Goal: Contribute content: Contribute content

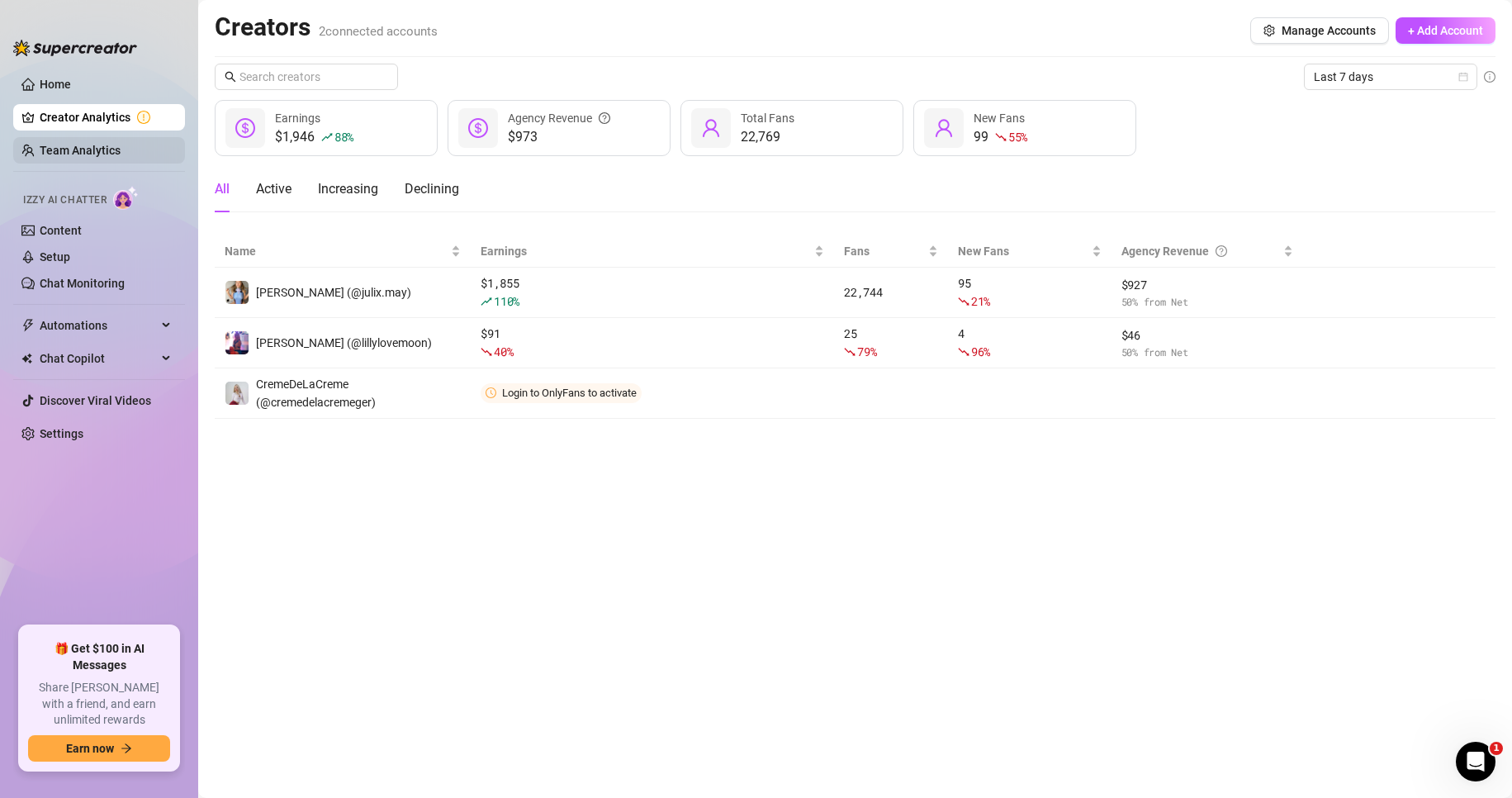
click at [120, 148] on link "Team Analytics" at bounding box center [79, 150] width 81 height 13
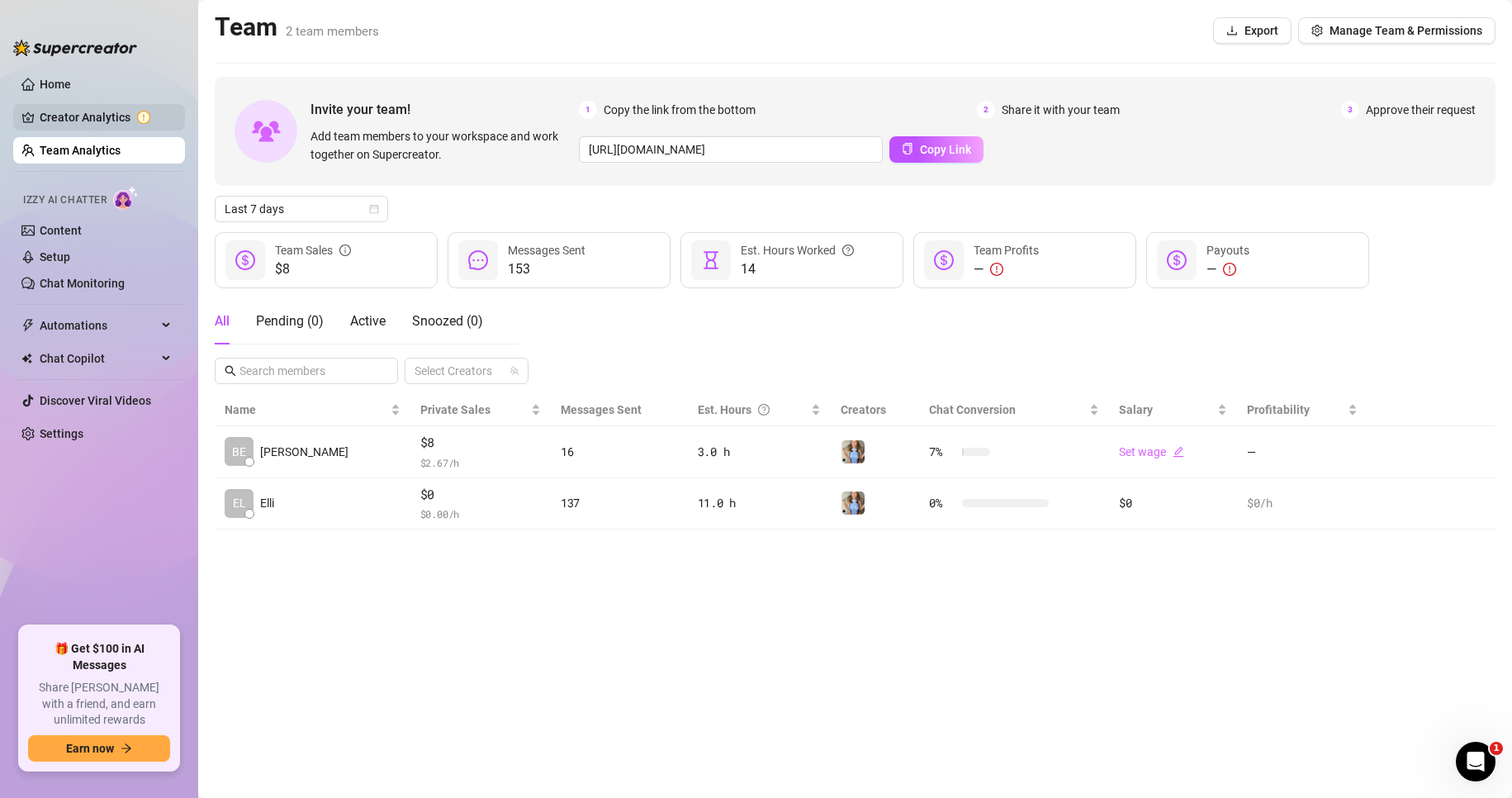
click at [81, 111] on link "Creator Analytics" at bounding box center [105, 117] width 132 height 26
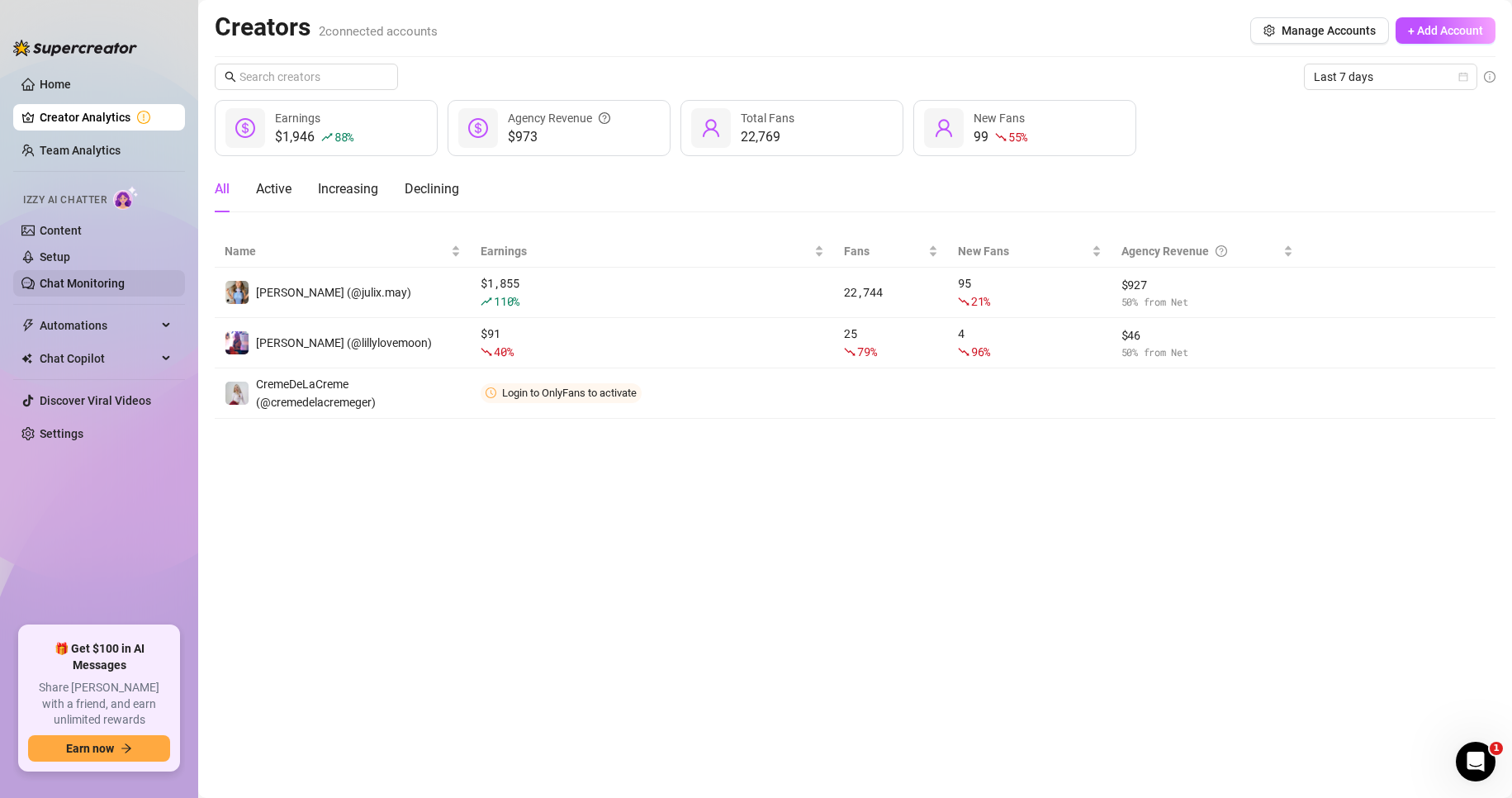
click at [102, 287] on link "Chat Monitoring" at bounding box center [82, 283] width 85 height 13
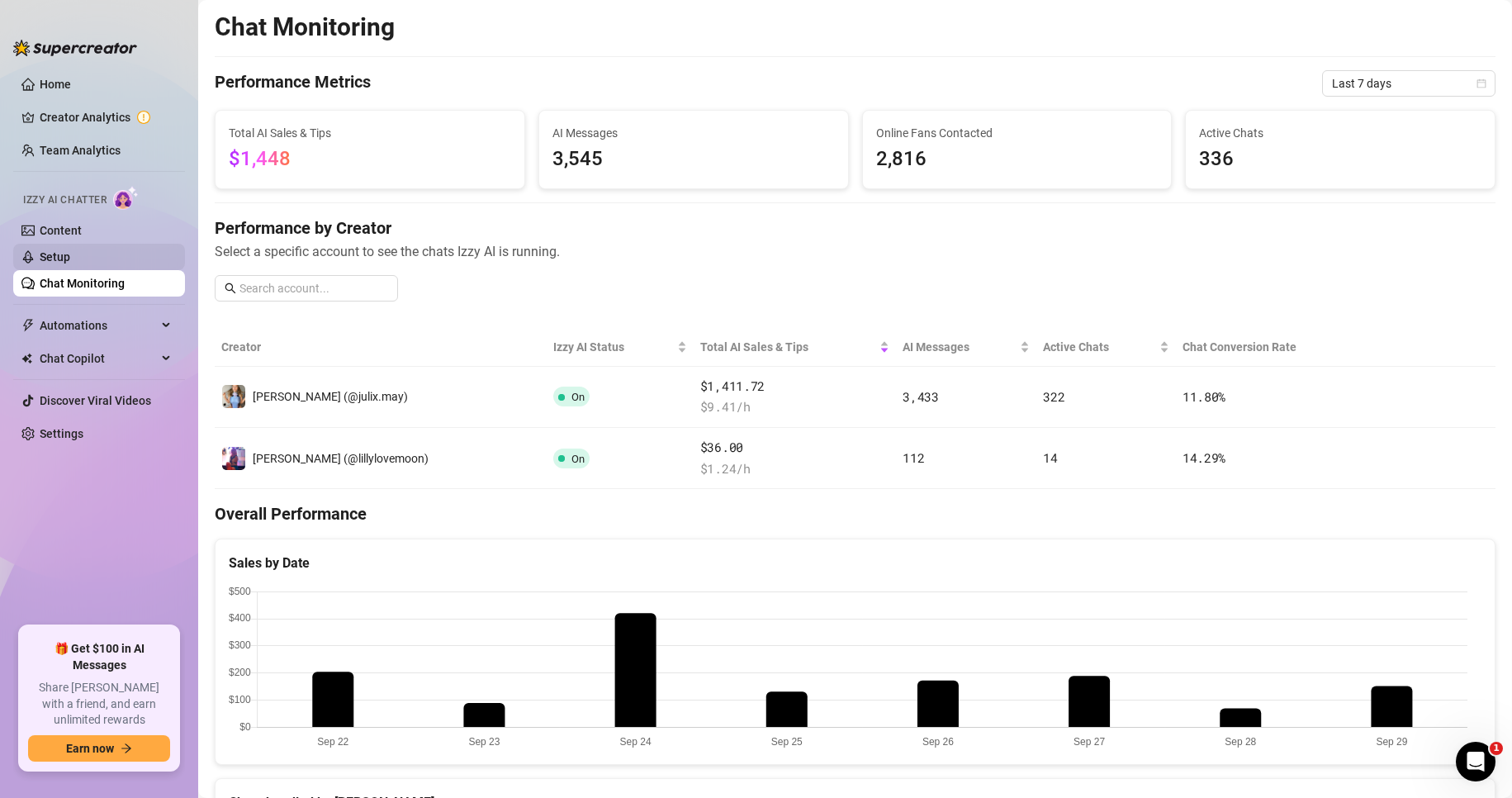
click at [71, 250] on link "Setup" at bounding box center [54, 256] width 30 height 13
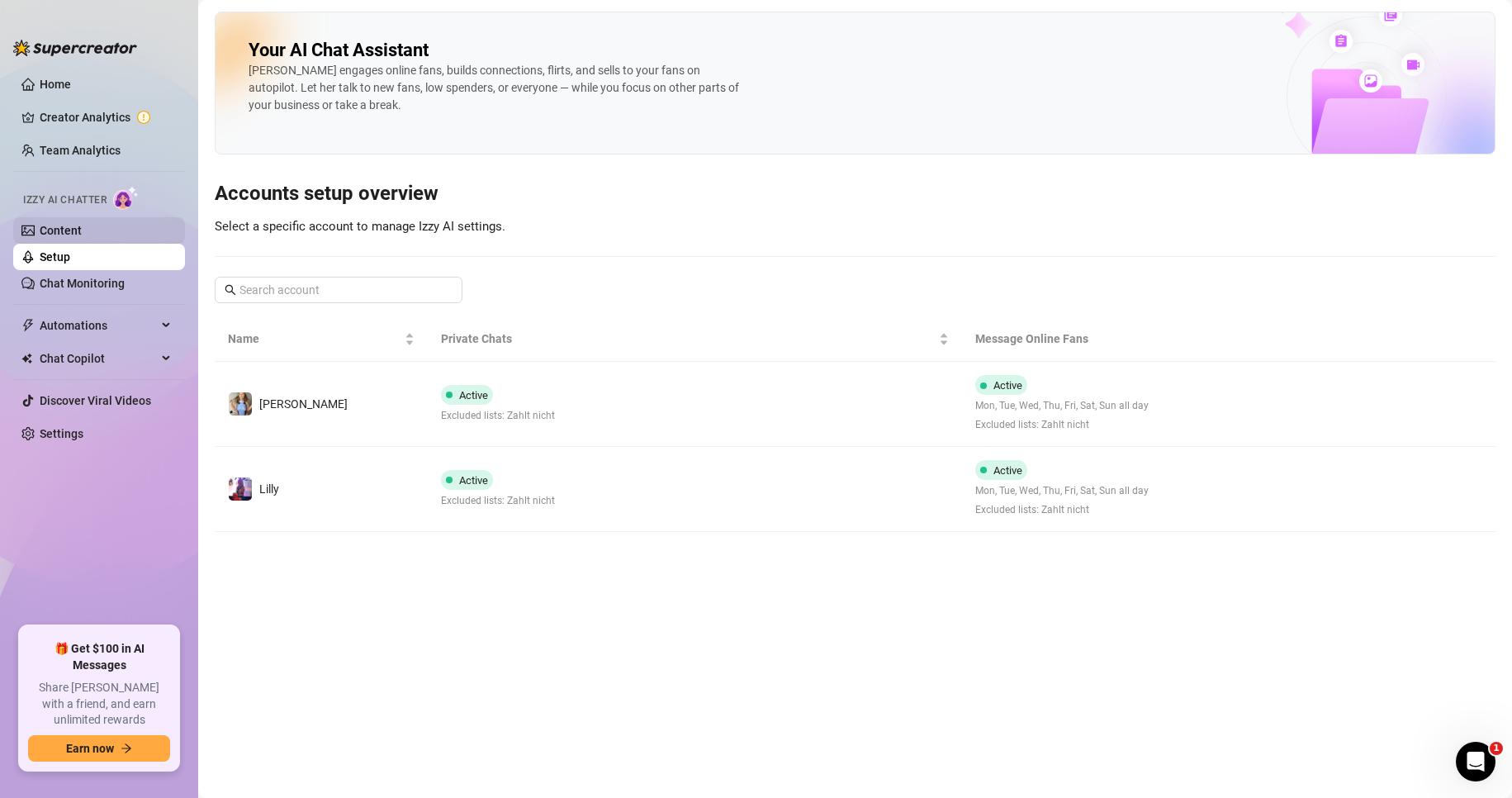
click at [82, 228] on link "Content" at bounding box center [60, 230] width 42 height 13
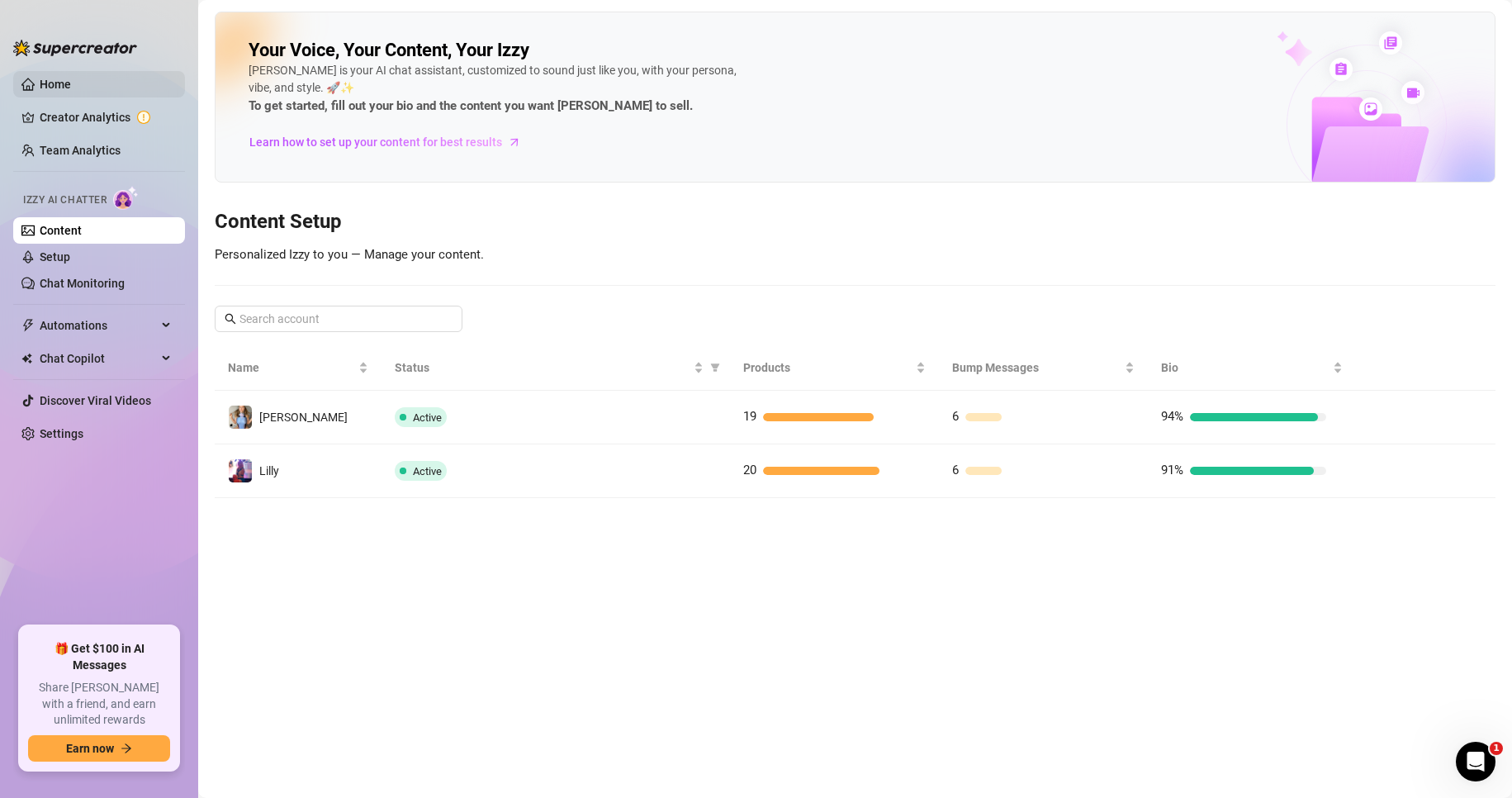
click at [71, 88] on link "Home" at bounding box center [55, 84] width 31 height 13
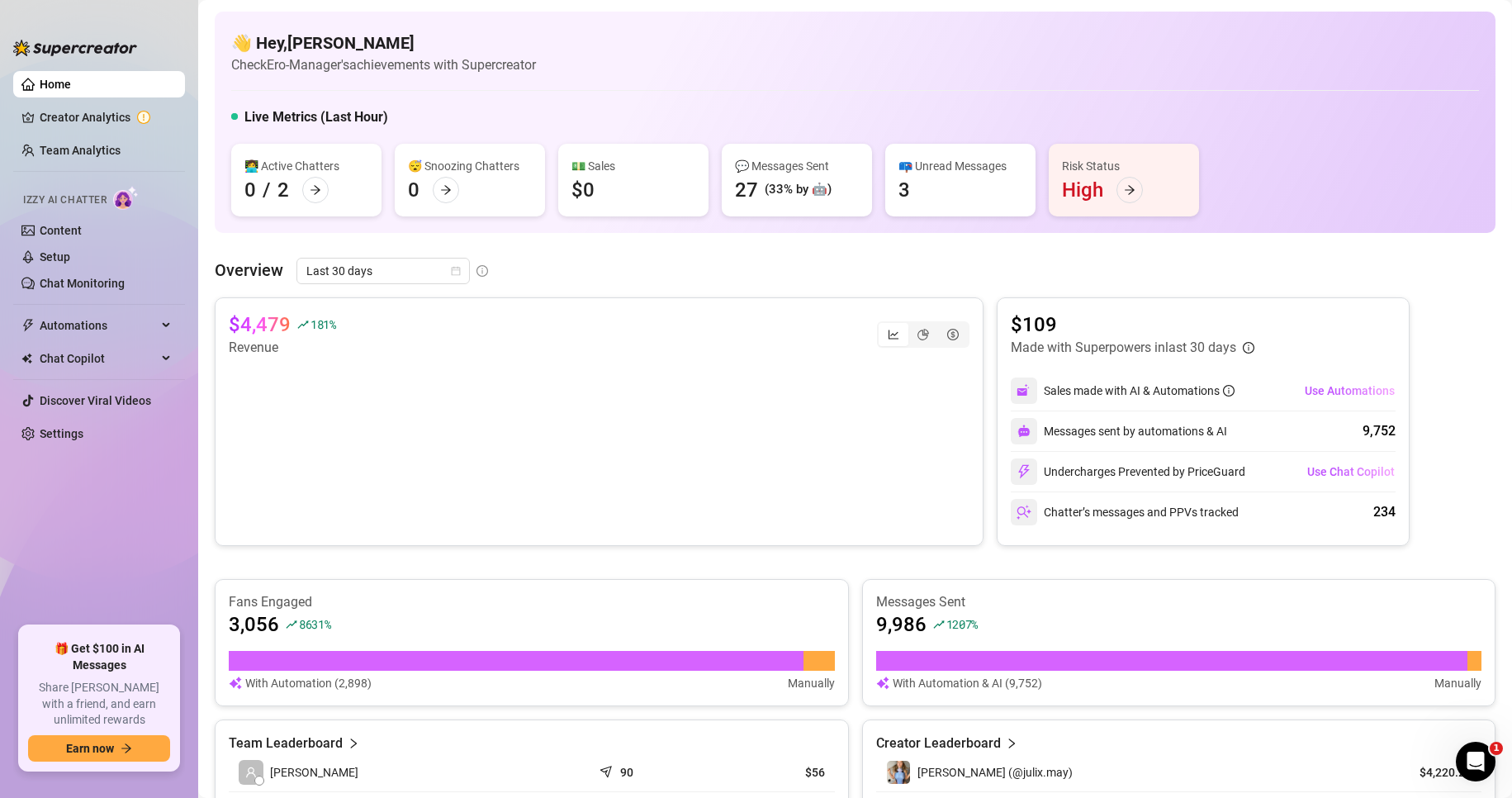
click at [1141, 182] on div "Risk Status High" at bounding box center [1124, 179] width 151 height 72
click at [1135, 194] on div at bounding box center [1130, 190] width 26 height 26
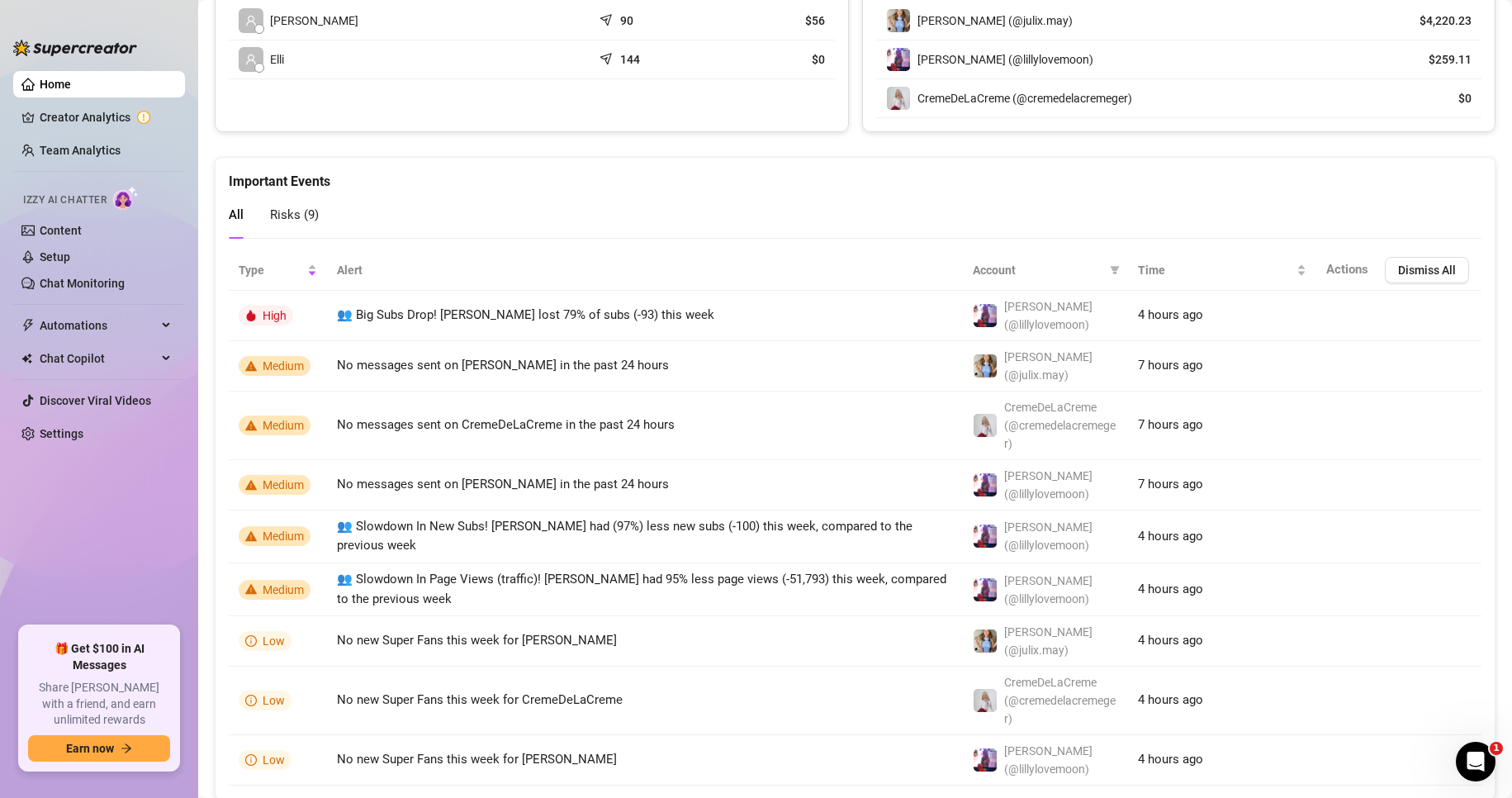
scroll to position [766, 0]
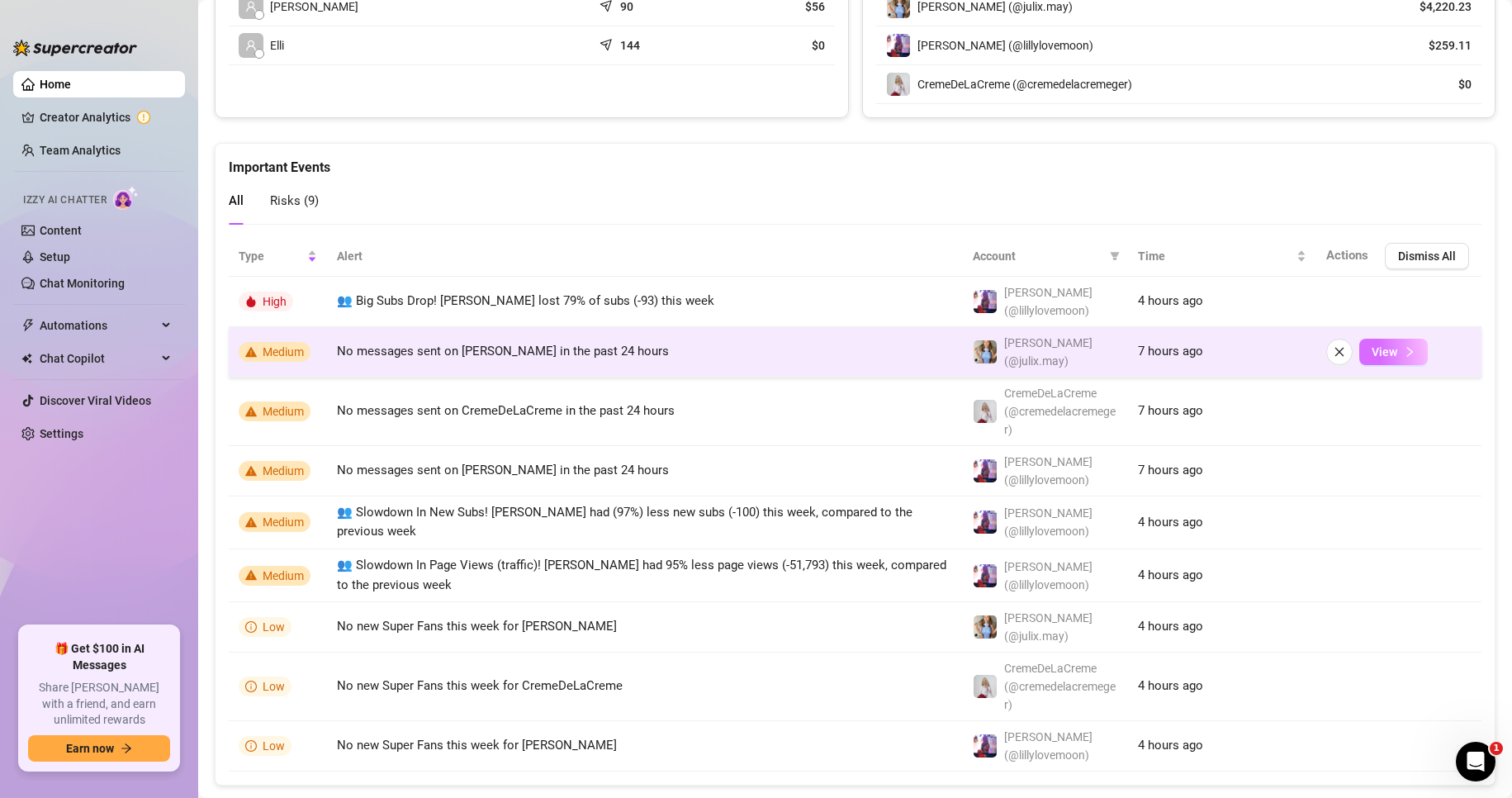
click at [1371, 345] on span "View" at bounding box center [1383, 351] width 25 height 13
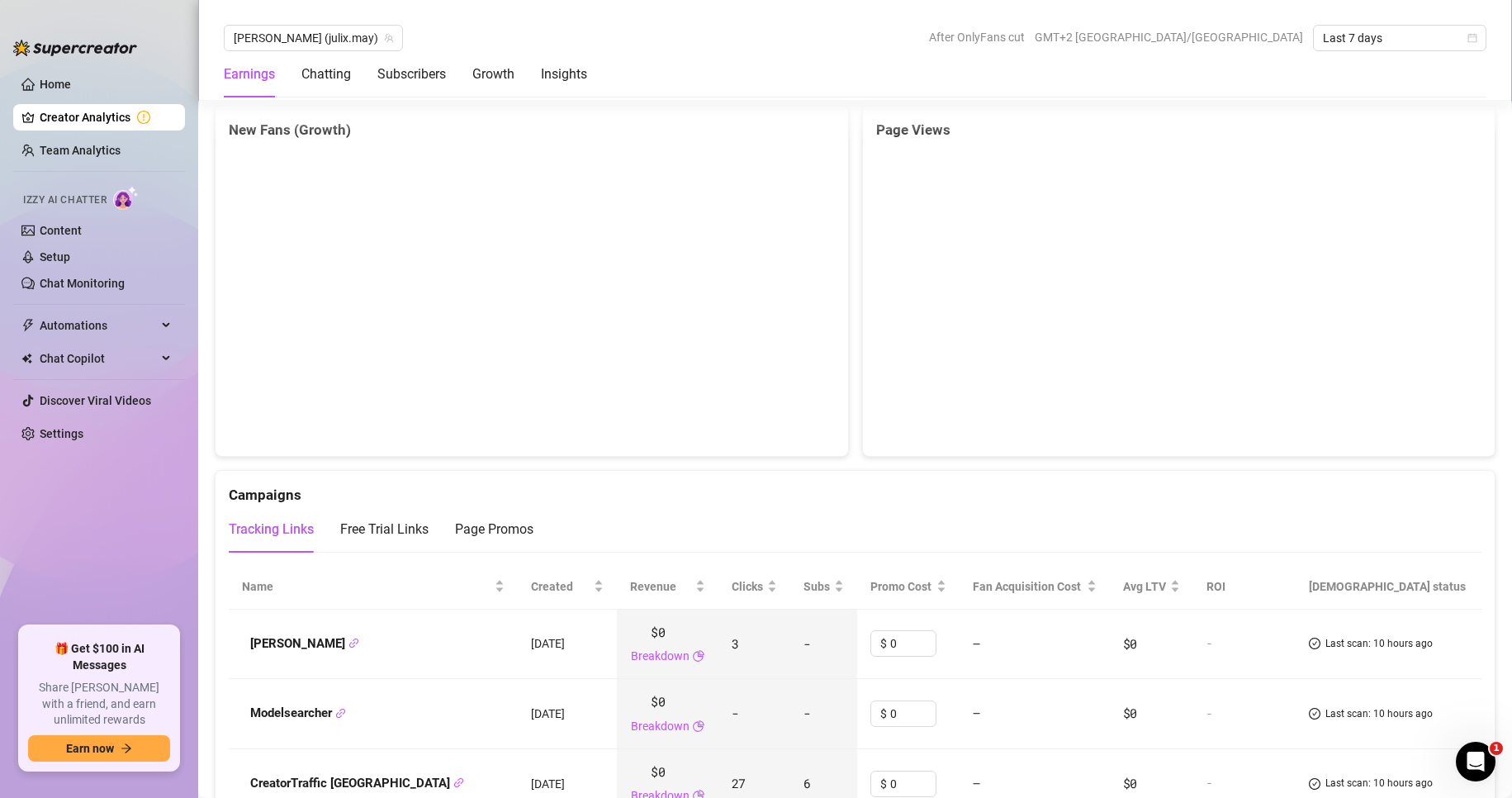
scroll to position [1674, 0]
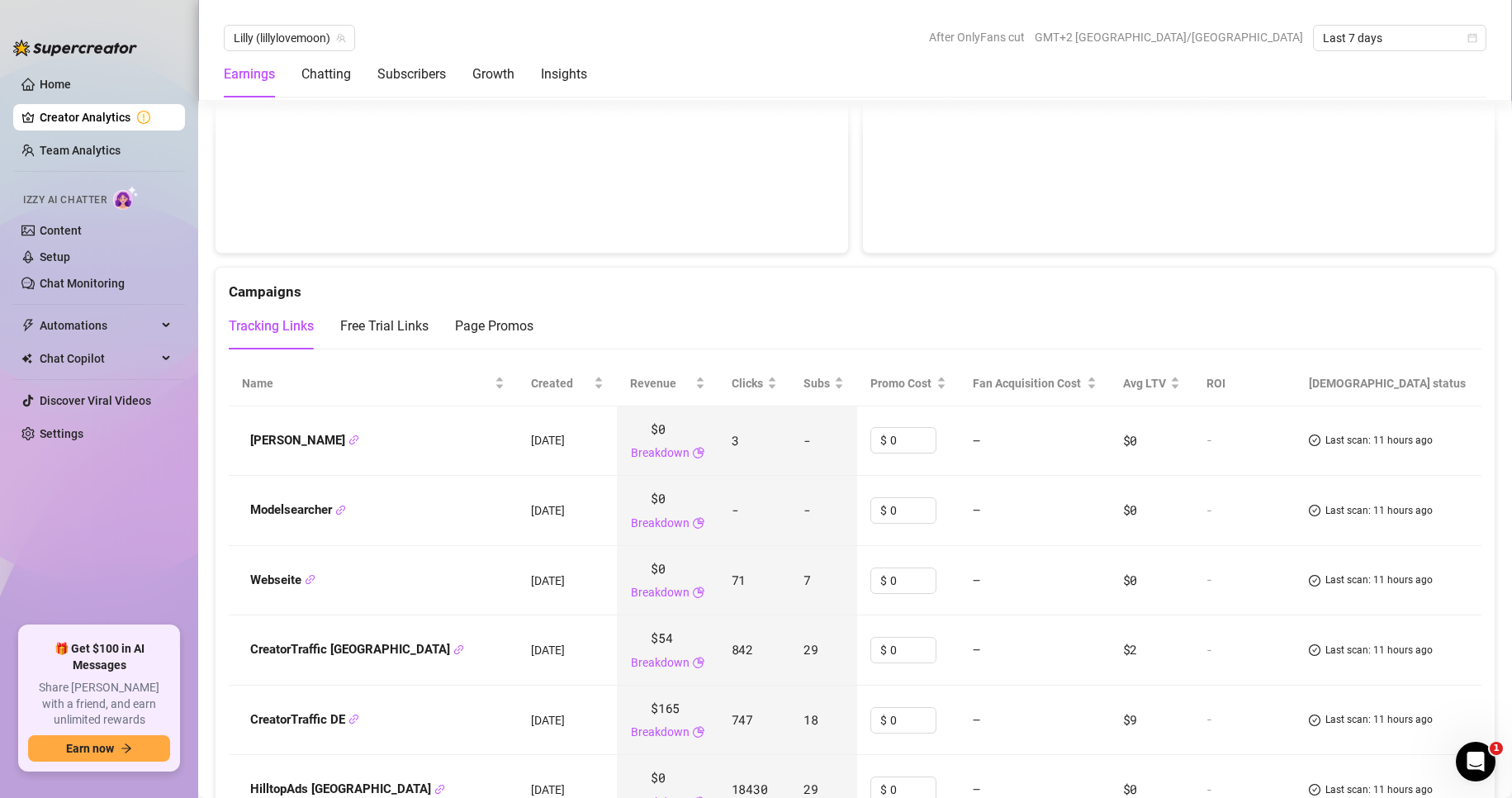
scroll to position [1770, 0]
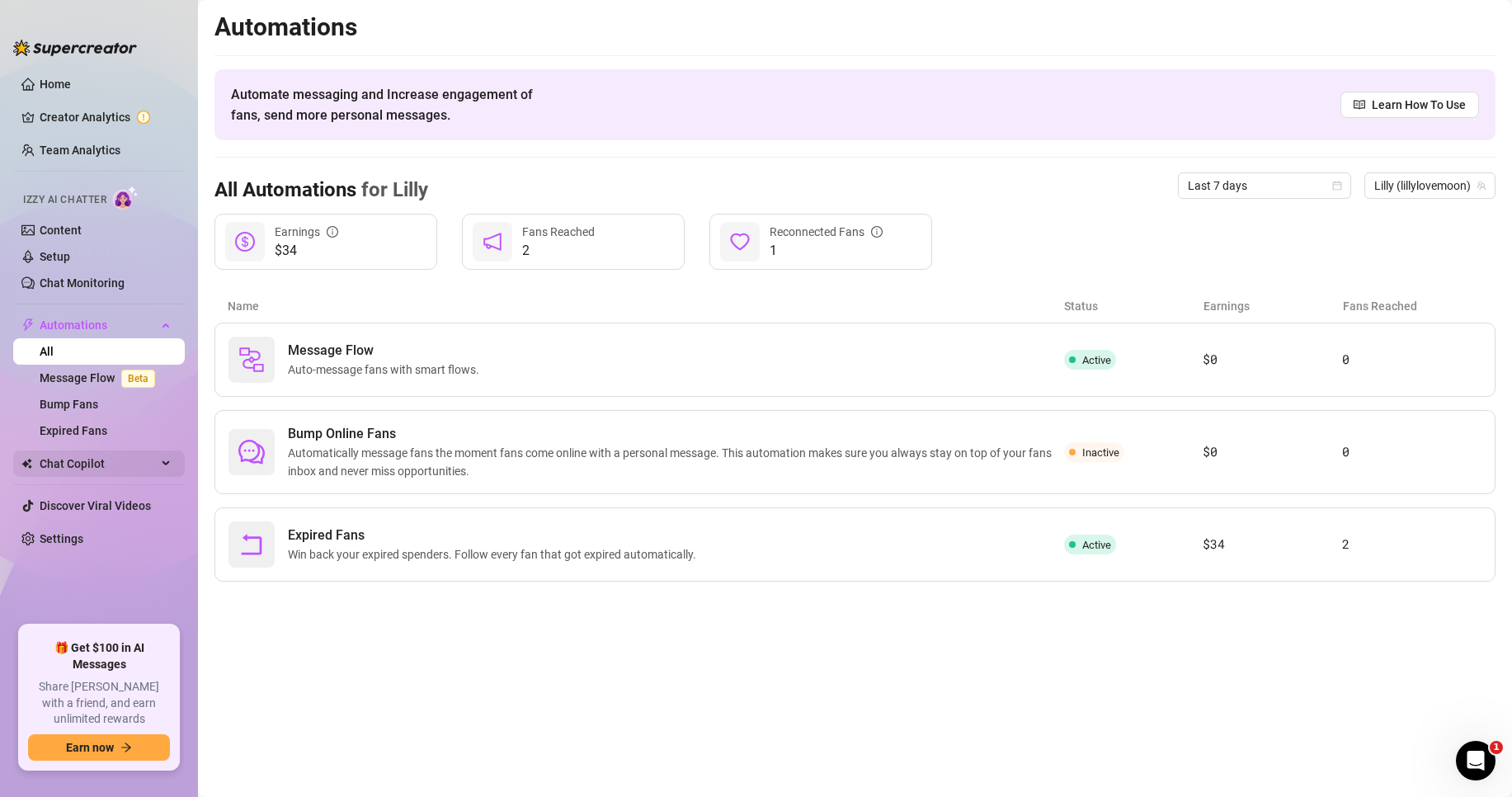
click at [180, 459] on div "Chat Copilot" at bounding box center [98, 464] width 171 height 26
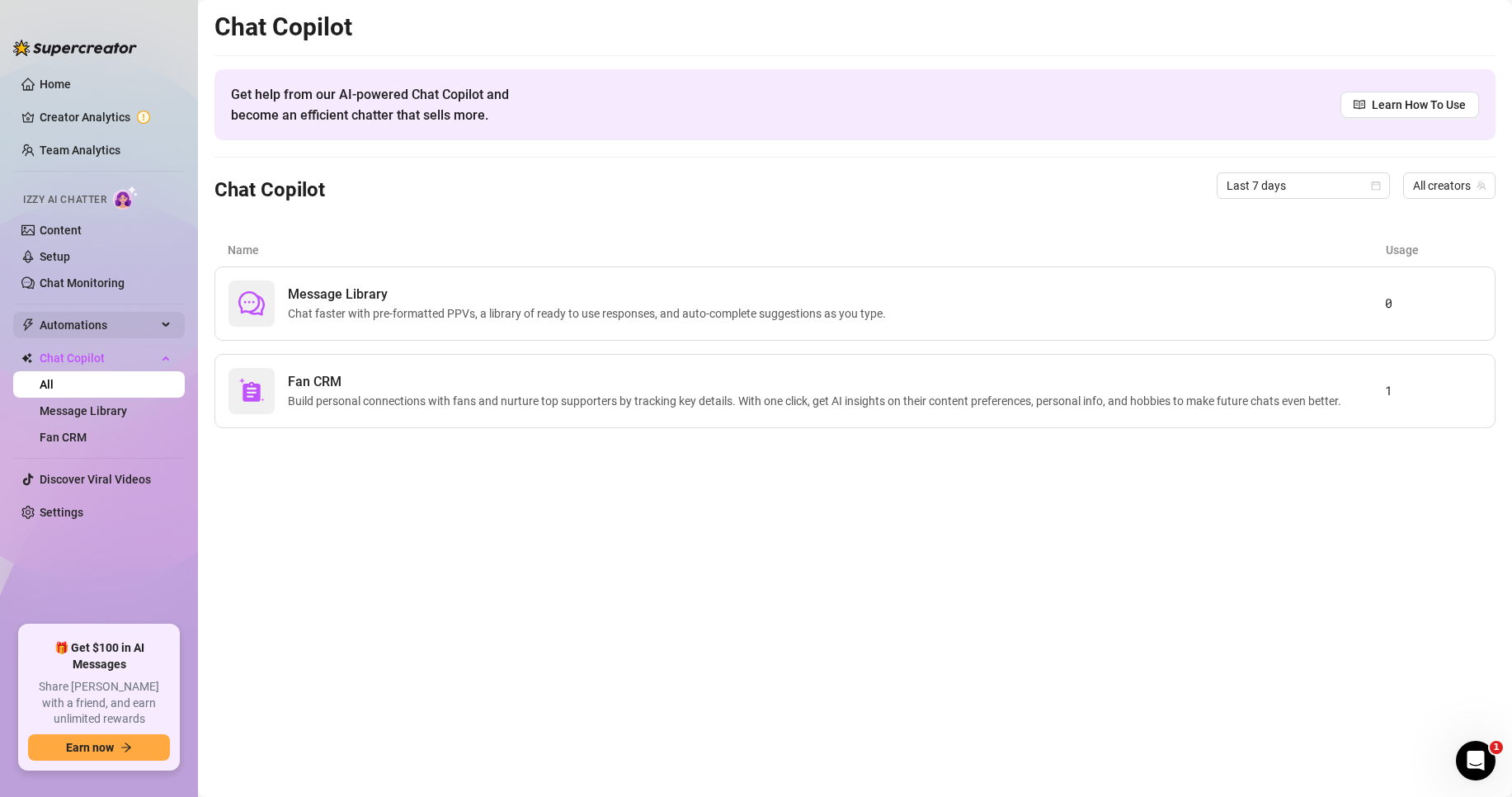
click at [164, 325] on icon at bounding box center [167, 325] width 8 height 0
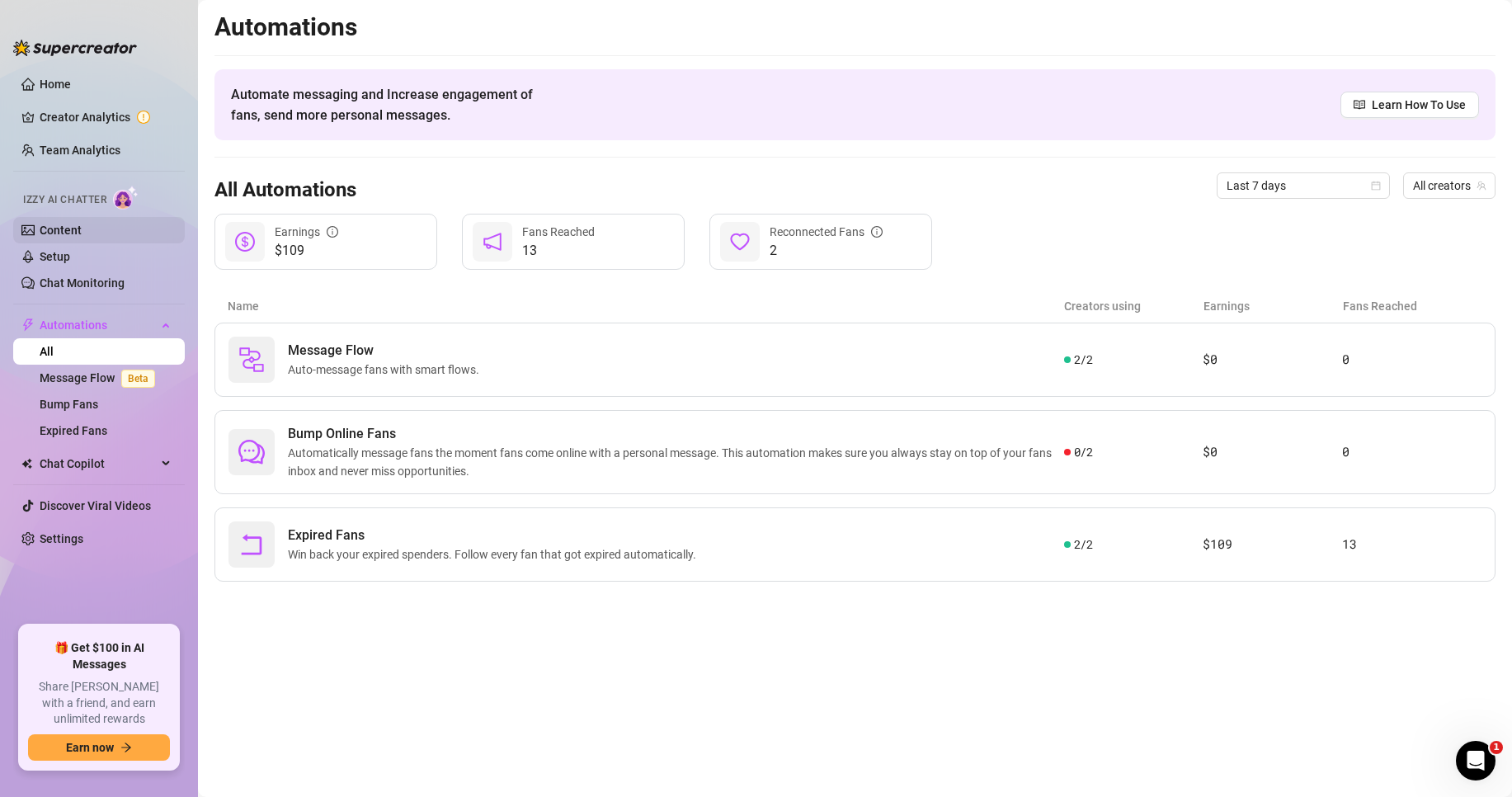
click at [82, 224] on link "Content" at bounding box center [60, 230] width 42 height 13
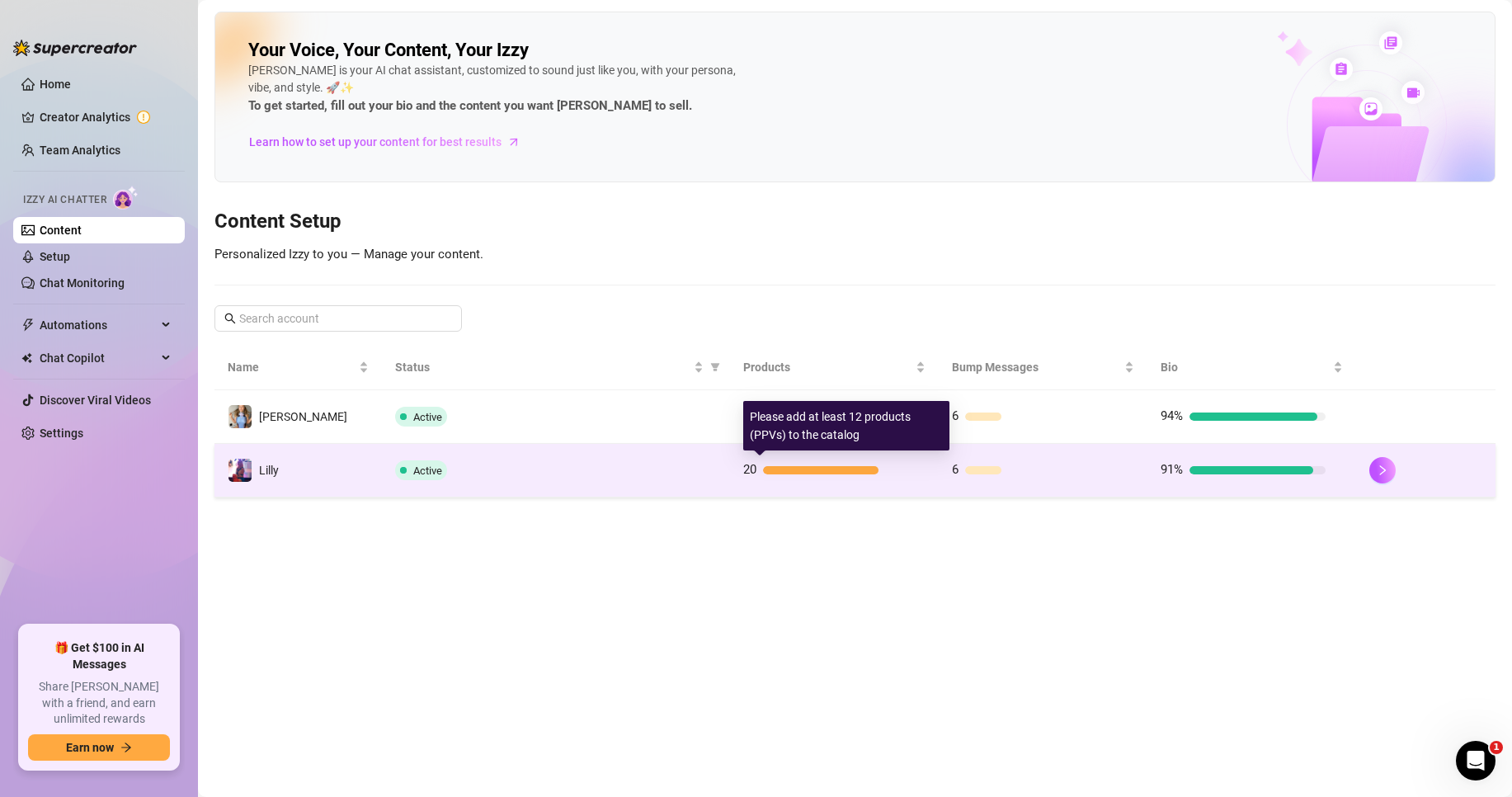
click at [842, 470] on div at bounding box center [822, 470] width 117 height 8
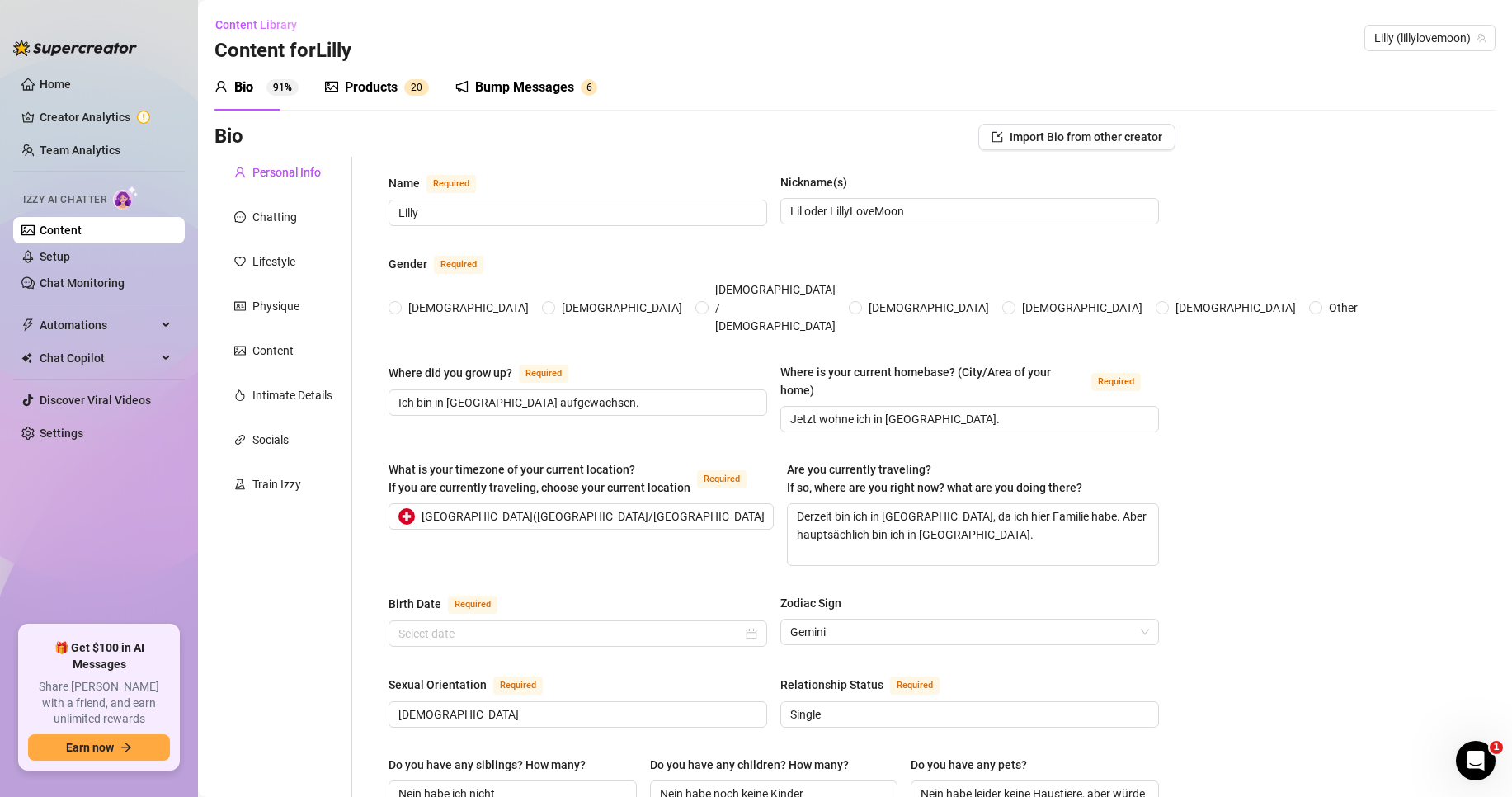
radio input "true"
type input "[DATE]"
click at [361, 86] on div "Products" at bounding box center [371, 87] width 53 height 20
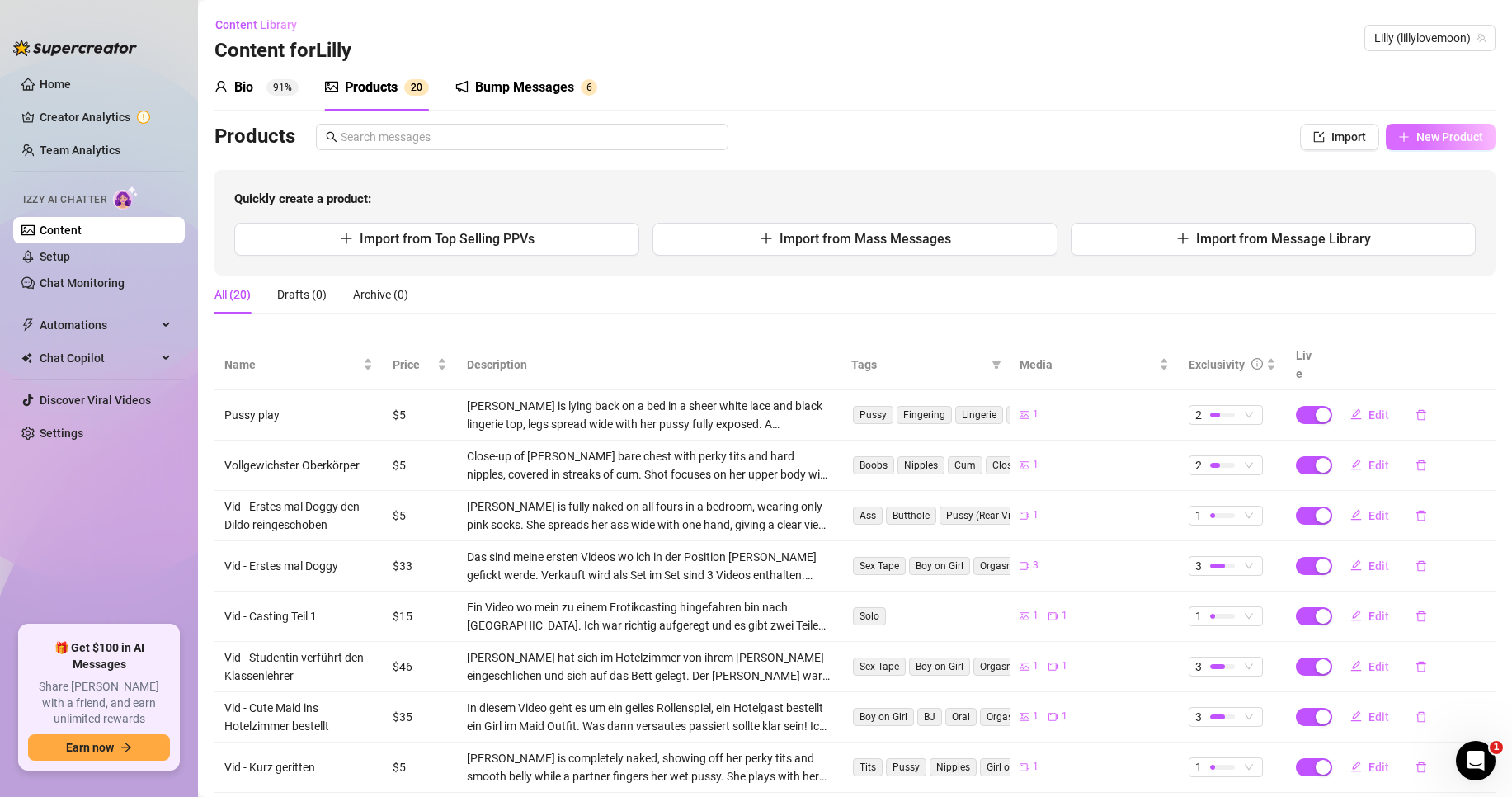
click at [1416, 132] on span "New Product" at bounding box center [1449, 137] width 67 height 13
type textarea "Type your message here..."
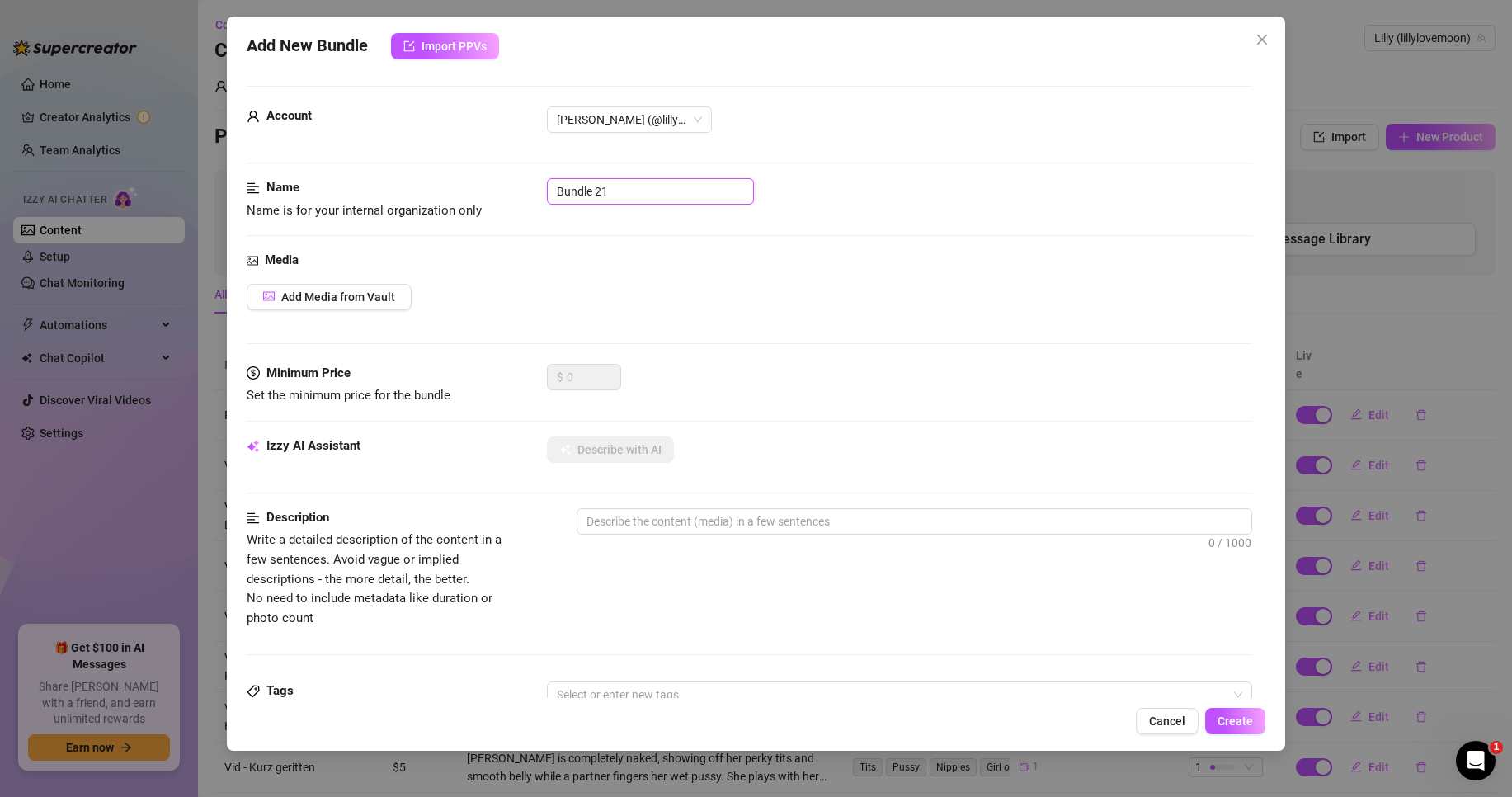
drag, startPoint x: 656, startPoint y: 200, endPoint x: 445, endPoint y: 202, distance: 211.0
click at [445, 202] on div "Name Name is for your internal organization only Bundle 21" at bounding box center [749, 199] width 1005 height 42
type input "Titten und Arsch"
click at [288, 302] on span "Add Media from Vault" at bounding box center [338, 297] width 114 height 13
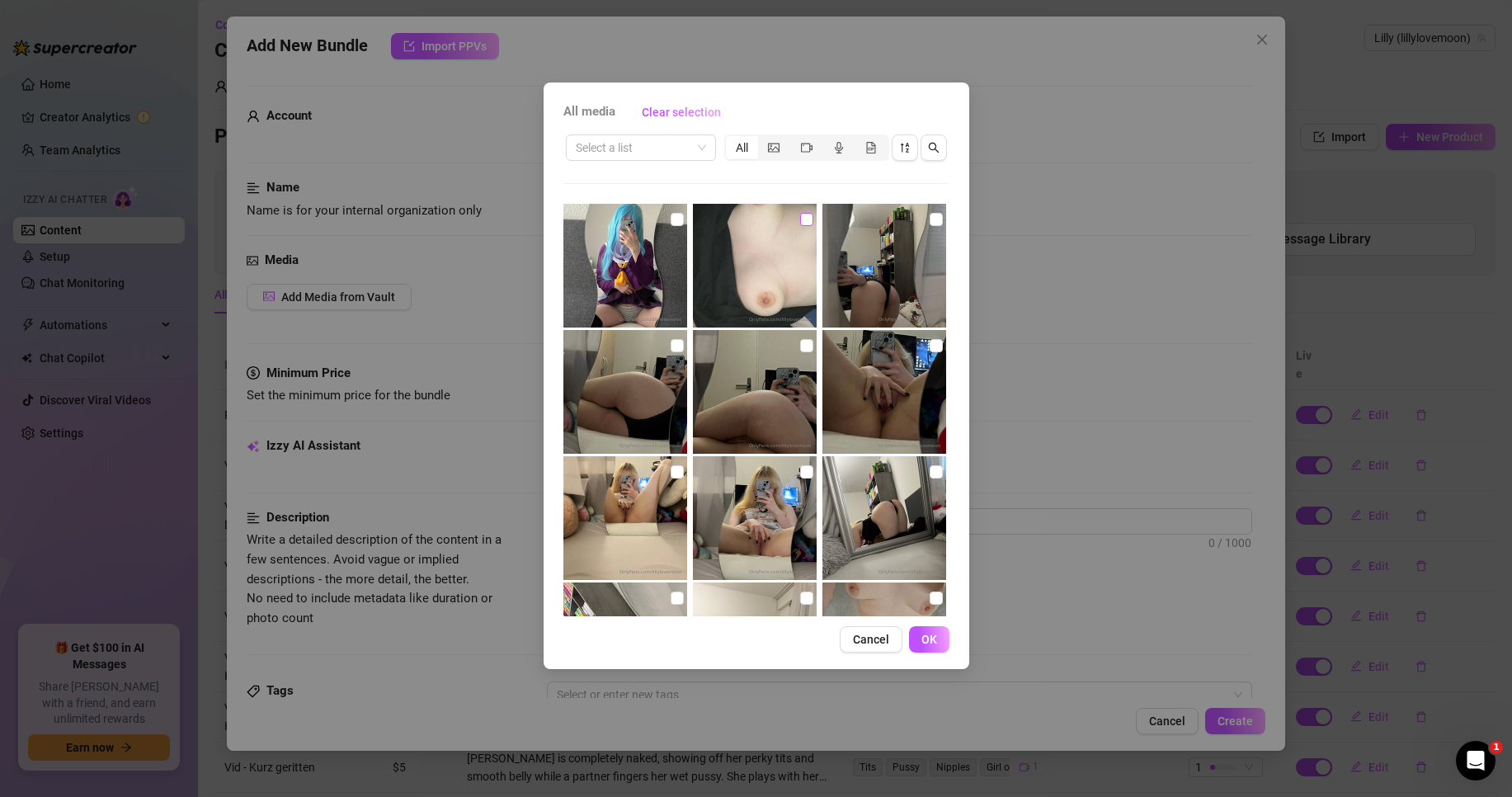
click at [800, 217] on input "checkbox" at bounding box center [806, 219] width 13 height 13
checkbox input "true"
click at [930, 218] on input "checkbox" at bounding box center [936, 219] width 13 height 13
checkbox input "true"
click at [671, 338] on label at bounding box center [677, 345] width 13 height 18
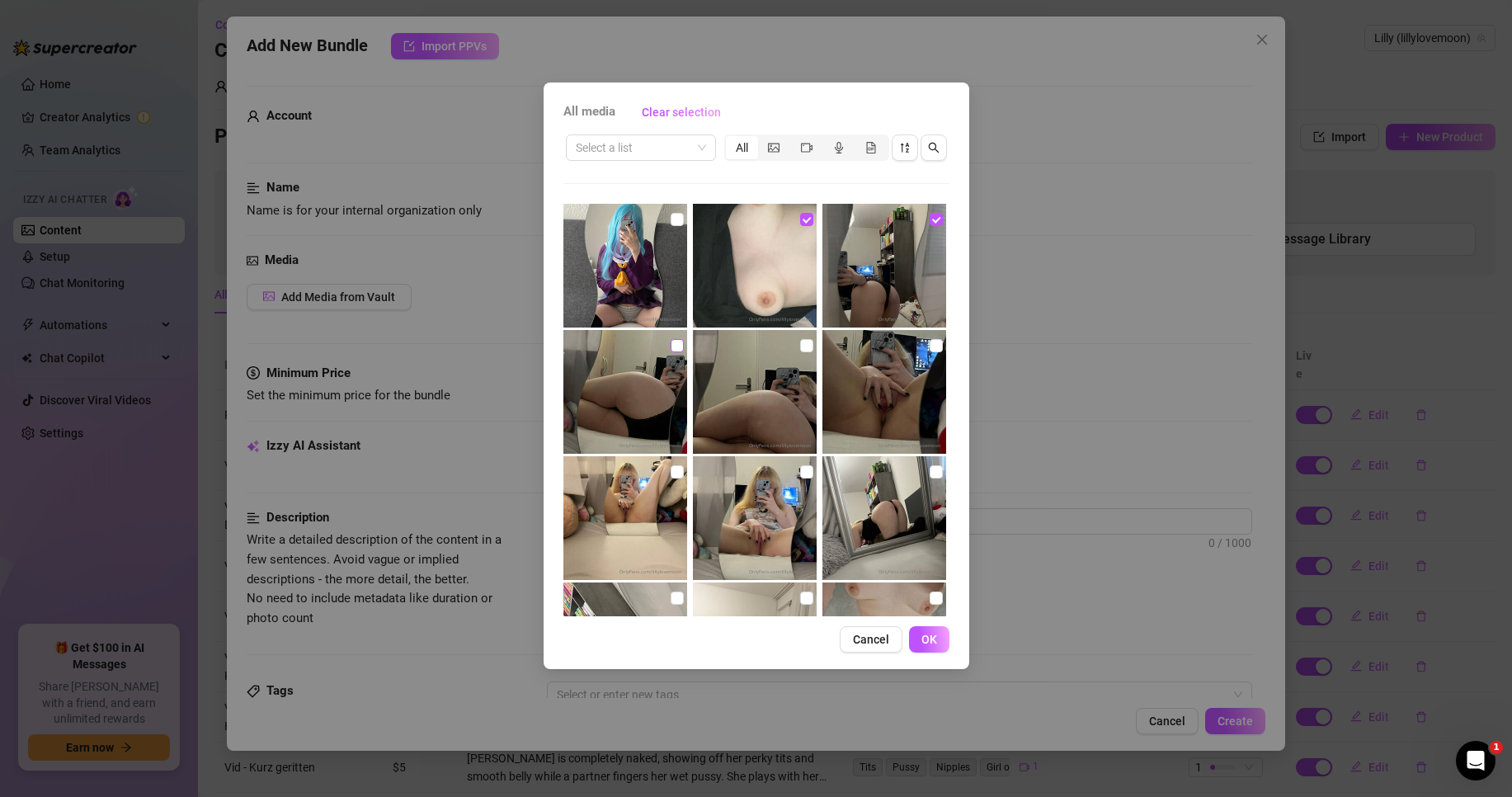
click at [671, 339] on input "checkbox" at bounding box center [677, 345] width 13 height 13
checkbox input "true"
click at [929, 649] on button "OK" at bounding box center [930, 639] width 40 height 26
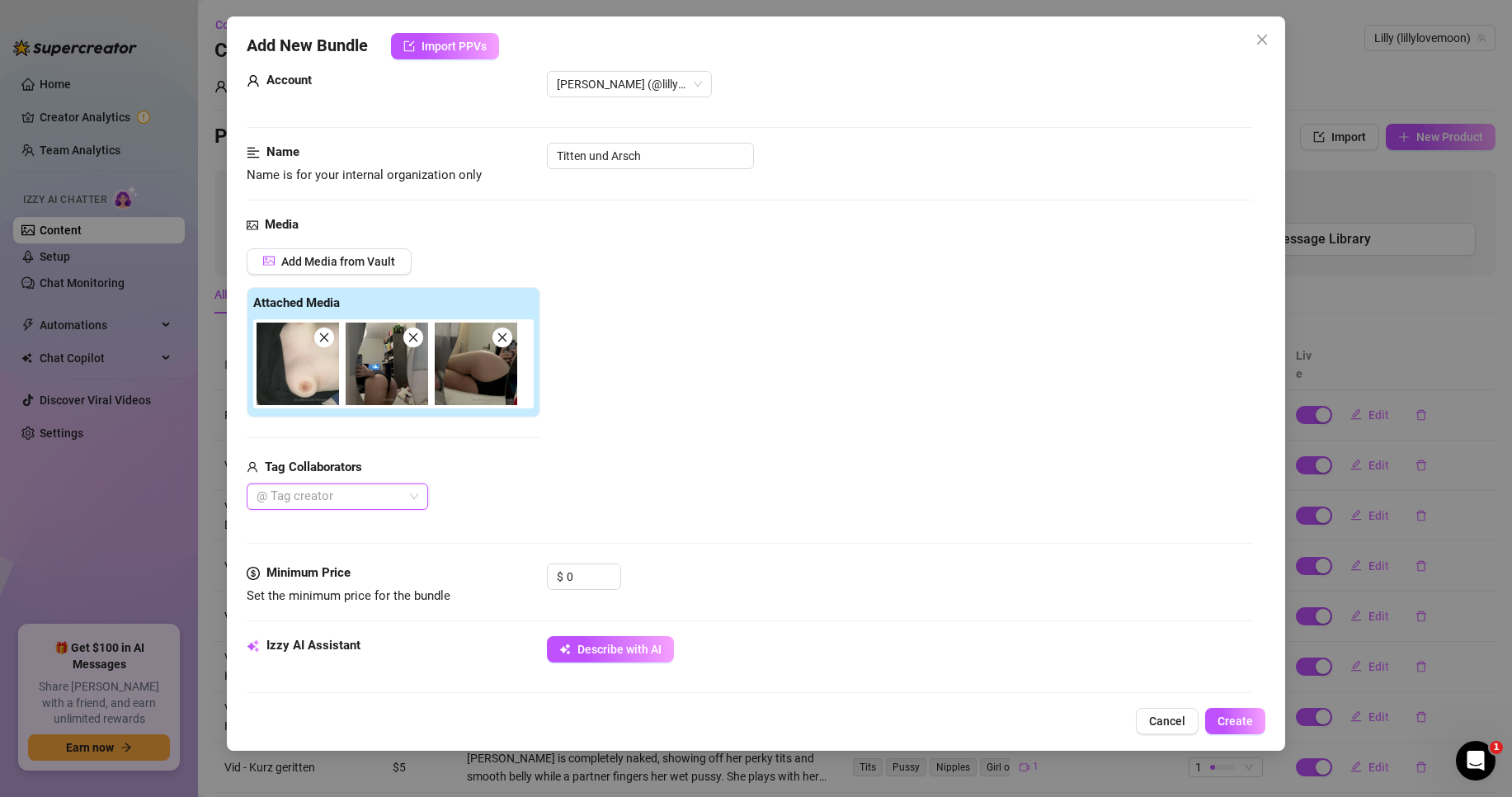
scroll to position [165, 0]
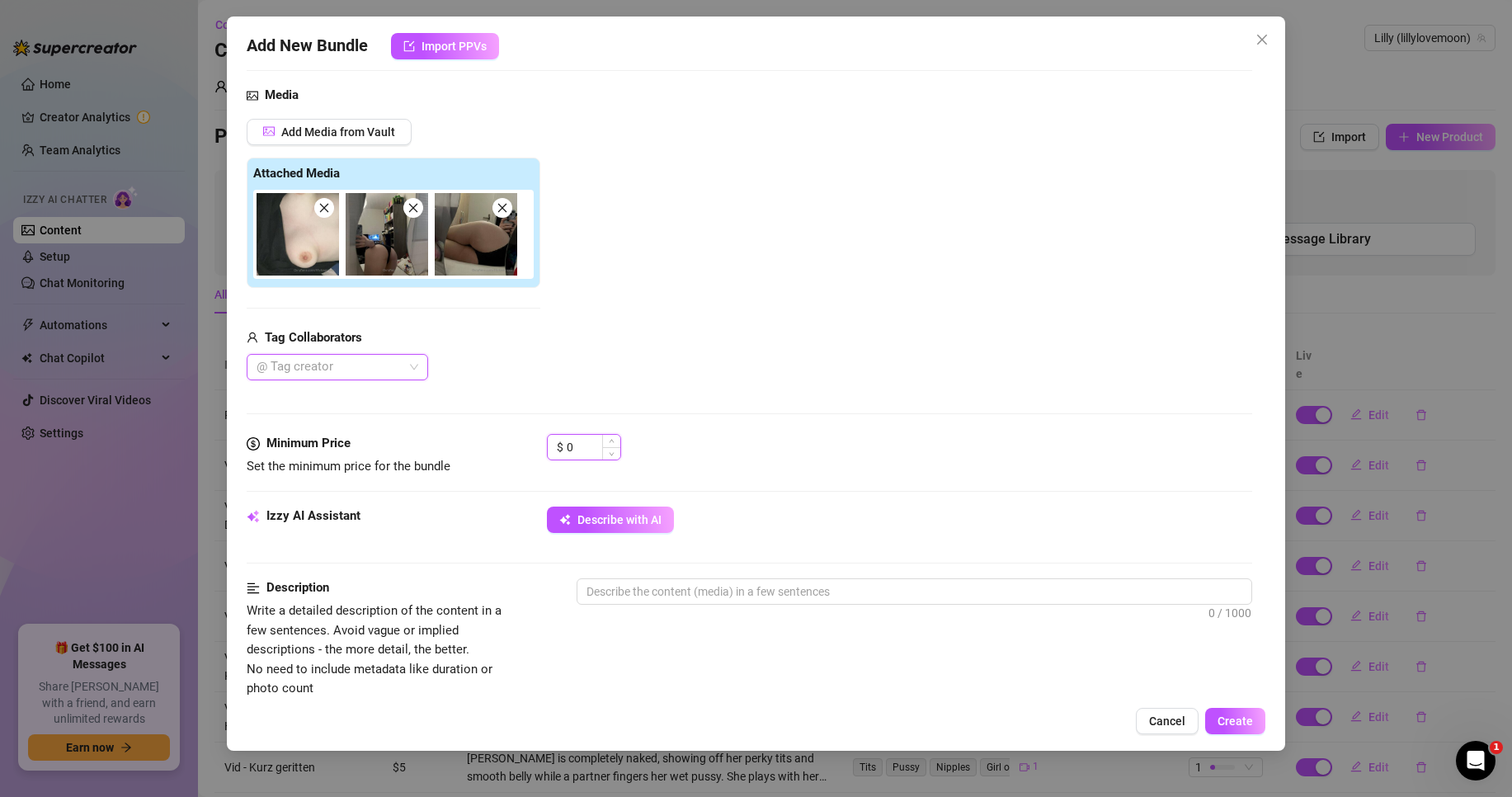
click at [580, 456] on input "0" at bounding box center [594, 447] width 54 height 24
click at [577, 448] on input "0" at bounding box center [594, 447] width 54 height 24
click at [577, 445] on input "0" at bounding box center [594, 447] width 54 height 24
drag, startPoint x: 584, startPoint y: 447, endPoint x: 499, endPoint y: 449, distance: 85.0
click at [502, 449] on div "Minimum Price Set the minimum price for the bundle $ 0" at bounding box center [749, 455] width 1005 height 42
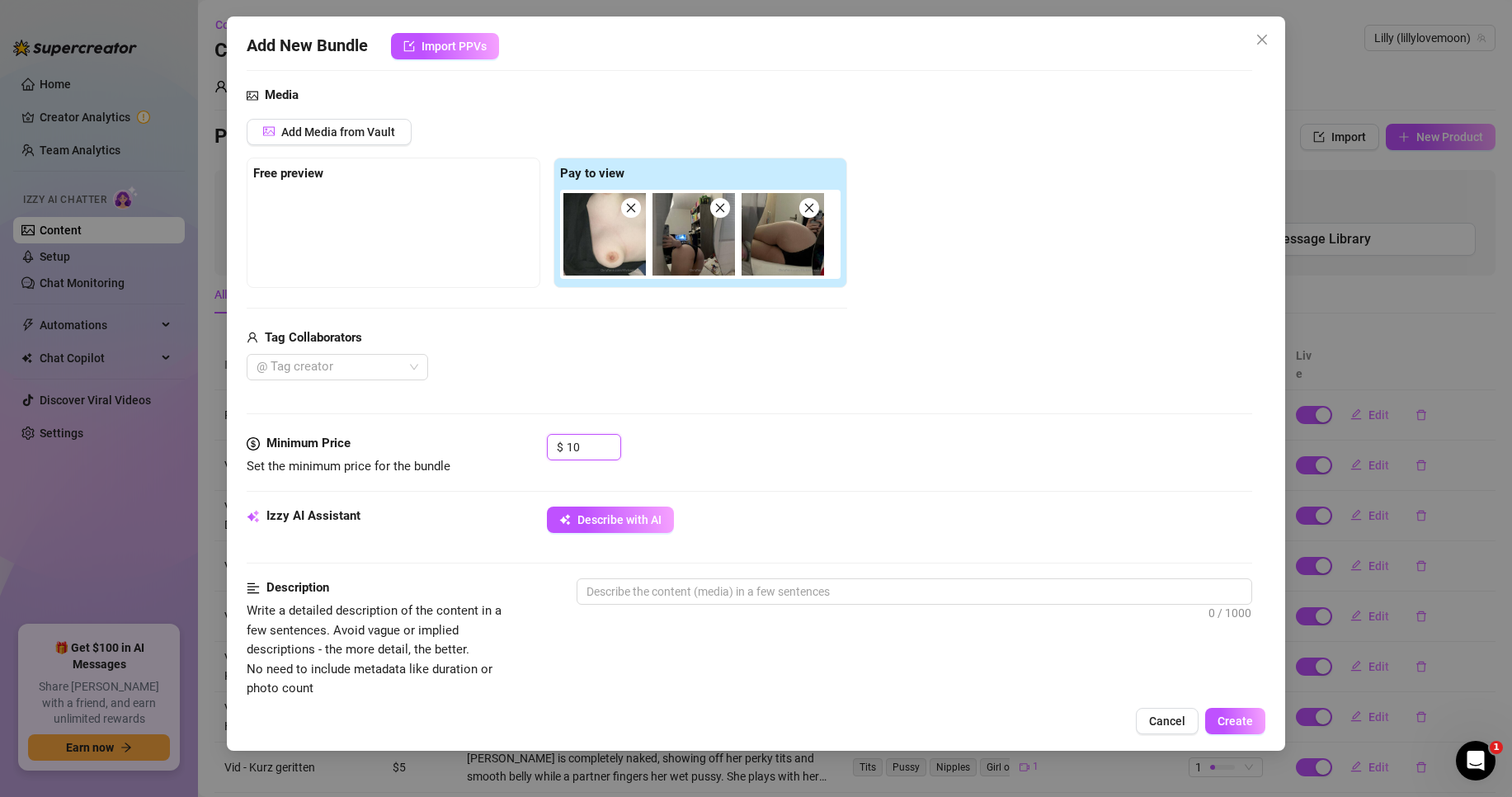
type input "10"
click at [642, 389] on div "Media Add Media from Vault Free preview Pay to view Tag Collaborators @ Tag cre…" at bounding box center [749, 260] width 1005 height 348
click at [637, 526] on span "Describe with AI" at bounding box center [620, 519] width 84 height 13
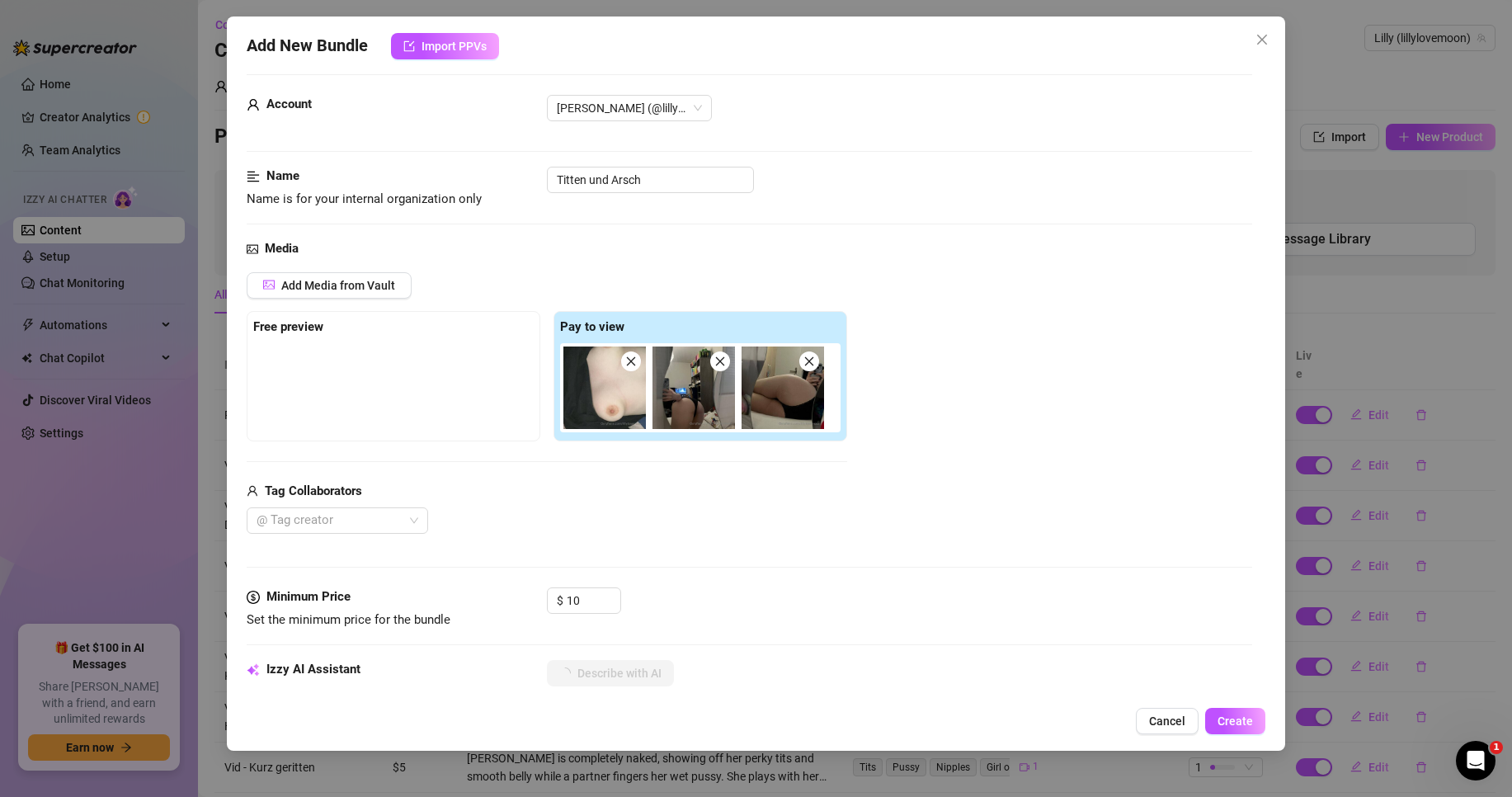
scroll to position [0, 0]
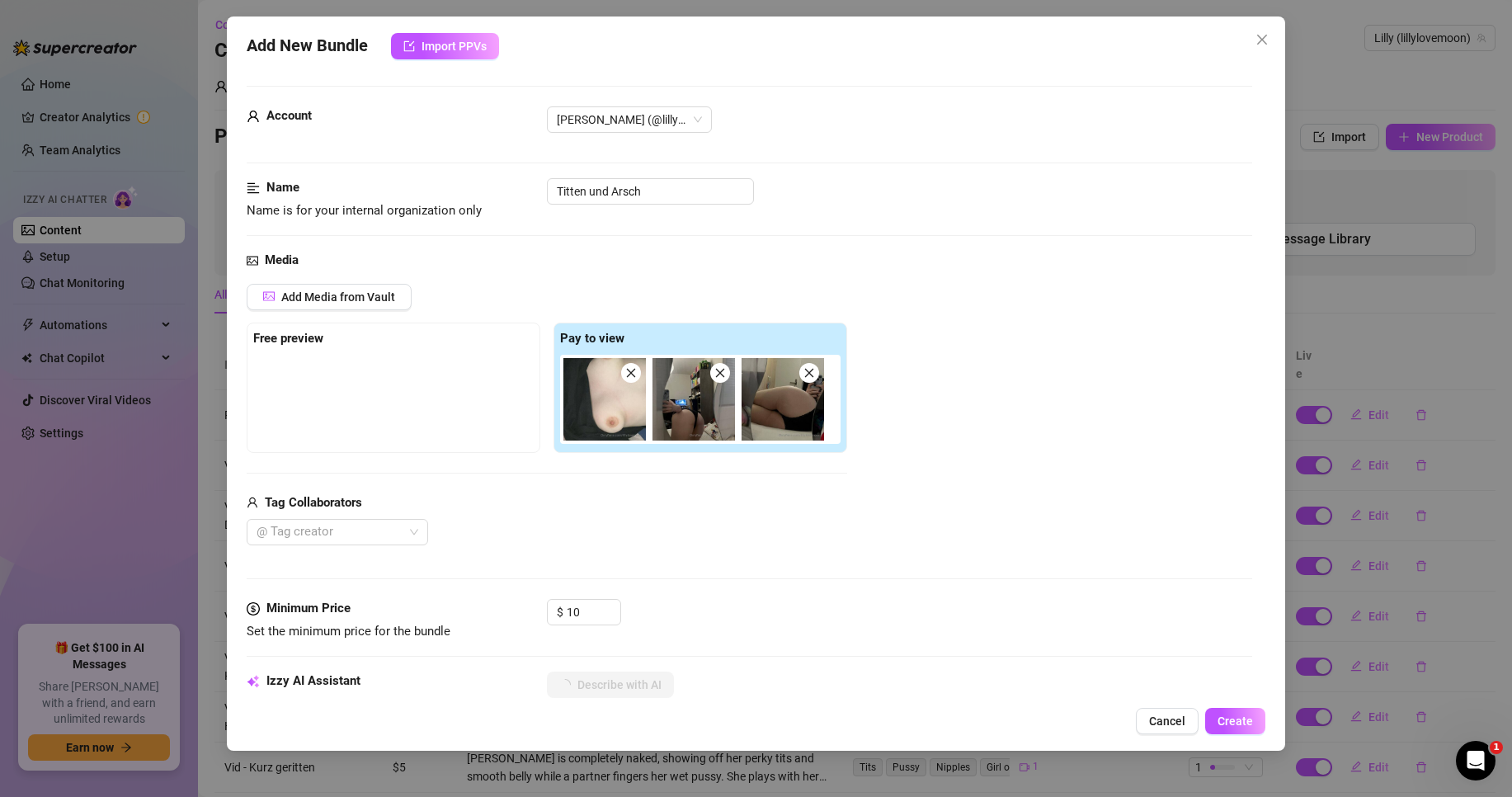
type textarea "Lilly"
type textarea "Lilly teases"
type textarea "Lilly teases in"
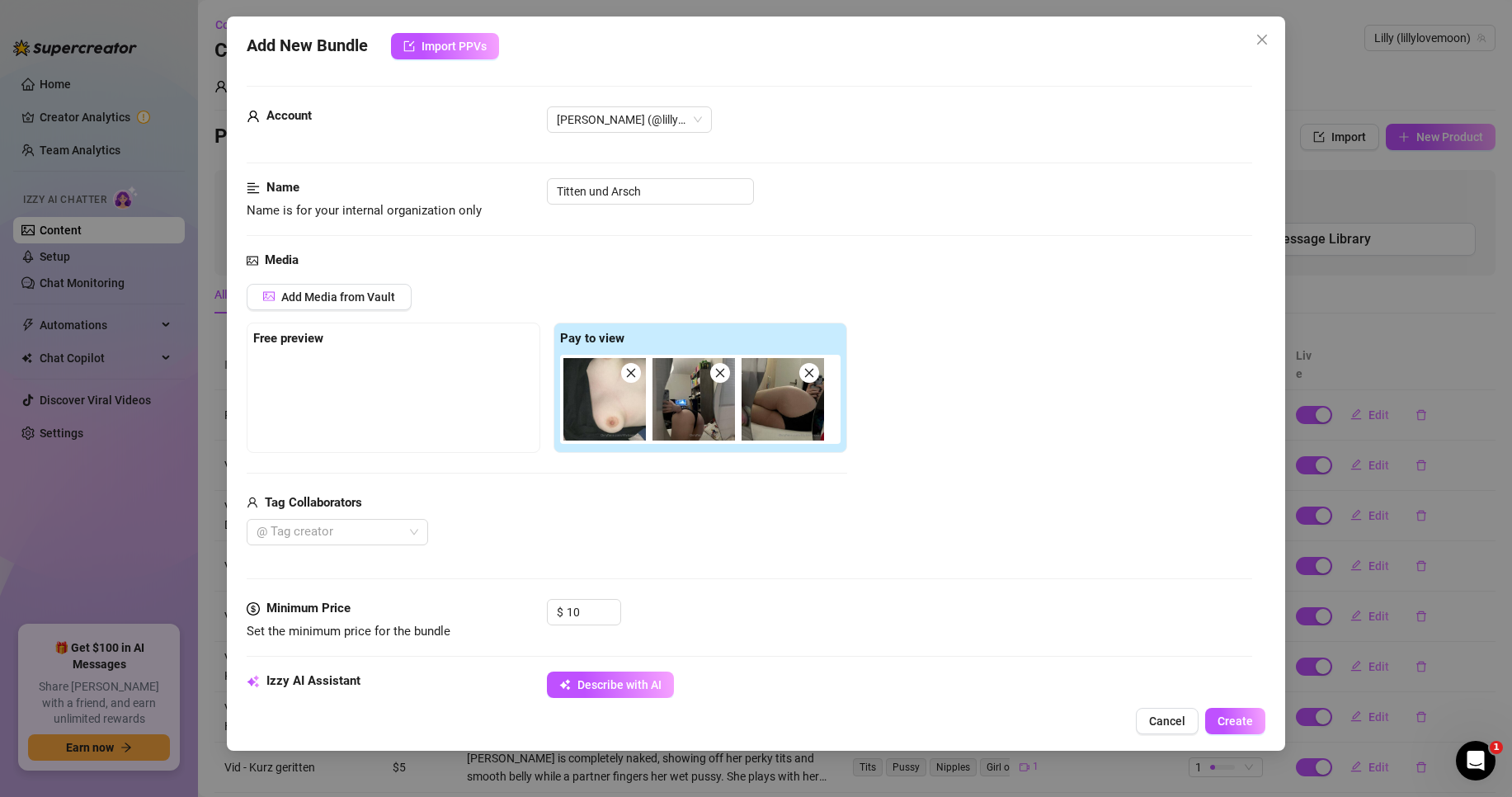
type textarea "Lilly teases in"
type textarea "Lilly teases in black"
type textarea "[PERSON_NAME] teases in black panties,"
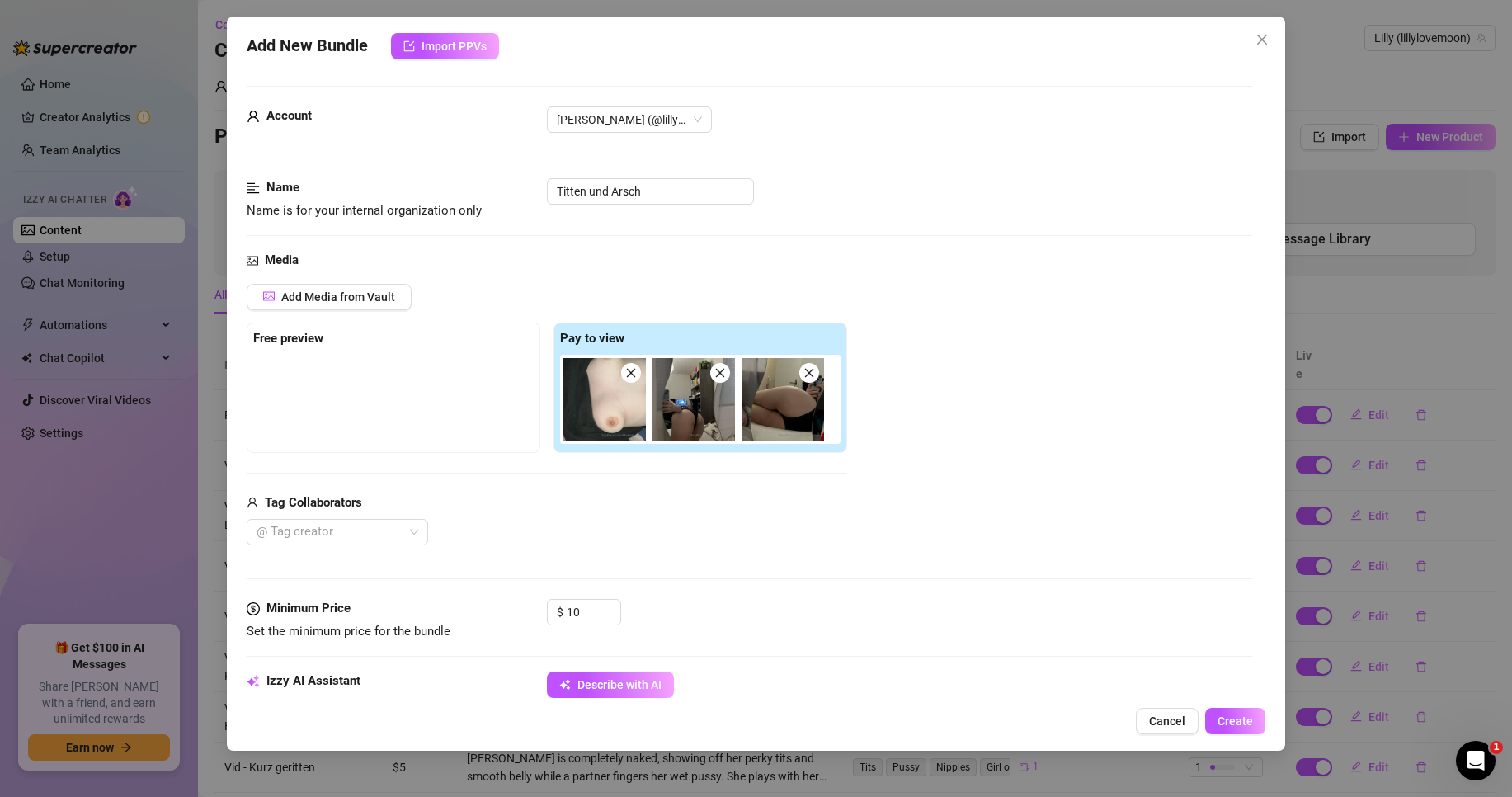
type textarea "[PERSON_NAME] teases in black panties, showing"
type textarea "[PERSON_NAME] teases in black panties, showing off"
type textarea "[PERSON_NAME] teases in black panties, showing off her"
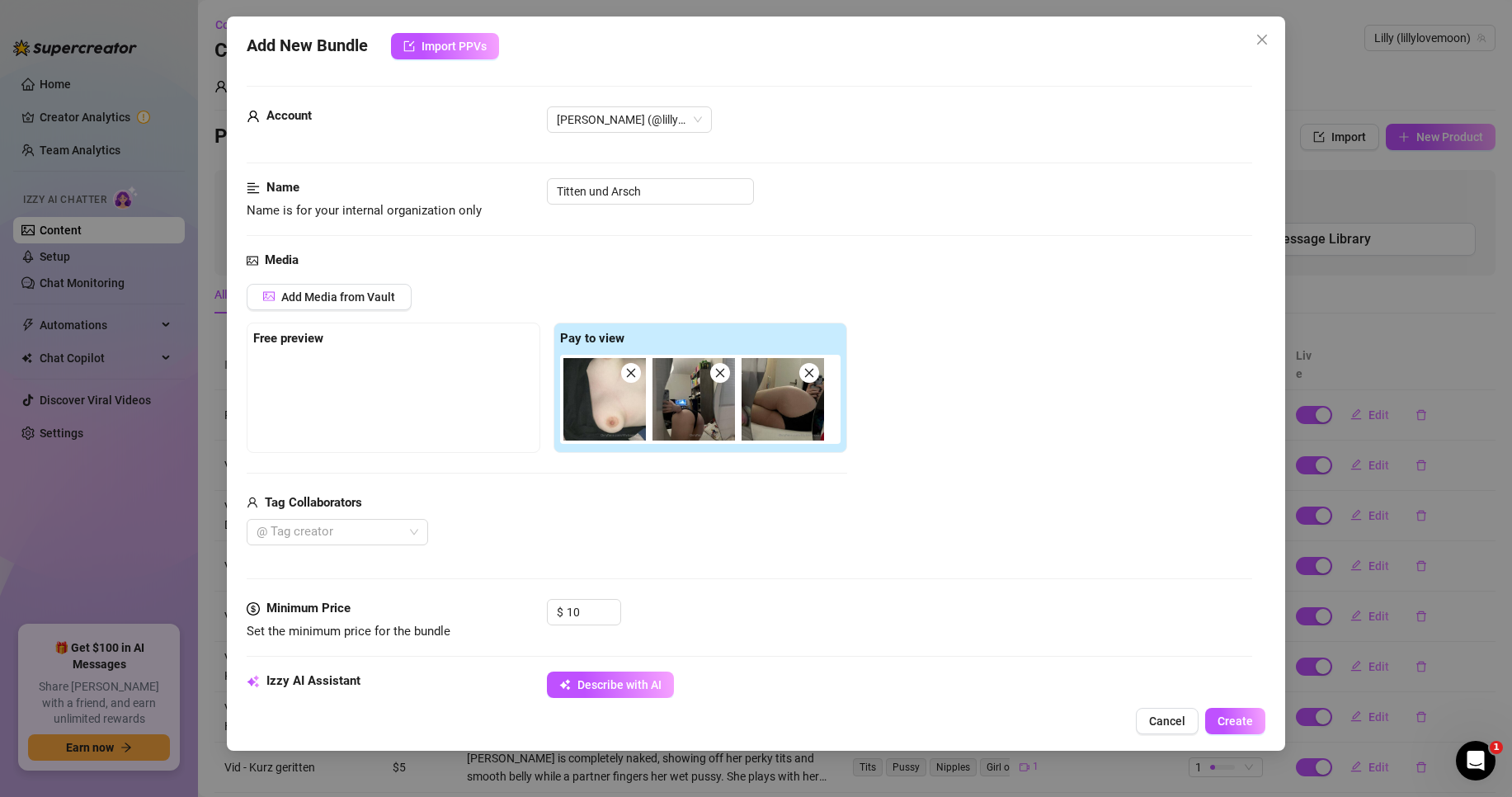
type textarea "[PERSON_NAME] teases in black panties, showing off her"
type textarea "[PERSON_NAME] teases in black panties, showing off her thick"
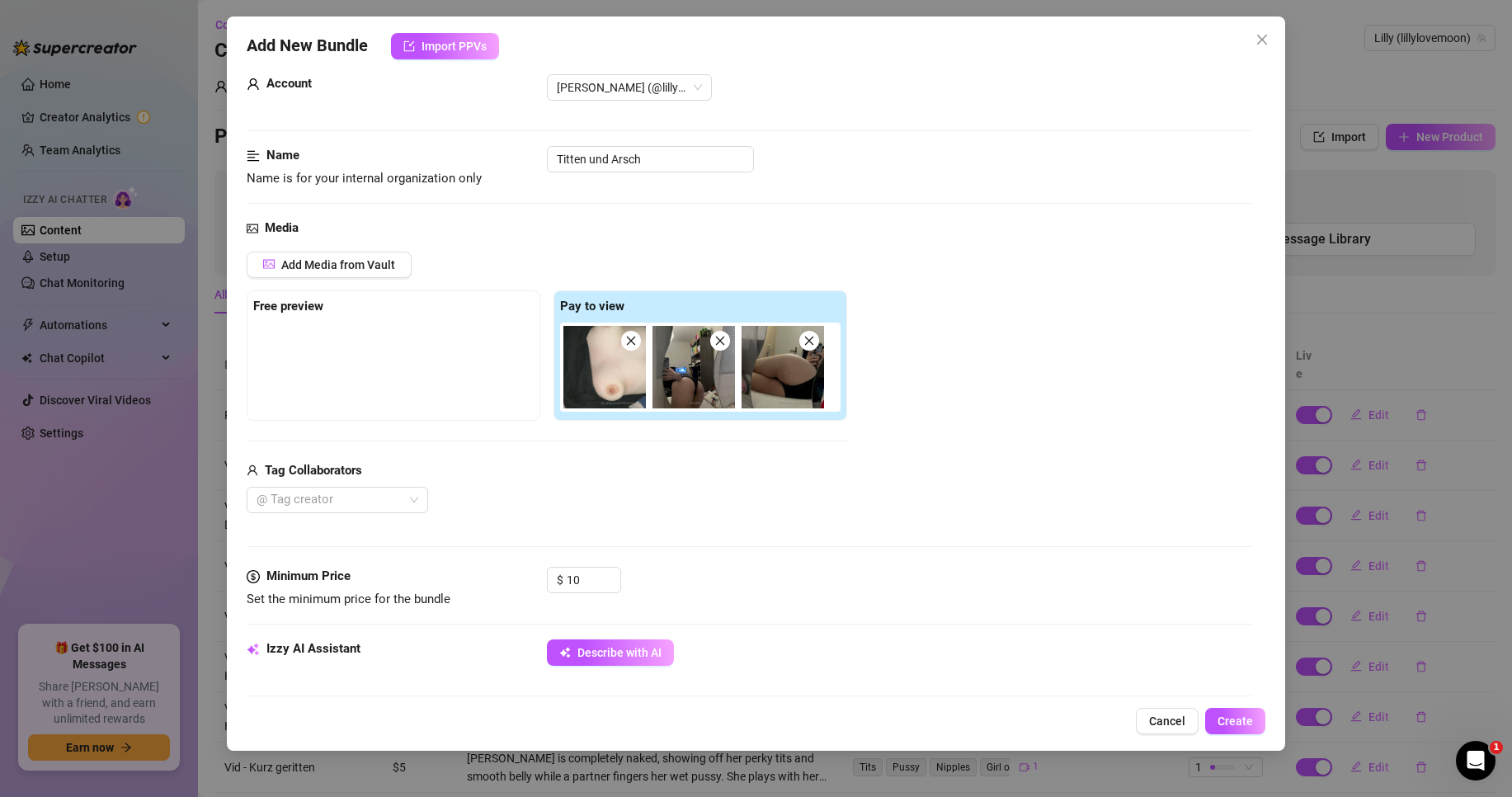
type textarea "[PERSON_NAME] teases in black panties, showing off her thick ass"
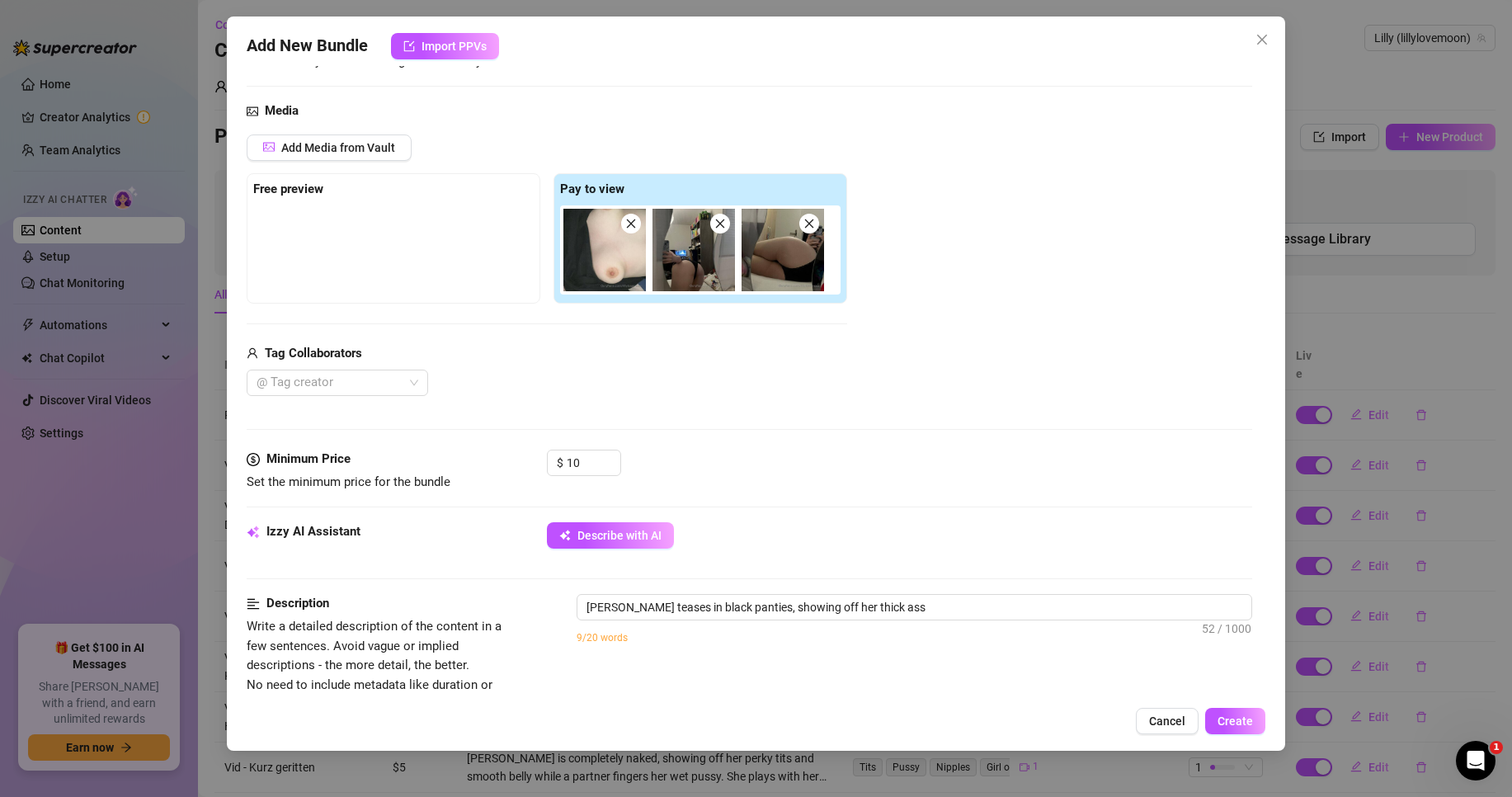
scroll to position [247, 0]
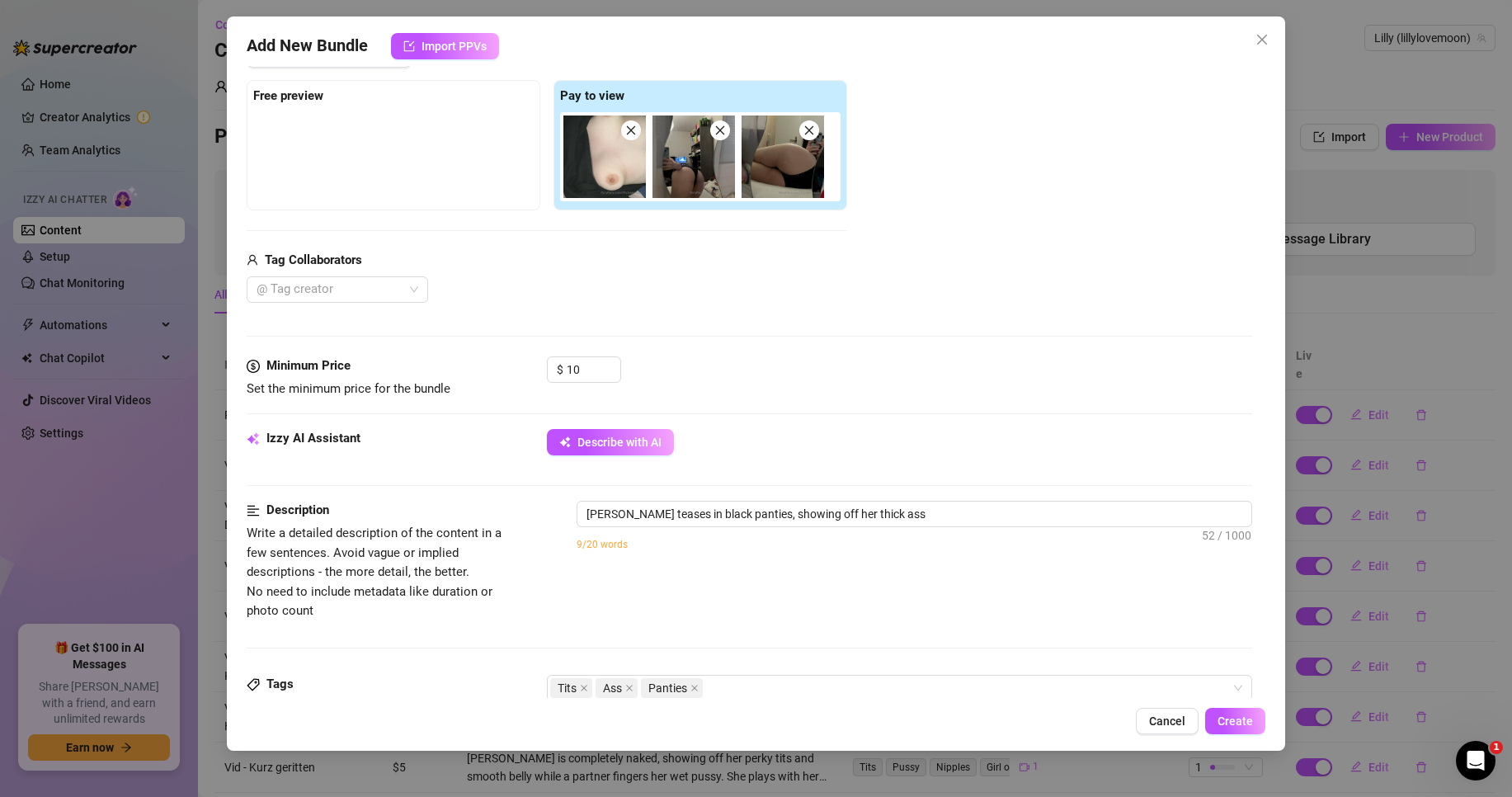
type textarea "[PERSON_NAME] teases in black panties, showing off her thick ass in"
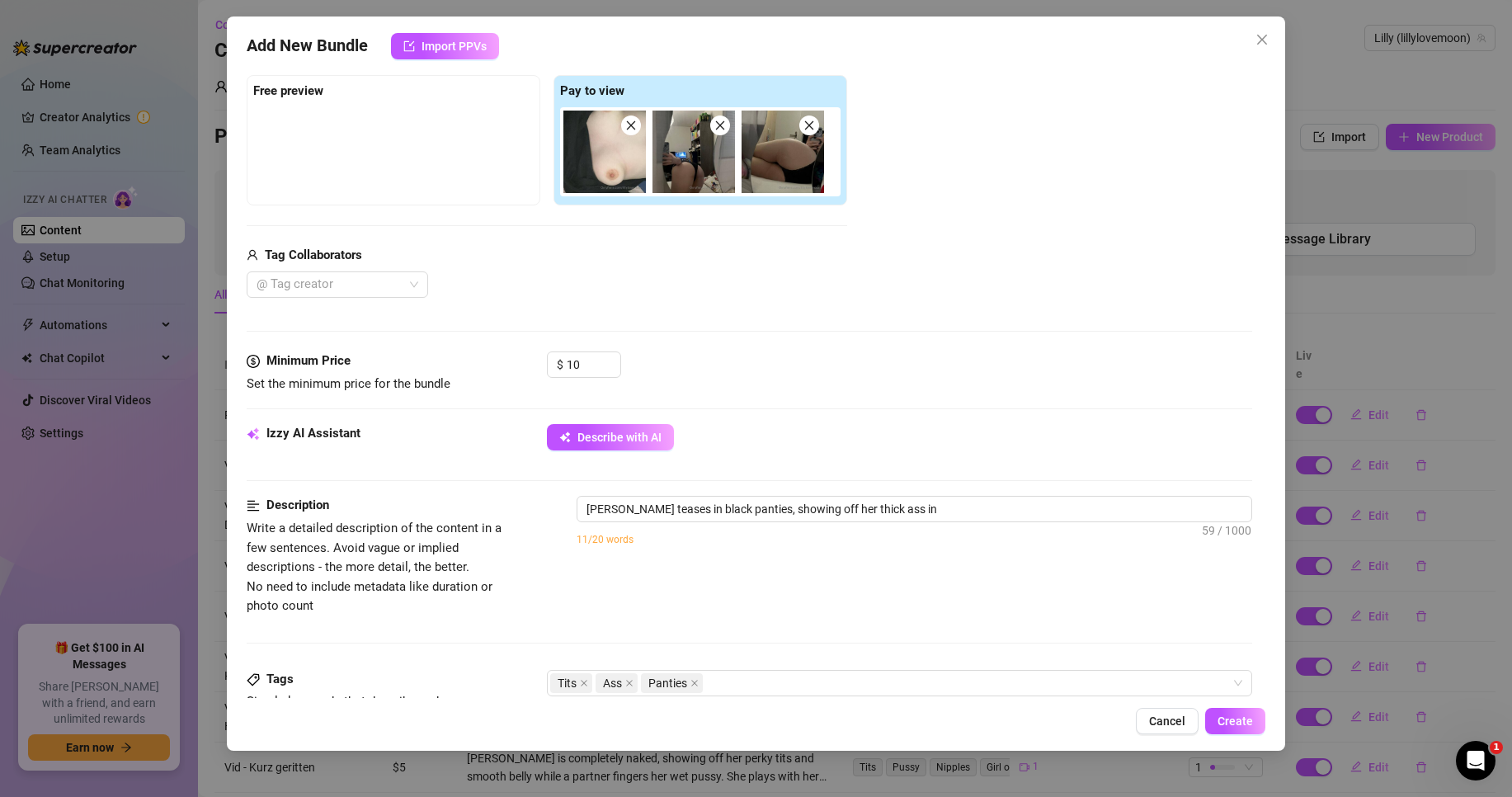
type textarea "[PERSON_NAME] teases in black panties, showing off her thick ass in mirror"
type textarea "[PERSON_NAME] teases in black panties, showing off her thick ass in mirror self…"
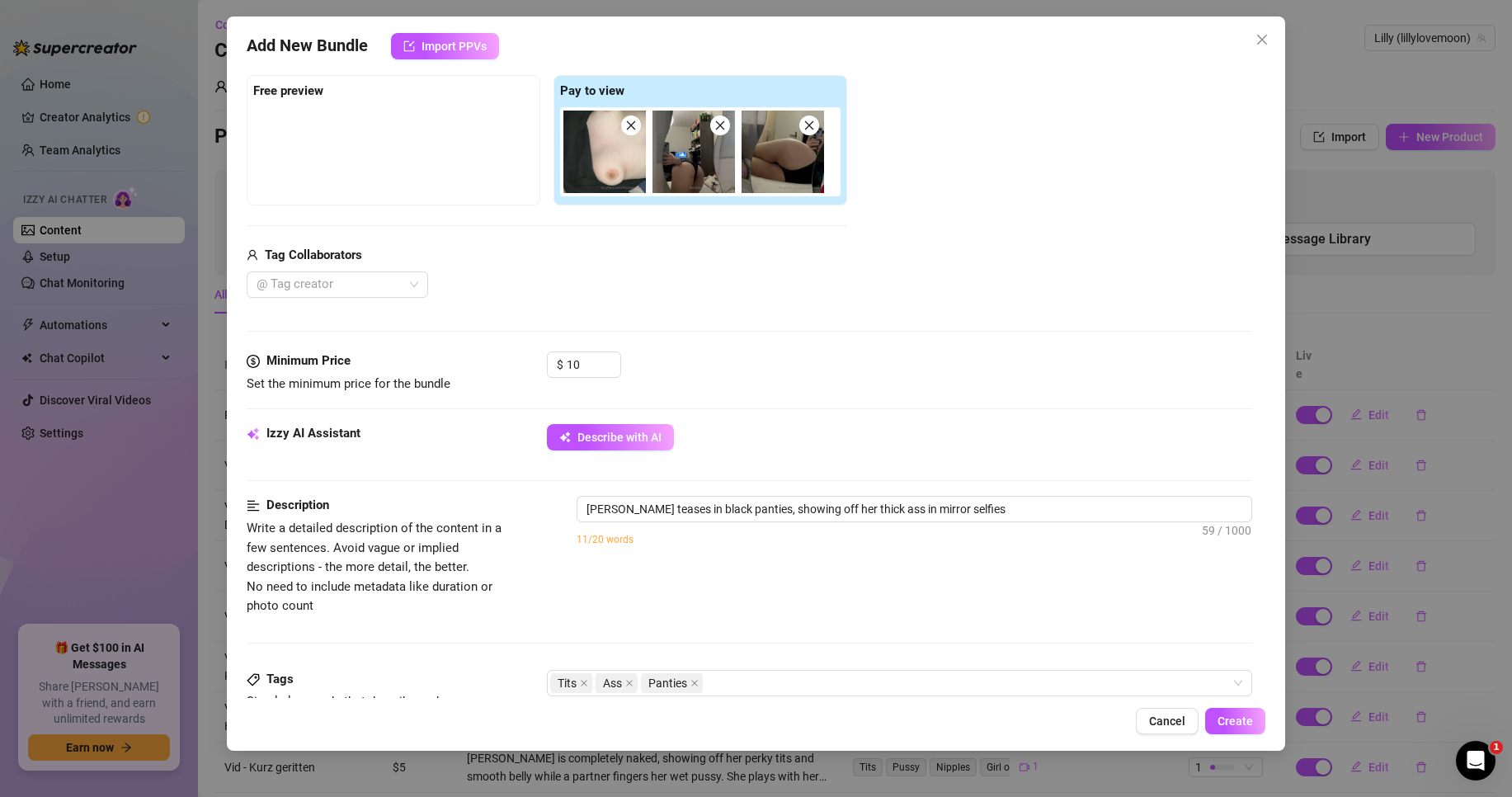
type textarea "[PERSON_NAME] teases in black panties, showing off her thick ass in mirror self…"
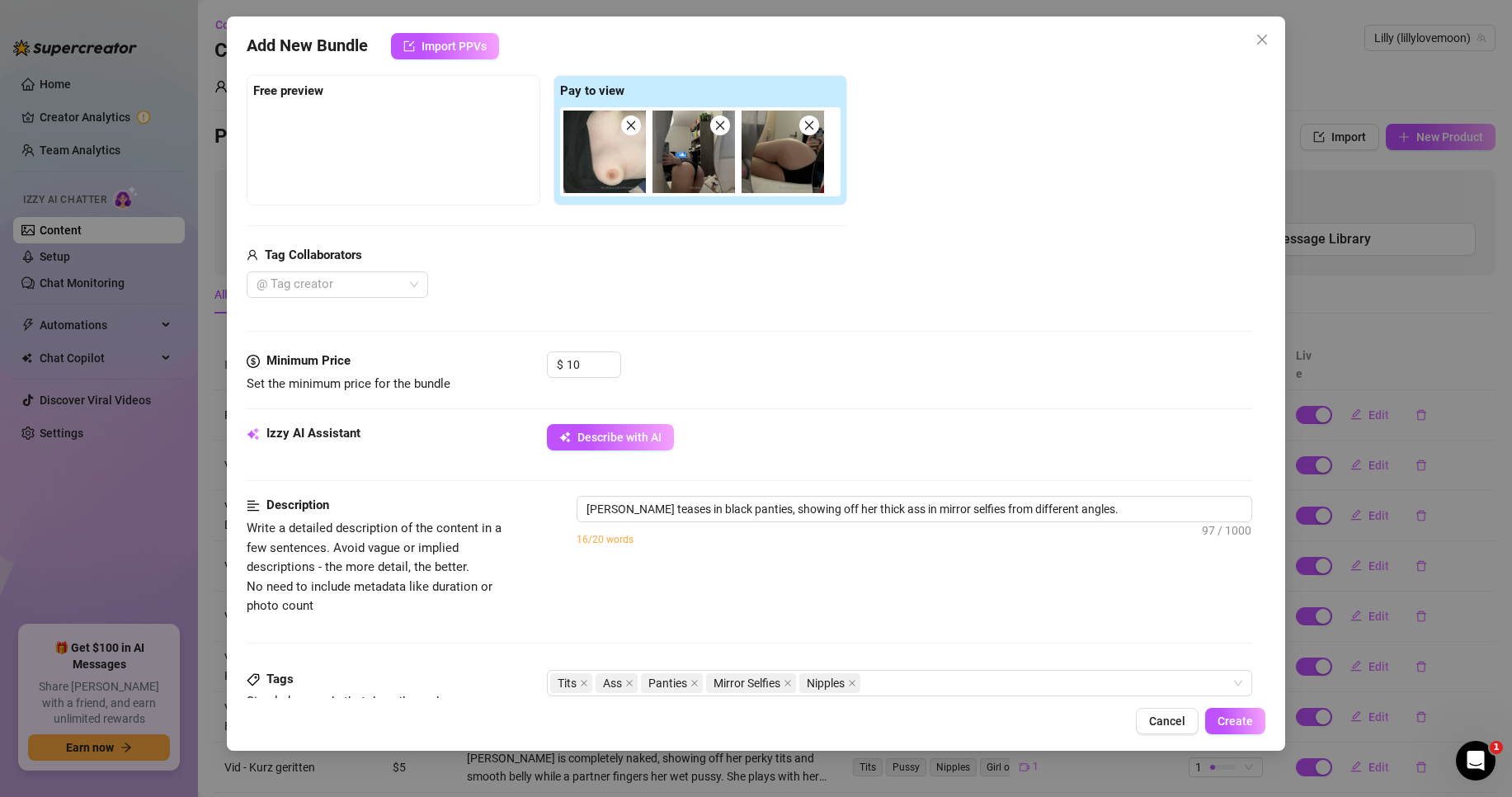
type textarea "[PERSON_NAME] teases in black panties, showing off her thick ass in mirror self…"
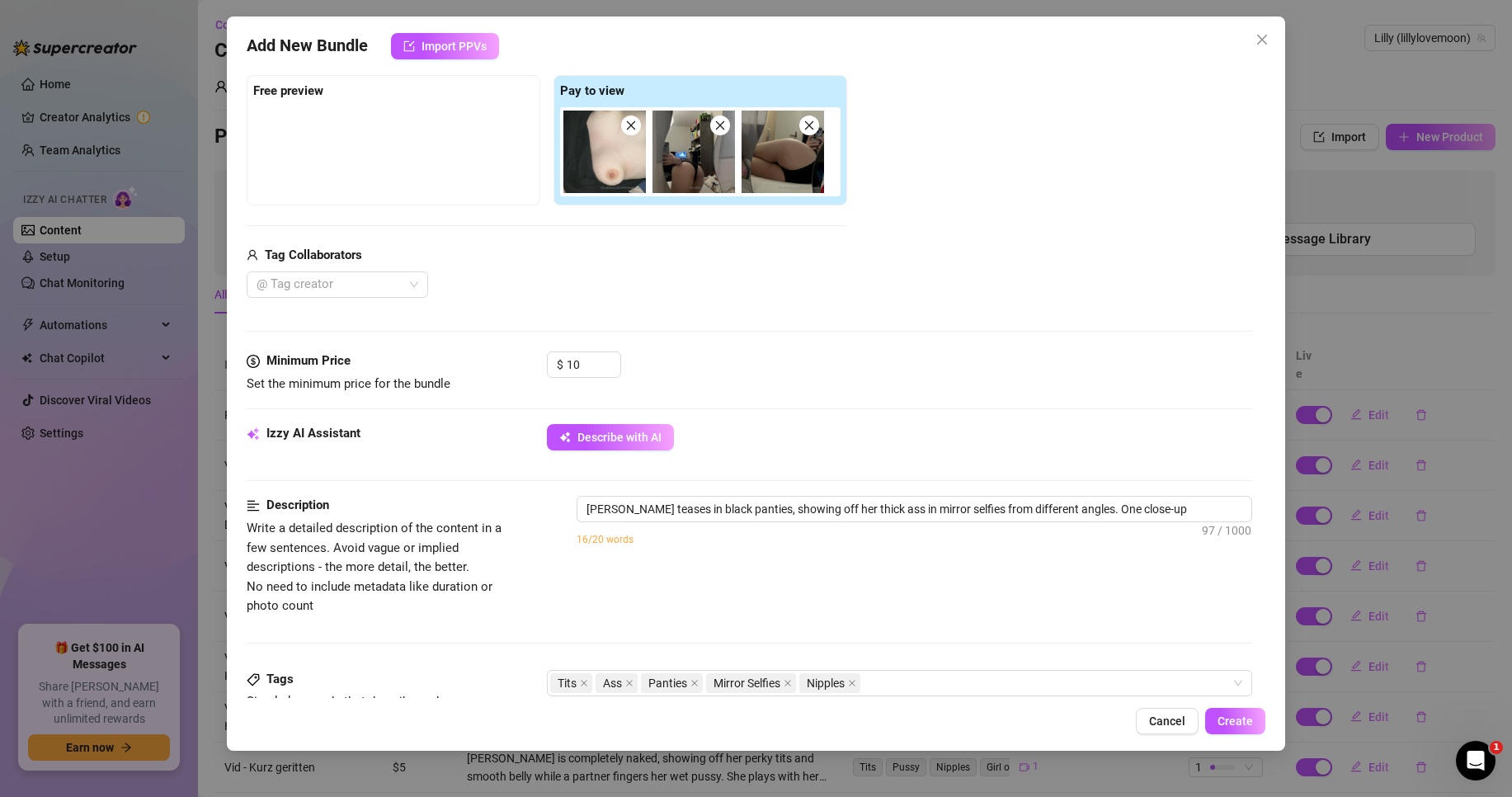
type textarea "[PERSON_NAME] teases in black panties, showing off her thick ass in mirror self…"
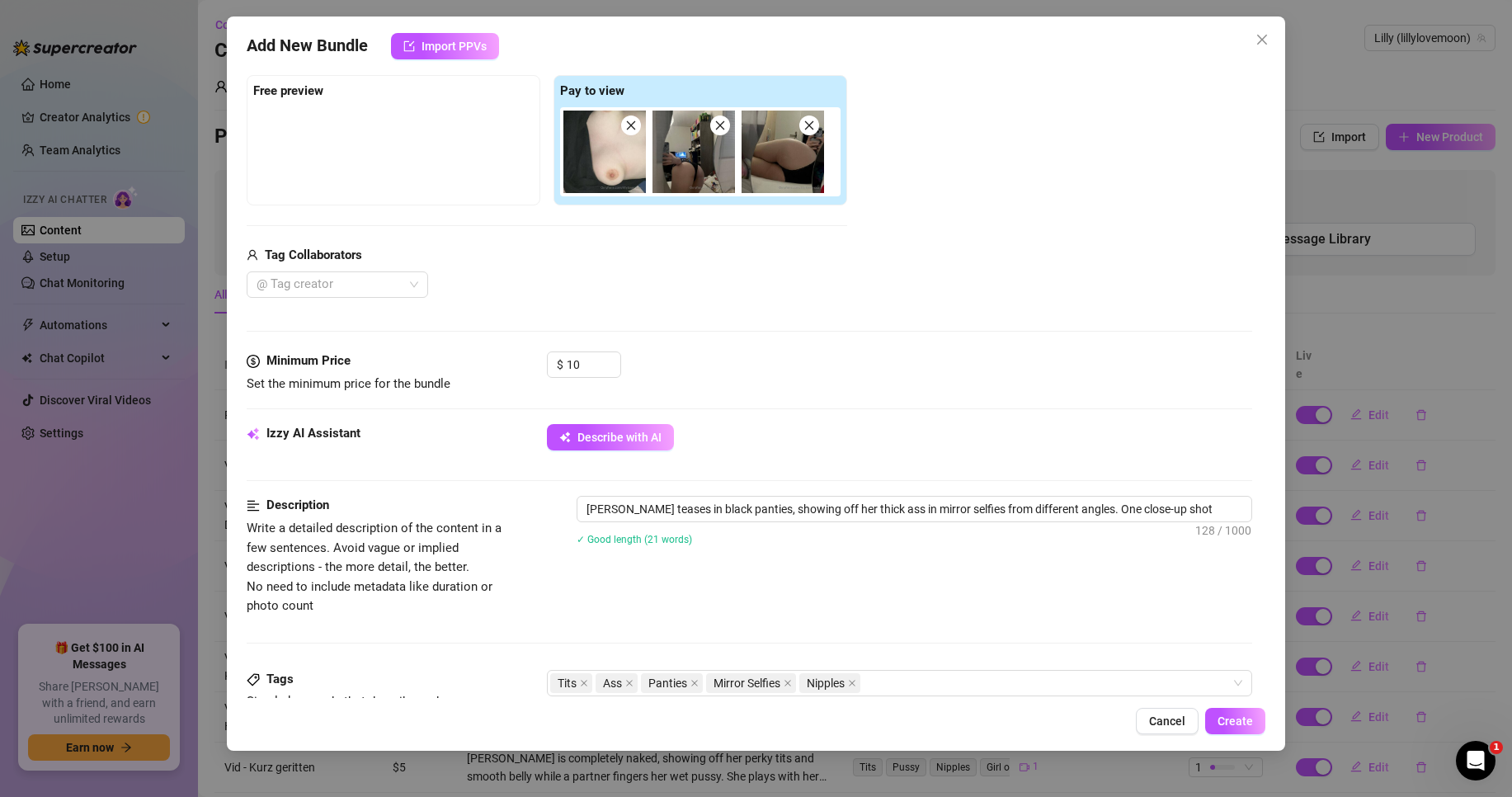
type textarea "[PERSON_NAME] teases in black panties, showing off her thick ass in mirror self…"
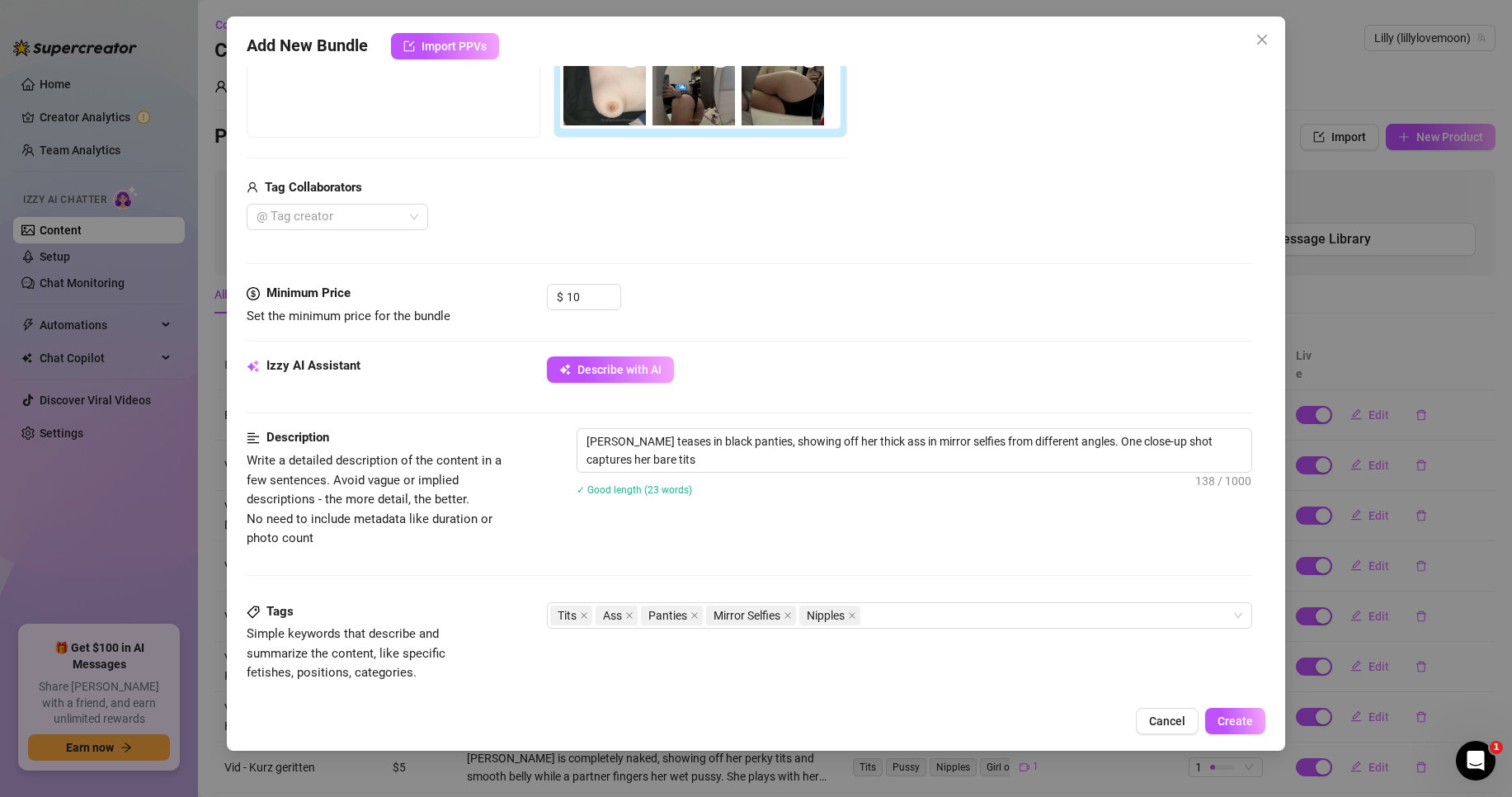
type textarea "[PERSON_NAME] teases in black panties, showing off her thick ass in mirror self…"
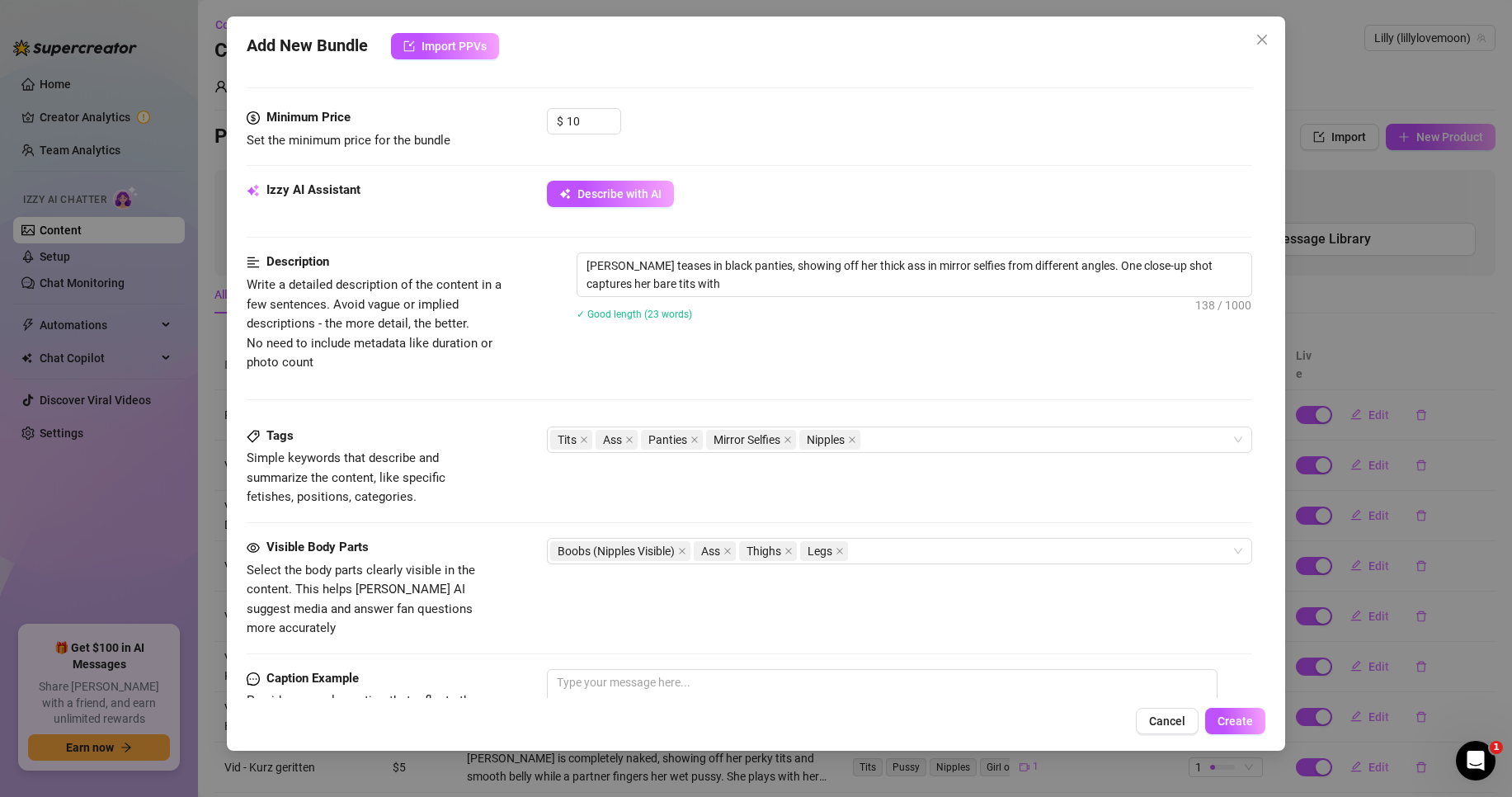
type textarea "[PERSON_NAME] teases in black panties, showing off her thick ass in mirror self…"
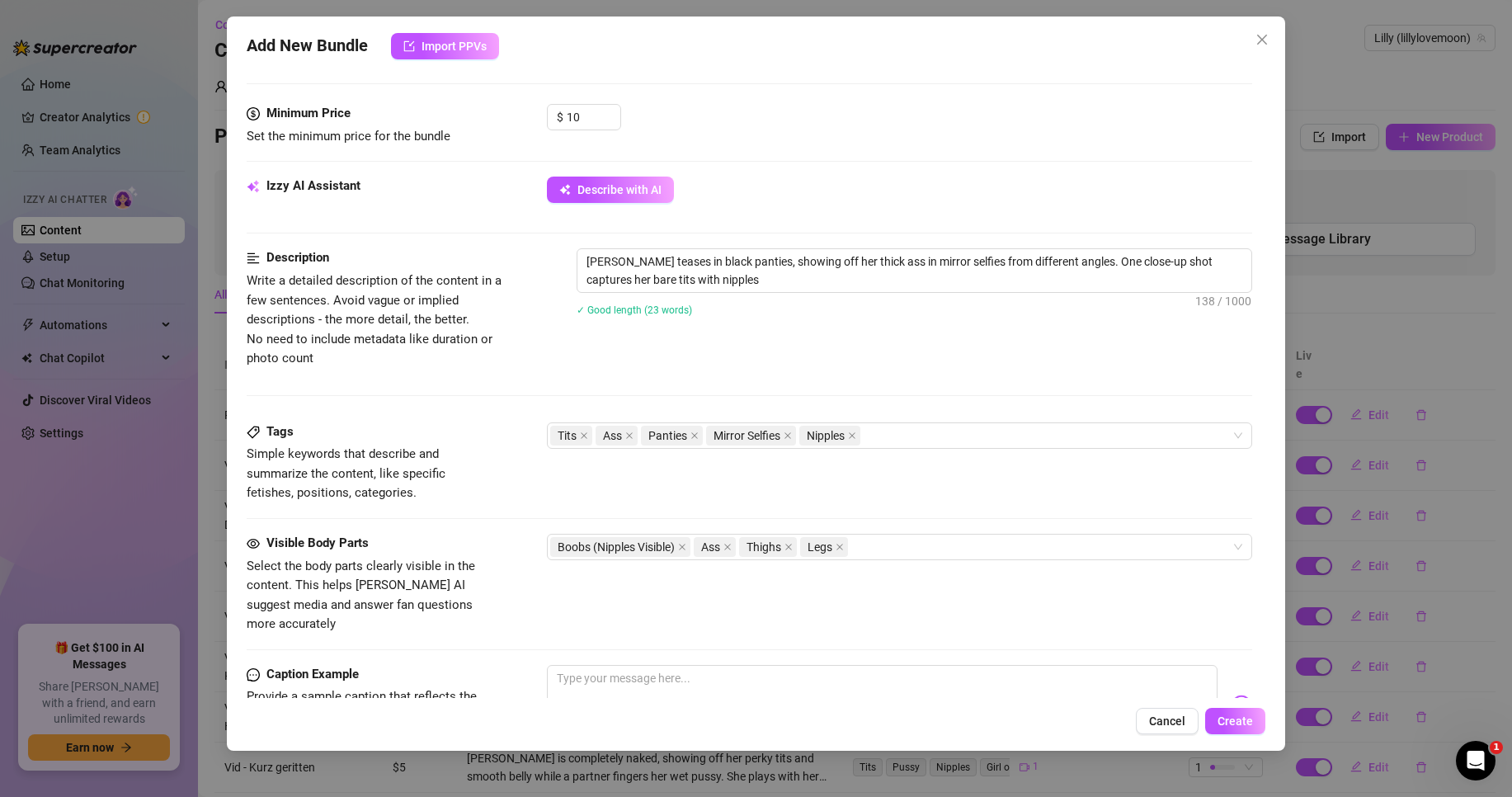
type textarea "[PERSON_NAME] teases in black panties, showing off her thick ass in mirror self…"
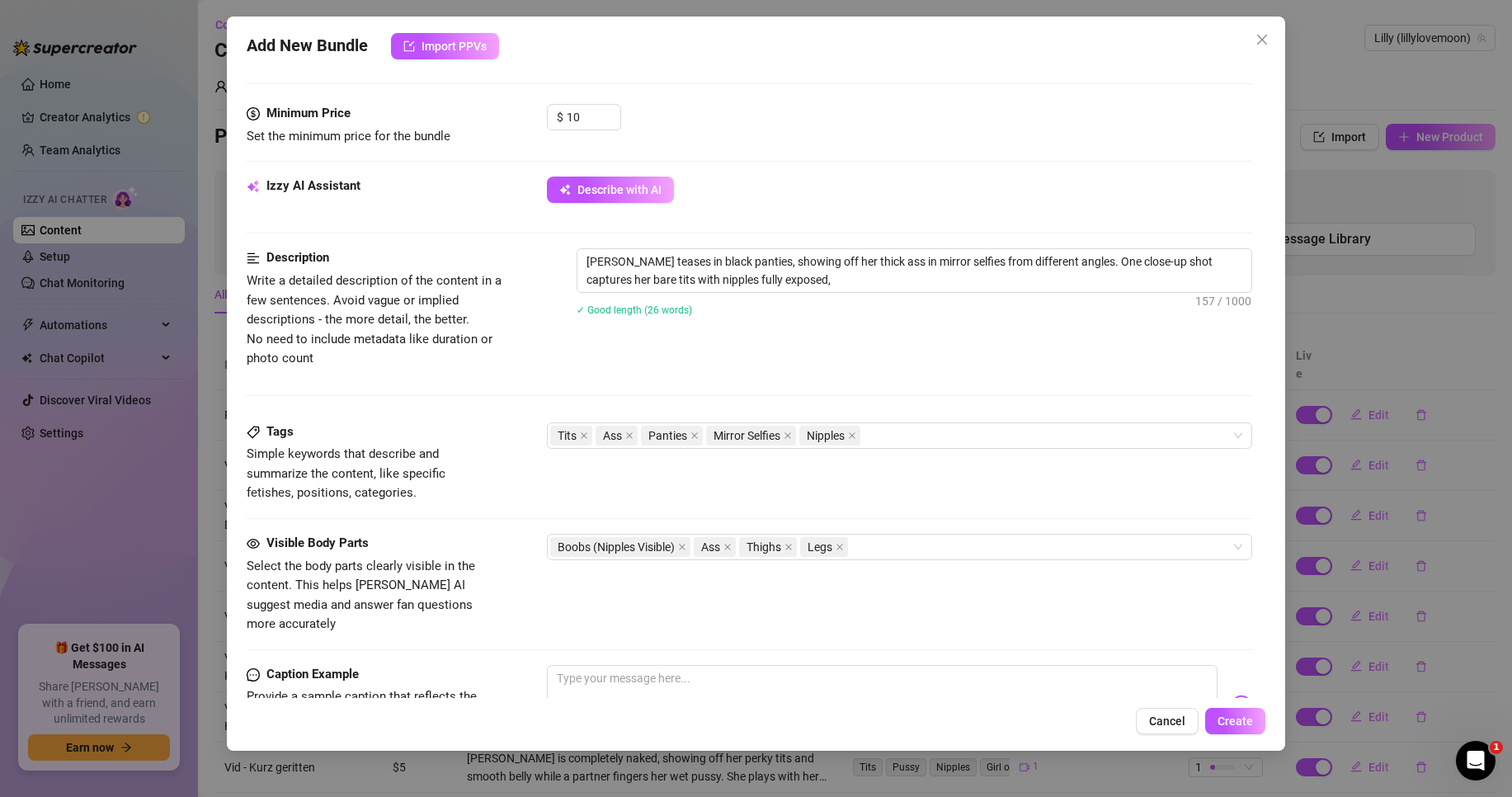
type textarea "[PERSON_NAME] teases in black panties, showing off her thick ass in mirror self…"
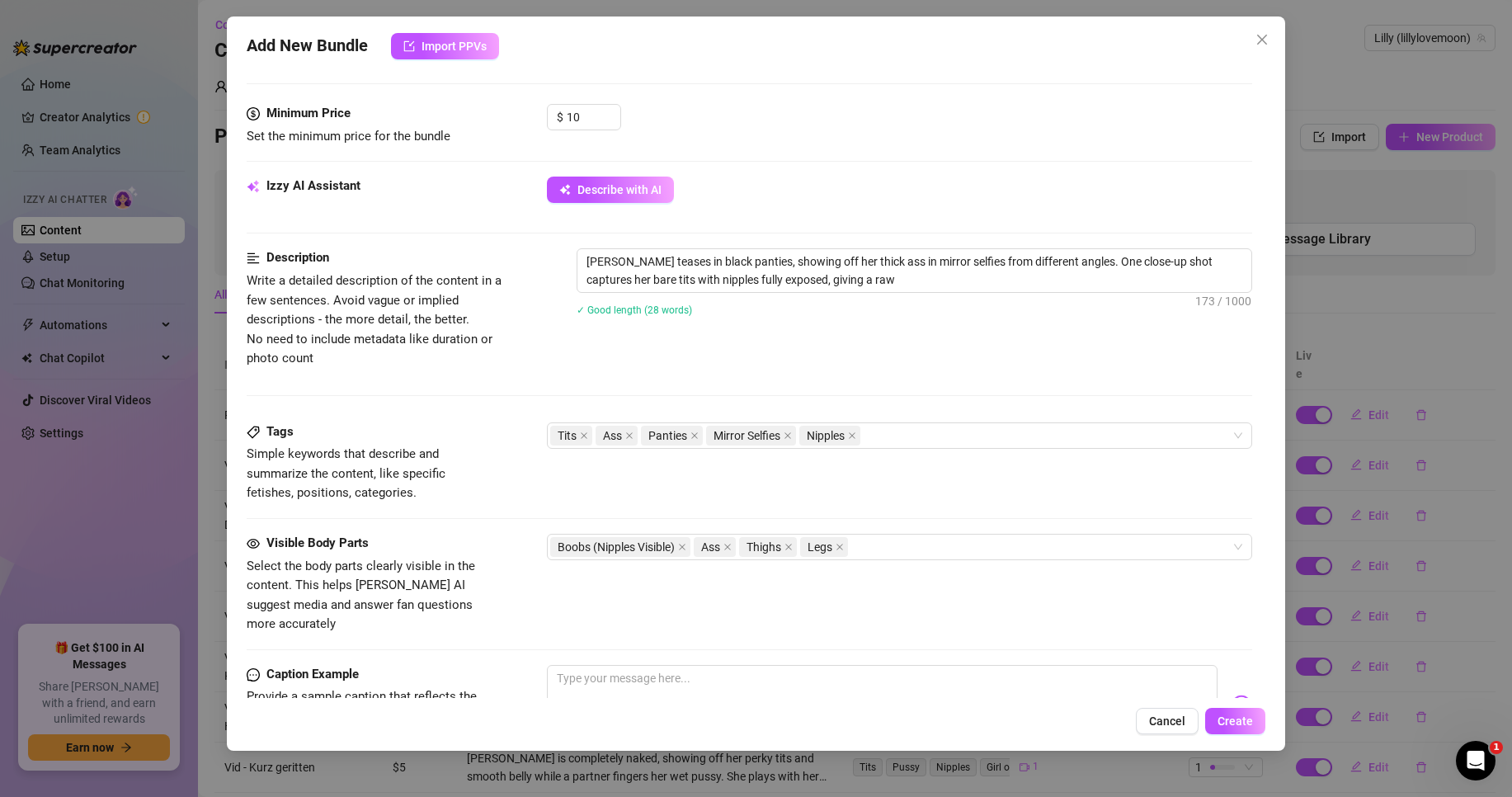
type textarea "[PERSON_NAME] teases in black panties, showing off her thick ass in mirror self…"
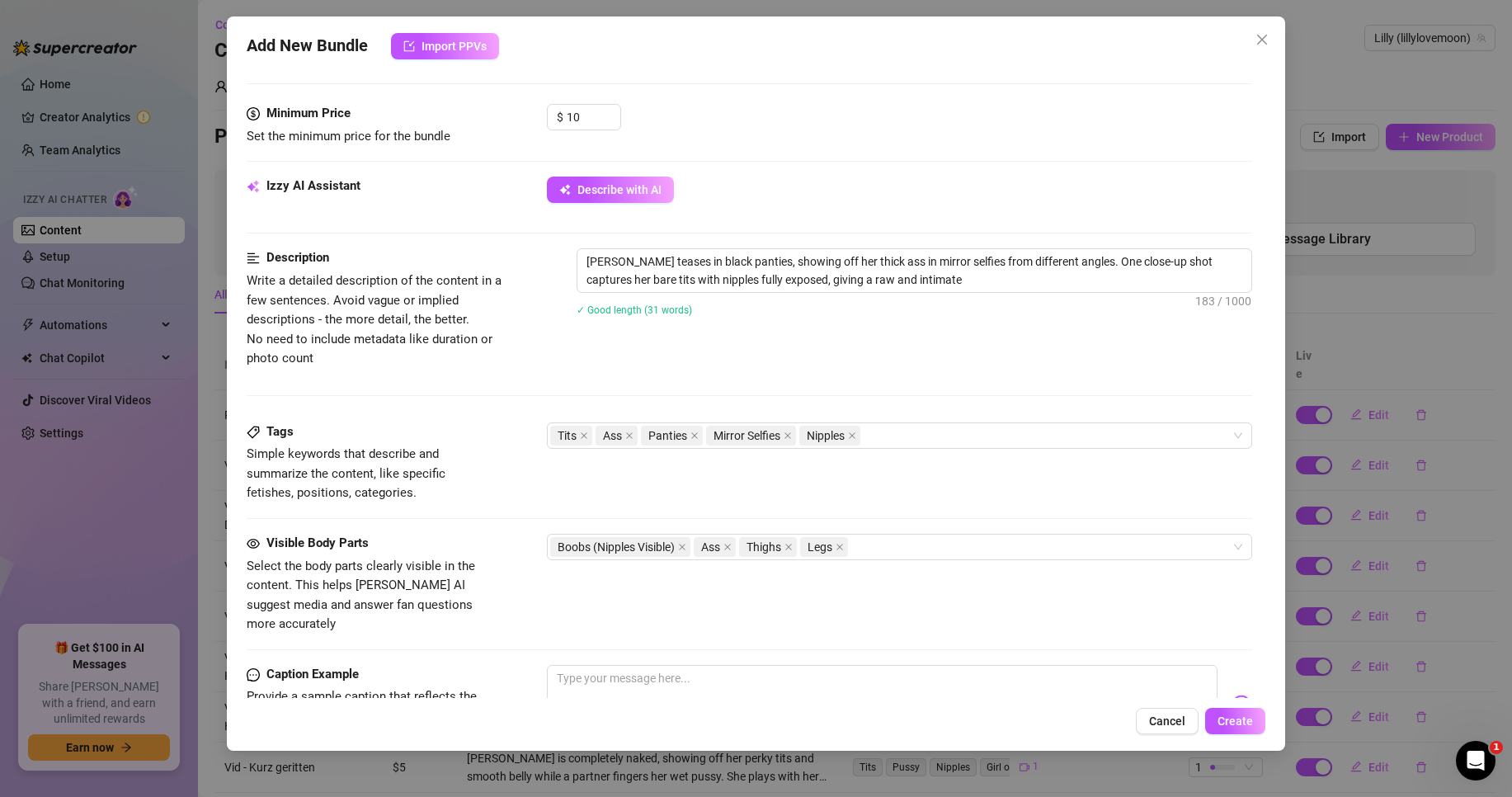
type textarea "[PERSON_NAME] teases in black panties, showing off her thick ass in mirror self…"
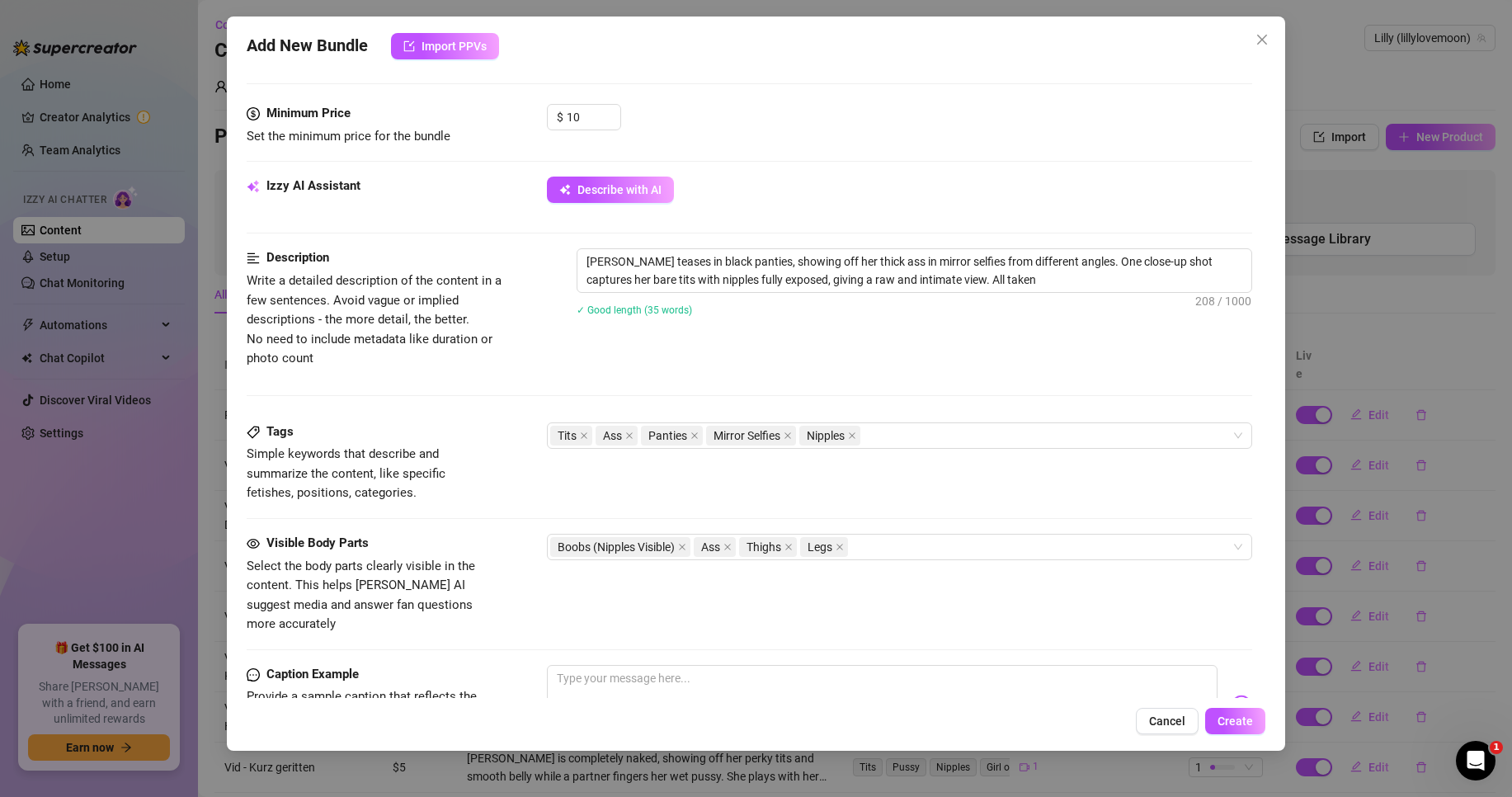
type textarea "[PERSON_NAME] teases in black panties, showing off her thick ass in mirror self…"
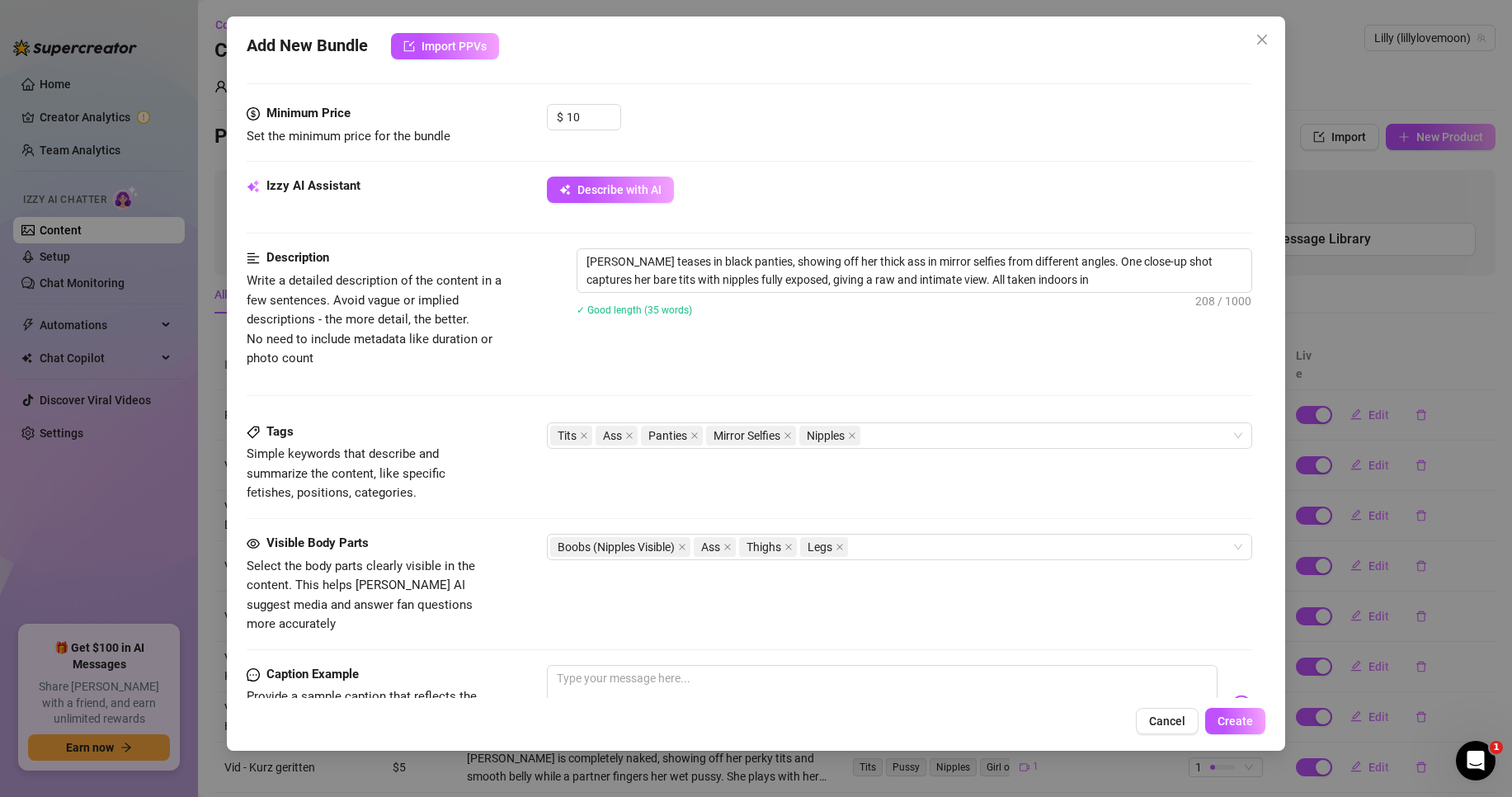
type textarea "[PERSON_NAME] teases in black panties, showing off her thick ass in mirror self…"
click at [923, 546] on div "Boobs (Nipples Visible) Ass Thighs Legs" at bounding box center [890, 546] width 682 height 23
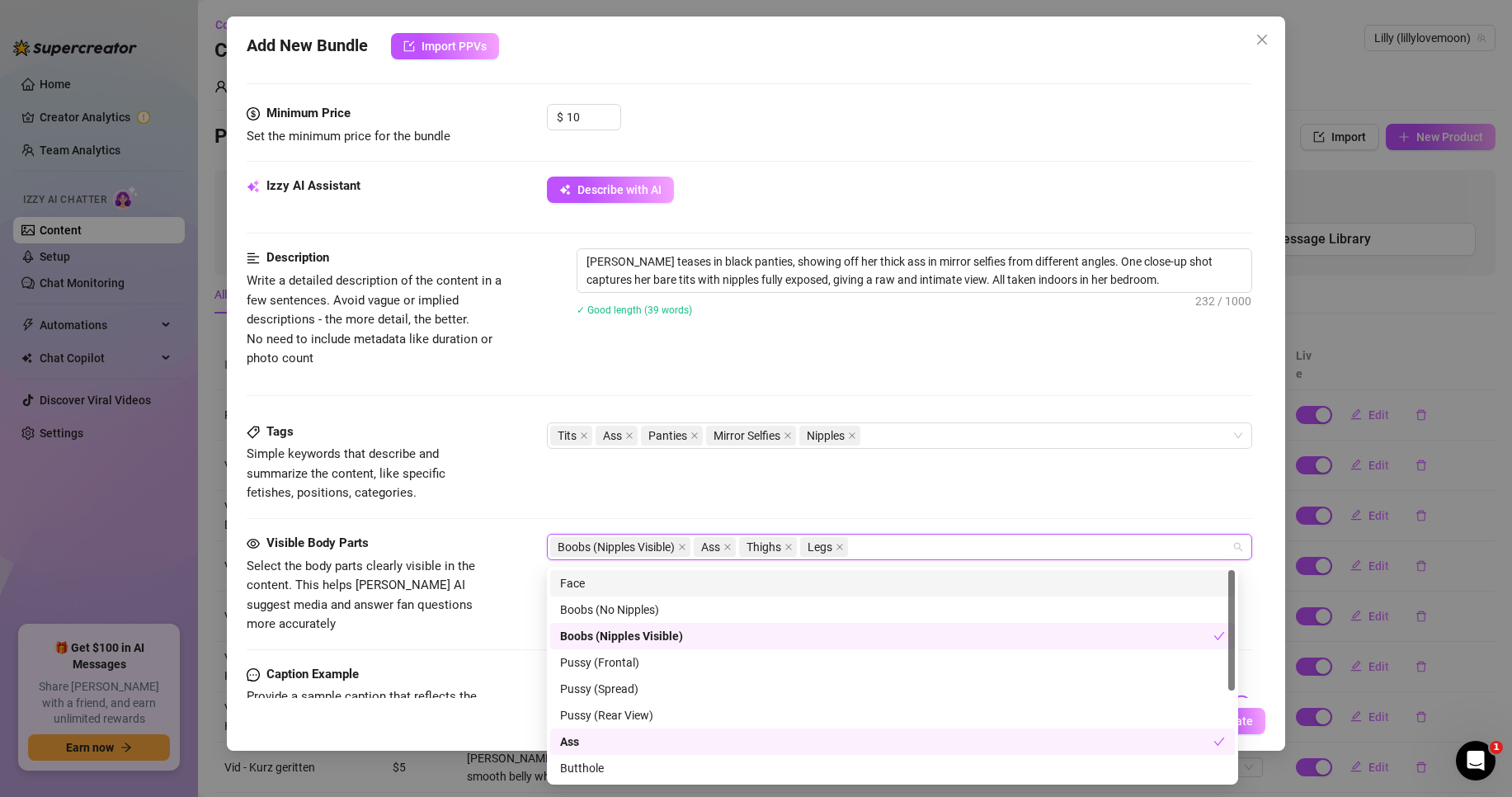
click at [760, 486] on div "Tags Simple keywords that describe and summarize the content, like specific fet…" at bounding box center [749, 462] width 1005 height 81
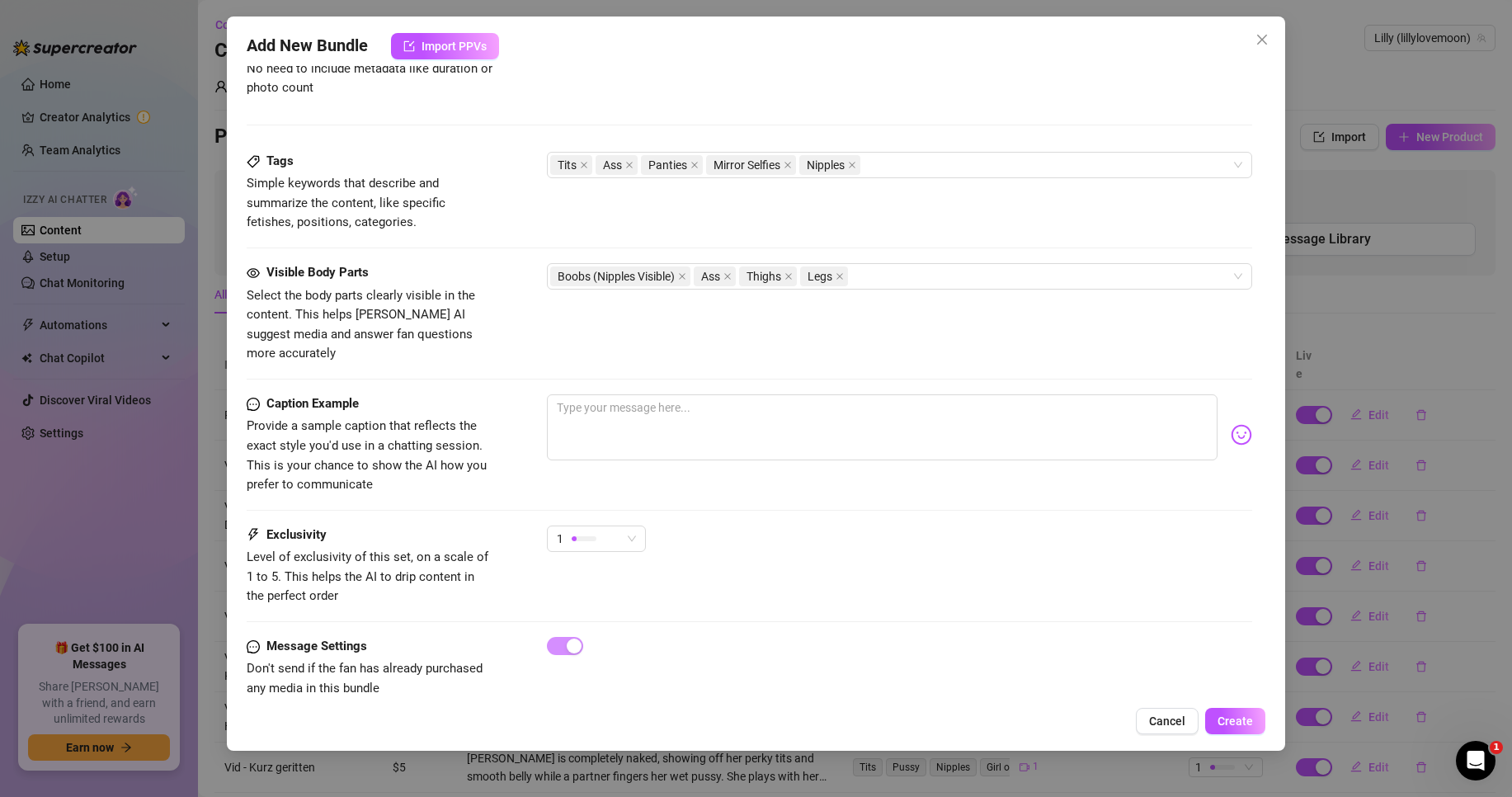
scroll to position [783, 0]
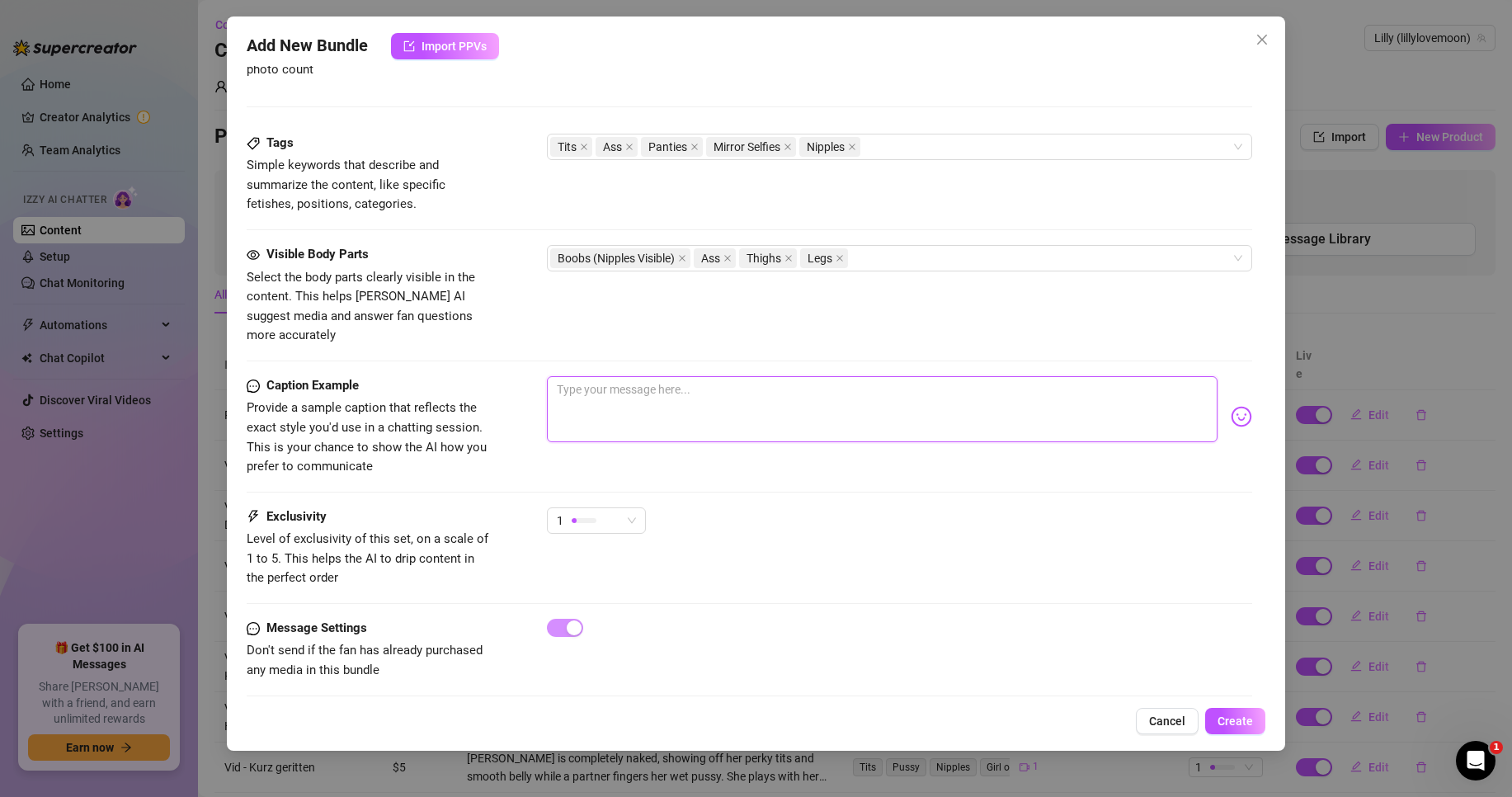
click at [643, 418] on textarea at bounding box center [882, 409] width 671 height 66
type textarea "D"
type textarea "Dz"
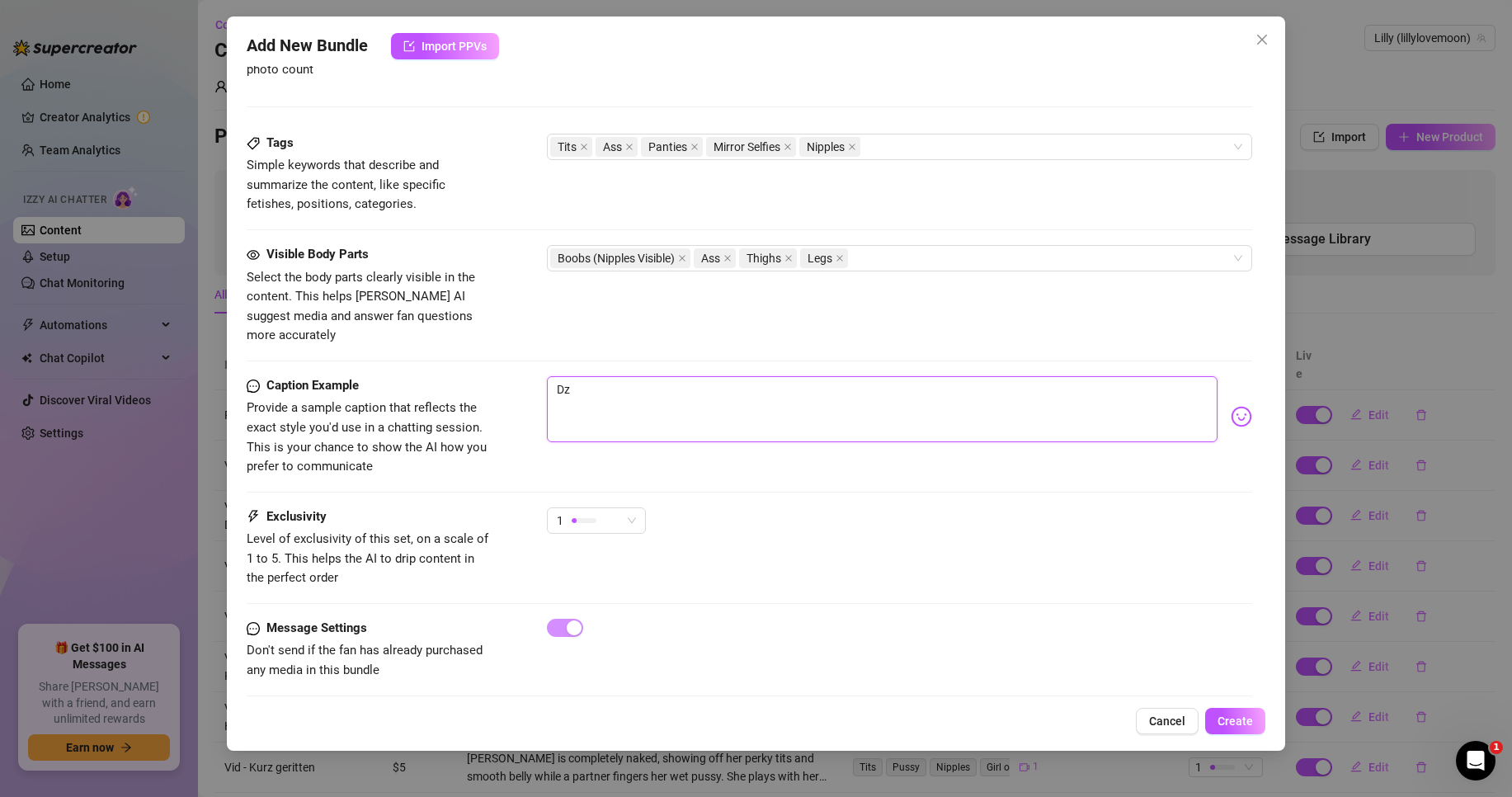
type textarea "Dz"
type textarea "Dz w"
type textarea "Dz"
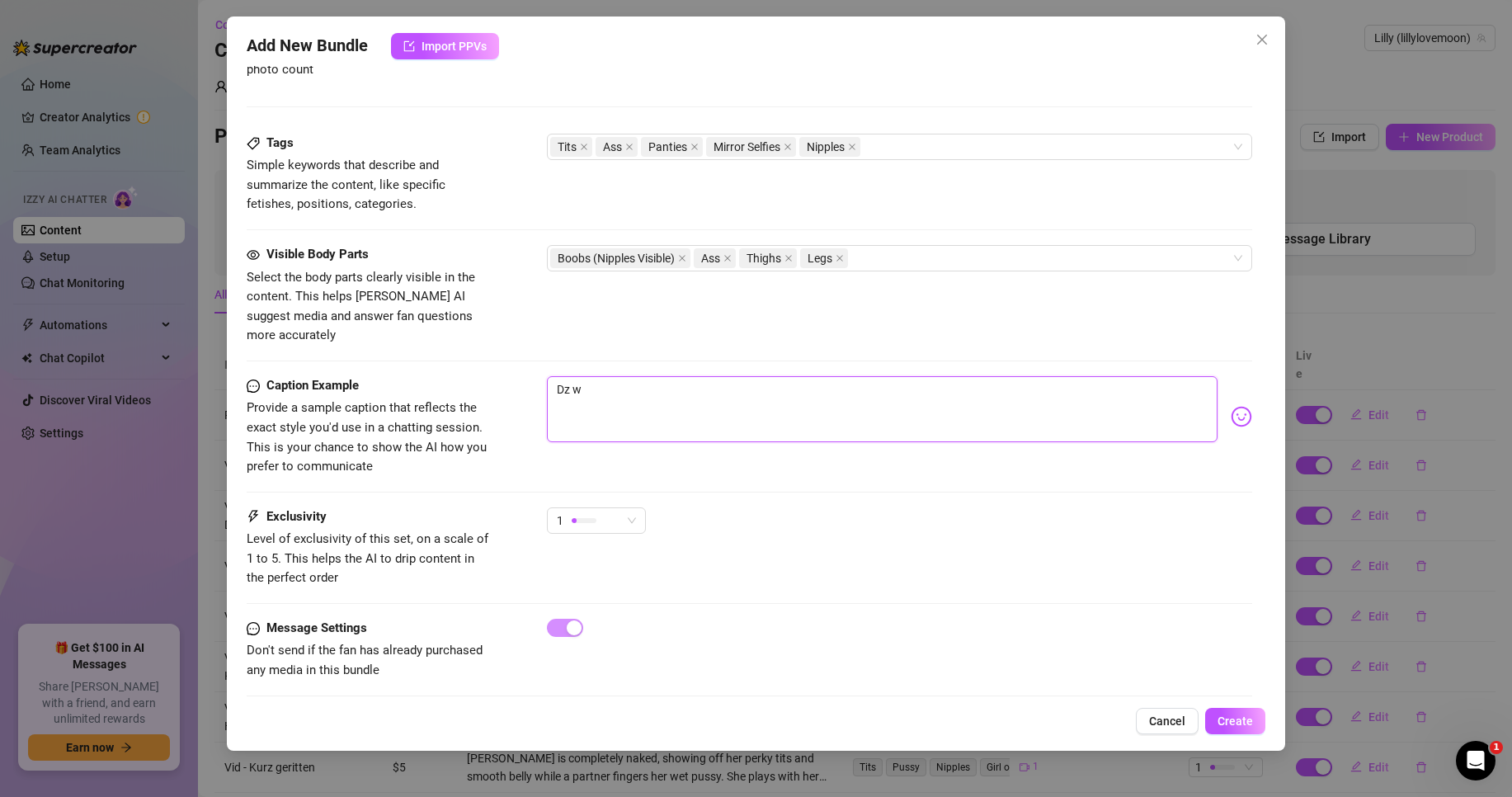
type textarea "Dz"
type textarea "D"
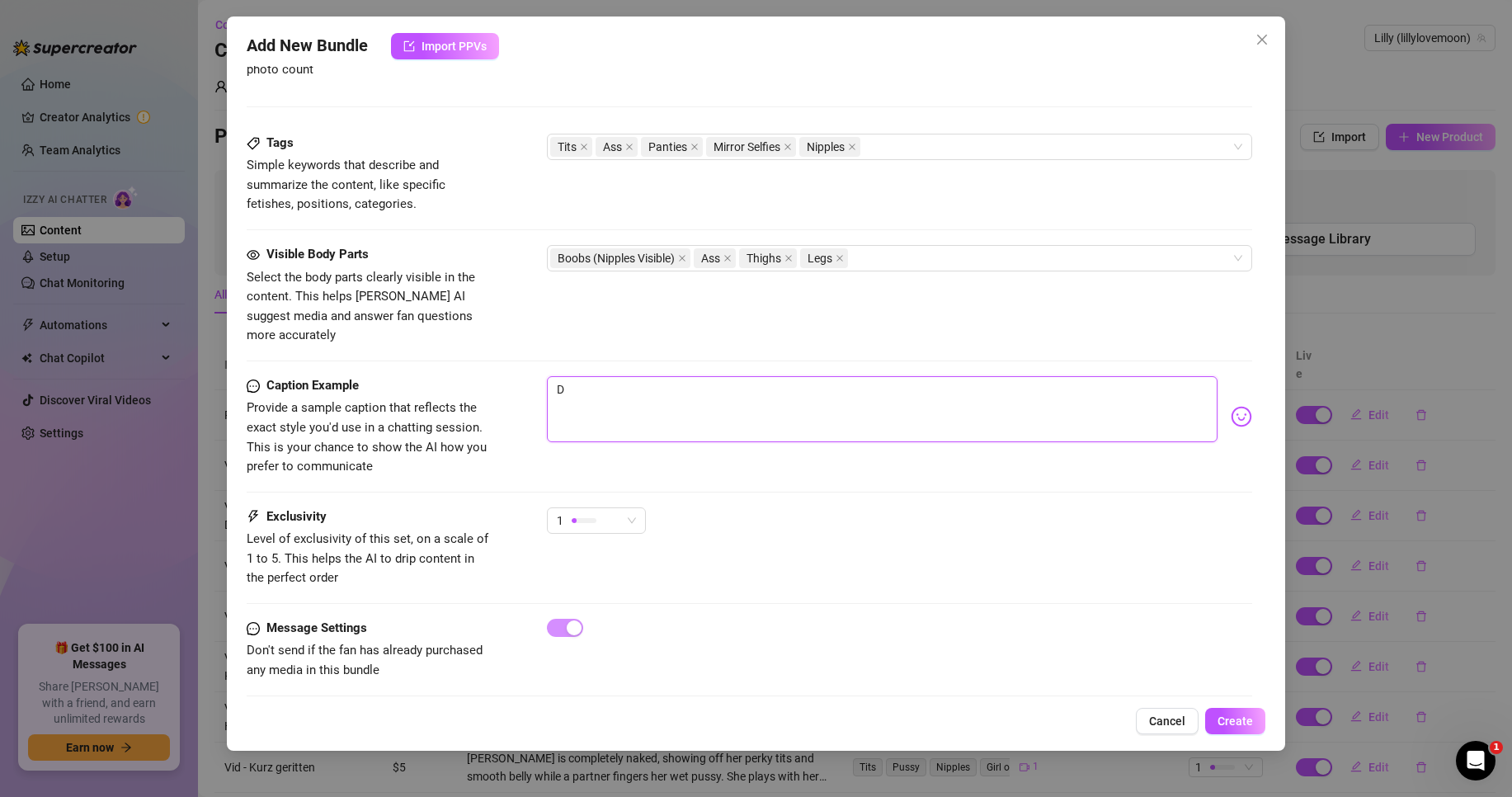
type textarea "Du"
type textarea "Du w"
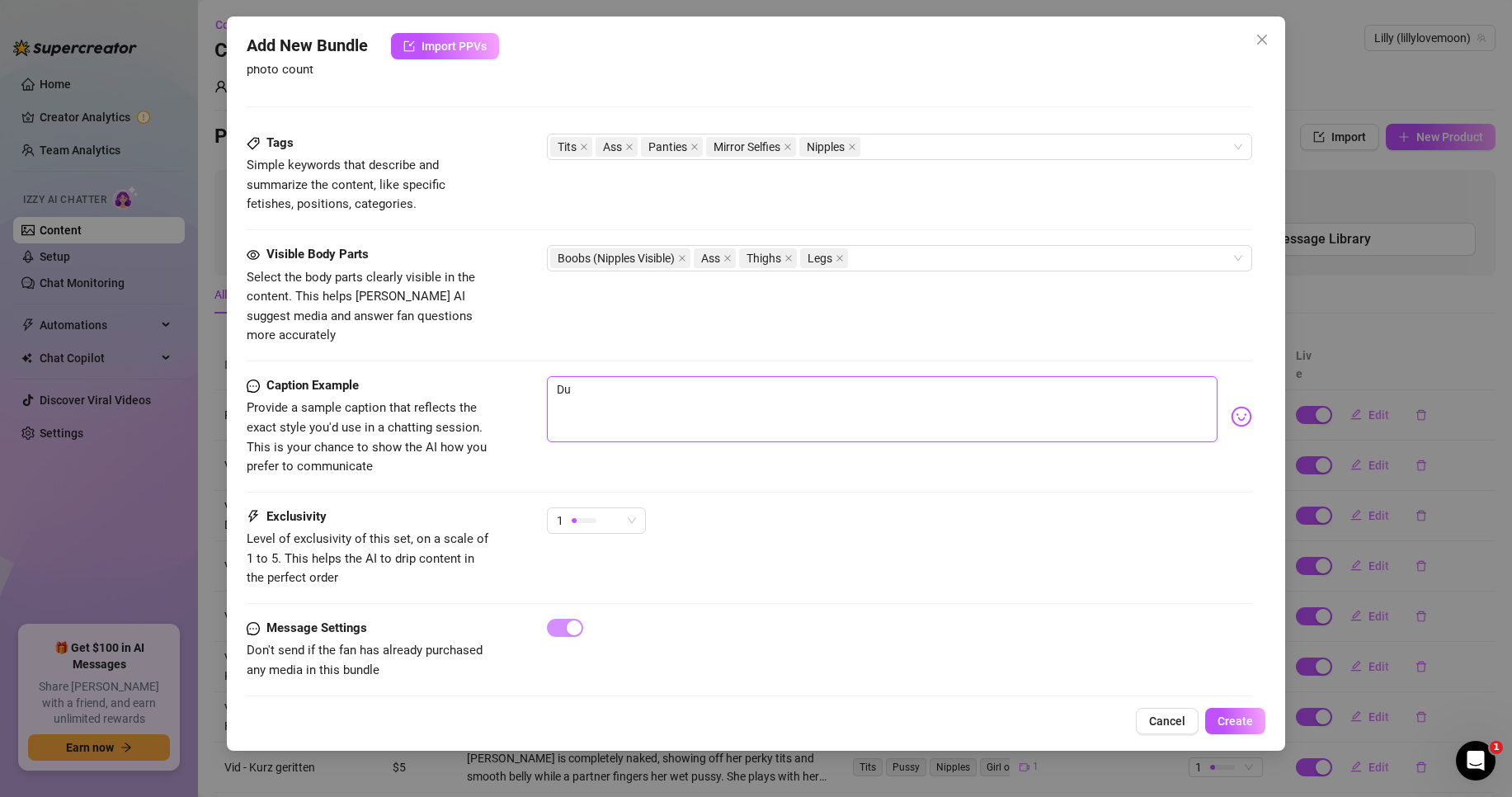
type textarea "Du w"
type textarea "Du wi"
type textarea "Du wil"
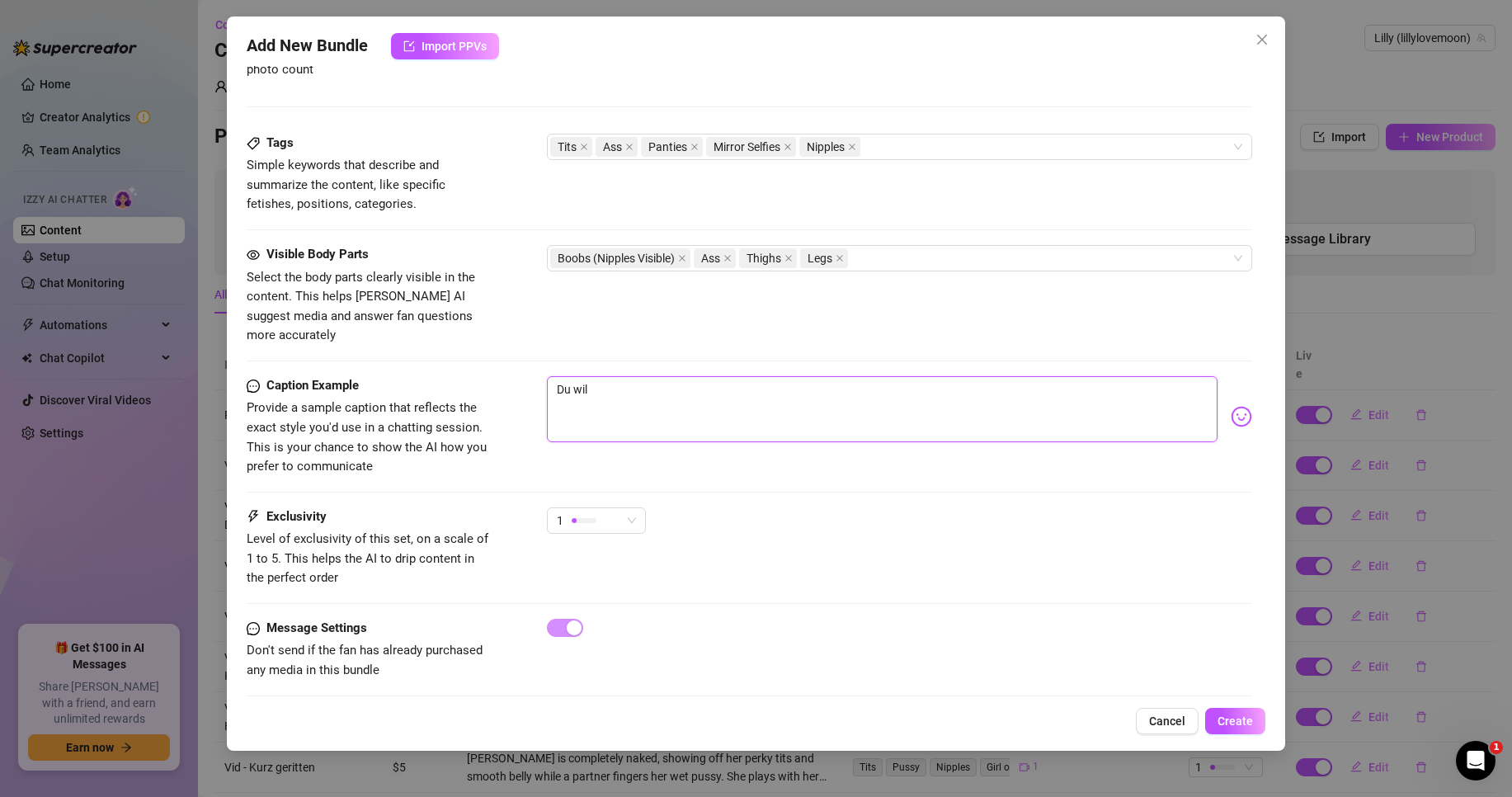
type textarea "Du will"
type textarea "Du [PERSON_NAME]"
type textarea "Du willst"
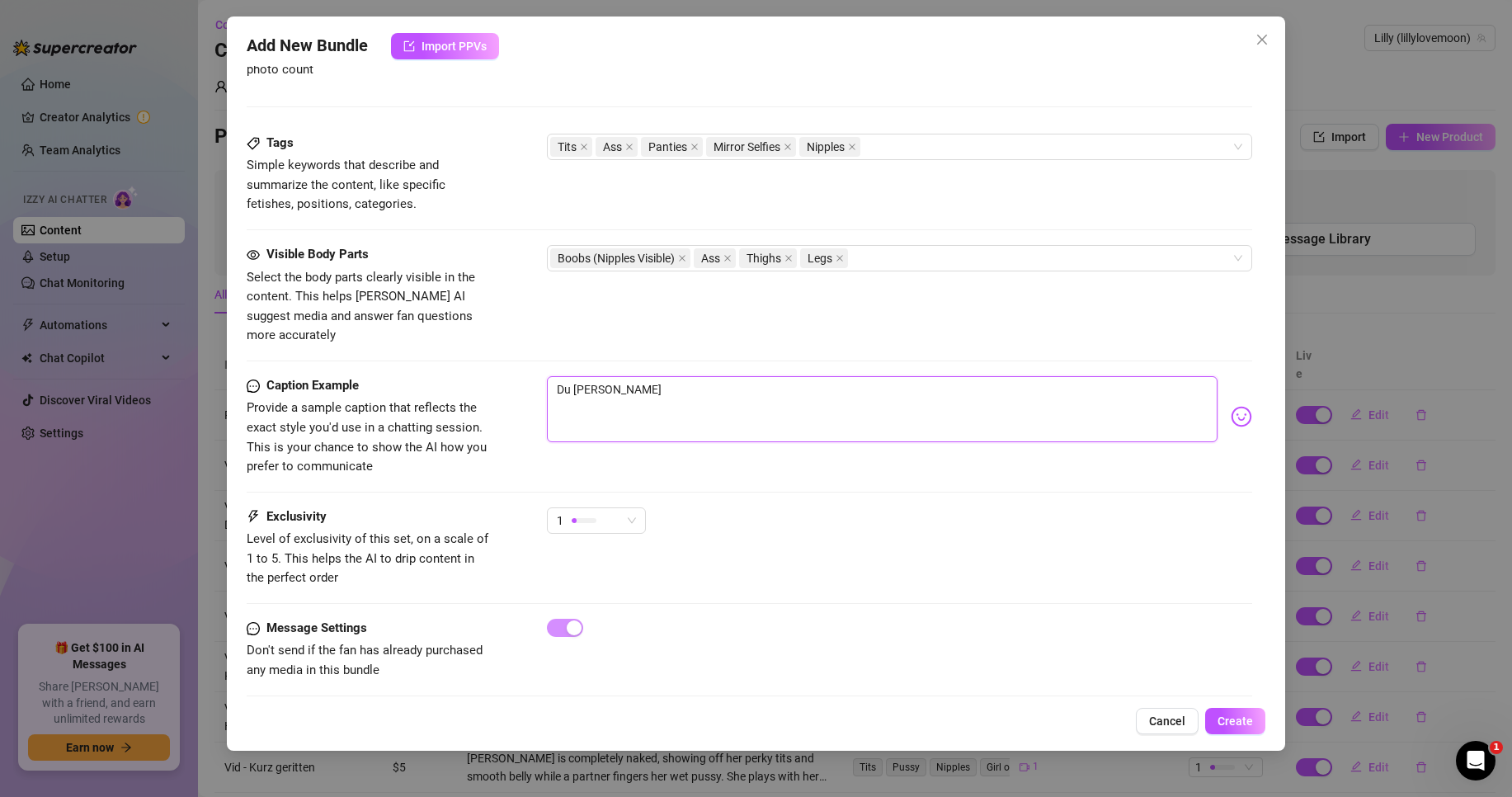
type textarea "Du willst"
type textarea "Du willst m"
type textarea "Du willst me"
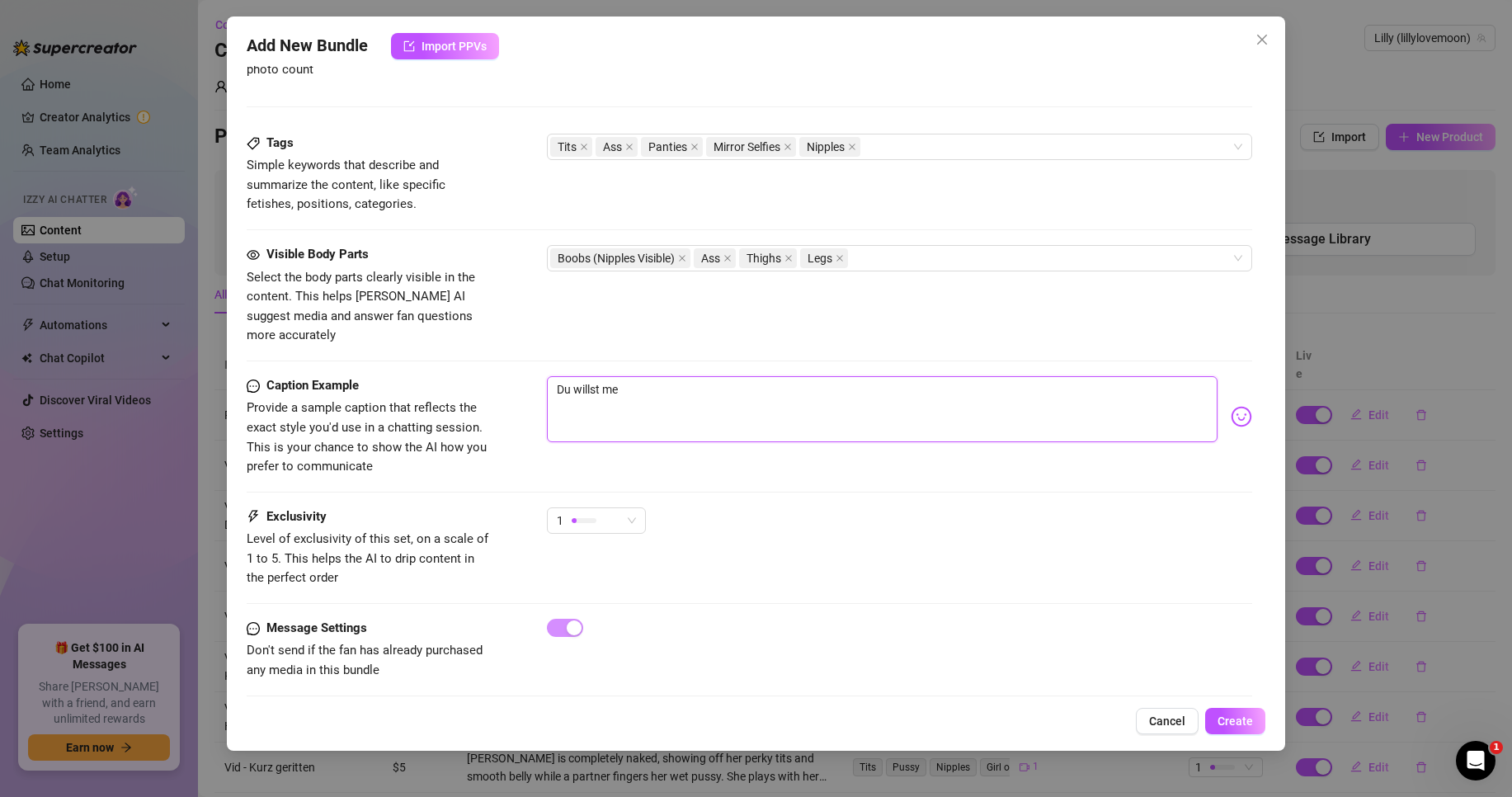
type textarea "Du willst mei"
type textarea "Du willst mein"
type textarea "Du willst mein a"
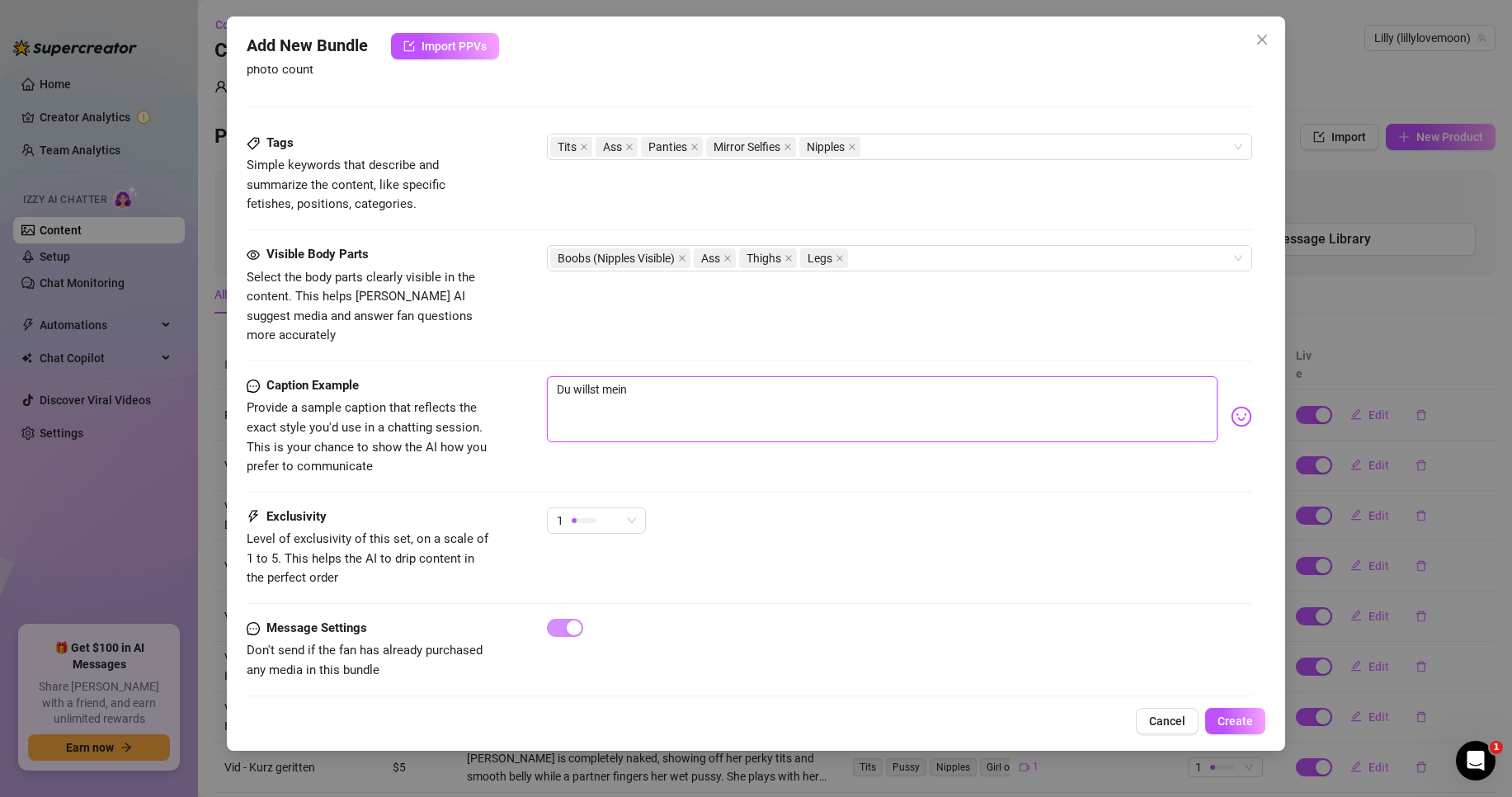
type textarea "Du willst mein a"
type textarea "Du willst mein"
type textarea "Du willst mein A"
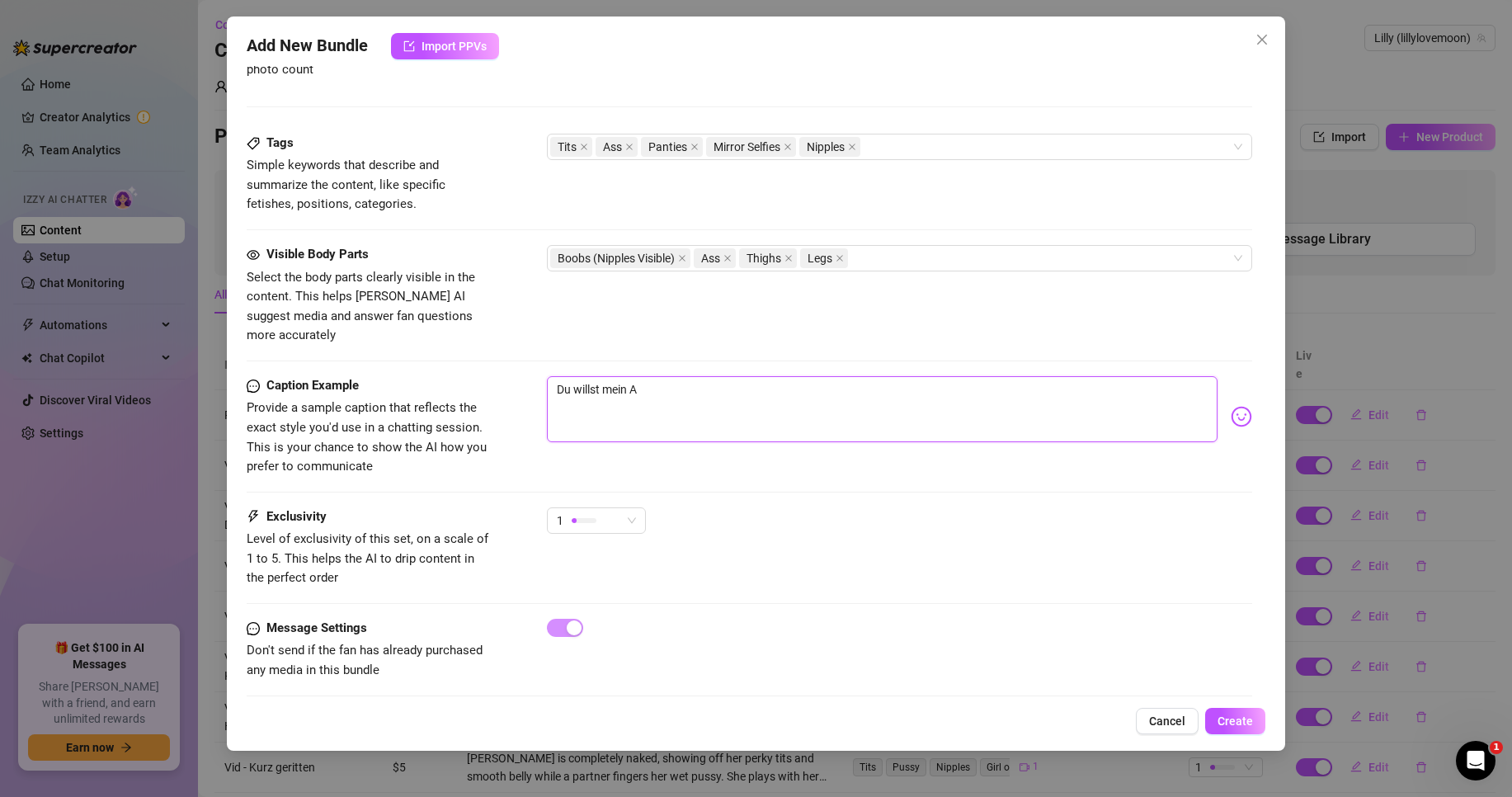
type textarea "Du willst mein Ar"
type textarea "Du willst mein Ars"
type textarea "Du willst mein Arsc"
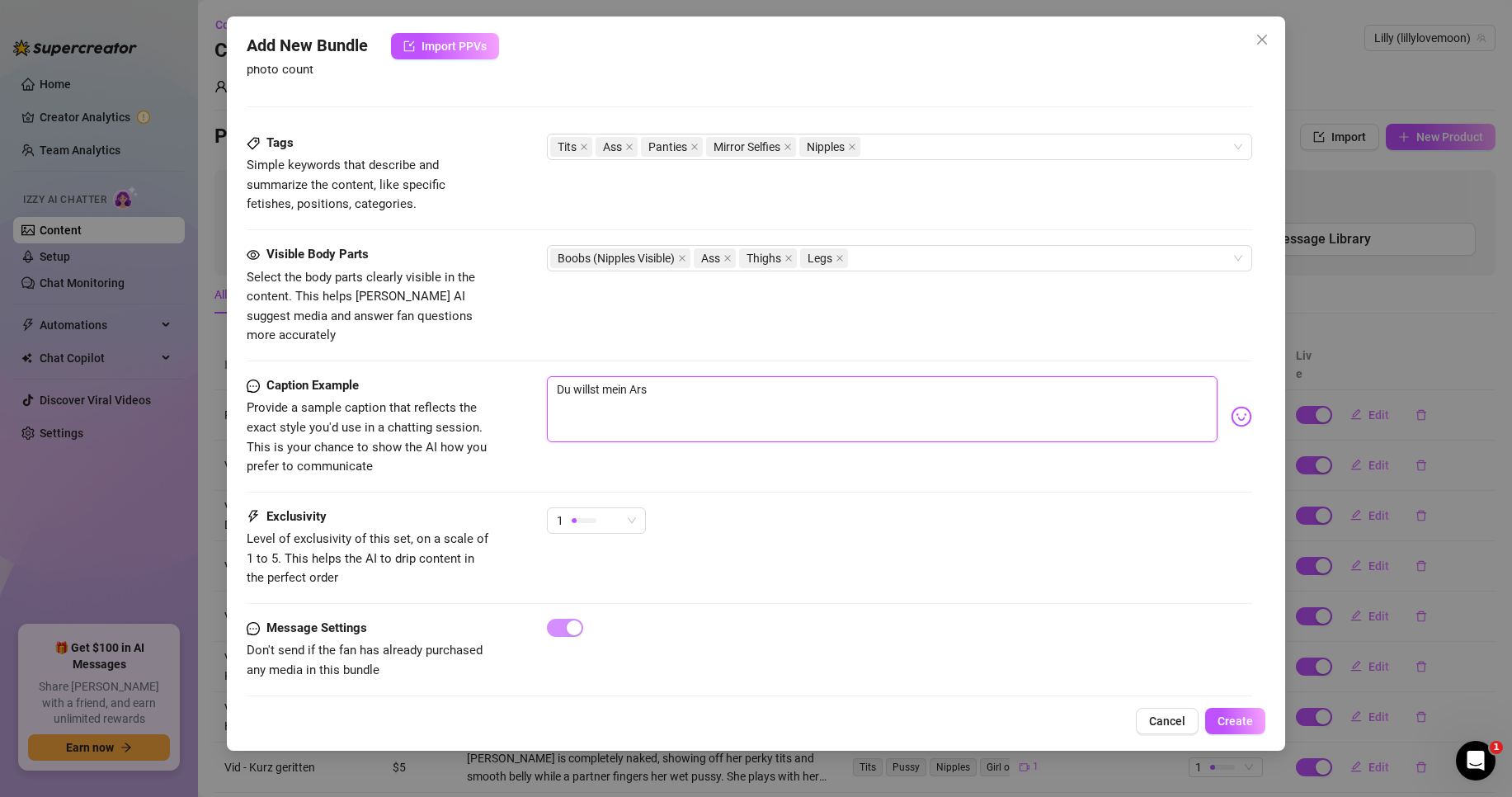
type textarea "Du willst mein Arsc"
type textarea "Du willst mein Arsch"
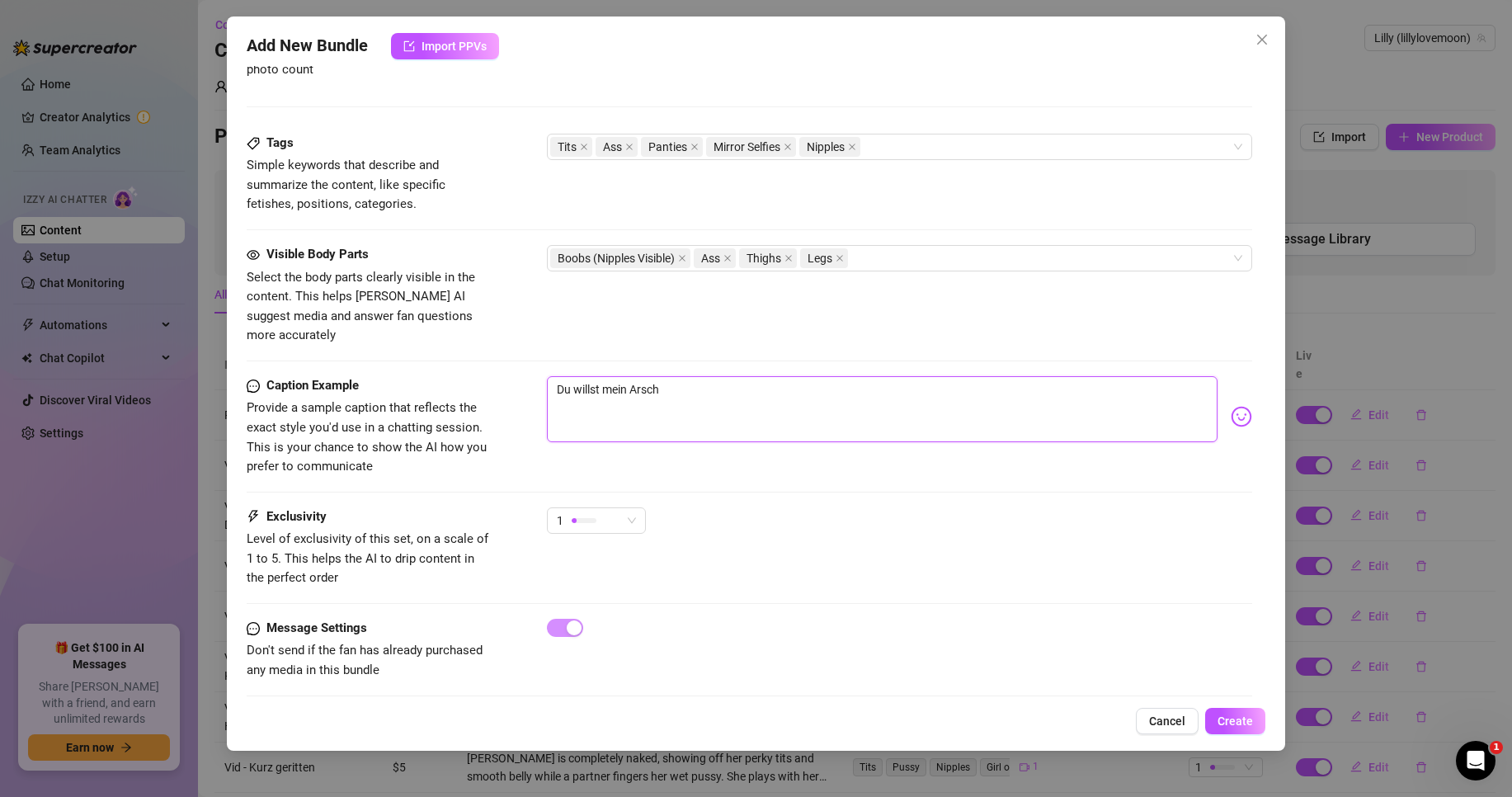
type textarea "Du willst mein Arsch u"
type textarea "Du willst mein Arsch un"
type textarea "Du willst mein Arsch und"
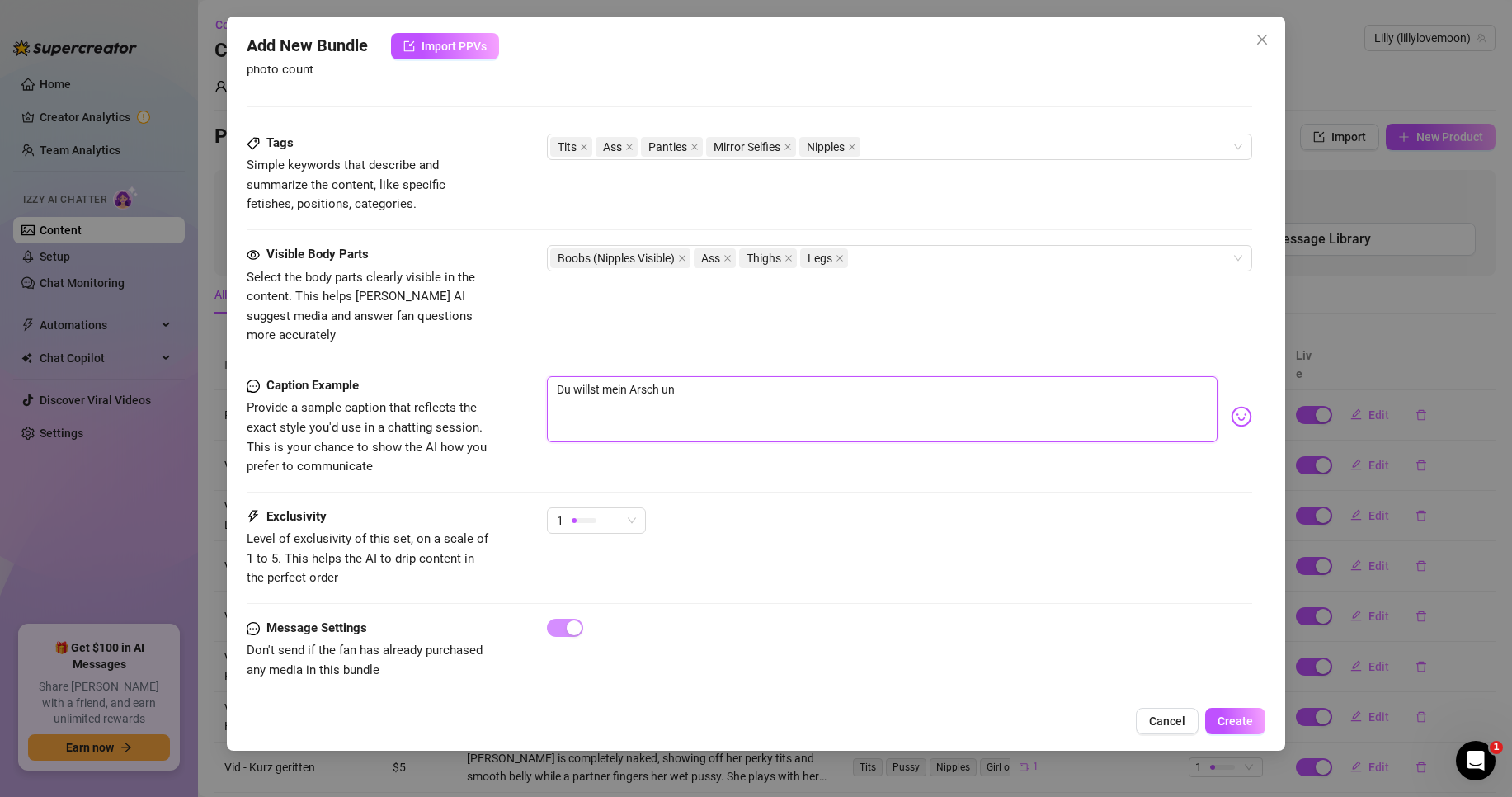
type textarea "Du willst mein Arsch und"
type textarea "Du willst mein Arsch und m"
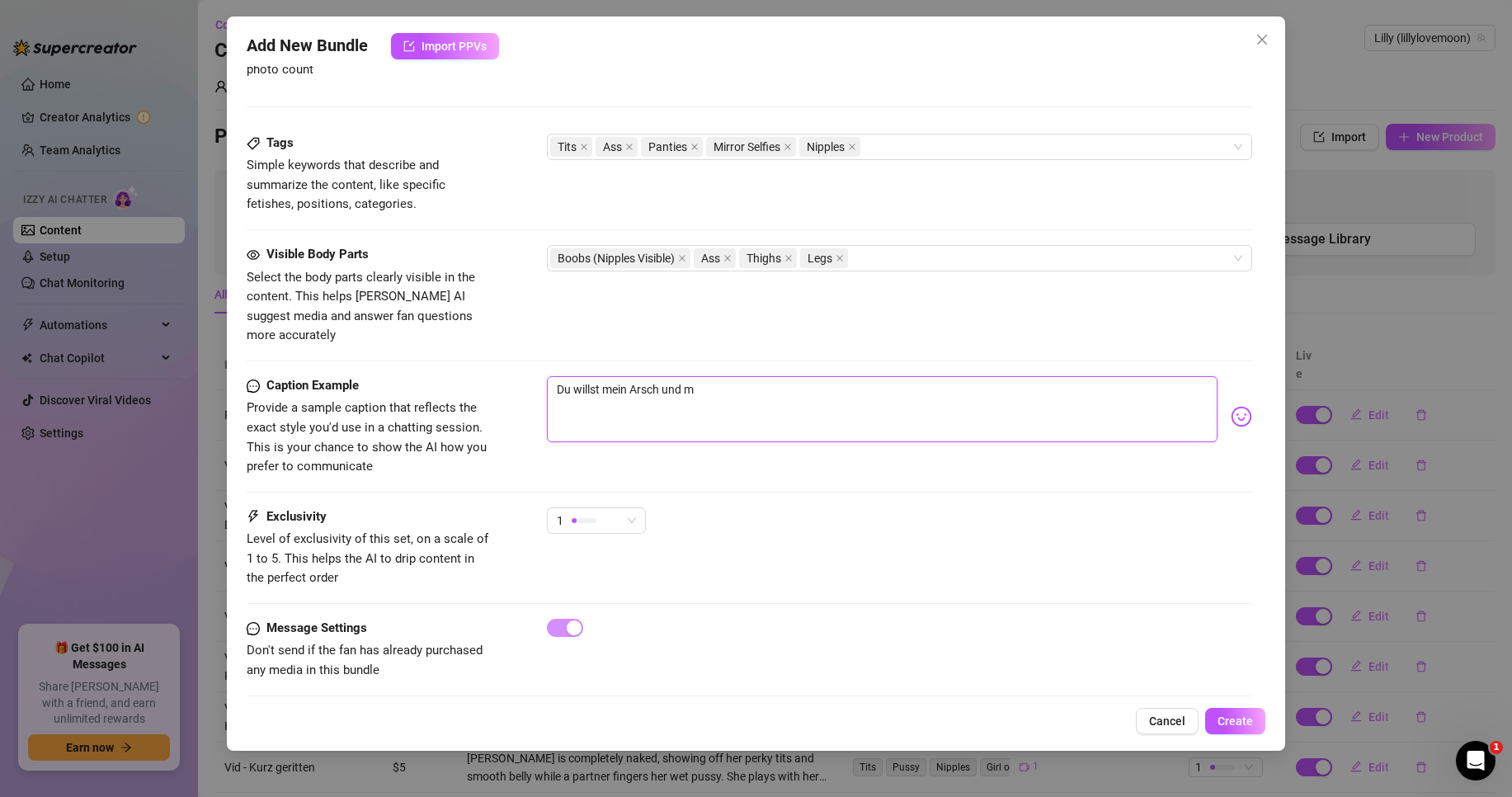
type textarea "Du willst mein Arsch und me"
type textarea "Du willst mein Arsch und mei"
type textarea "Du willst mein Arsch und mein"
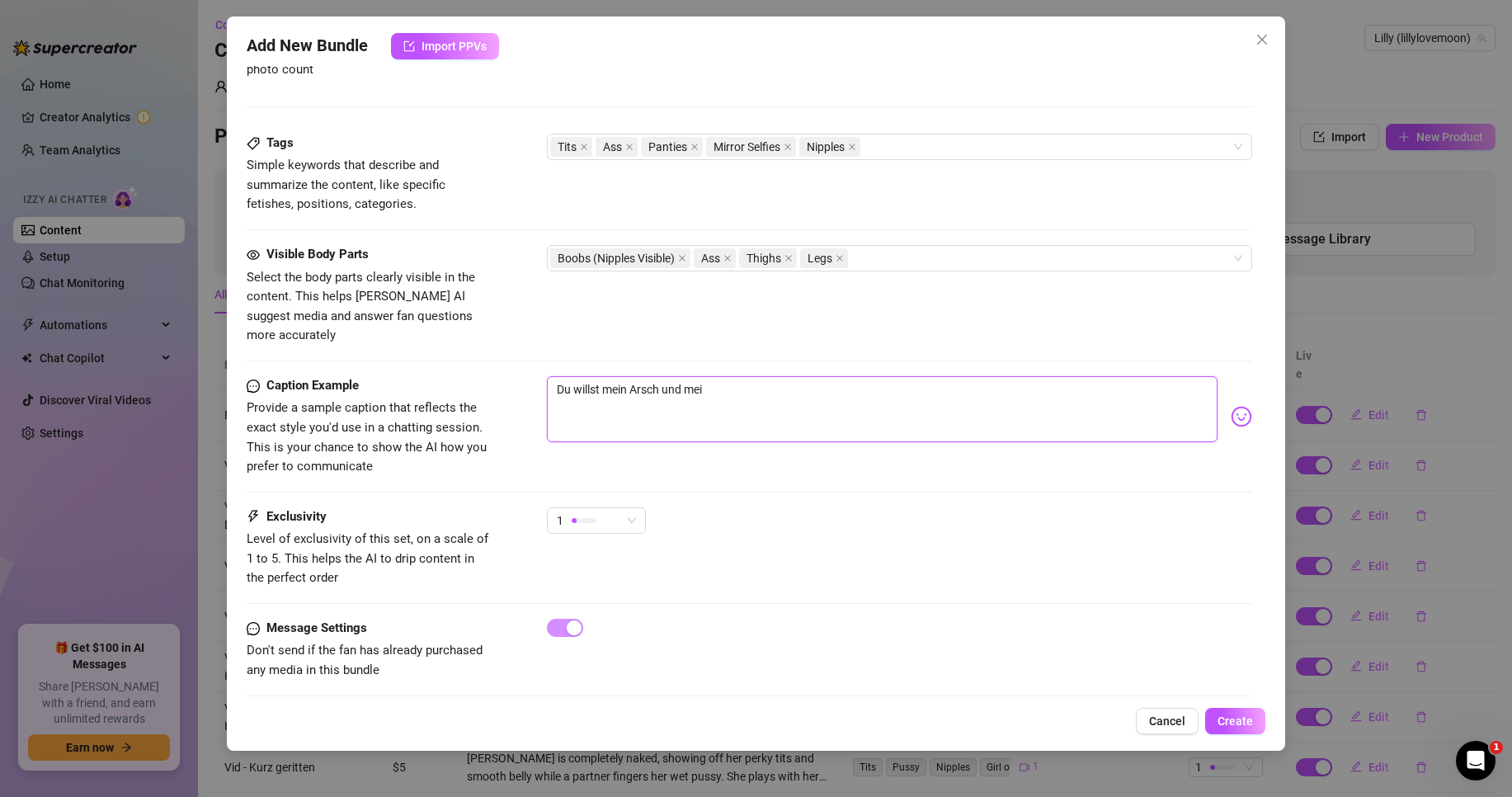
type textarea "Du willst mein Arsch und mein"
type textarea "Du willst mein Arsch und meine"
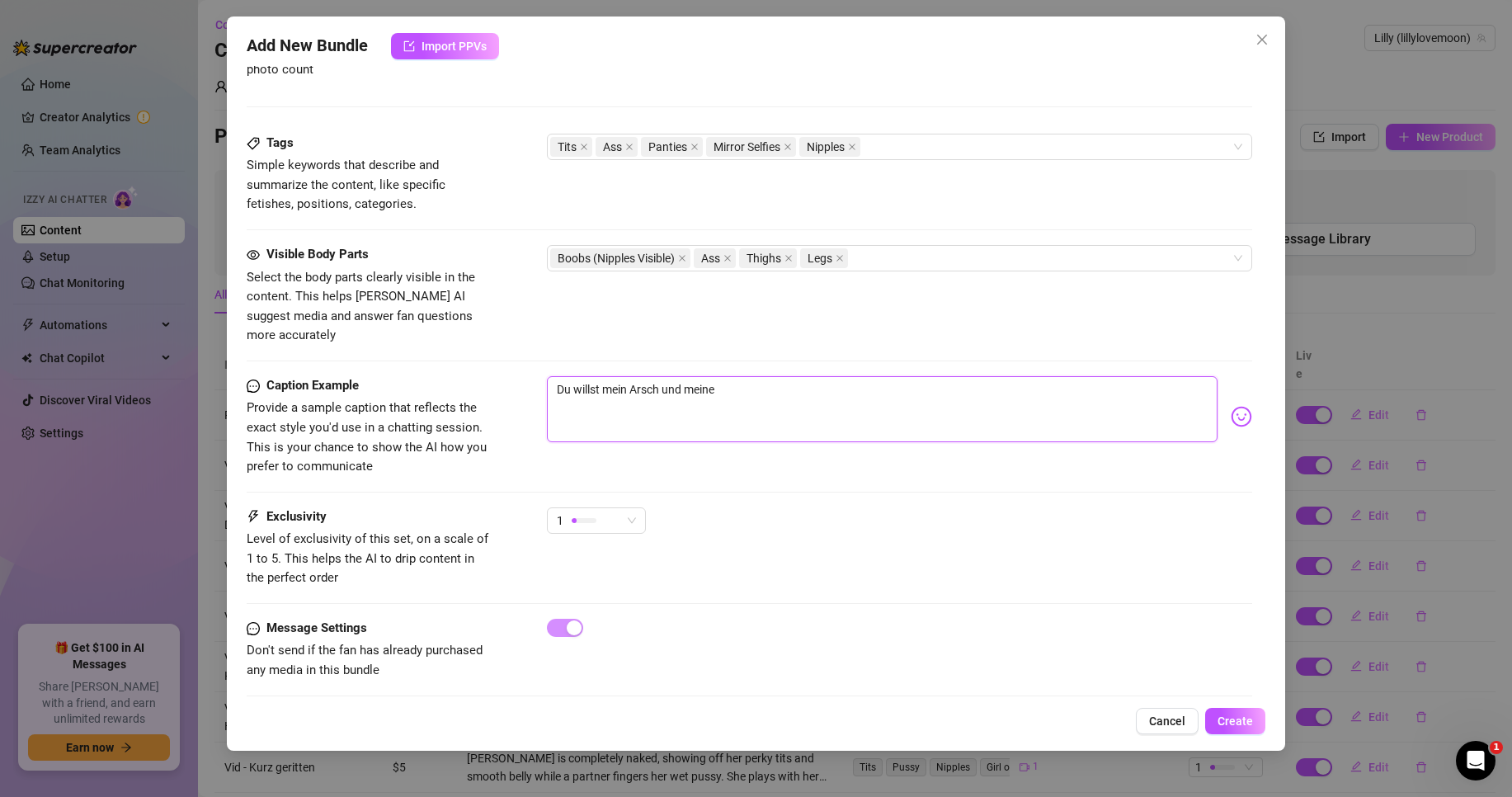
type textarea "Du willst mein Arsch und meine T"
type textarea "Du willst mein Arsch und meine Ti"
type textarea "Du willst mein Arsch und meine Tit"
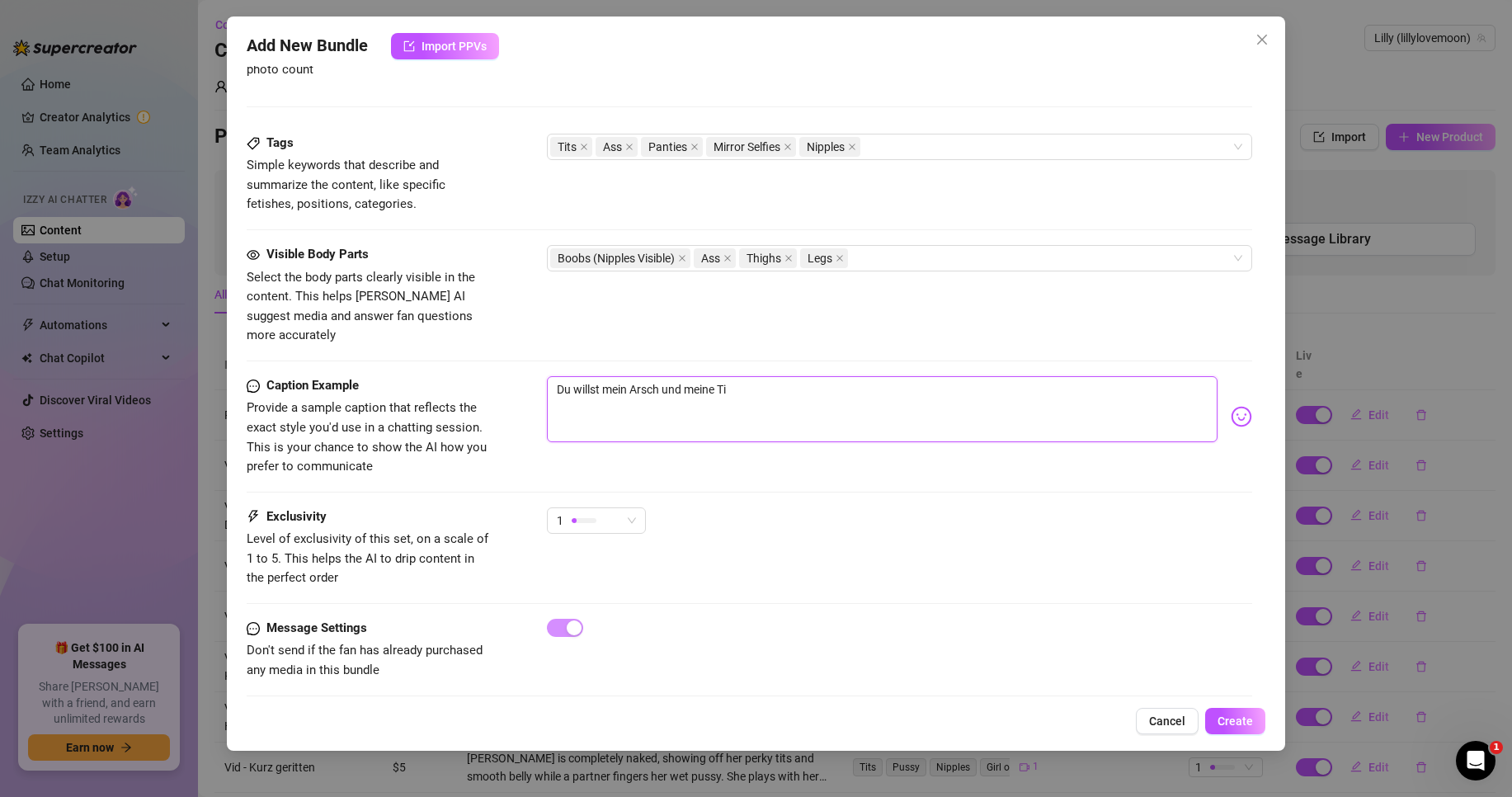
type textarea "Du willst mein Arsch und meine Tit"
type textarea "Du willst mein Arsch und meine Titt"
type textarea "Du willst mein Arsch und meine Titte"
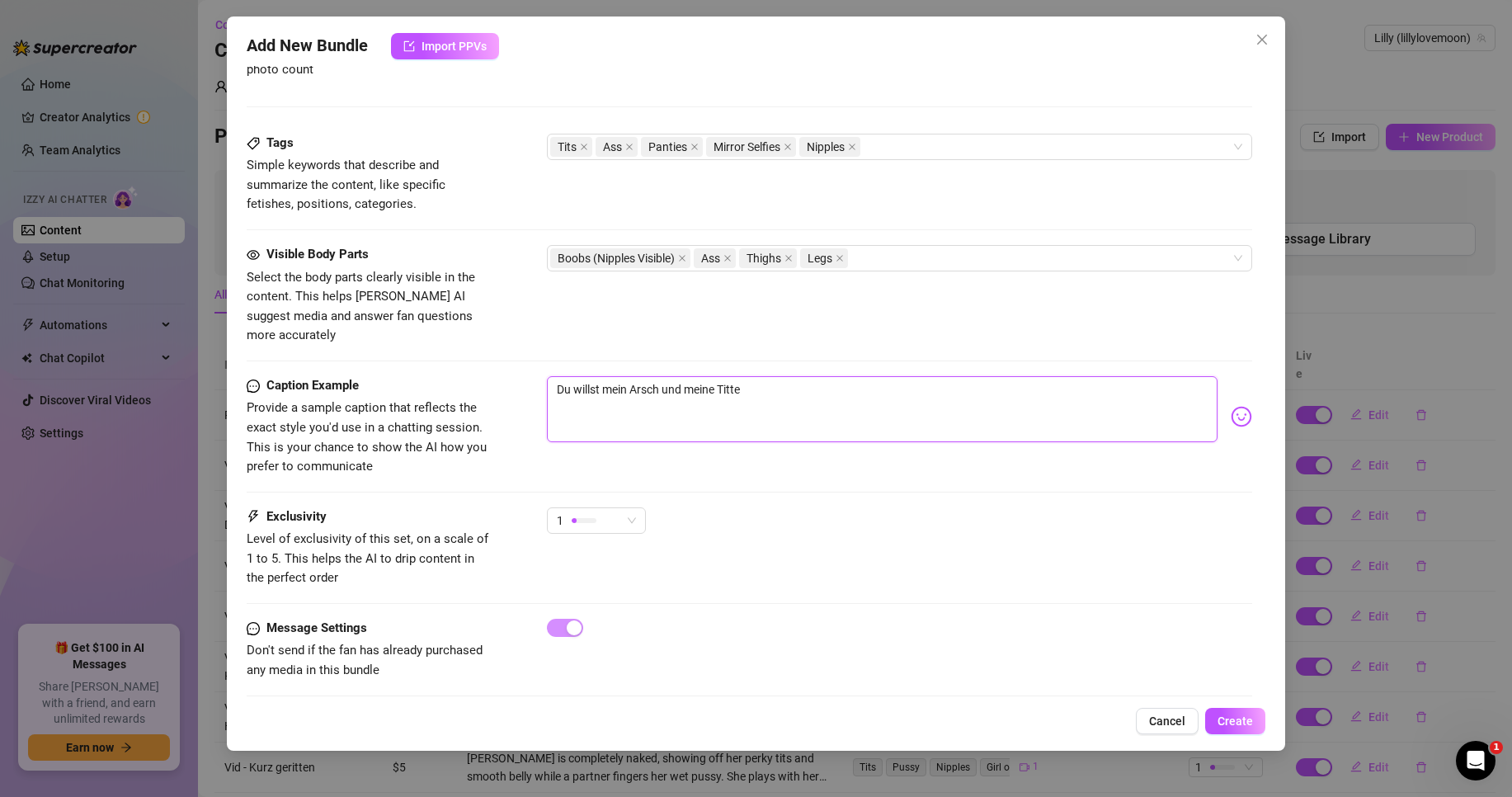
type textarea "Du willst mein Arsch und meine Titten"
type textarea "Du willst mein Arsch und meine Titten s"
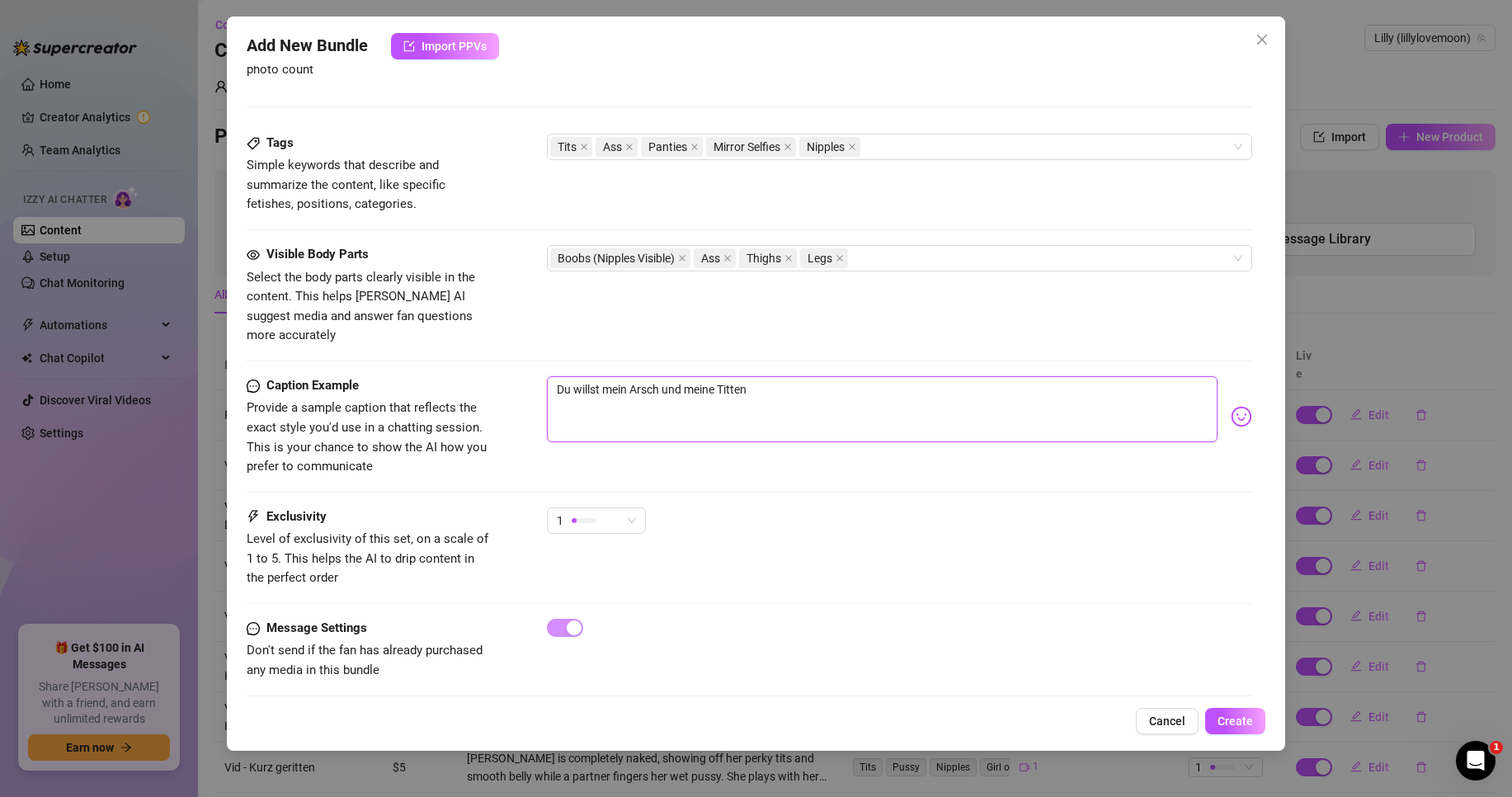
type textarea "Du willst mein Arsch und meine Titten s"
type textarea "Du willst mein Arsch und meine Titten se"
type textarea "Du willst mein Arsch und meine Titten see"
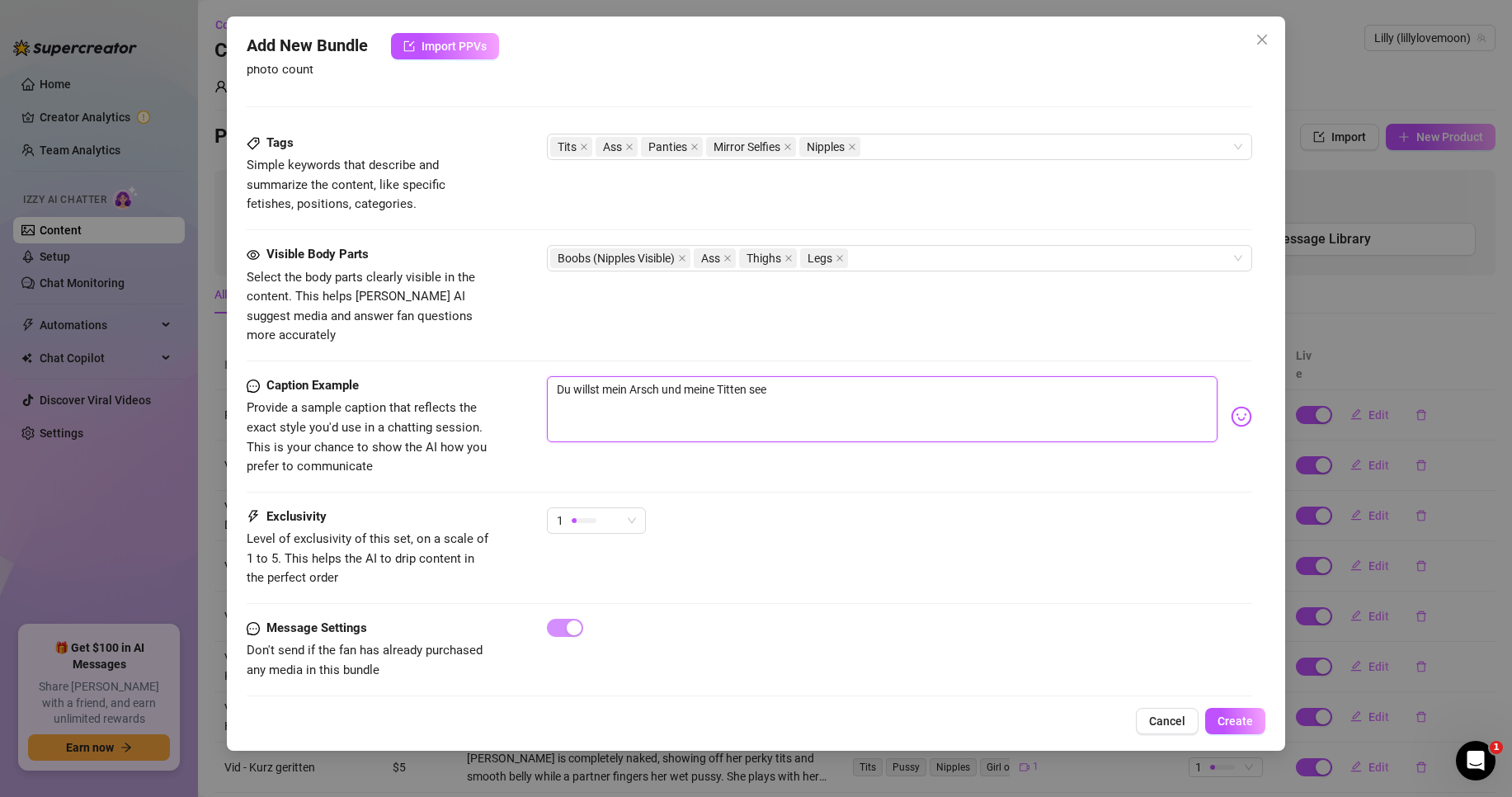
type textarea "Du willst mein Arsch und meine Titten seen"
type textarea "Du willst mein Arsch und meine Titten see"
type textarea "Du willst mein Arsch und meine Titten se"
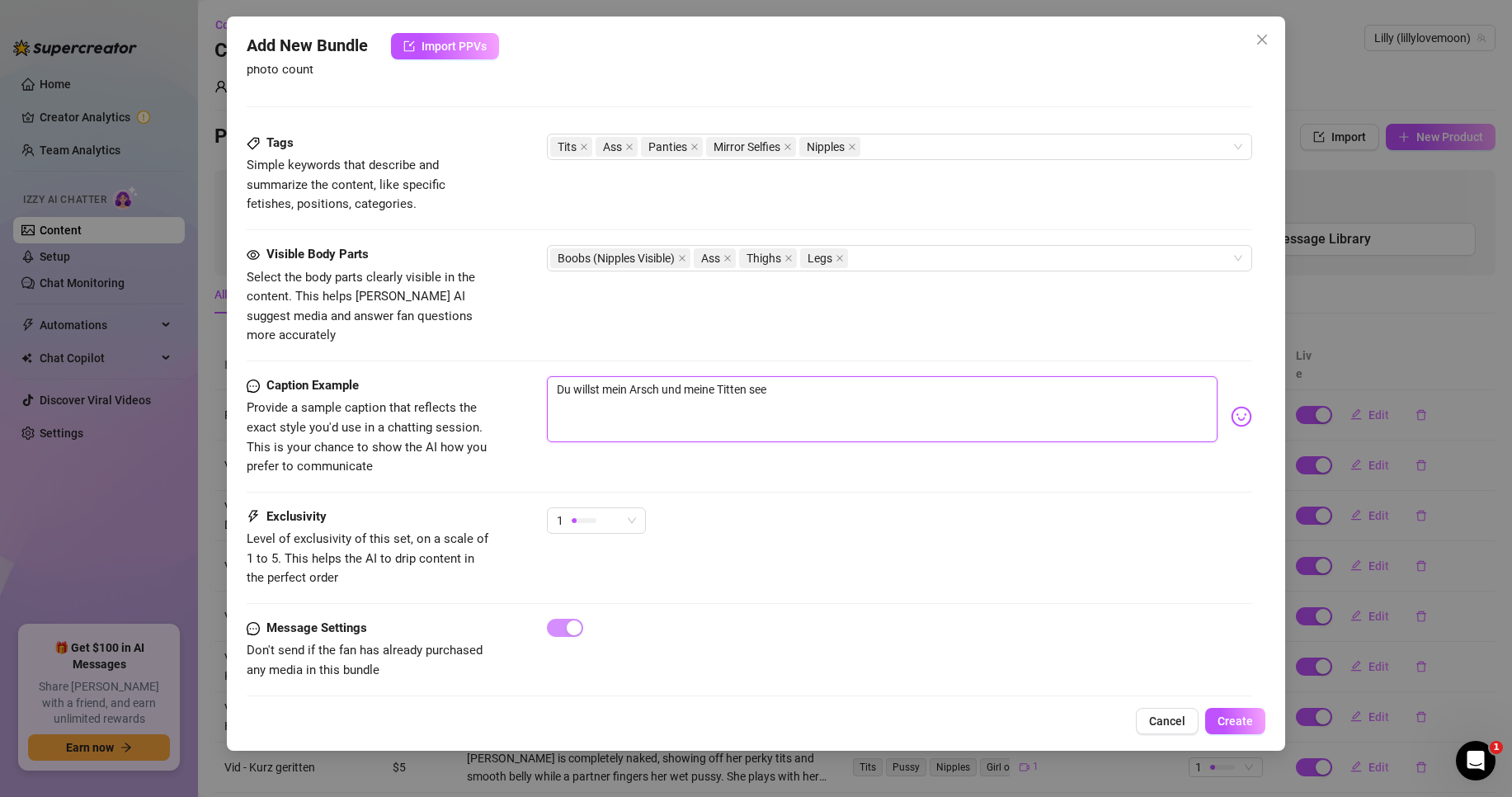
type textarea "Du willst mein Arsch und meine Titten se"
type textarea "Du willst mein Arsch und meine Titten seh"
type textarea "Du willst mein Arsch und meine Titten sehe"
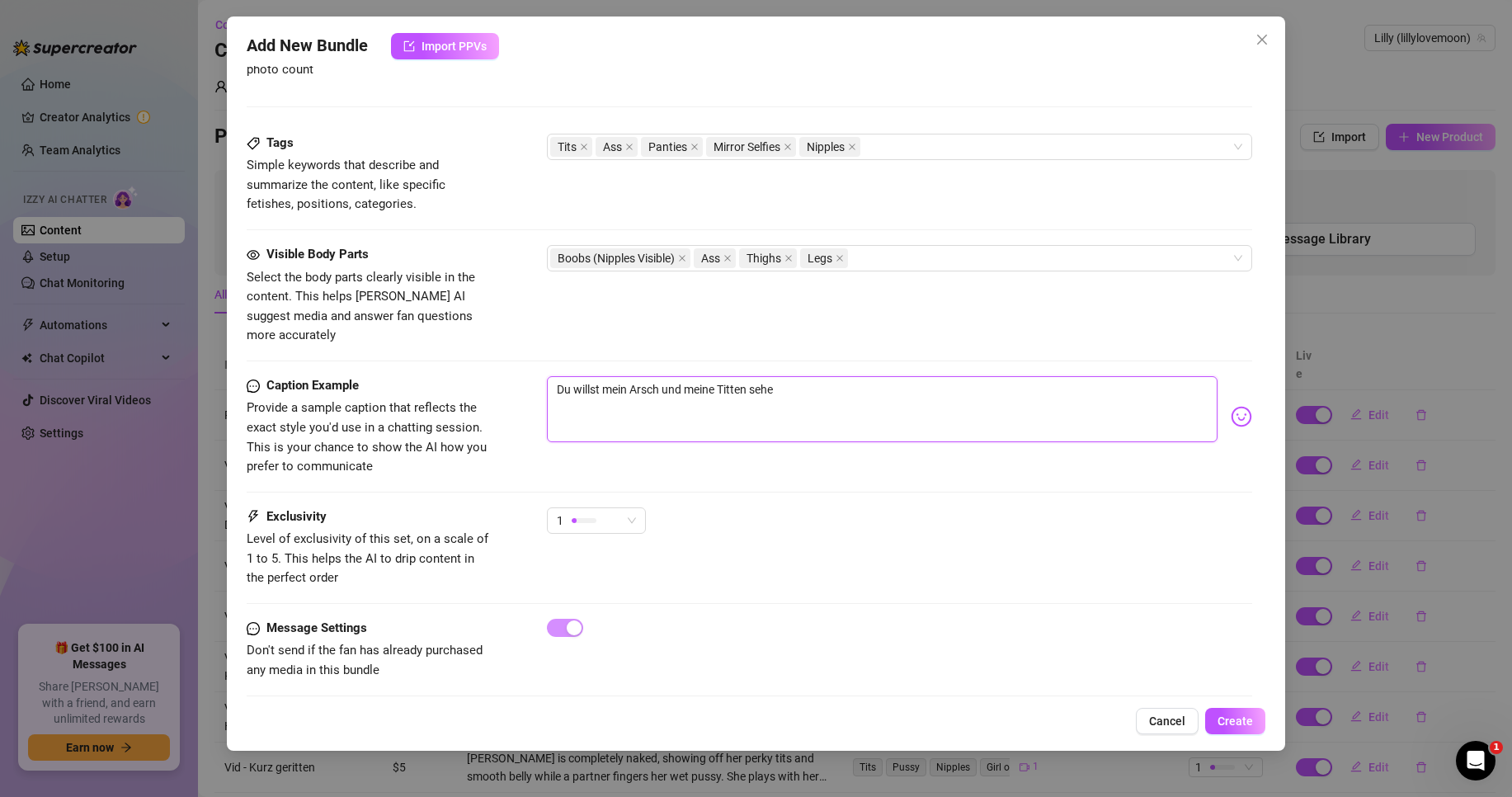
type textarea "Du willst mein Arsch und meine Titten sehen"
type textarea "Du willst mein Arsch und meine Titten sehen?"
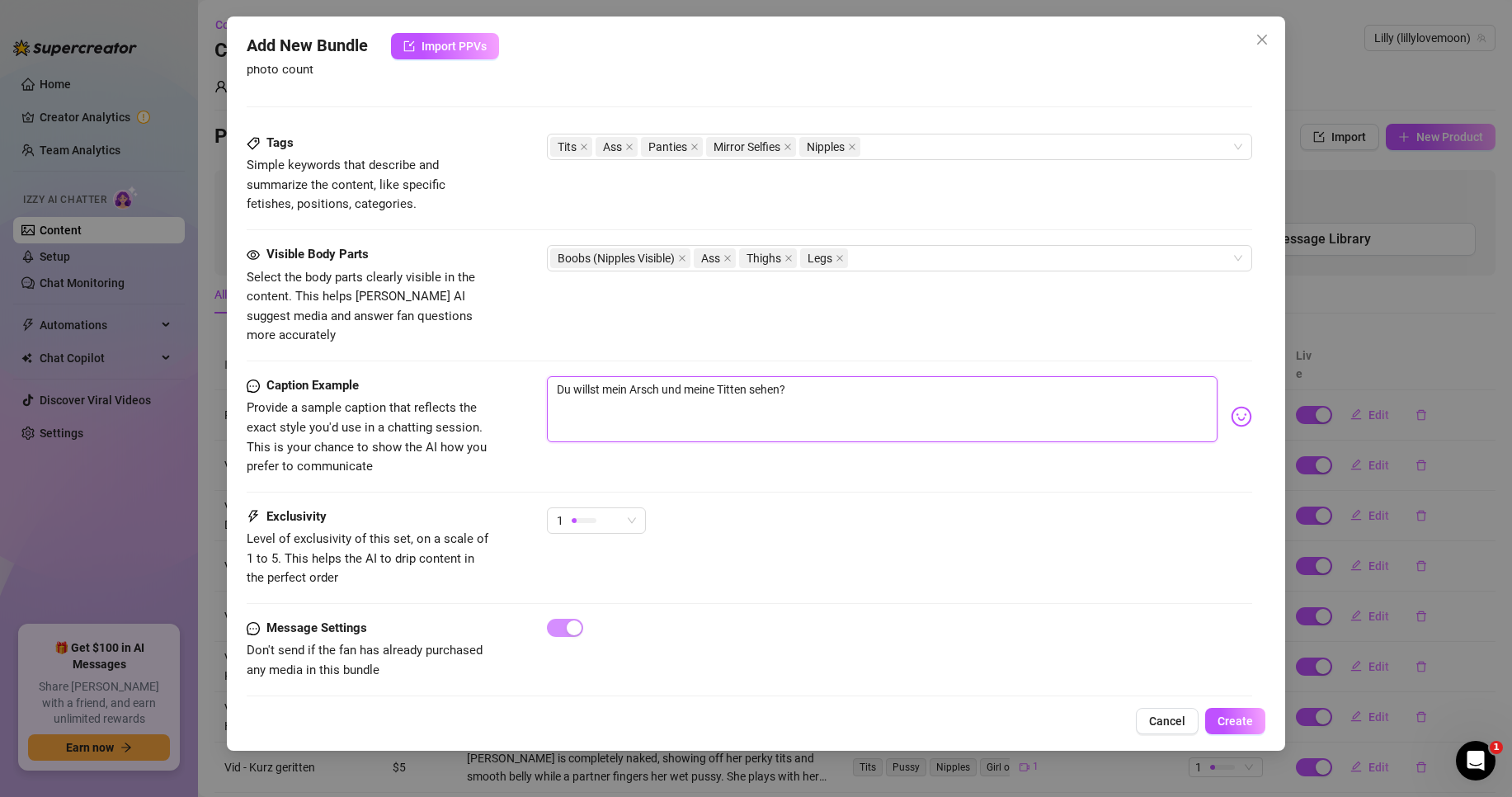
type textarea "Du willst mein Arsch und meine Titten sehen?"
type textarea "Du willst mein Arsch und meine Titten sehen? D"
type textarea "Du willst mein Arsch und meine Titten sehen? Da"
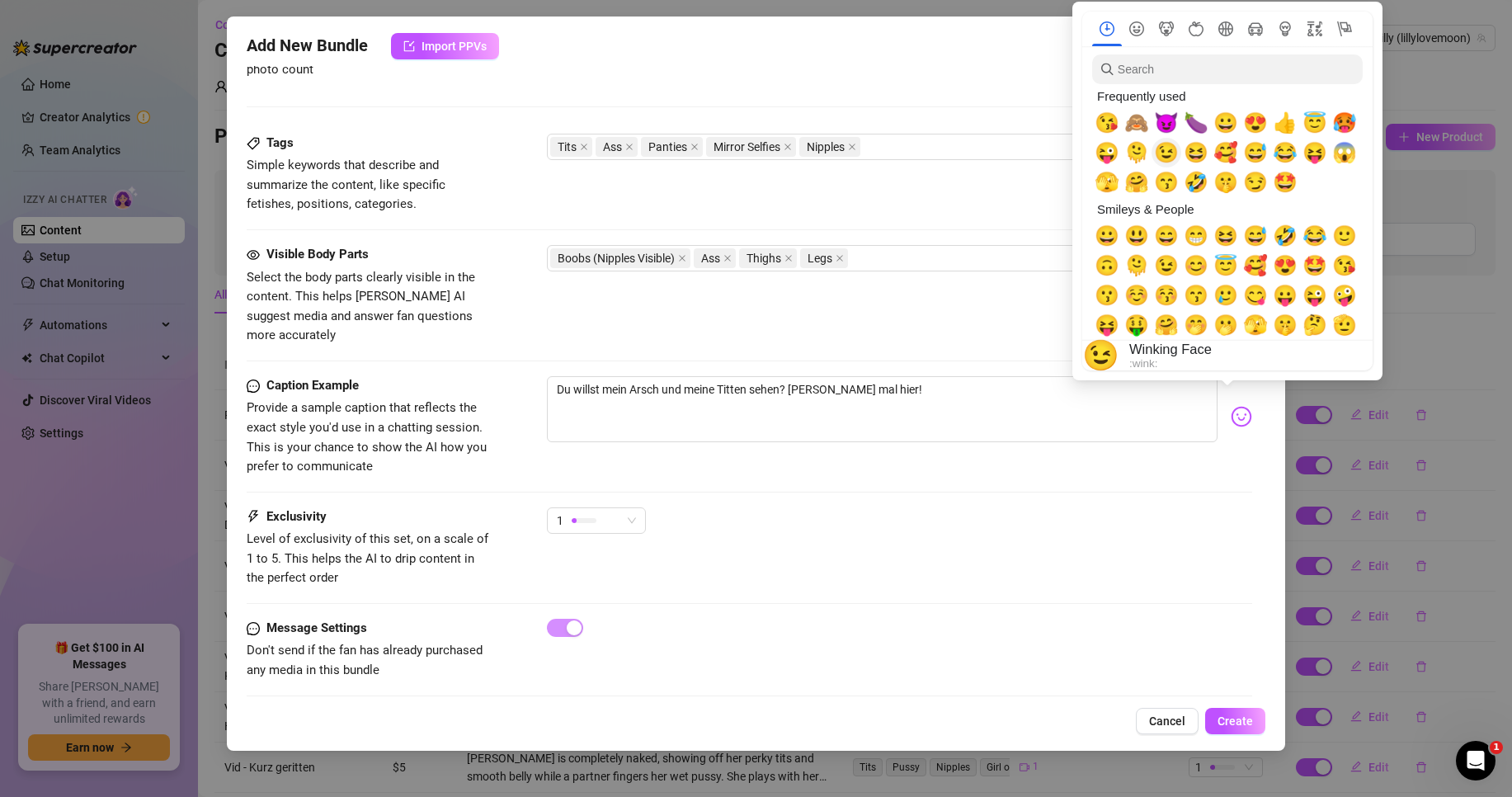
click at [1165, 149] on span "😉" at bounding box center [1166, 152] width 24 height 23
click at [1134, 146] on span "🫠" at bounding box center [1137, 152] width 24 height 23
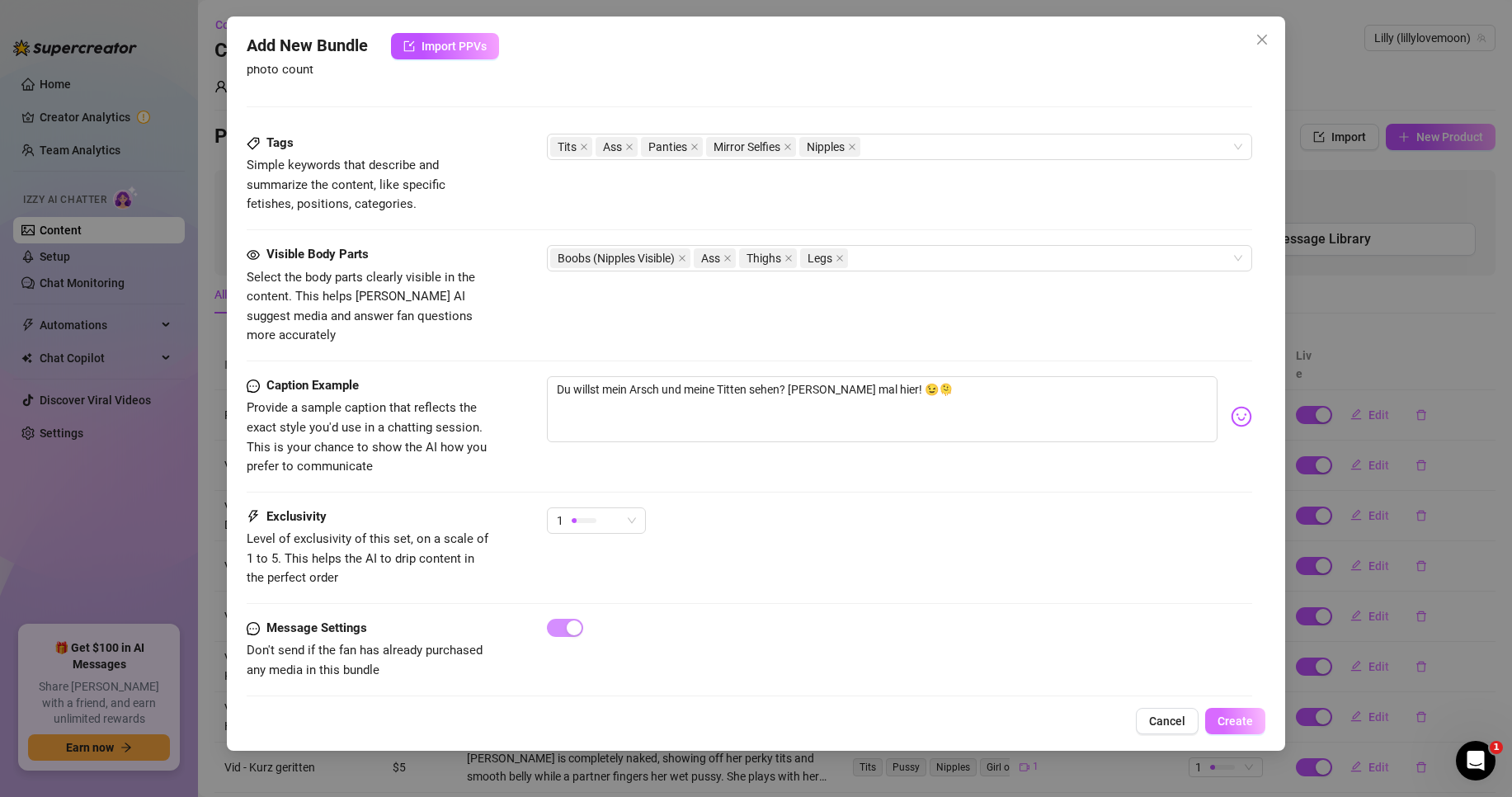
click at [1214, 707] on button "Create" at bounding box center [1235, 720] width 60 height 26
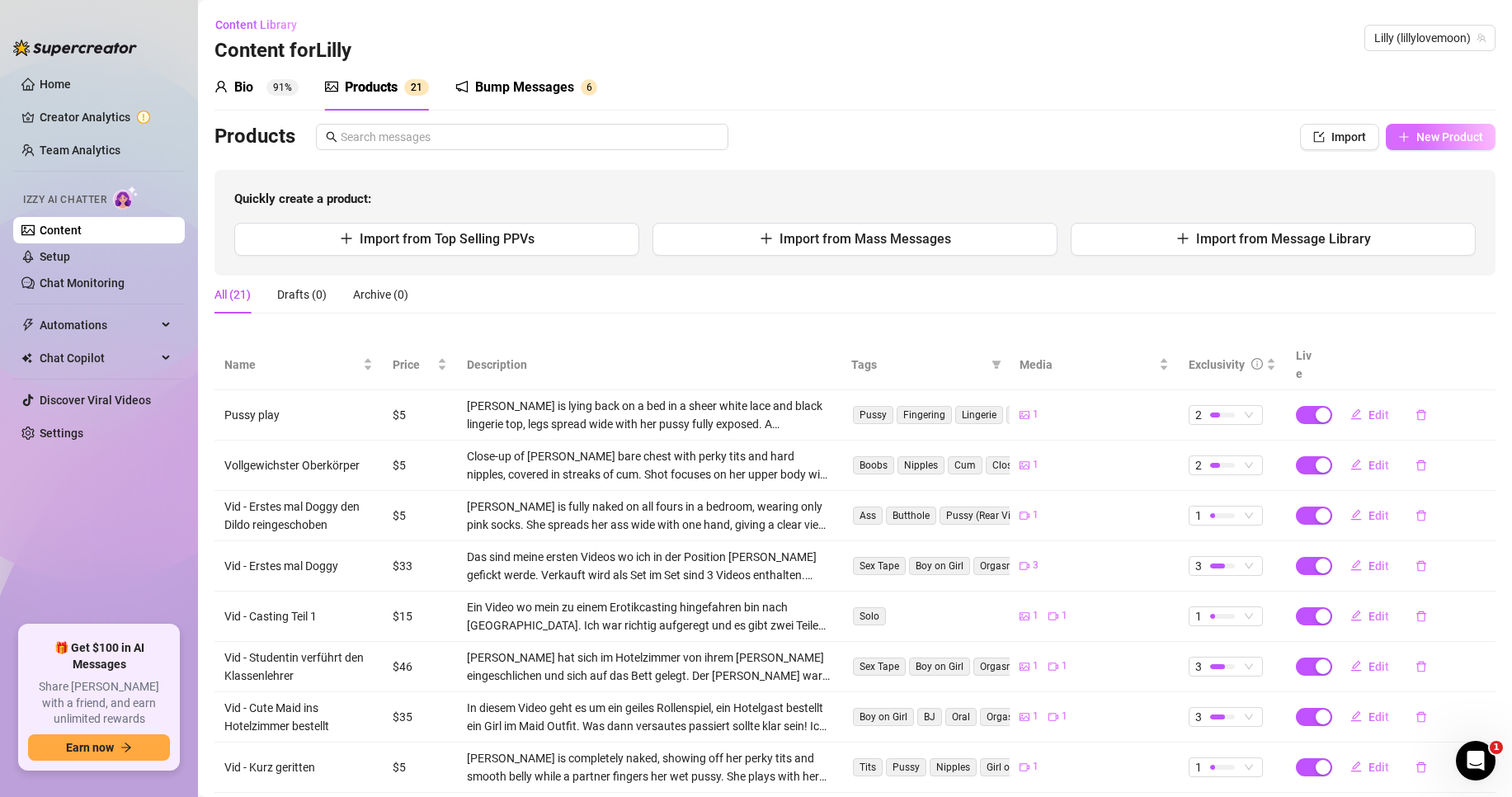
click at [1399, 136] on button "New Product" at bounding box center [1441, 137] width 110 height 26
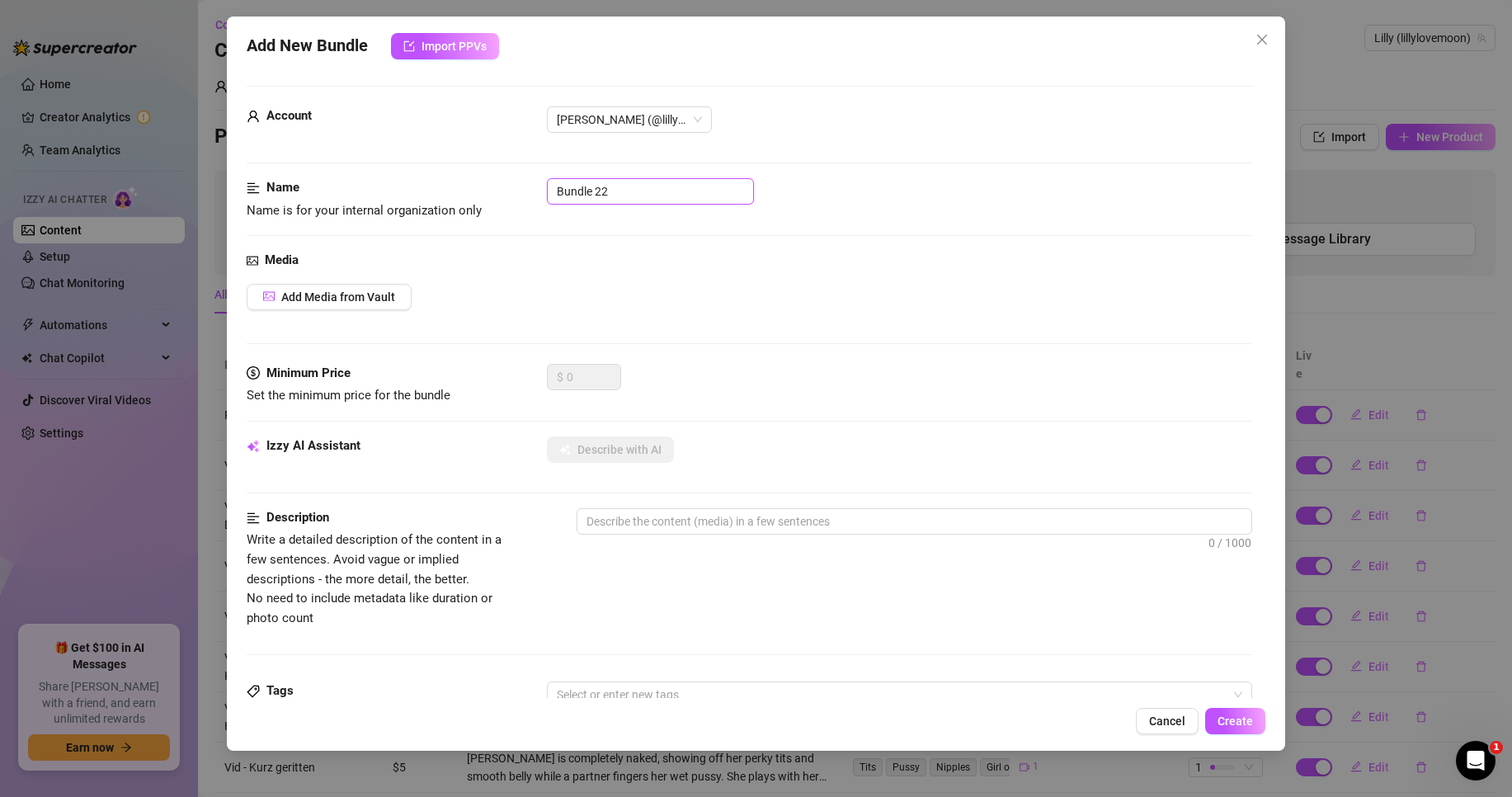
drag, startPoint x: 672, startPoint y: 202, endPoint x: 421, endPoint y: 211, distance: 251.2
click at [397, 209] on div "Name Name is for your internal organization only Bundle 22" at bounding box center [749, 199] width 1005 height 42
click at [372, 308] on button "Add Media from Vault" at bounding box center [329, 297] width 165 height 26
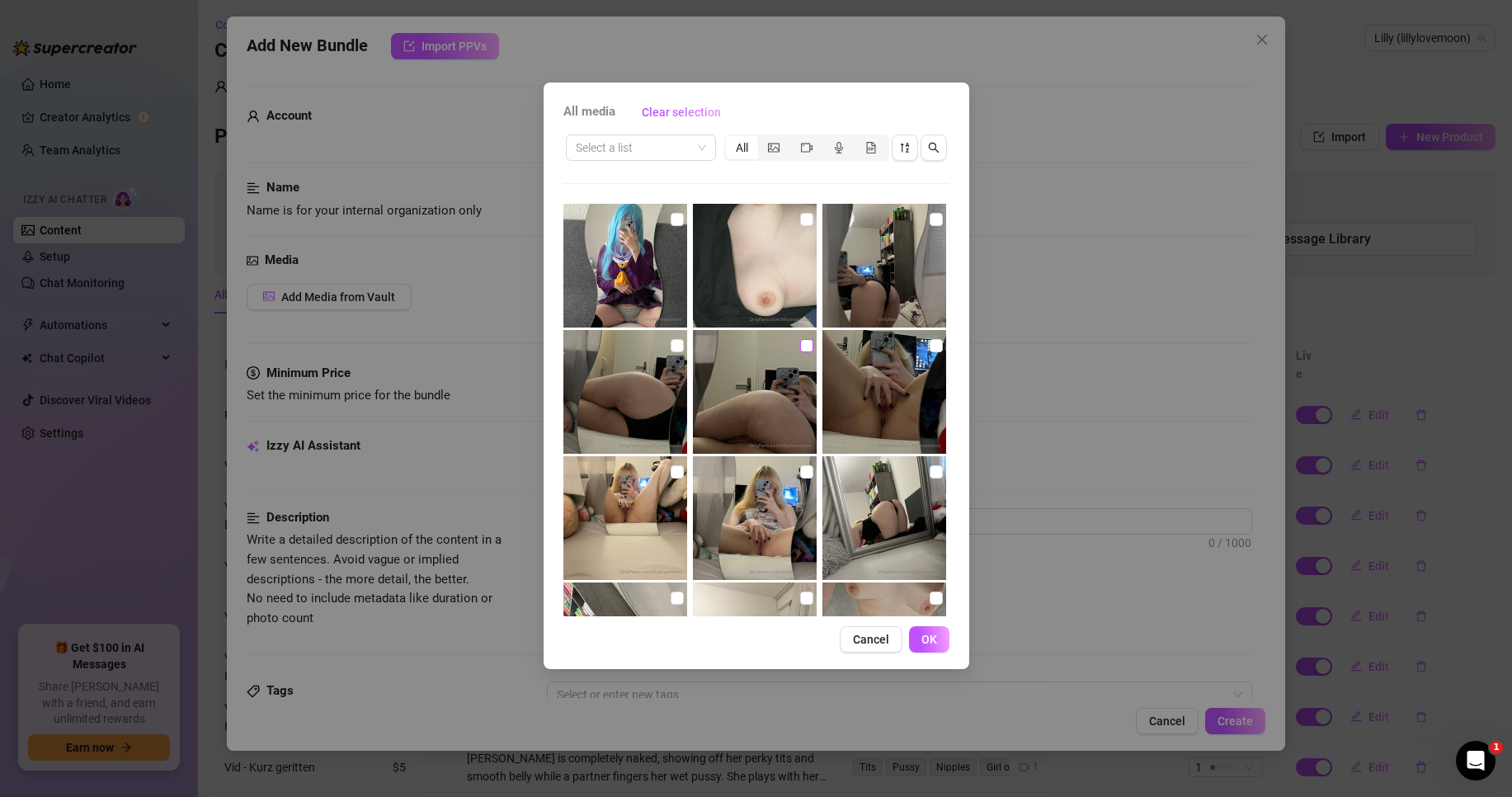
click at [800, 345] on input "checkbox" at bounding box center [806, 345] width 13 height 13
click at [938, 643] on button "OK" at bounding box center [930, 639] width 40 height 26
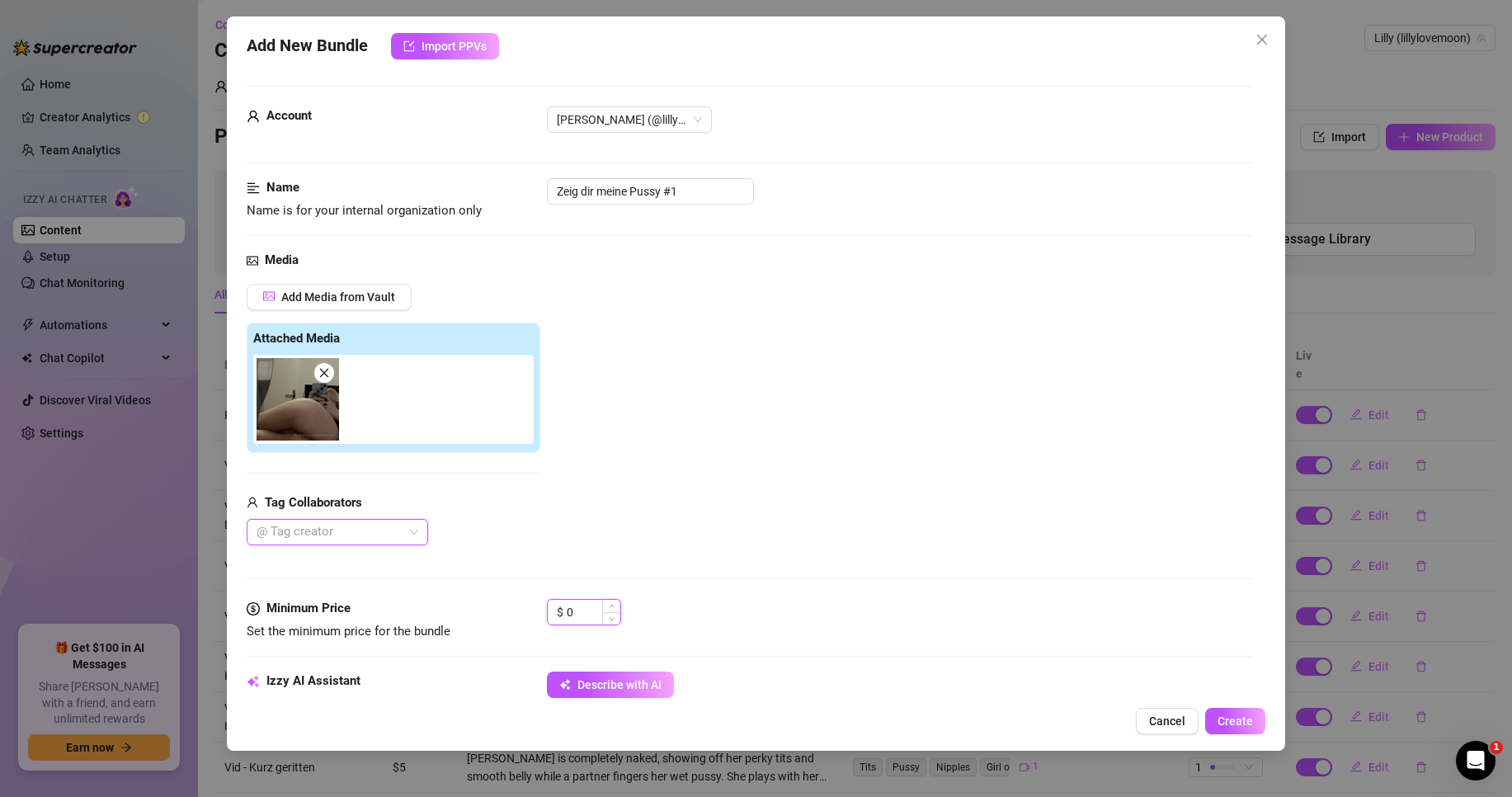
click at [578, 609] on input "0" at bounding box center [594, 612] width 54 height 24
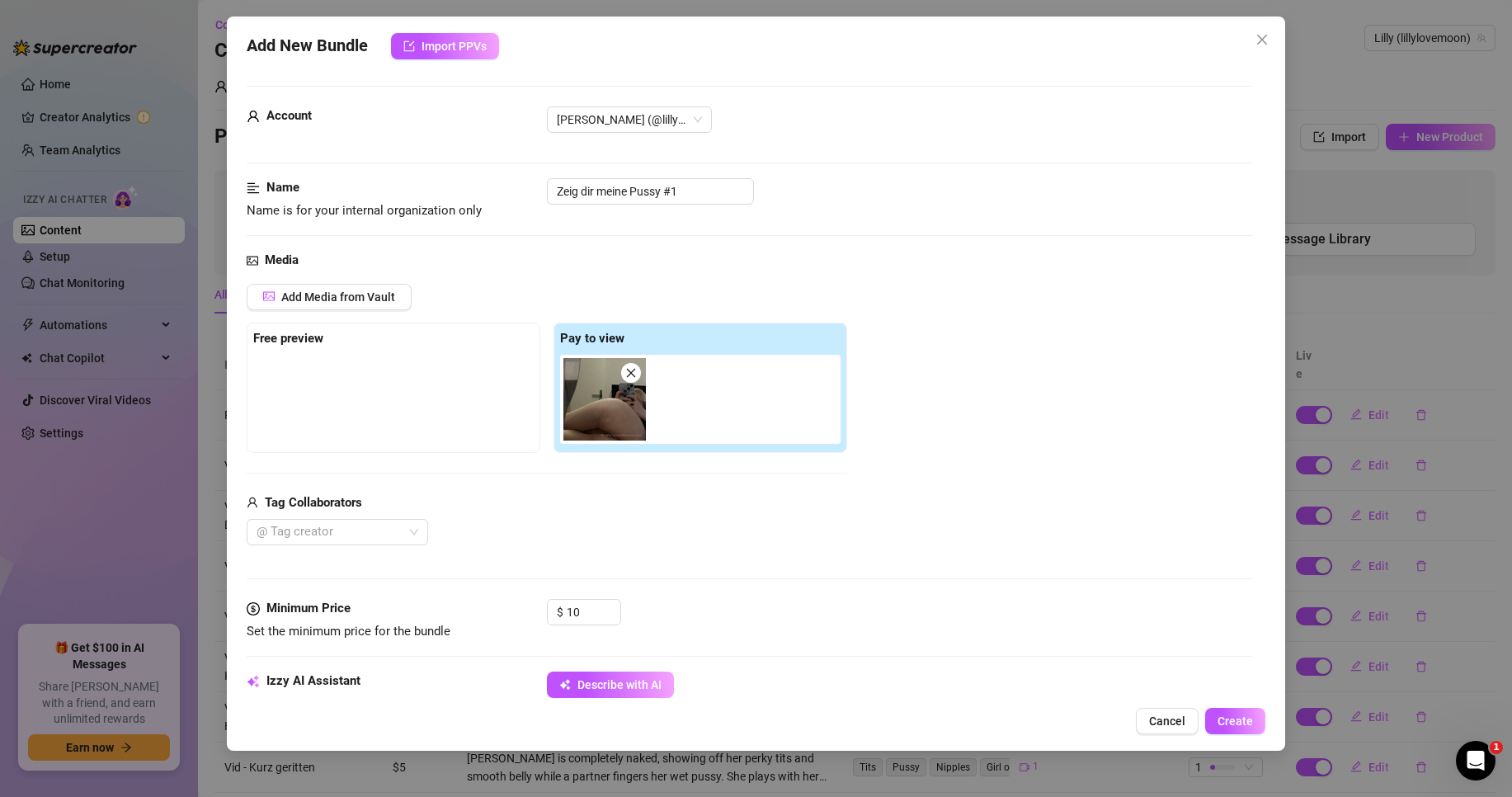
click at [651, 545] on div "@ Tag creator" at bounding box center [547, 532] width 601 height 26
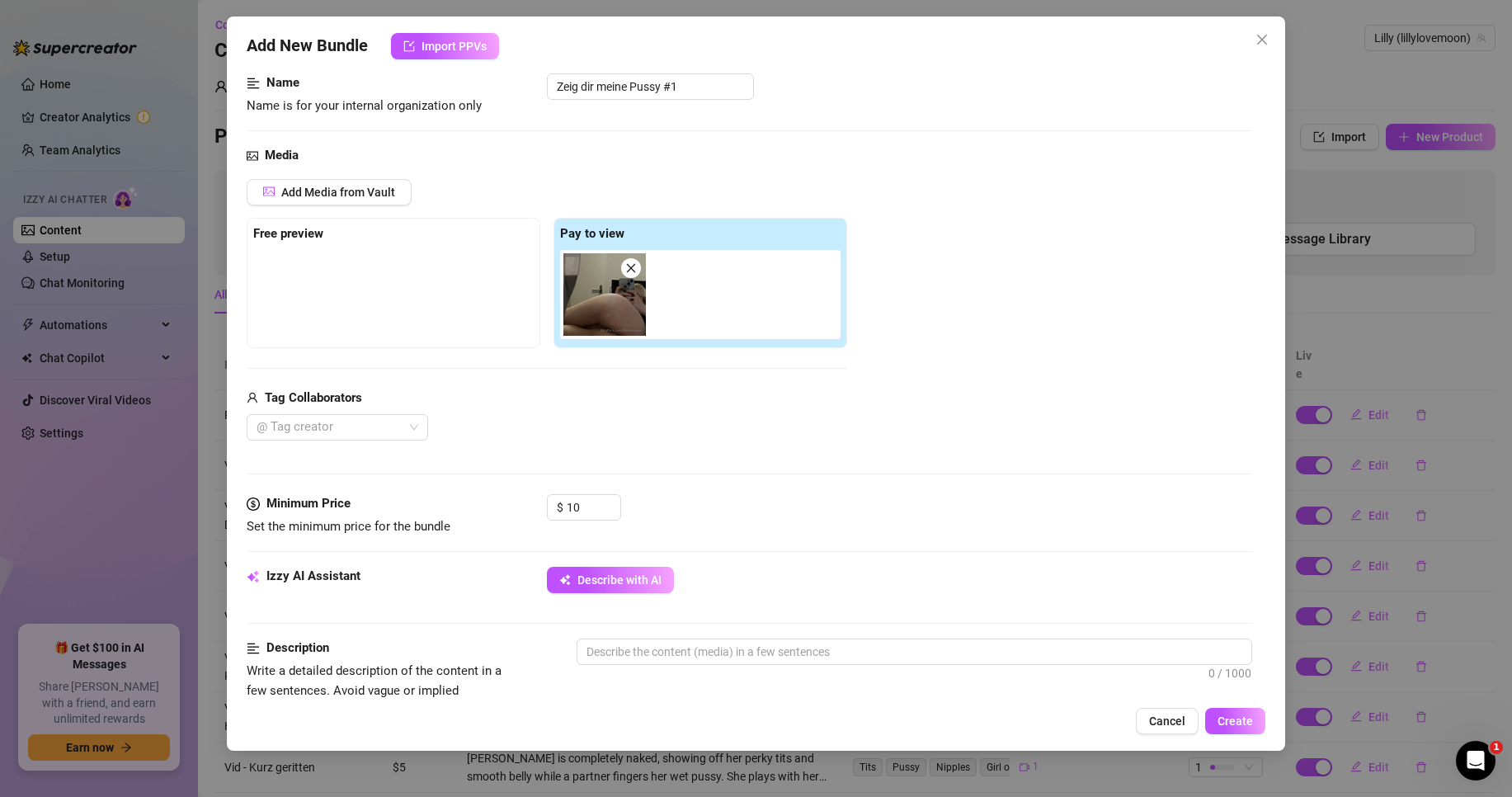
scroll to position [165, 0]
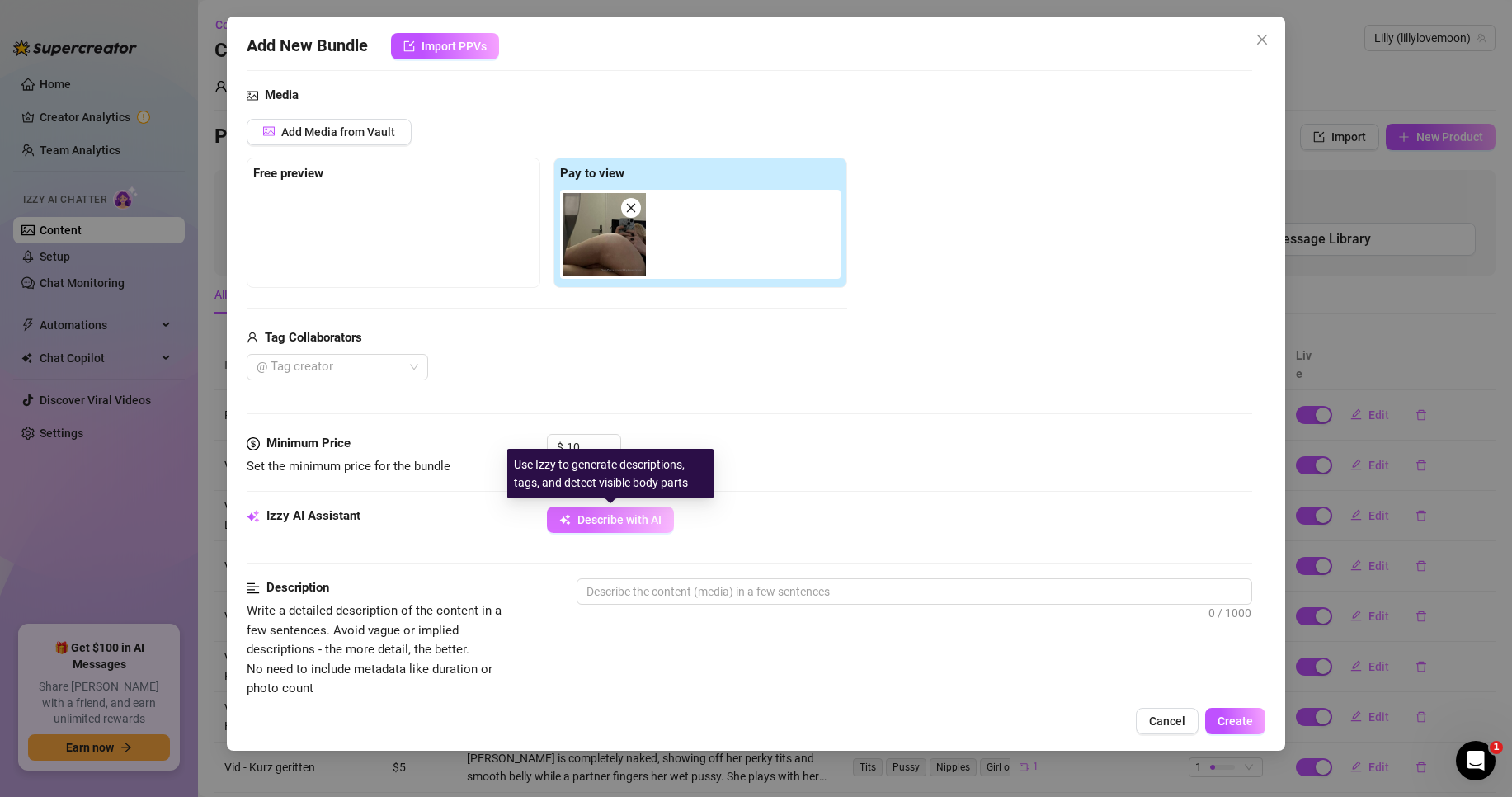
click at [639, 519] on span "Describe with AI" at bounding box center [620, 519] width 84 height 13
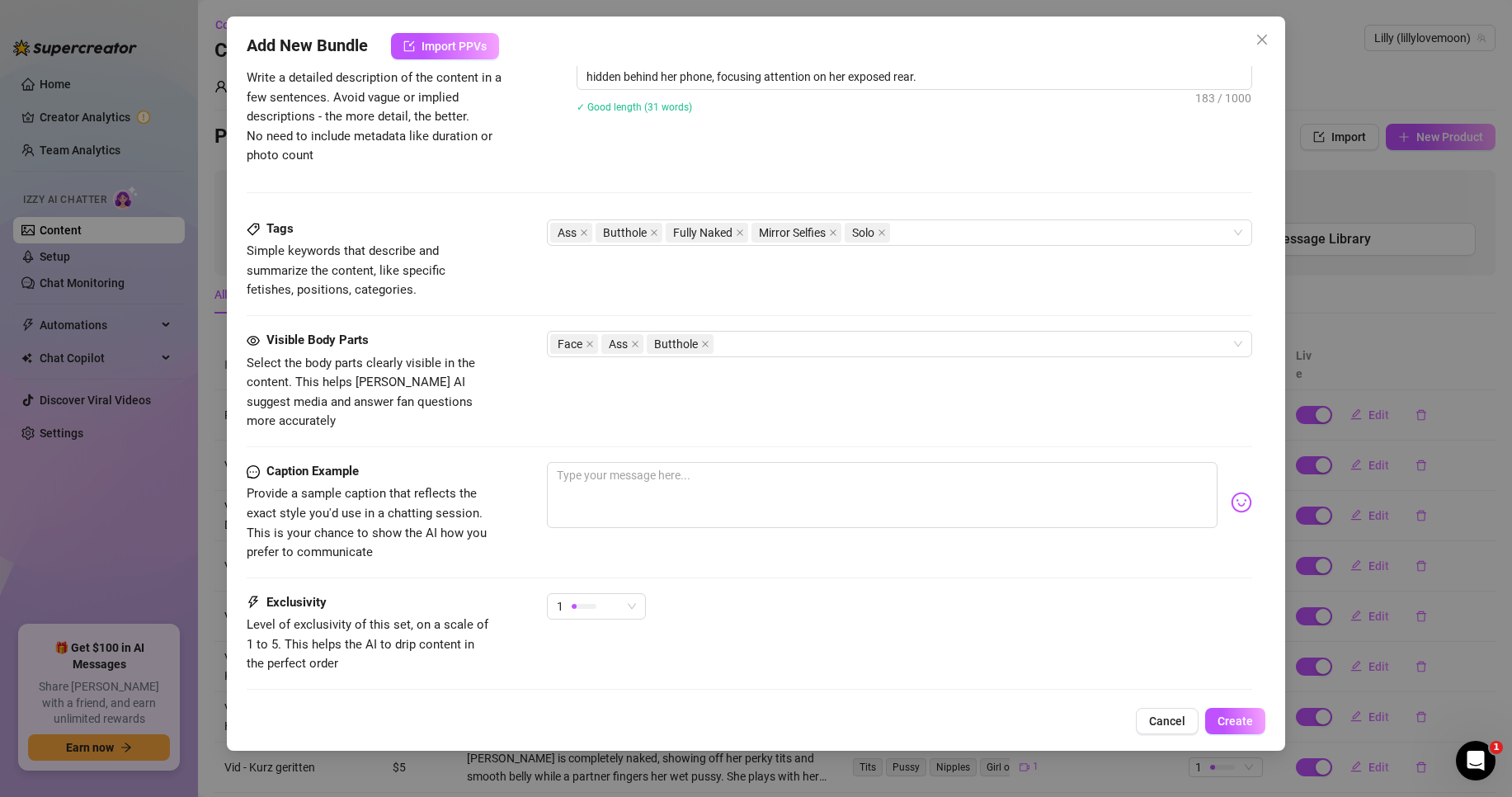
scroll to position [742, 0]
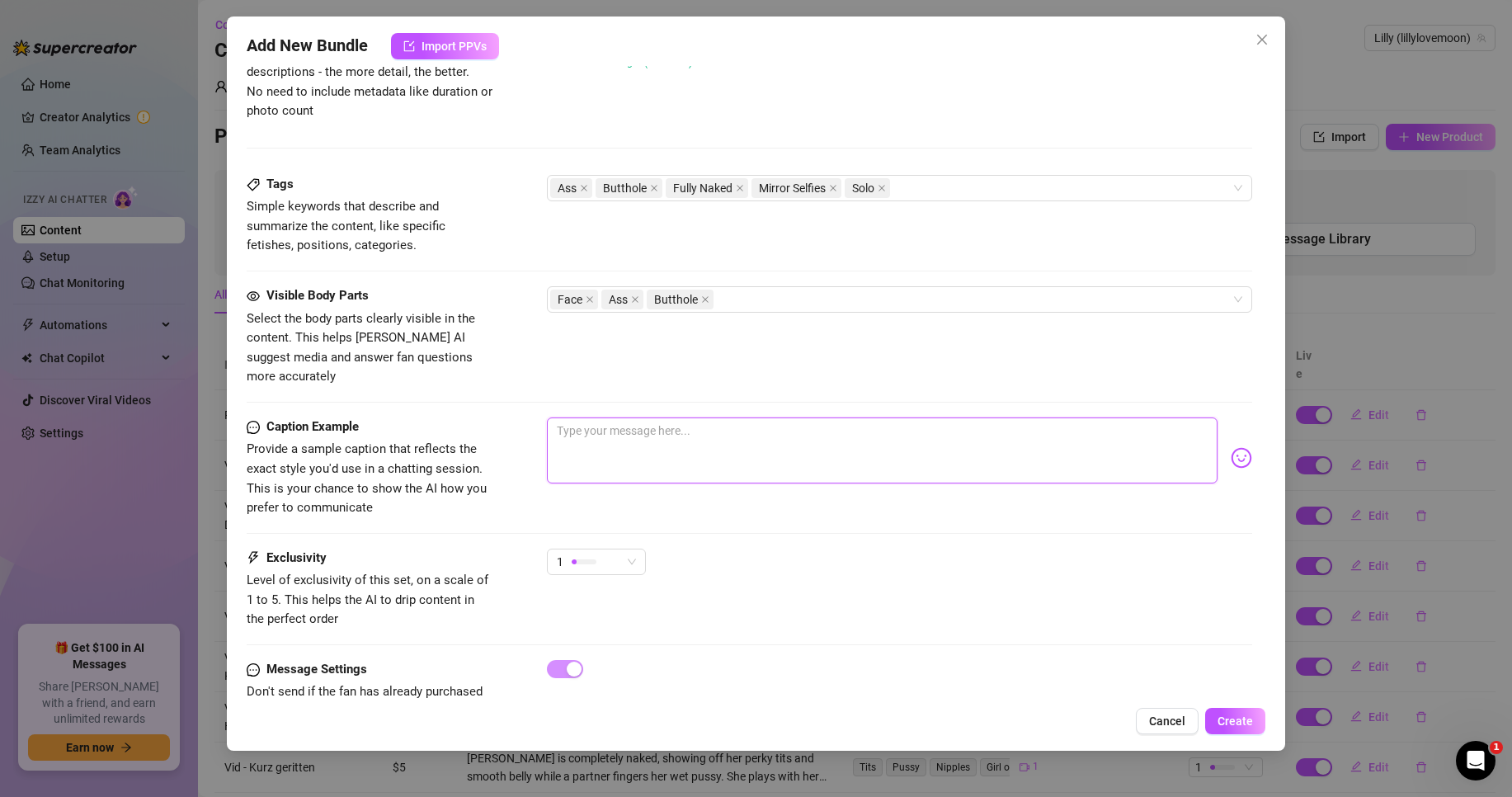
click at [692, 438] on textarea at bounding box center [882, 451] width 671 height 66
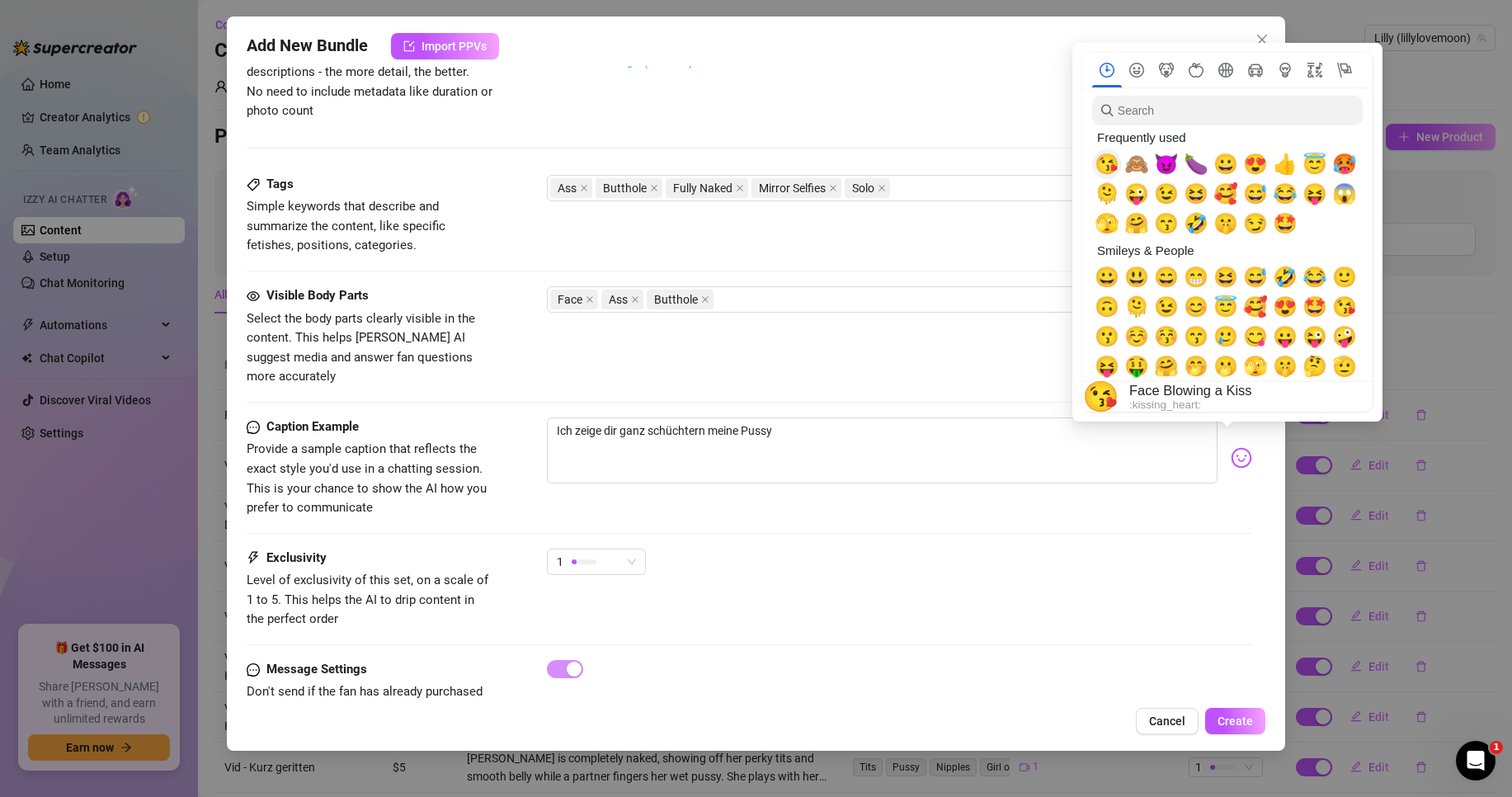
click at [1119, 161] on span "😘" at bounding box center [1107, 164] width 24 height 23
click at [1137, 163] on span "🙈" at bounding box center [1137, 164] width 24 height 23
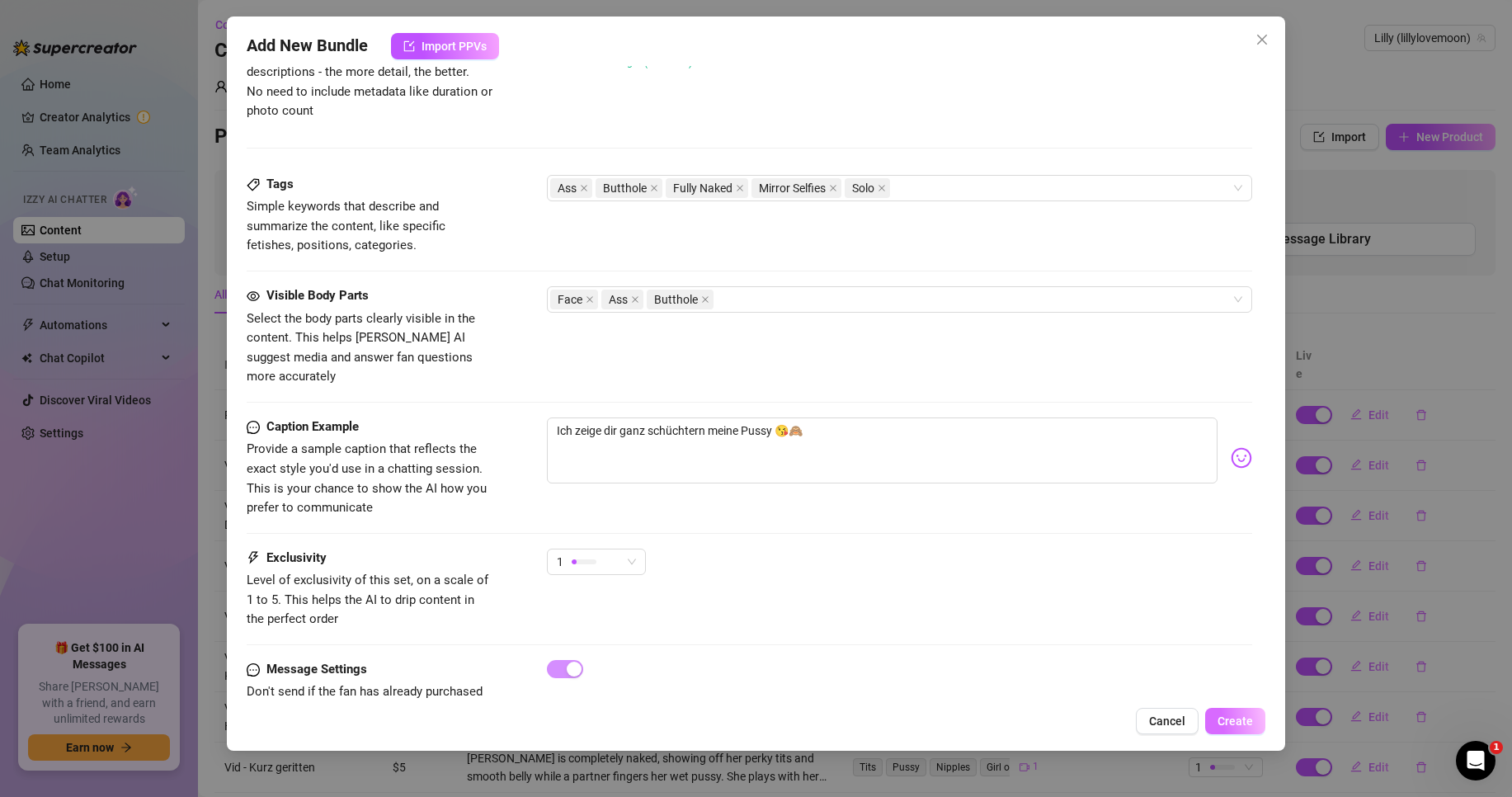
click at [1247, 719] on span "Create" at bounding box center [1235, 720] width 36 height 13
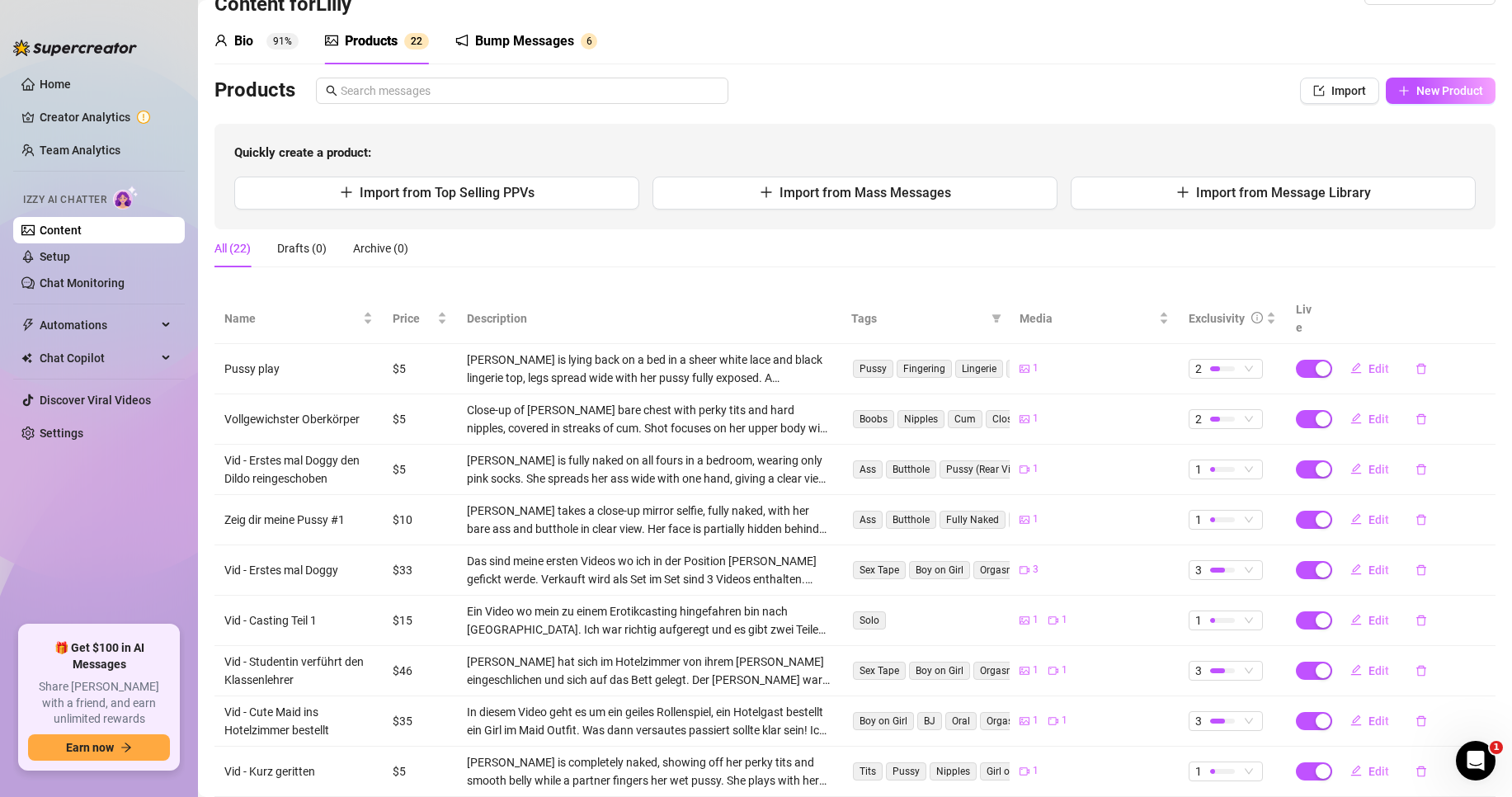
scroll to position [0, 0]
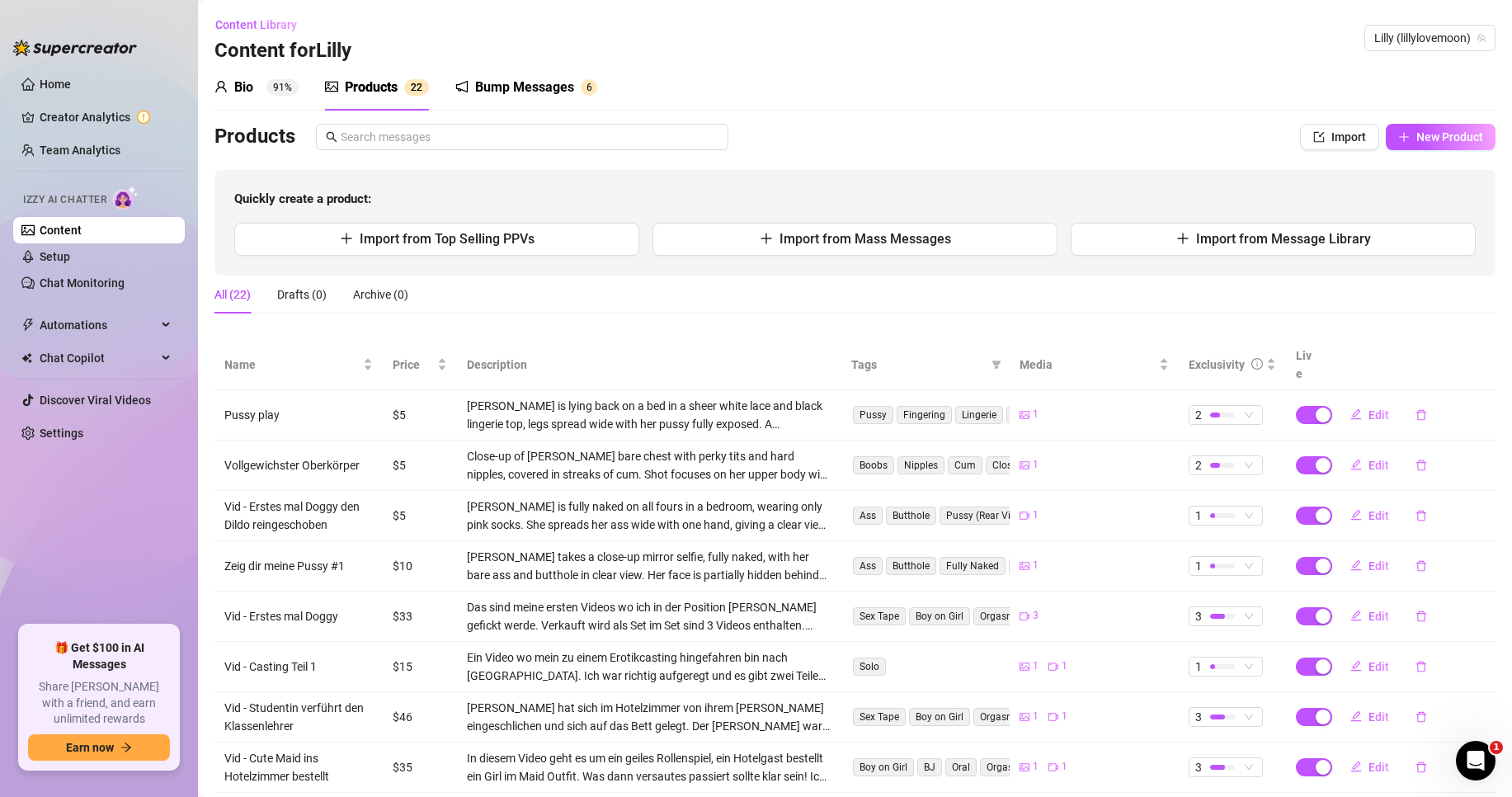
click at [386, 90] on div "Products" at bounding box center [371, 87] width 53 height 20
click at [290, 294] on div "Drafts (0)" at bounding box center [301, 294] width 50 height 18
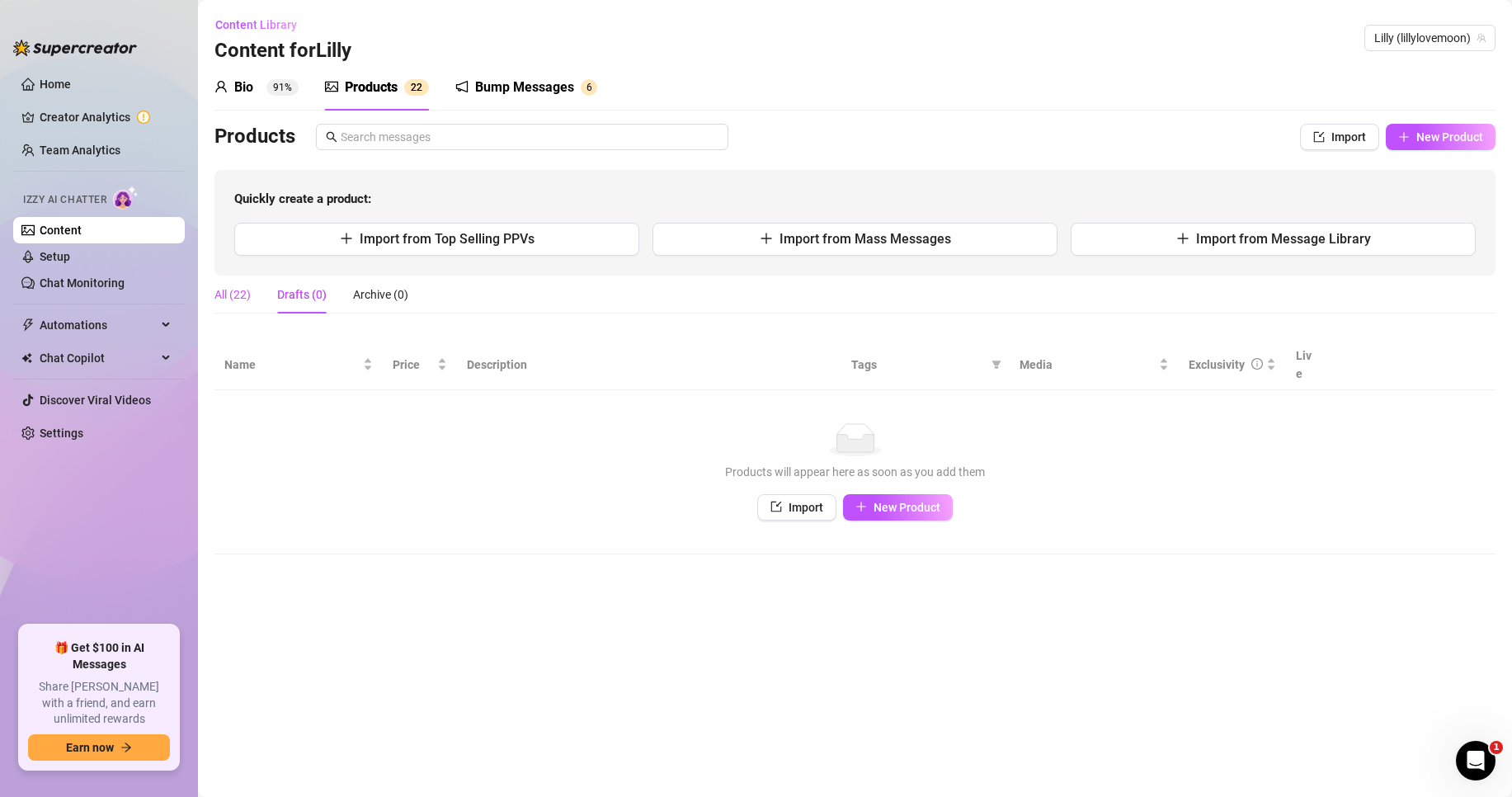
click at [239, 298] on div "All (22)" at bounding box center [232, 294] width 37 height 18
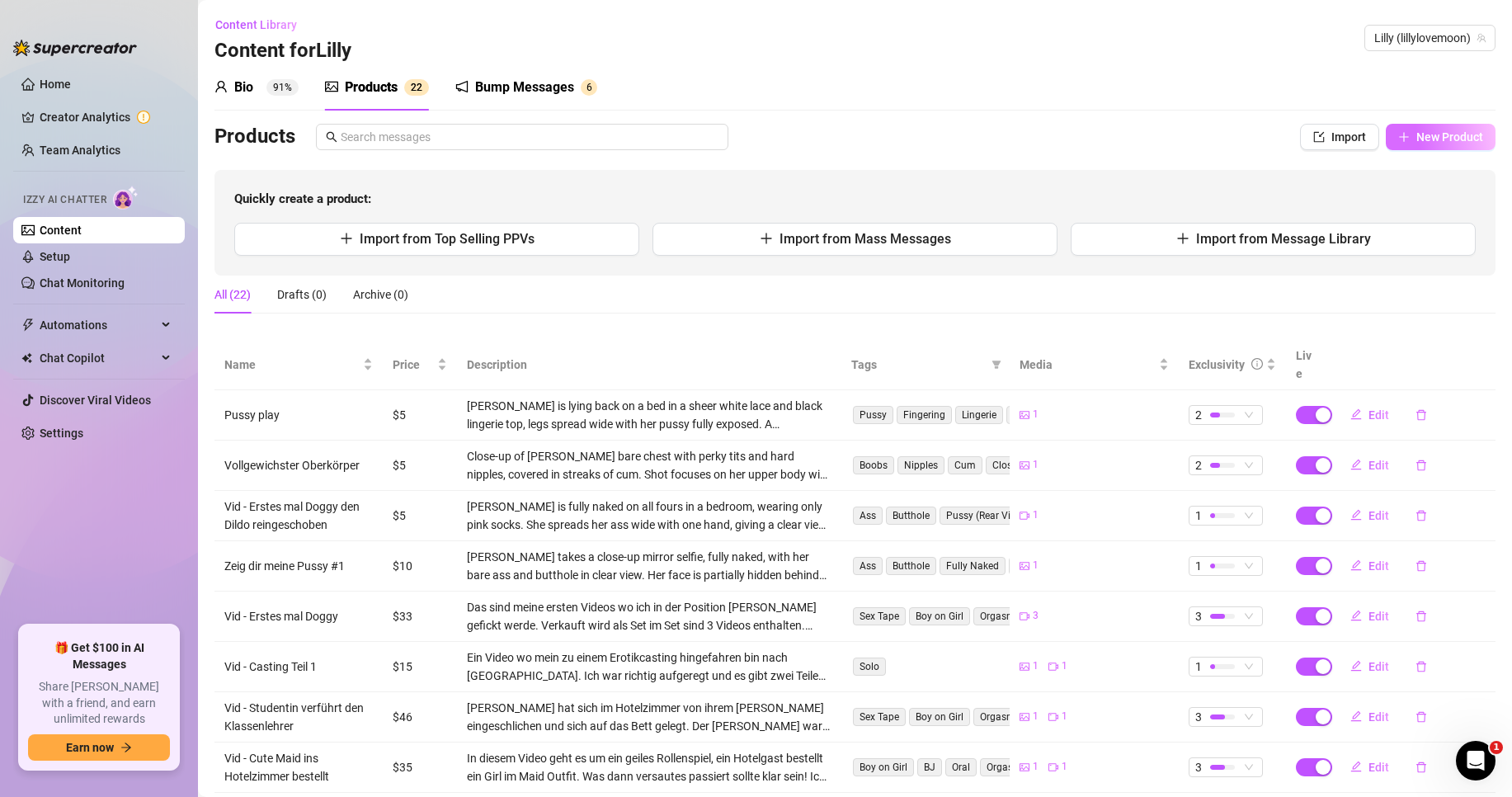
click at [1433, 141] on span "New Product" at bounding box center [1449, 137] width 67 height 13
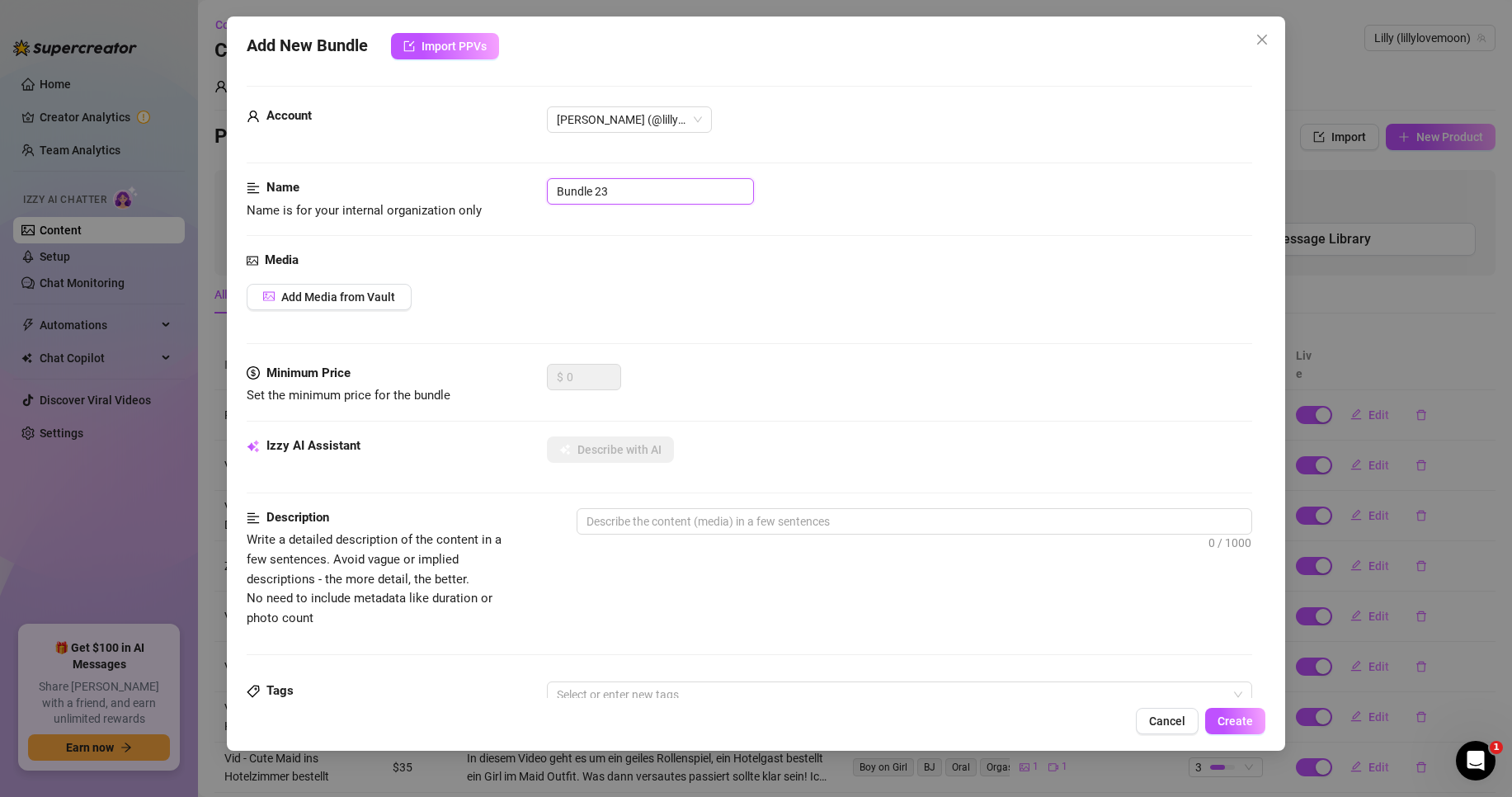
drag, startPoint x: 674, startPoint y: 199, endPoint x: 463, endPoint y: 206, distance: 211.1
click at [463, 206] on div "Name Name is for your internal organization only Bundle 23" at bounding box center [749, 199] width 1005 height 42
click at [357, 285] on button "Add Media from Vault" at bounding box center [329, 297] width 165 height 26
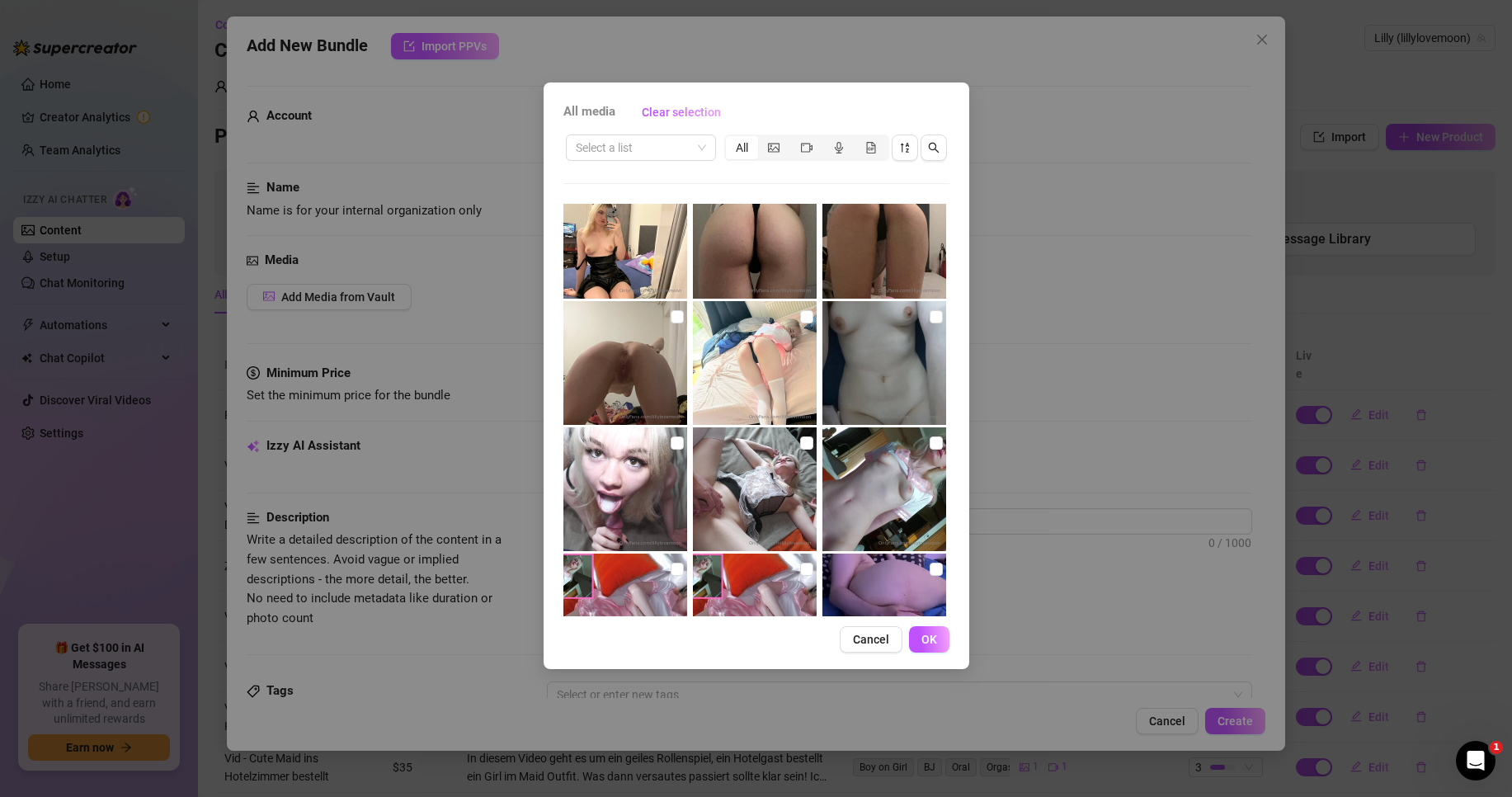
scroll to position [787, 0]
click at [930, 319] on input "checkbox" at bounding box center [936, 315] width 13 height 13
click at [937, 639] on span "OK" at bounding box center [930, 639] width 16 height 13
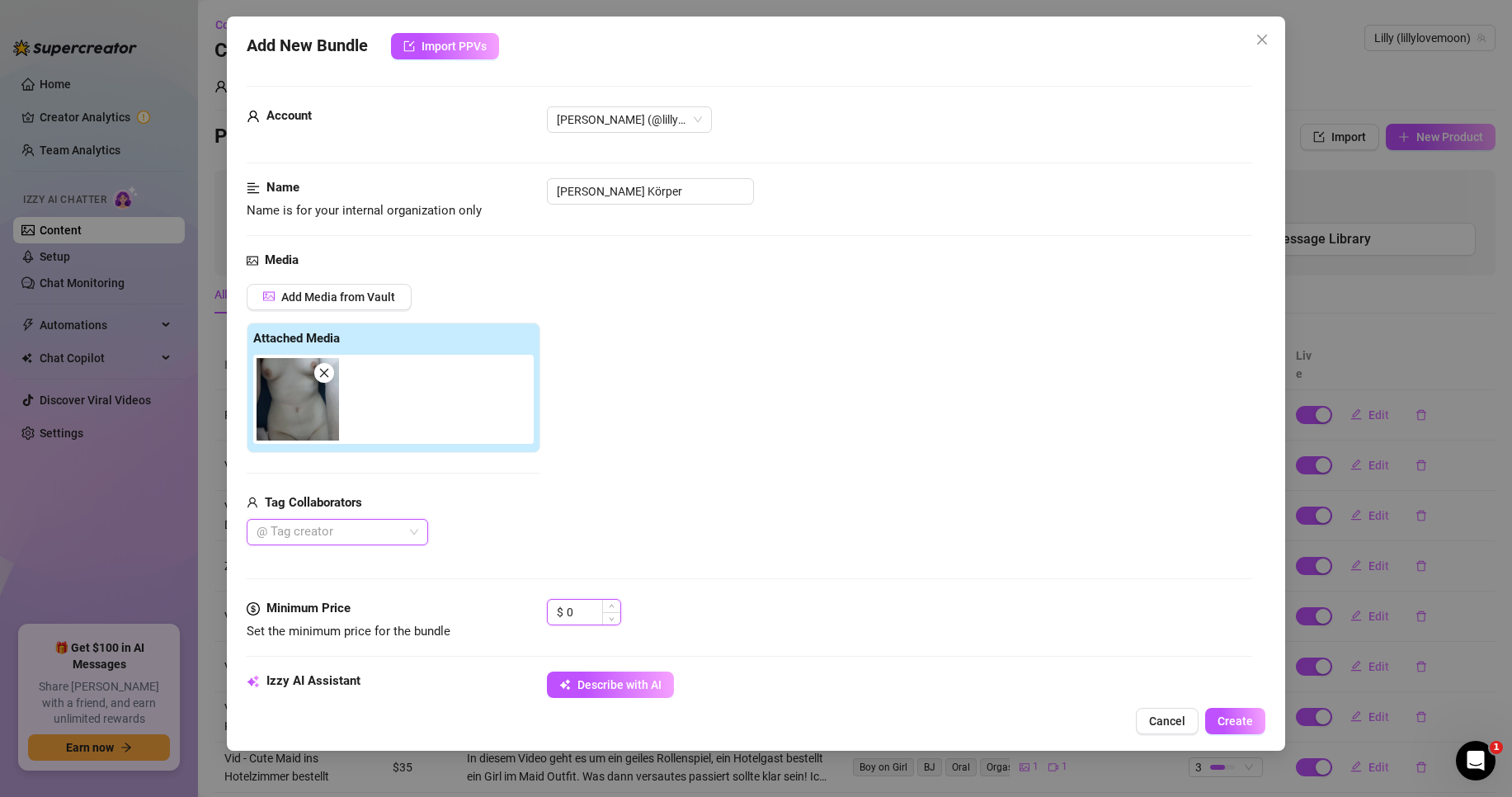
click at [581, 613] on input "0" at bounding box center [594, 612] width 54 height 24
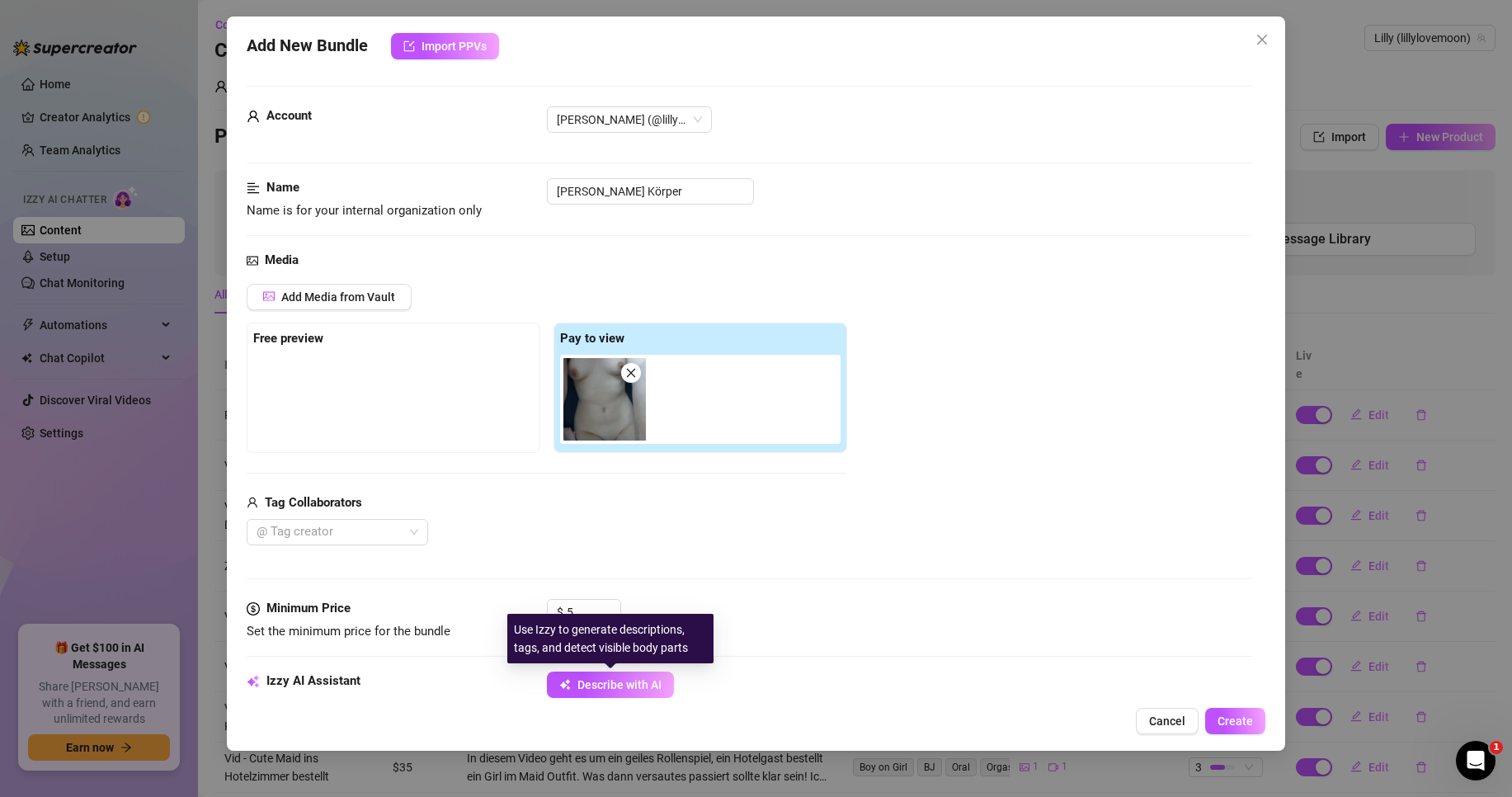
drag, startPoint x: 613, startPoint y: 680, endPoint x: 696, endPoint y: 625, distance: 99.6
click at [613, 681] on span "Describe with AI" at bounding box center [620, 684] width 84 height 13
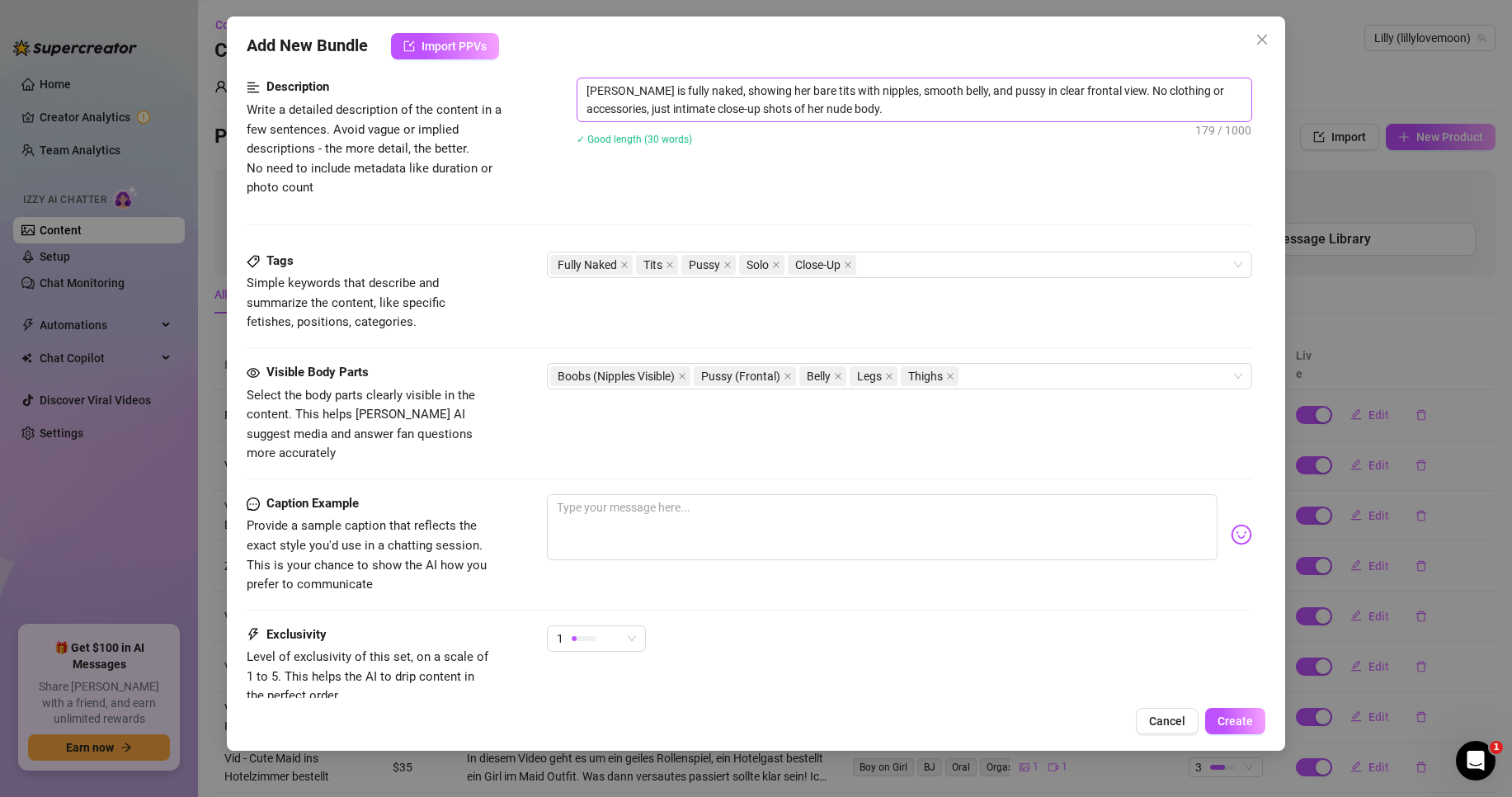
scroll to position [783, 0]
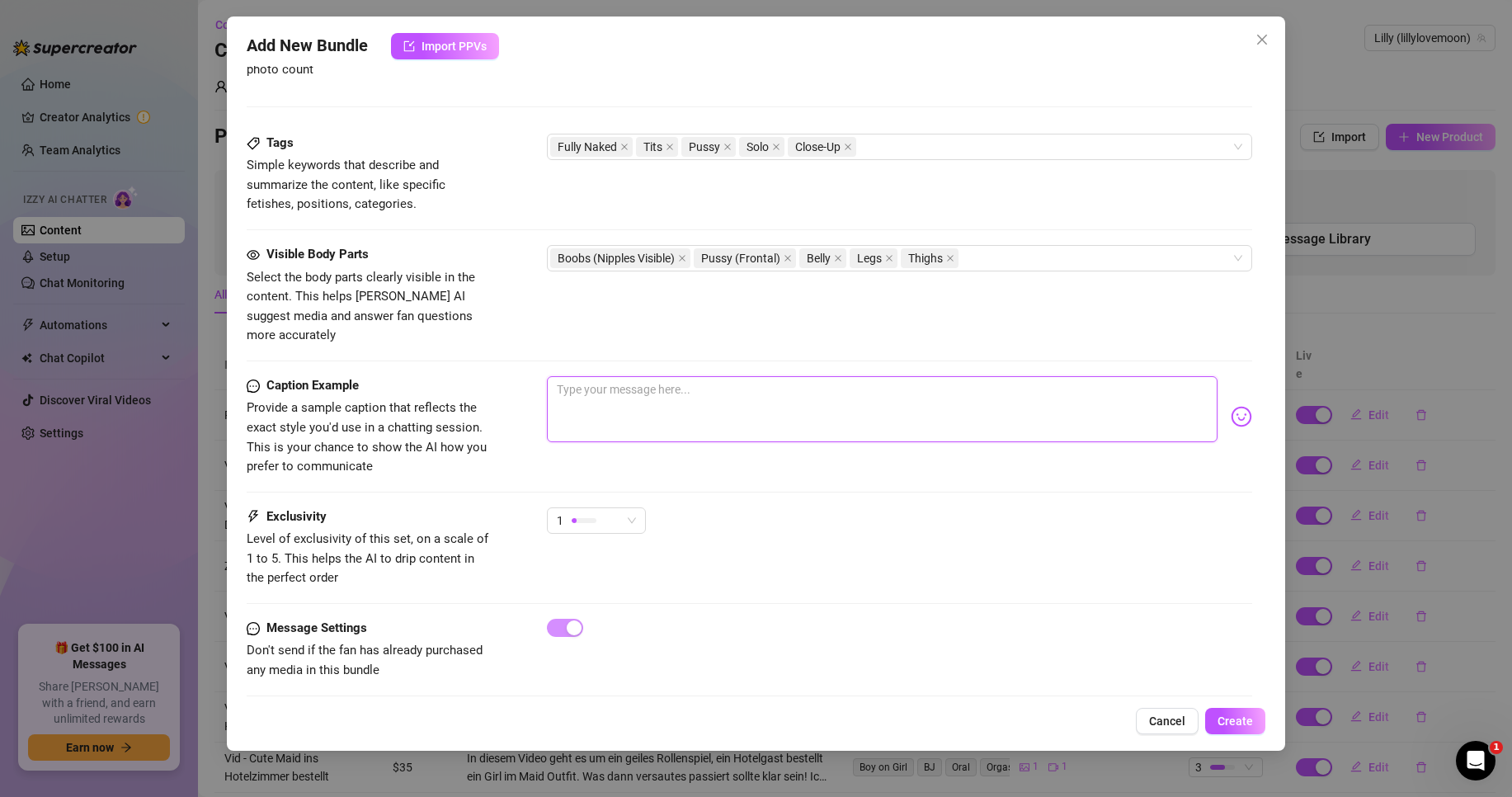
click at [704, 389] on textarea at bounding box center [882, 409] width 671 height 66
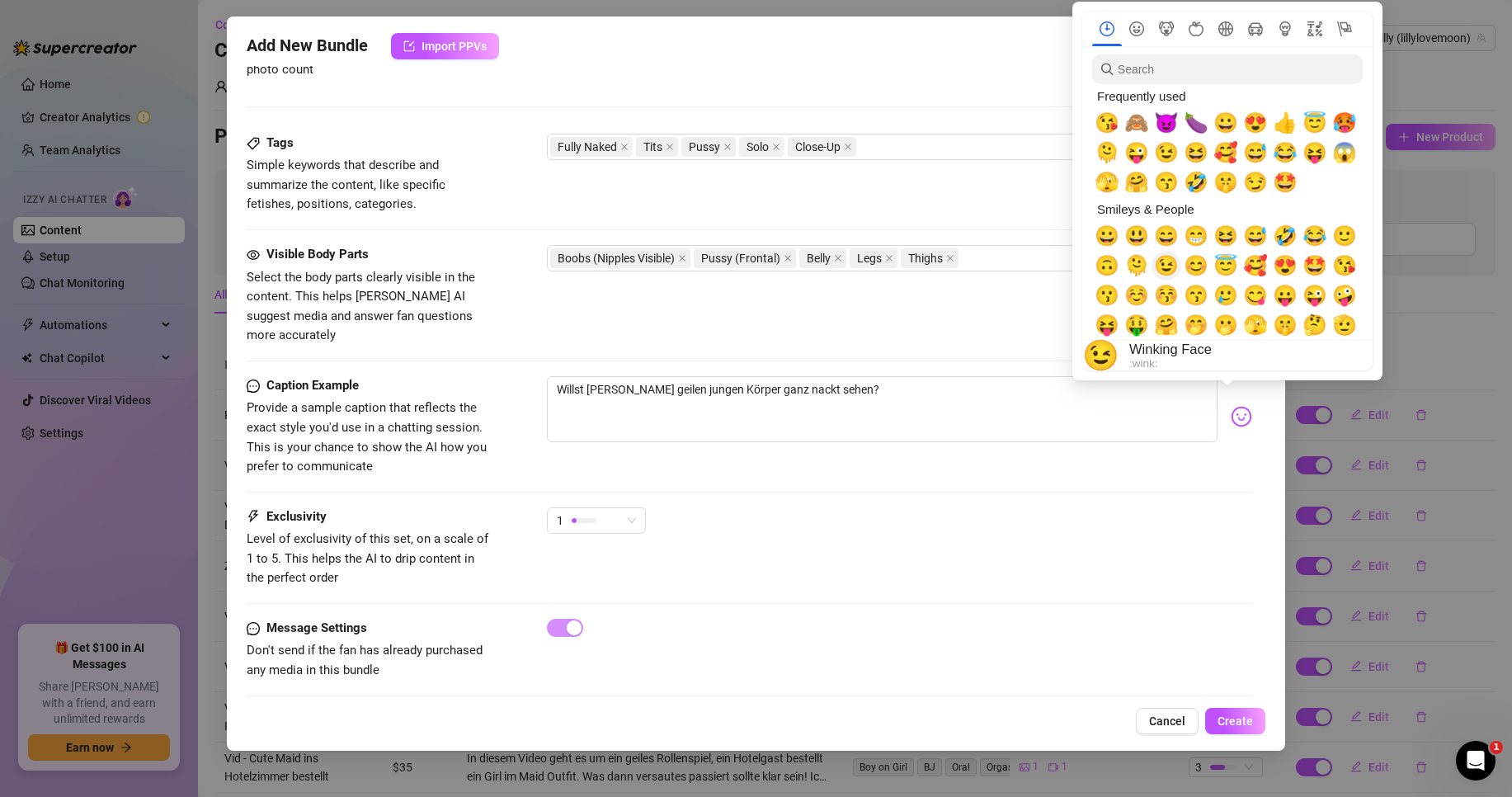
click at [1173, 269] on span "😉" at bounding box center [1166, 265] width 24 height 23
click at [1226, 261] on span "😇" at bounding box center [1226, 265] width 24 height 23
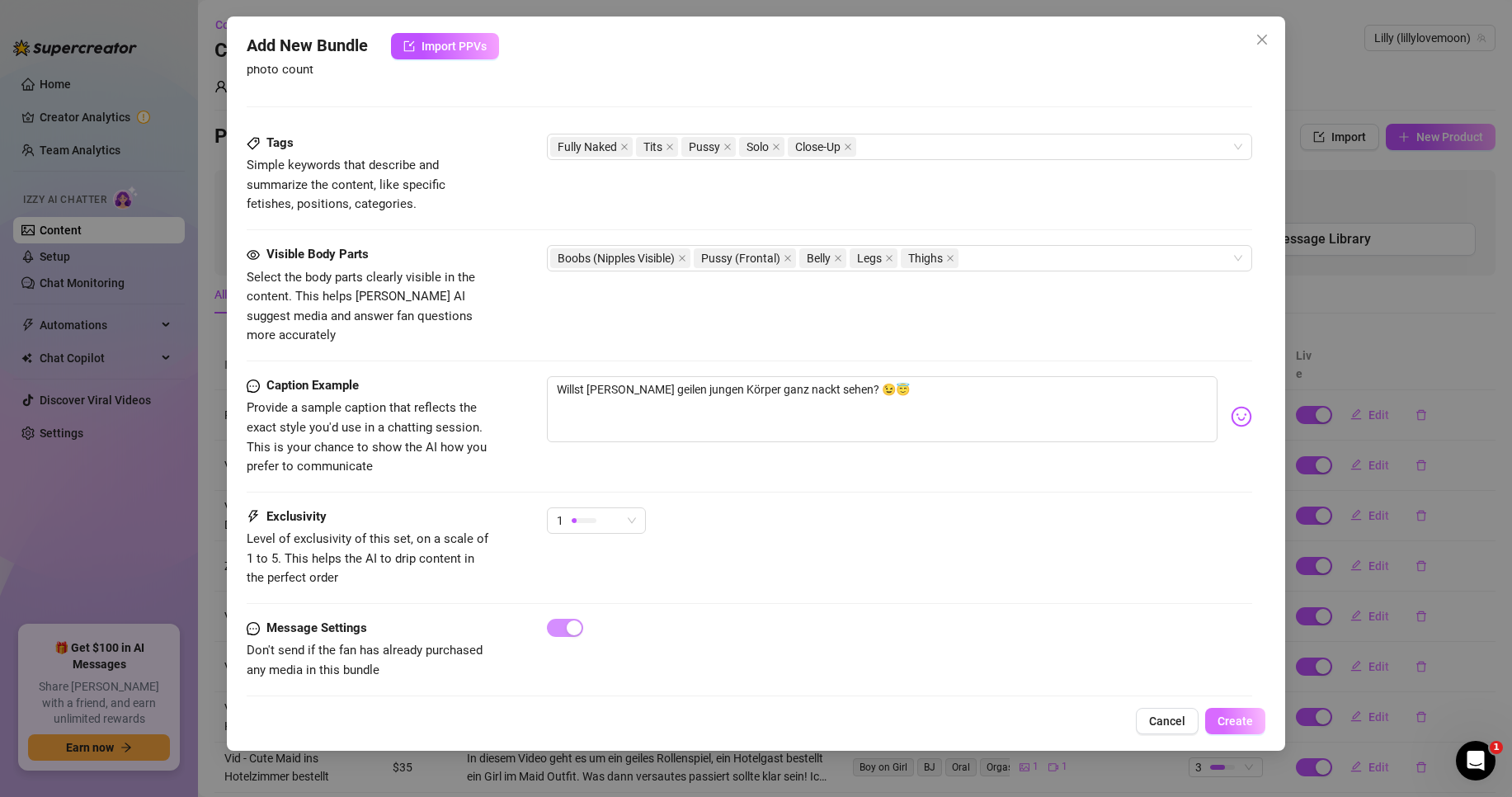
click at [1252, 716] on span "Create" at bounding box center [1235, 720] width 36 height 13
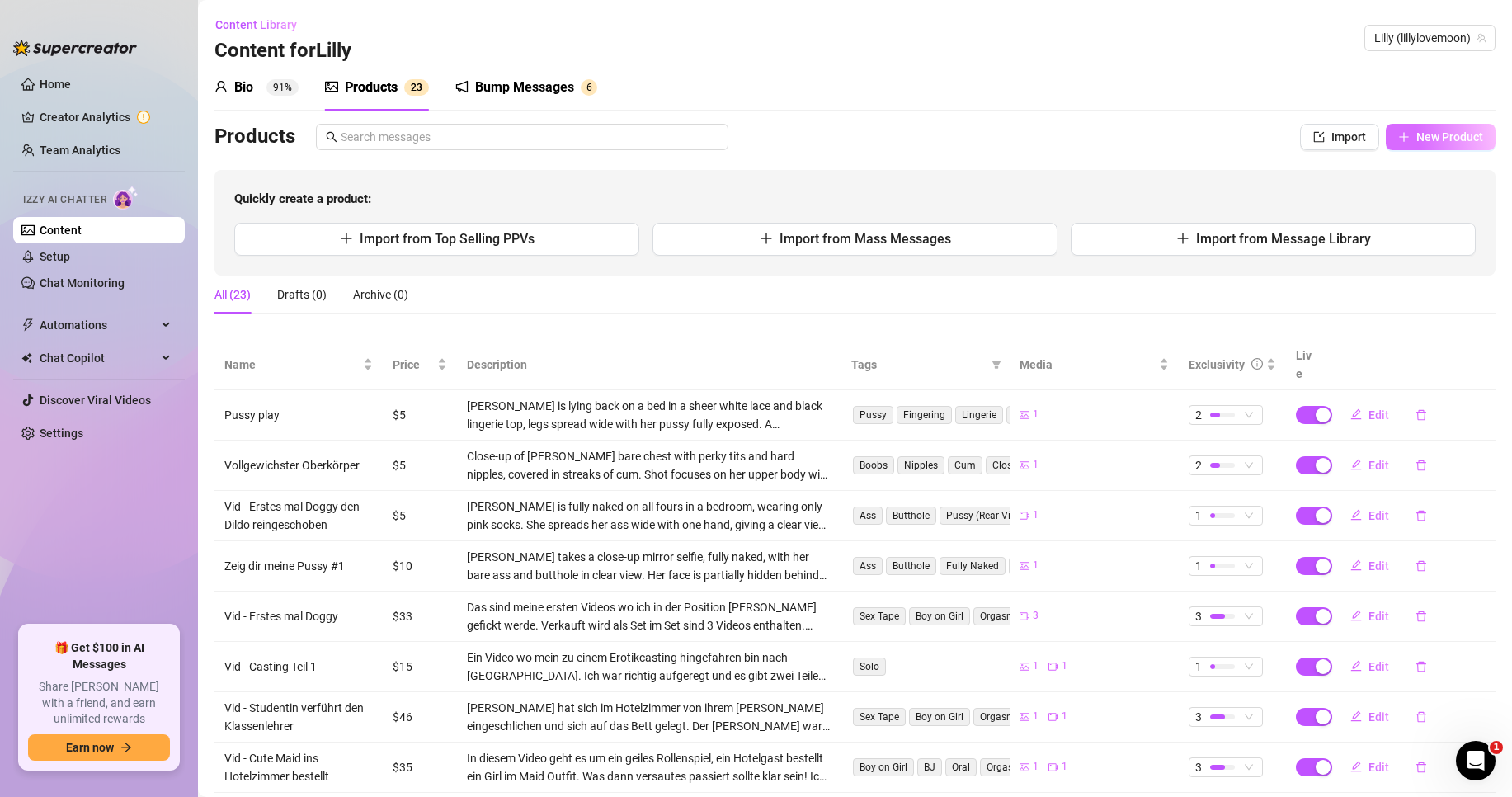
click at [1416, 137] on span "New Product" at bounding box center [1449, 137] width 67 height 13
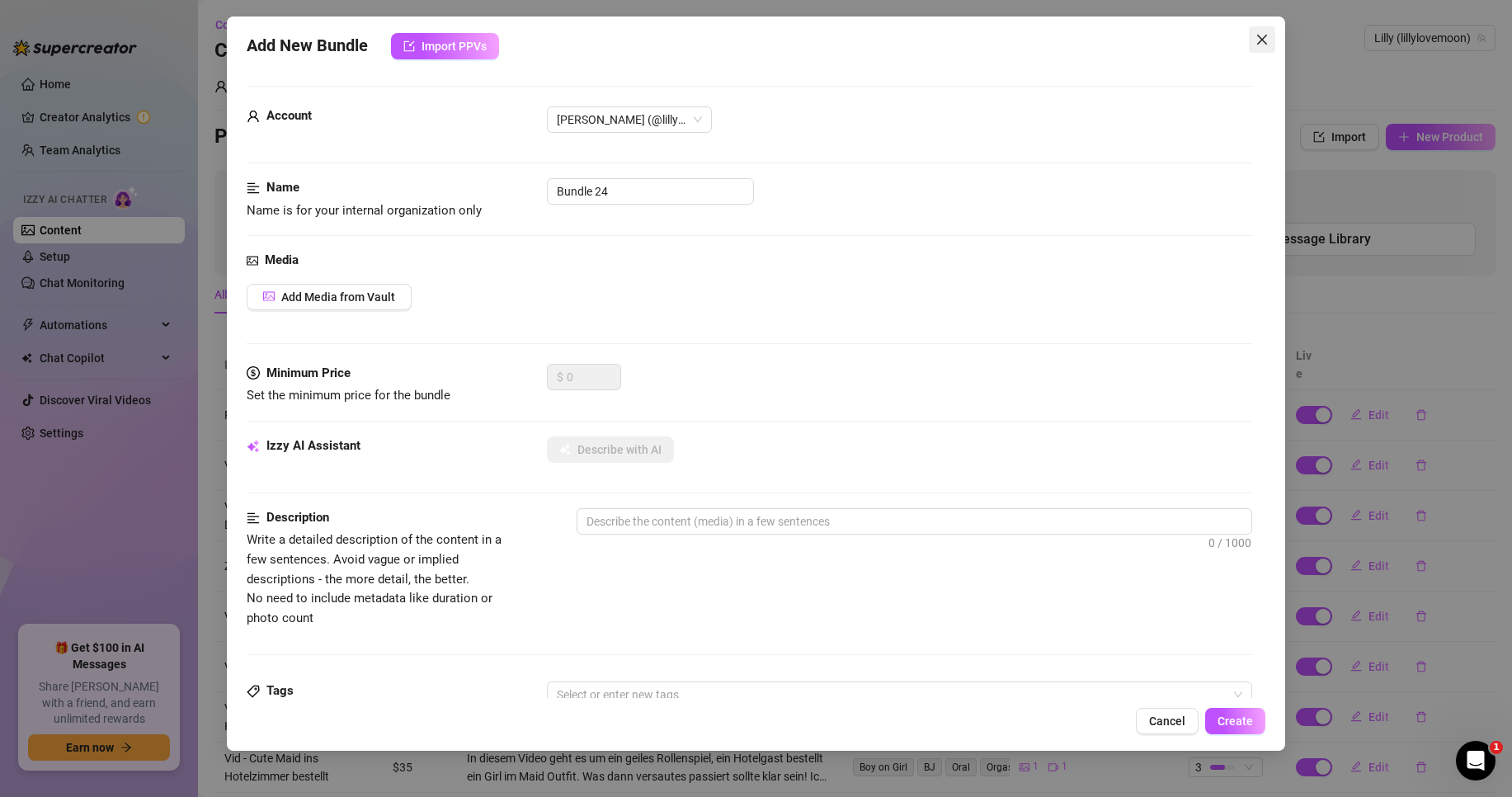
click at [1258, 44] on icon "close" at bounding box center [1262, 39] width 10 height 10
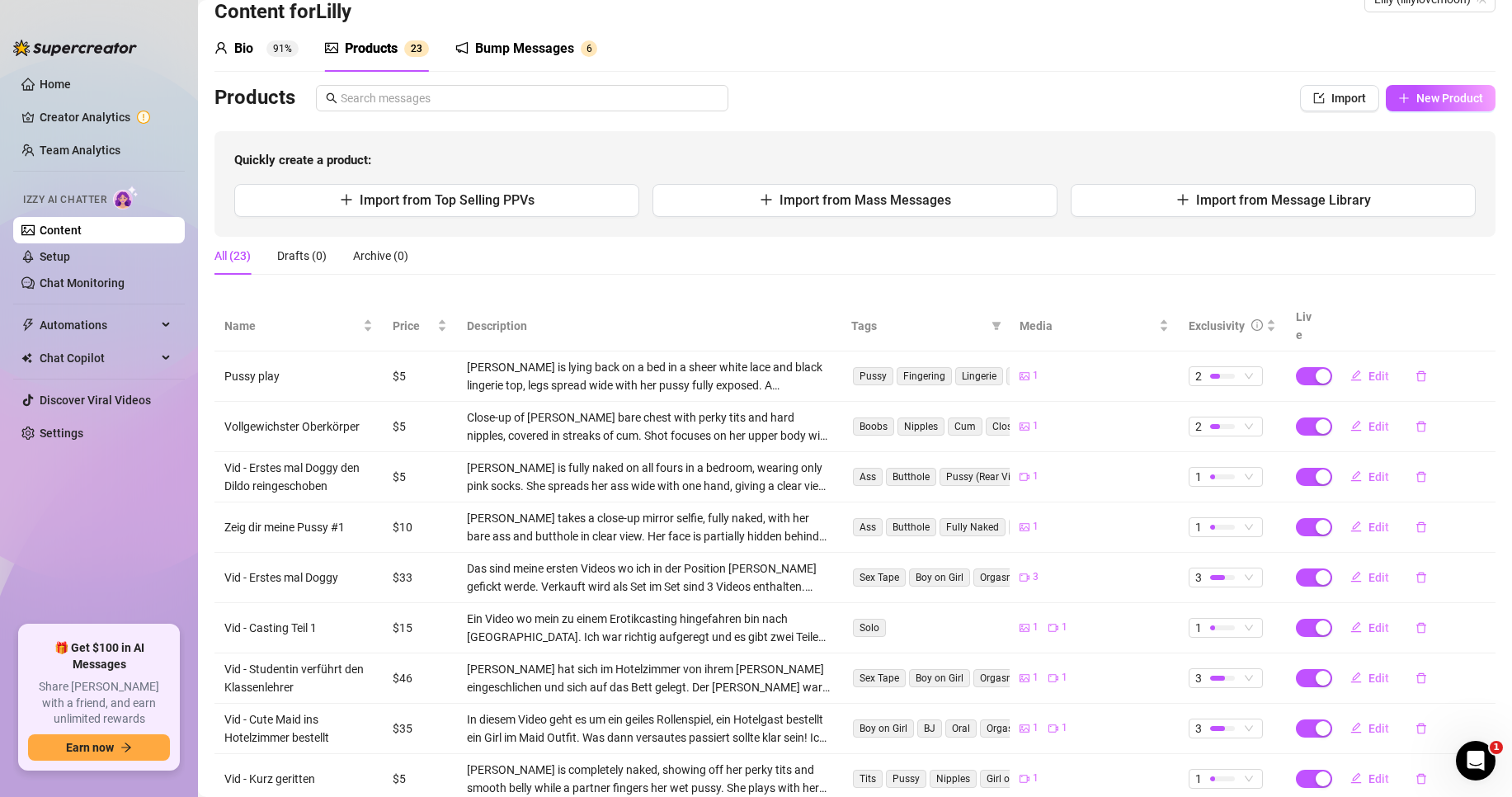
scroll to position [174, 0]
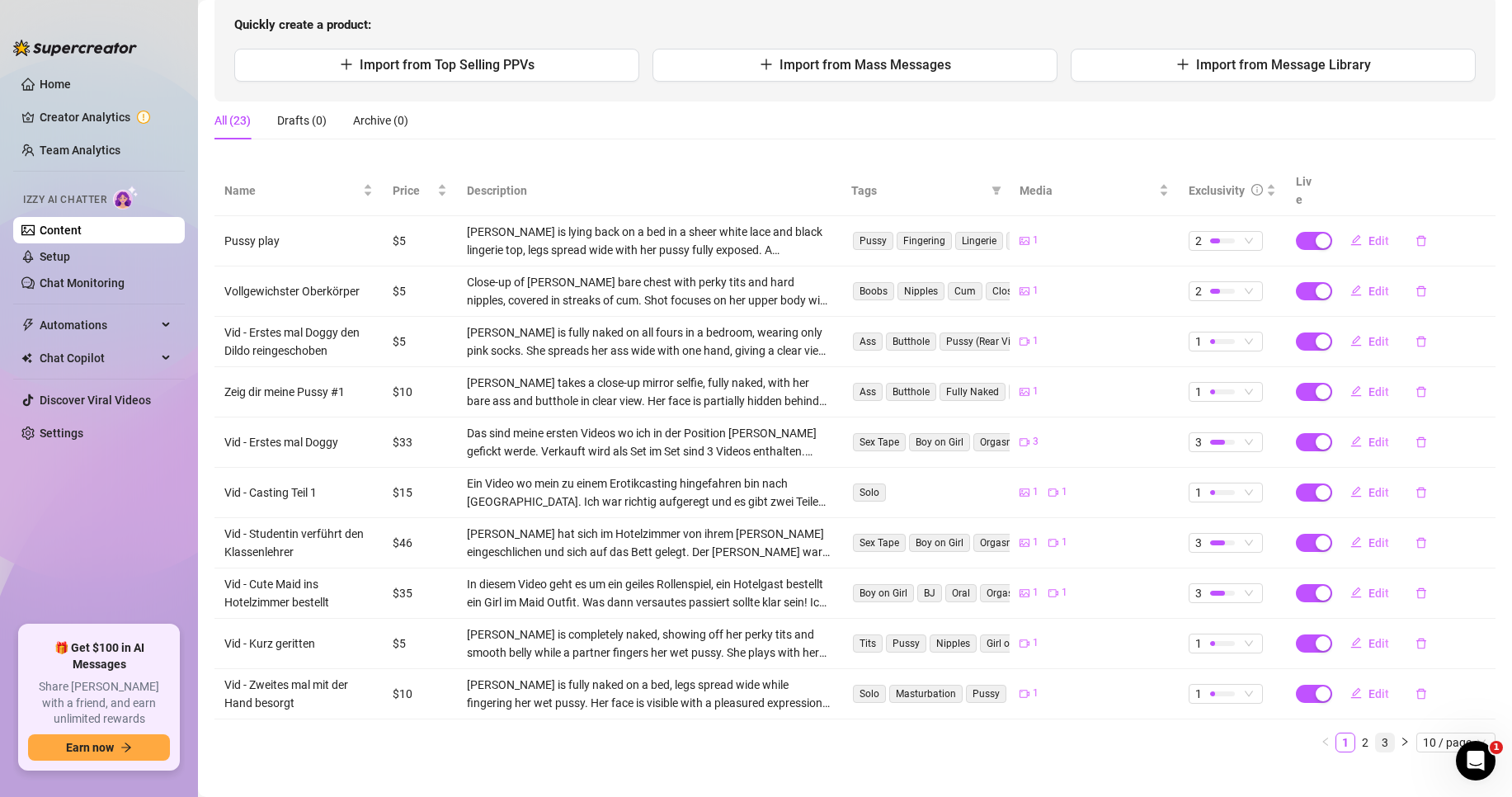
click at [1377, 733] on link "3" at bounding box center [1385, 742] width 18 height 18
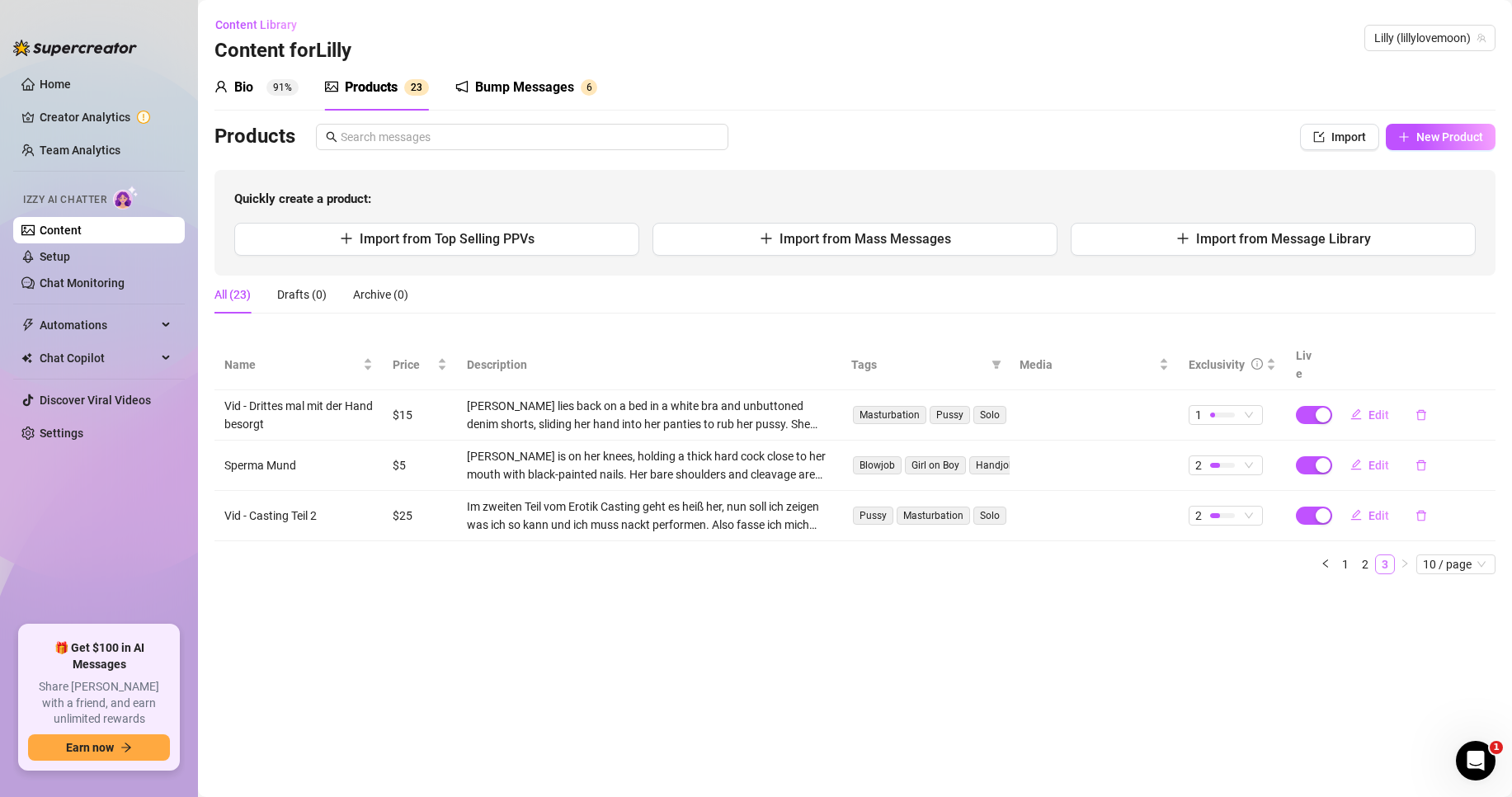
scroll to position [0, 0]
click at [1363, 555] on link "2" at bounding box center [1365, 564] width 18 height 18
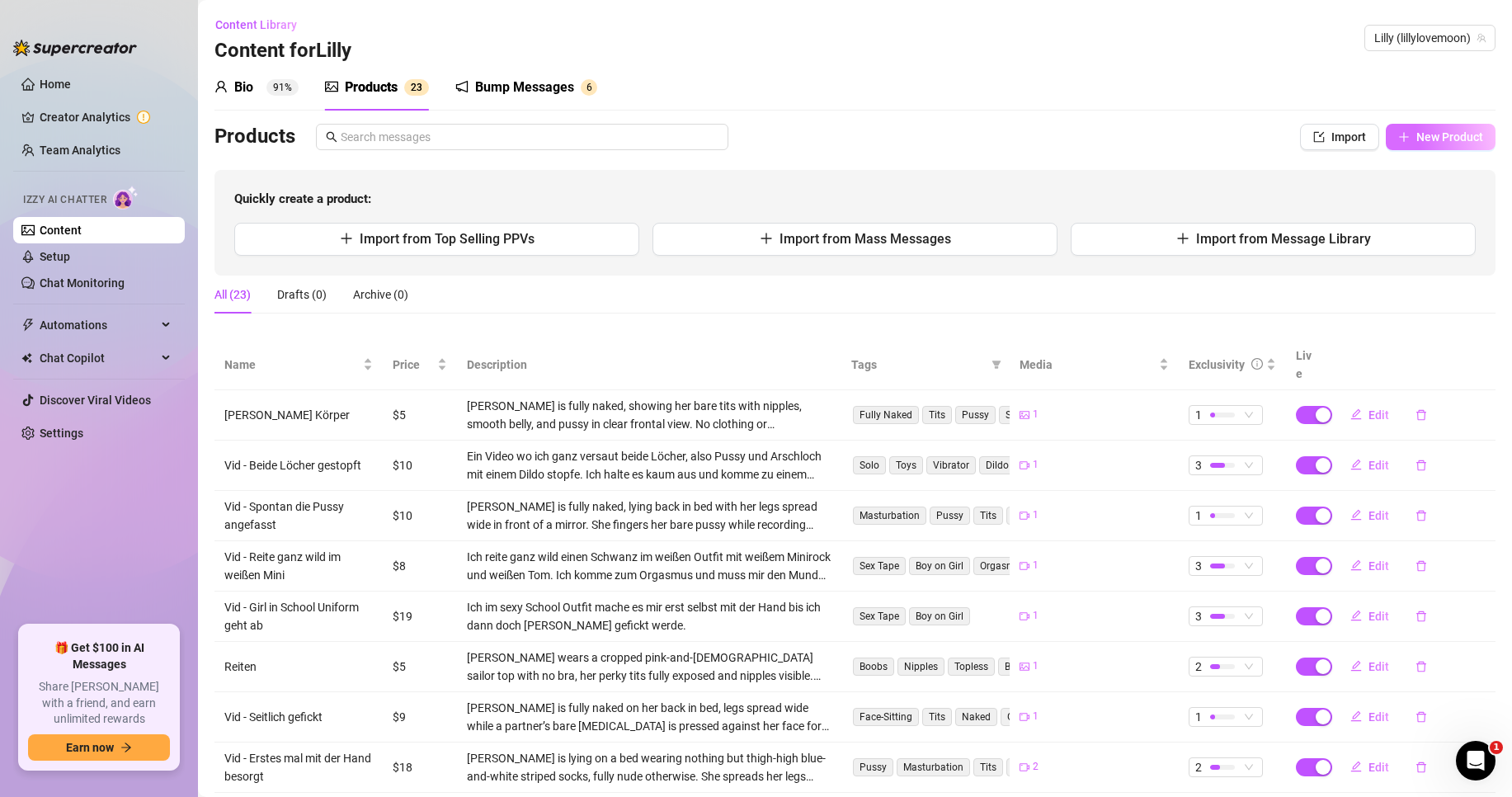
click at [1435, 141] on span "New Product" at bounding box center [1449, 137] width 67 height 13
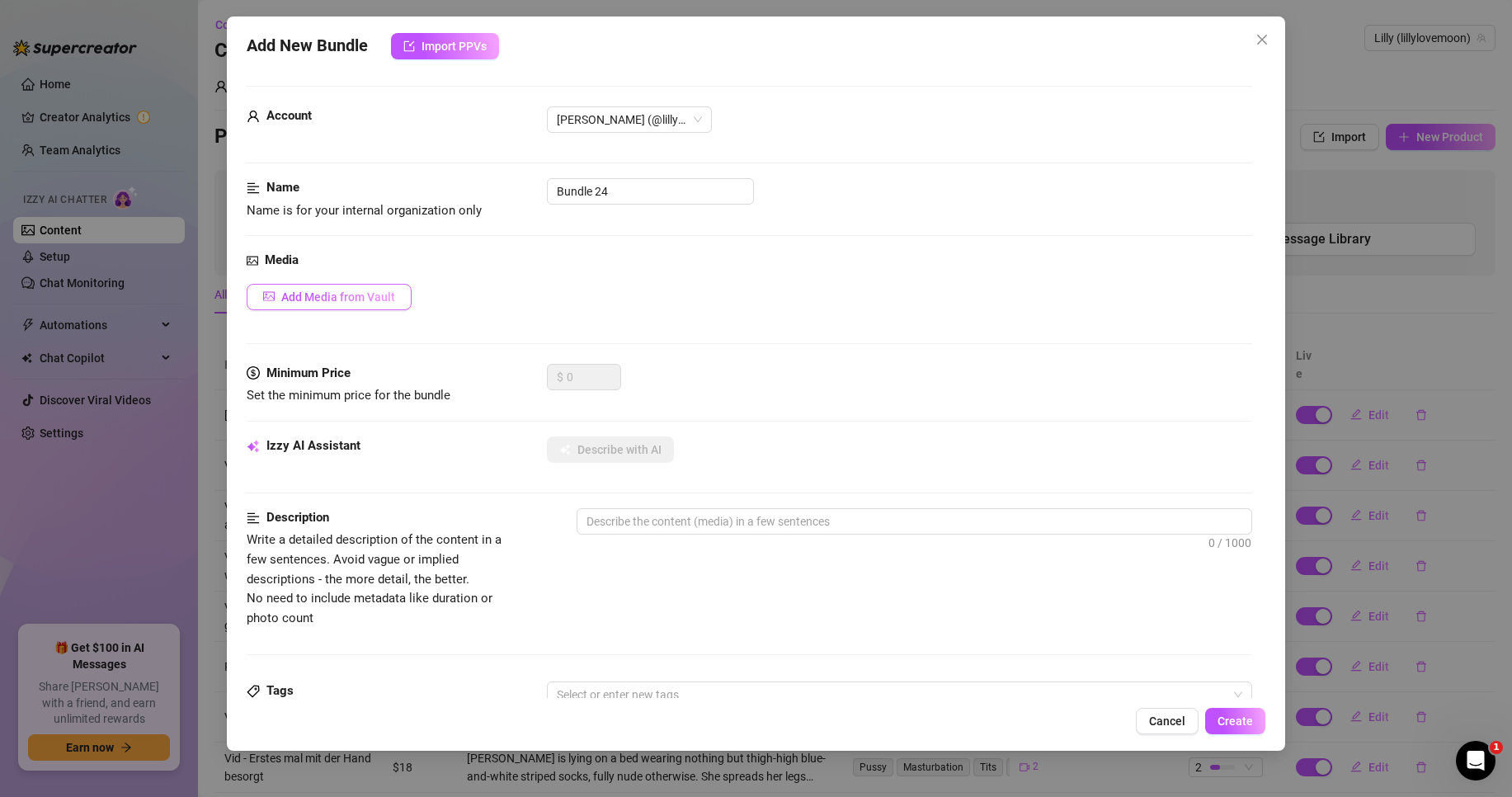
click at [353, 298] on span "Add Media from Vault" at bounding box center [338, 297] width 114 height 13
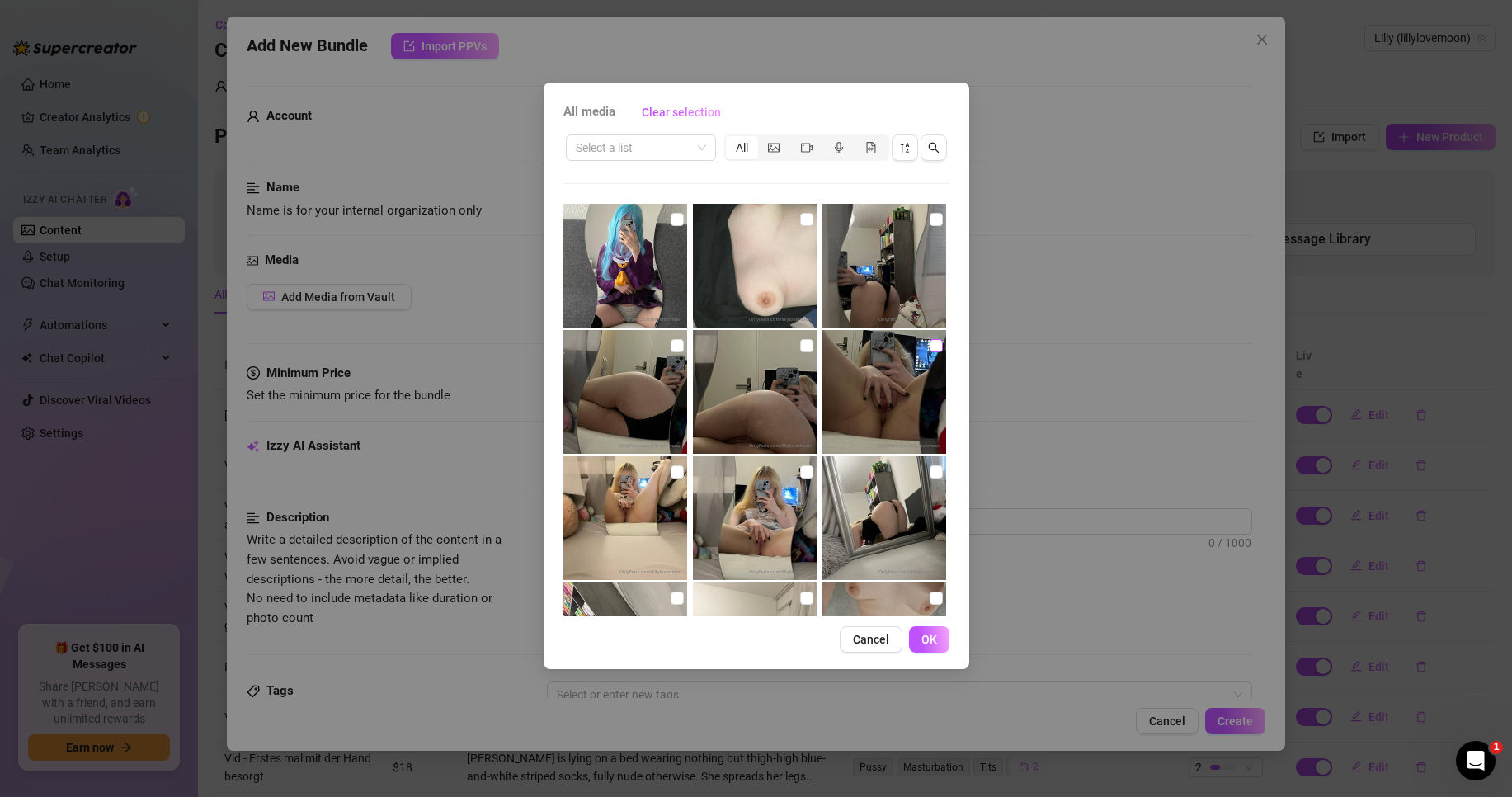
click at [930, 344] on input "checkbox" at bounding box center [936, 345] width 13 height 13
click at [667, 471] on div at bounding box center [627, 518] width 127 height 124
click at [800, 474] on input "checkbox" at bounding box center [806, 472] width 13 height 13
click at [671, 472] on input "checkbox" at bounding box center [677, 472] width 13 height 13
click at [946, 640] on button "OK" at bounding box center [930, 639] width 40 height 26
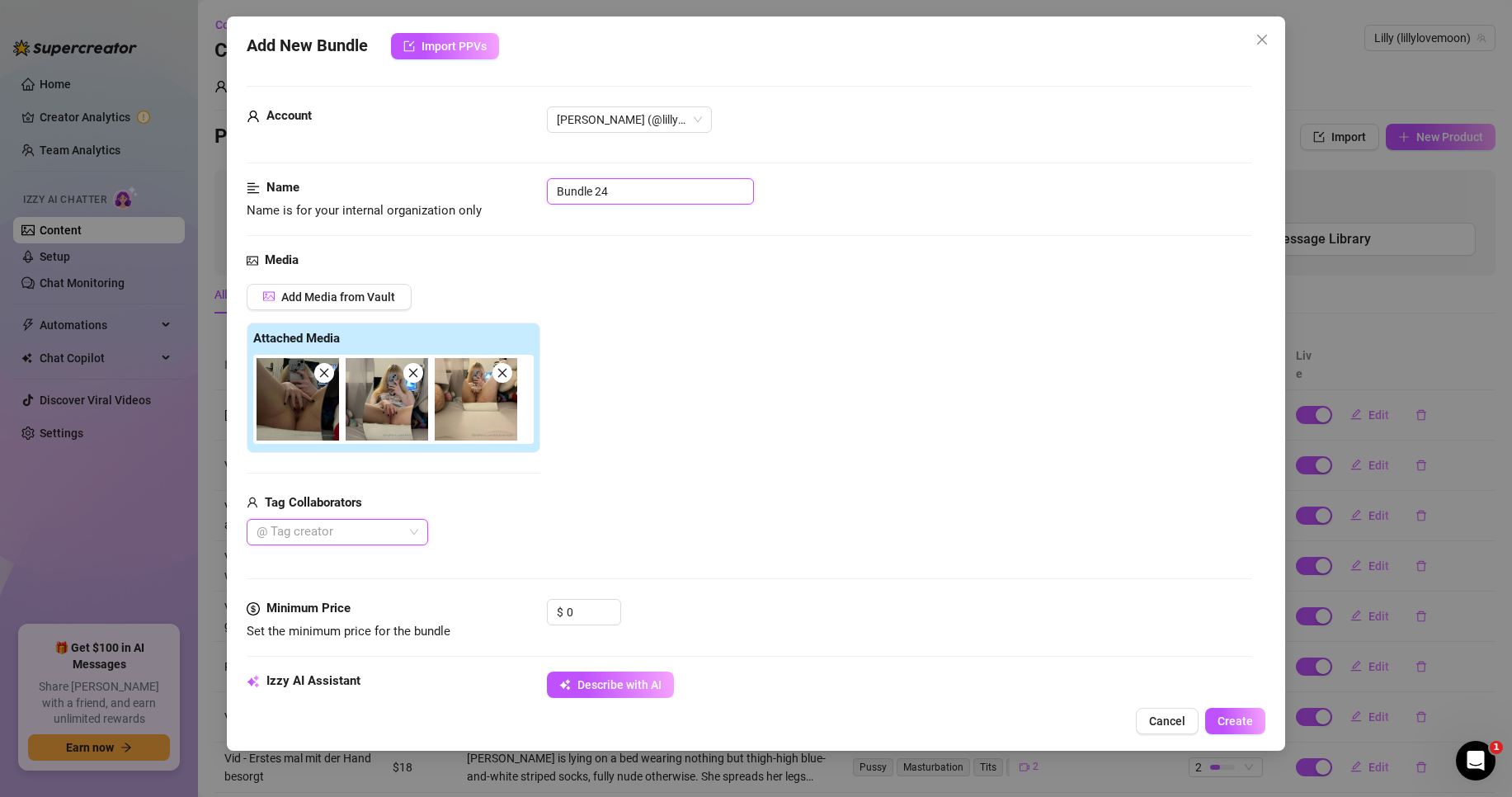
drag, startPoint x: 655, startPoint y: 196, endPoint x: 440, endPoint y: 201, distance: 215.1
click at [442, 201] on div "Name Name is for your internal organization only Bundle 24" at bounding box center [749, 199] width 1005 height 42
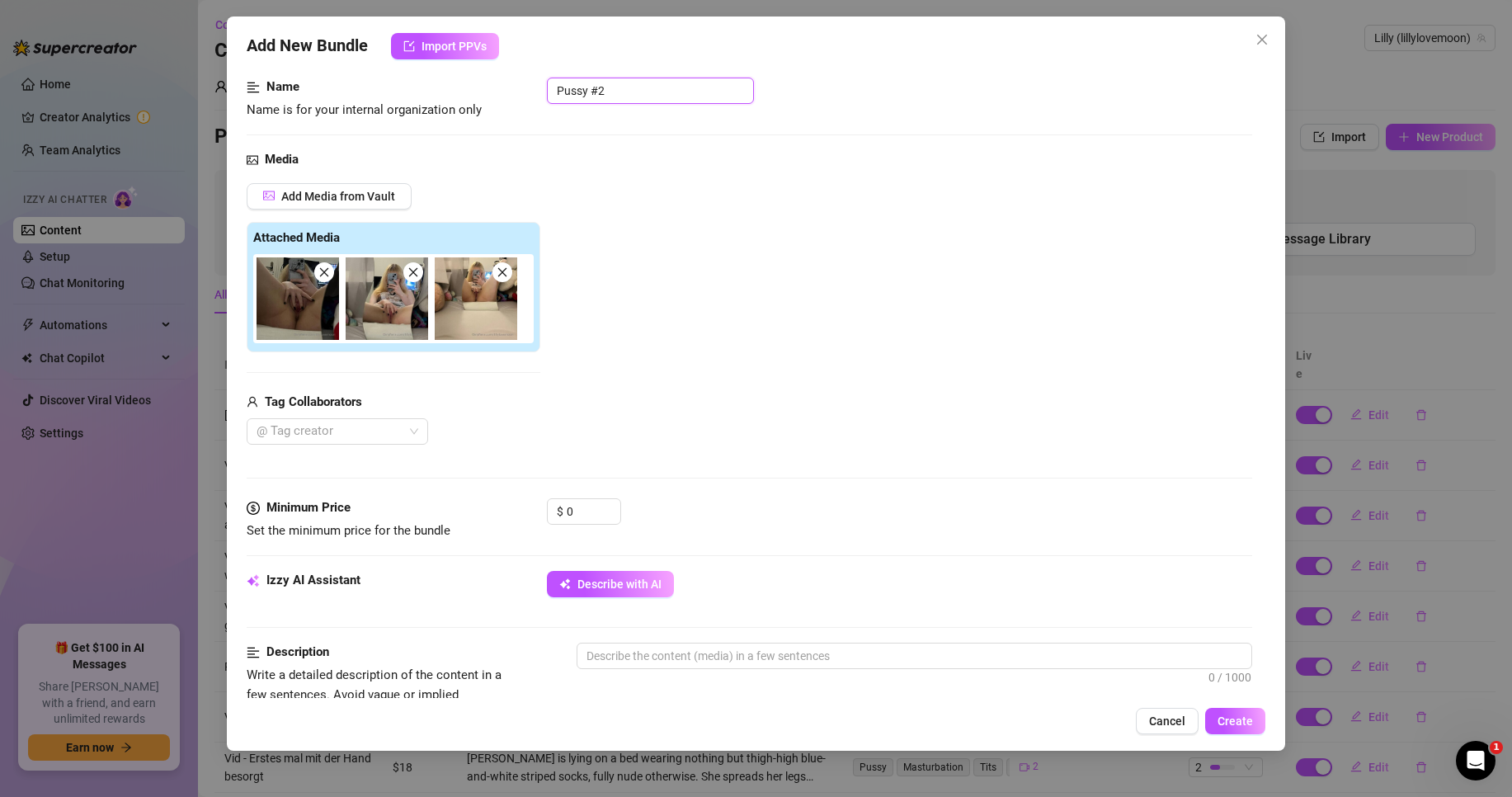
scroll to position [165, 0]
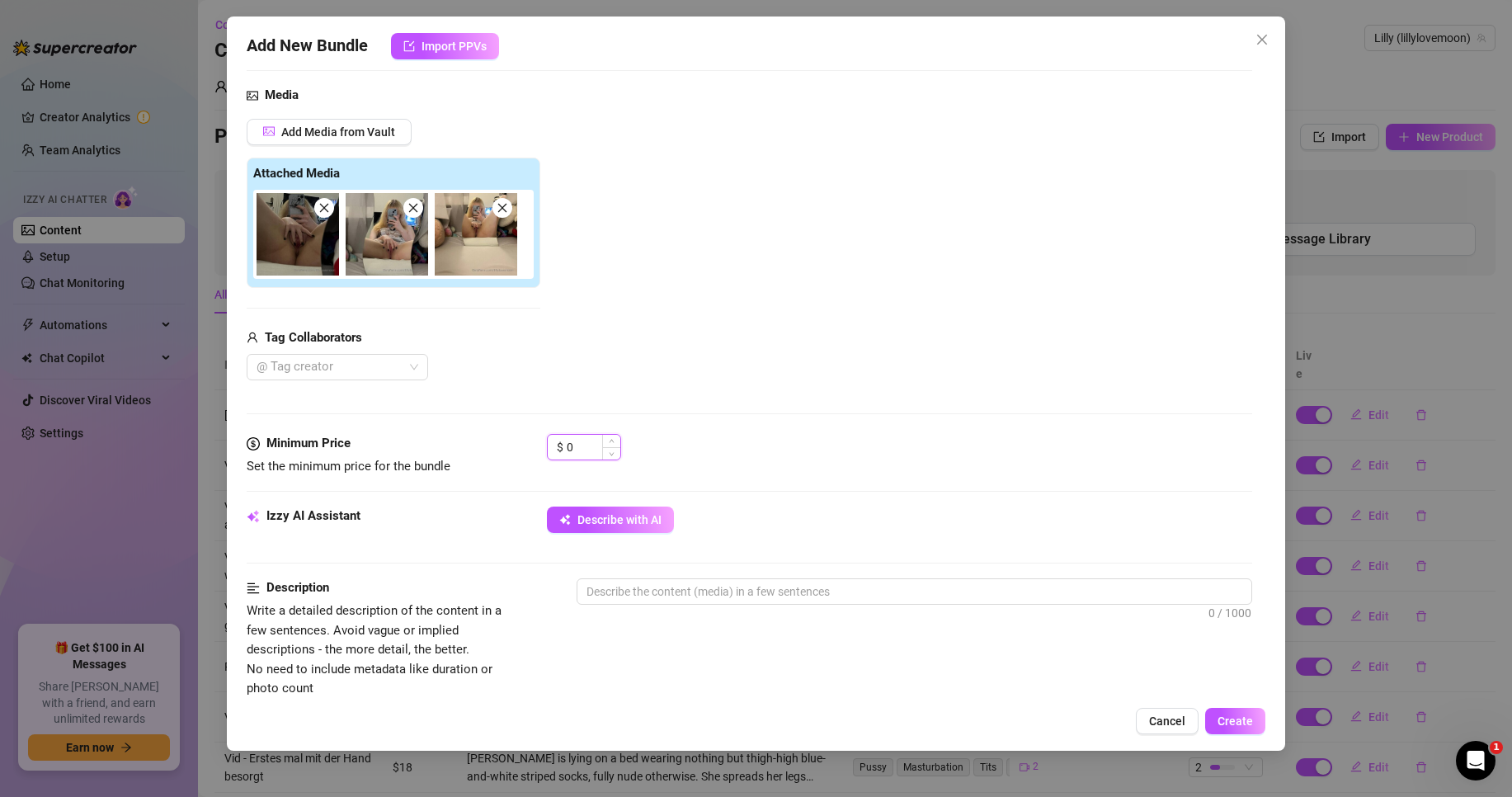
click at [601, 453] on div "0" at bounding box center [594, 447] width 54 height 24
click at [602, 453] on span "Decrease Value" at bounding box center [611, 453] width 18 height 12
click at [578, 452] on input "0" at bounding box center [594, 447] width 54 height 24
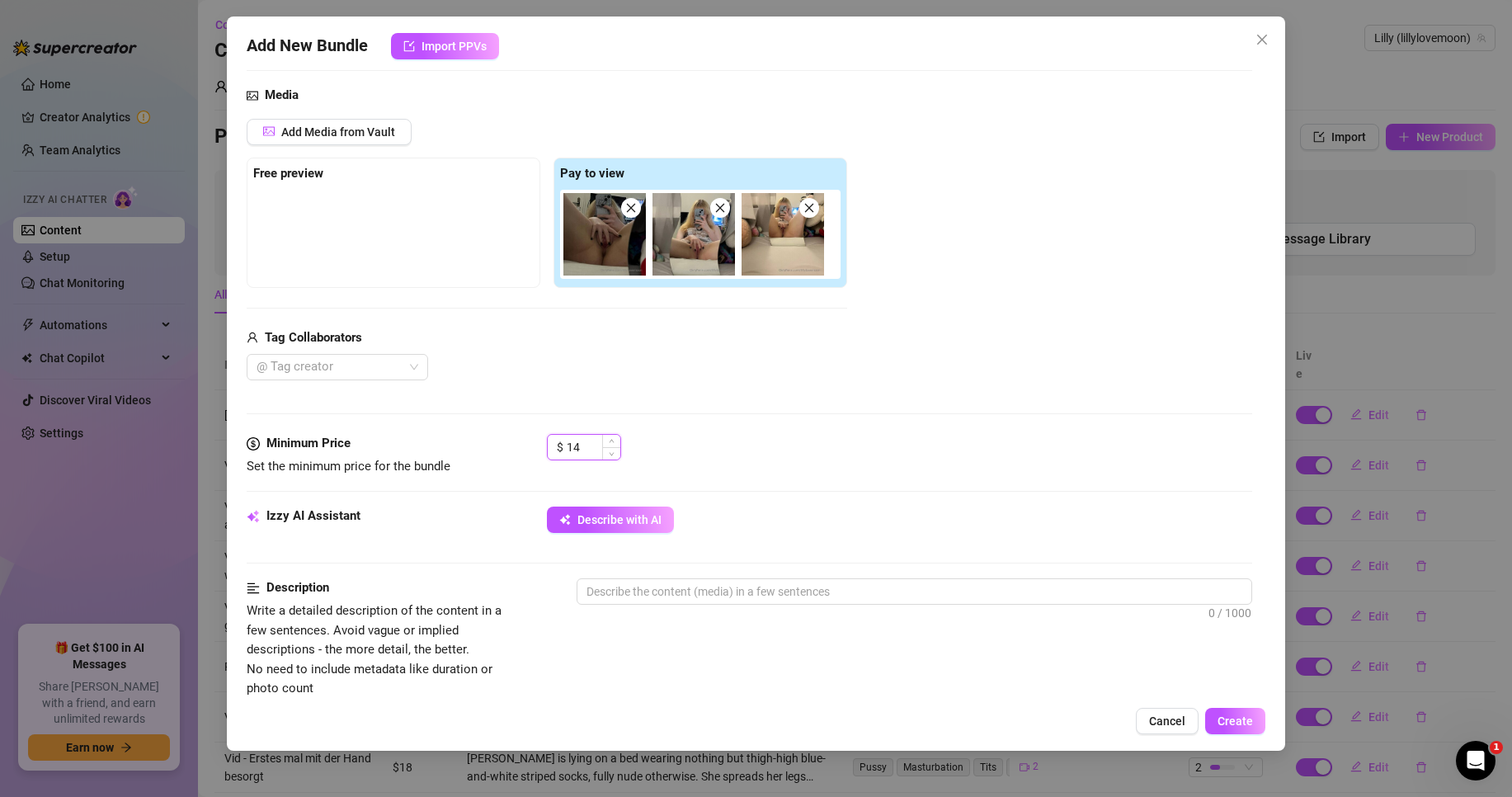
click at [575, 447] on input "14" at bounding box center [594, 447] width 54 height 24
drag, startPoint x: 726, startPoint y: 456, endPoint x: 713, endPoint y: 462, distance: 14.3
click at [722, 458] on div "$ 15" at bounding box center [899, 454] width 705 height 41
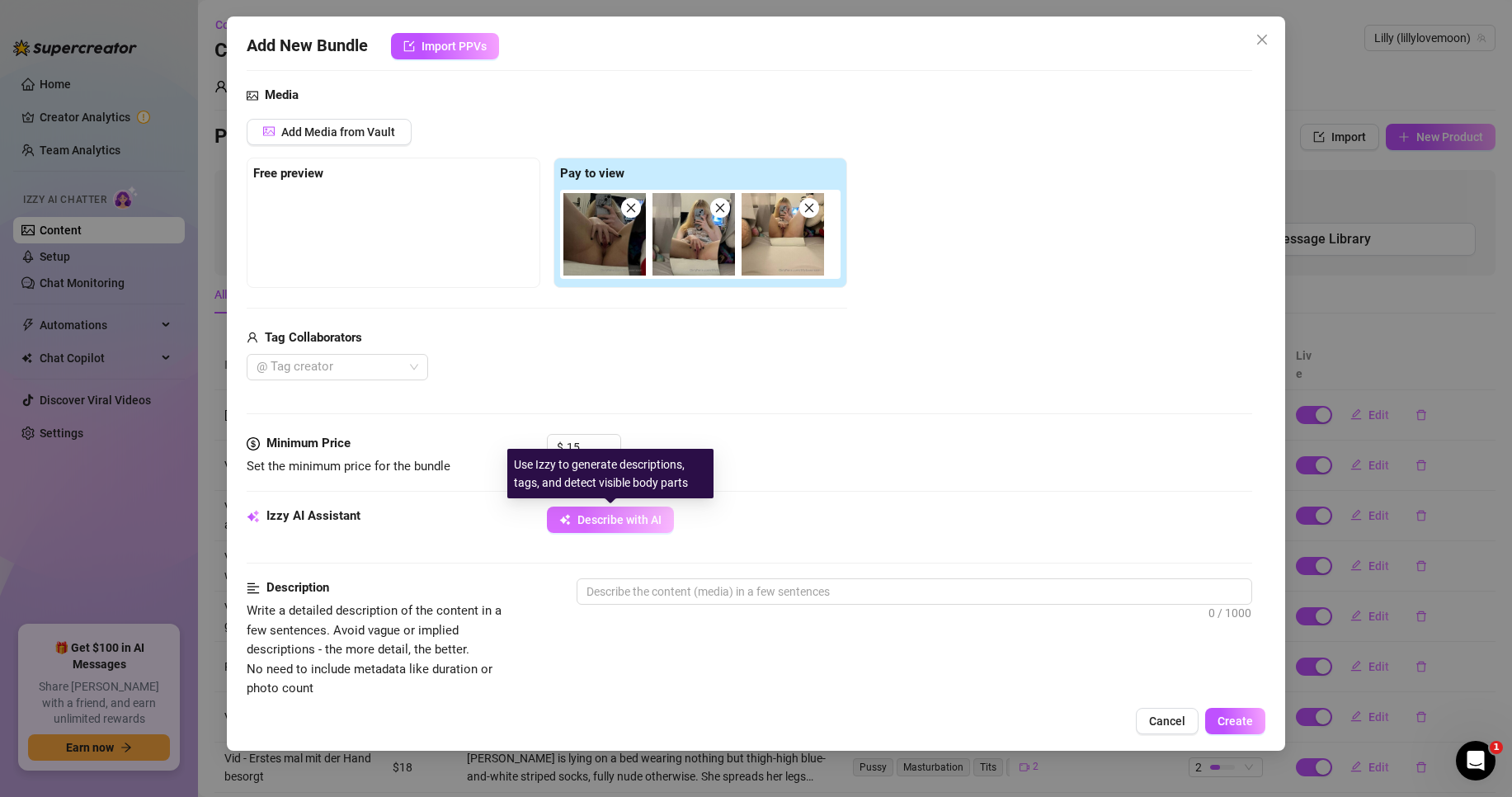
click at [616, 516] on span "Describe with AI" at bounding box center [620, 519] width 84 height 13
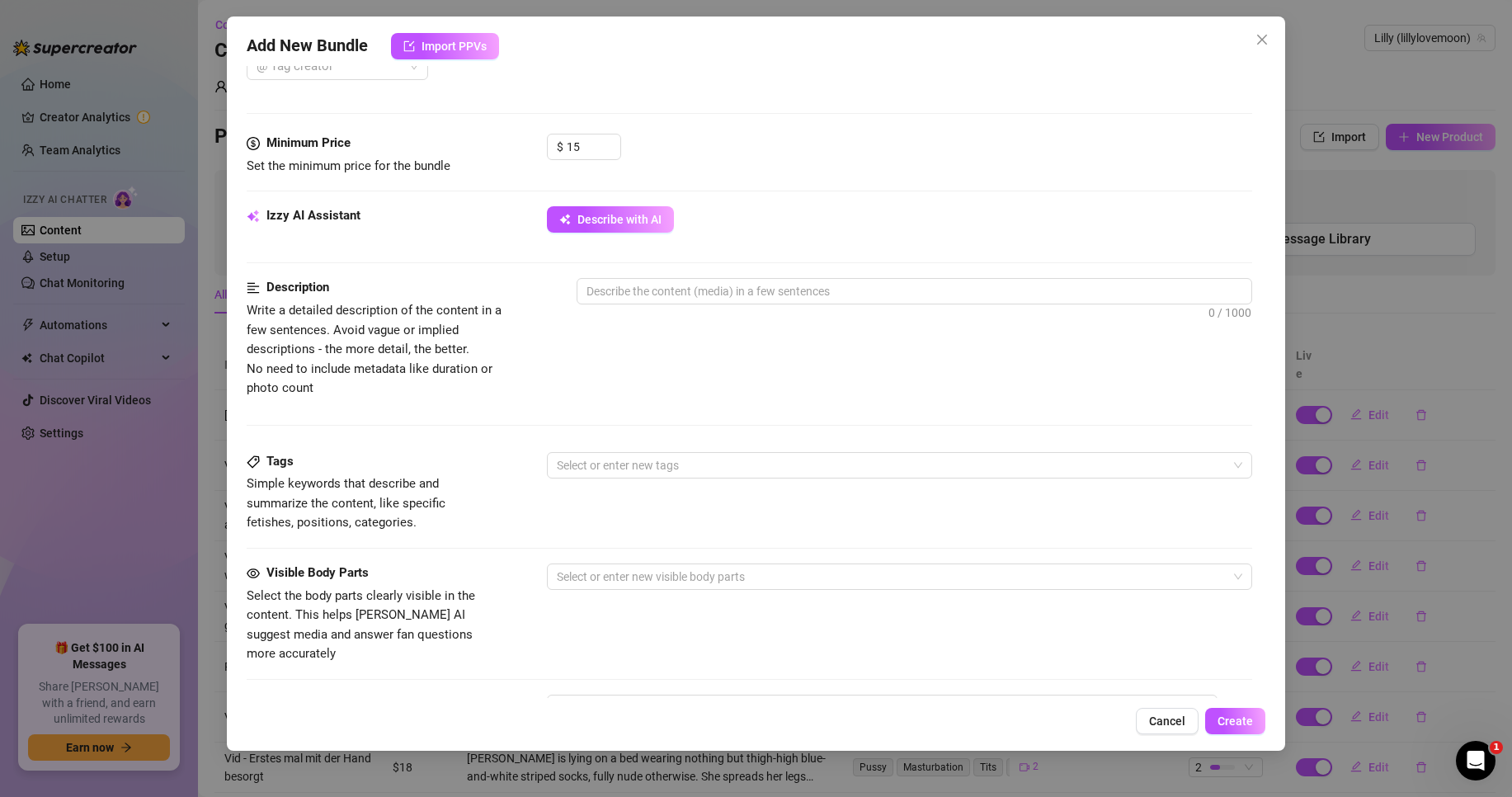
scroll to position [412, 0]
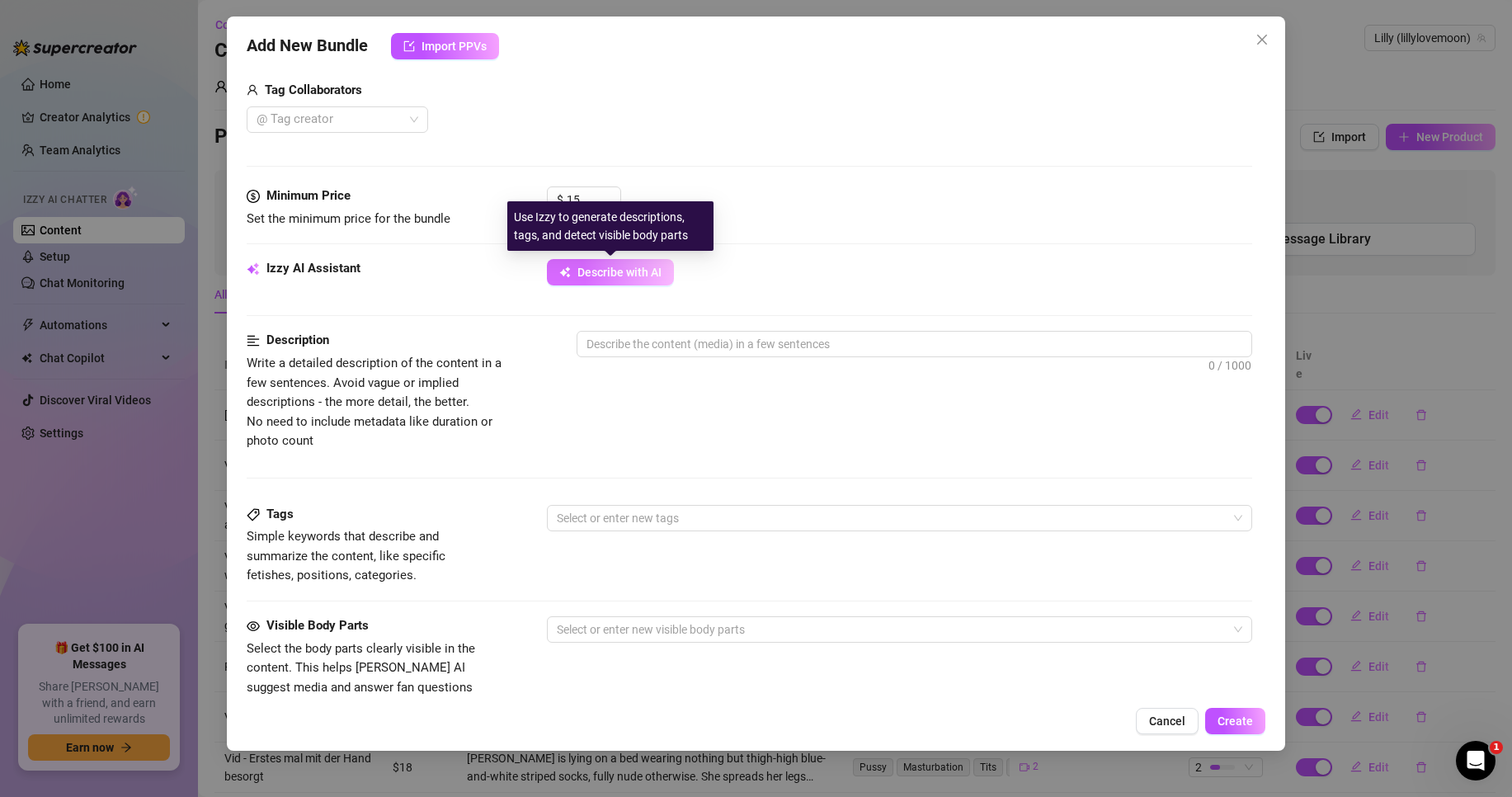
click at [600, 278] on span "Describe with AI" at bounding box center [620, 271] width 84 height 13
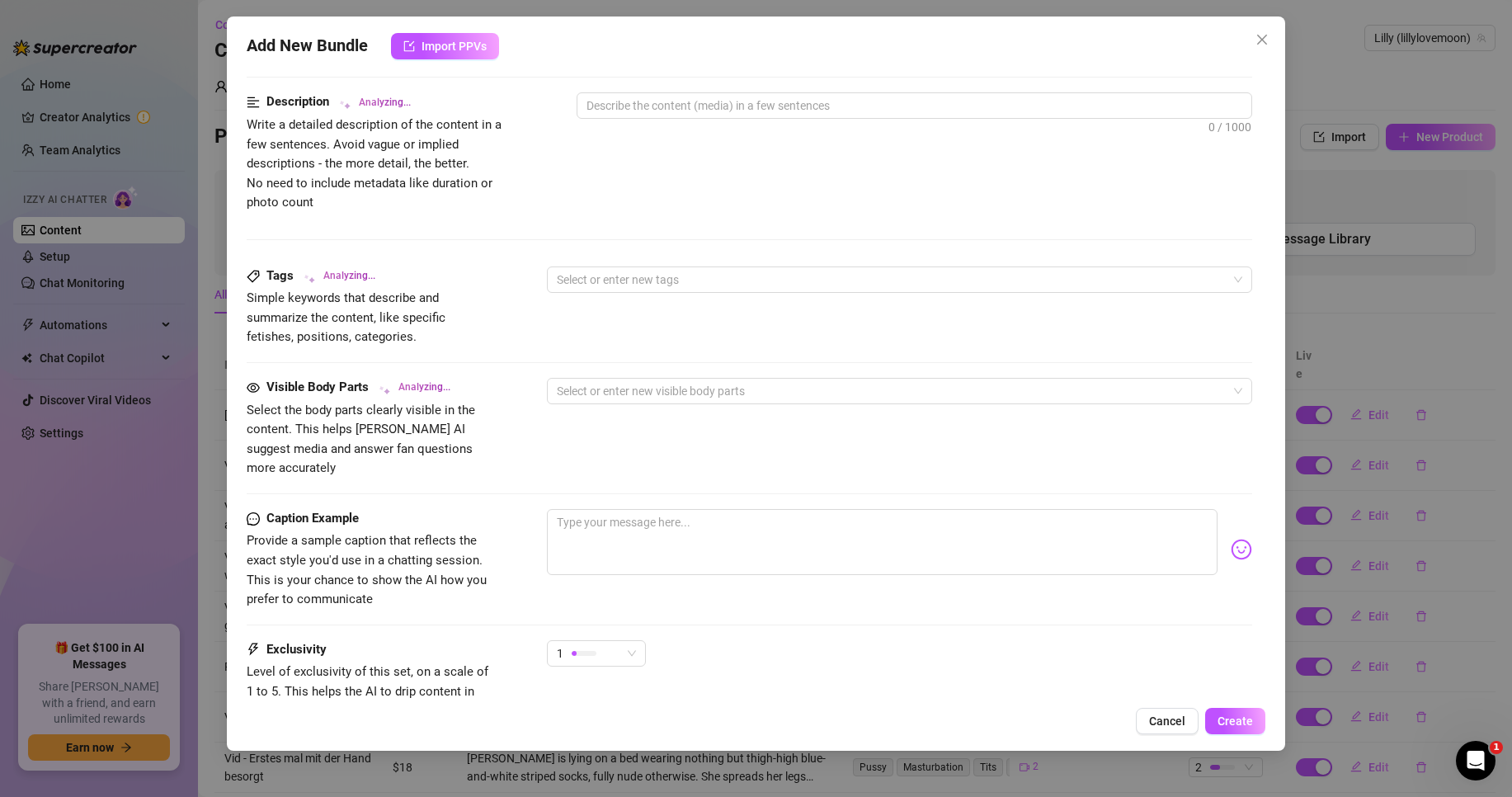
scroll to position [660, 0]
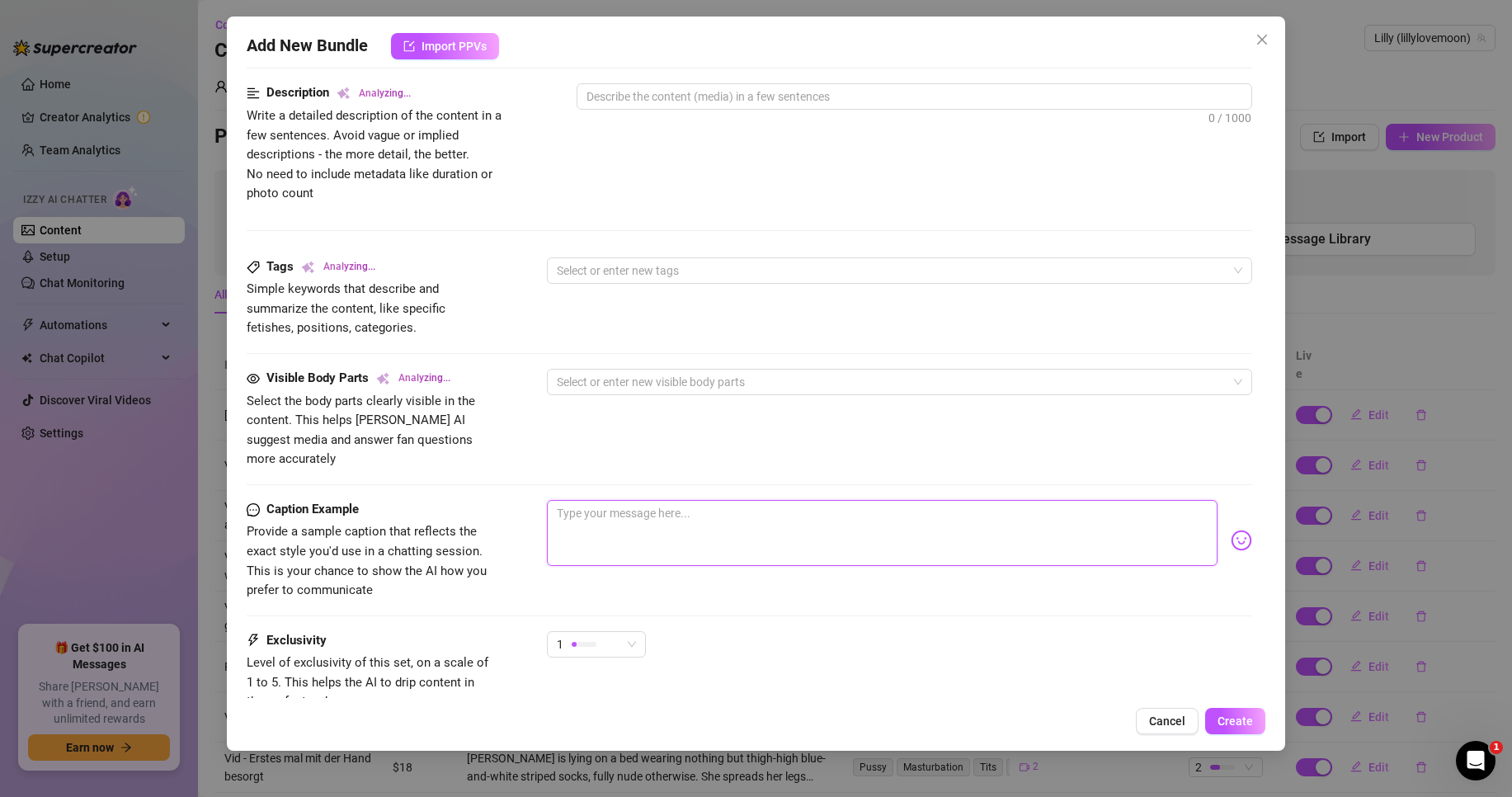
click at [648, 514] on textarea at bounding box center [882, 532] width 671 height 66
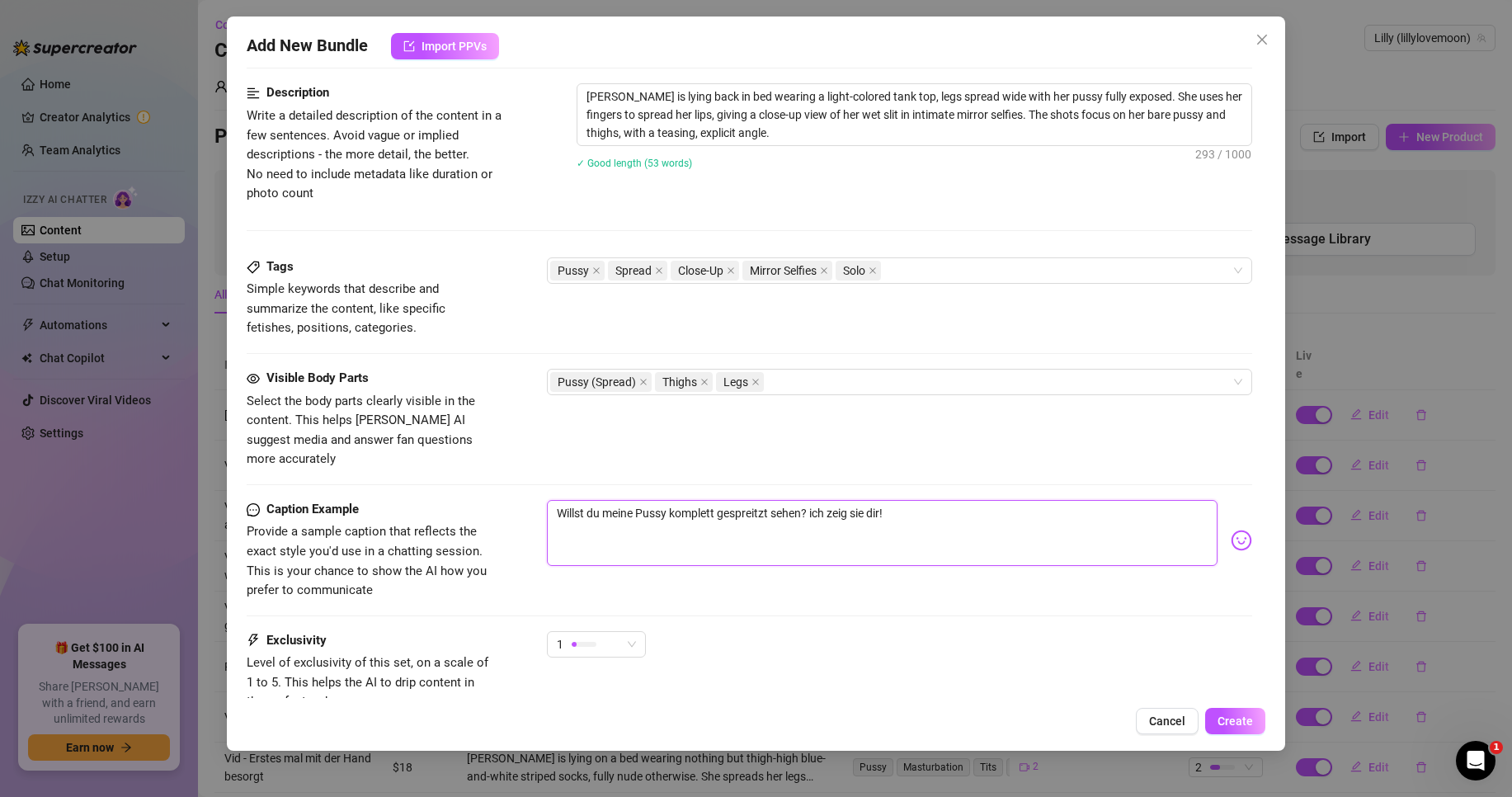
click at [813, 499] on textarea "Willst du meine Pussy komplett gespreitzt sehen? ich zeig sie dir!" at bounding box center [882, 532] width 671 height 66
click at [1046, 504] on textarea "Willst du meine Pussy komplett gespreitzt sehen? Ich zeig sie dir!" at bounding box center [882, 532] width 671 height 66
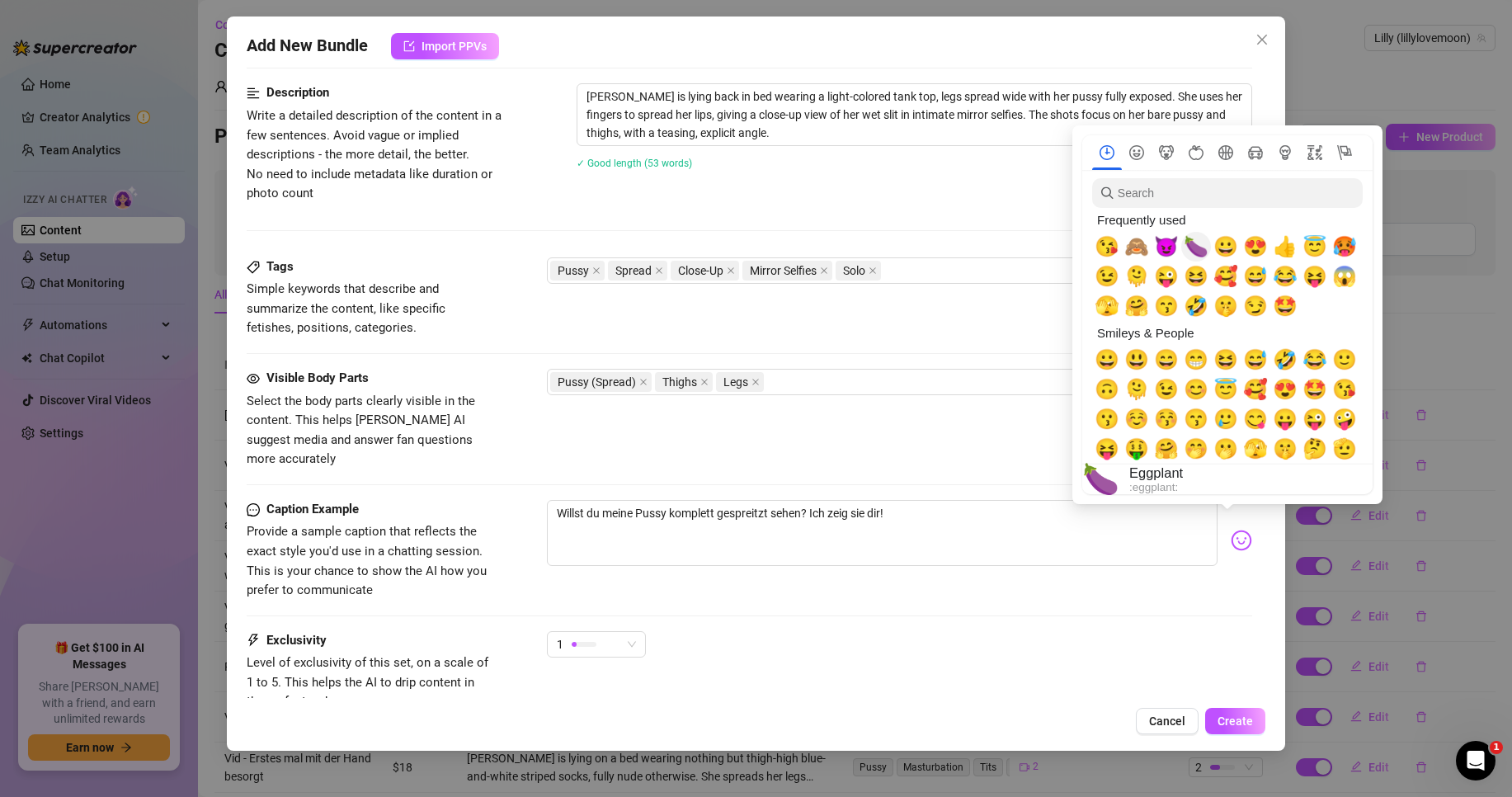
click at [1200, 251] on span "🍆" at bounding box center [1196, 246] width 24 height 23
click at [1170, 251] on span "😈" at bounding box center [1166, 246] width 24 height 23
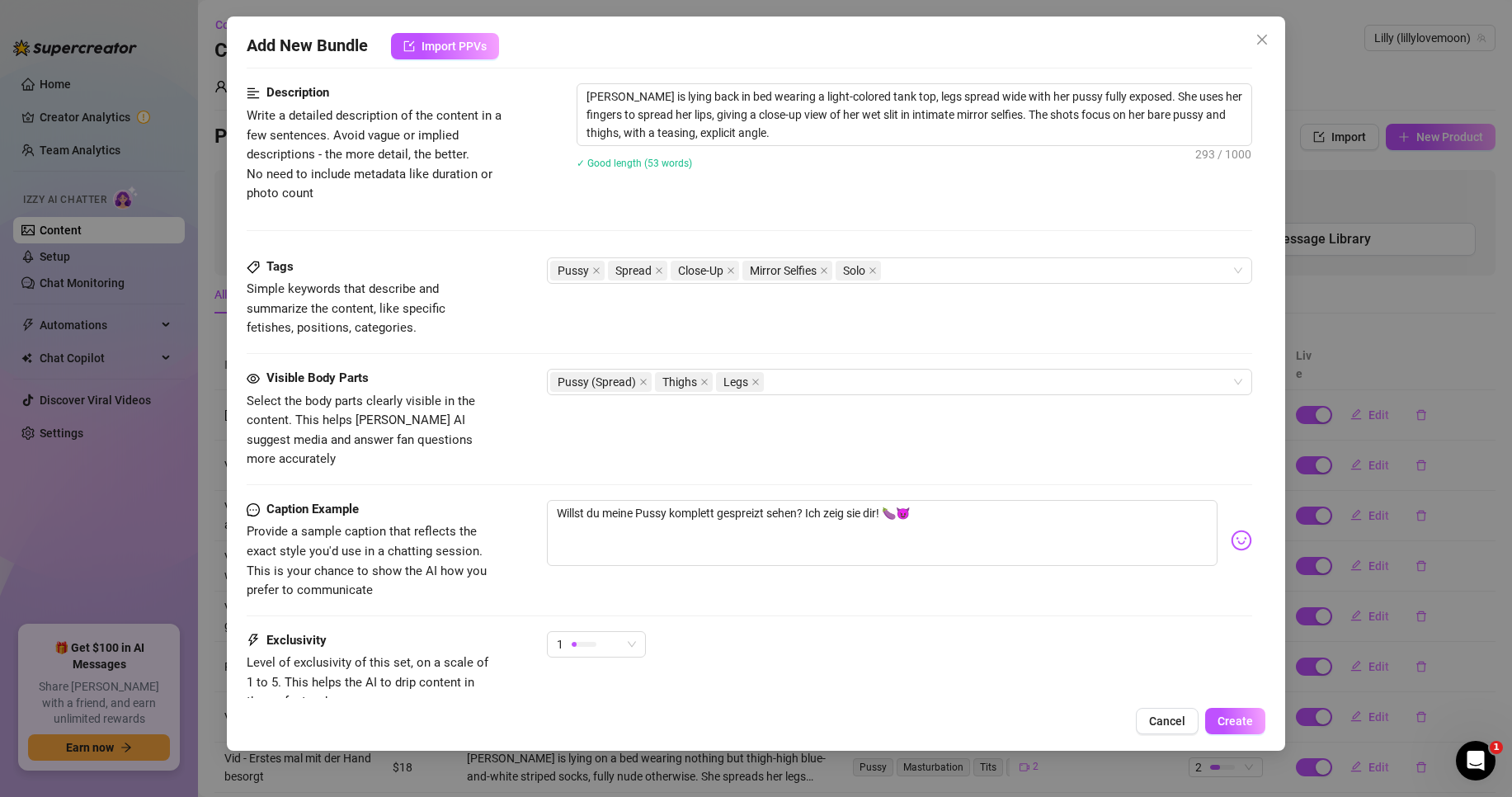
click at [881, 631] on div "1" at bounding box center [899, 651] width 705 height 41
click at [1240, 724] on span "Create" at bounding box center [1235, 720] width 36 height 13
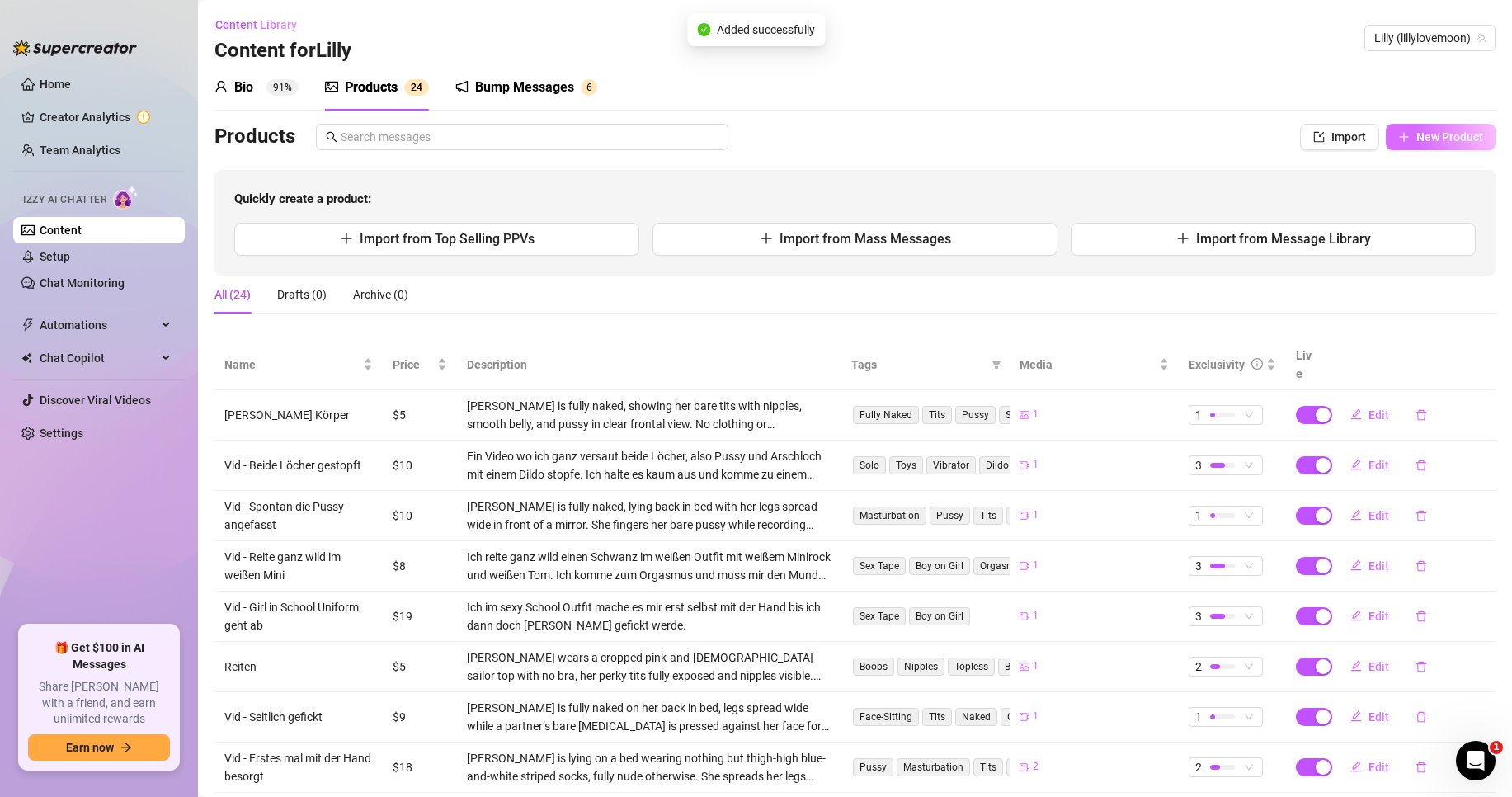
click at [1452, 146] on button "New Product" at bounding box center [1441, 137] width 110 height 26
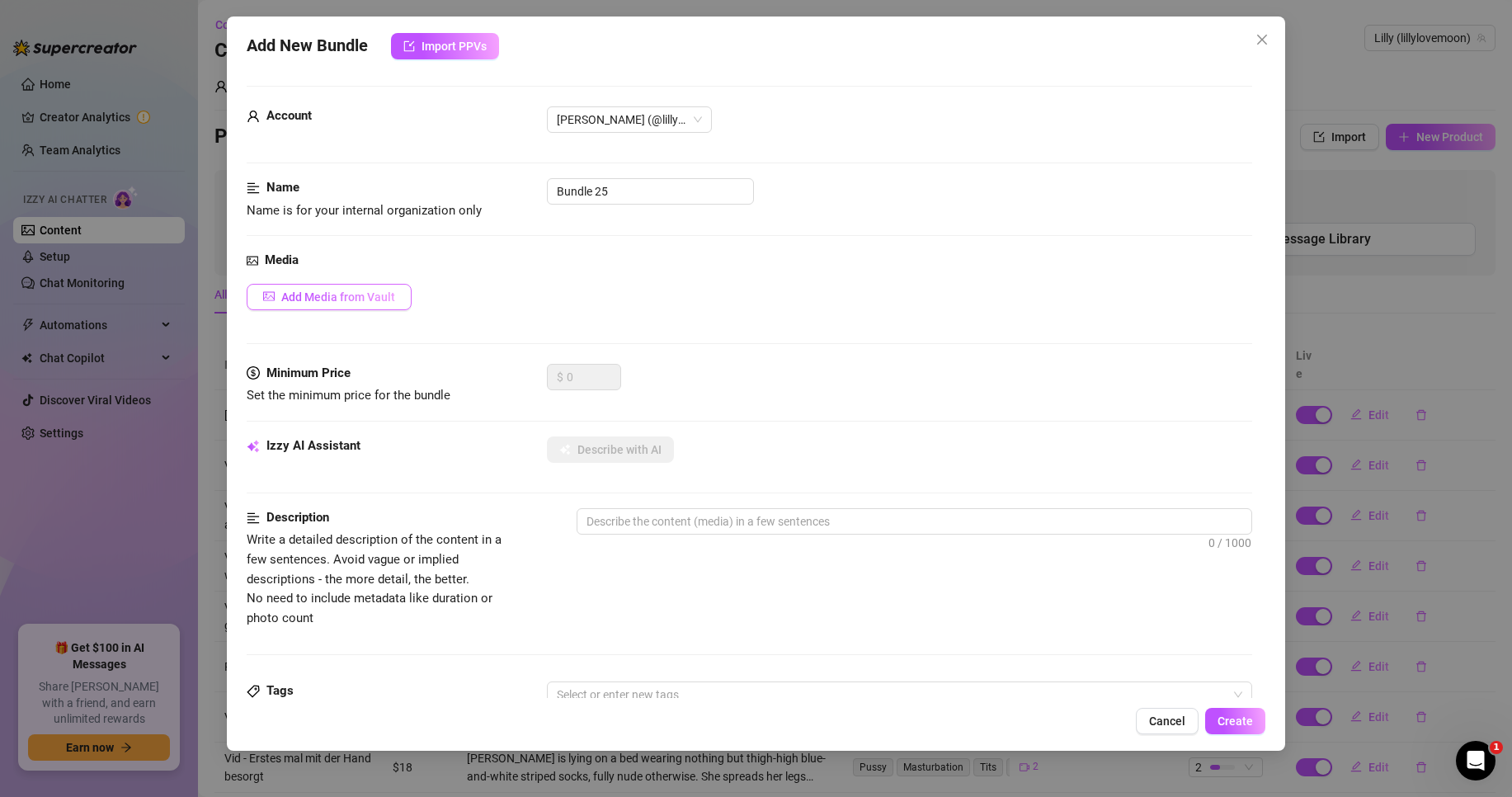
click at [366, 301] on span "Add Media from Vault" at bounding box center [338, 297] width 114 height 13
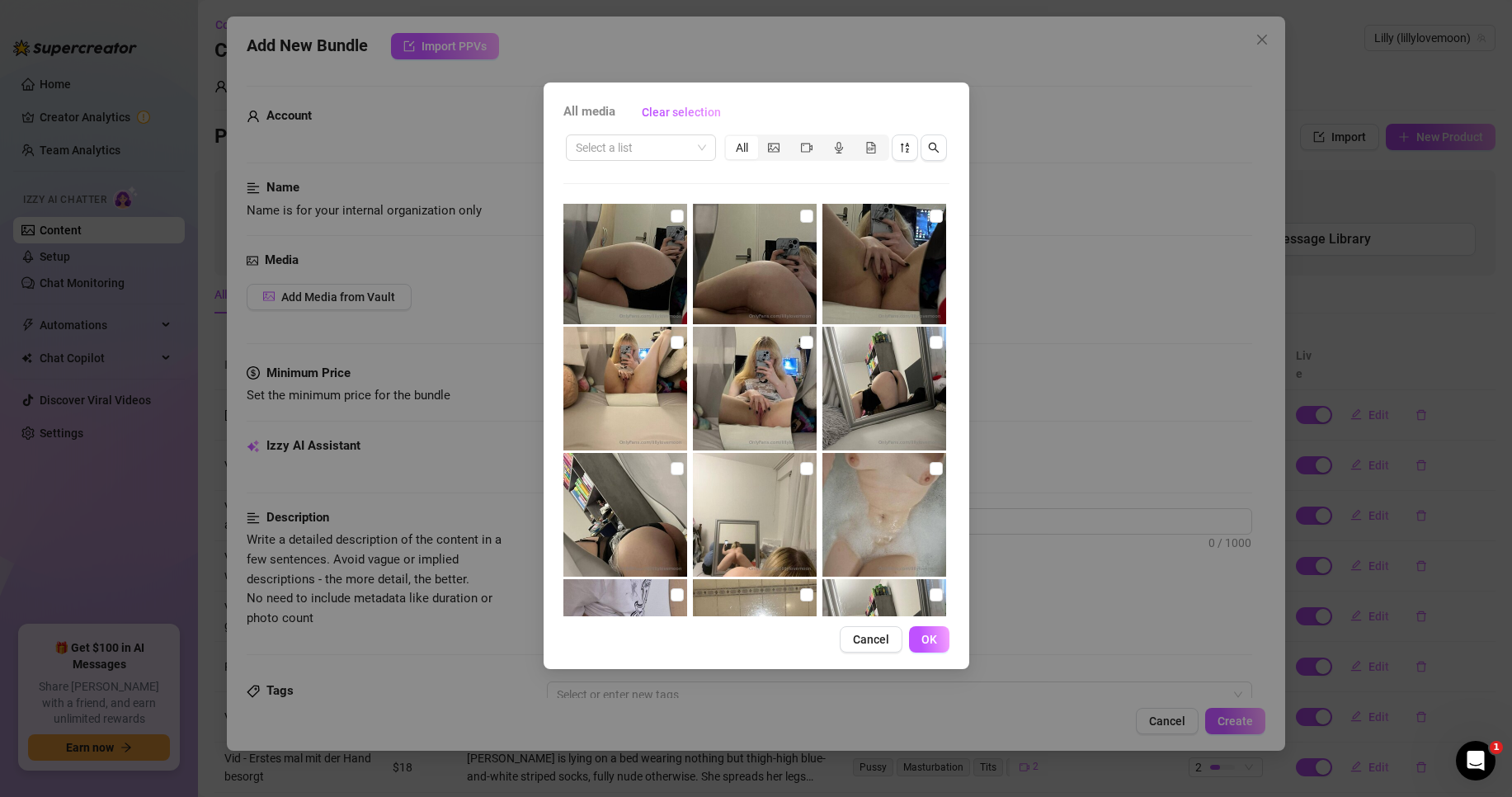
scroll to position [165, 0]
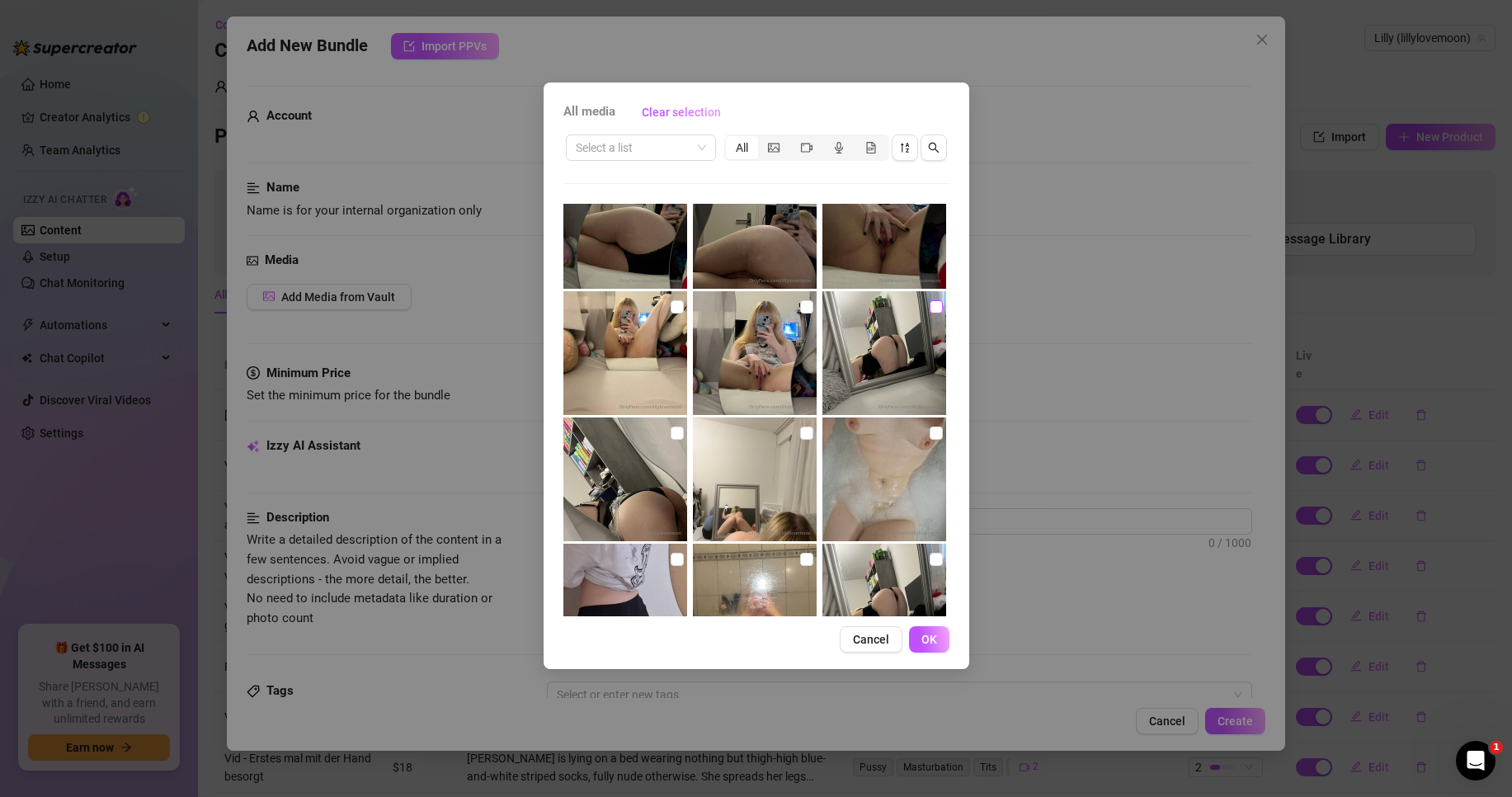
click at [930, 305] on input "checkbox" at bounding box center [936, 306] width 13 height 13
click at [673, 430] on input "checkbox" at bounding box center [677, 432] width 13 height 13
click at [801, 432] on input "checkbox" at bounding box center [806, 432] width 13 height 13
click at [940, 635] on button "OK" at bounding box center [930, 639] width 40 height 26
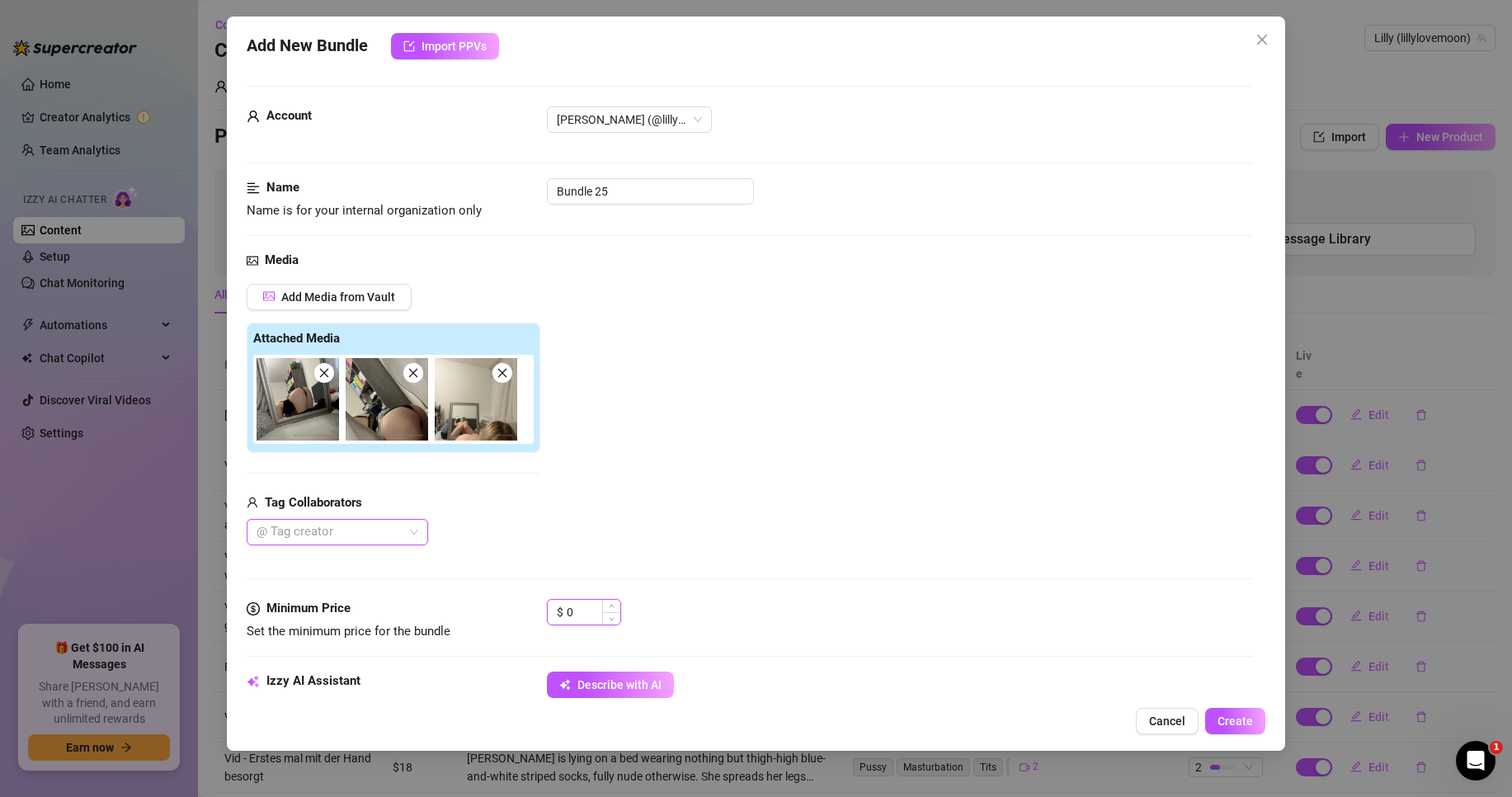
click at [575, 617] on input "0" at bounding box center [594, 612] width 54 height 24
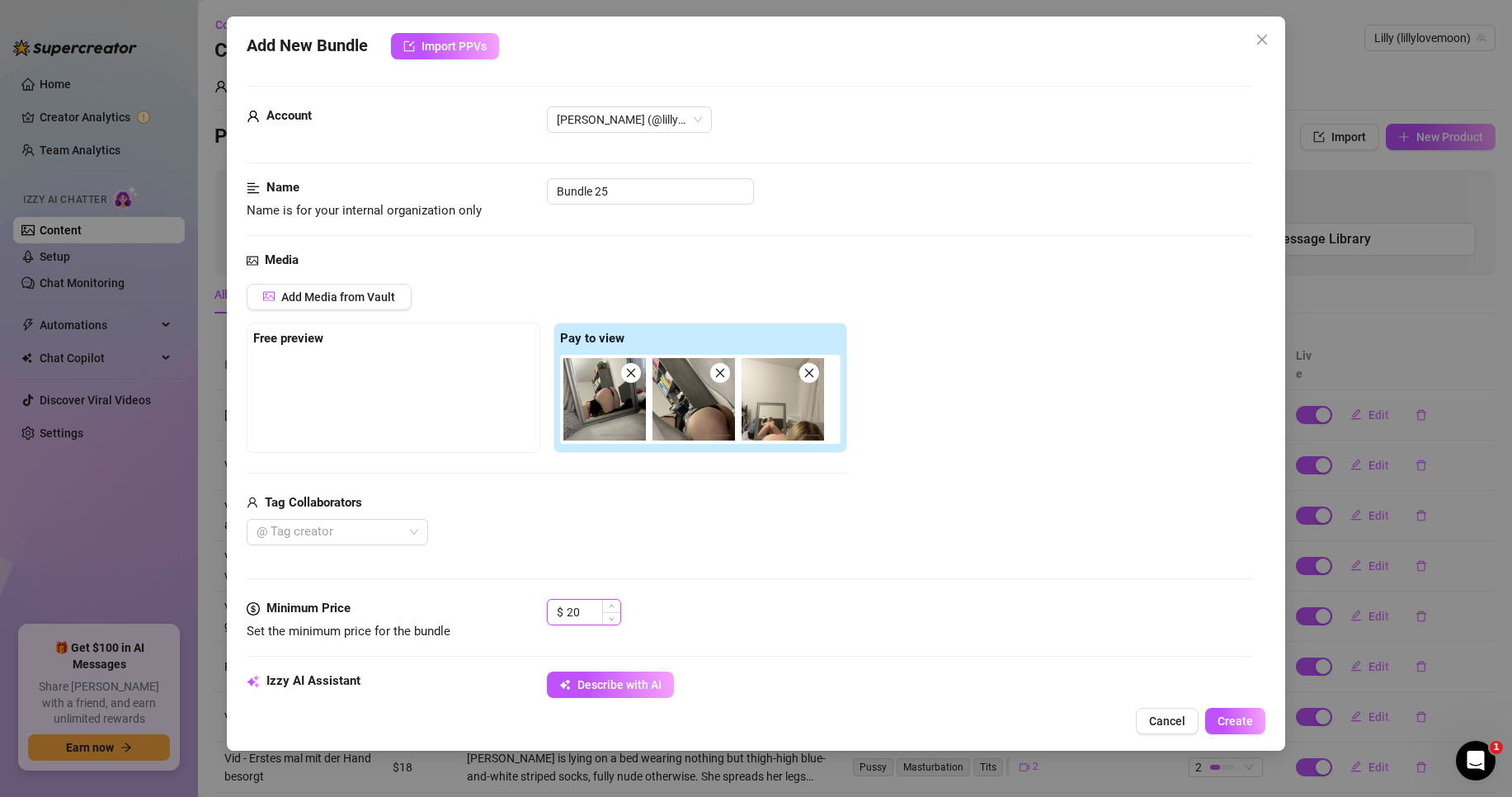
drag, startPoint x: 575, startPoint y: 612, endPoint x: 555, endPoint y: 613, distance: 20.0
click at [555, 613] on div "$ 20" at bounding box center [583, 612] width 74 height 26
click at [686, 578] on div "Media Add Media from Vault Free preview Pay to view Tag Collaborators @ Tag cre…" at bounding box center [749, 425] width 1005 height 348
click at [572, 611] on input "18" at bounding box center [594, 612] width 54 height 24
click at [735, 545] on div "@ Tag creator" at bounding box center [547, 532] width 601 height 26
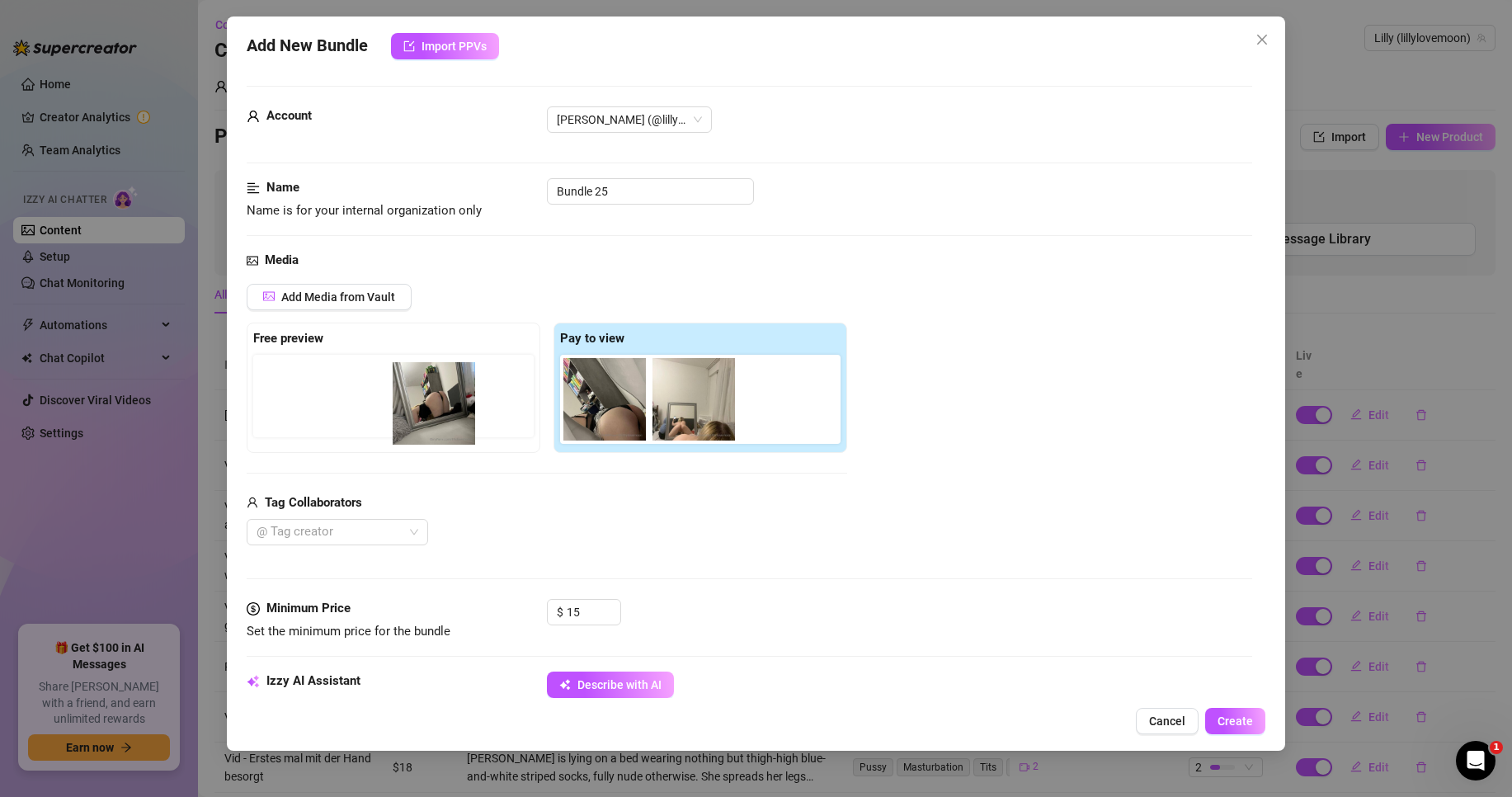
drag, startPoint x: 612, startPoint y: 412, endPoint x: 435, endPoint y: 413, distance: 177.0
click at [435, 413] on div "Free preview Pay to view" at bounding box center [547, 388] width 601 height 131
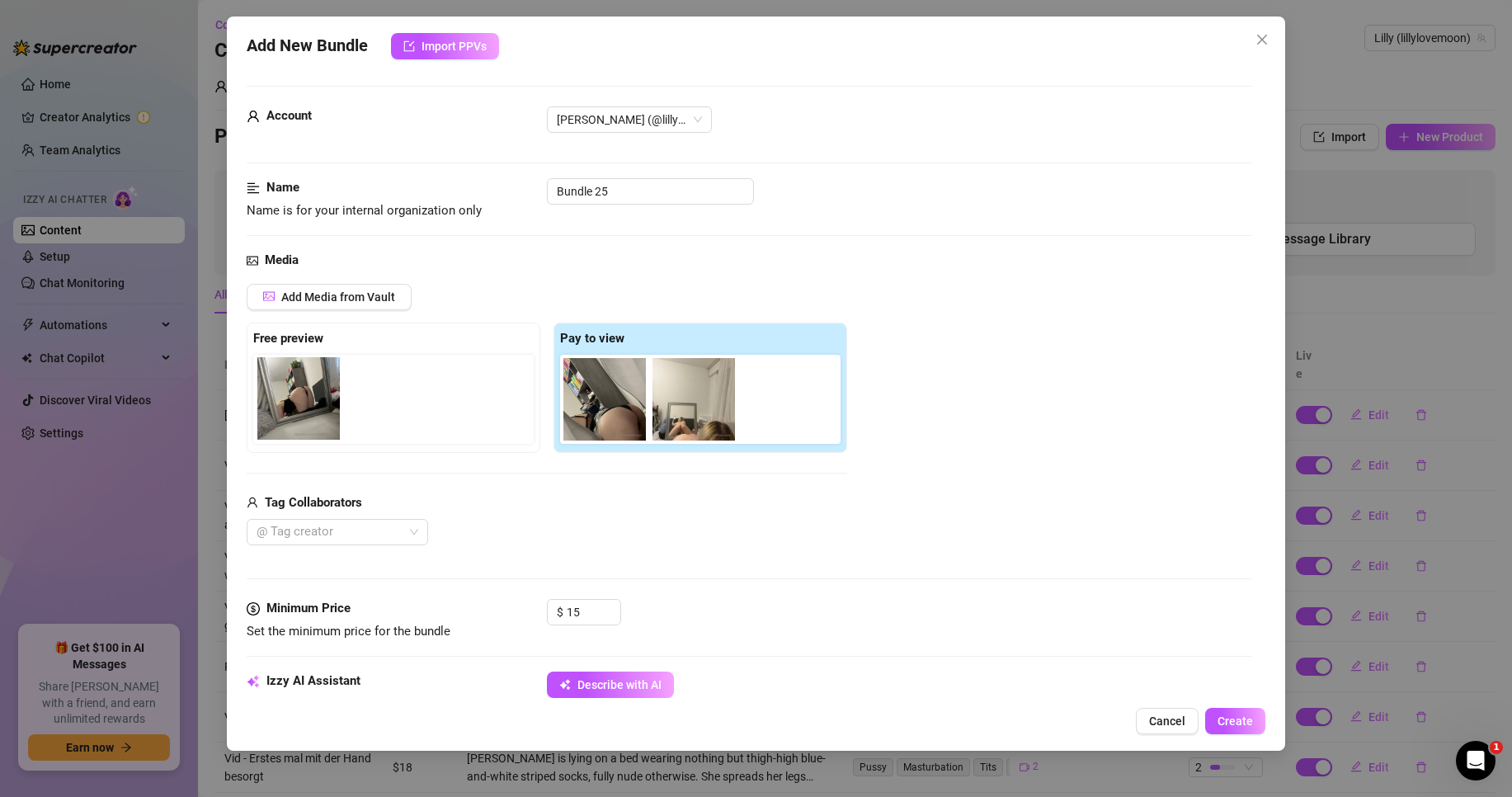
drag, startPoint x: 590, startPoint y: 402, endPoint x: 279, endPoint y: 400, distance: 311.0
click at [279, 400] on div "Free preview Pay to view" at bounding box center [547, 388] width 601 height 131
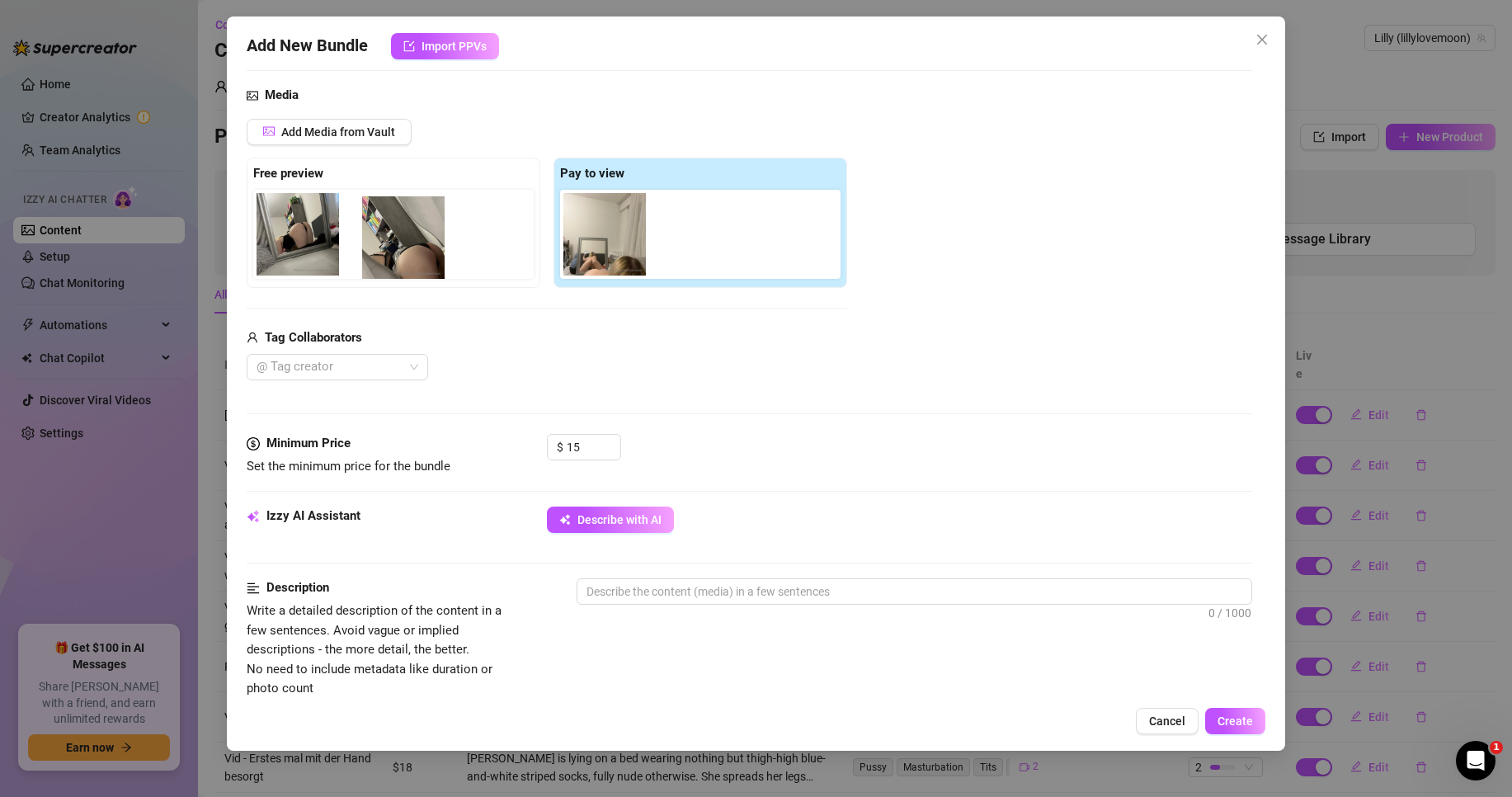
drag, startPoint x: 448, startPoint y: 237, endPoint x: 412, endPoint y: 238, distance: 36.0
click at [412, 238] on div "Free preview Pay to view" at bounding box center [547, 223] width 601 height 131
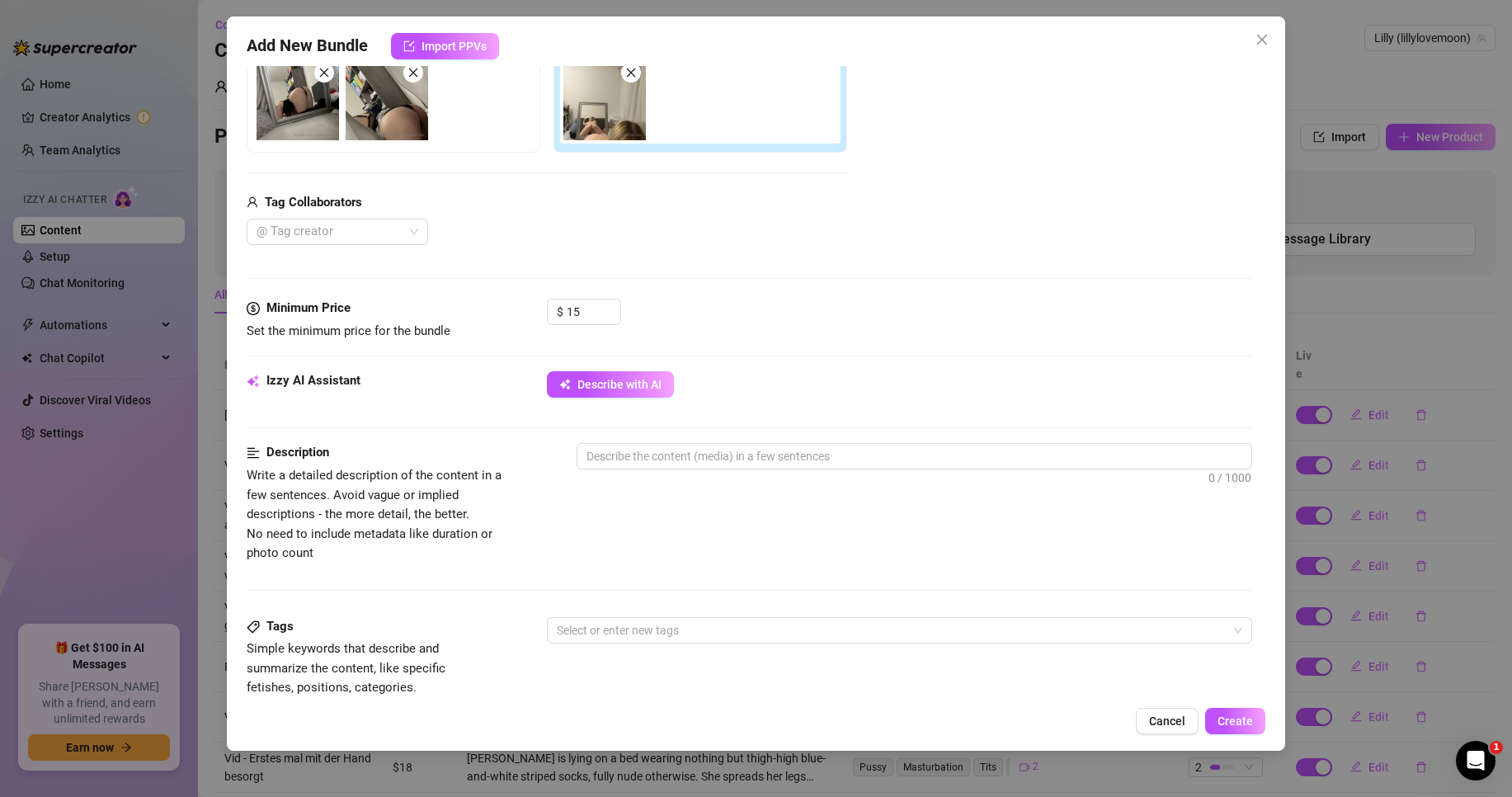
scroll to position [330, 0]
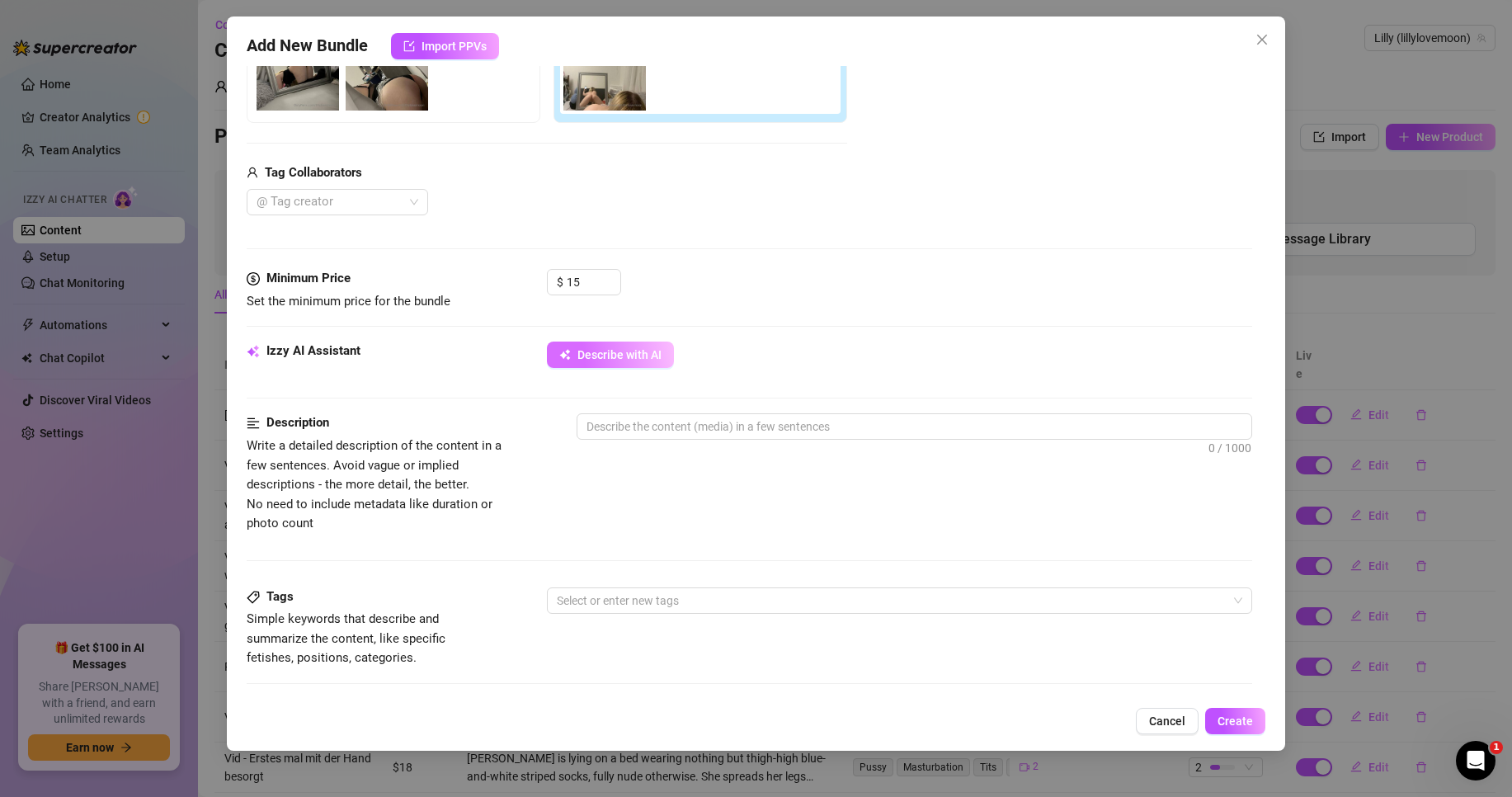
click at [622, 346] on button "Describe with AI" at bounding box center [610, 354] width 127 height 26
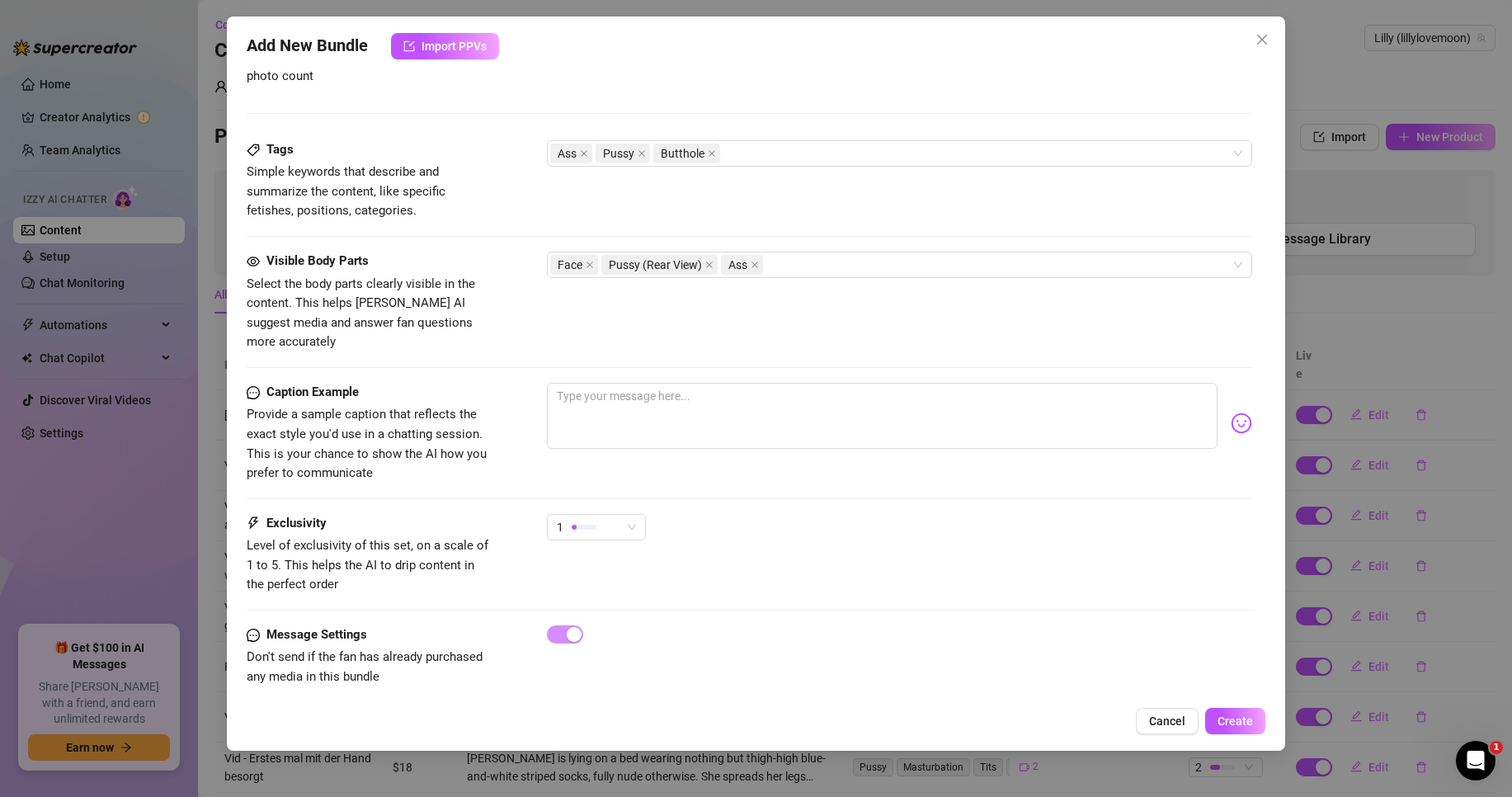
scroll to position [783, 0]
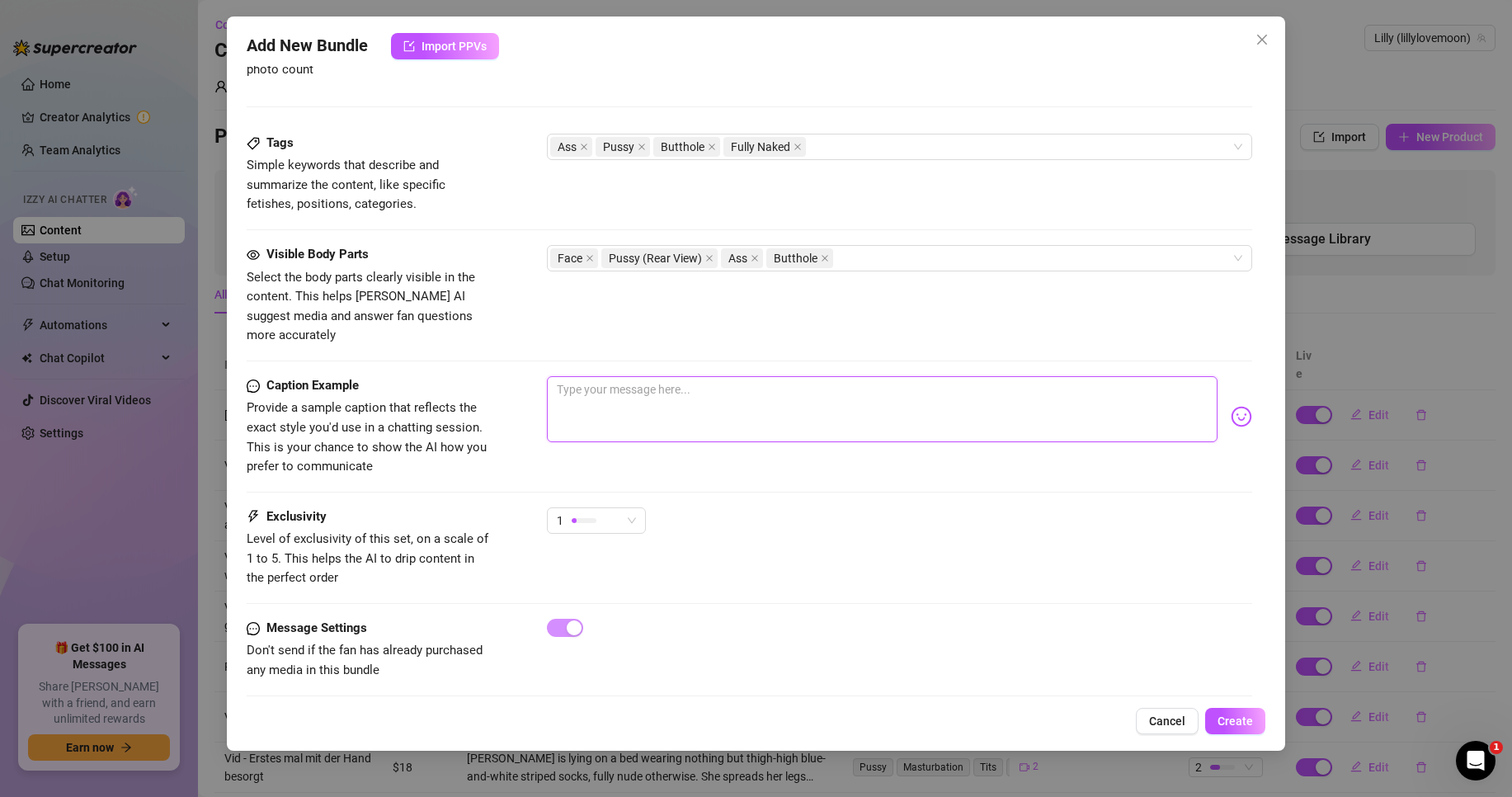
click at [615, 386] on textarea at bounding box center [882, 409] width 671 height 66
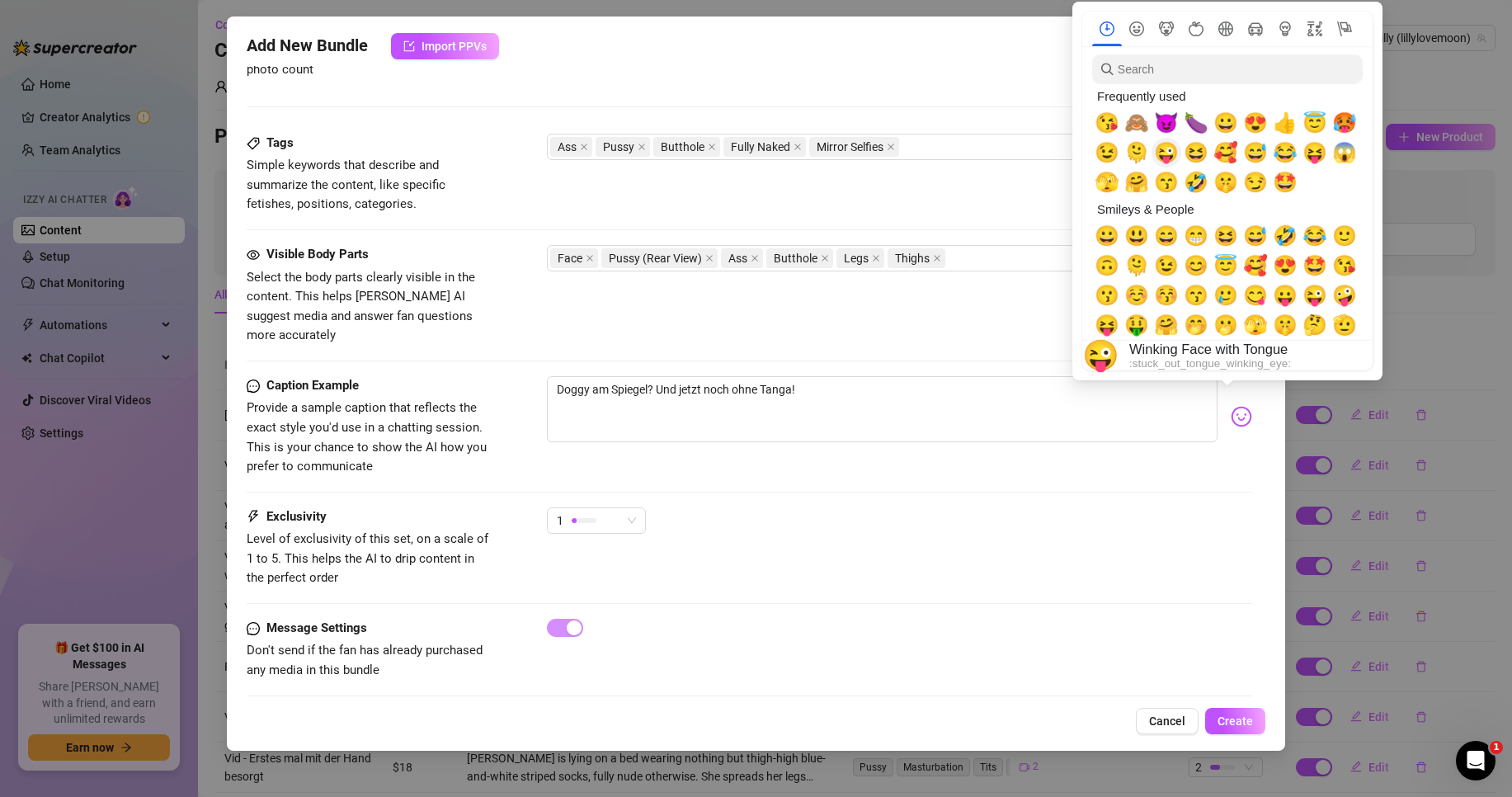
click at [1170, 151] on span "😜" at bounding box center [1166, 152] width 24 height 23
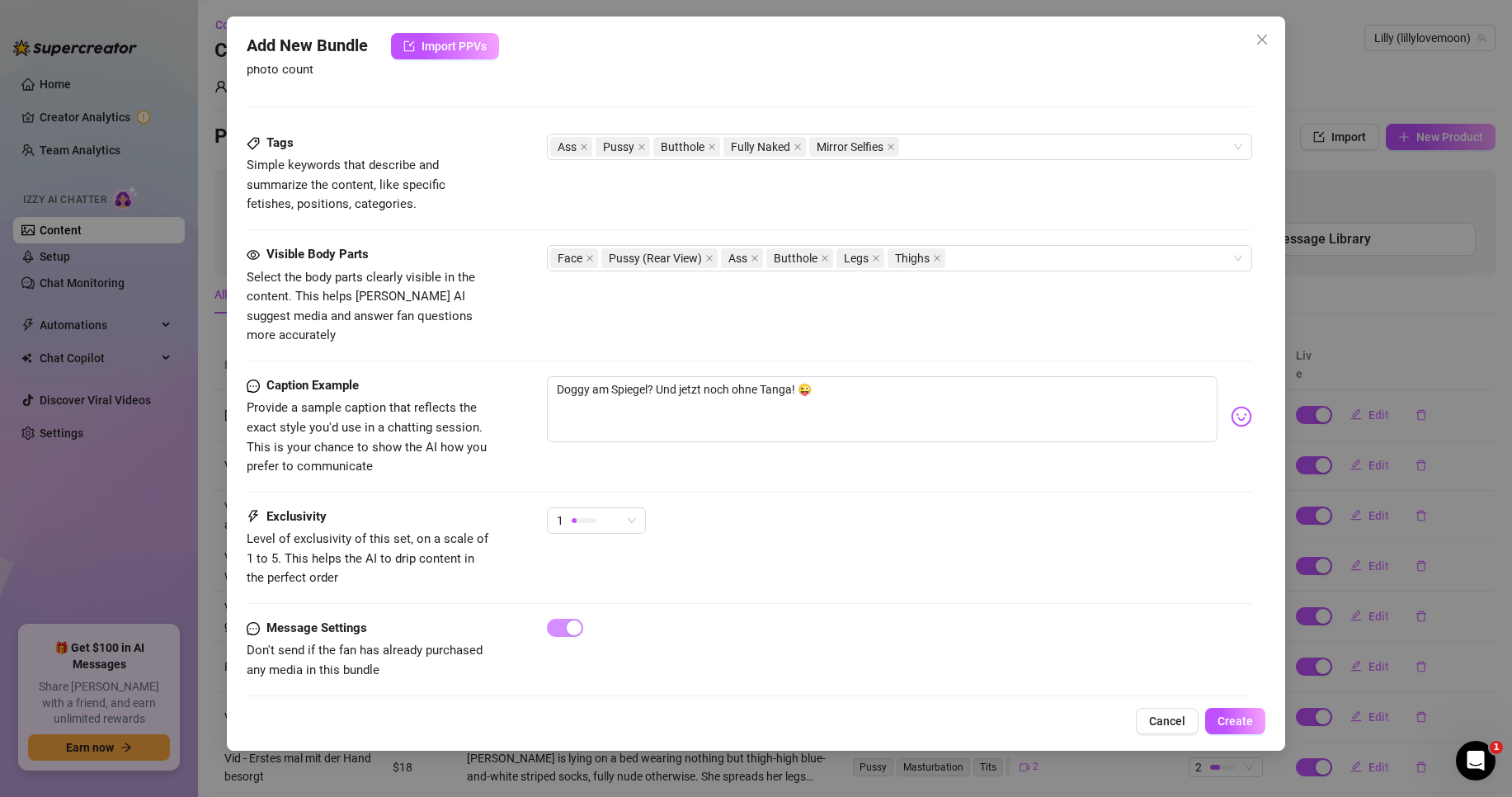
click at [787, 507] on div "1" at bounding box center [899, 527] width 705 height 41
click at [1218, 713] on button "Create" at bounding box center [1235, 720] width 60 height 26
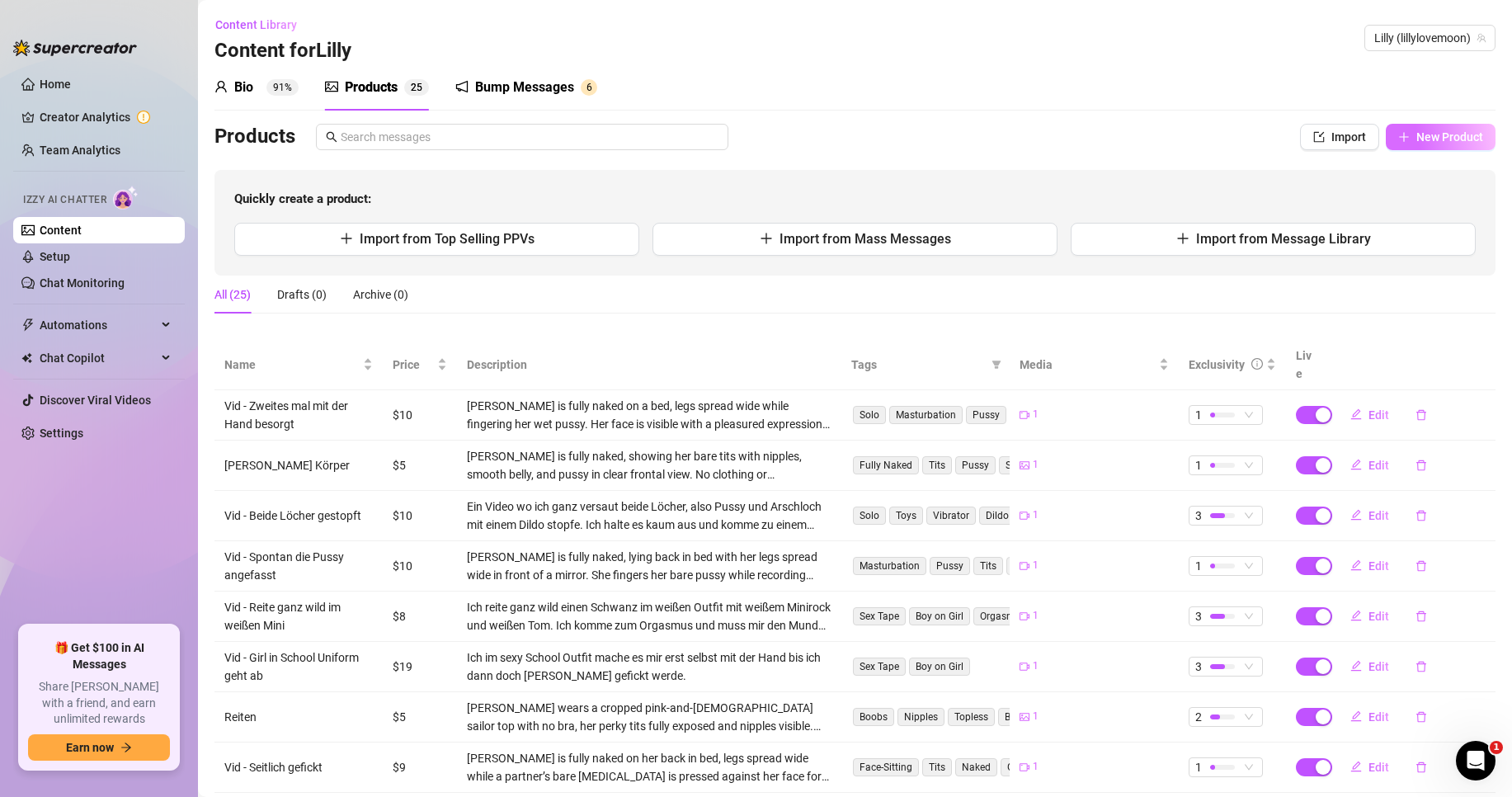
click at [1444, 146] on button "New Product" at bounding box center [1441, 137] width 110 height 26
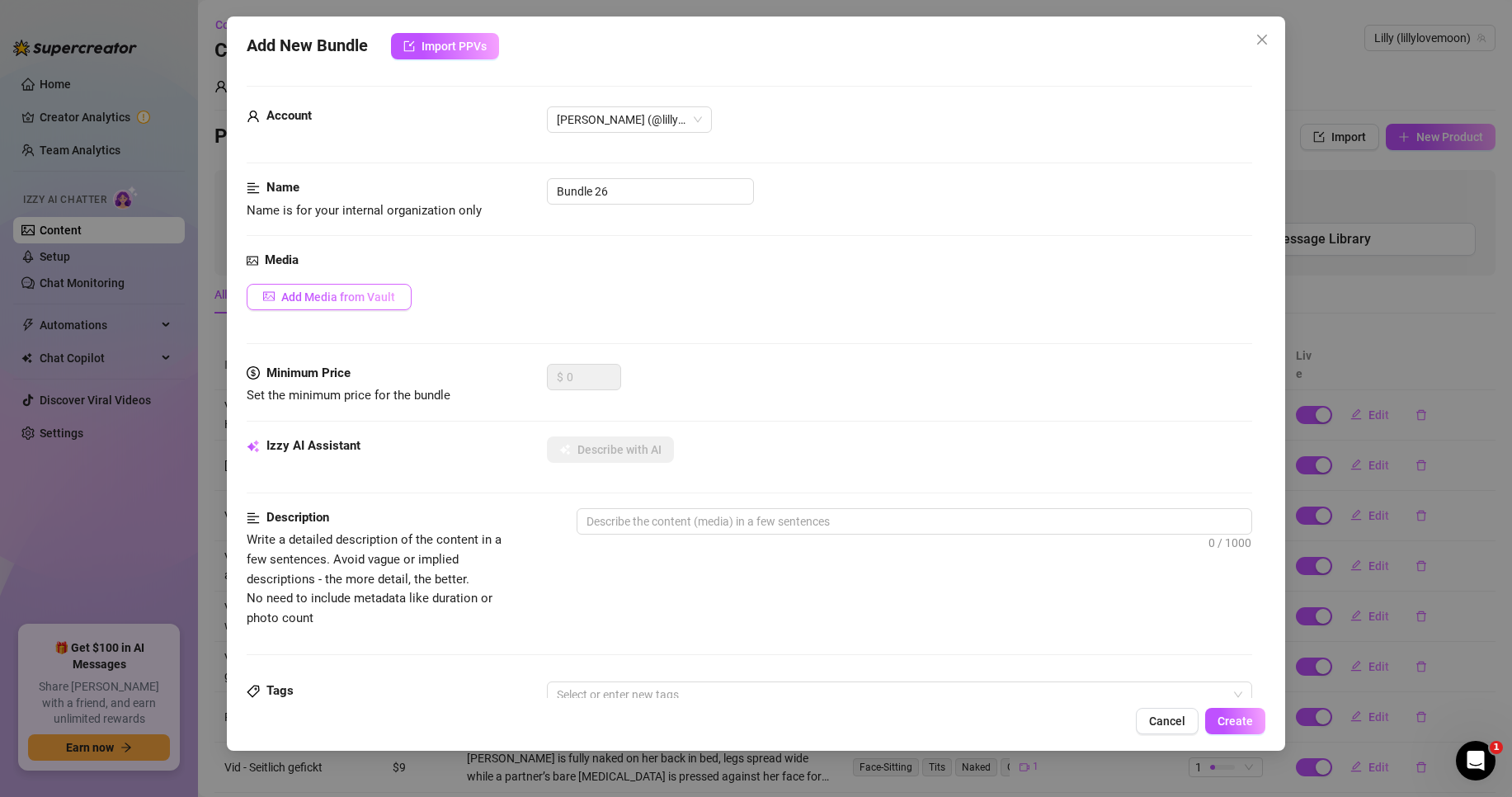
click at [371, 304] on span "Add Media from Vault" at bounding box center [338, 297] width 114 height 13
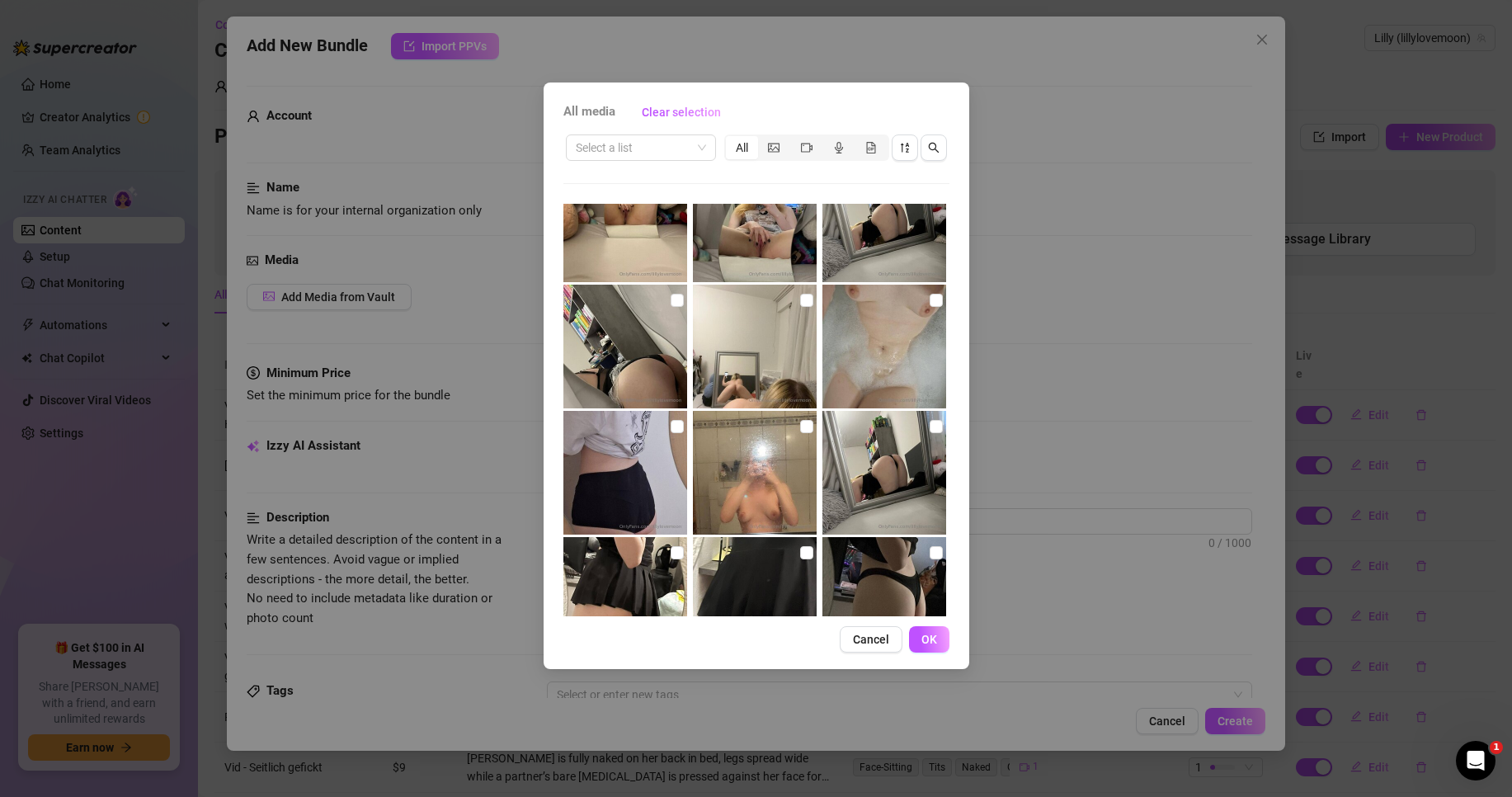
scroll to position [247, 0]
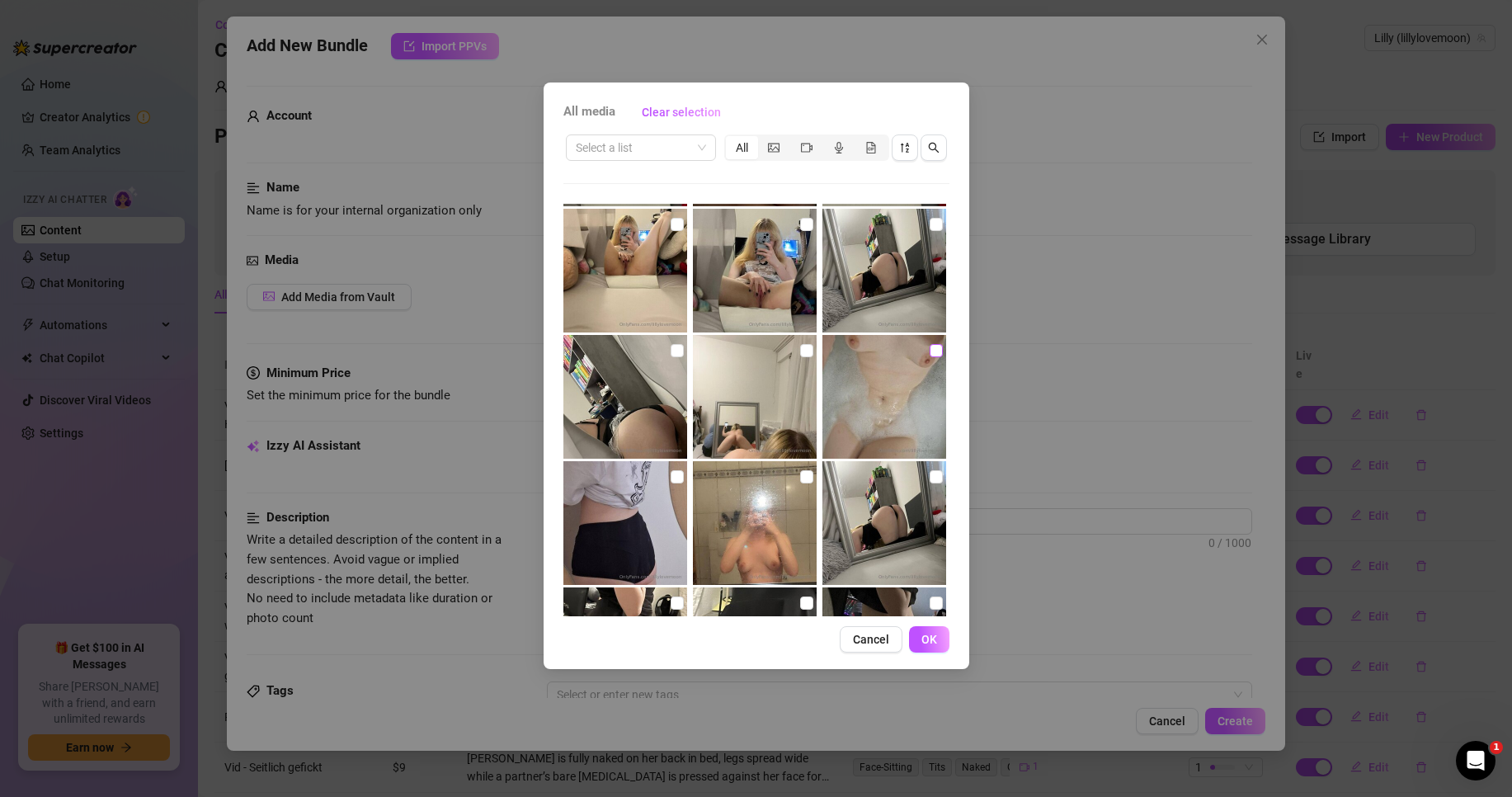
click at [930, 351] on input "checkbox" at bounding box center [936, 350] width 13 height 13
click at [939, 632] on button "OK" at bounding box center [930, 639] width 40 height 26
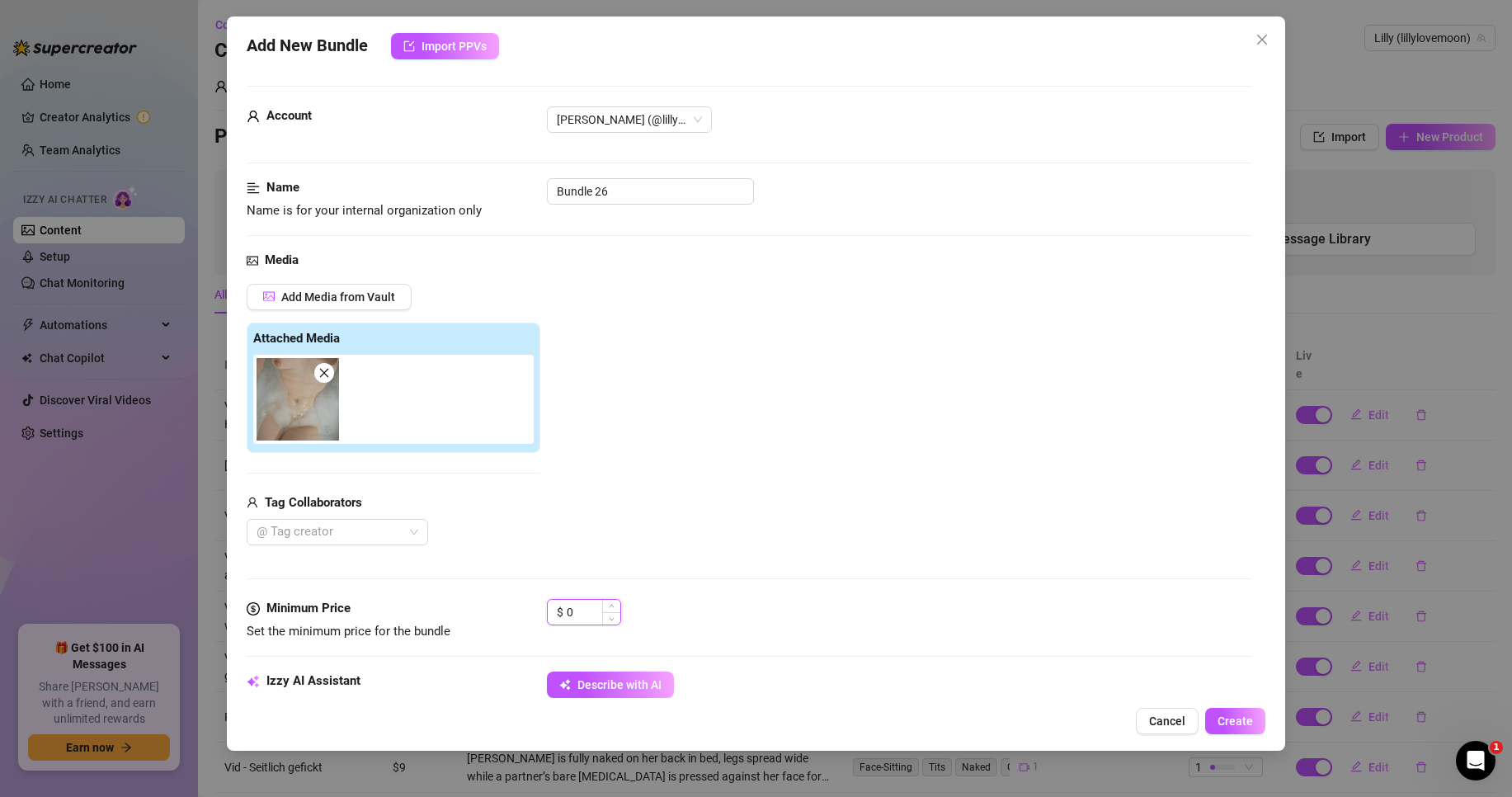
click at [594, 612] on input "0" at bounding box center [594, 612] width 54 height 24
click at [594, 611] on input "0" at bounding box center [594, 612] width 54 height 24
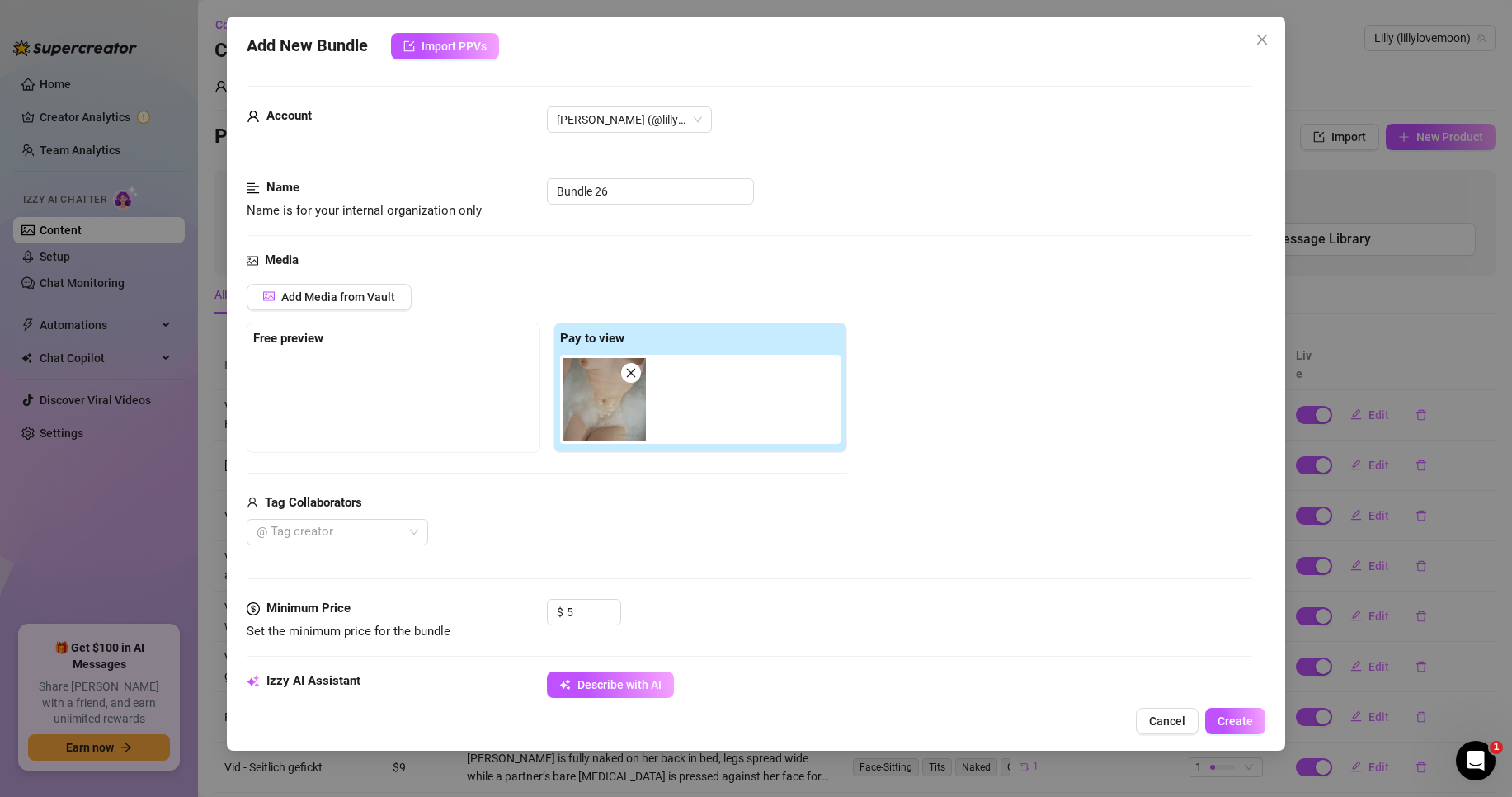
click at [660, 573] on div "Media Add Media from Vault Free preview Pay to view Tag Collaborators @ Tag cre…" at bounding box center [749, 425] width 1005 height 348
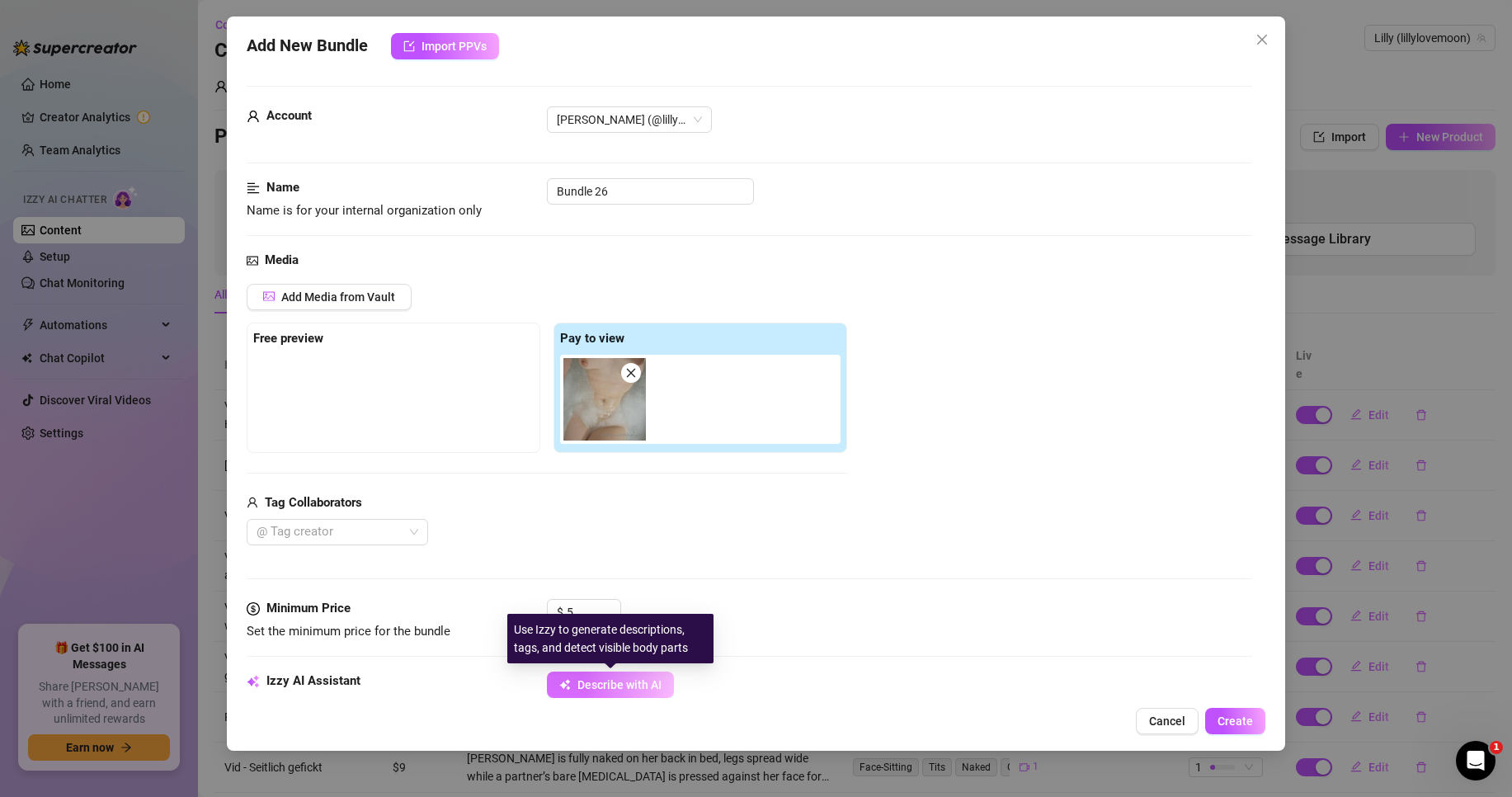
click at [648, 690] on span "Describe with AI" at bounding box center [620, 684] width 84 height 13
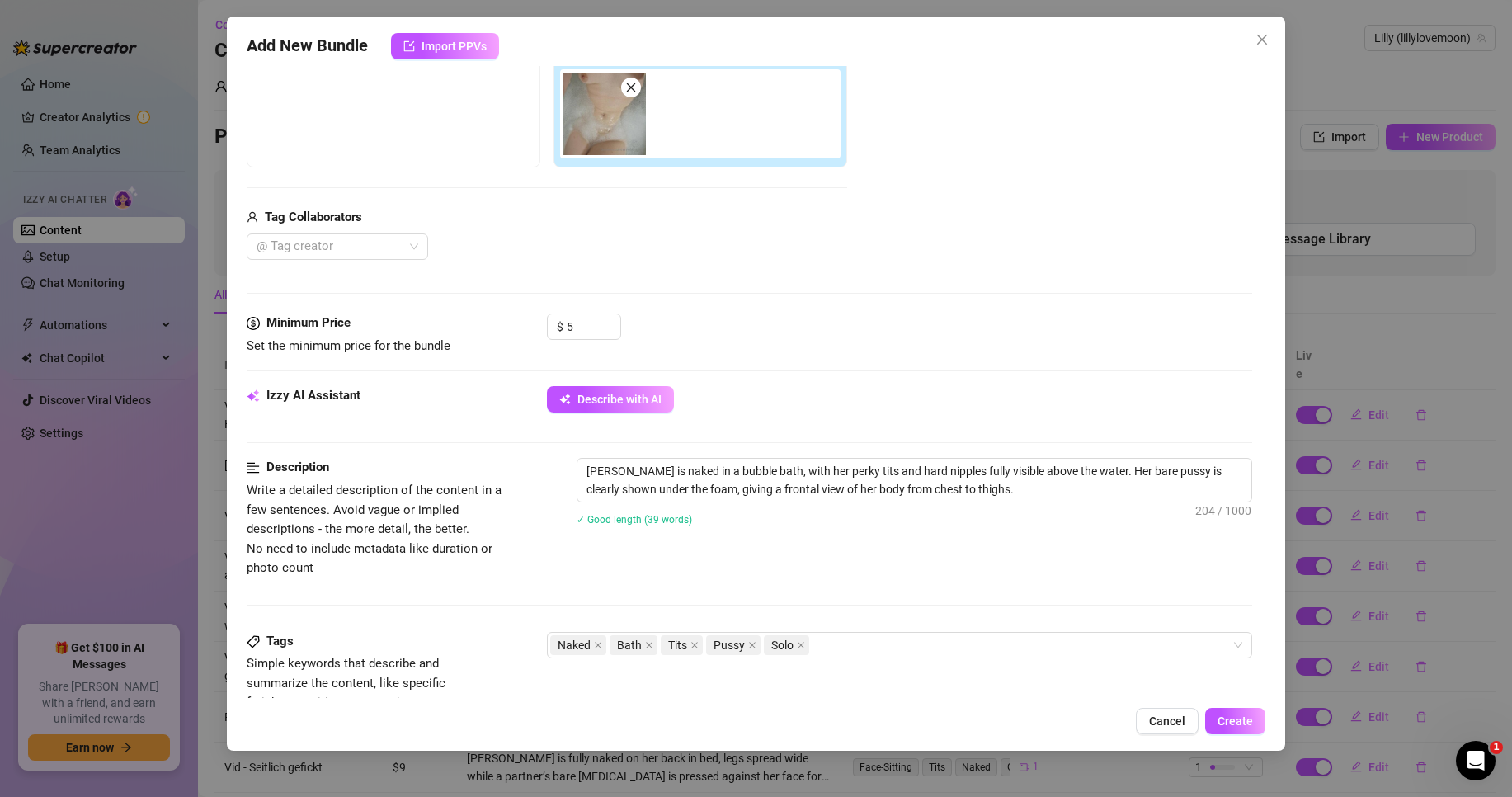
scroll to position [578, 0]
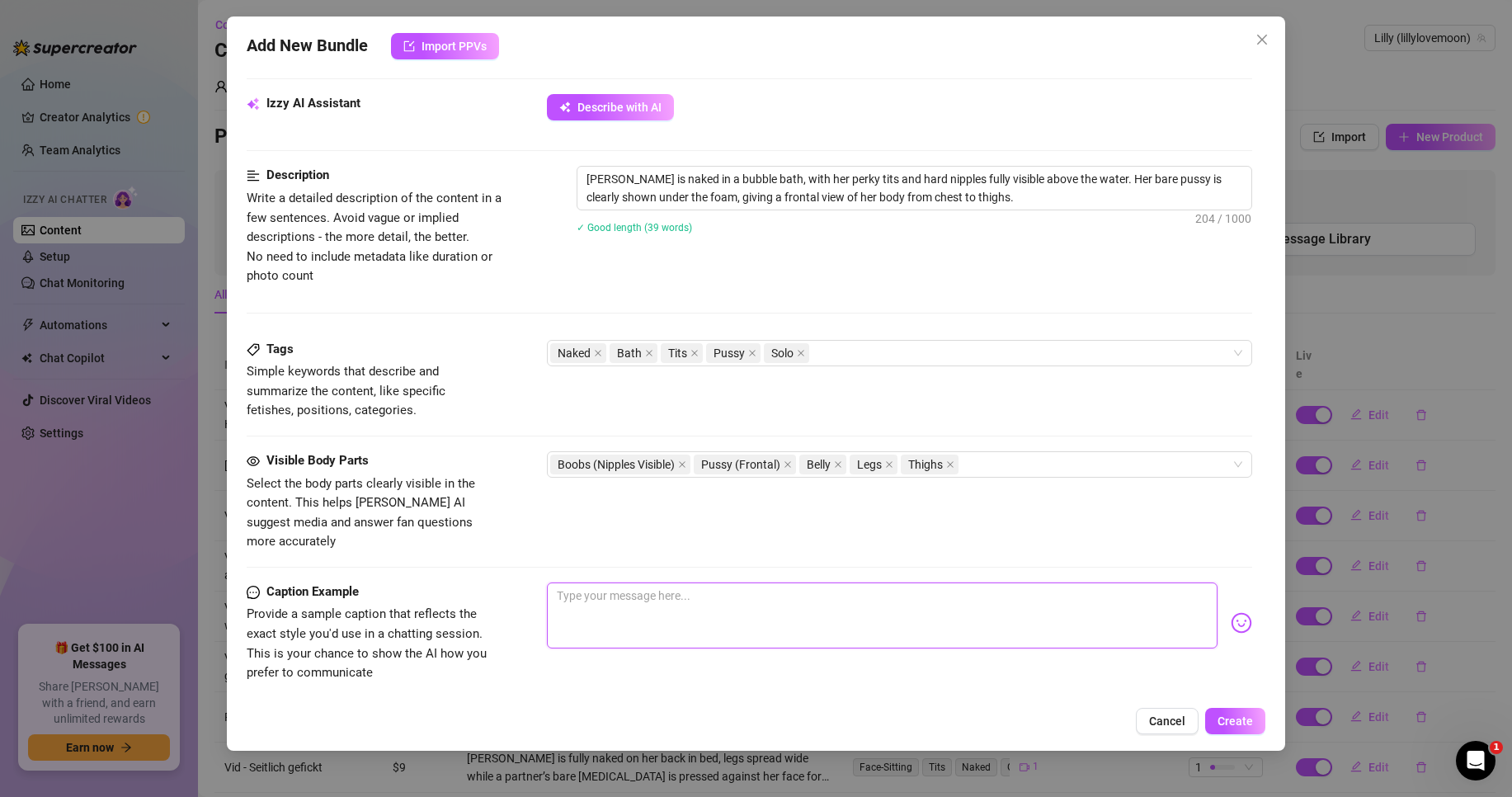
click at [736, 599] on textarea at bounding box center [882, 615] width 671 height 66
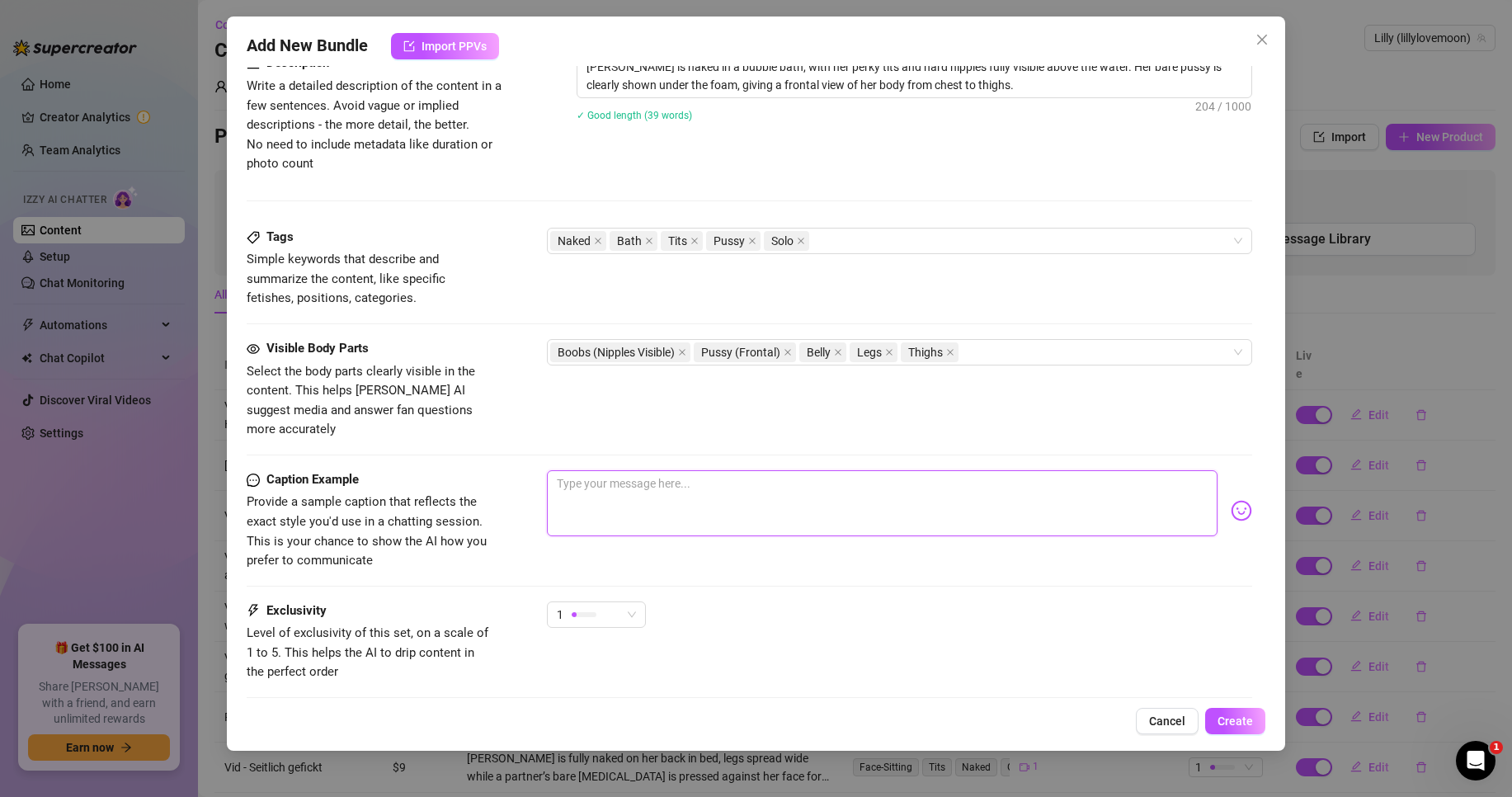
scroll to position [742, 0]
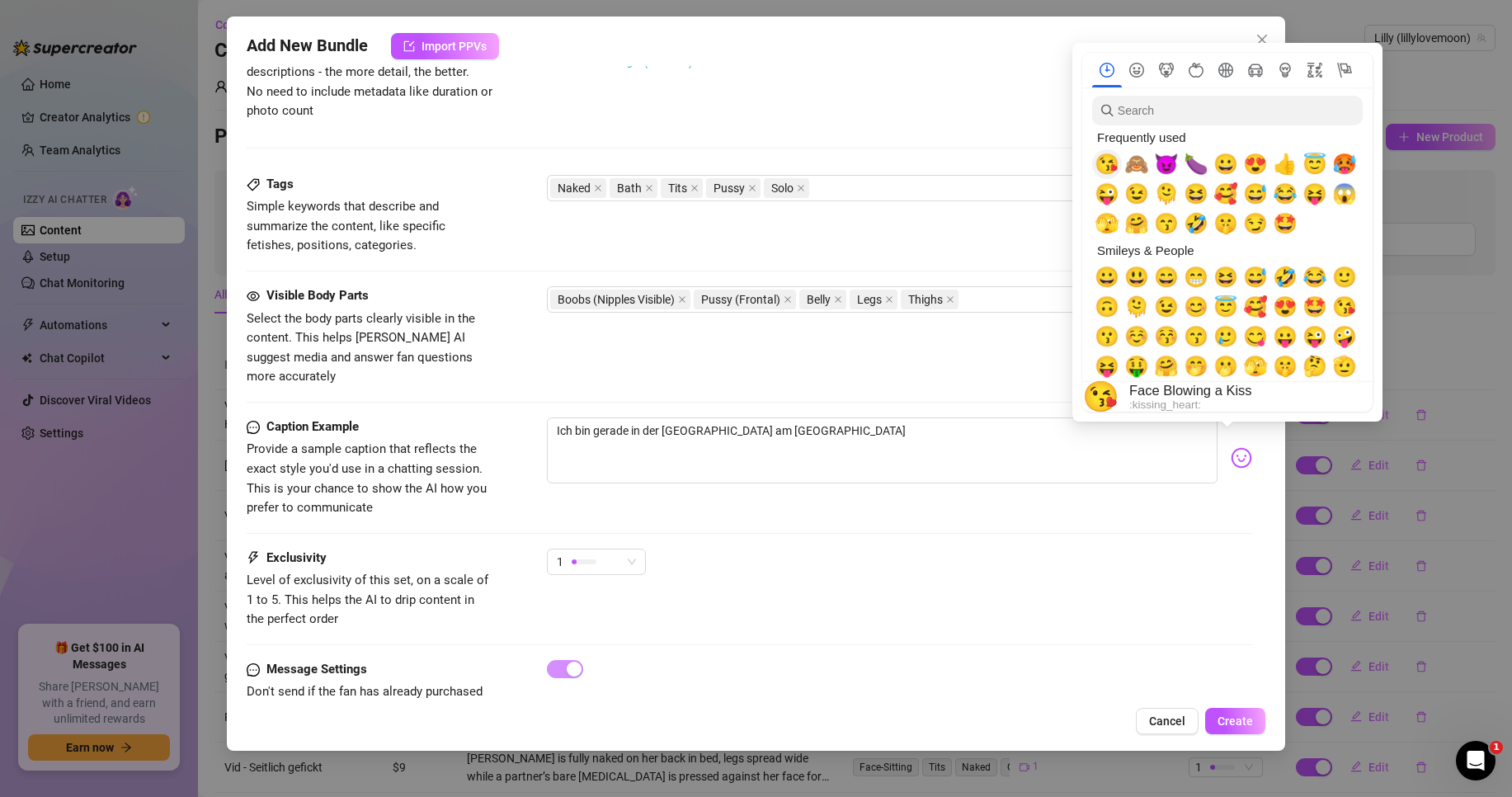
click at [1109, 158] on span "😘" at bounding box center [1107, 164] width 24 height 23
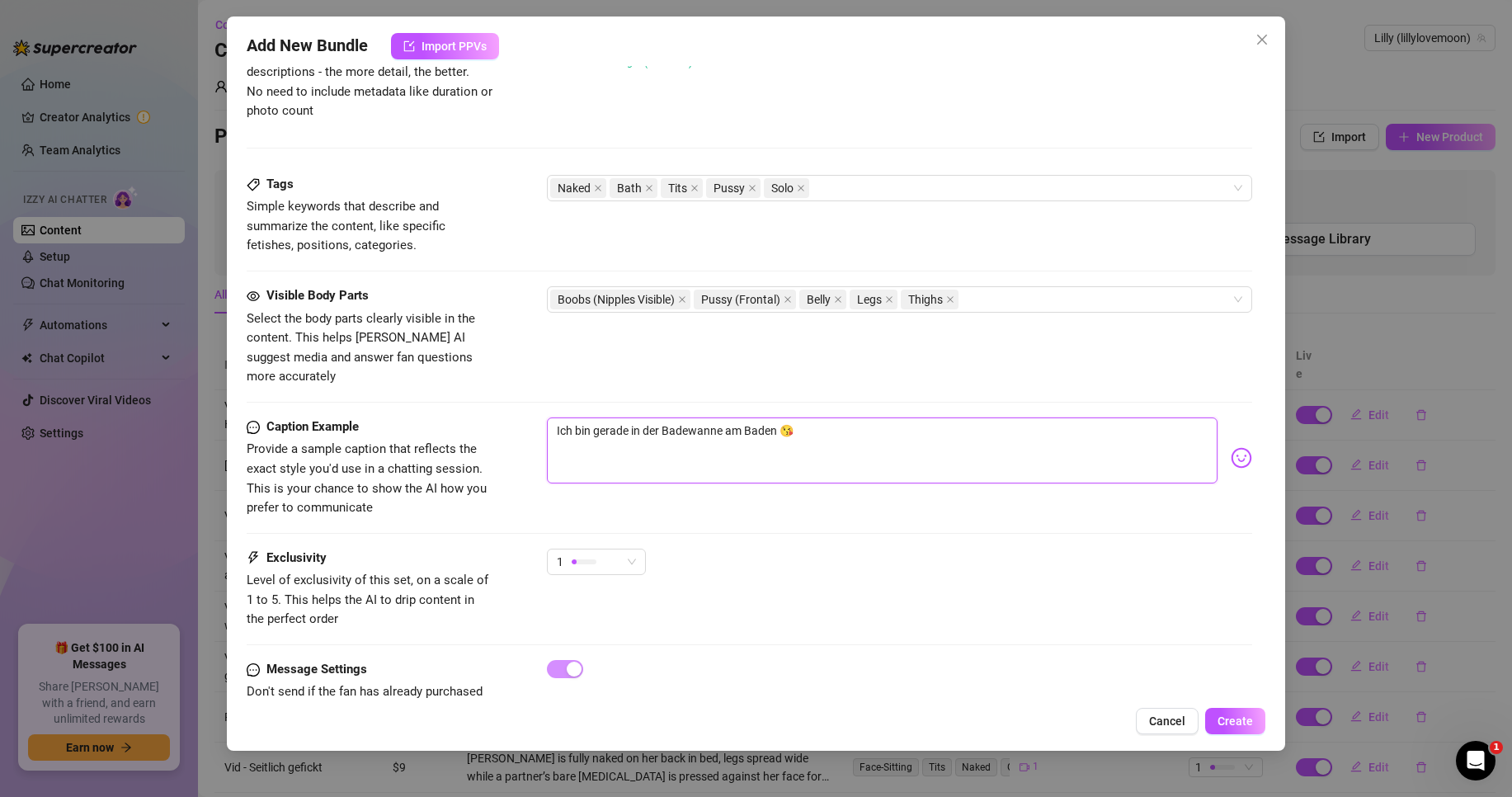
click at [855, 432] on textarea "Ich bin gerade in der Badewanne am Baden 😘" at bounding box center [882, 451] width 671 height 66
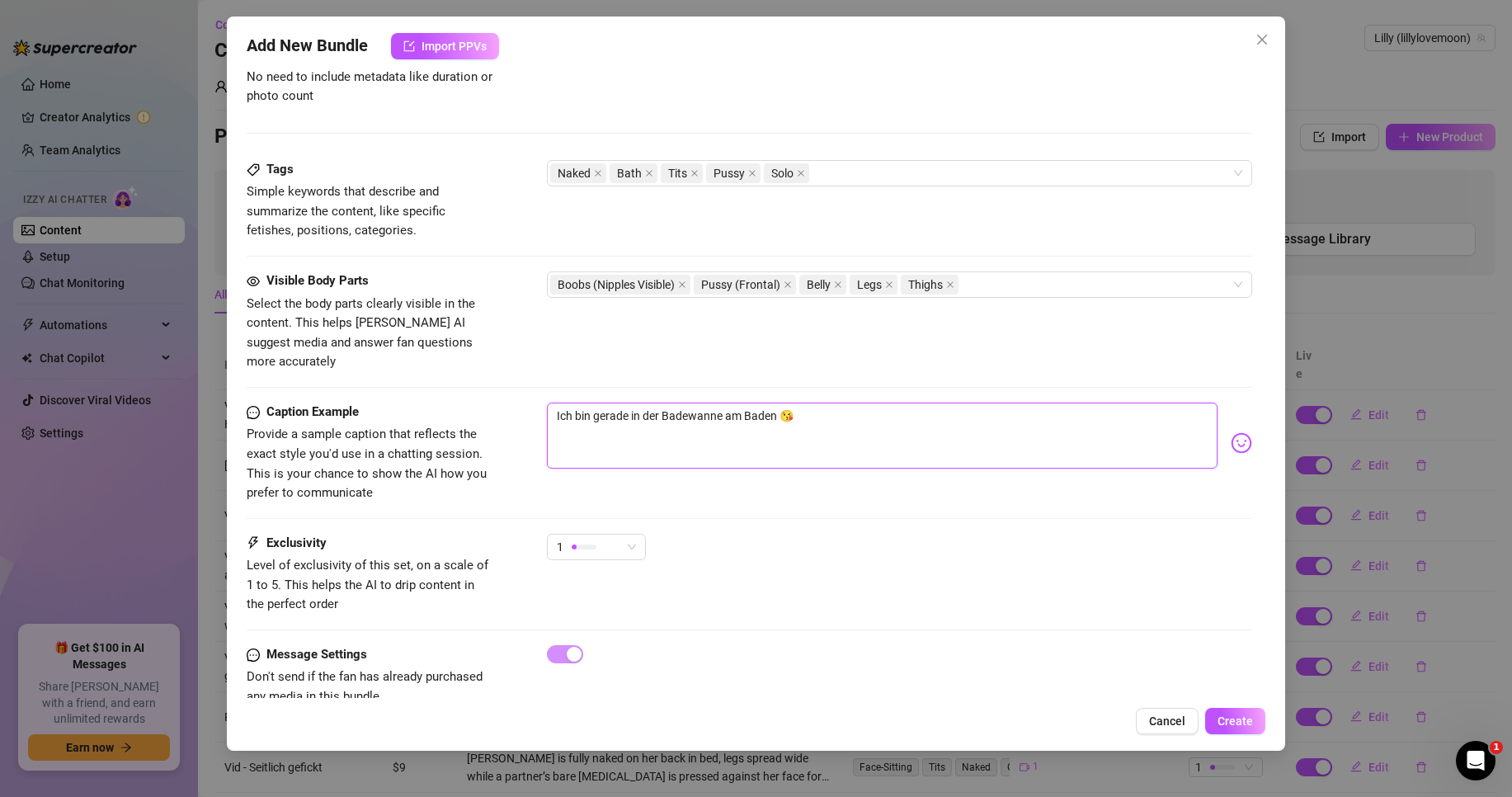
scroll to position [783, 0]
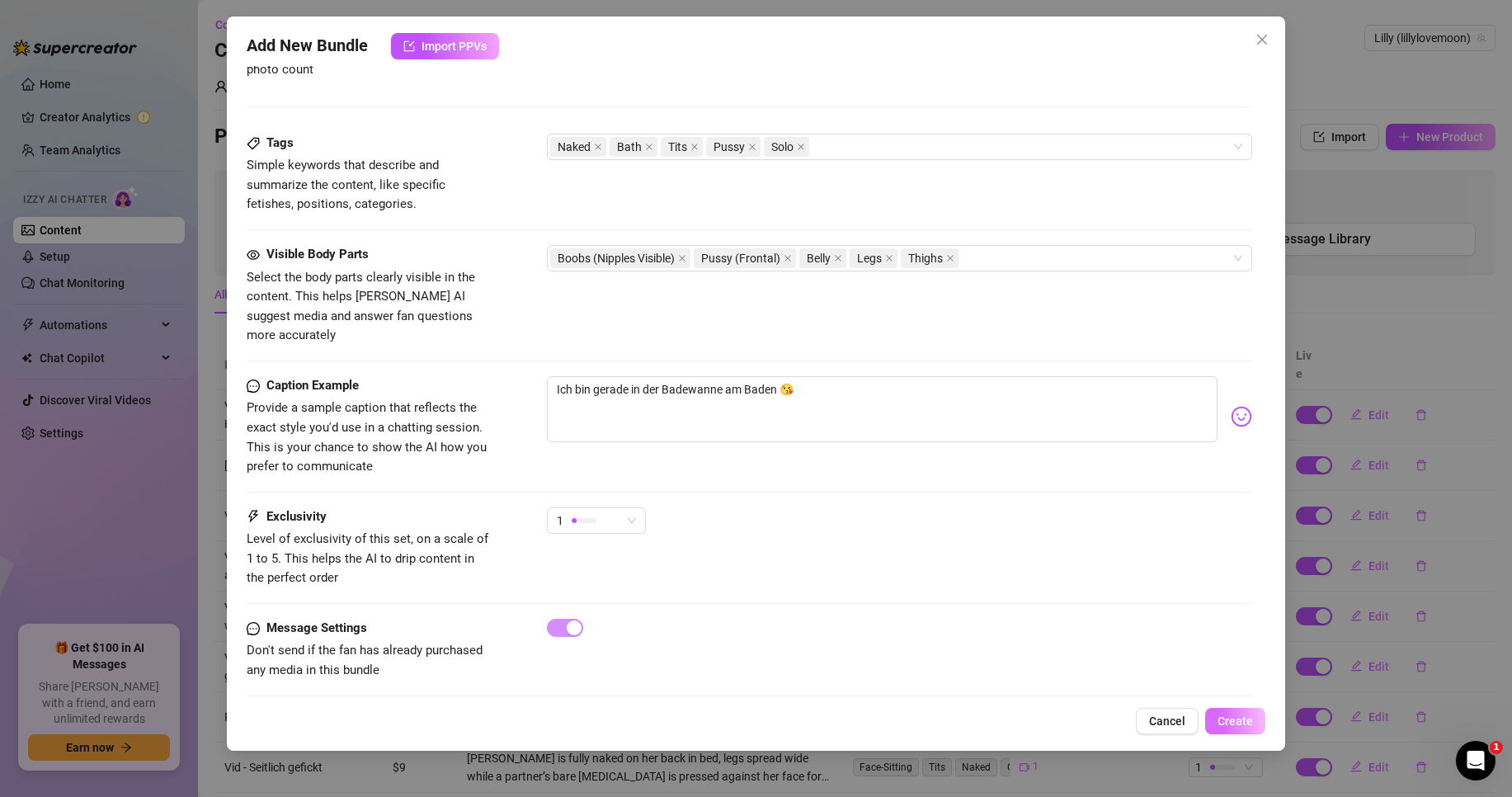
click at [1225, 712] on button "Create" at bounding box center [1235, 720] width 60 height 26
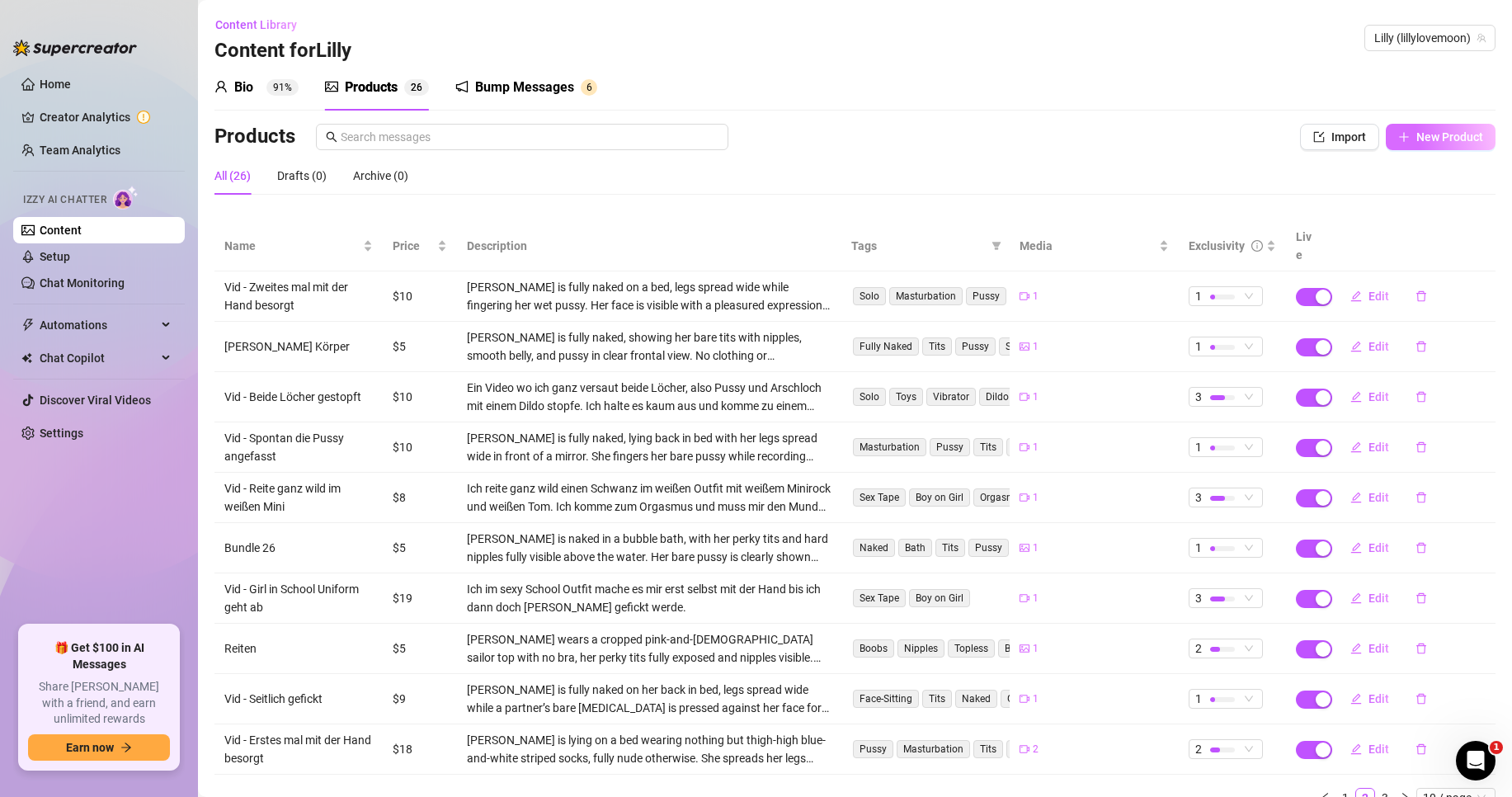
click at [1464, 137] on span "New Product" at bounding box center [1449, 137] width 67 height 13
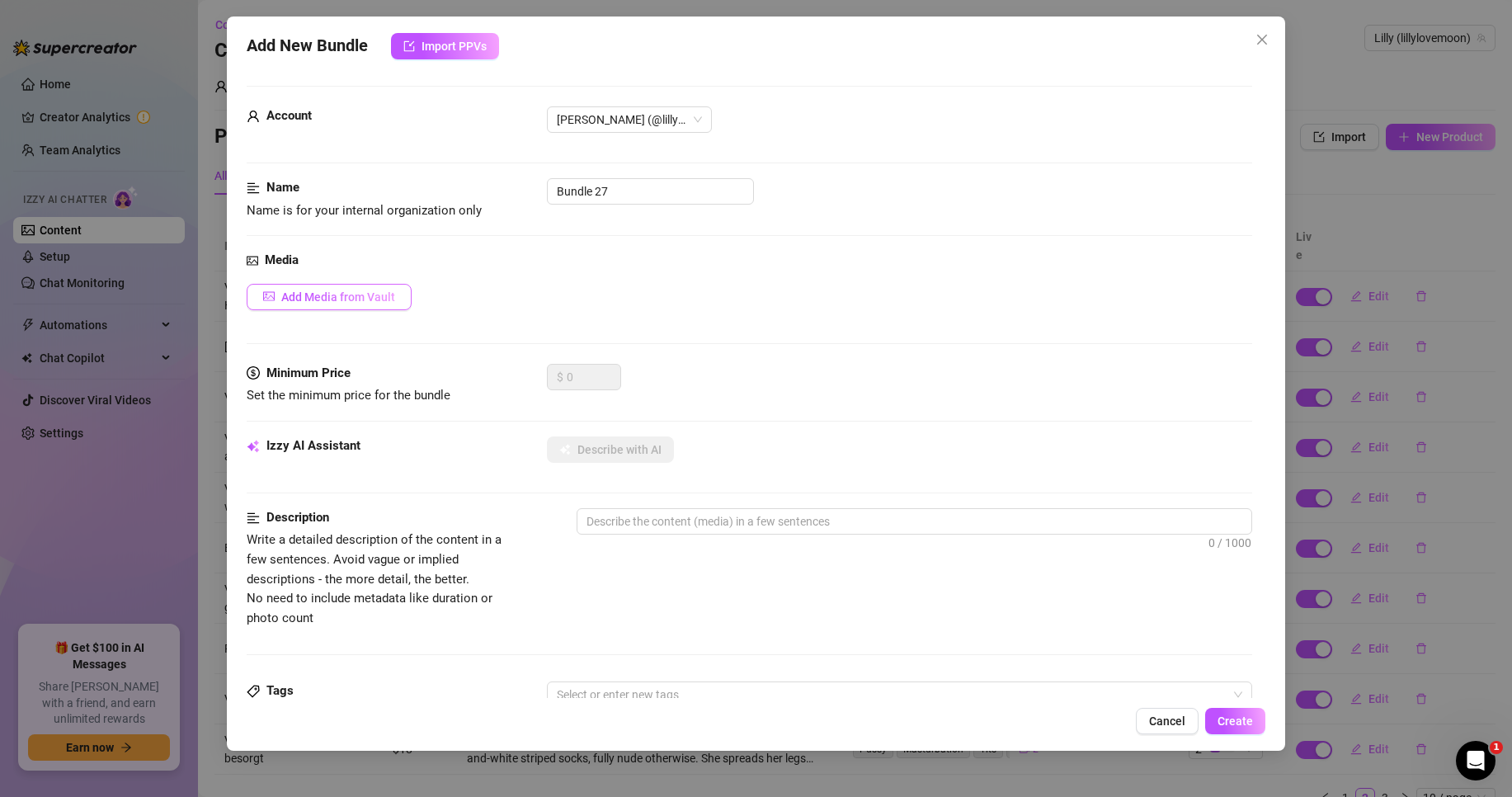
click at [387, 298] on span "Add Media from Vault" at bounding box center [338, 297] width 114 height 13
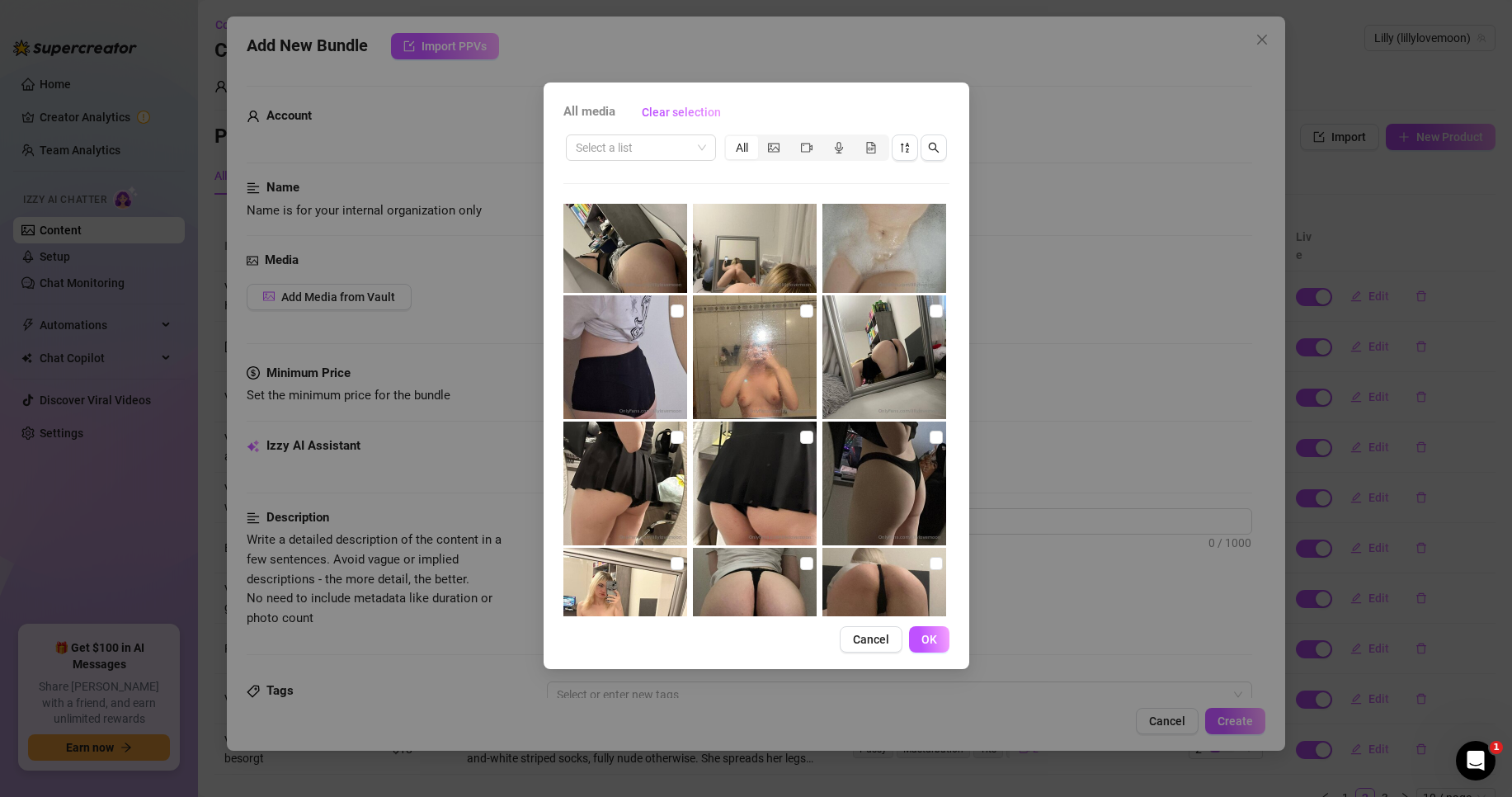
scroll to position [412, 0]
click at [674, 310] on input "checkbox" at bounding box center [677, 311] width 13 height 13
click at [675, 429] on label at bounding box center [677, 438] width 13 height 18
click at [675, 432] on input "checkbox" at bounding box center [677, 438] width 13 height 13
click at [800, 440] on input "checkbox" at bounding box center [806, 438] width 13 height 13
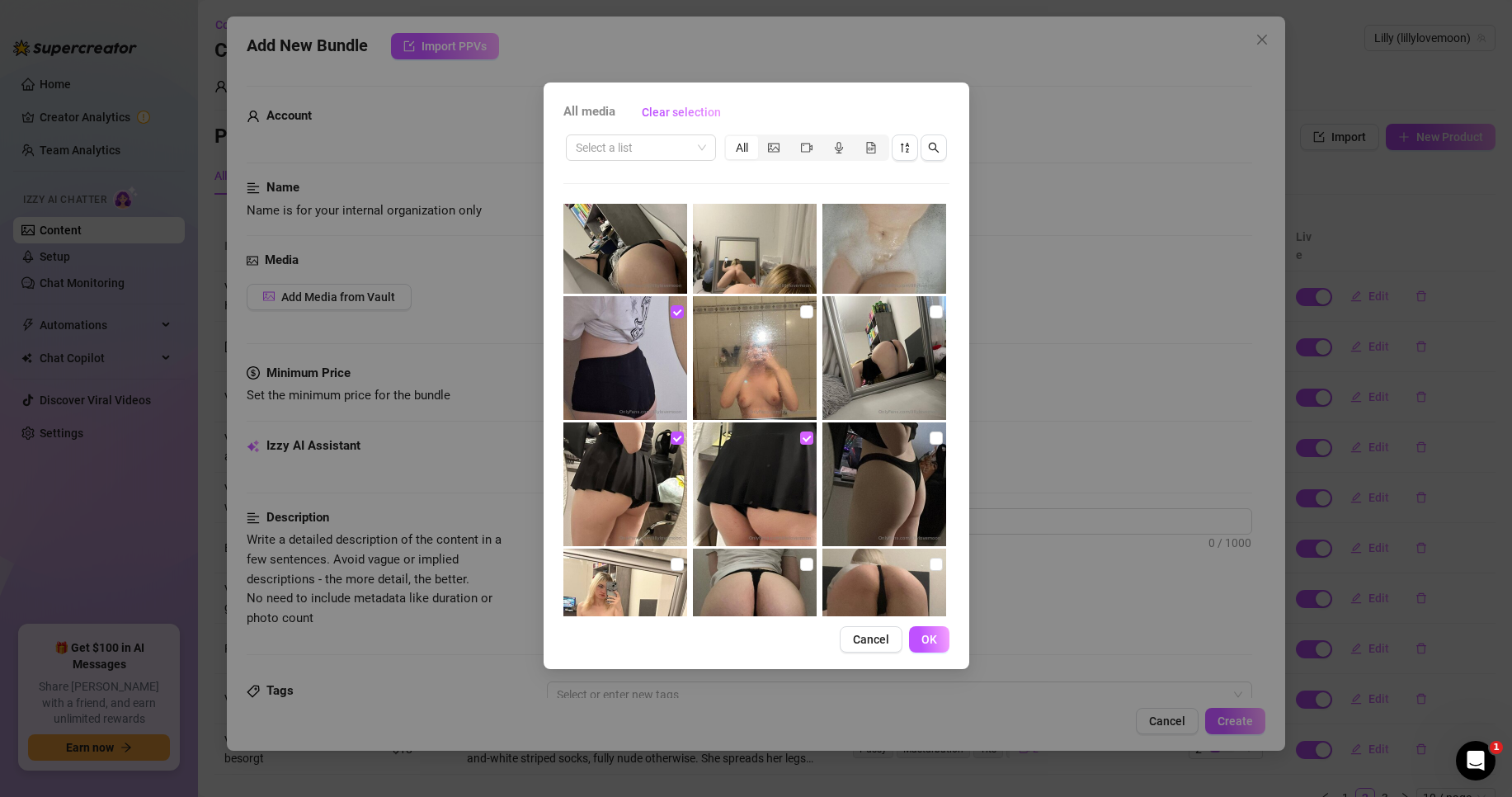
click at [801, 440] on input "checkbox" at bounding box center [806, 438] width 13 height 13
click at [801, 434] on input "checkbox" at bounding box center [806, 438] width 13 height 13
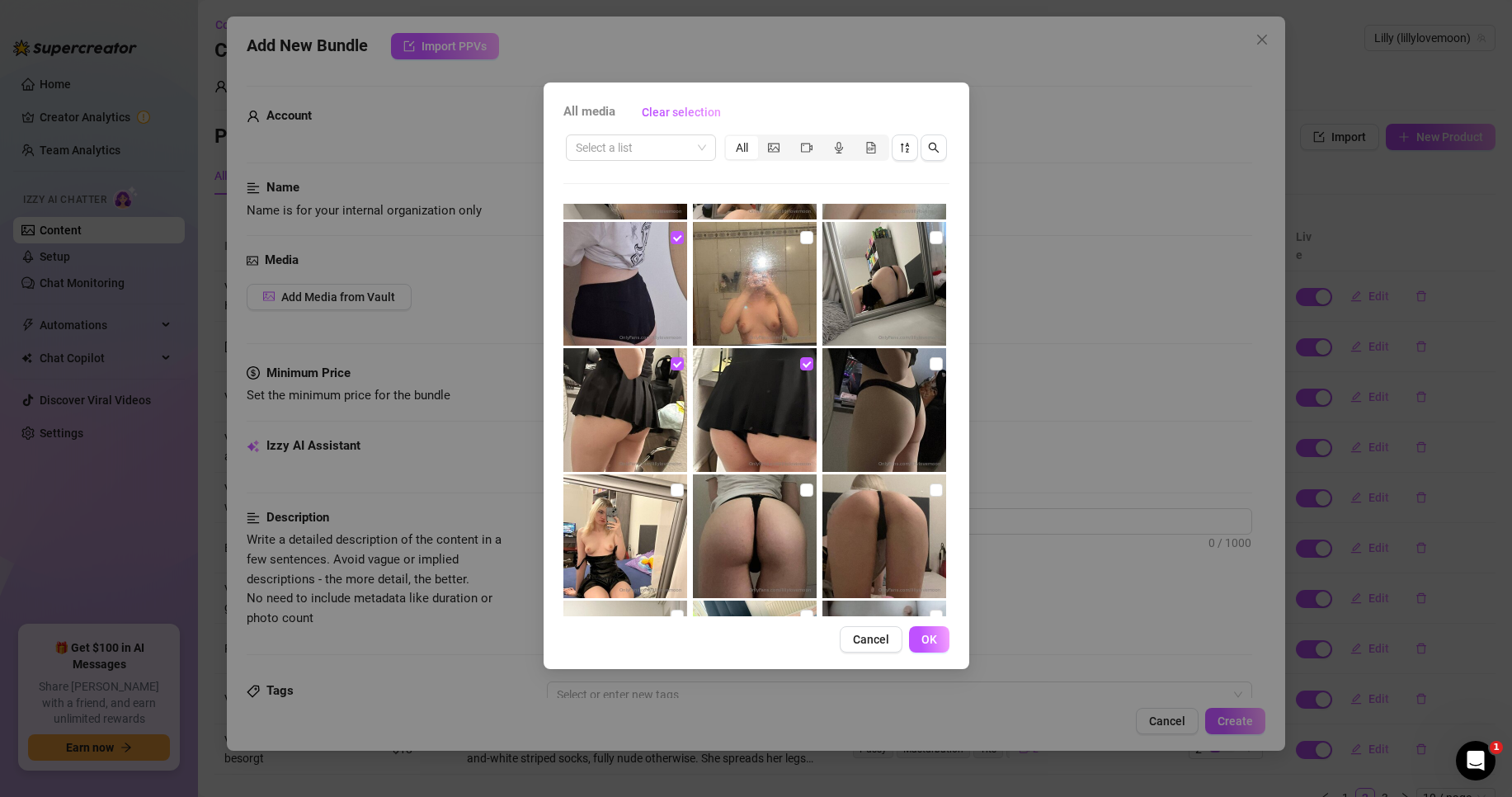
scroll to position [495, 0]
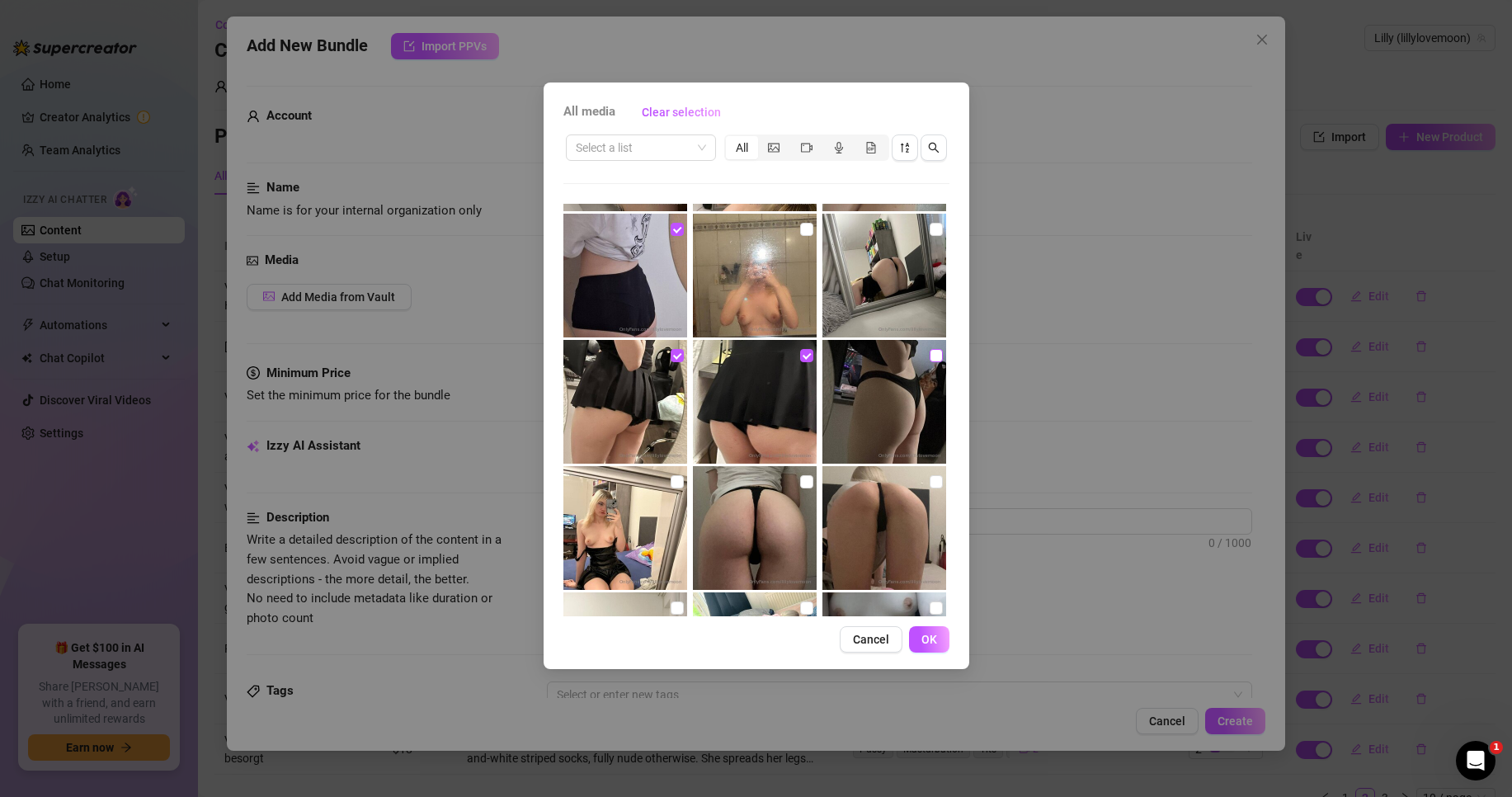
click at [930, 356] on input "checkbox" at bounding box center [936, 355] width 13 height 13
click at [804, 485] on input "checkbox" at bounding box center [806, 481] width 13 height 13
click at [930, 481] on input "checkbox" at bounding box center [936, 481] width 13 height 13
click at [930, 358] on input "checkbox" at bounding box center [936, 355] width 13 height 13
click at [930, 480] on input "checkbox" at bounding box center [936, 481] width 13 height 13
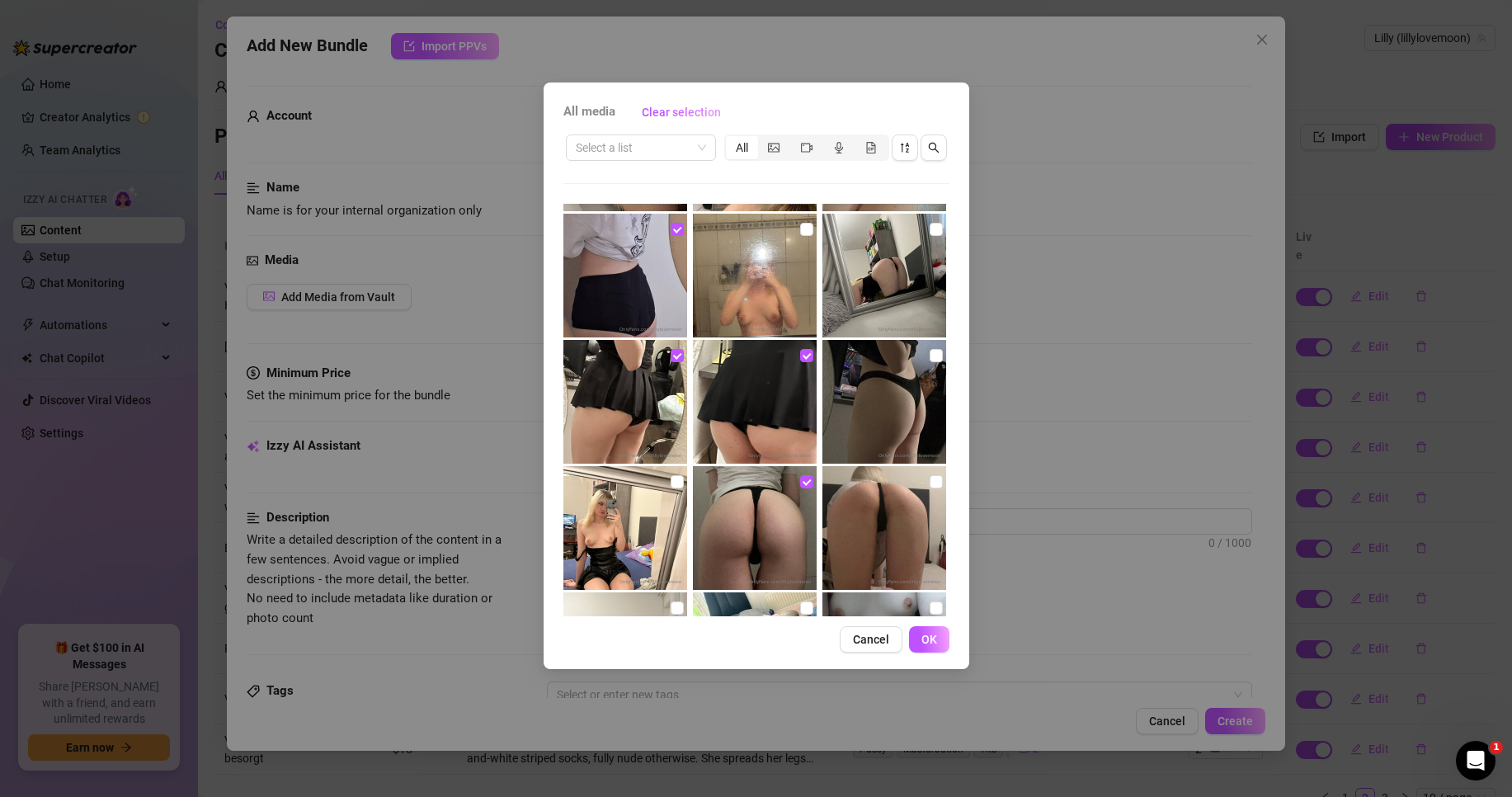
click at [812, 480] on img at bounding box center [755, 528] width 124 height 124
click at [808, 353] on img at bounding box center [755, 402] width 124 height 124
click at [675, 357] on input "checkbox" at bounding box center [677, 355] width 13 height 13
click at [935, 643] on span "OK" at bounding box center [930, 639] width 16 height 13
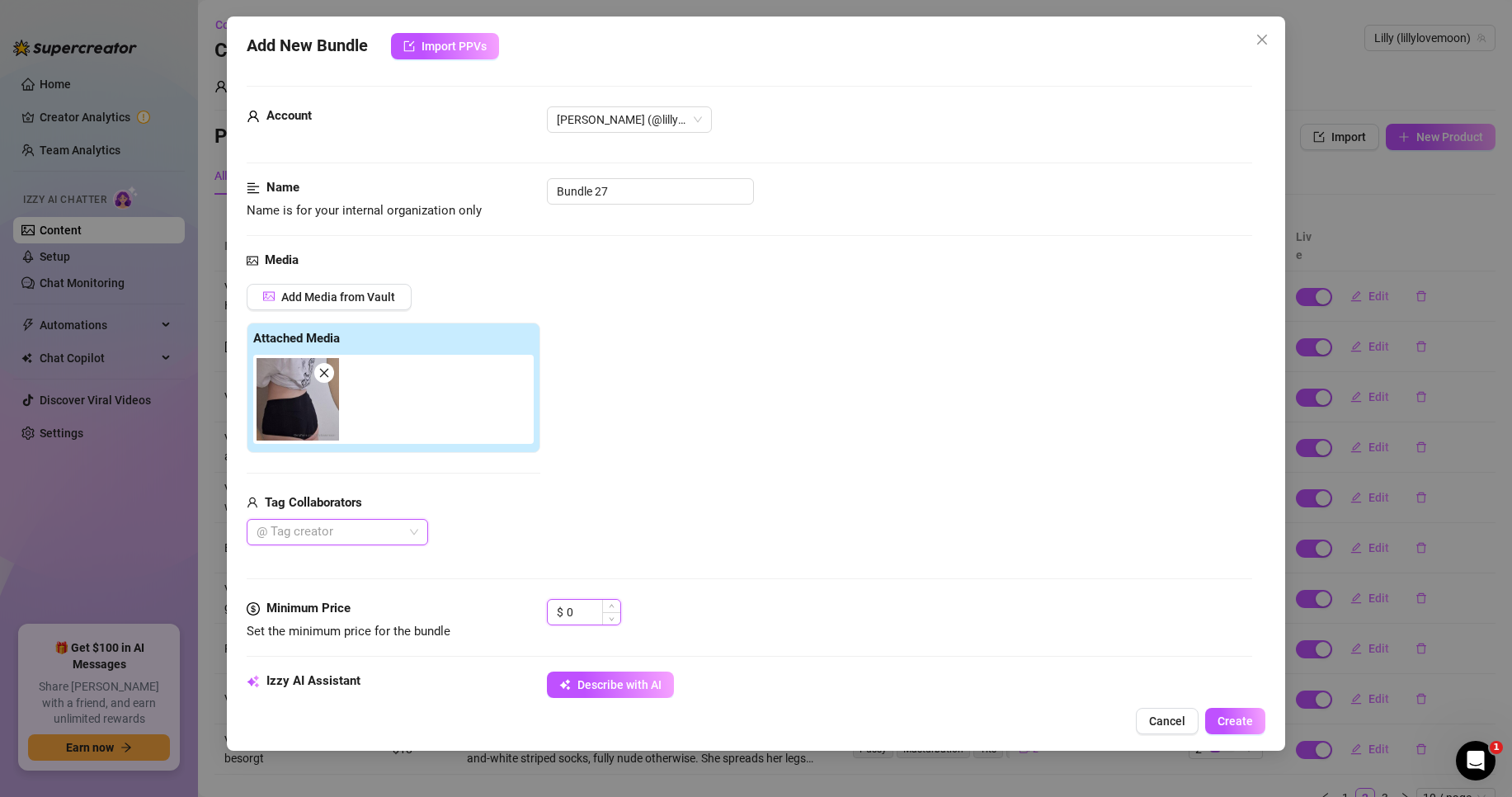
click at [586, 612] on input "0" at bounding box center [594, 612] width 54 height 24
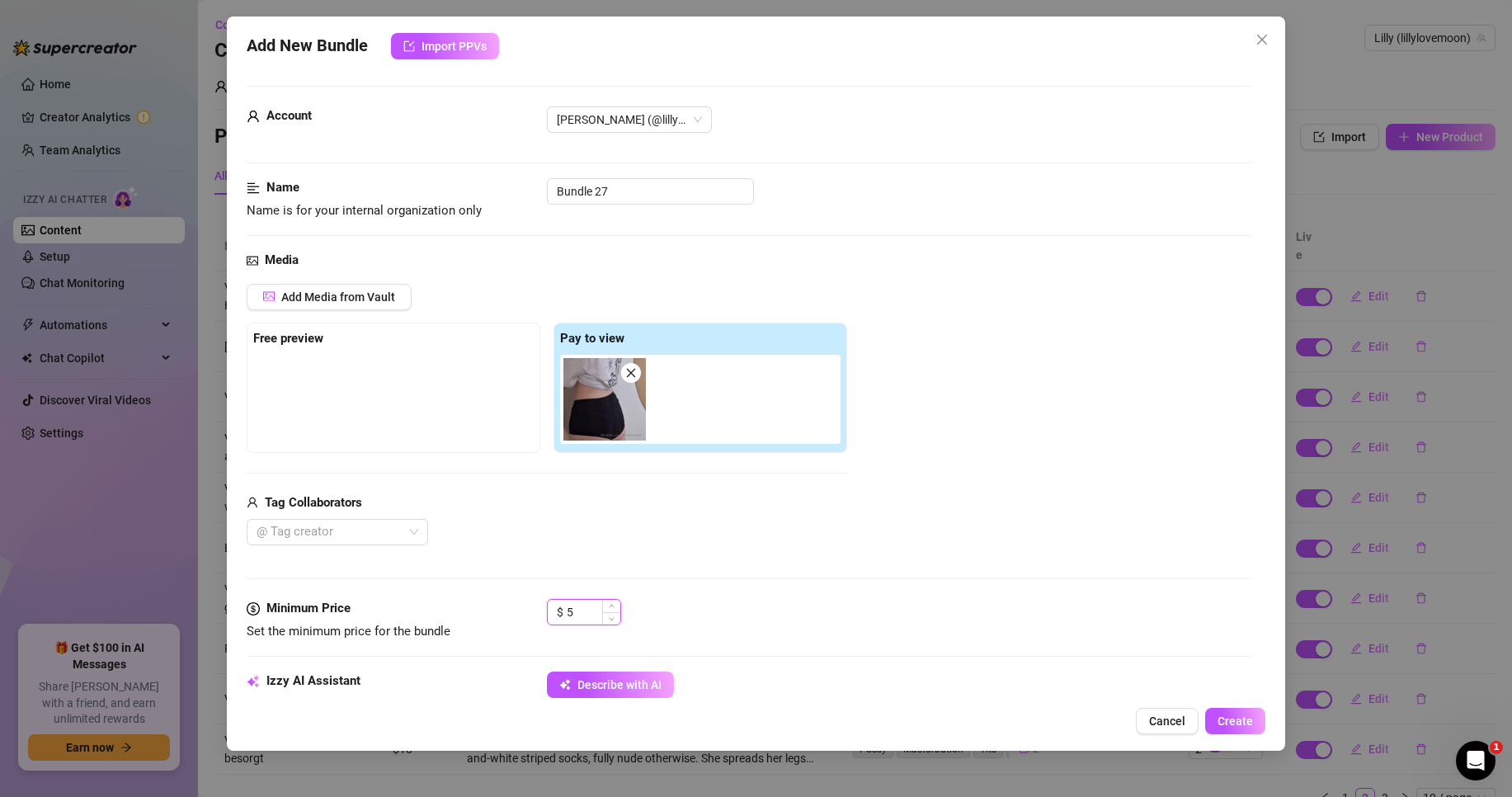
click at [575, 617] on input "5" at bounding box center [594, 612] width 54 height 24
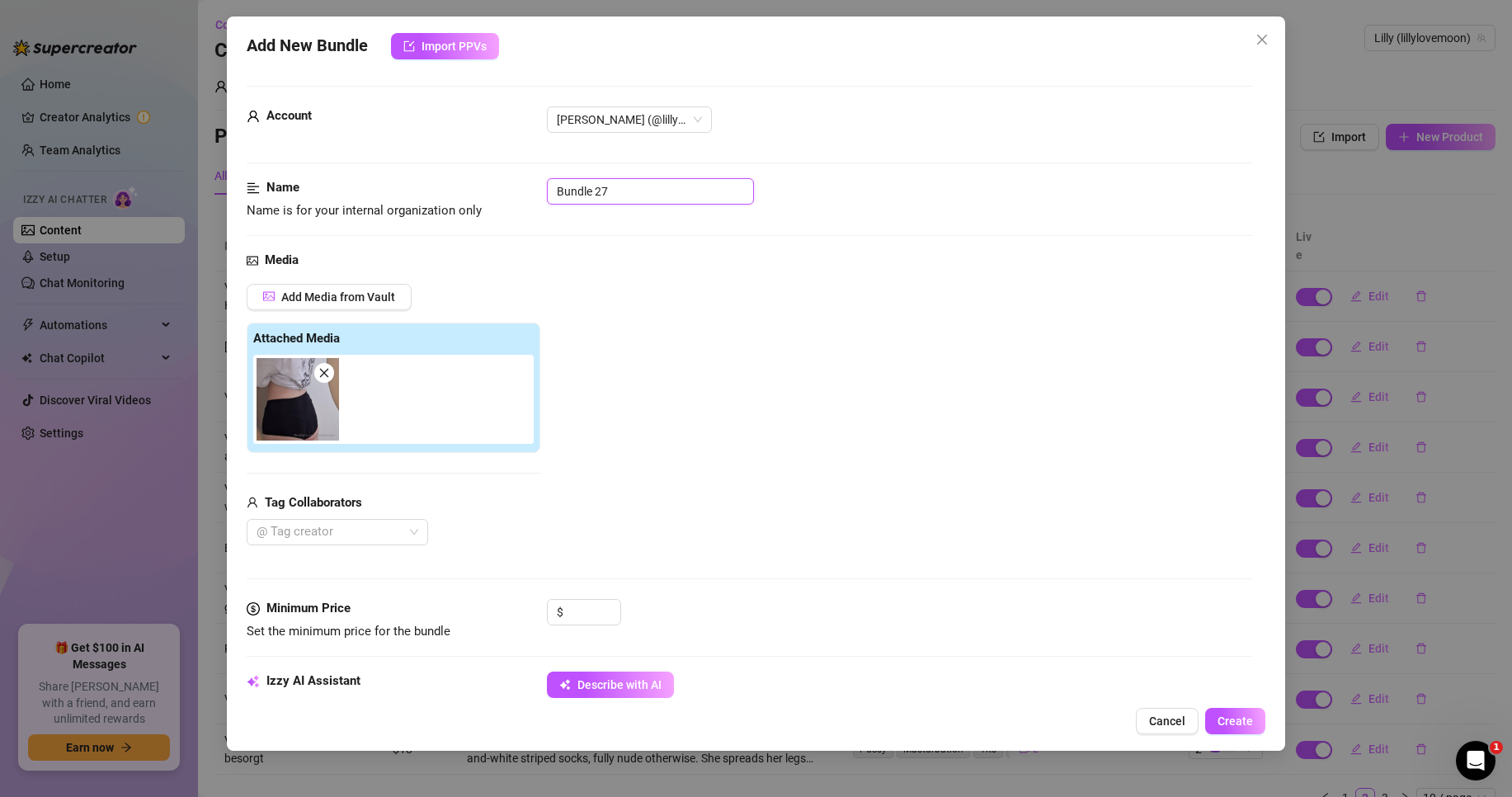
drag, startPoint x: 635, startPoint y: 196, endPoint x: 476, endPoint y: 196, distance: 159.0
click at [476, 195] on div "Name Name is for your internal organization only Bundle 27" at bounding box center [749, 199] width 1005 height 42
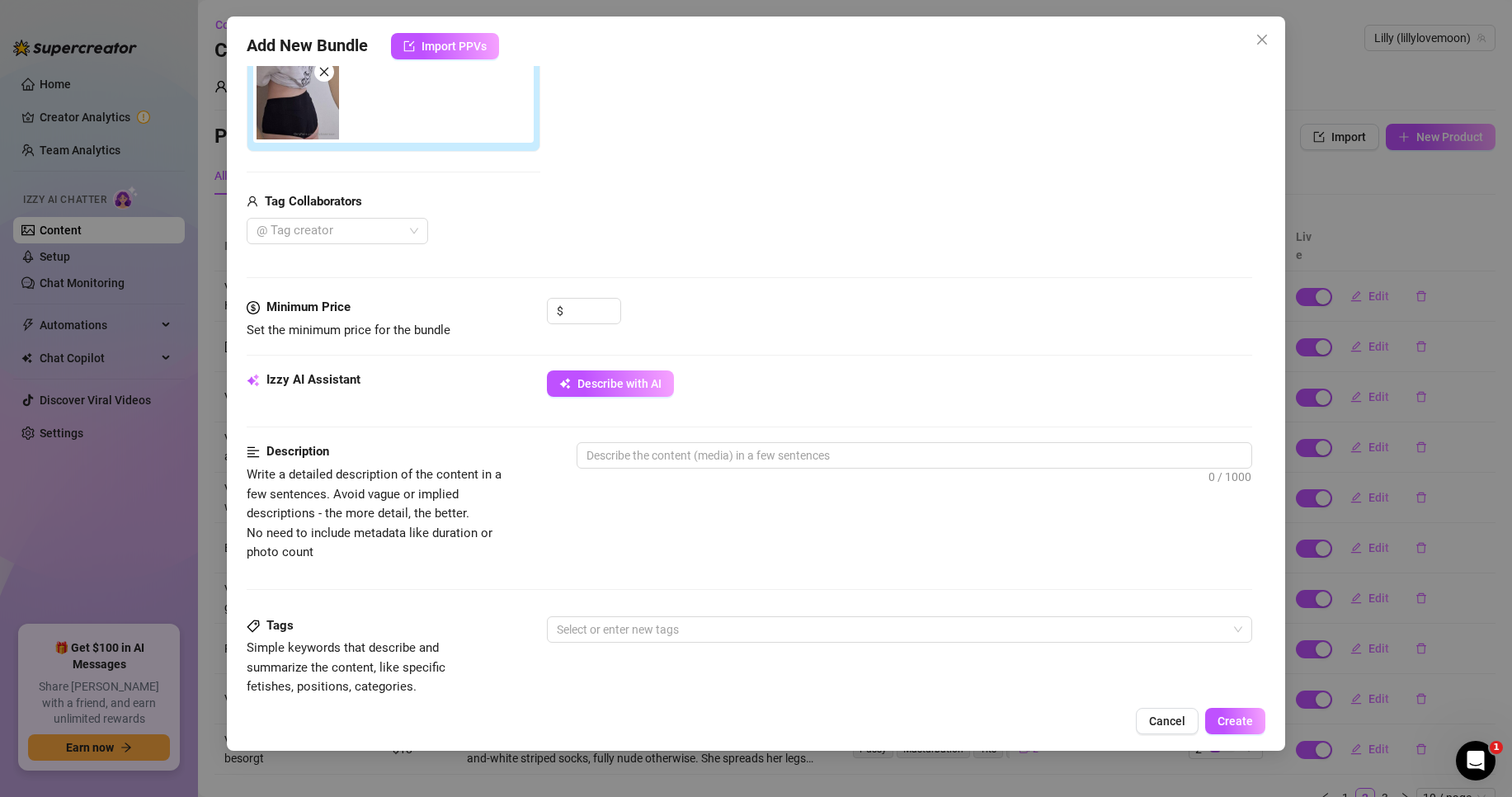
scroll to position [330, 0]
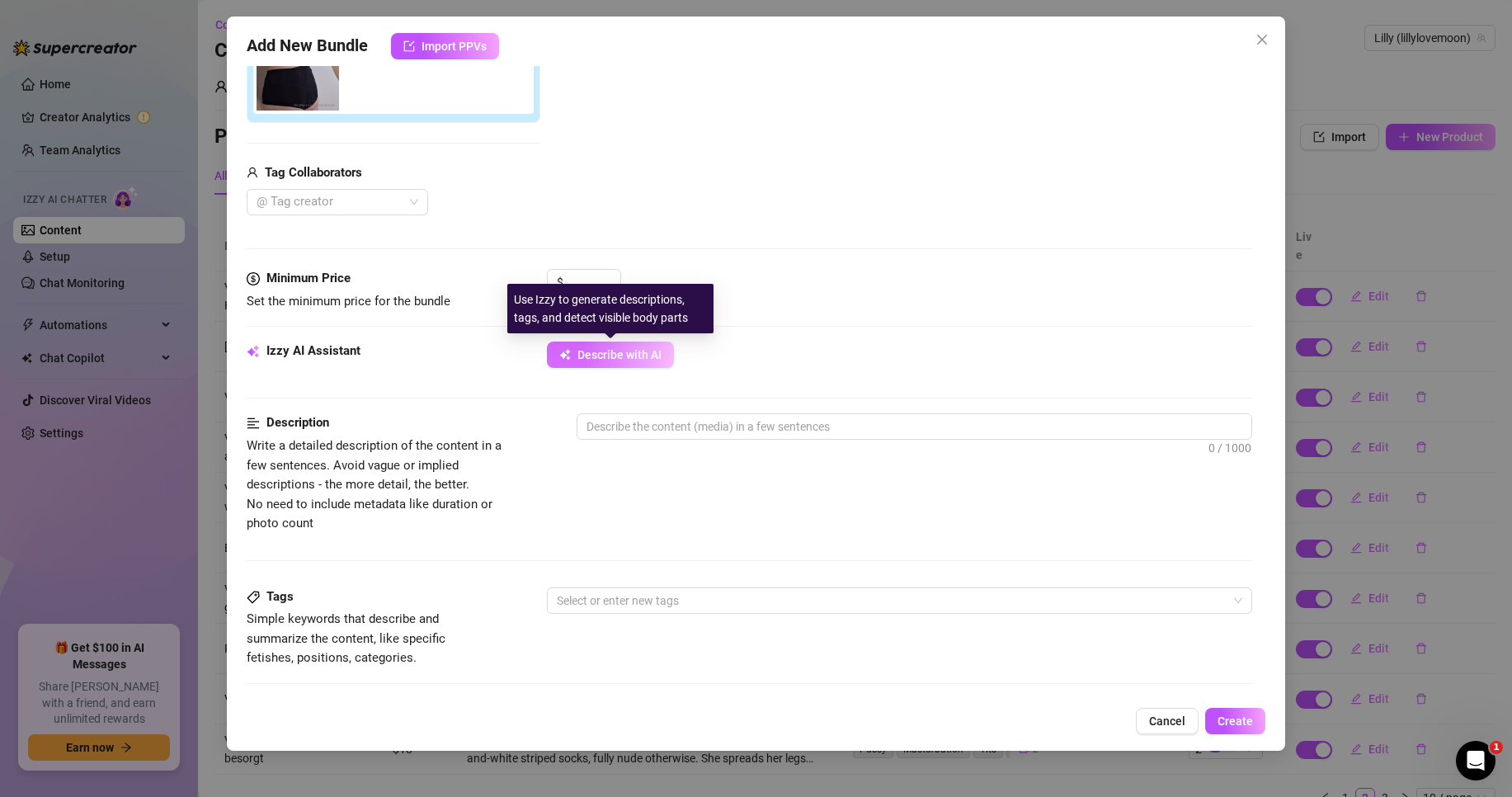
click at [597, 352] on span "Describe with AI" at bounding box center [620, 354] width 84 height 13
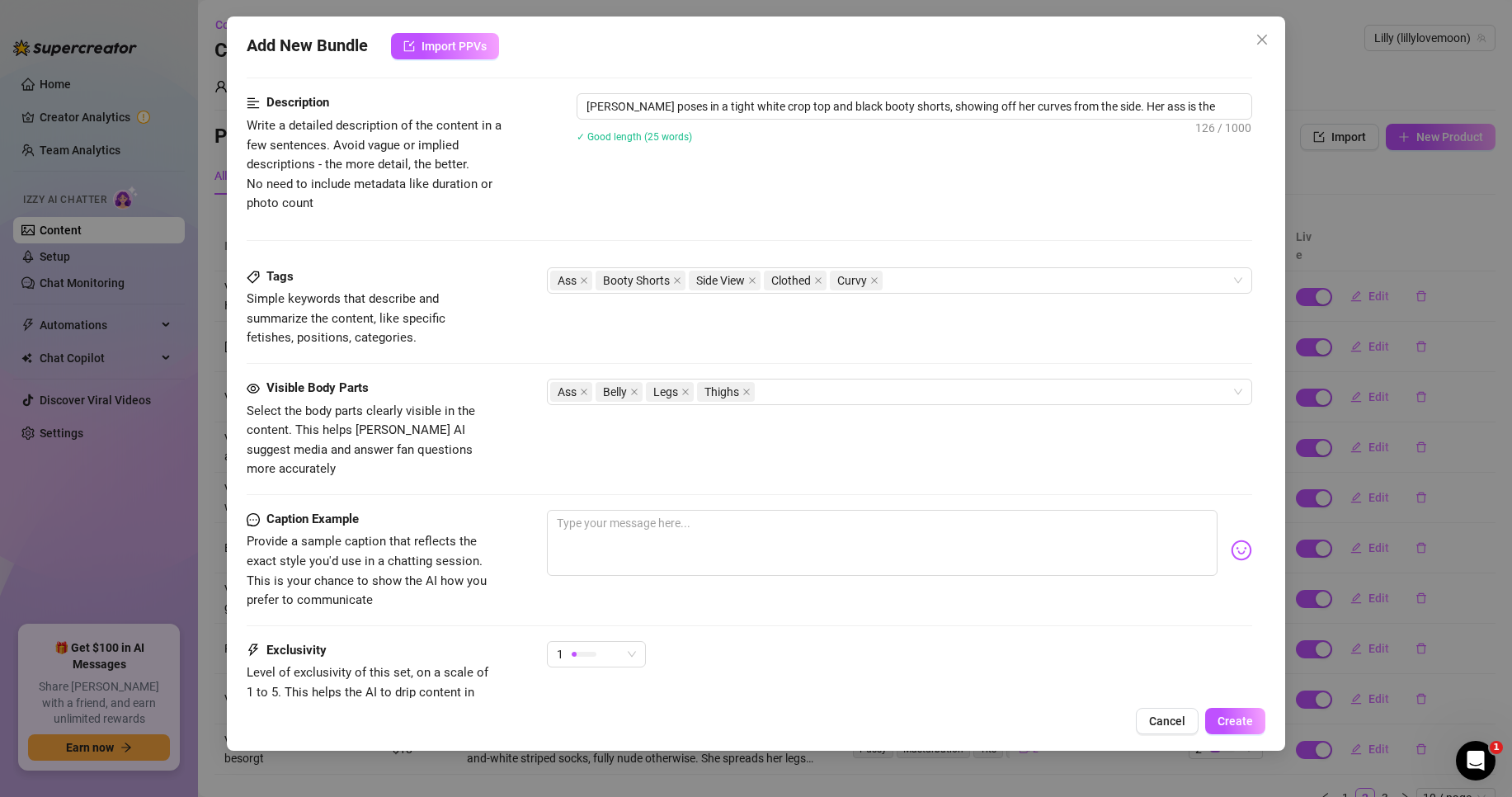
scroll to position [742, 0]
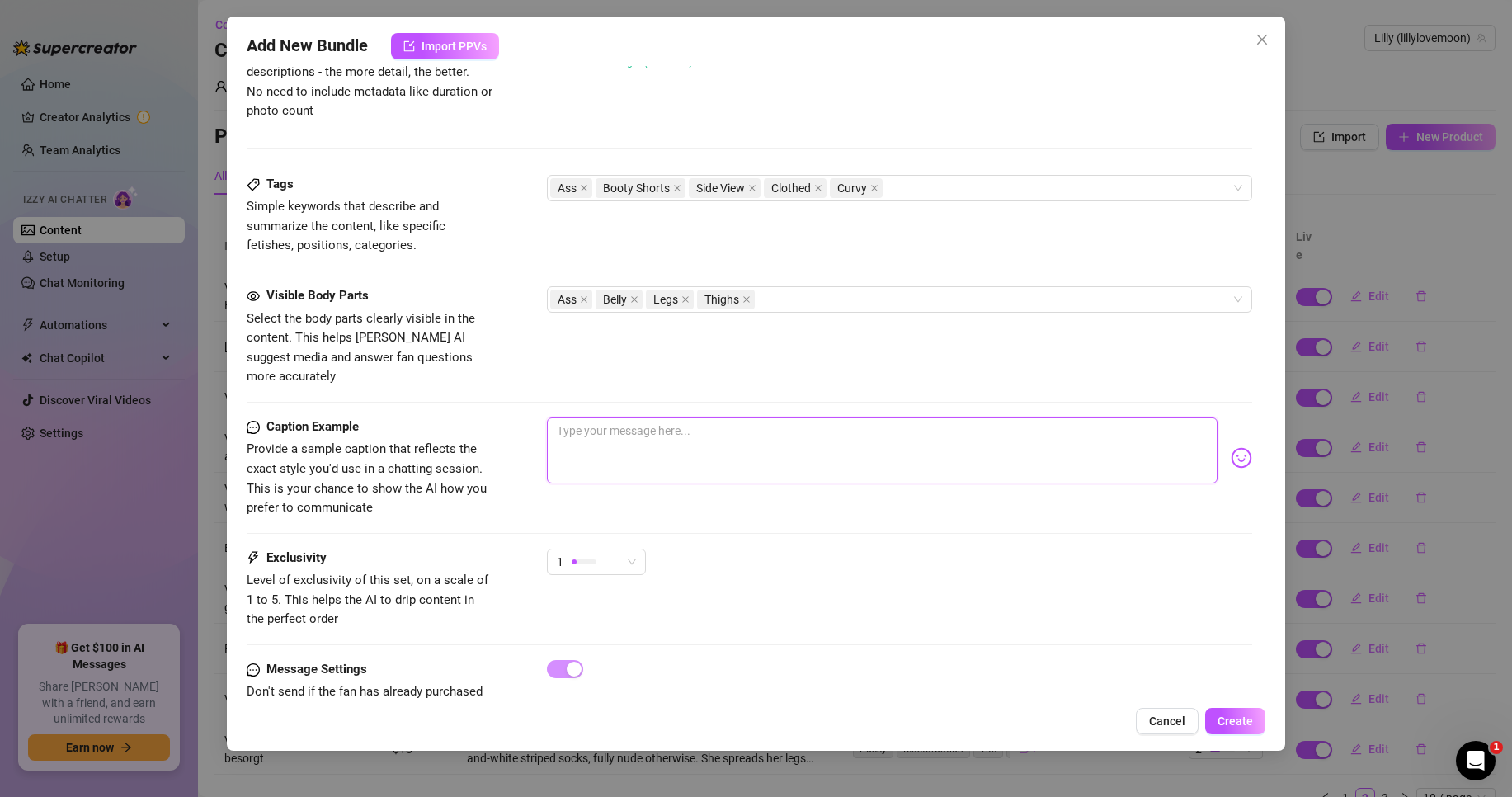
click at [682, 436] on textarea at bounding box center [882, 451] width 671 height 66
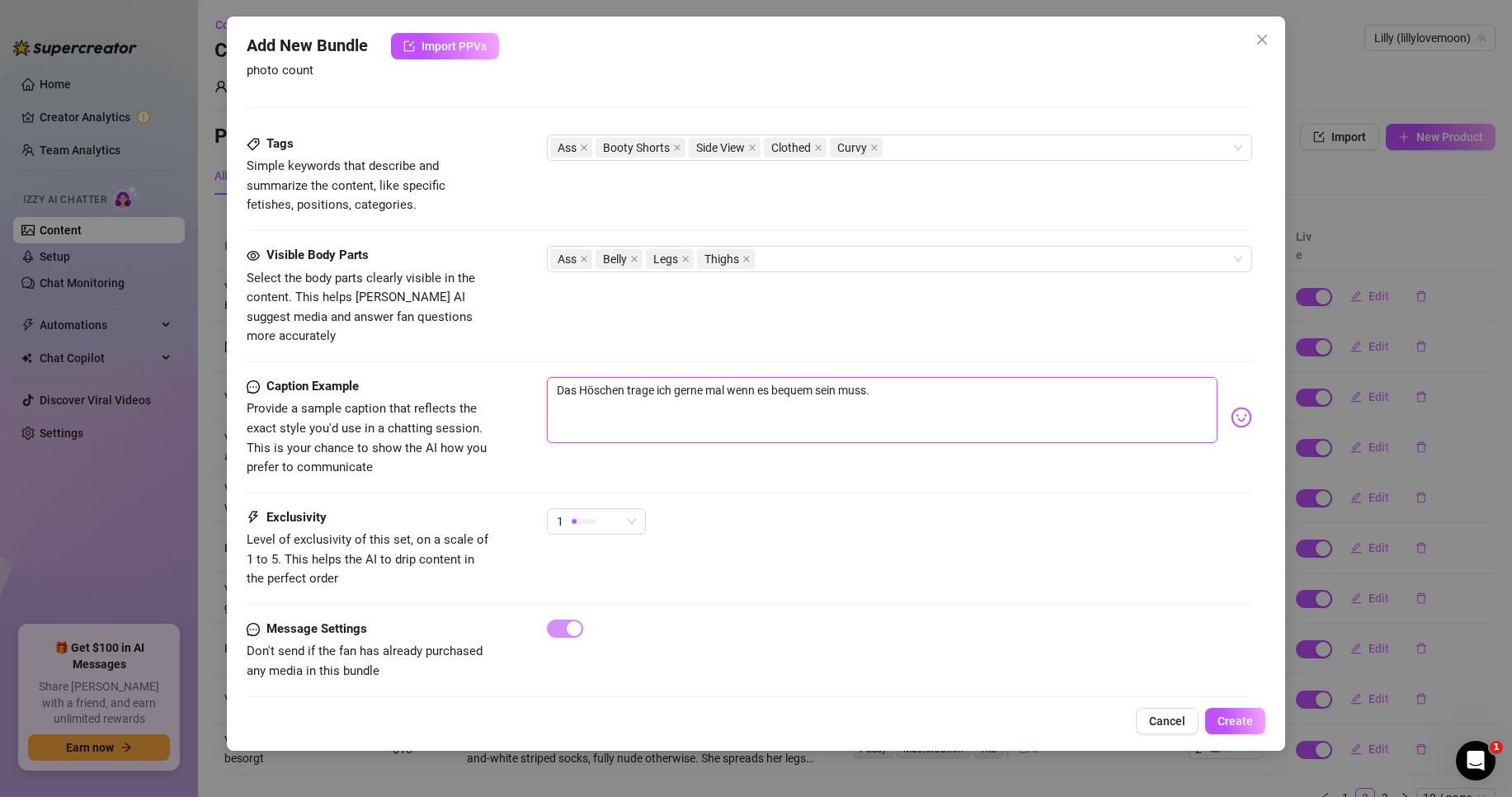
scroll to position [783, 0]
click at [1230, 714] on span "Create" at bounding box center [1235, 720] width 36 height 13
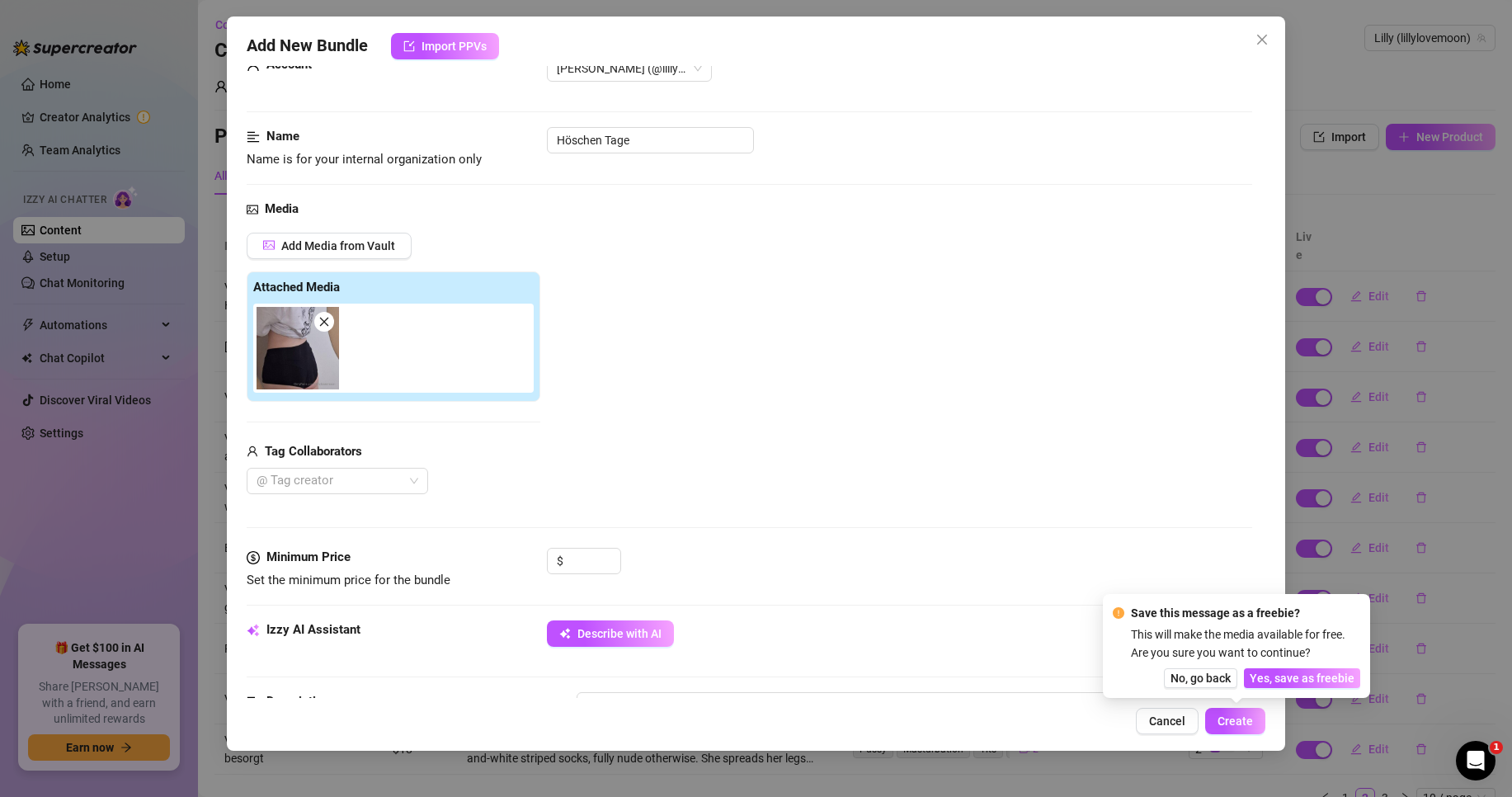
scroll to position [41, 0]
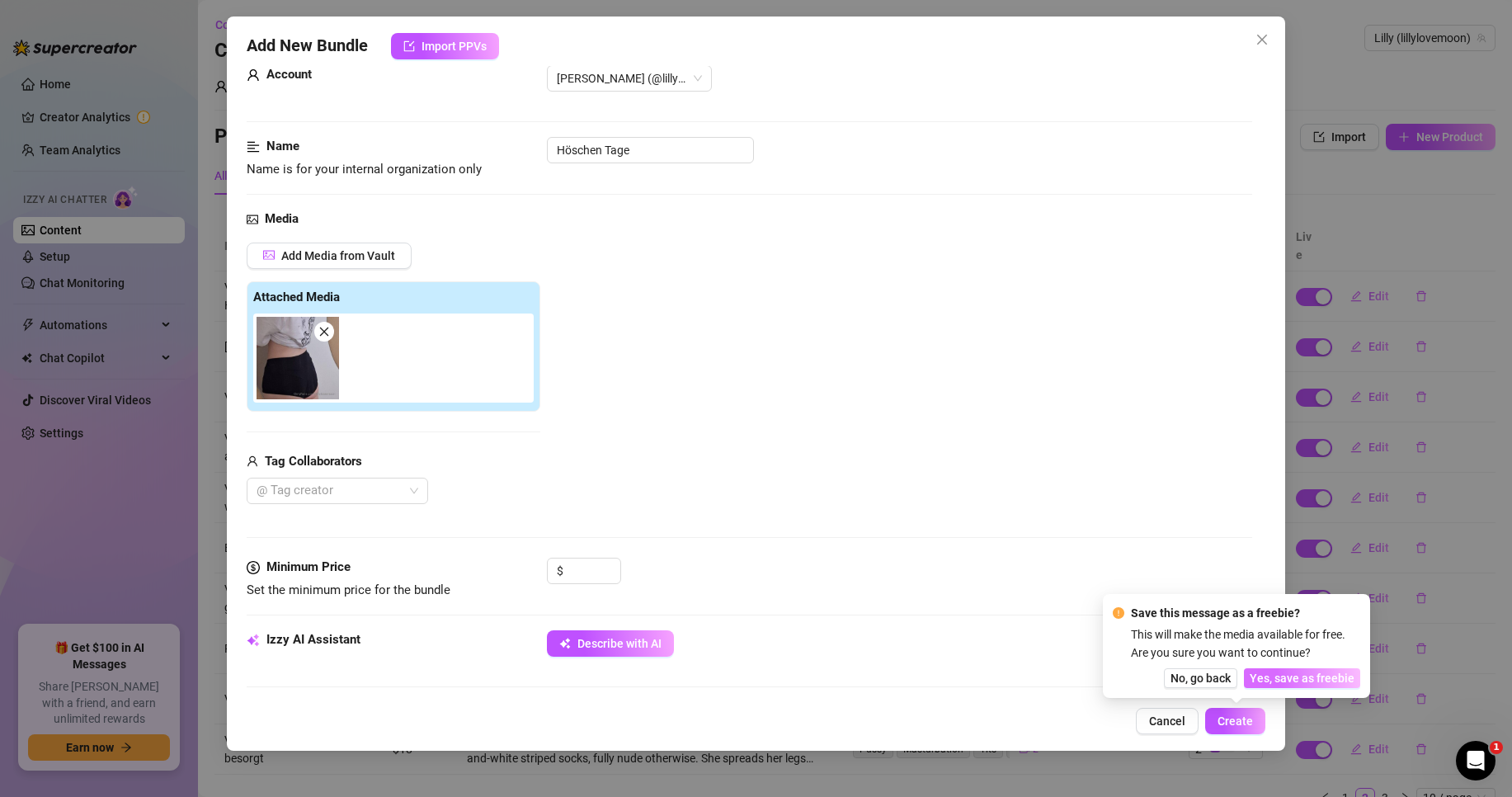
click at [1301, 681] on span "Yes, save as freebie" at bounding box center [1302, 678] width 104 height 13
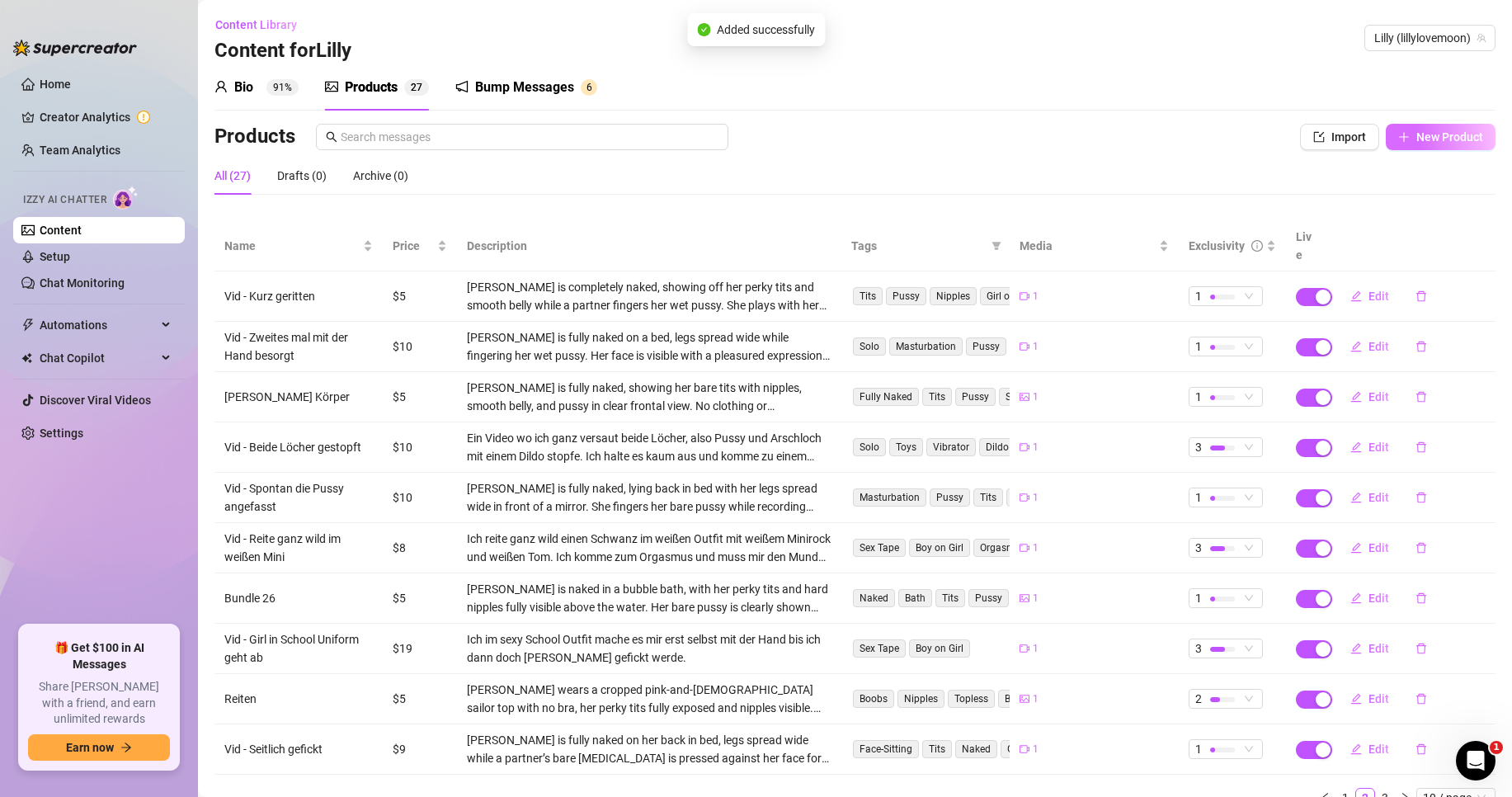
click at [1453, 136] on span "New Product" at bounding box center [1449, 137] width 67 height 13
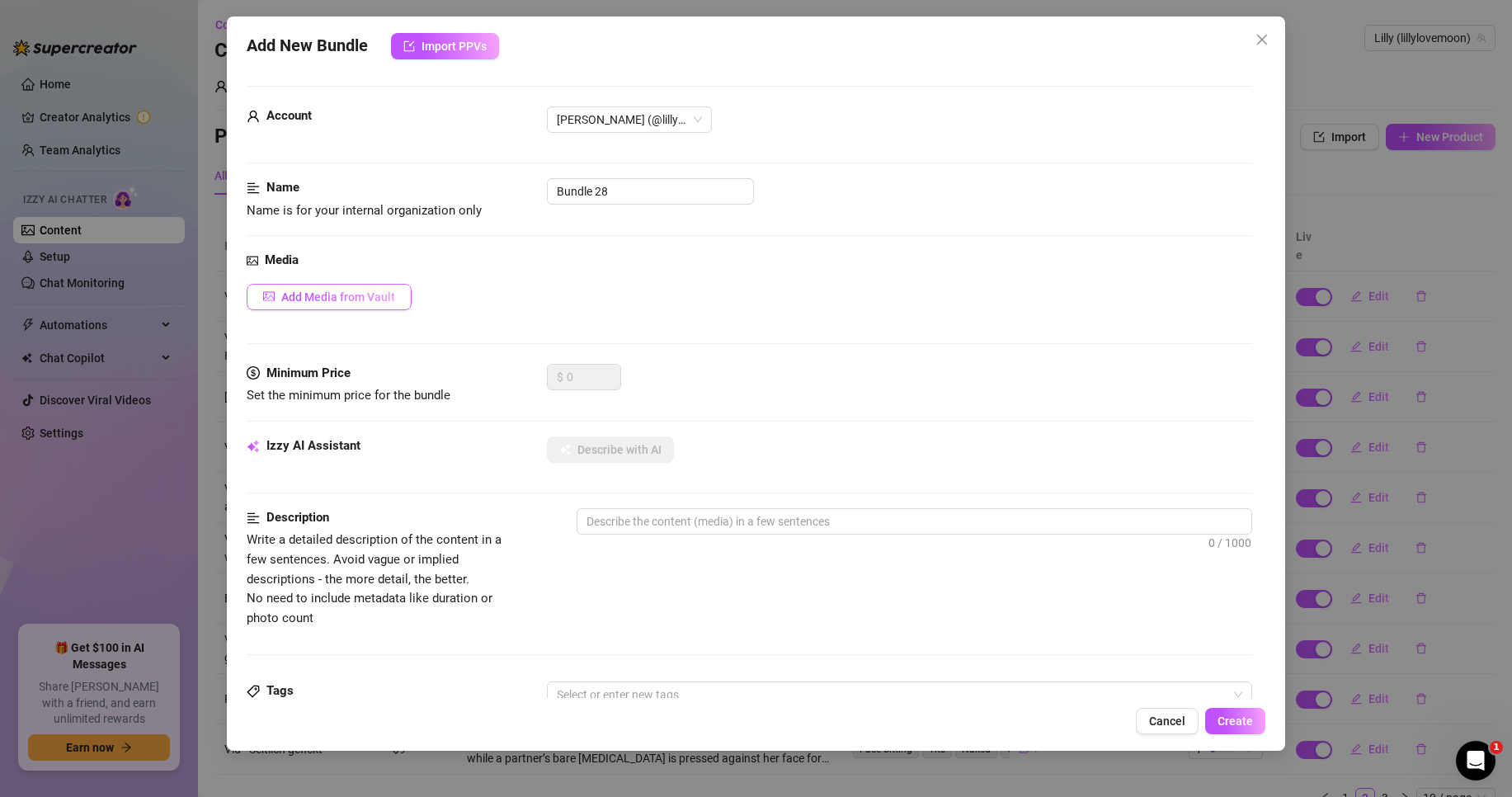
click at [366, 291] on span "Add Media from Vault" at bounding box center [338, 297] width 114 height 13
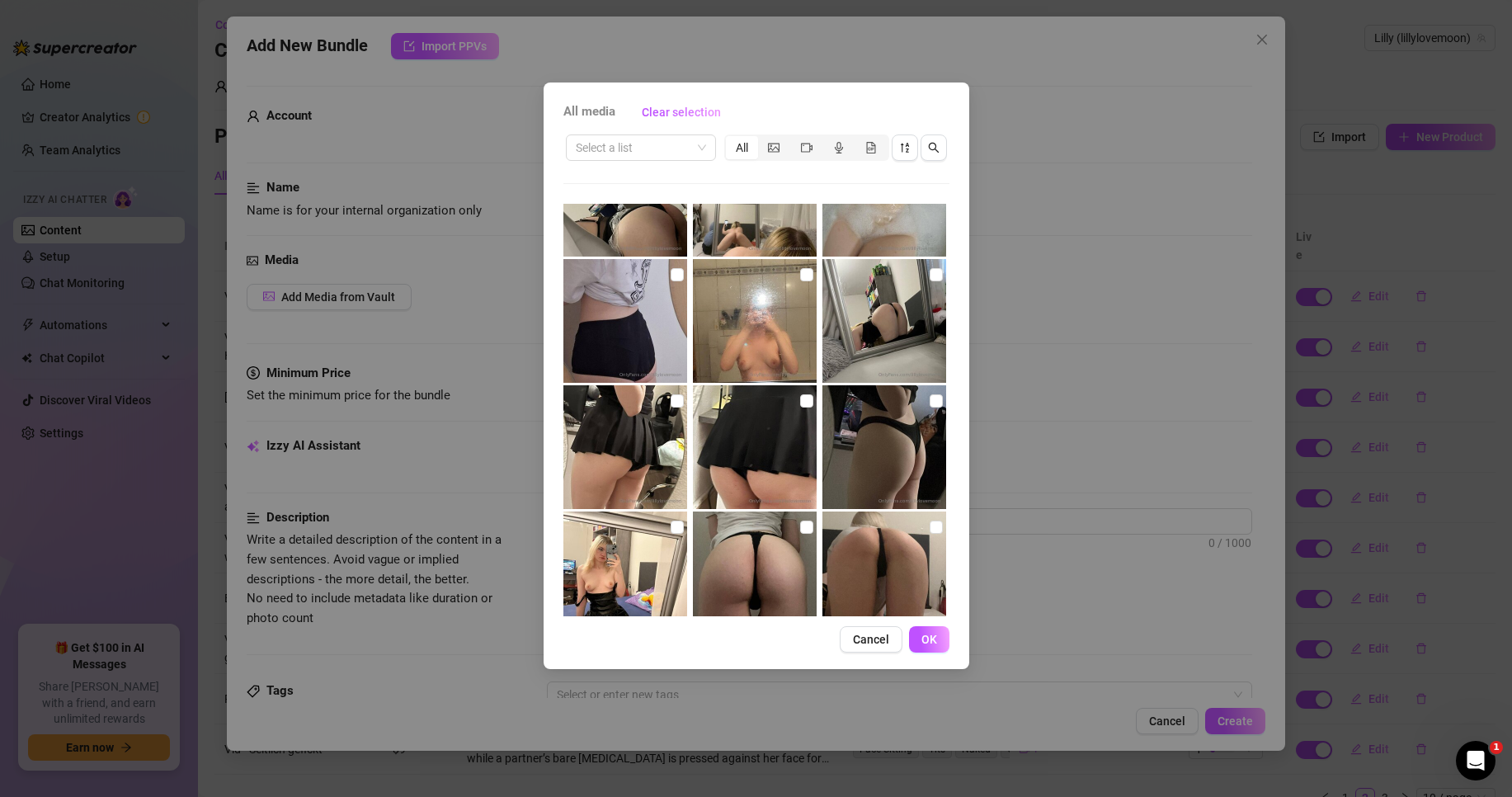
scroll to position [495, 0]
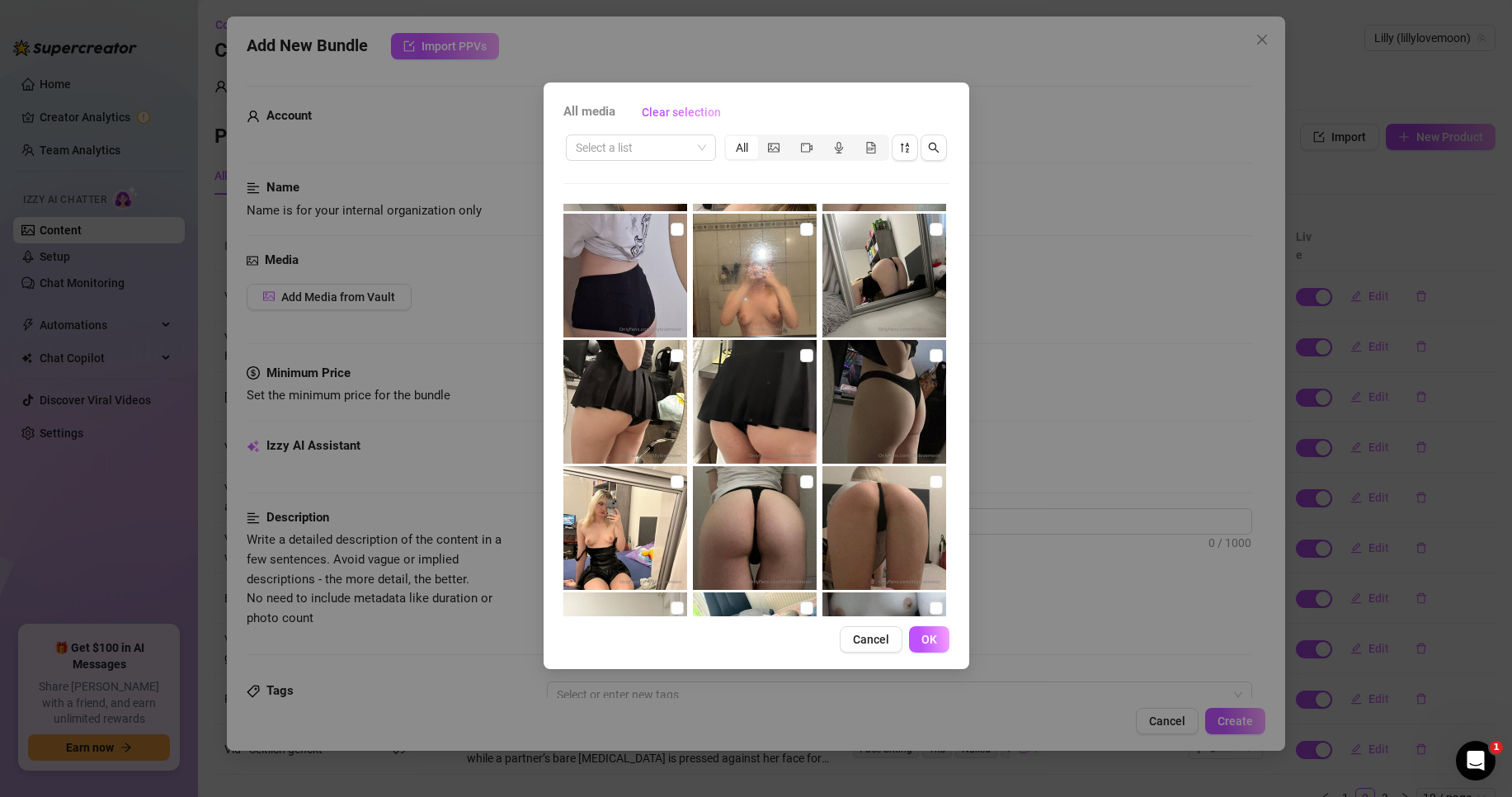
click at [663, 354] on img at bounding box center [625, 402] width 124 height 124
click at [803, 358] on input "checkbox" at bounding box center [806, 355] width 13 height 13
click at [944, 640] on button "OK" at bounding box center [930, 639] width 40 height 26
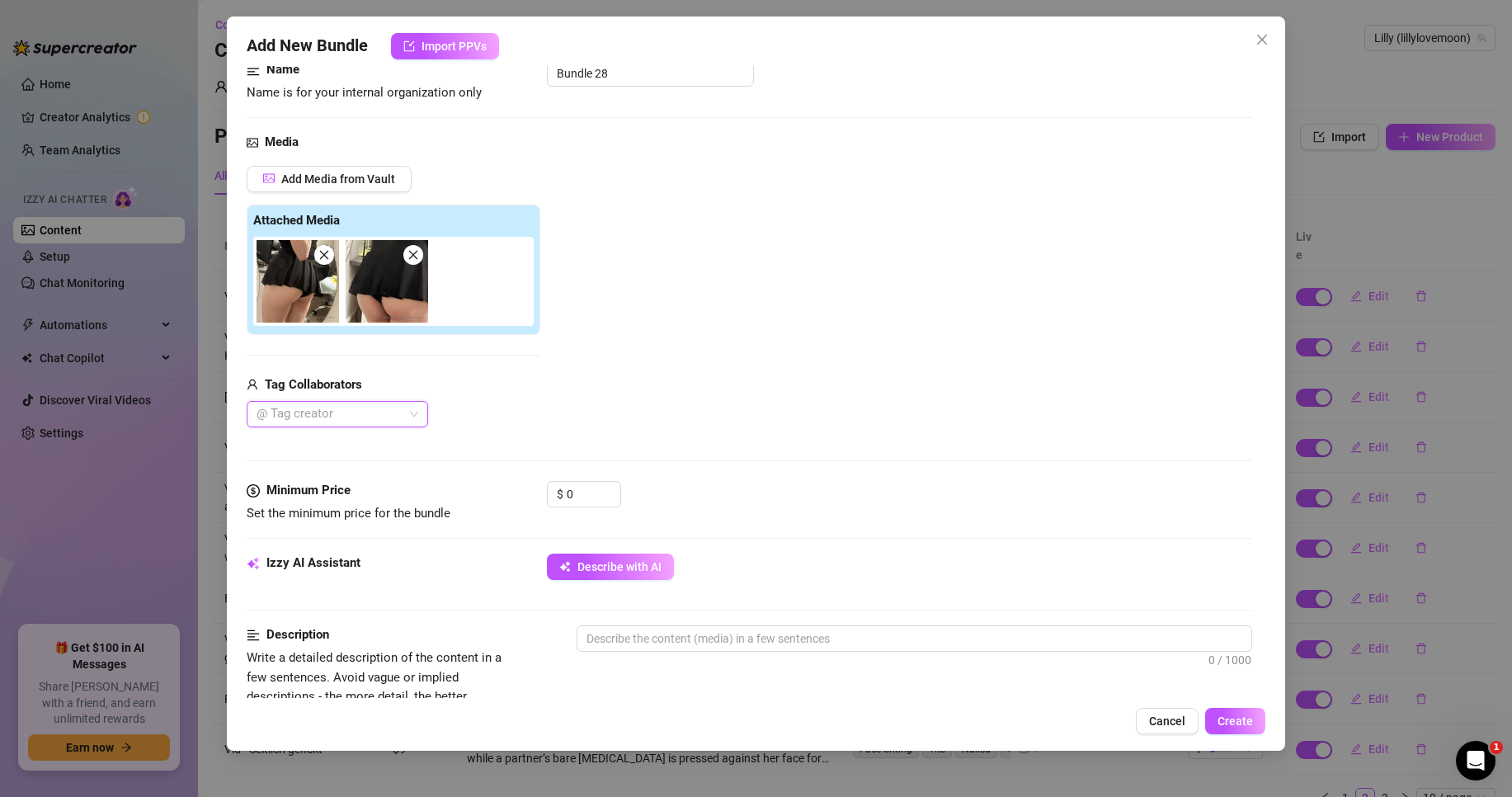
scroll to position [165, 0]
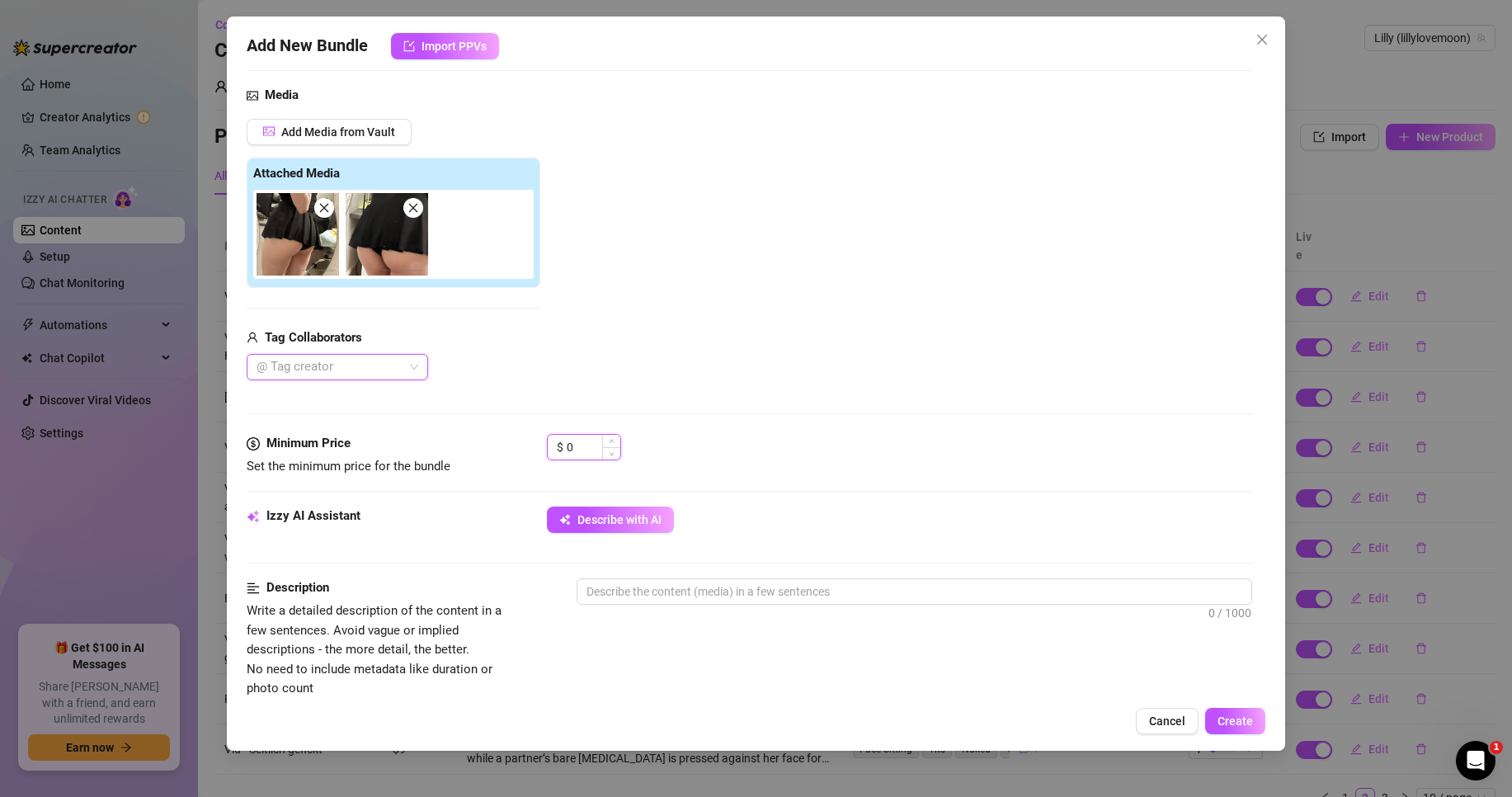
click at [599, 449] on input "0" at bounding box center [594, 447] width 54 height 24
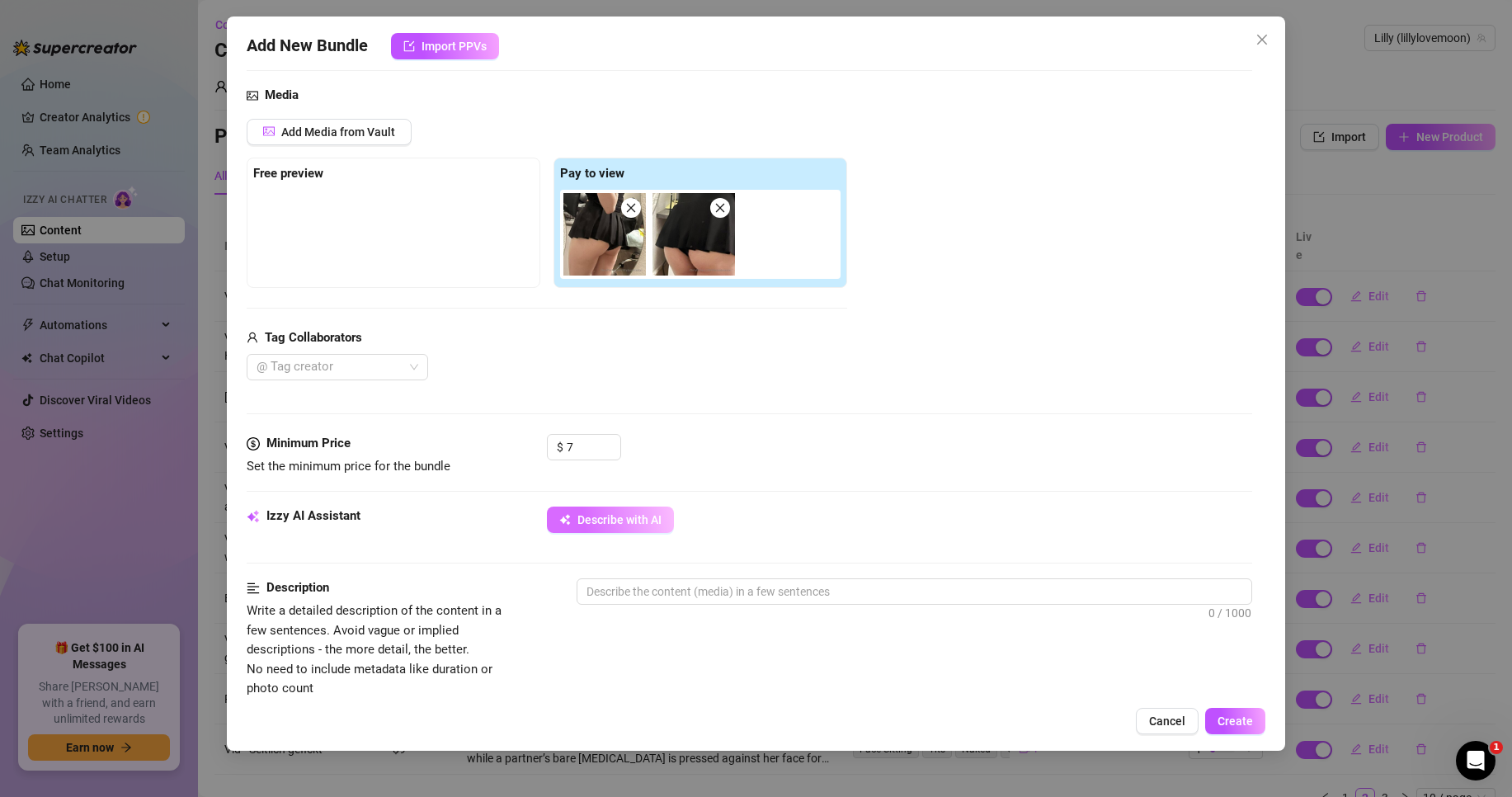
click at [589, 530] on button "Describe with AI" at bounding box center [610, 519] width 127 height 26
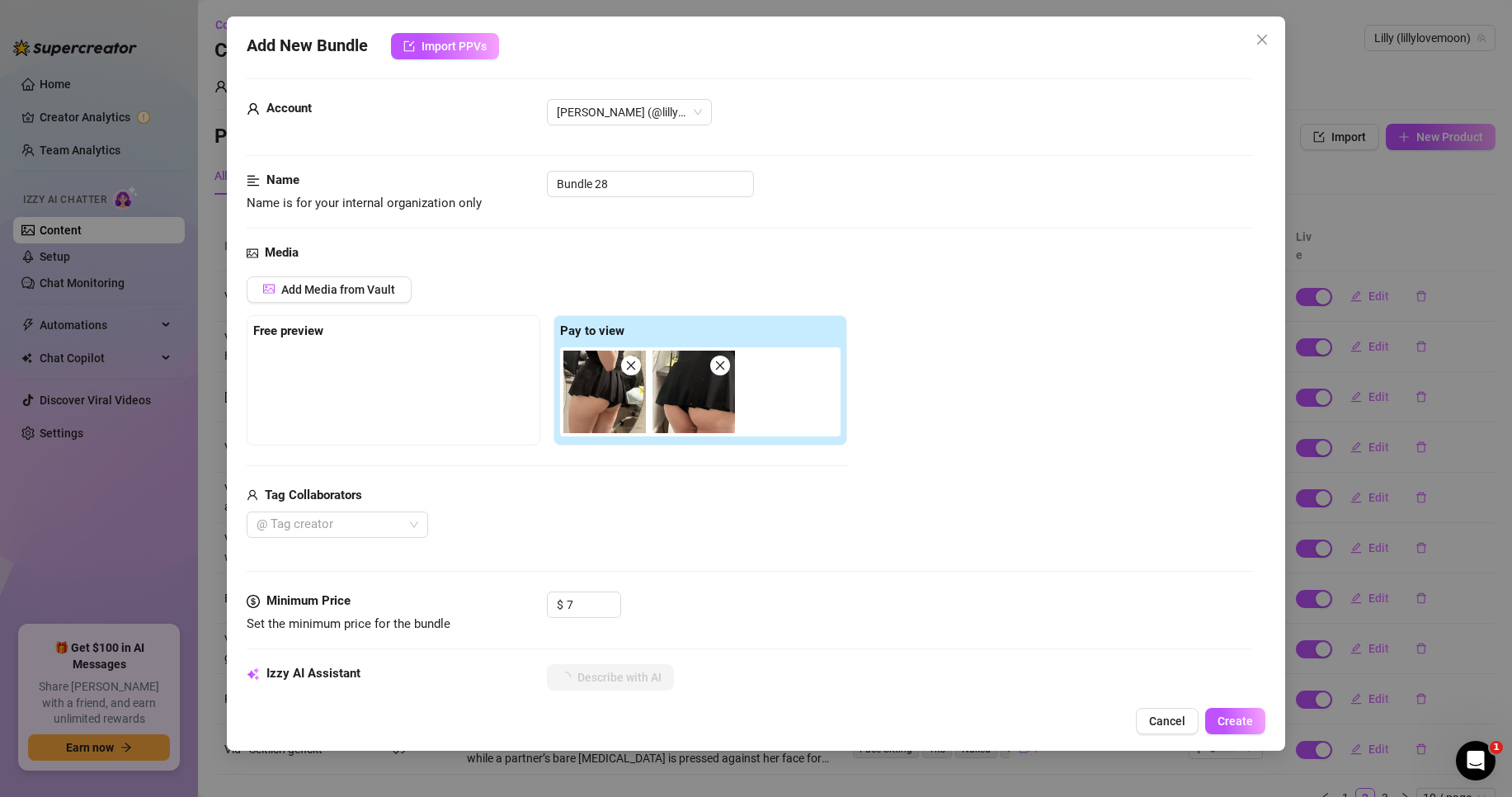
scroll to position [0, 0]
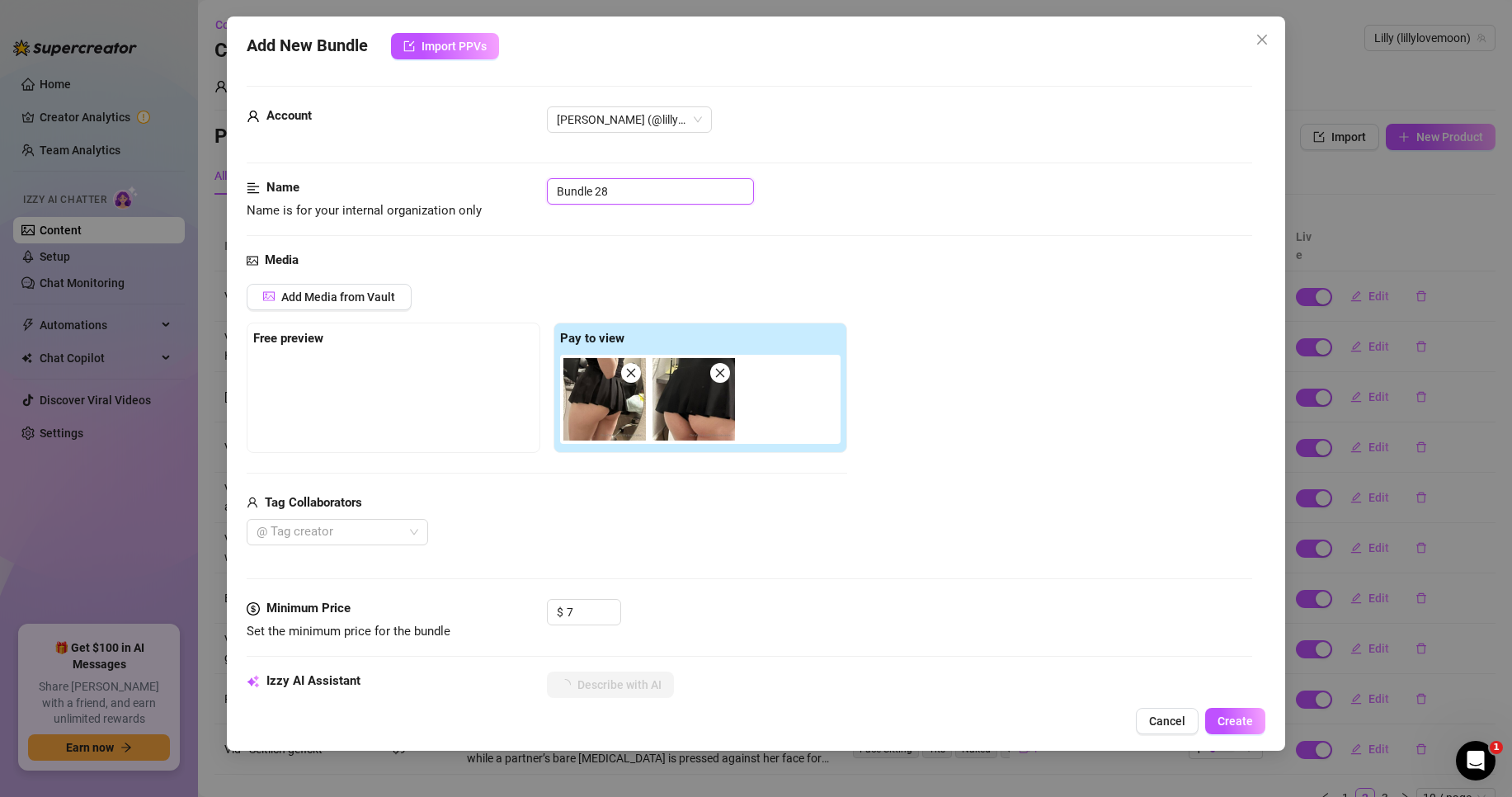
drag, startPoint x: 638, startPoint y: 195, endPoint x: 499, endPoint y: 194, distance: 139.0
click at [499, 194] on div "Name Name is for your internal organization only Bundle 28" at bounding box center [749, 199] width 1005 height 42
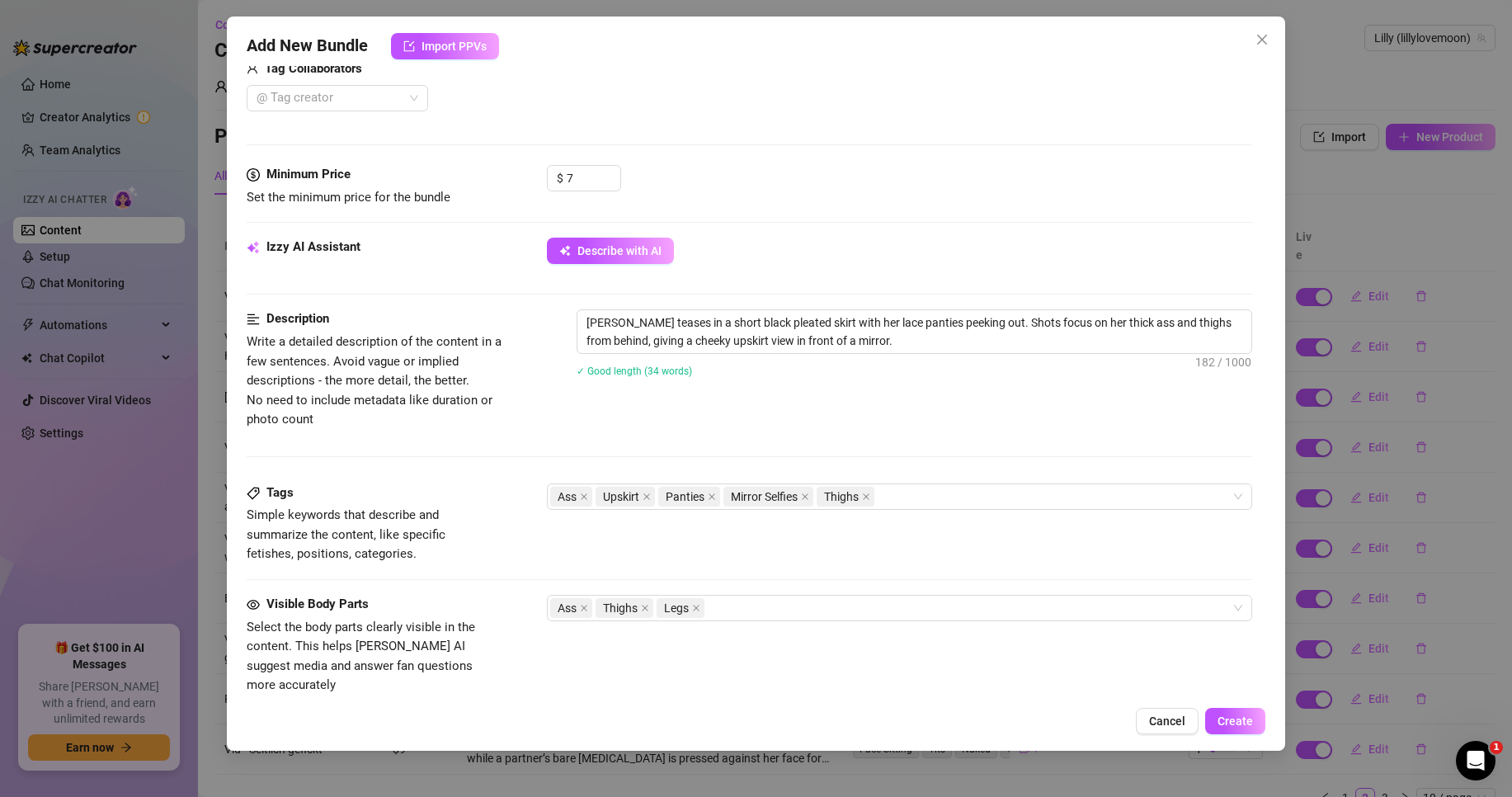
scroll to position [742, 0]
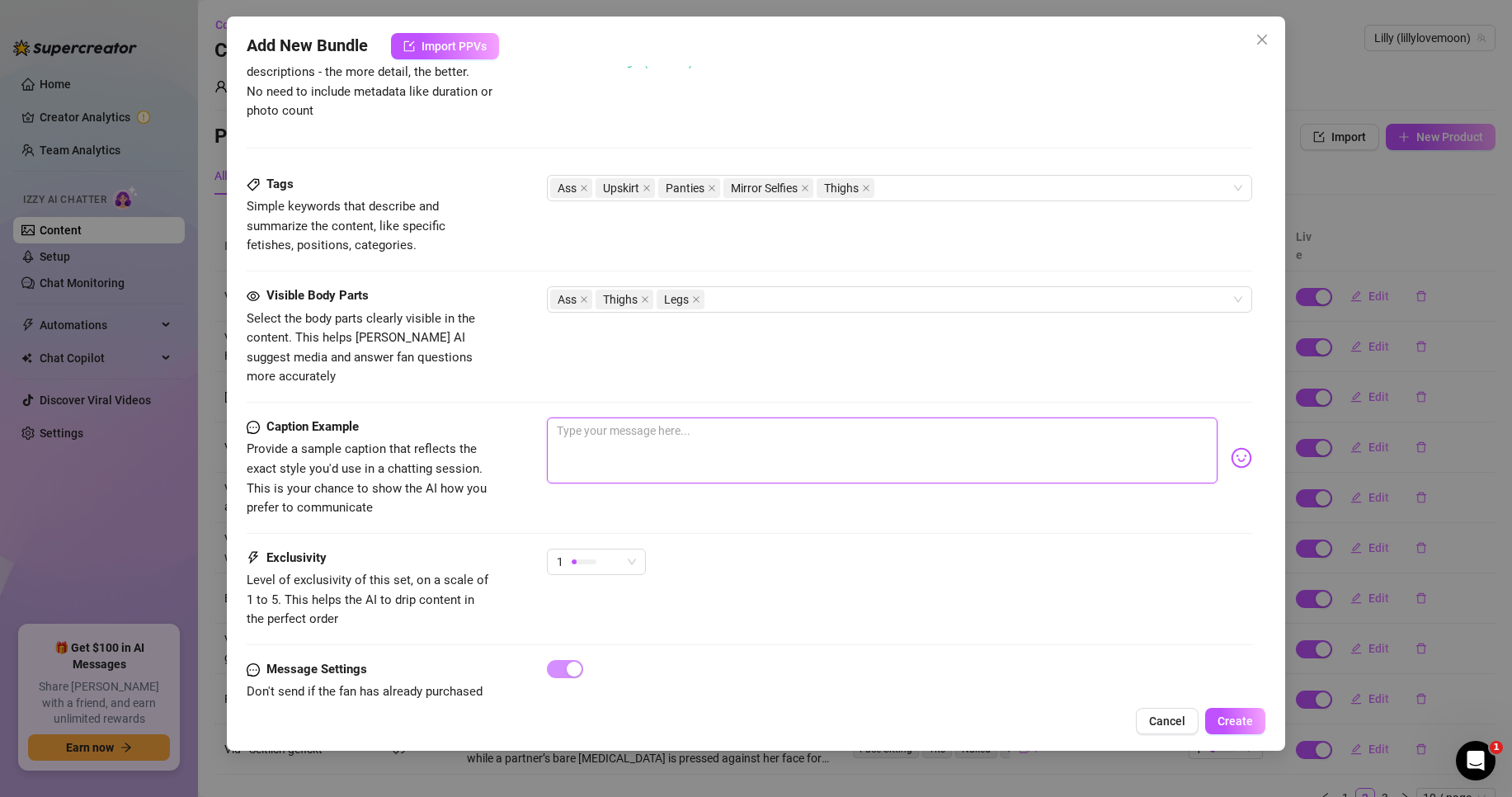
drag, startPoint x: 643, startPoint y: 438, endPoint x: 653, endPoint y: 422, distance: 18.9
click at [647, 429] on textarea at bounding box center [882, 451] width 671 height 66
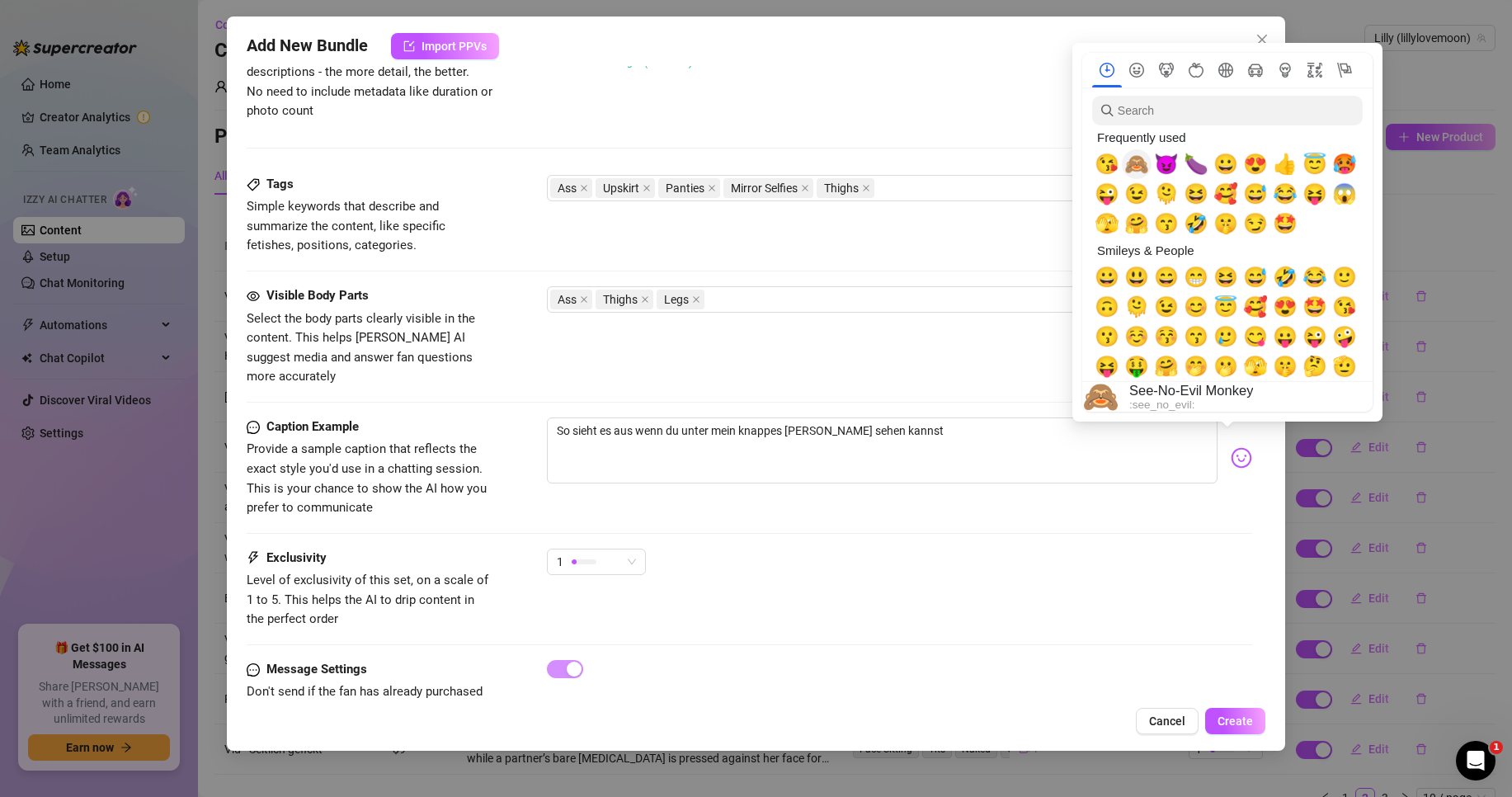
click at [1133, 166] on span "🙈" at bounding box center [1137, 164] width 24 height 23
click at [1118, 166] on span "😘" at bounding box center [1107, 164] width 24 height 23
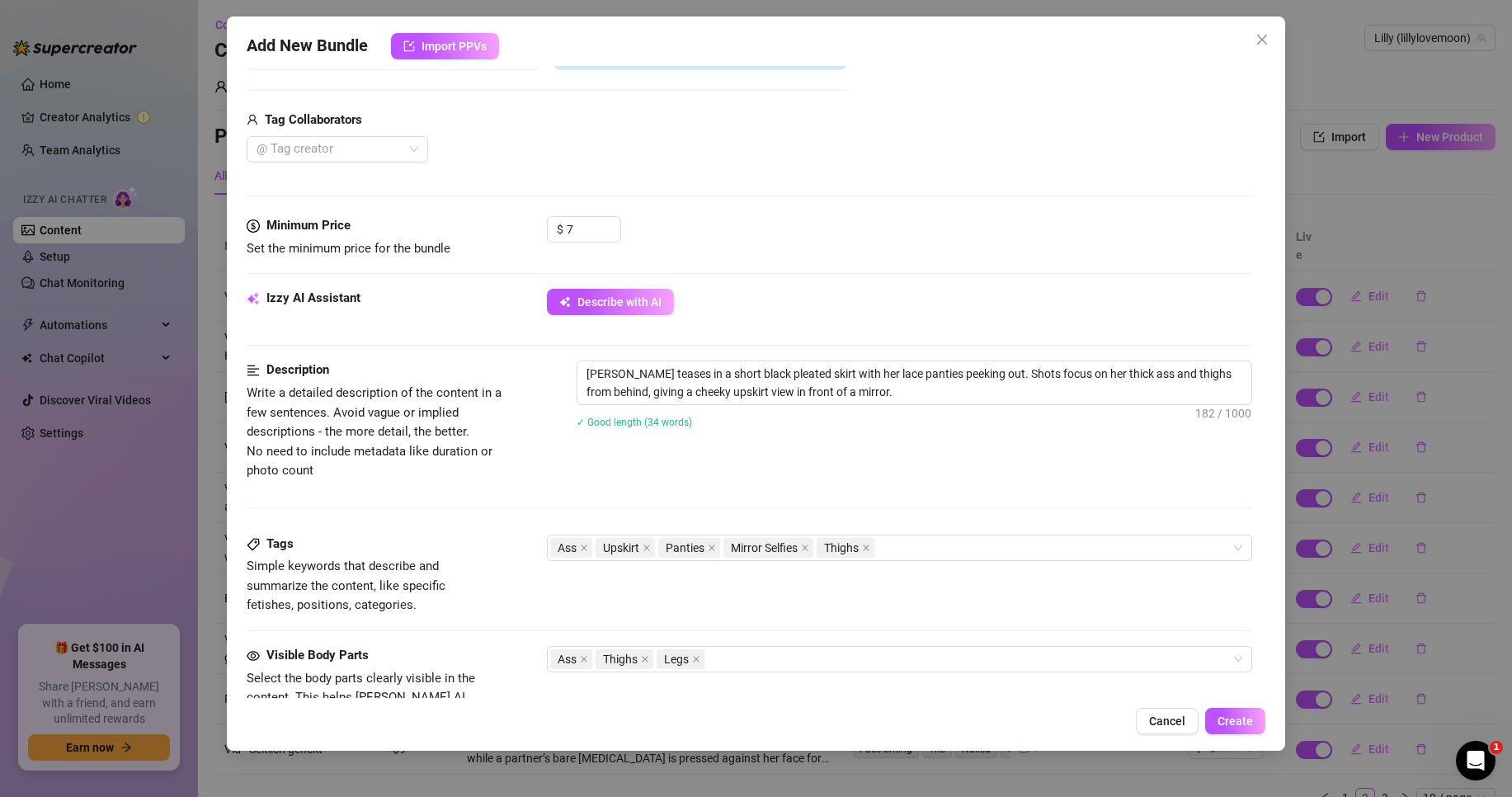
scroll to position [372, 0]
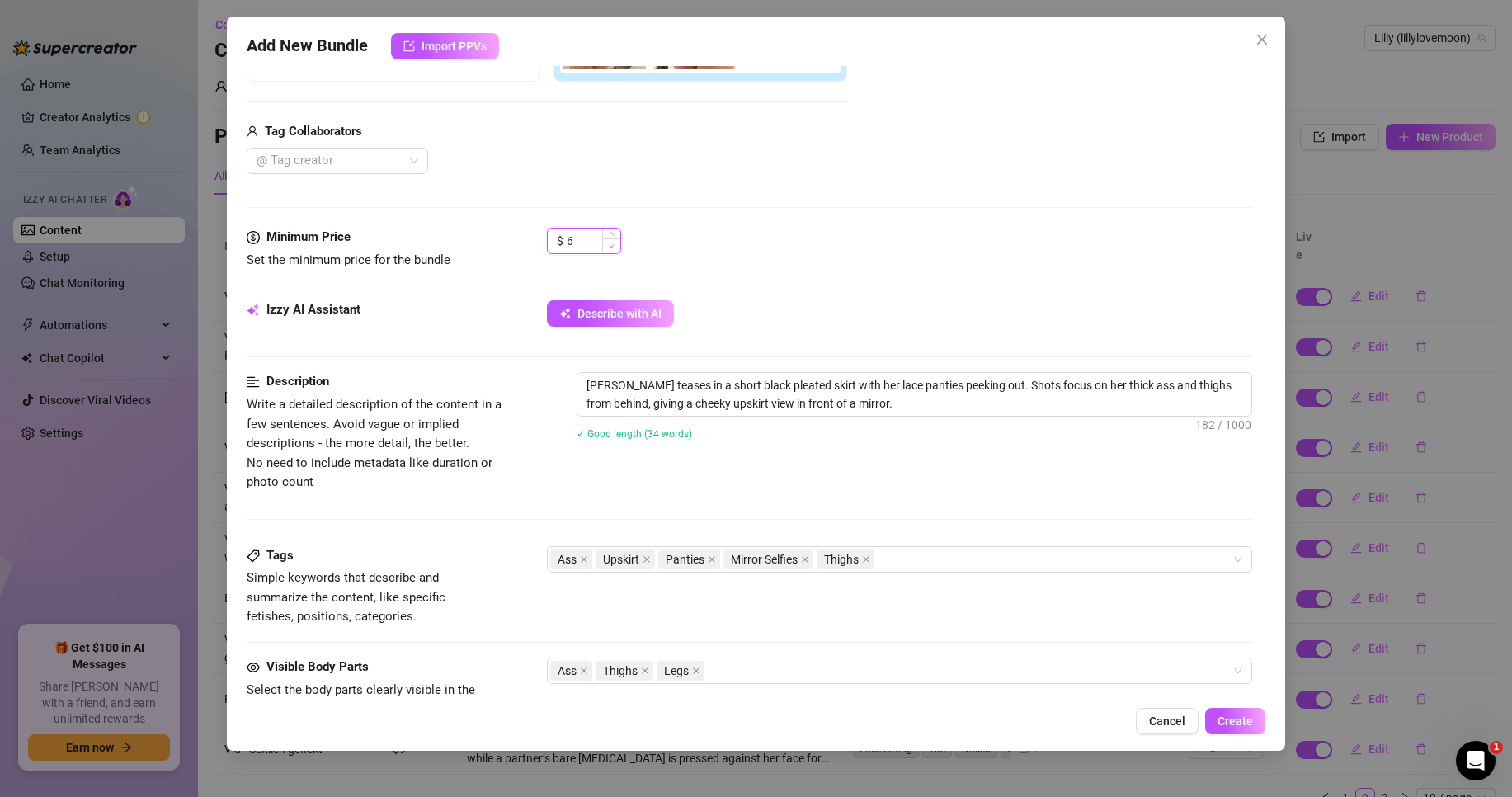
click at [612, 244] on icon "down" at bounding box center [612, 246] width 6 height 6
click at [611, 237] on icon "up" at bounding box center [612, 236] width 6 height 6
click at [609, 245] on icon "down" at bounding box center [612, 246] width 6 height 6
click at [1242, 715] on span "Create" at bounding box center [1235, 720] width 36 height 13
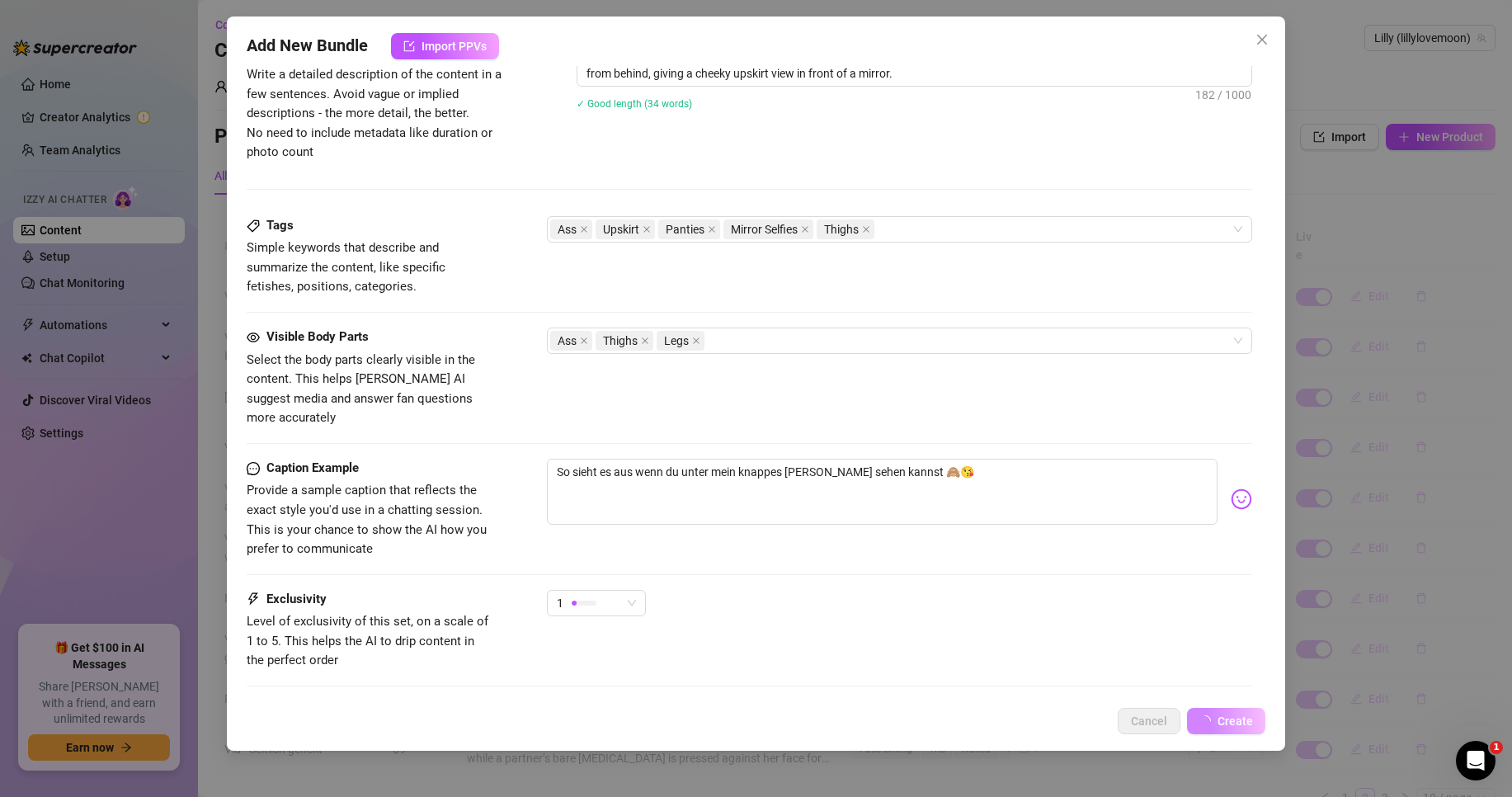
scroll to position [579, 0]
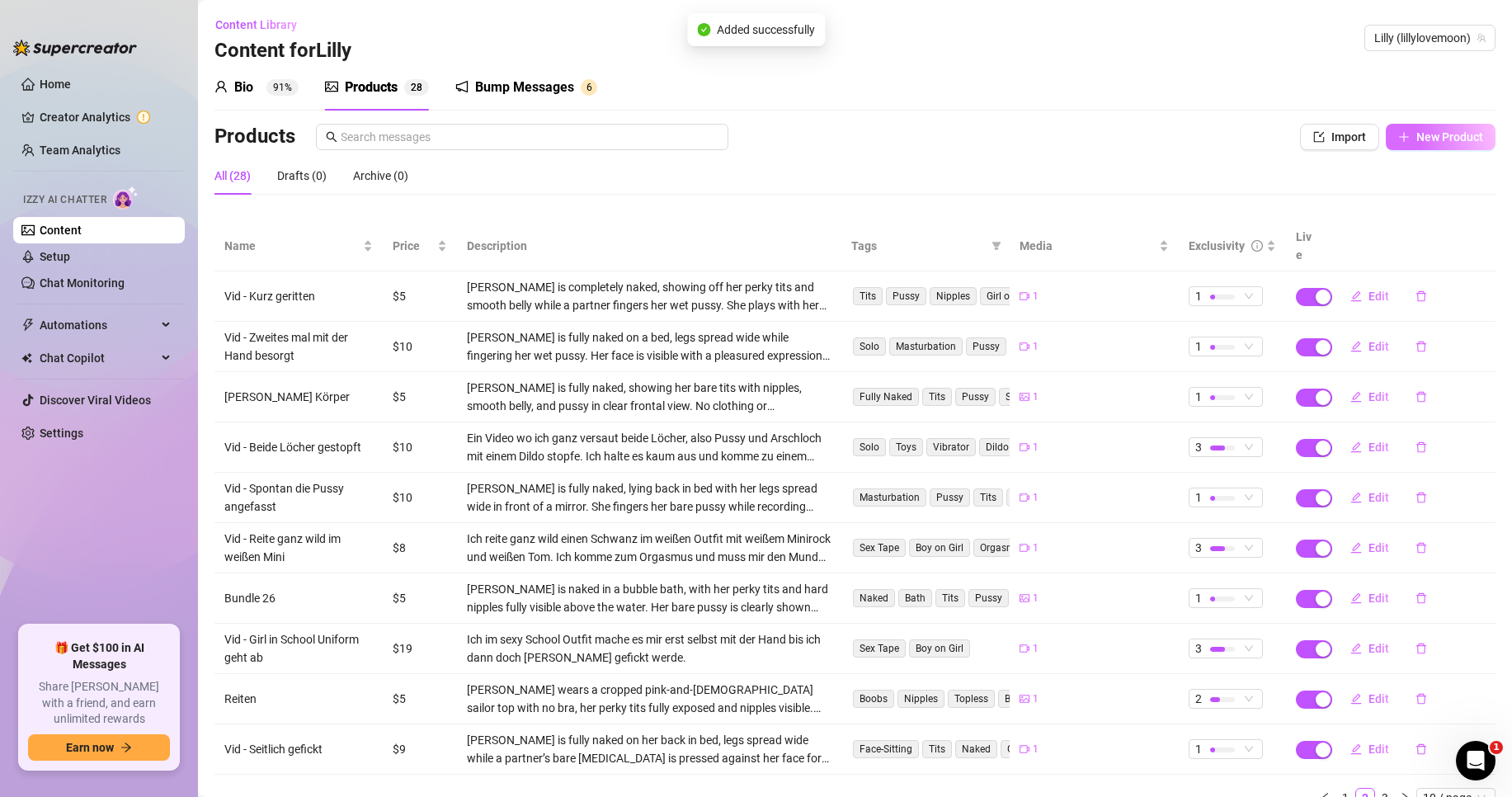
click at [1418, 133] on span "New Product" at bounding box center [1449, 137] width 67 height 13
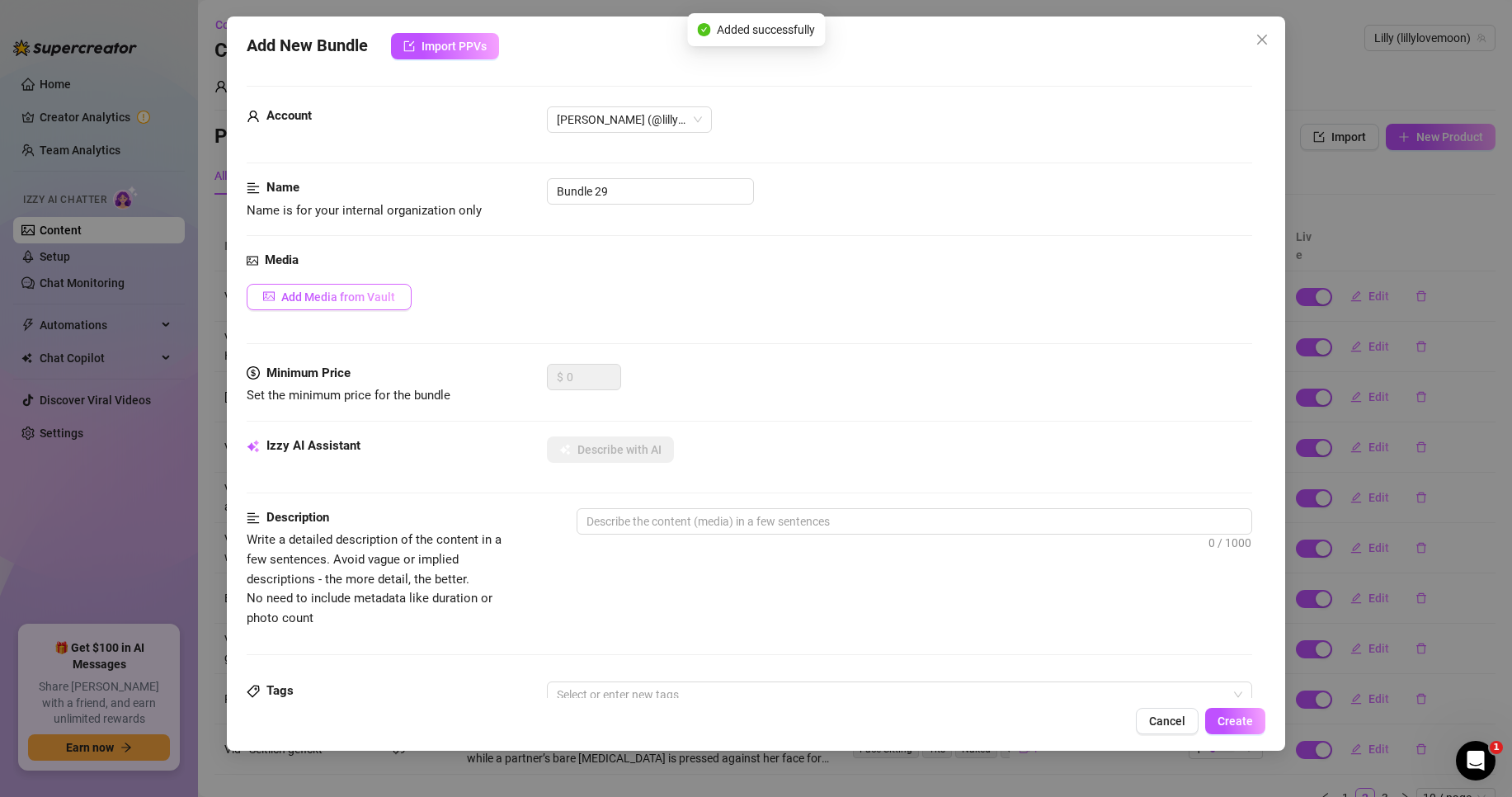
click at [361, 292] on span "Add Media from Vault" at bounding box center [338, 297] width 114 height 13
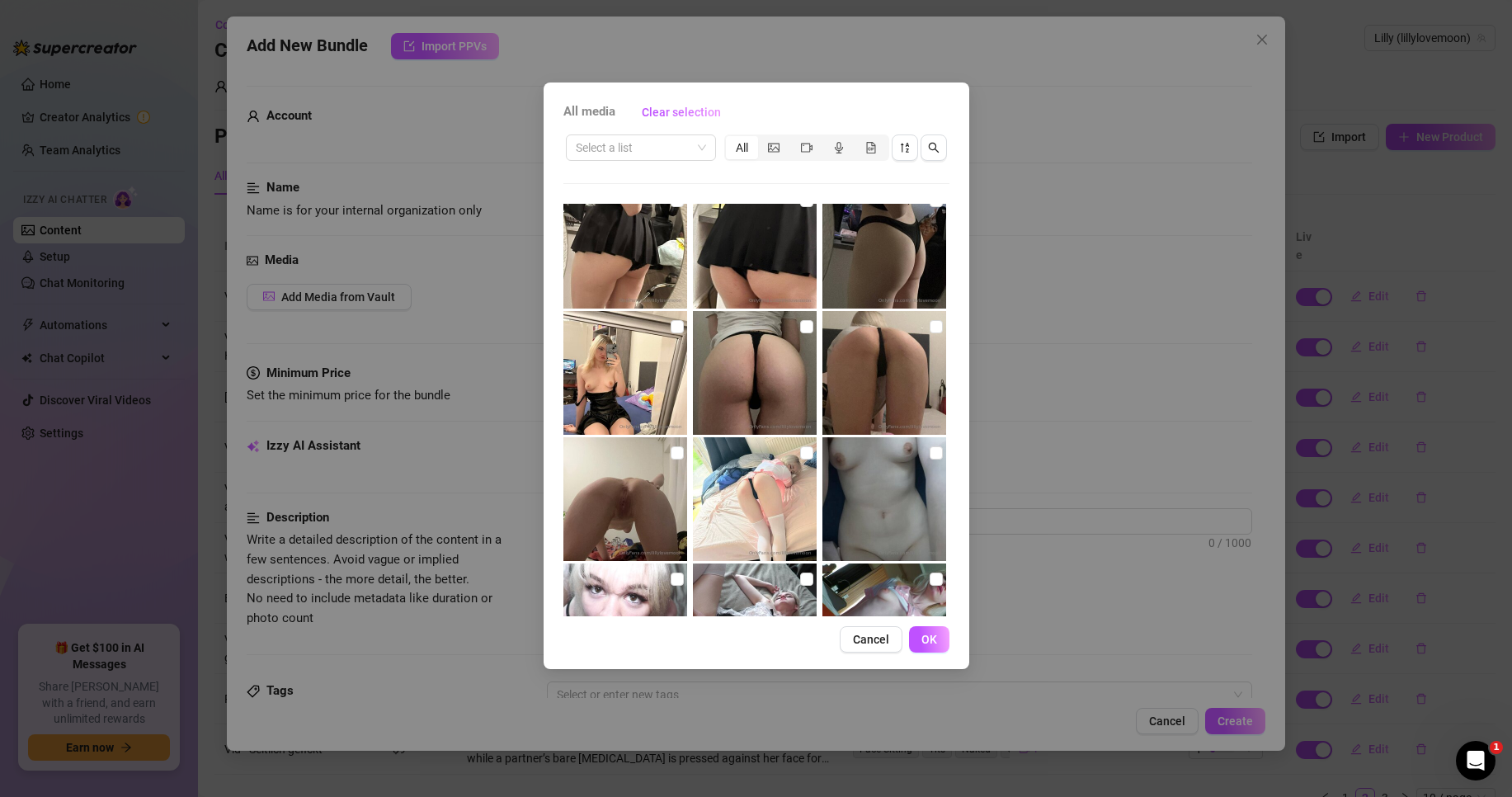
scroll to position [660, 0]
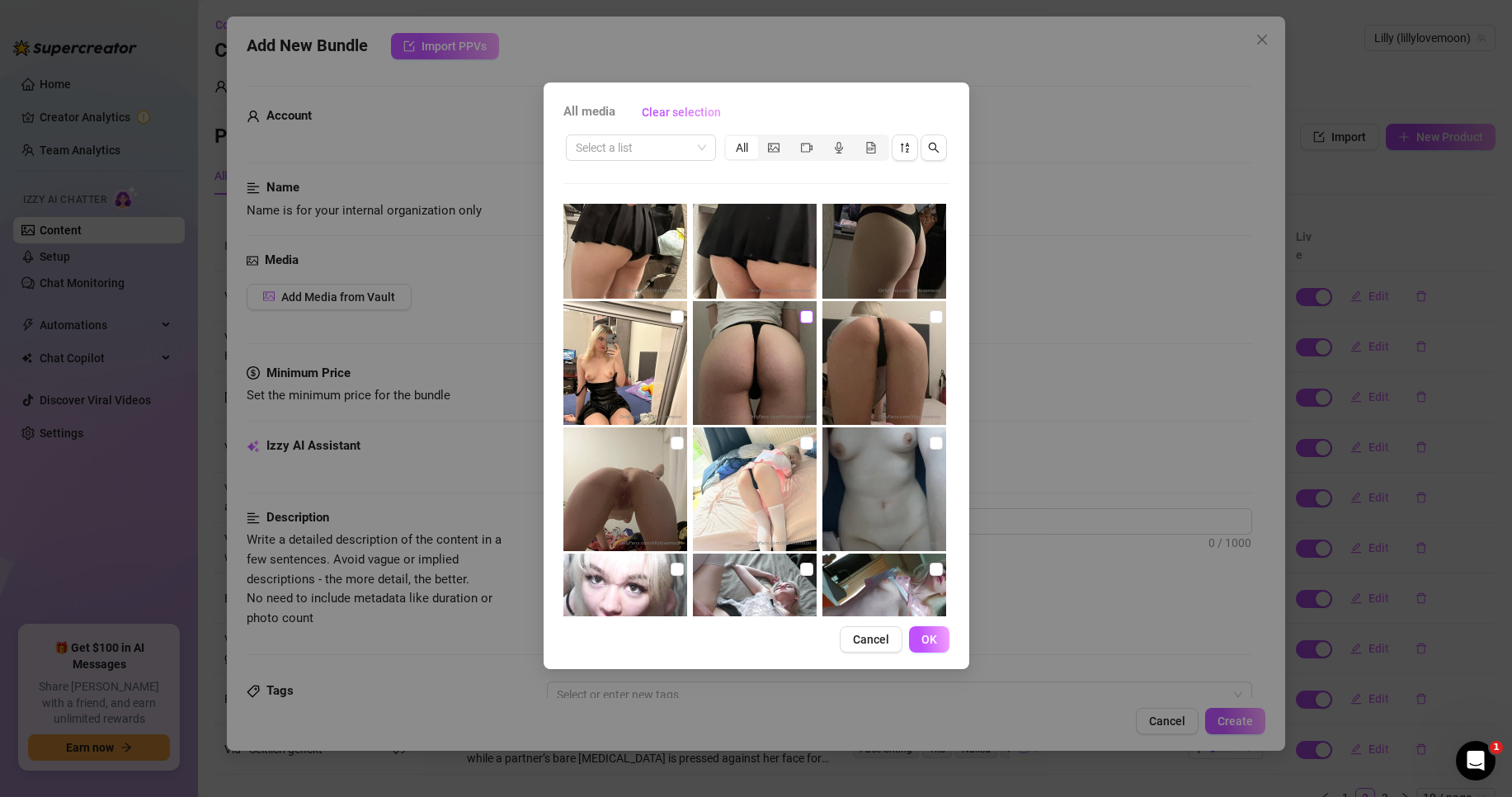
click at [800, 315] on input "checkbox" at bounding box center [806, 316] width 13 height 13
click at [930, 315] on input "checkbox" at bounding box center [936, 316] width 13 height 13
click at [673, 439] on input "checkbox" at bounding box center [677, 442] width 13 height 13
click at [946, 646] on button "OK" at bounding box center [930, 639] width 40 height 26
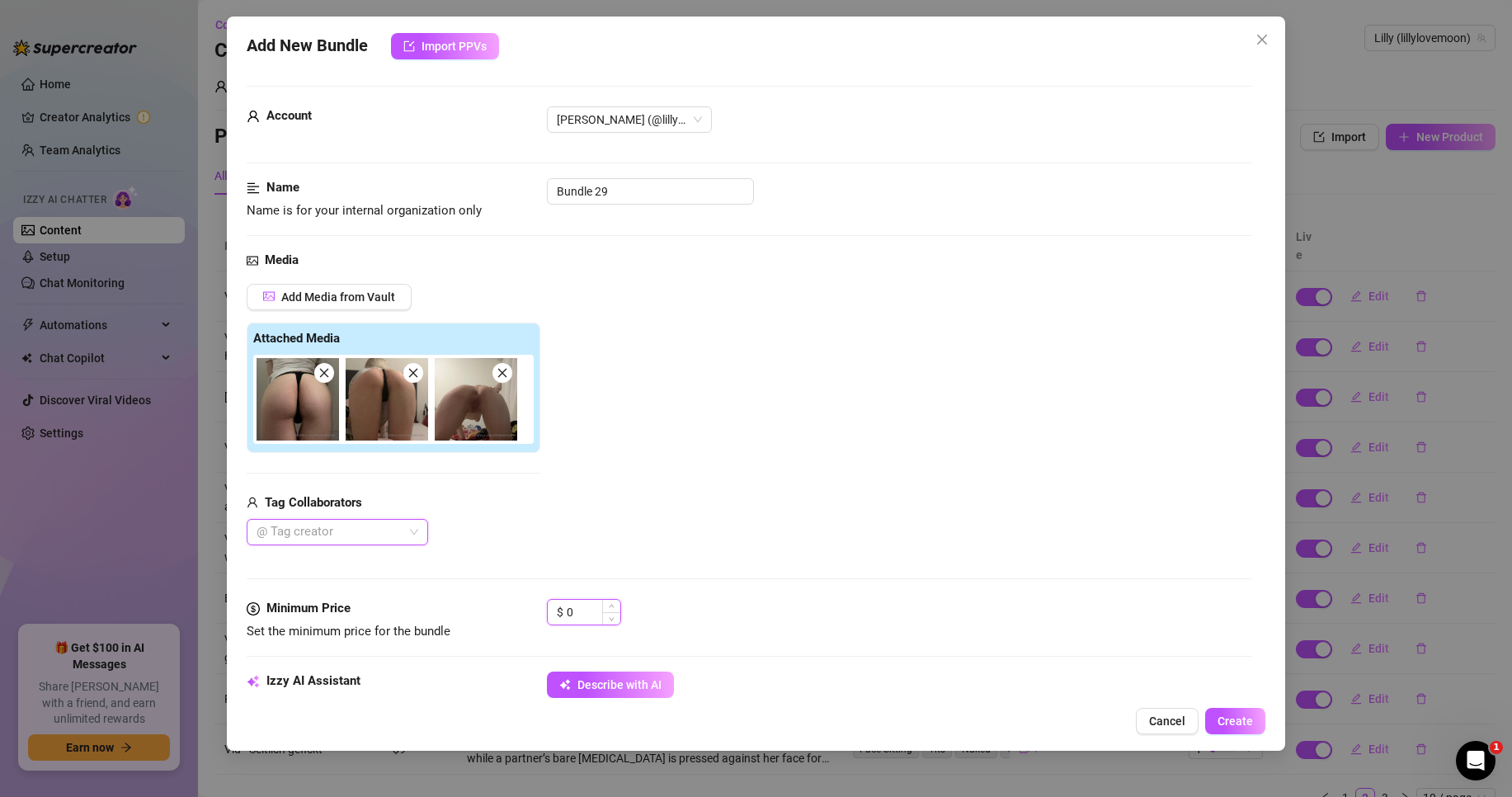
click at [594, 611] on input "0" at bounding box center [594, 612] width 54 height 24
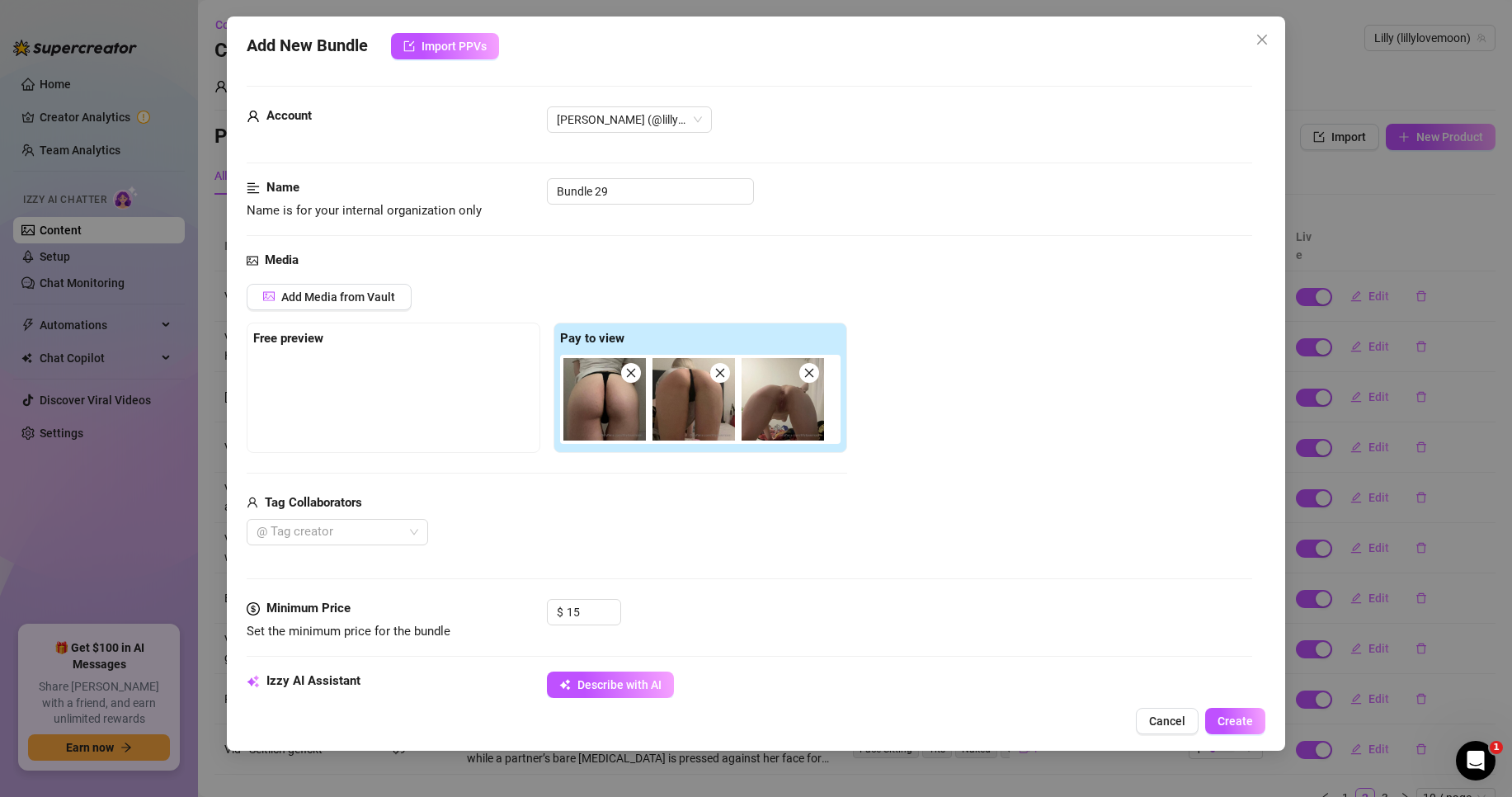
click at [669, 545] on div "@ Tag creator" at bounding box center [547, 532] width 601 height 26
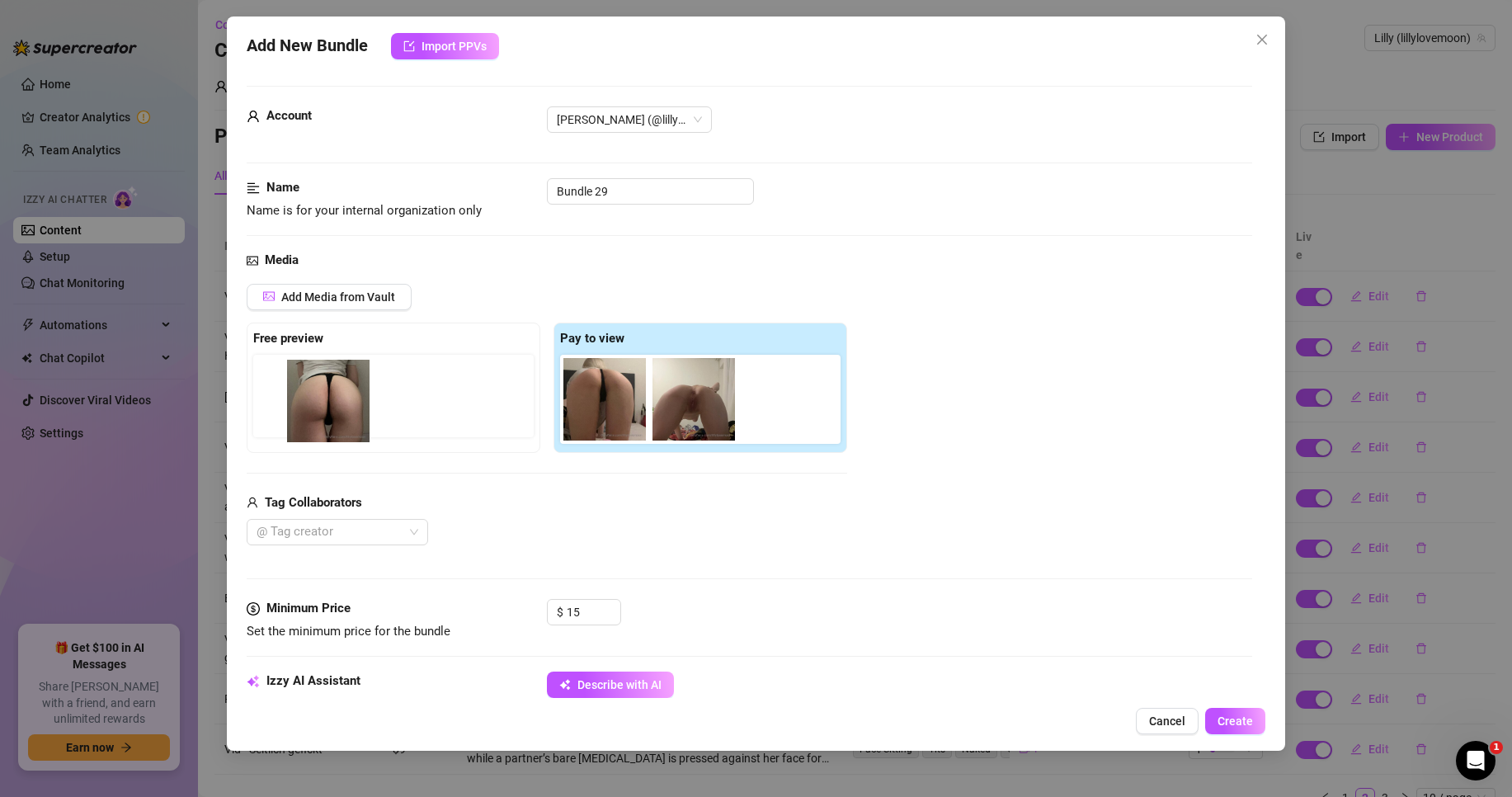
drag, startPoint x: 602, startPoint y: 419, endPoint x: 310, endPoint y: 416, distance: 292.0
click at [310, 416] on div "Free preview Pay to view" at bounding box center [547, 388] width 601 height 131
drag, startPoint x: 641, startPoint y: 198, endPoint x: 460, endPoint y: 206, distance: 181.2
click at [460, 206] on div "Name Name is for your internal organization only Bundle 29" at bounding box center [749, 199] width 1005 height 42
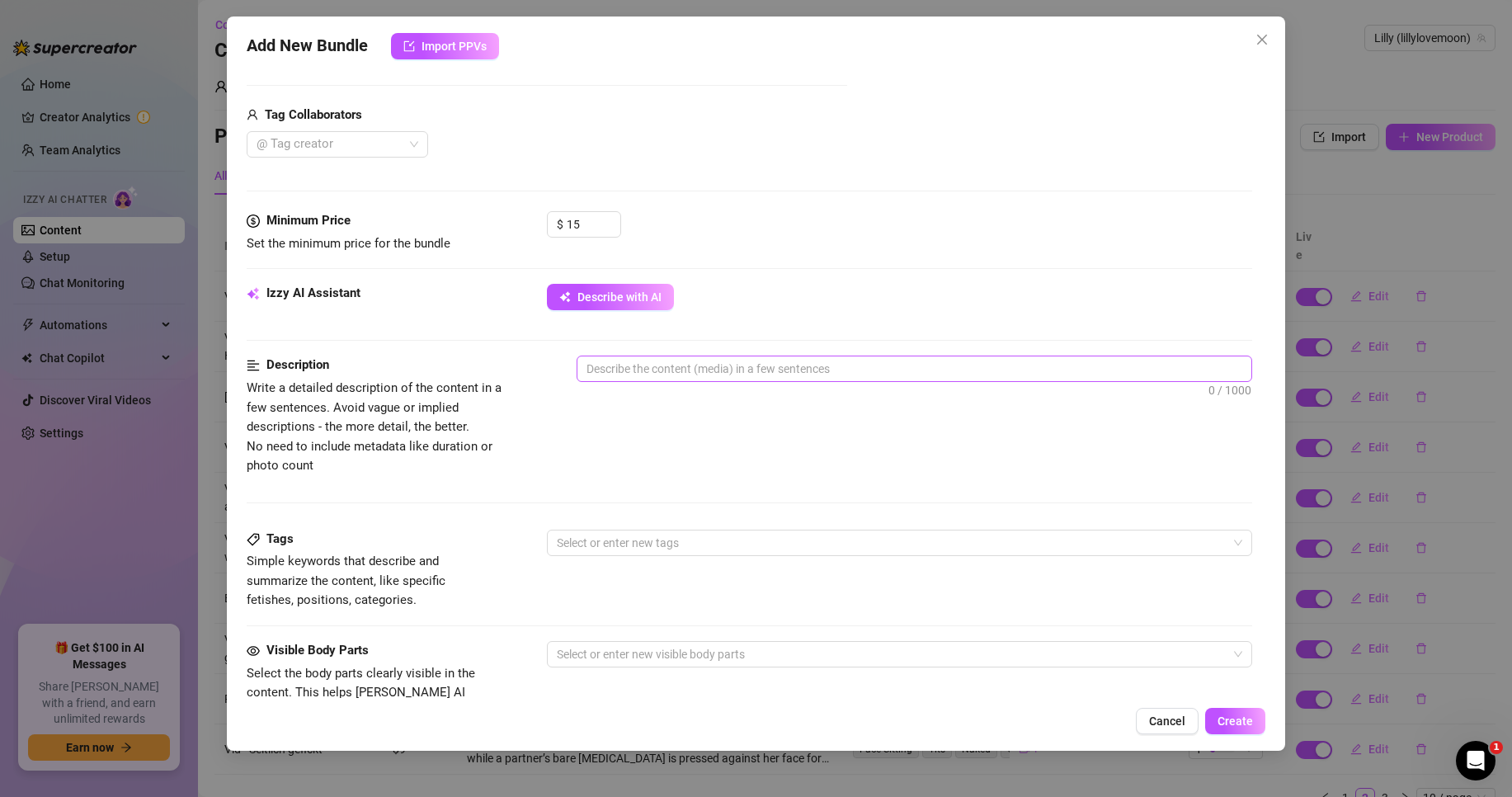
scroll to position [412, 0]
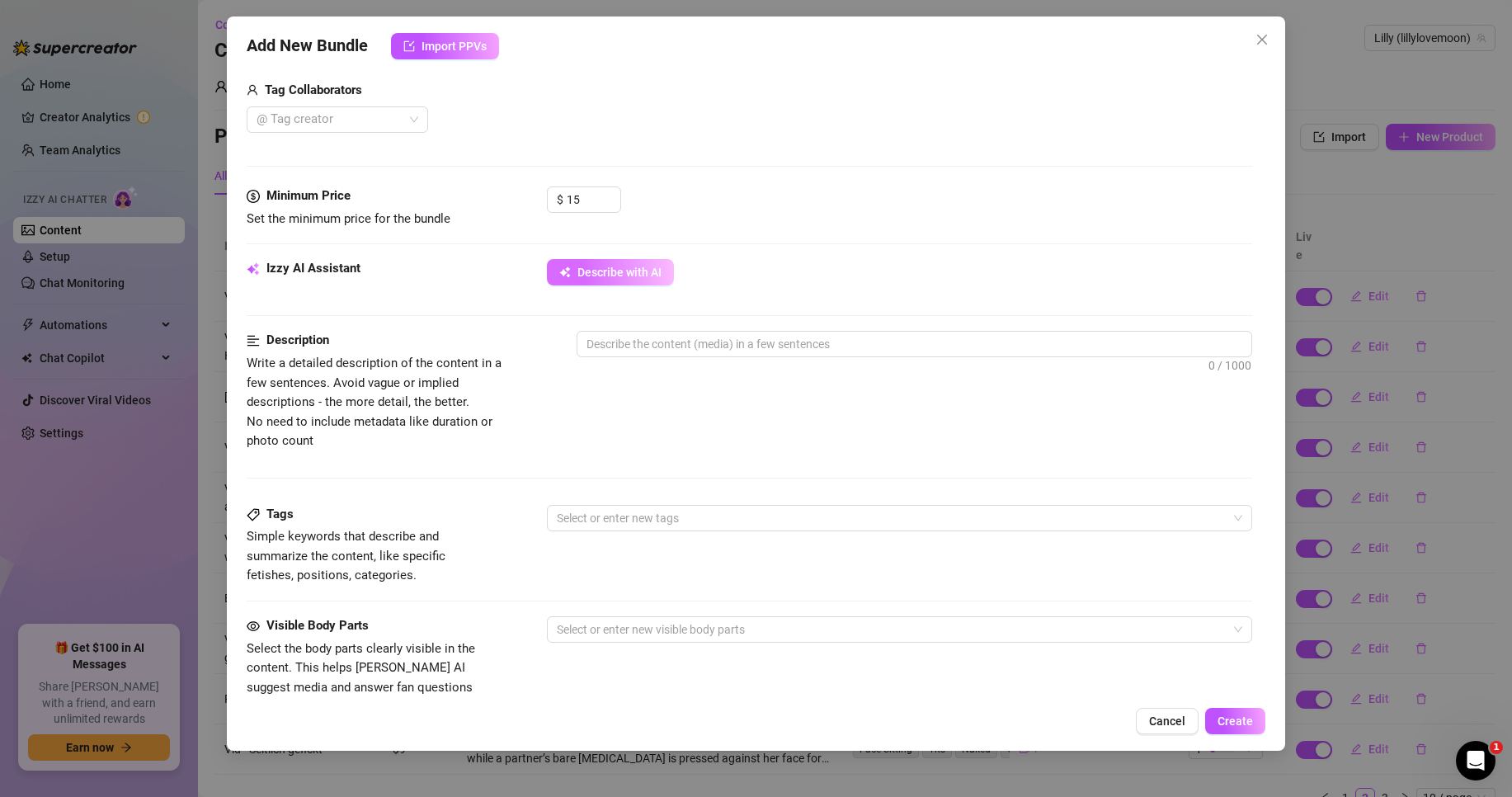
drag, startPoint x: 642, startPoint y: 294, endPoint x: 638, endPoint y: 283, distance: 11.7
click at [641, 294] on div "Izzy AI Assistant Describe with AI" at bounding box center [749, 279] width 1005 height 41
click at [638, 283] on button "Describe with AI" at bounding box center [610, 272] width 127 height 26
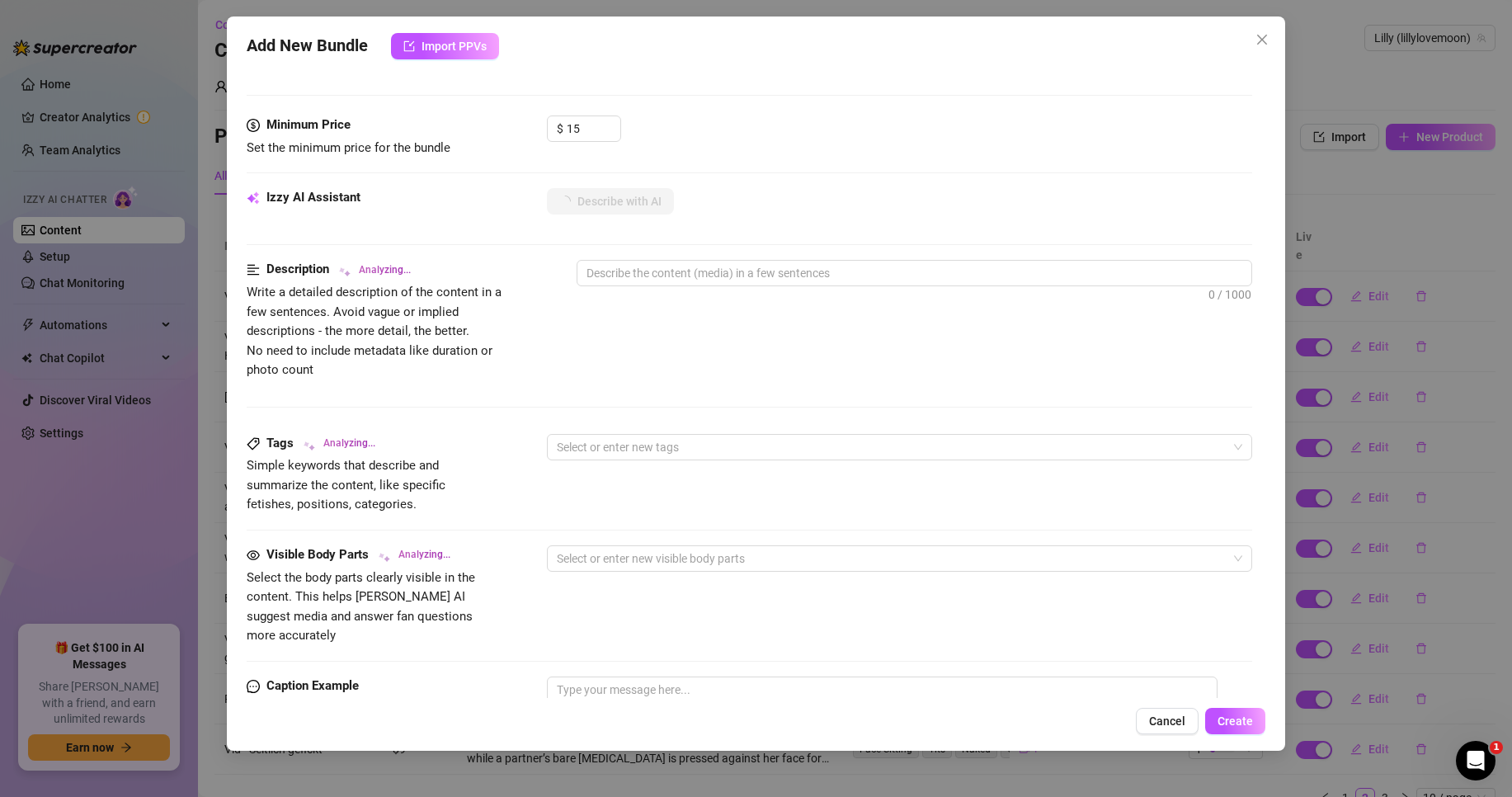
scroll to position [742, 0]
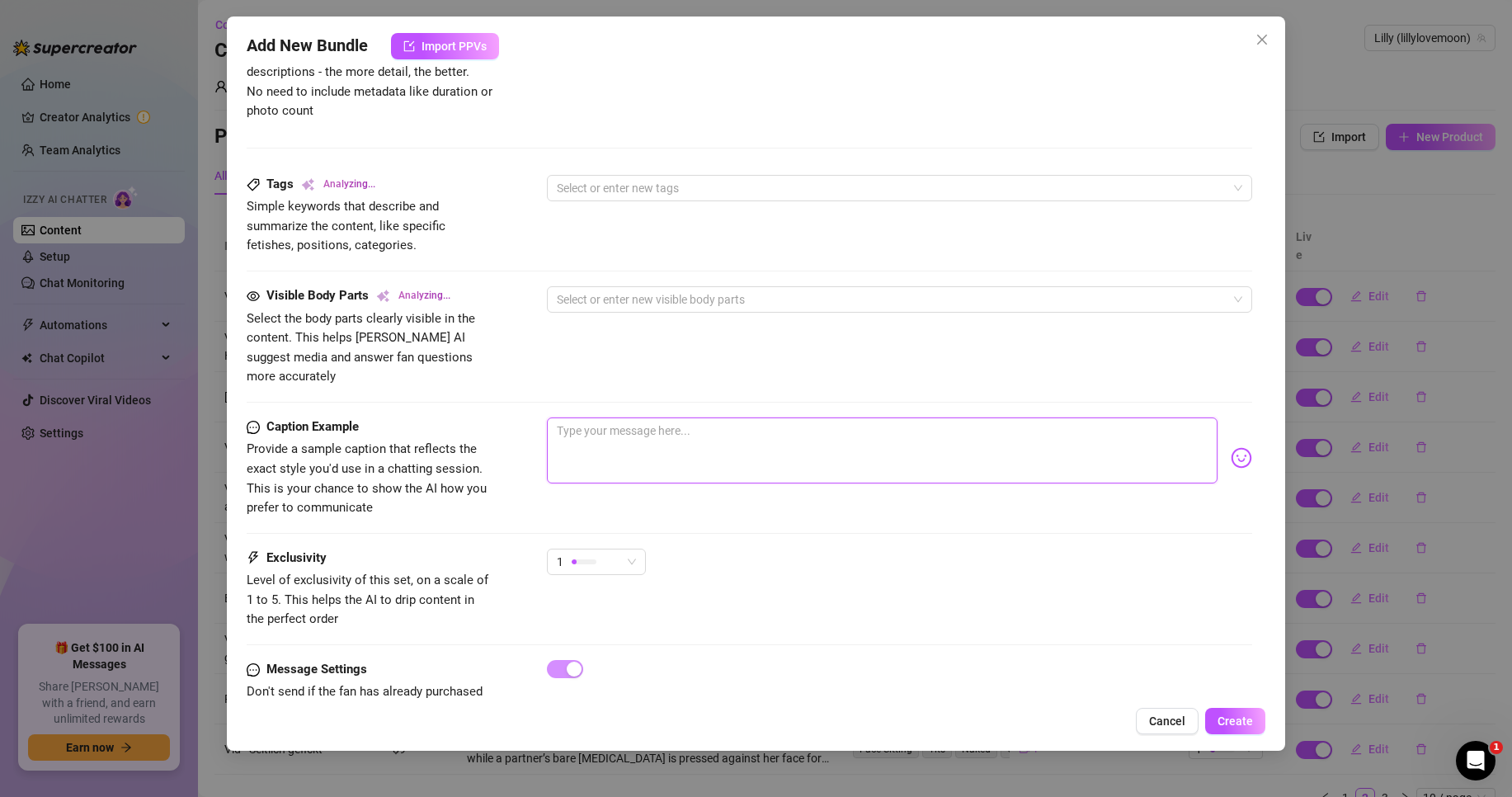
click at [649, 422] on textarea at bounding box center [882, 451] width 671 height 66
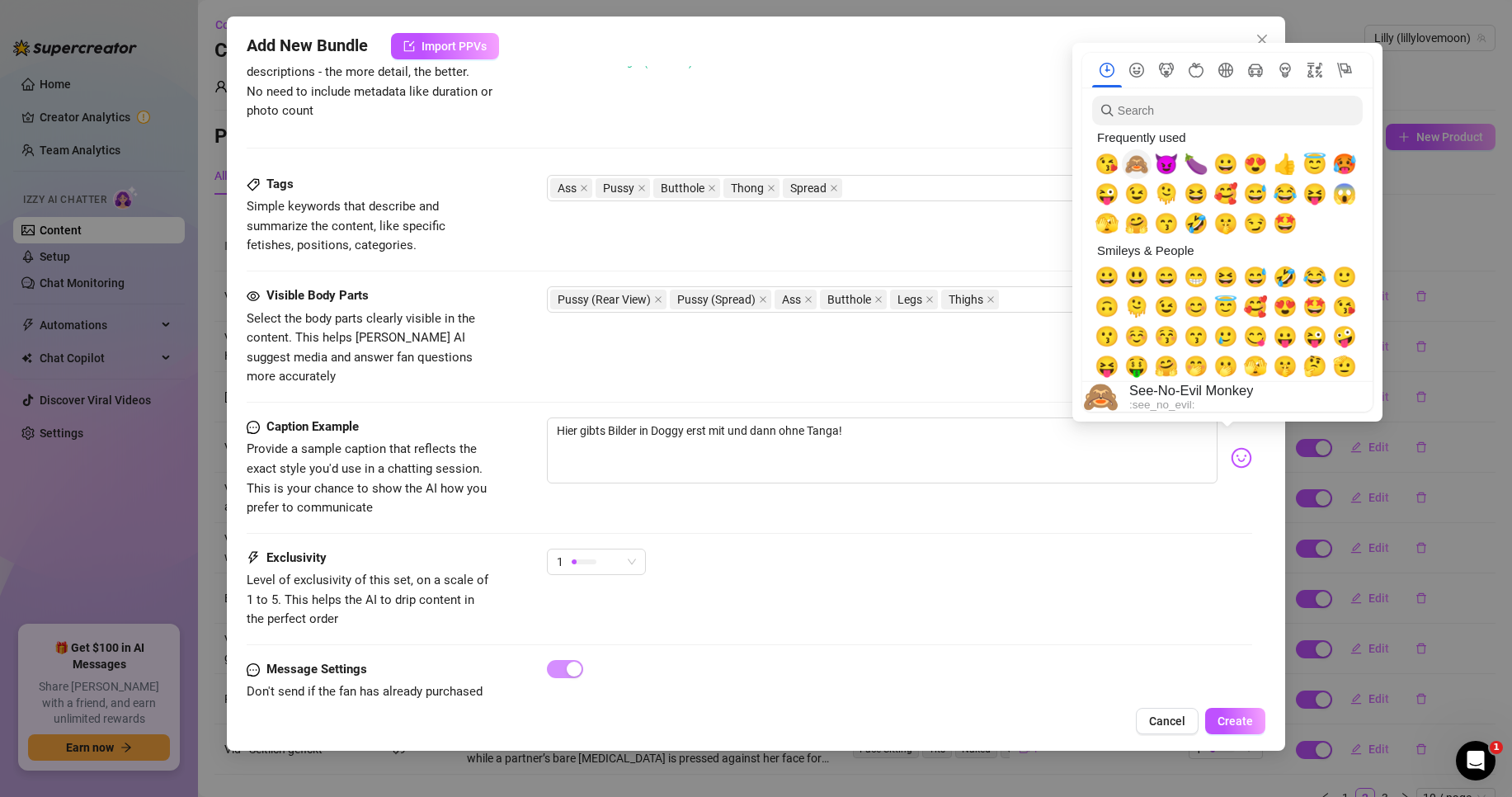
drag, startPoint x: 1139, startPoint y: 160, endPoint x: 1112, endPoint y: 162, distance: 27.1
click at [1139, 161] on span "🙈" at bounding box center [1137, 164] width 24 height 23
click at [1112, 162] on span "😘" at bounding box center [1107, 164] width 24 height 23
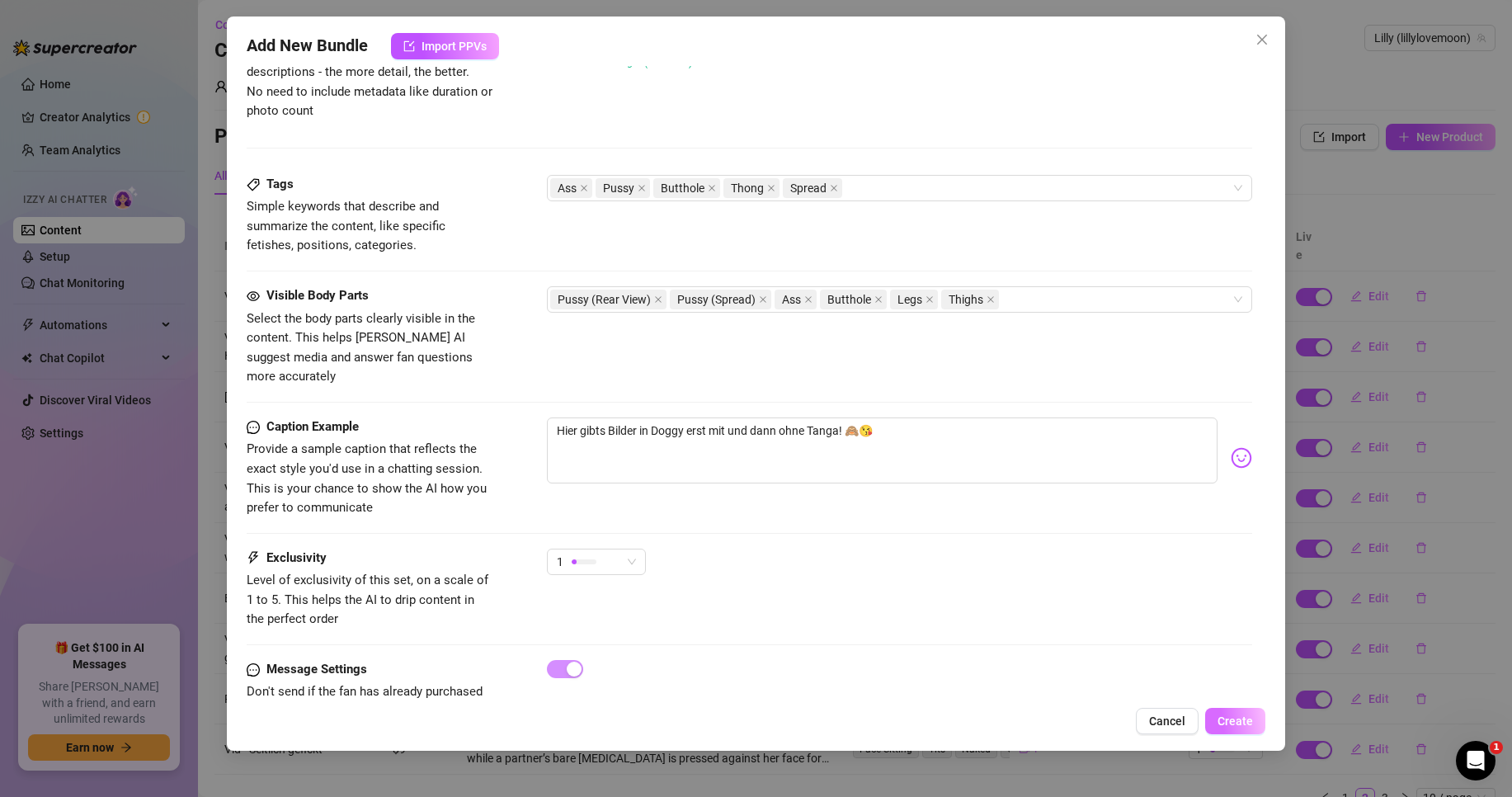
click at [1247, 714] on span "Create" at bounding box center [1235, 720] width 36 height 13
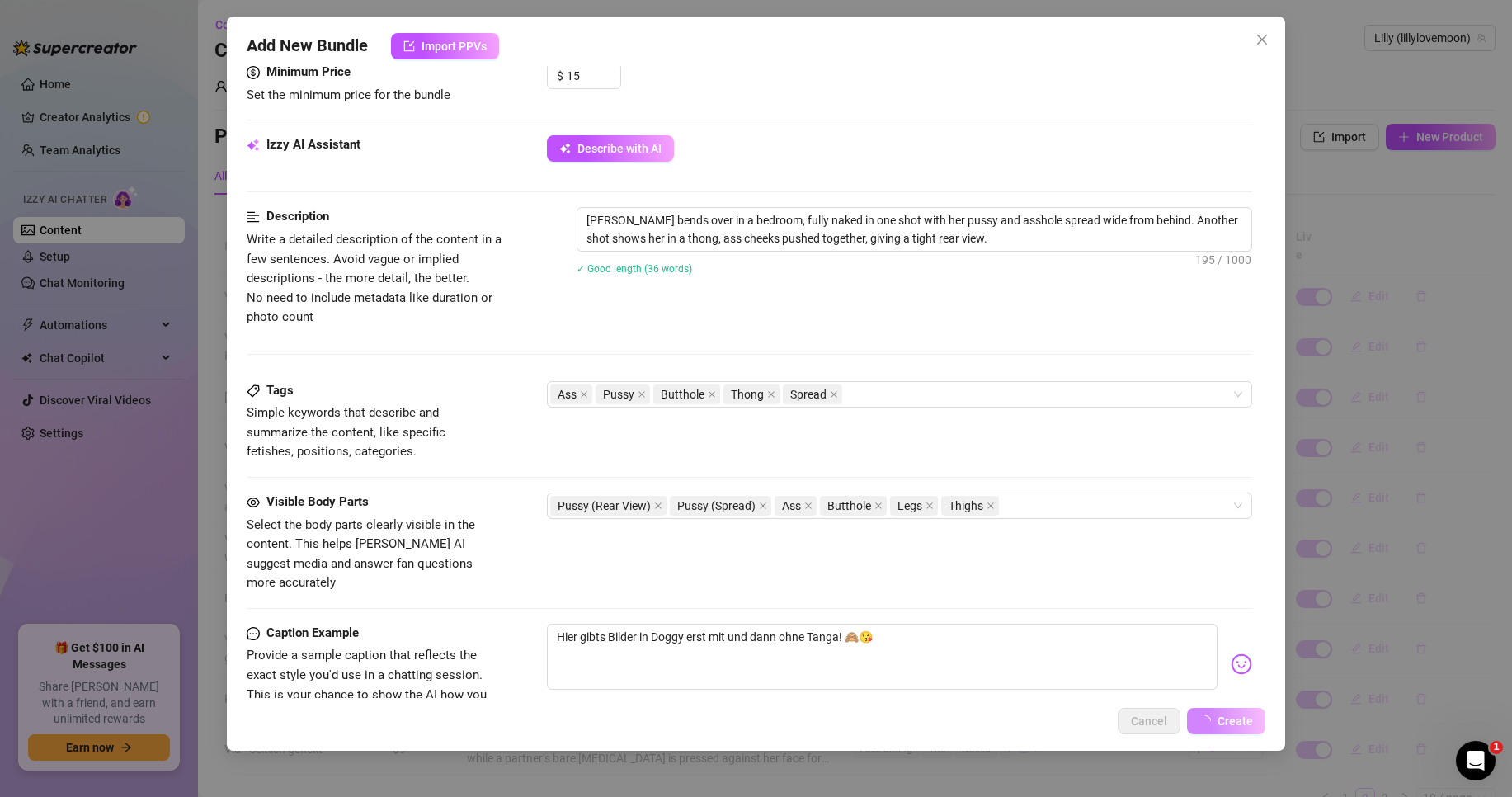
scroll to position [330, 0]
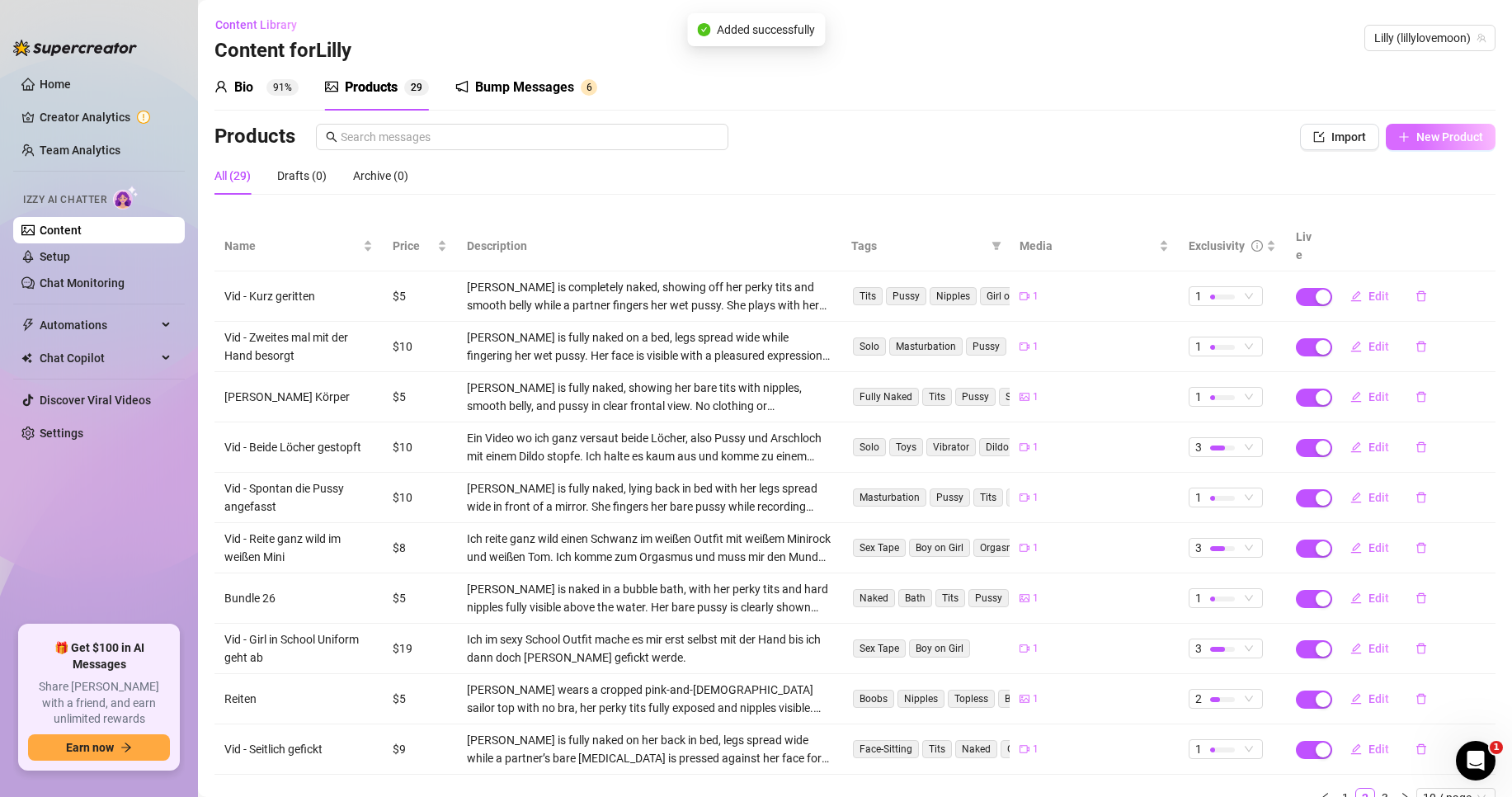
click at [1423, 139] on span "New Product" at bounding box center [1449, 137] width 67 height 13
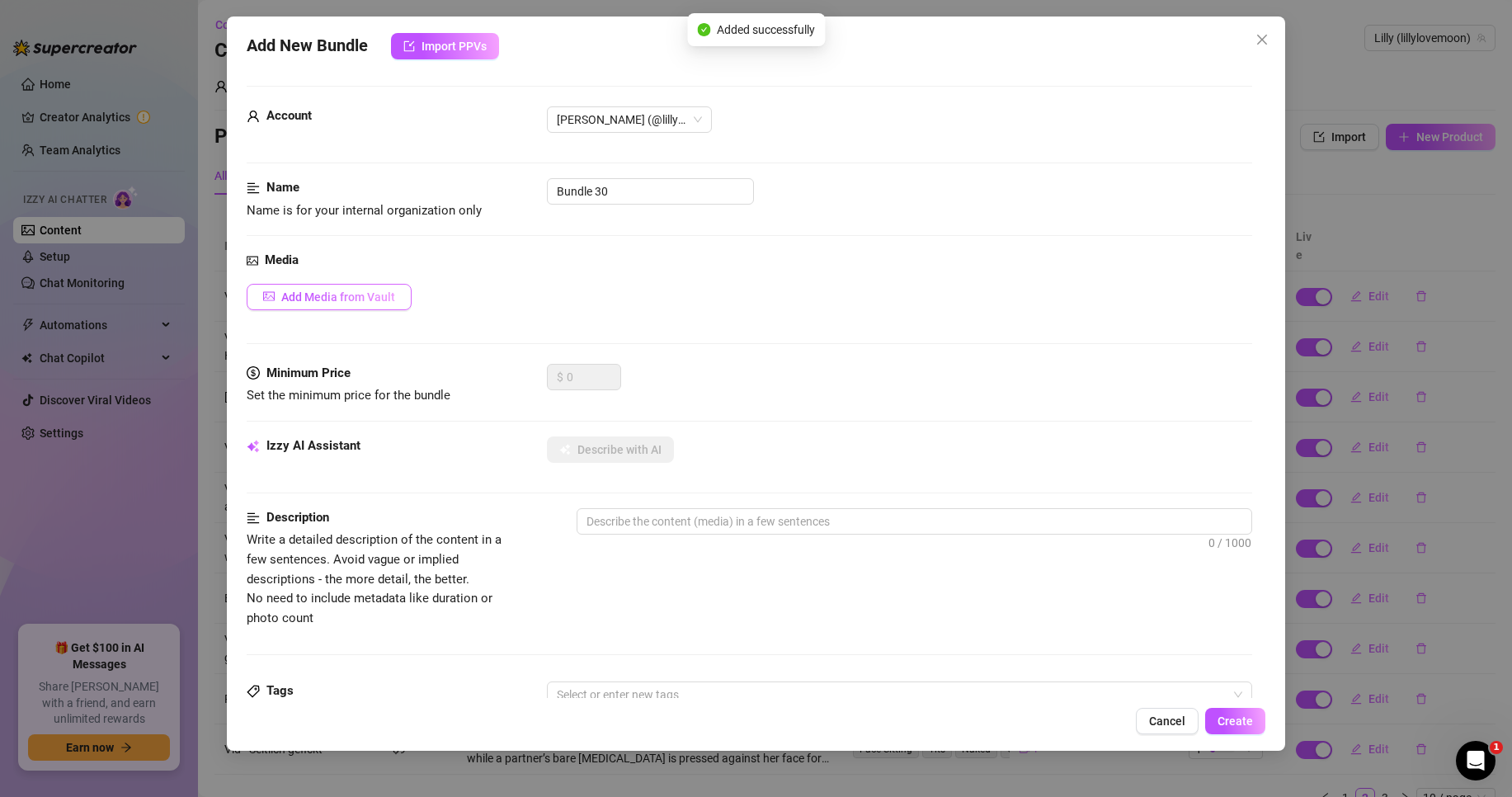
click at [331, 302] on span "Add Media from Vault" at bounding box center [338, 297] width 114 height 13
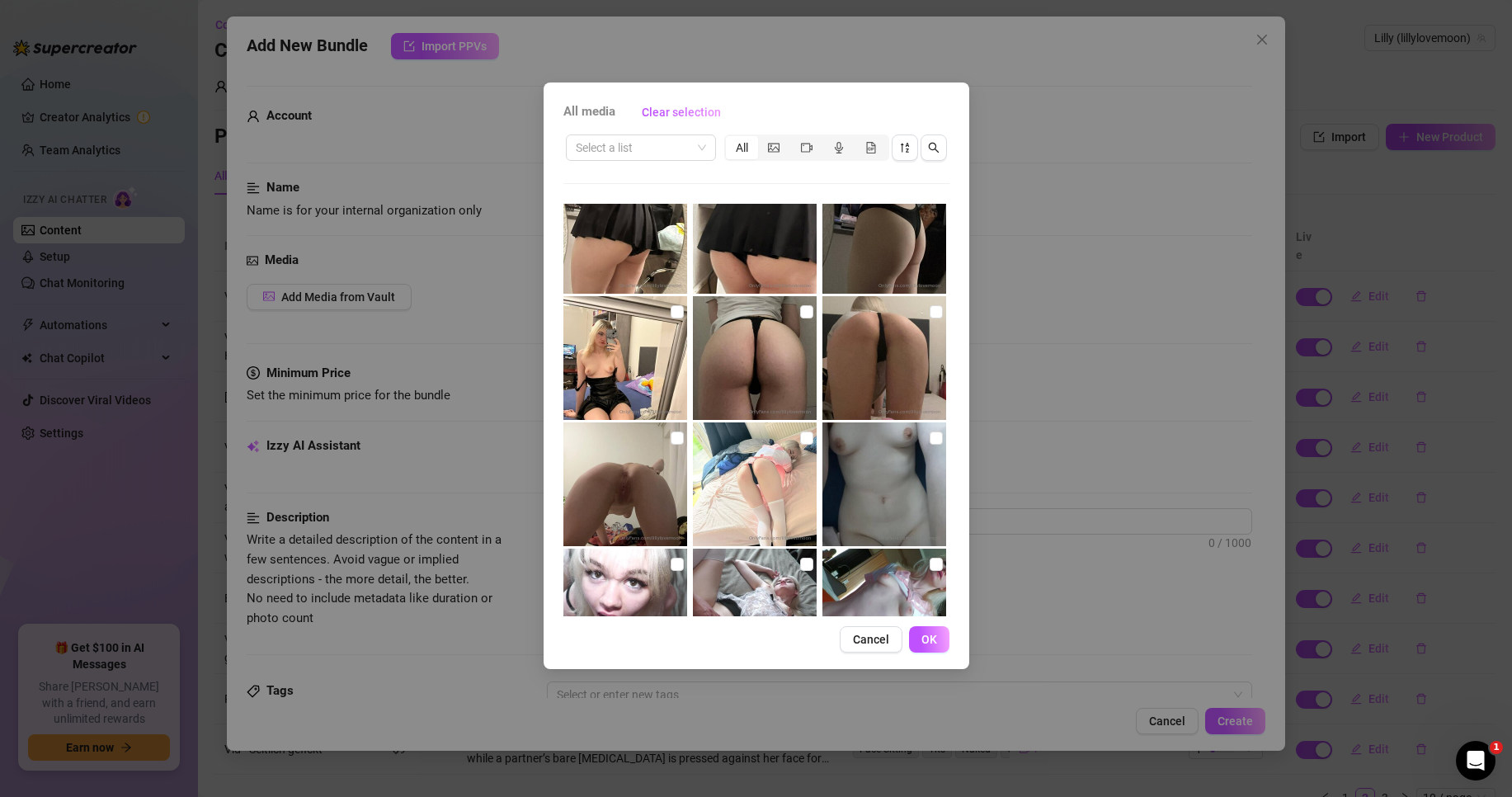
scroll to position [578, 0]
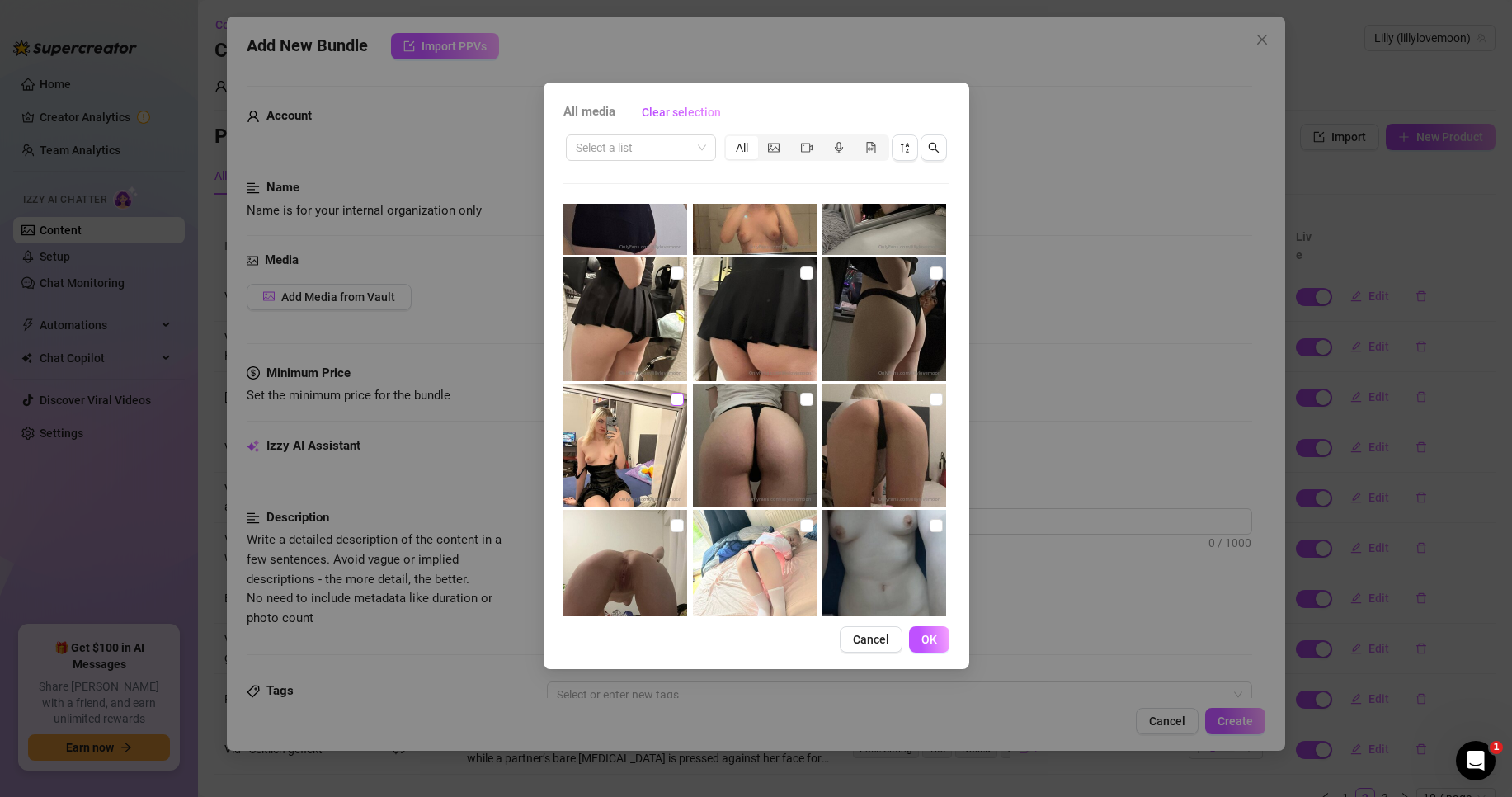
click at [674, 395] on input "checkbox" at bounding box center [677, 398] width 13 height 13
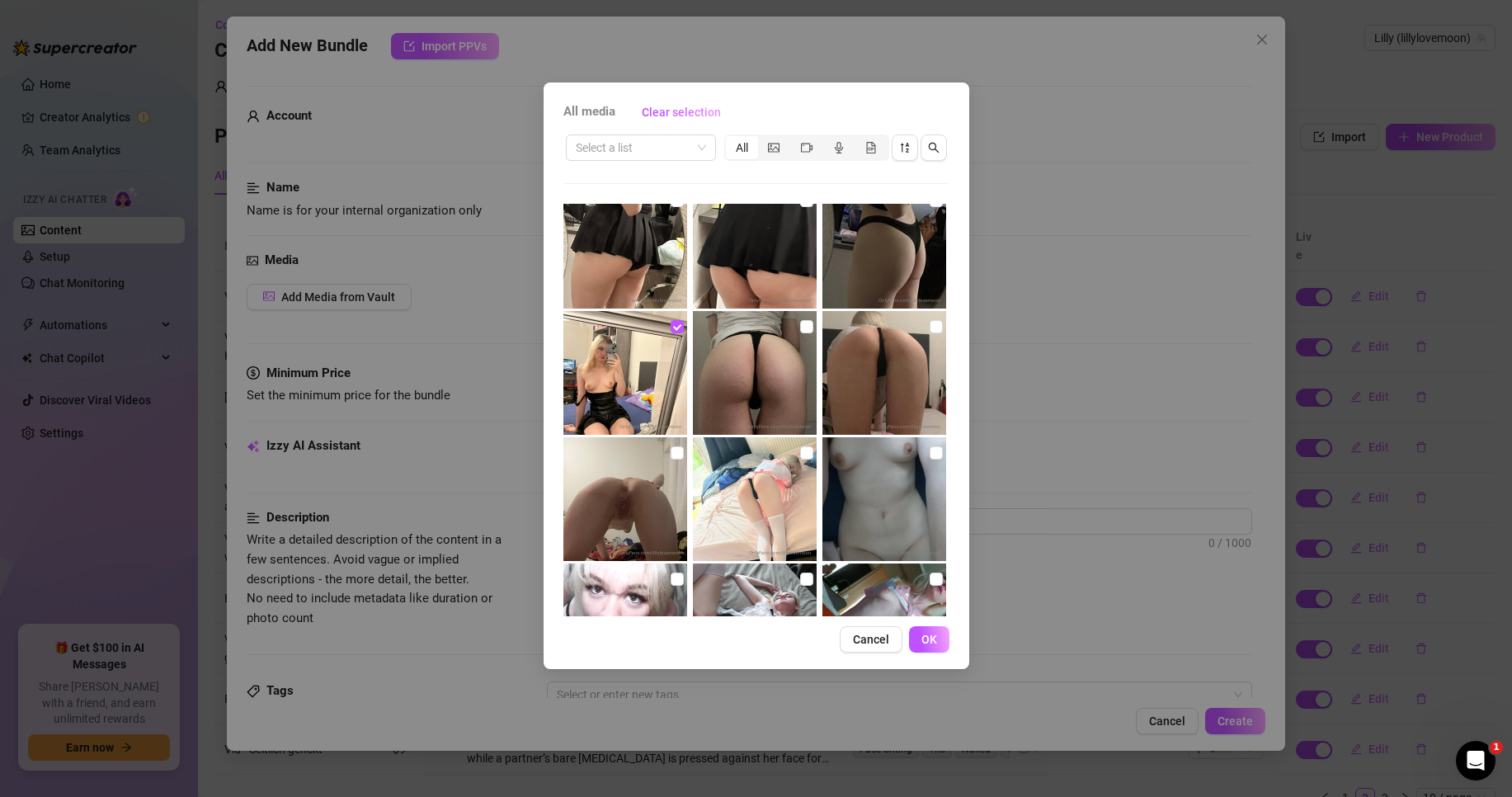
scroll to position [660, 0]
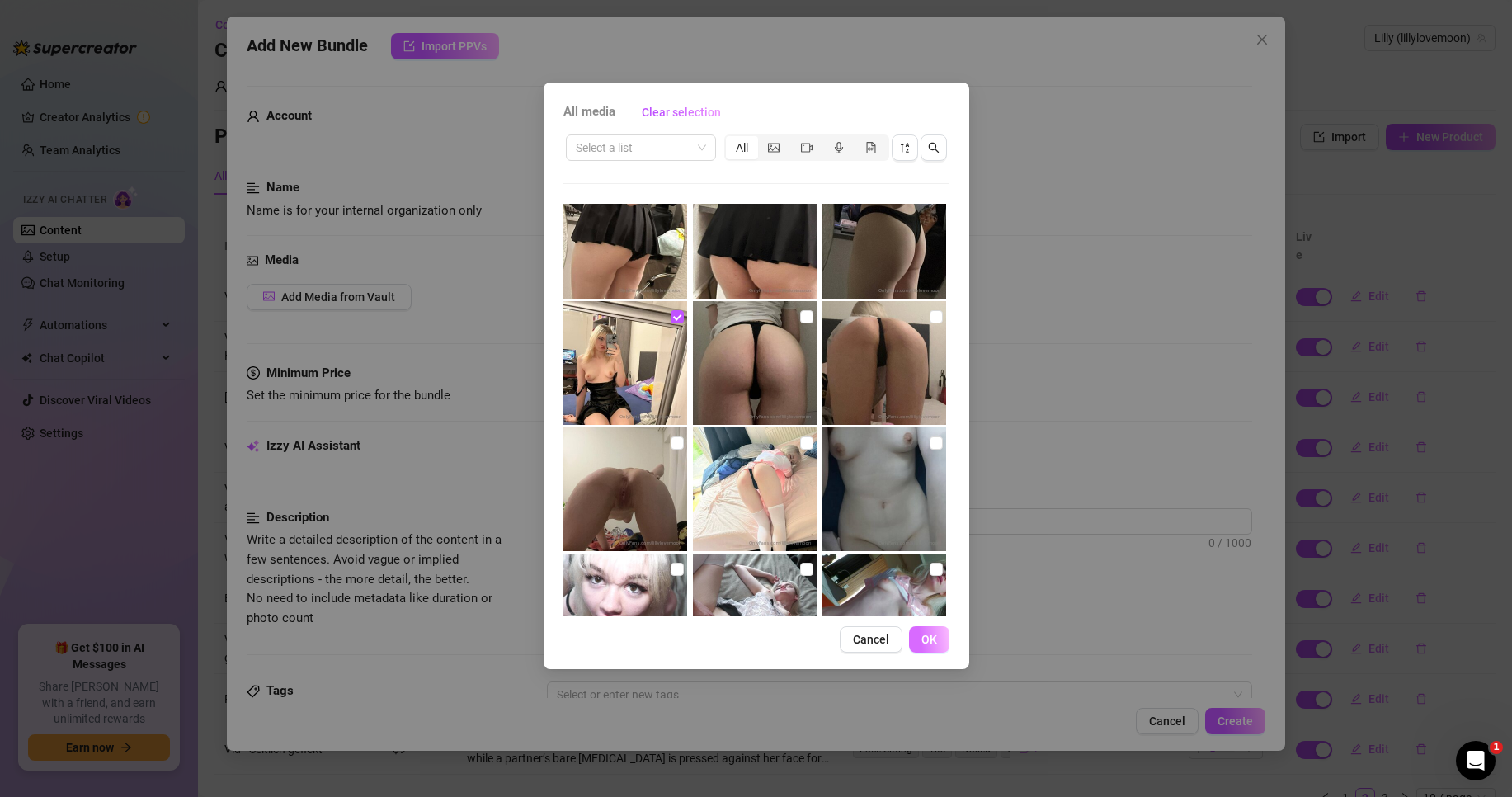
click at [933, 646] on span "OK" at bounding box center [930, 639] width 16 height 13
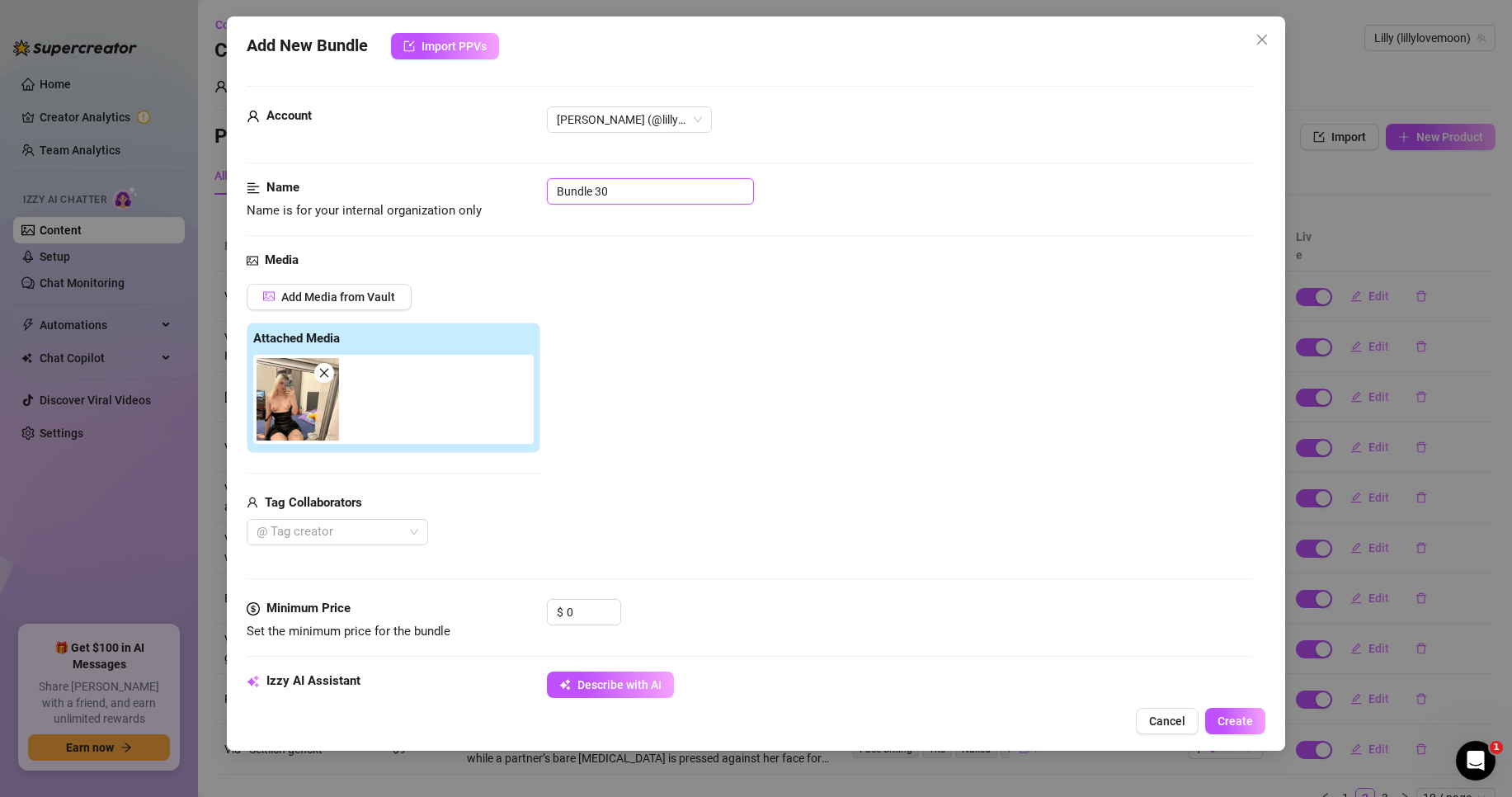
drag, startPoint x: 632, startPoint y: 195, endPoint x: 452, endPoint y: 191, distance: 180.0
click at [452, 191] on div "Name Name is for your internal organization only Bundle 30" at bounding box center [749, 199] width 1005 height 42
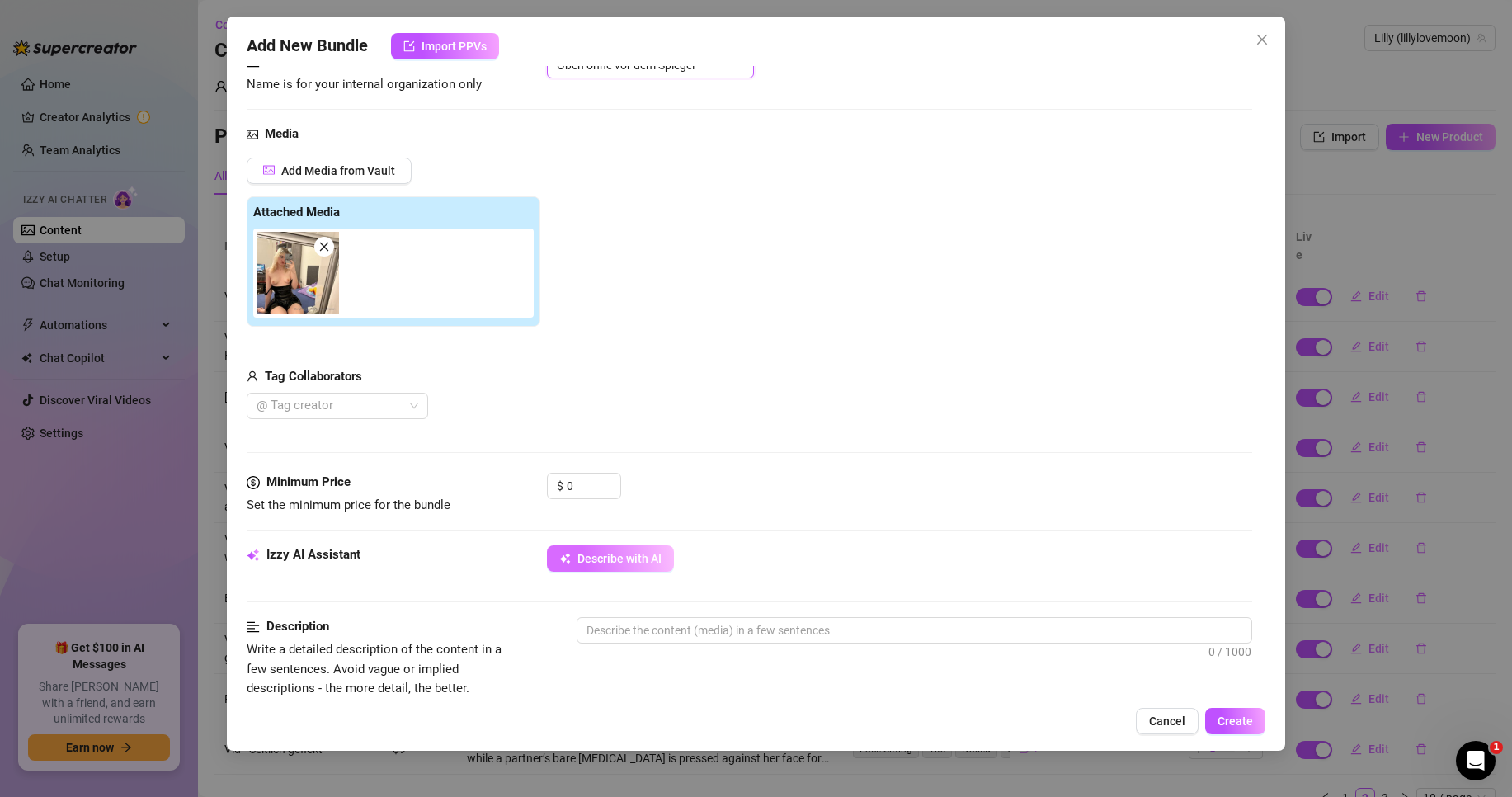
scroll to position [165, 0]
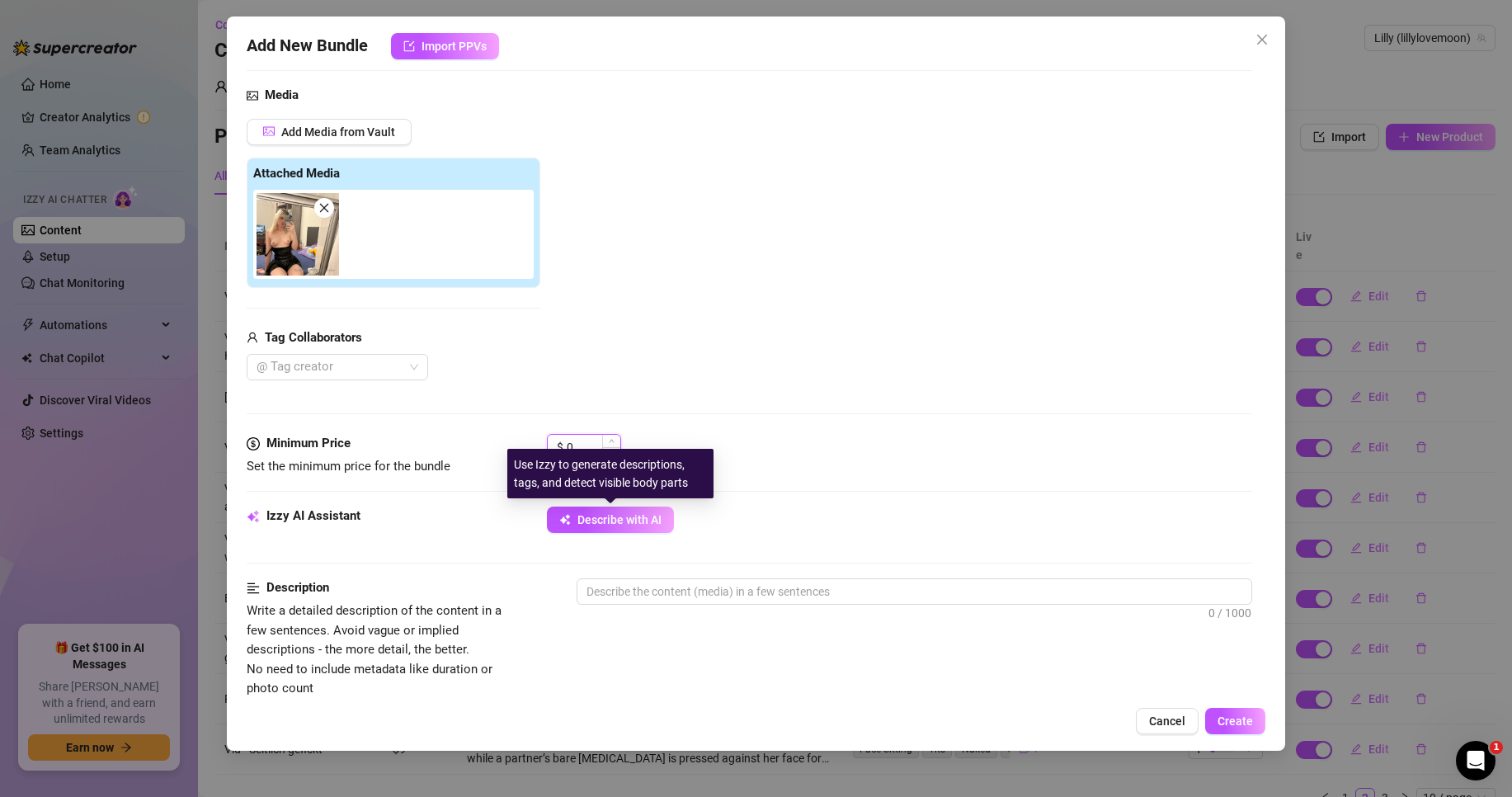
click at [589, 441] on input "0" at bounding box center [594, 447] width 54 height 24
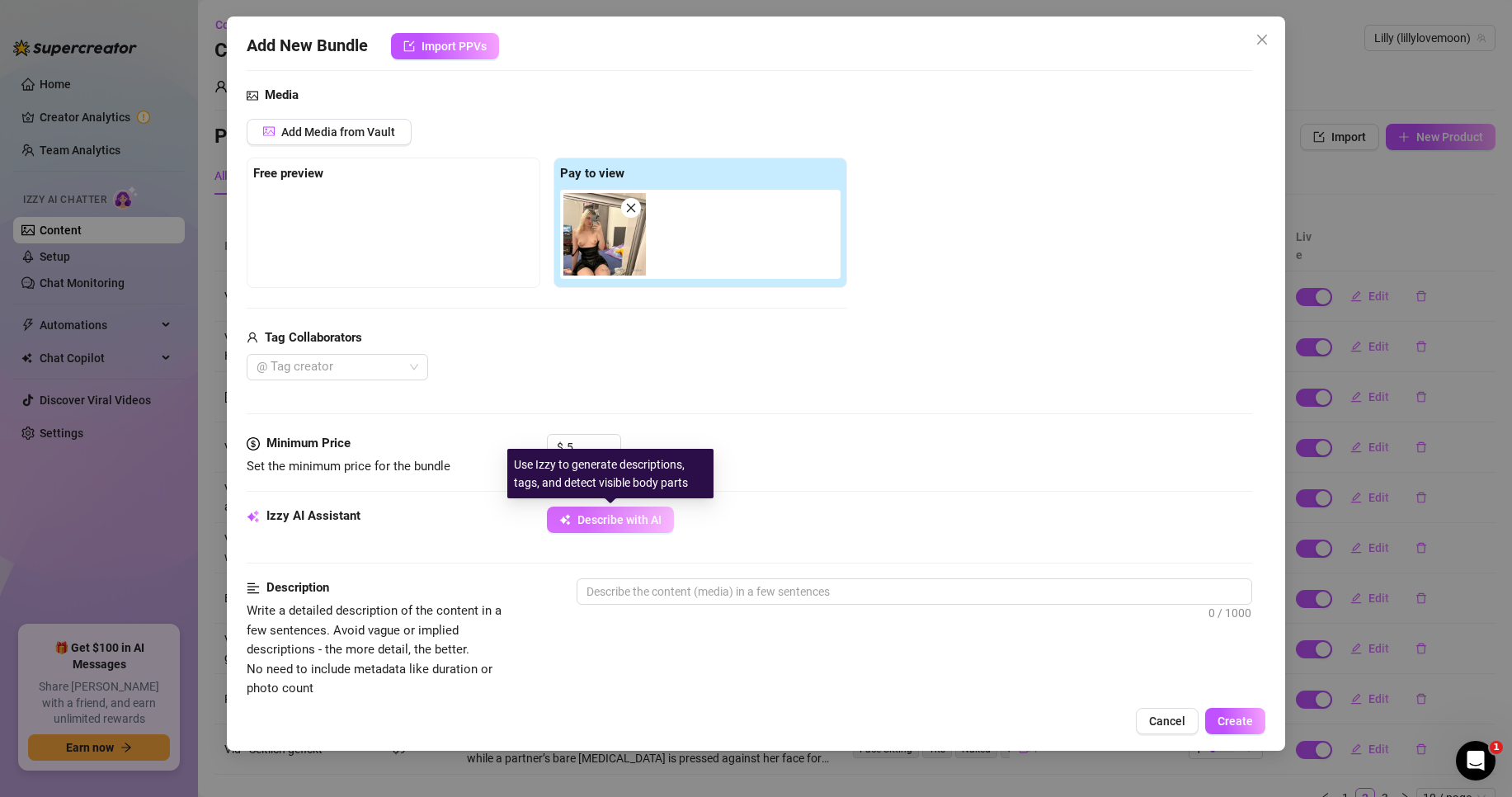
click at [627, 514] on span "Describe with AI" at bounding box center [620, 519] width 84 height 13
click at [795, 444] on div "$ 5" at bounding box center [899, 454] width 705 height 41
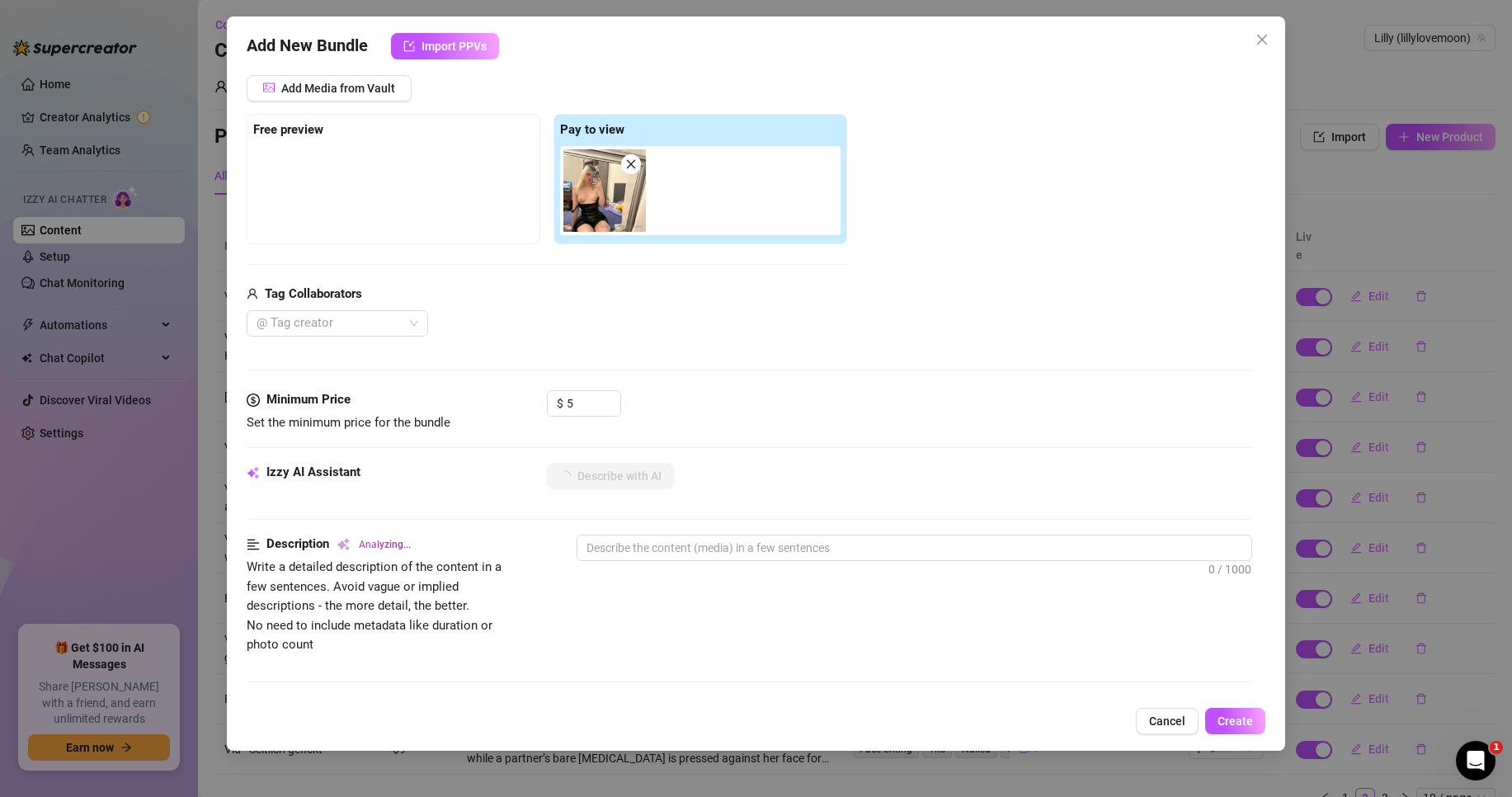
scroll to position [412, 0]
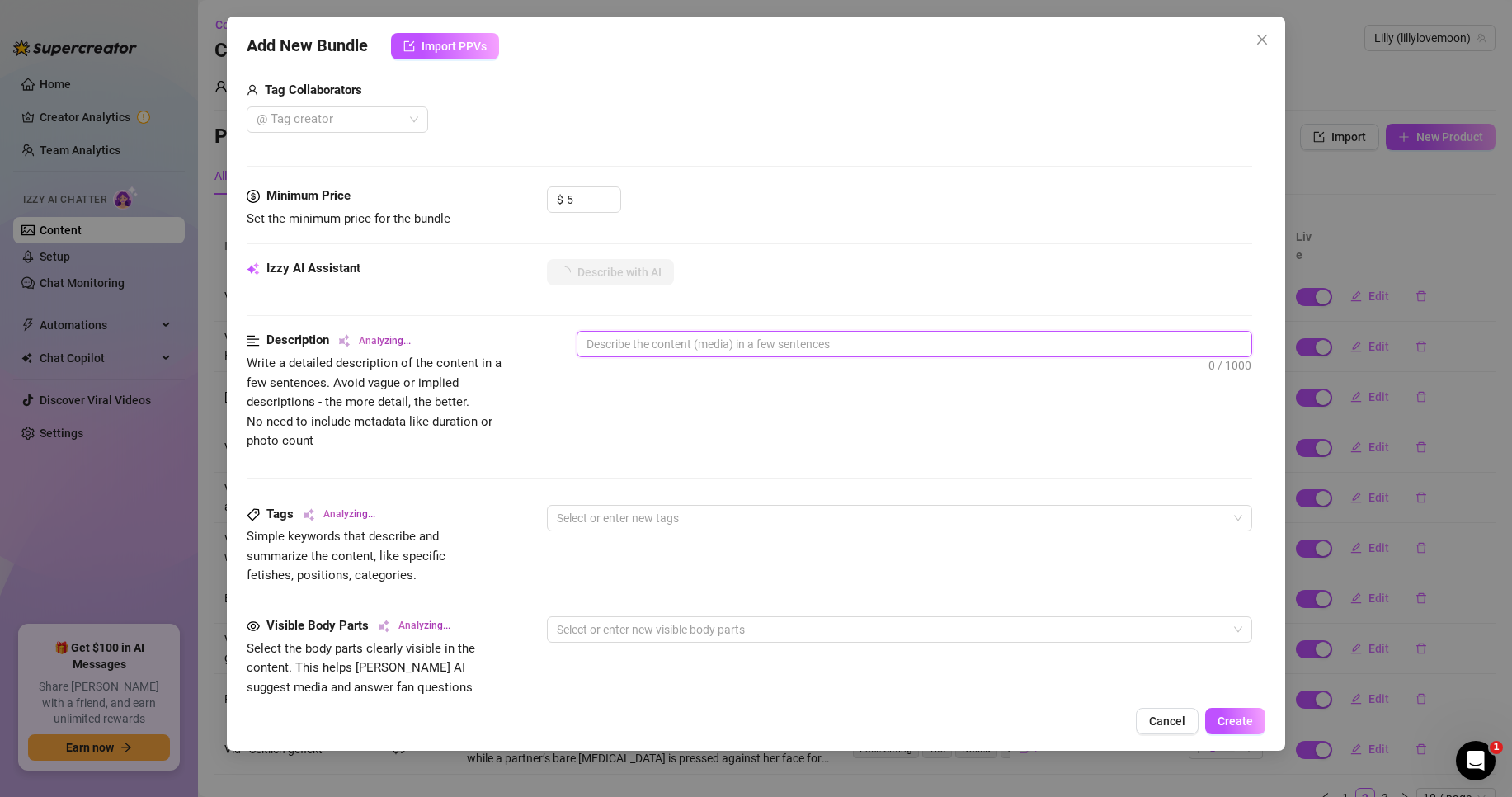
click at [712, 337] on textarea at bounding box center [915, 344] width 674 height 24
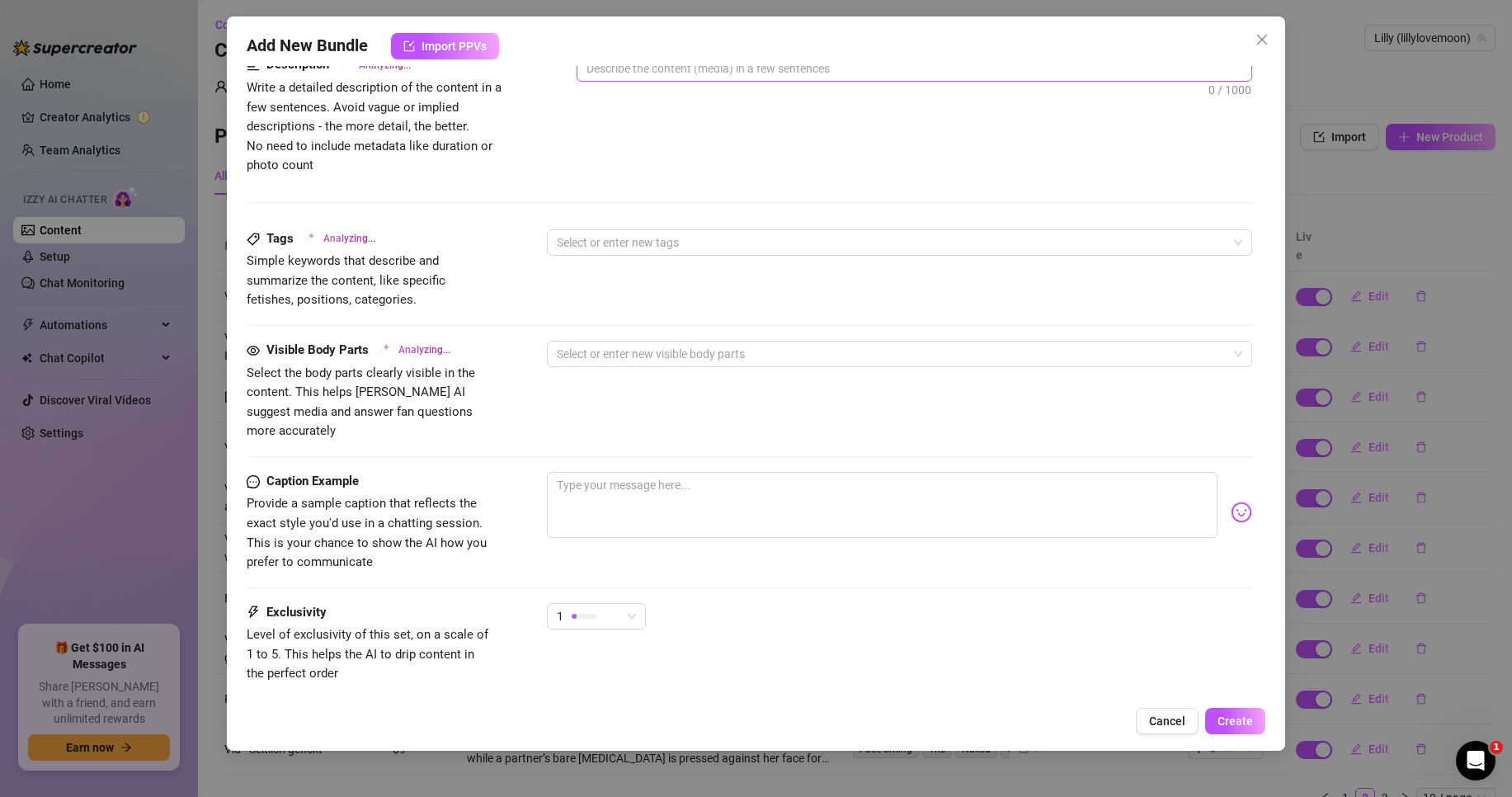
scroll to position [742, 0]
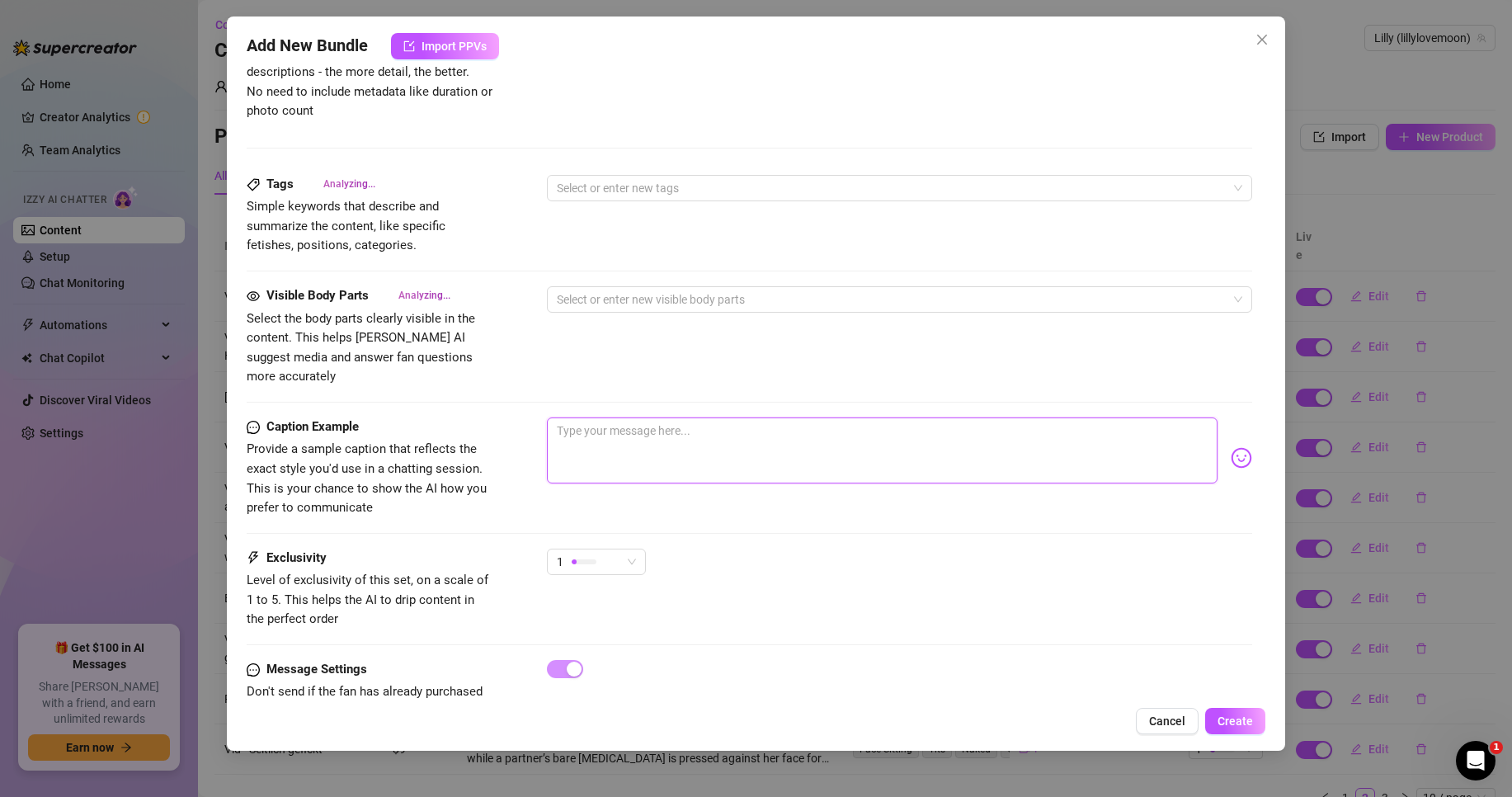
click at [648, 449] on textarea at bounding box center [882, 451] width 671 height 66
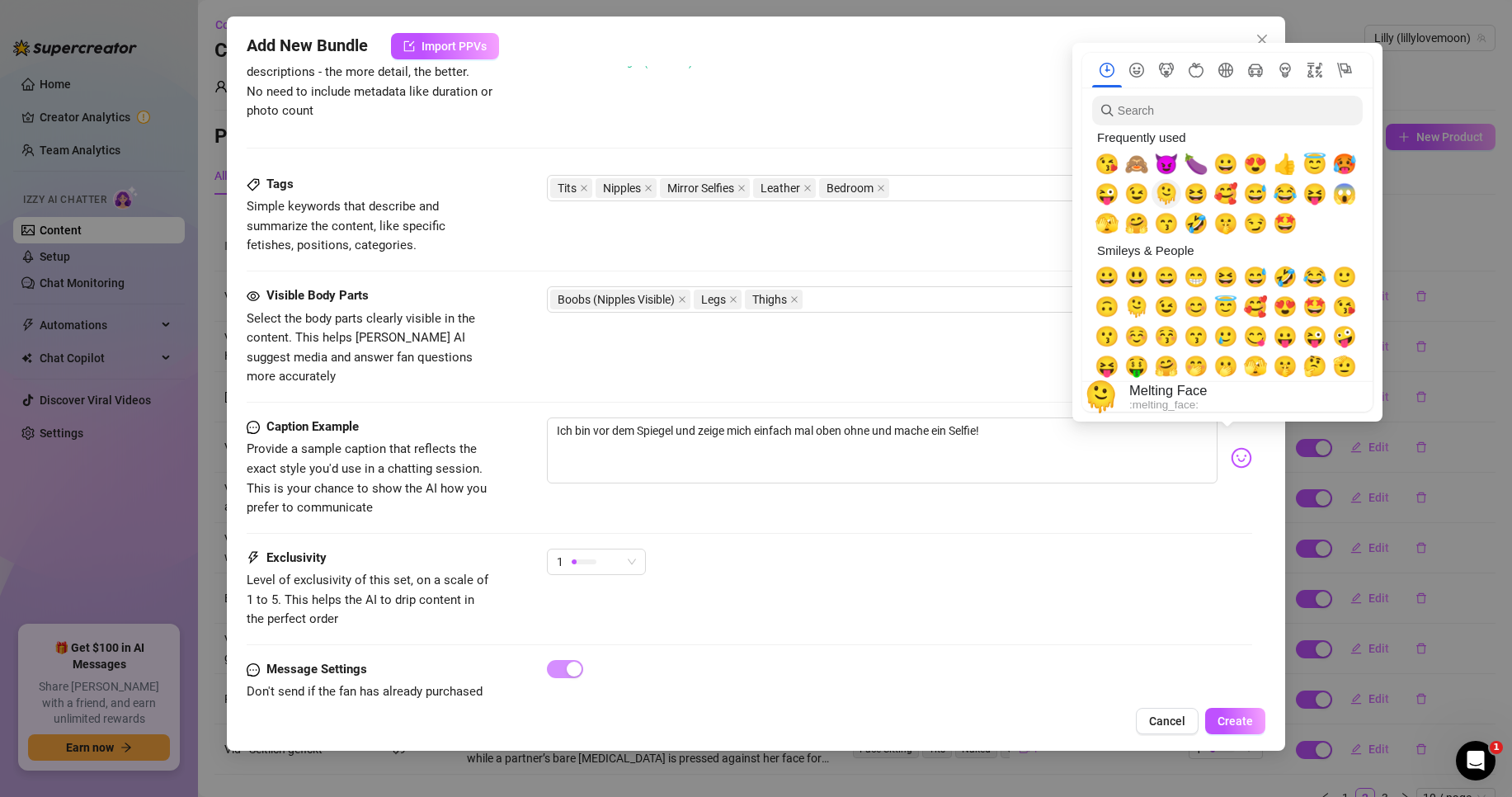
click at [1159, 189] on span "🫠" at bounding box center [1166, 193] width 24 height 23
click at [1131, 191] on span "😉" at bounding box center [1137, 193] width 24 height 23
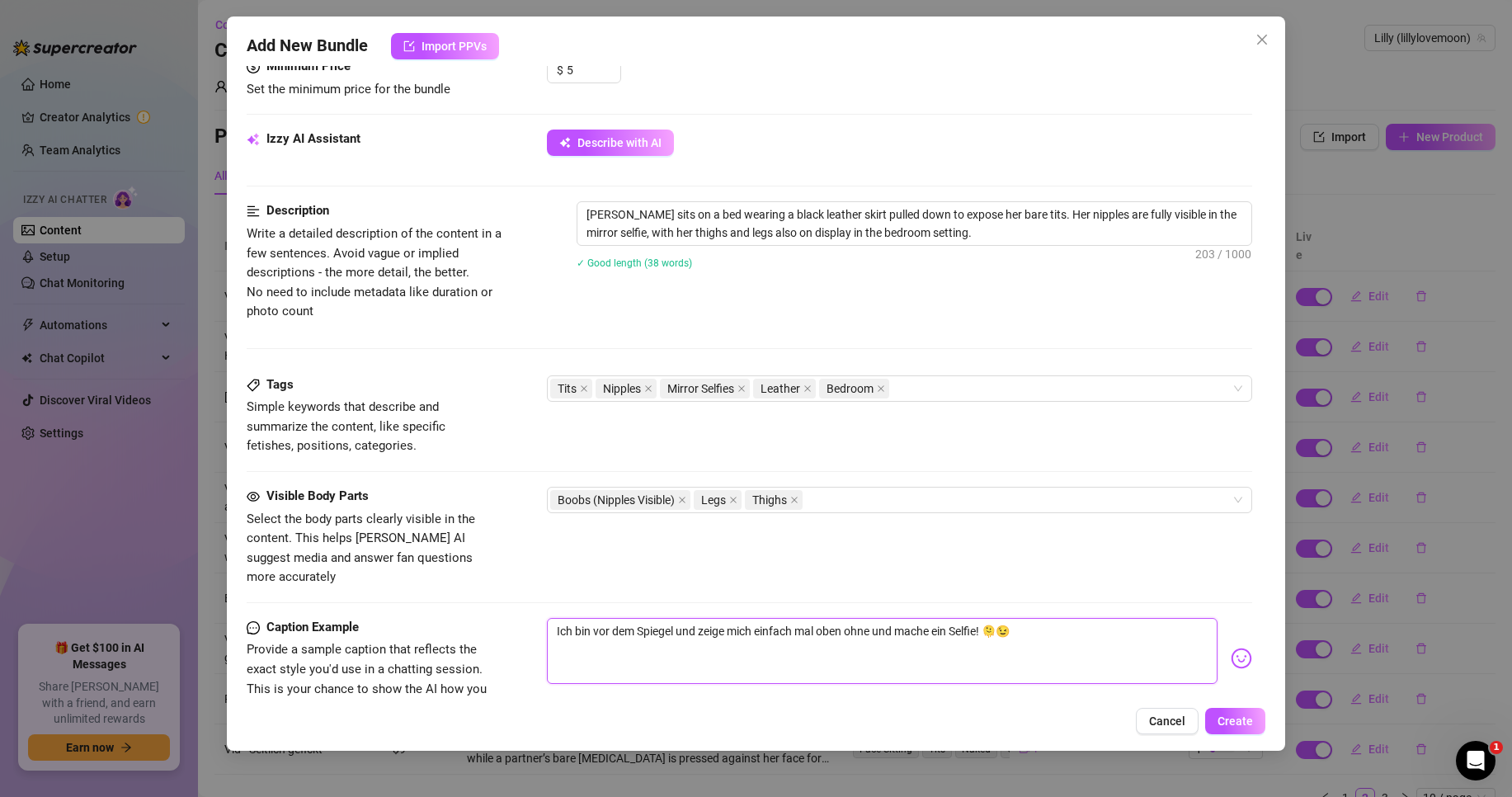
scroll to position [495, 0]
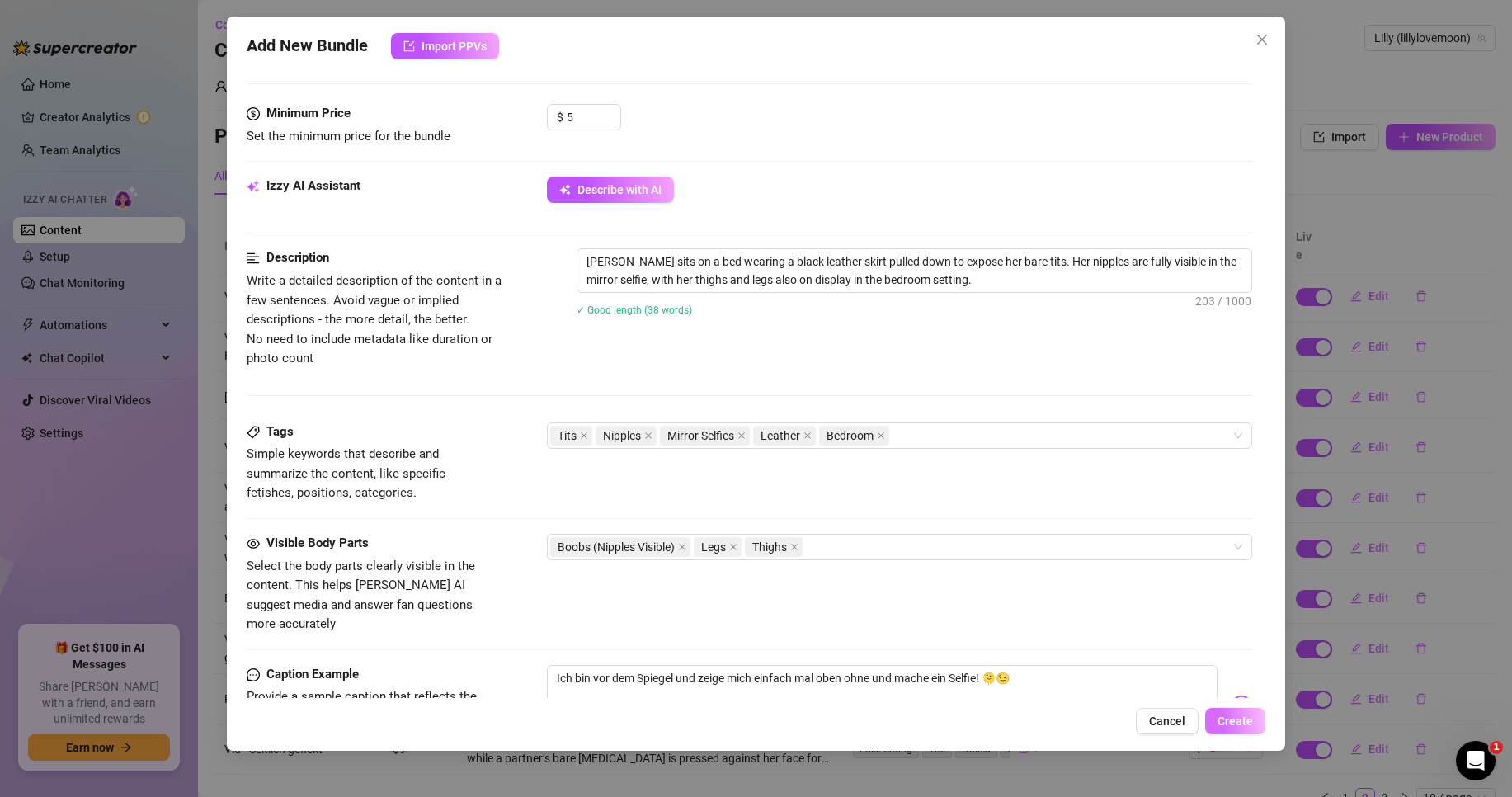
click at [1242, 718] on span "Create" at bounding box center [1235, 720] width 36 height 13
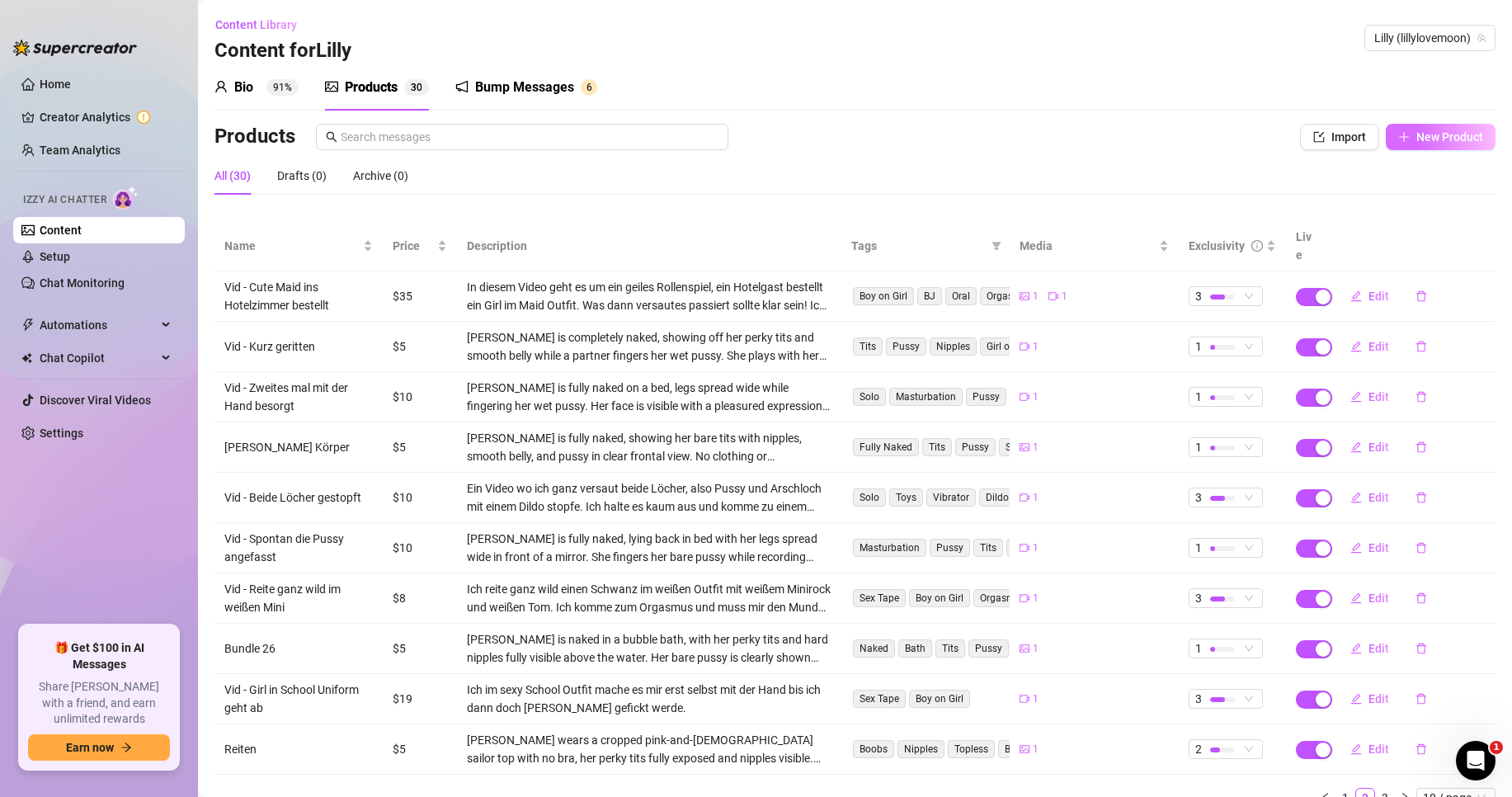
click at [1435, 135] on span "New Product" at bounding box center [1449, 137] width 67 height 13
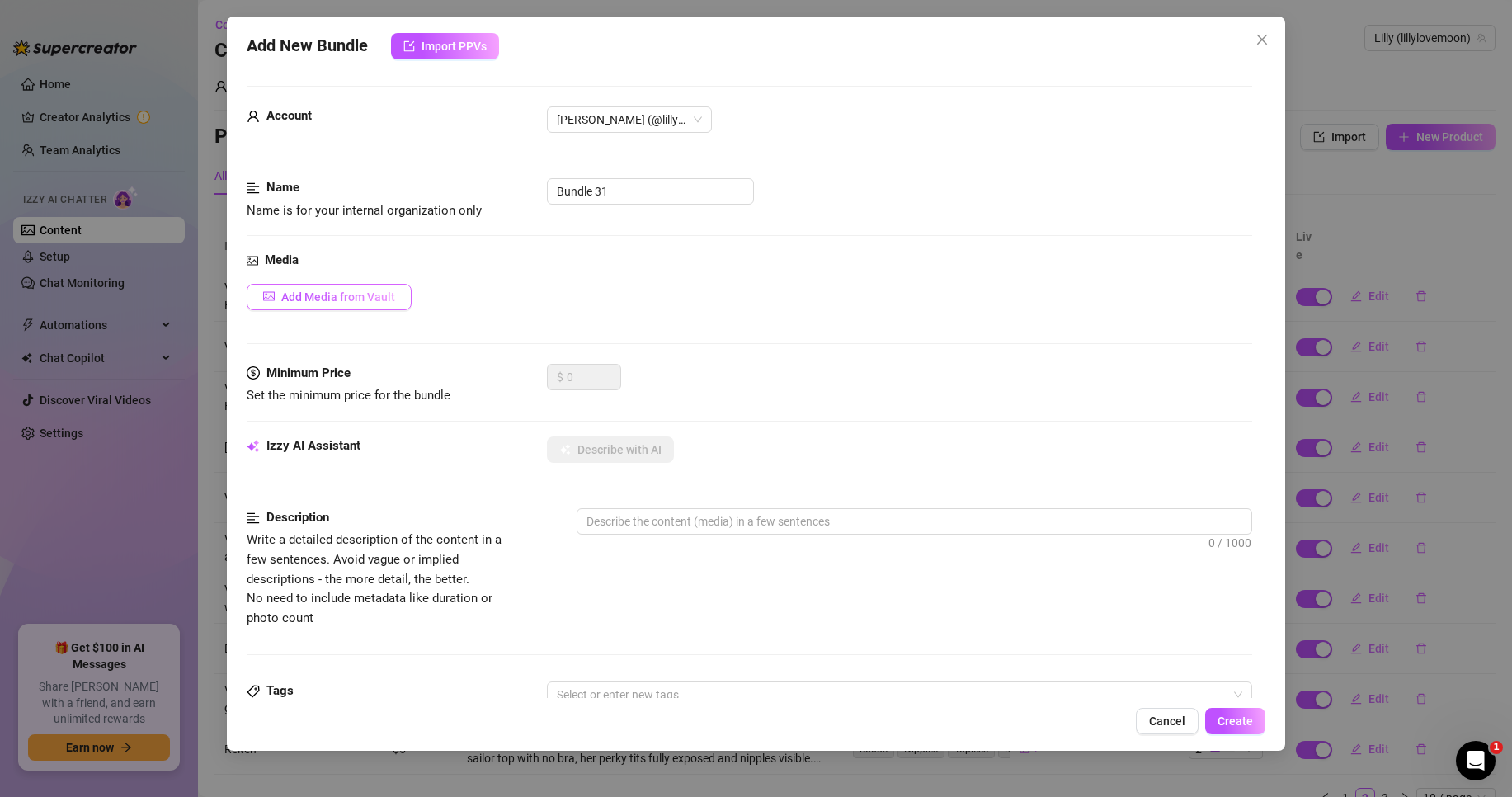
click at [362, 300] on span "Add Media from Vault" at bounding box center [338, 297] width 114 height 13
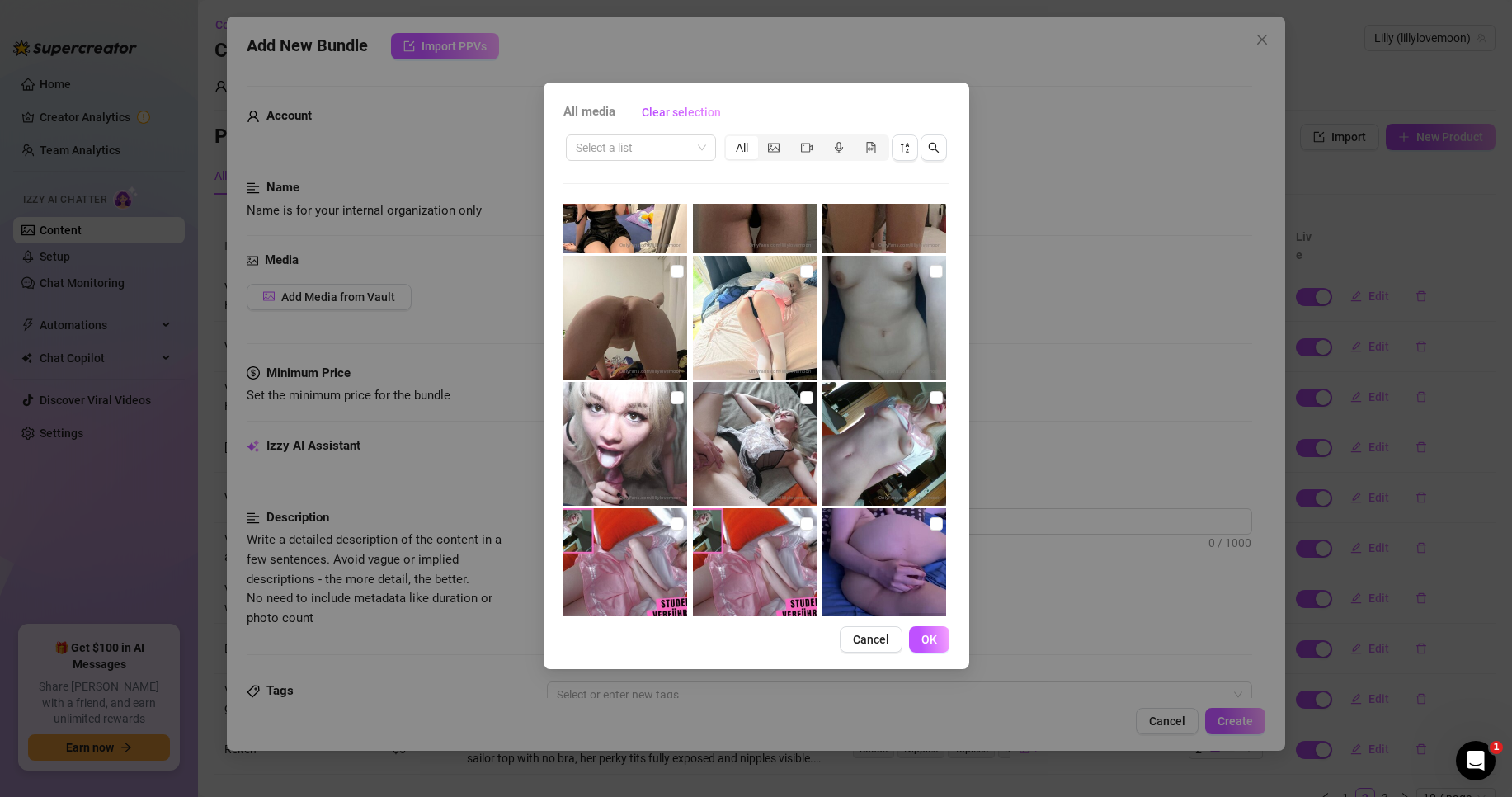
scroll to position [825, 0]
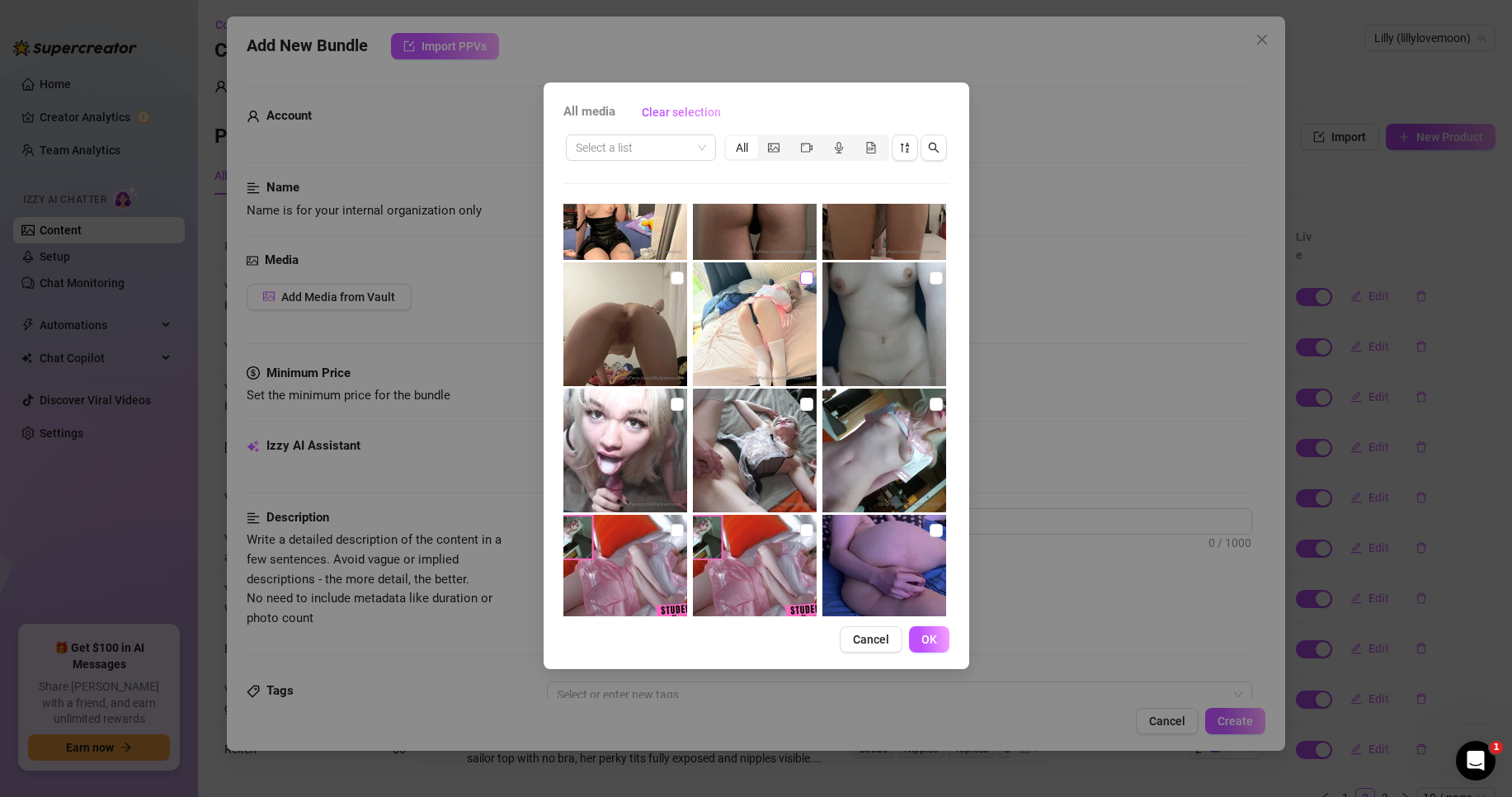
click at [800, 275] on input "checkbox" at bounding box center [806, 278] width 13 height 13
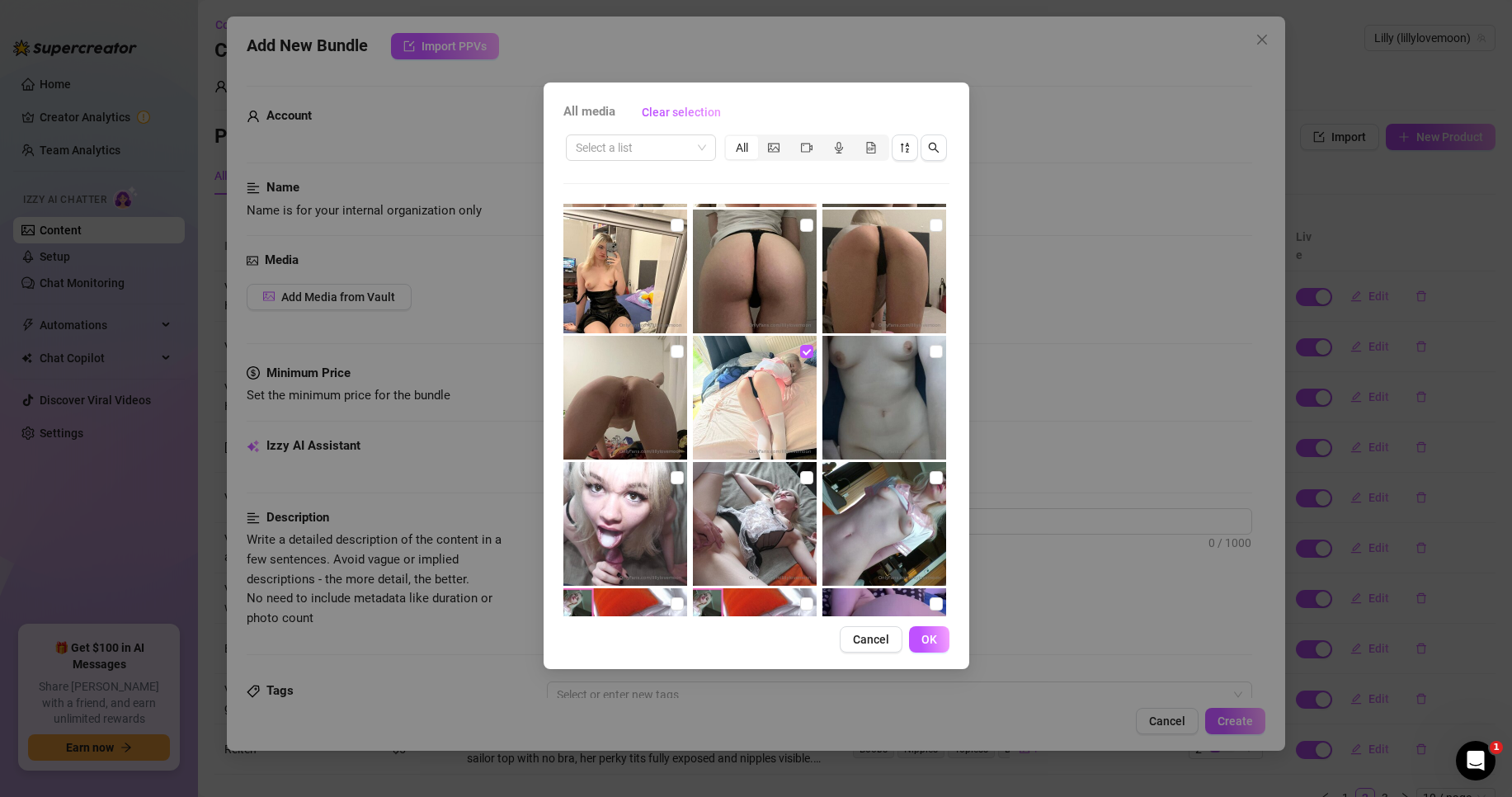
scroll to position [742, 0]
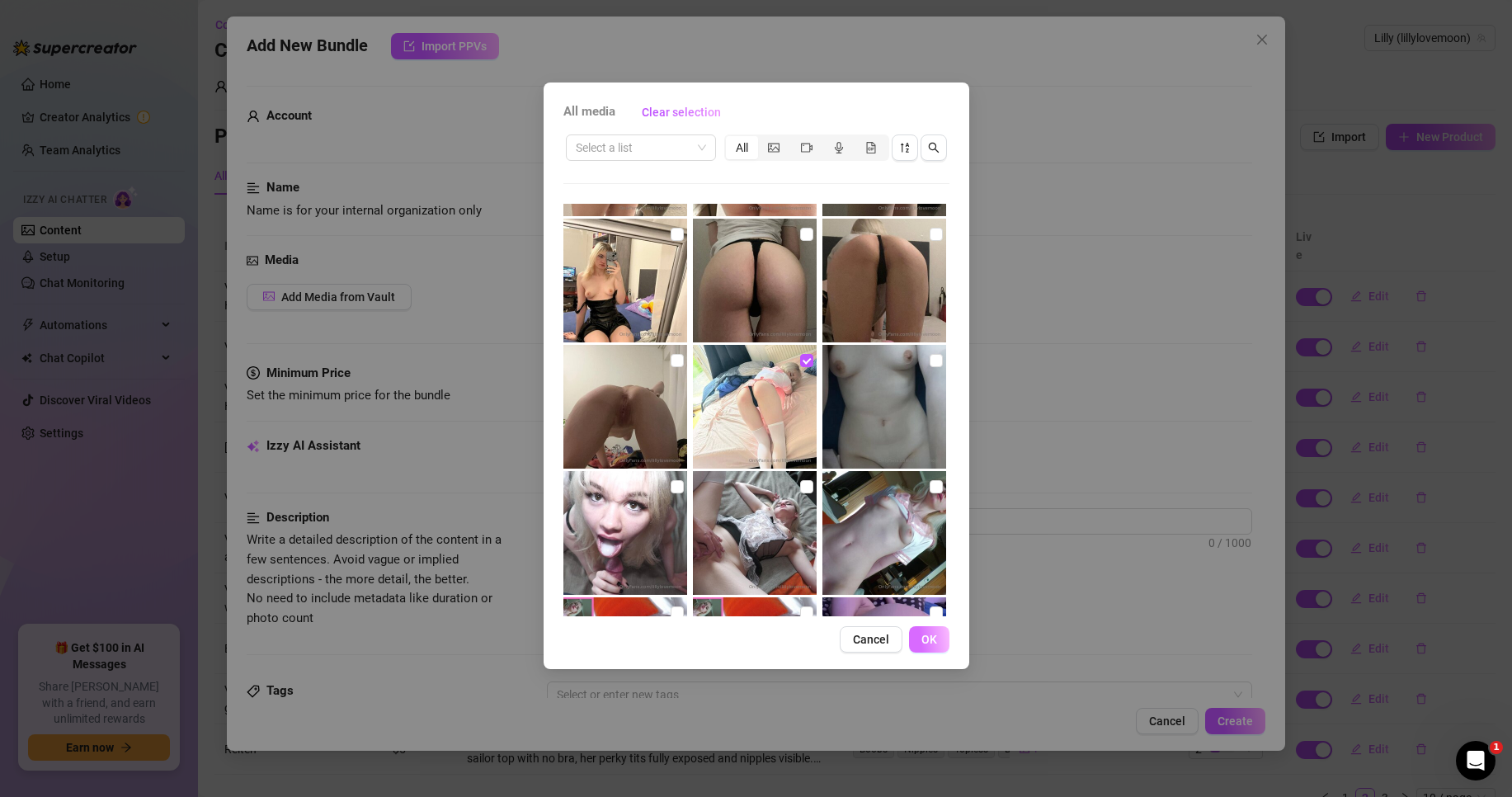
click at [944, 645] on button "OK" at bounding box center [930, 639] width 40 height 26
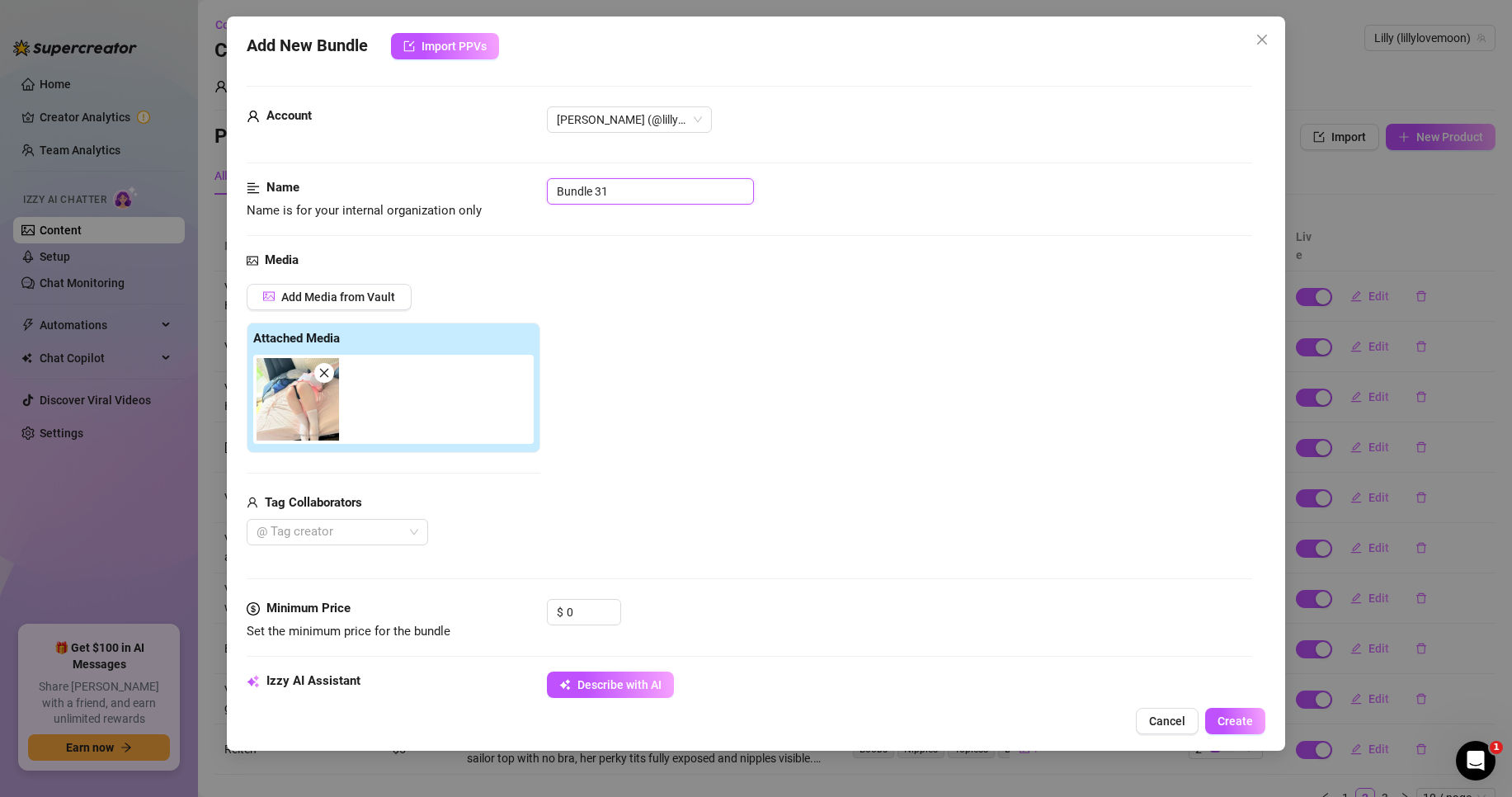
drag, startPoint x: 637, startPoint y: 198, endPoint x: 471, endPoint y: 210, distance: 166.4
click at [471, 210] on div "Name Name is for your internal organization only Bundle 31" at bounding box center [749, 199] width 1005 height 42
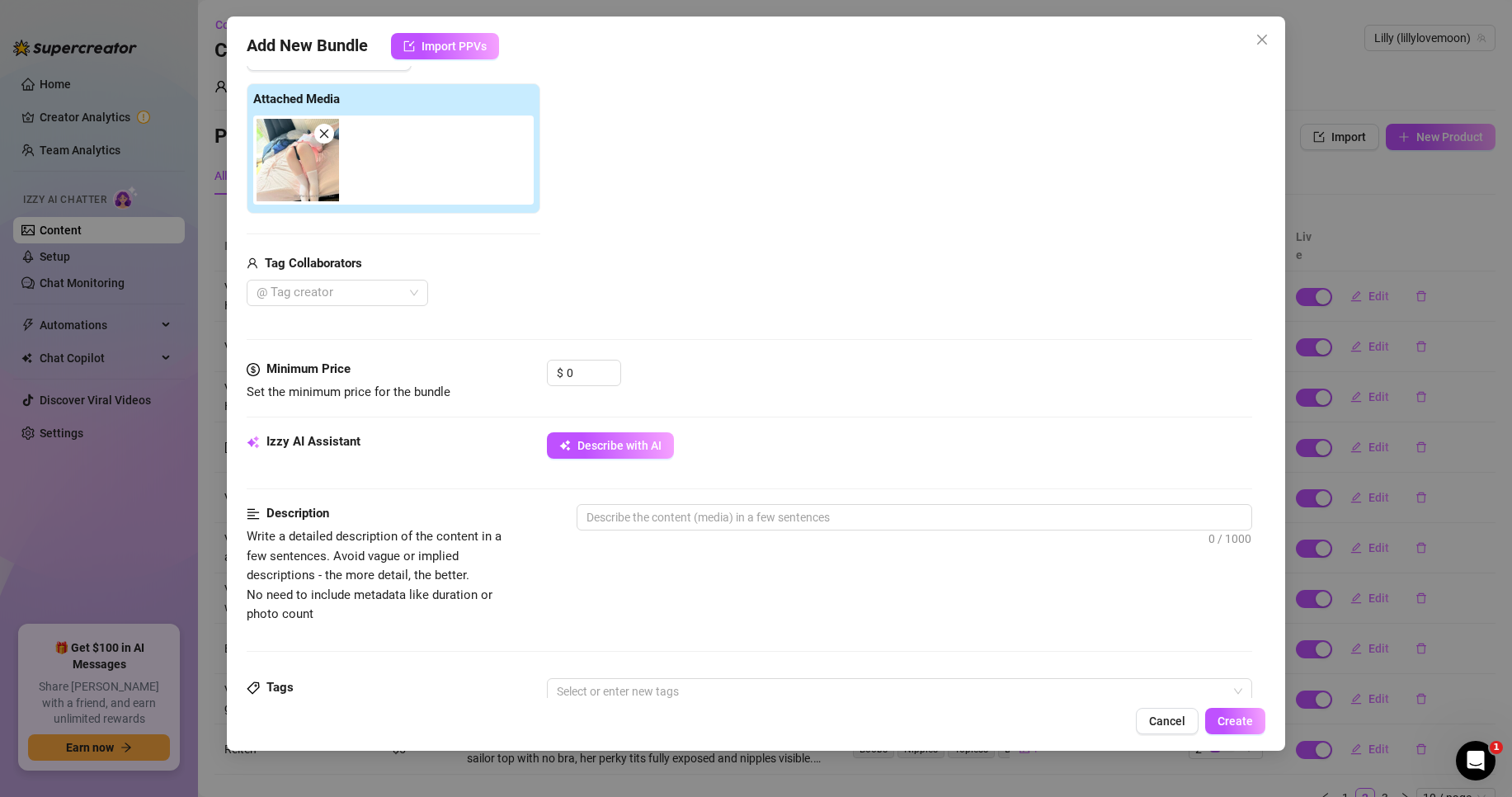
scroll to position [247, 0]
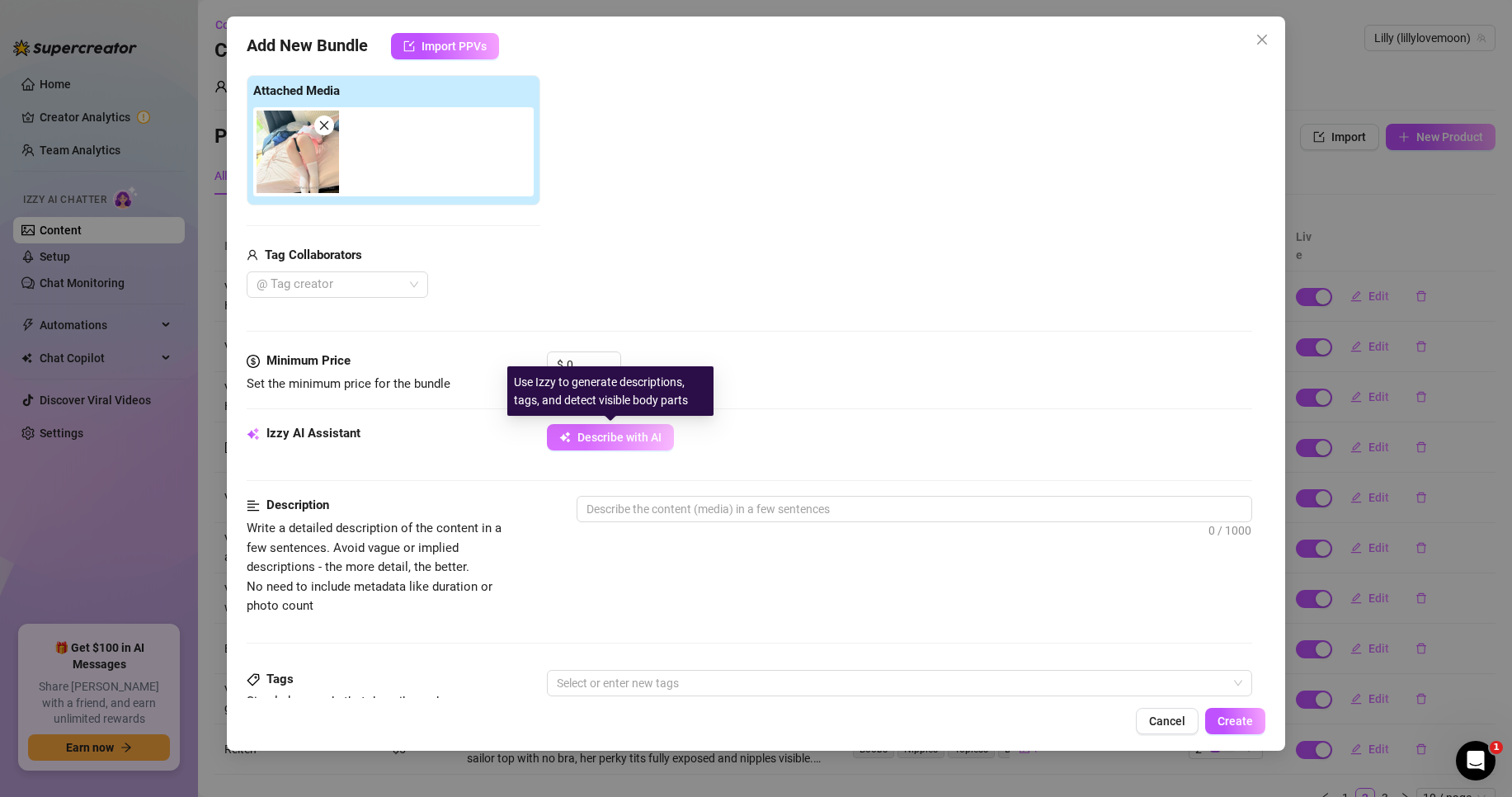
click at [634, 432] on span "Describe with AI" at bounding box center [620, 437] width 84 height 13
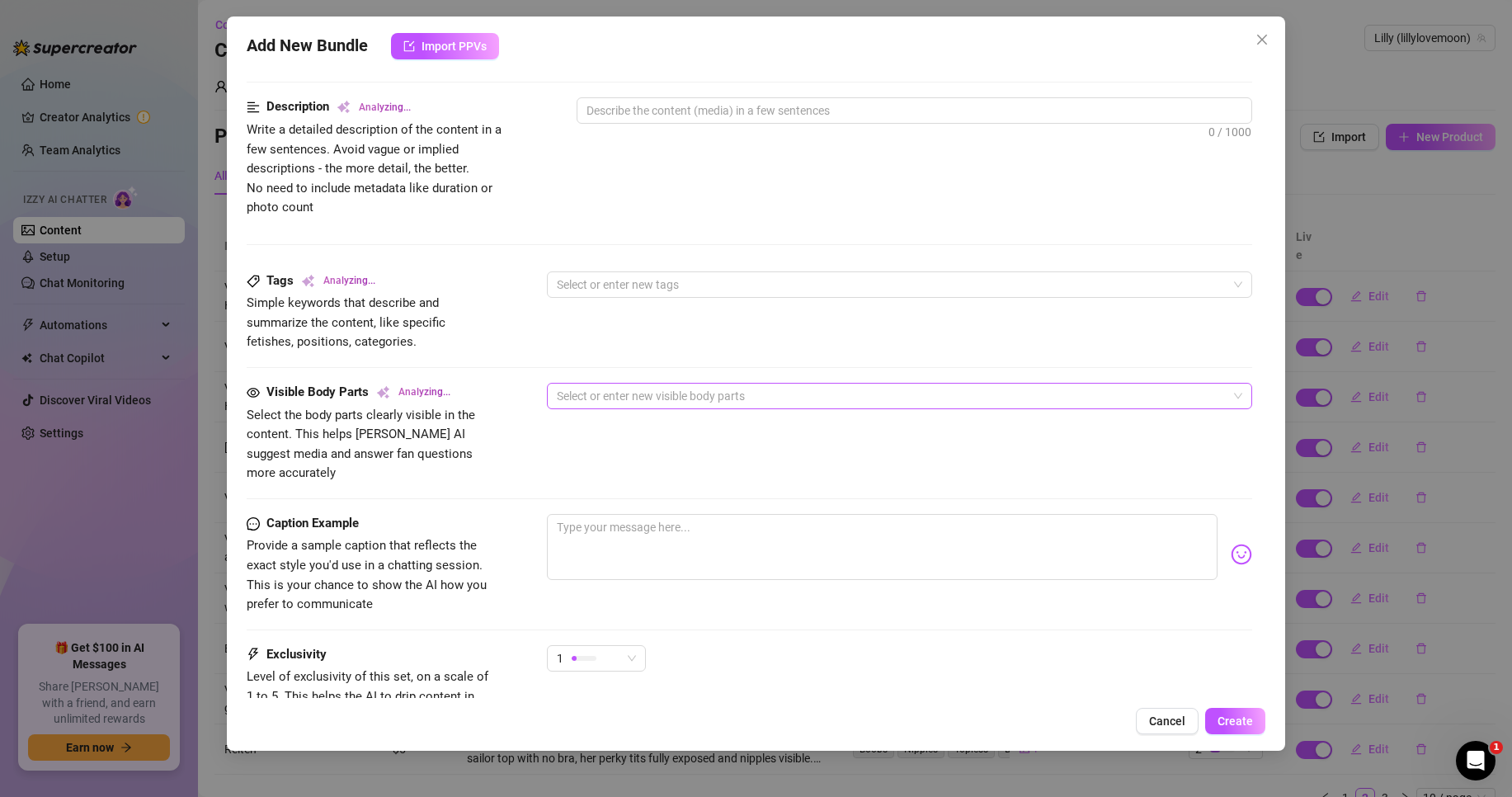
scroll to position [660, 0]
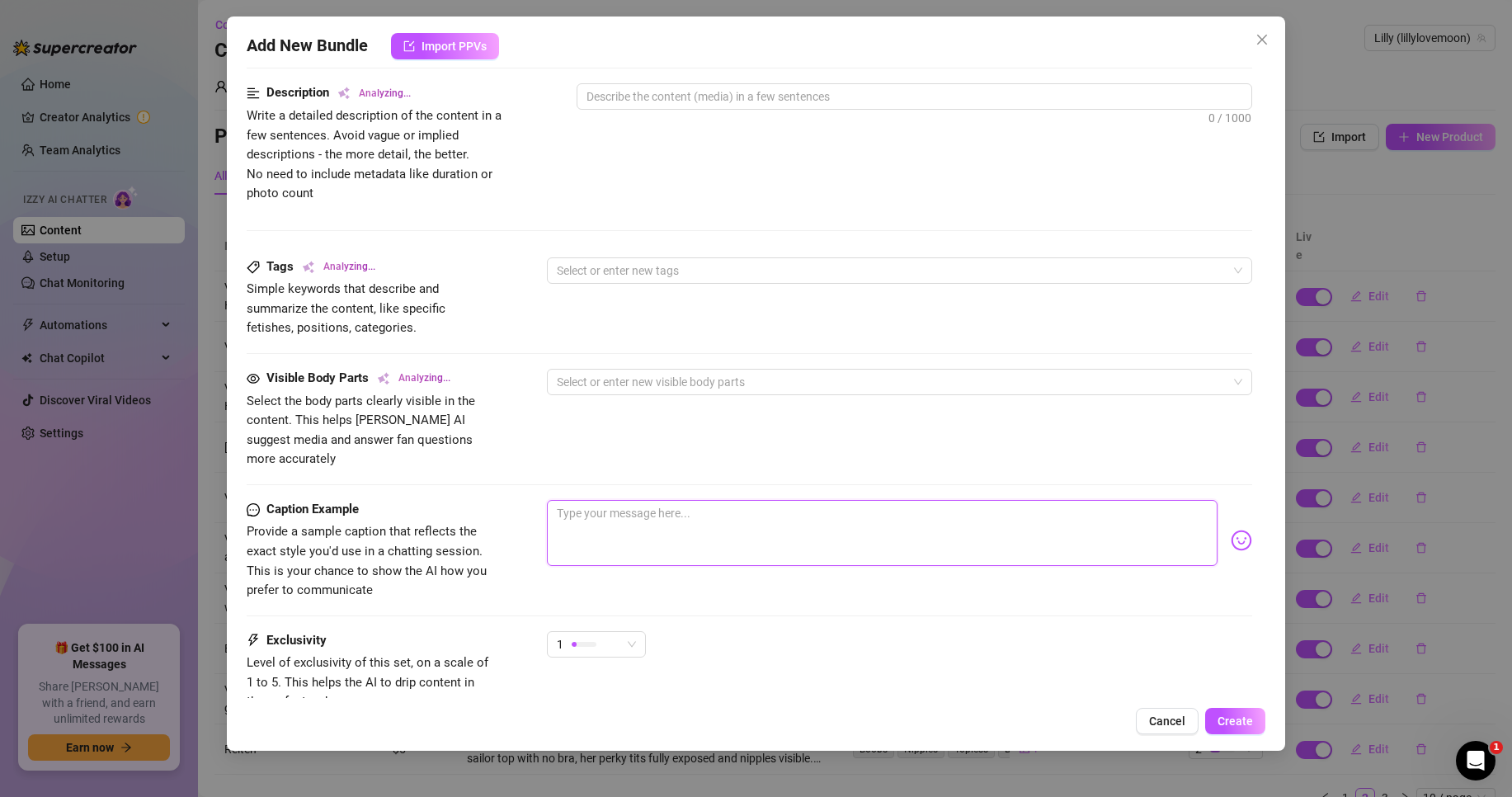
click at [632, 506] on textarea at bounding box center [882, 532] width 671 height 66
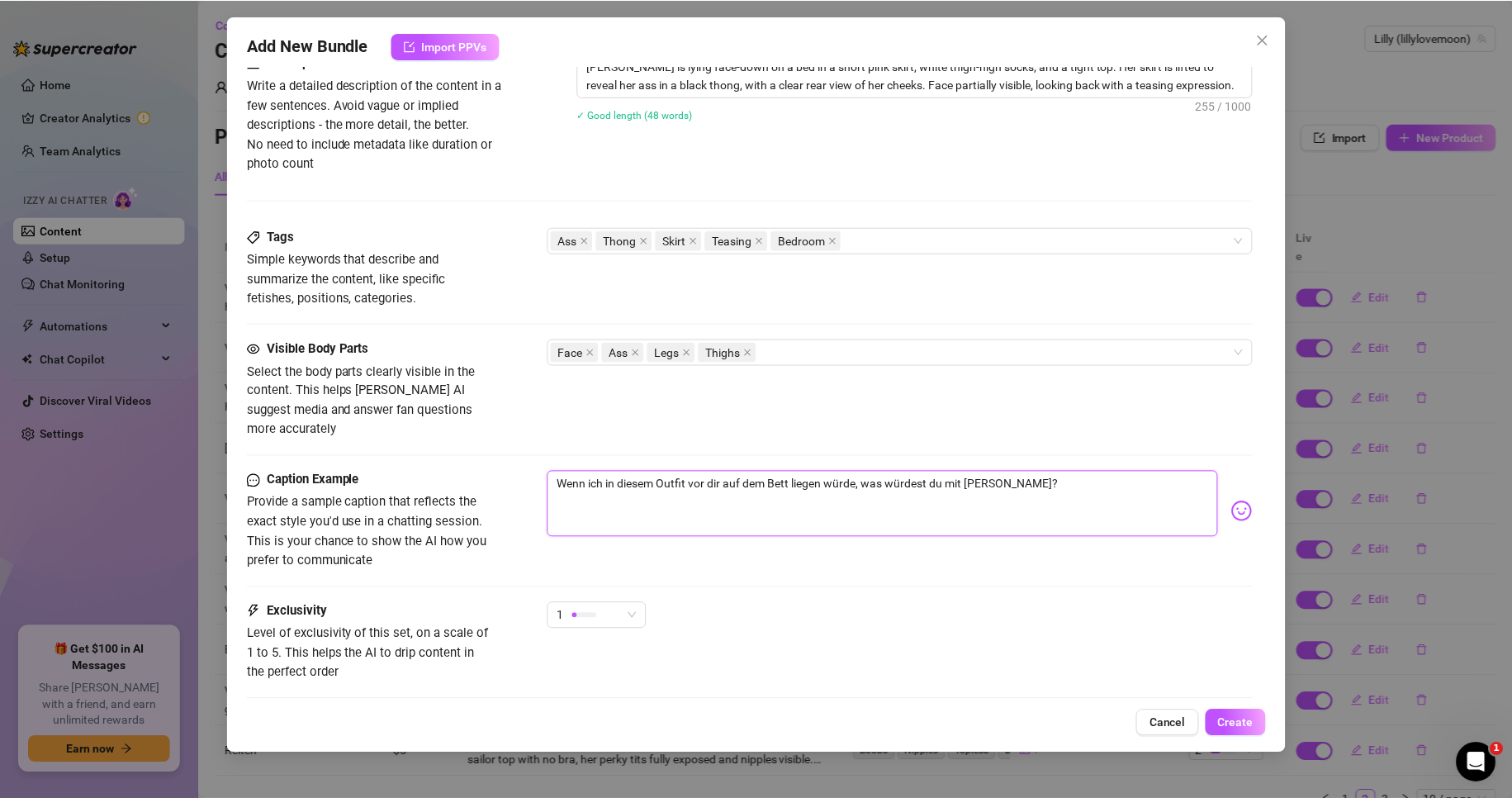
scroll to position [784, 0]
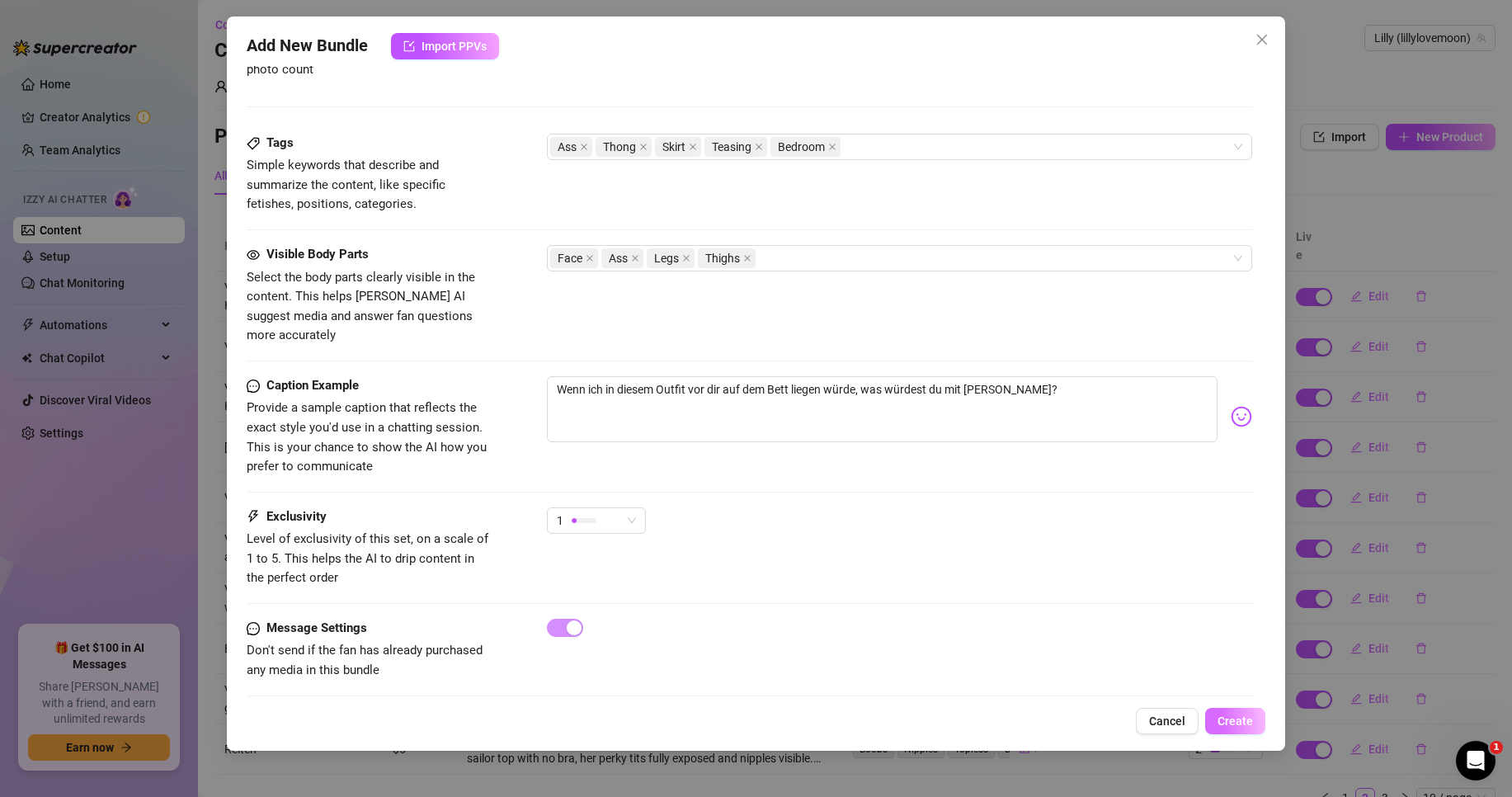
click at [1245, 721] on span "Create" at bounding box center [1235, 720] width 36 height 13
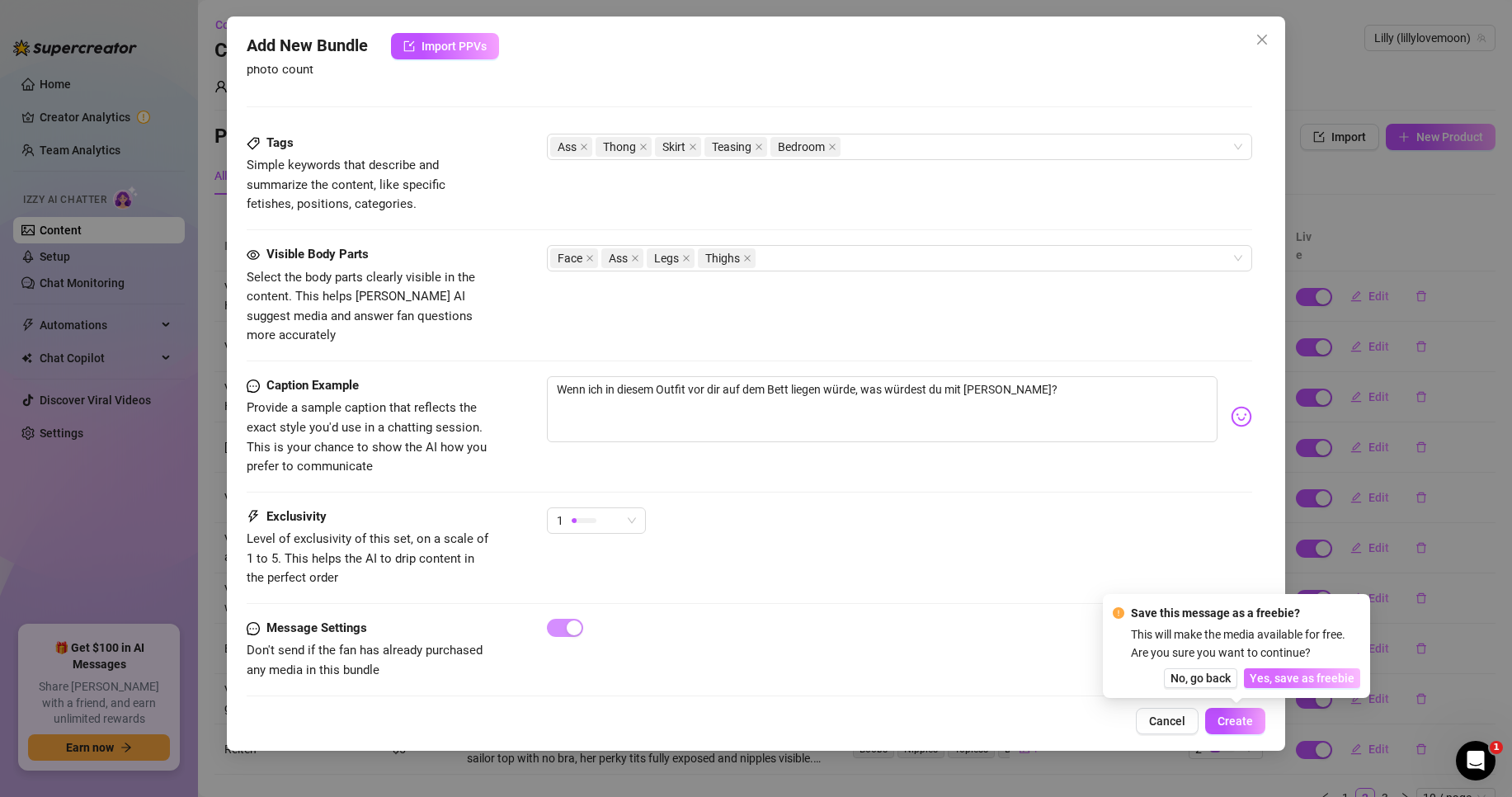
click at [1303, 675] on span "Yes, save as freebie" at bounding box center [1302, 678] width 104 height 13
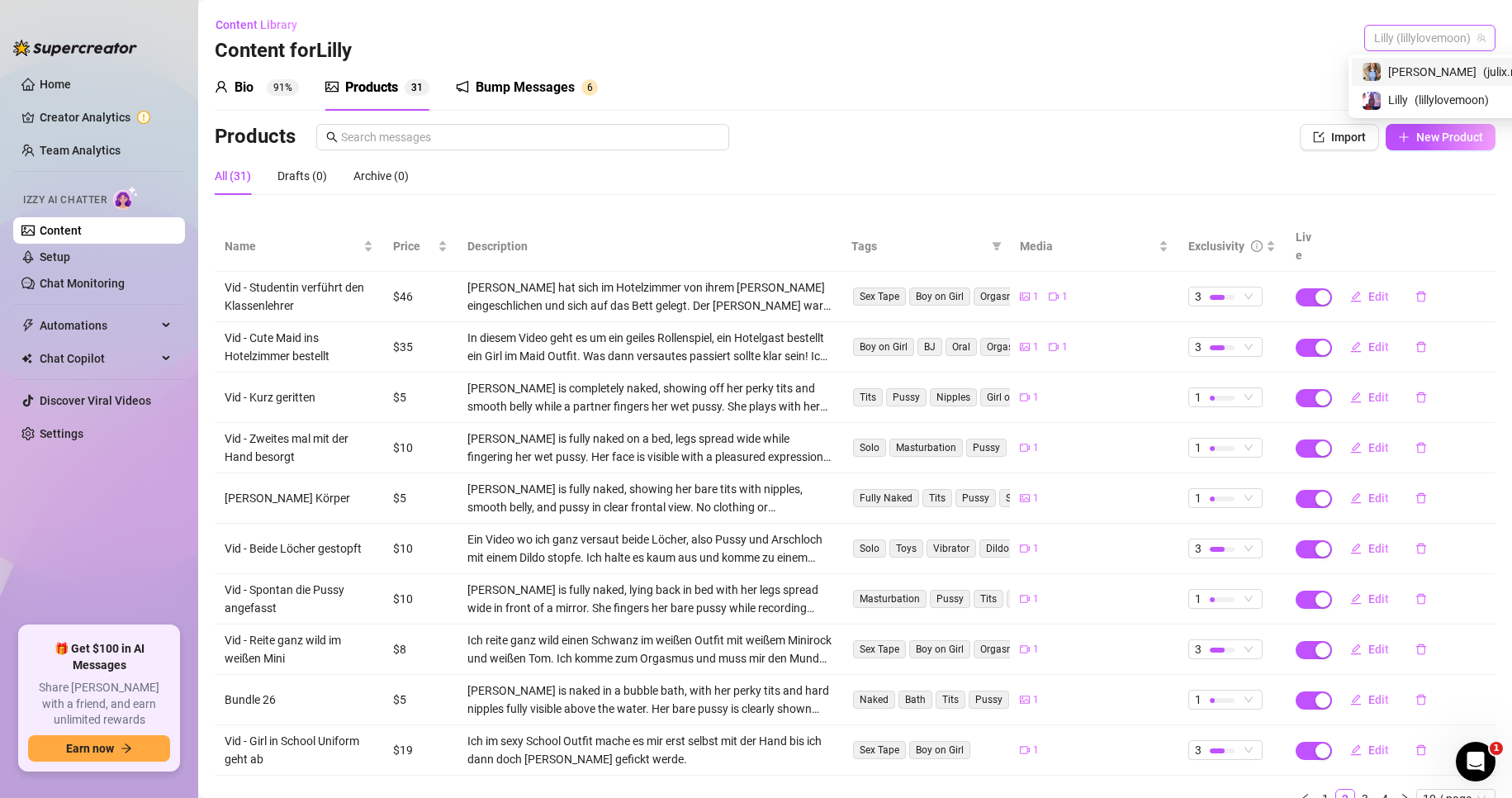
click at [1453, 33] on span "Lilly (lillylovemoon)" at bounding box center [1429, 37] width 111 height 24
click at [1482, 75] on span "( julix.may )" at bounding box center [1509, 71] width 54 height 18
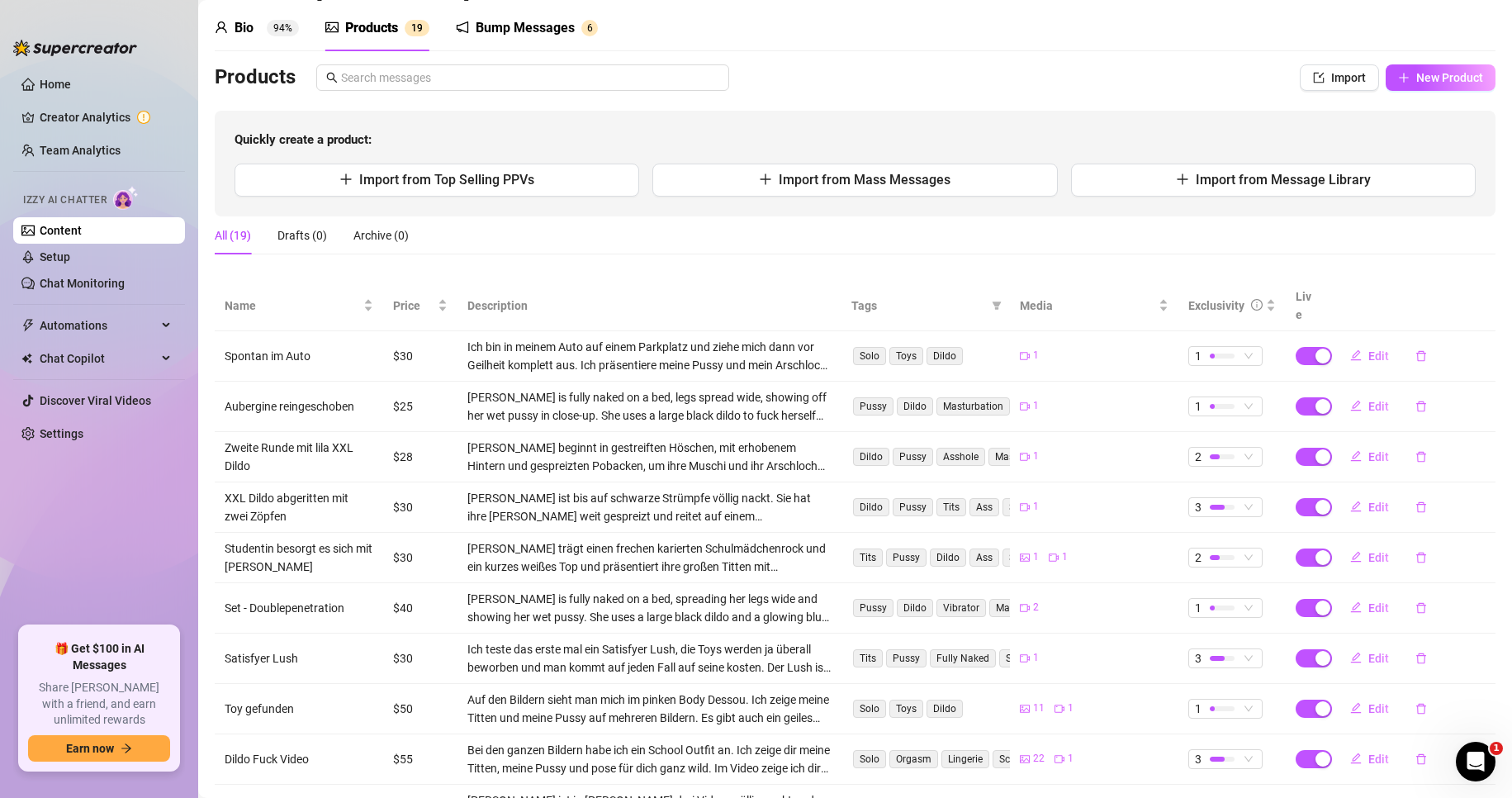
scroll to position [174, 0]
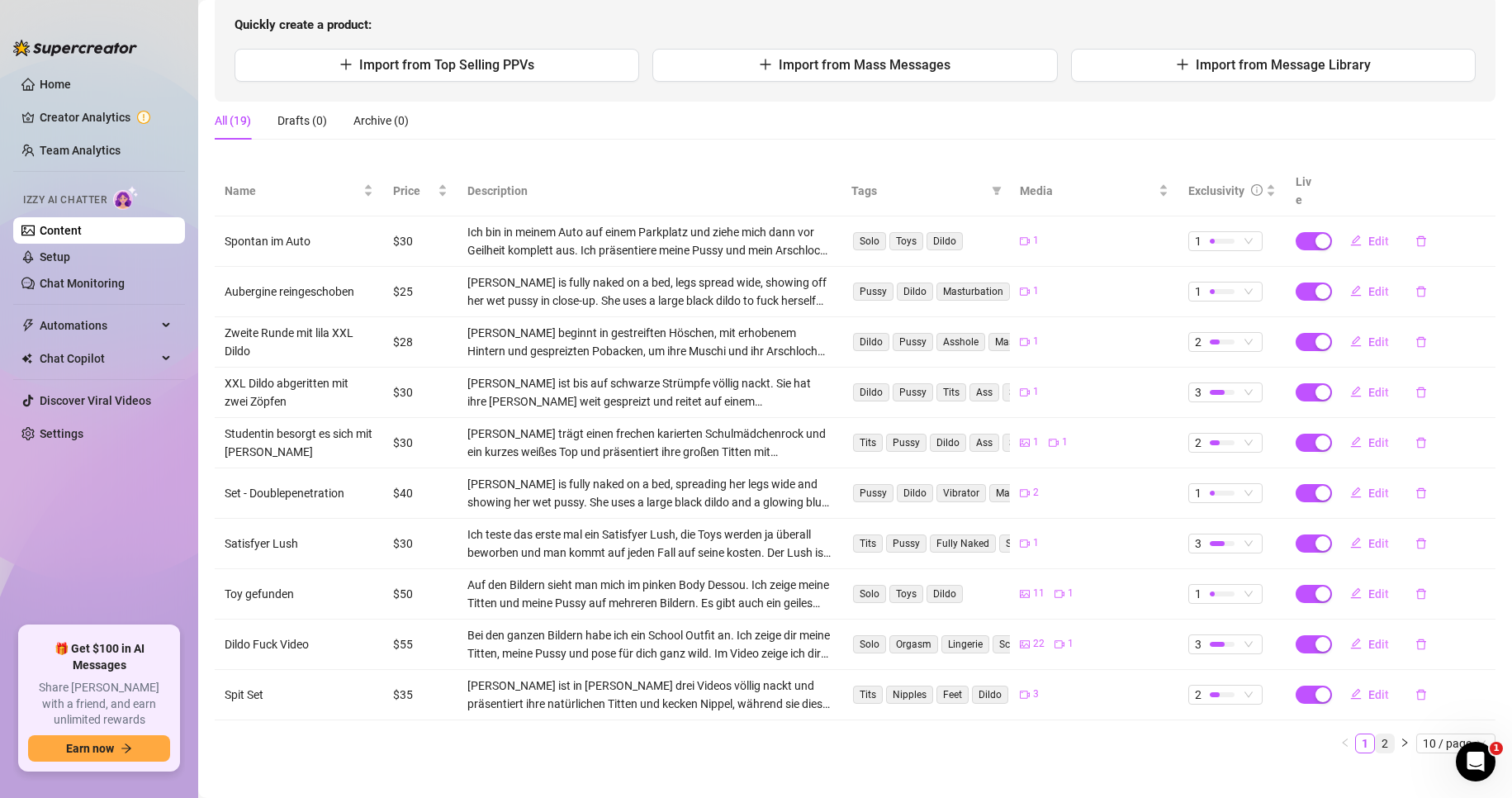
click at [1375, 734] on link "2" at bounding box center [1384, 743] width 18 height 18
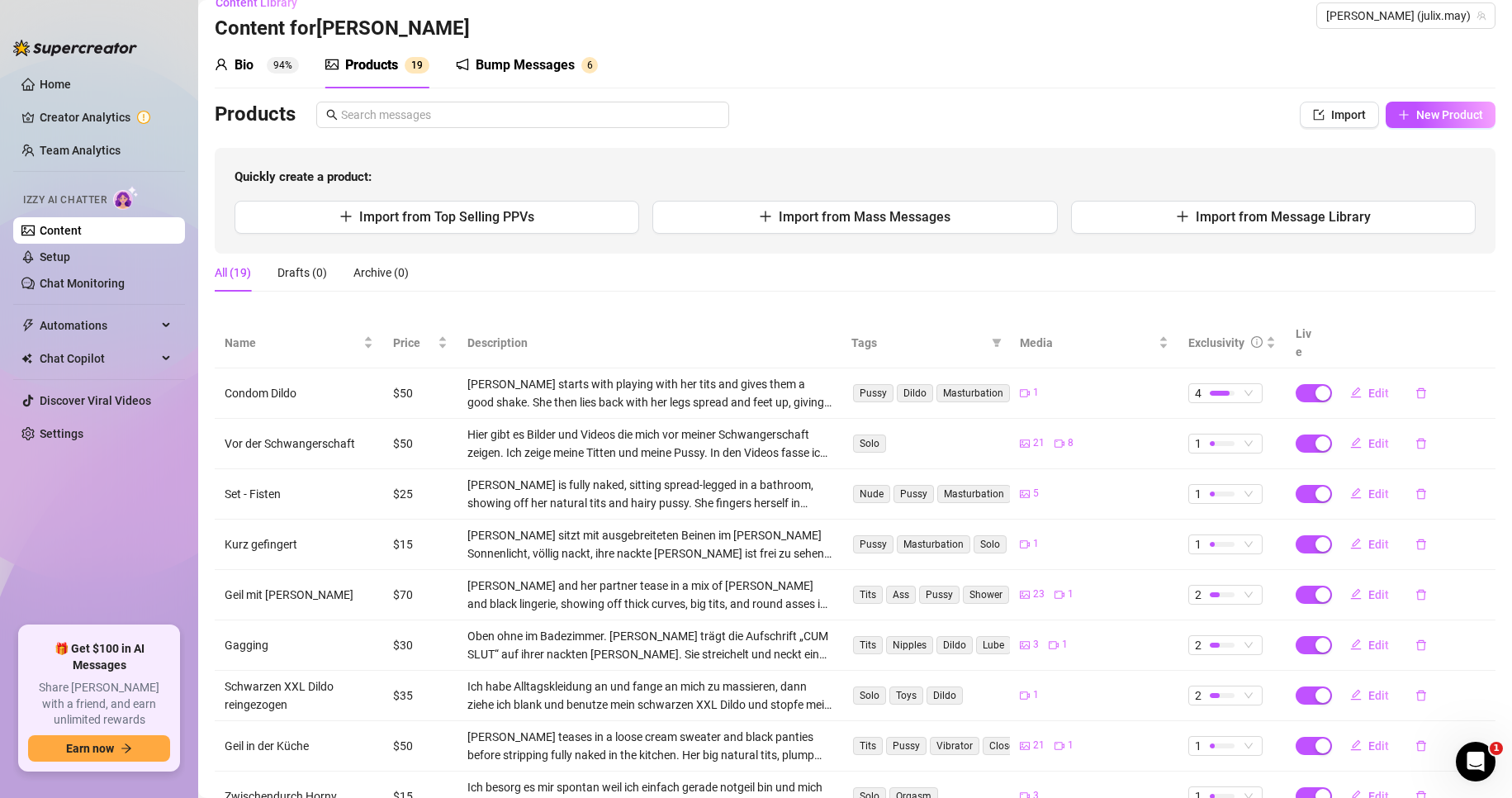
scroll to position [0, 0]
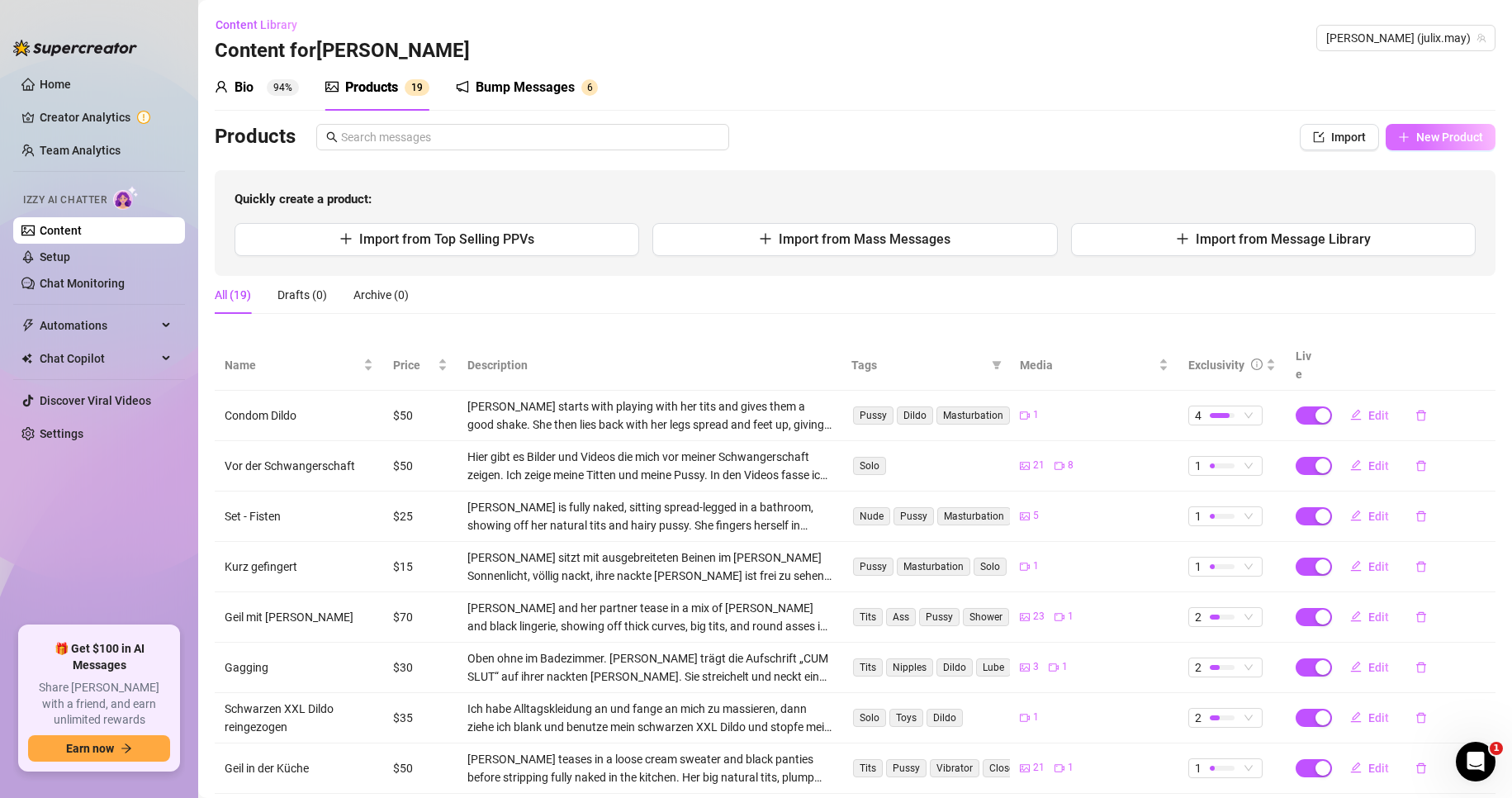
click at [1434, 145] on button "New Product" at bounding box center [1441, 137] width 110 height 26
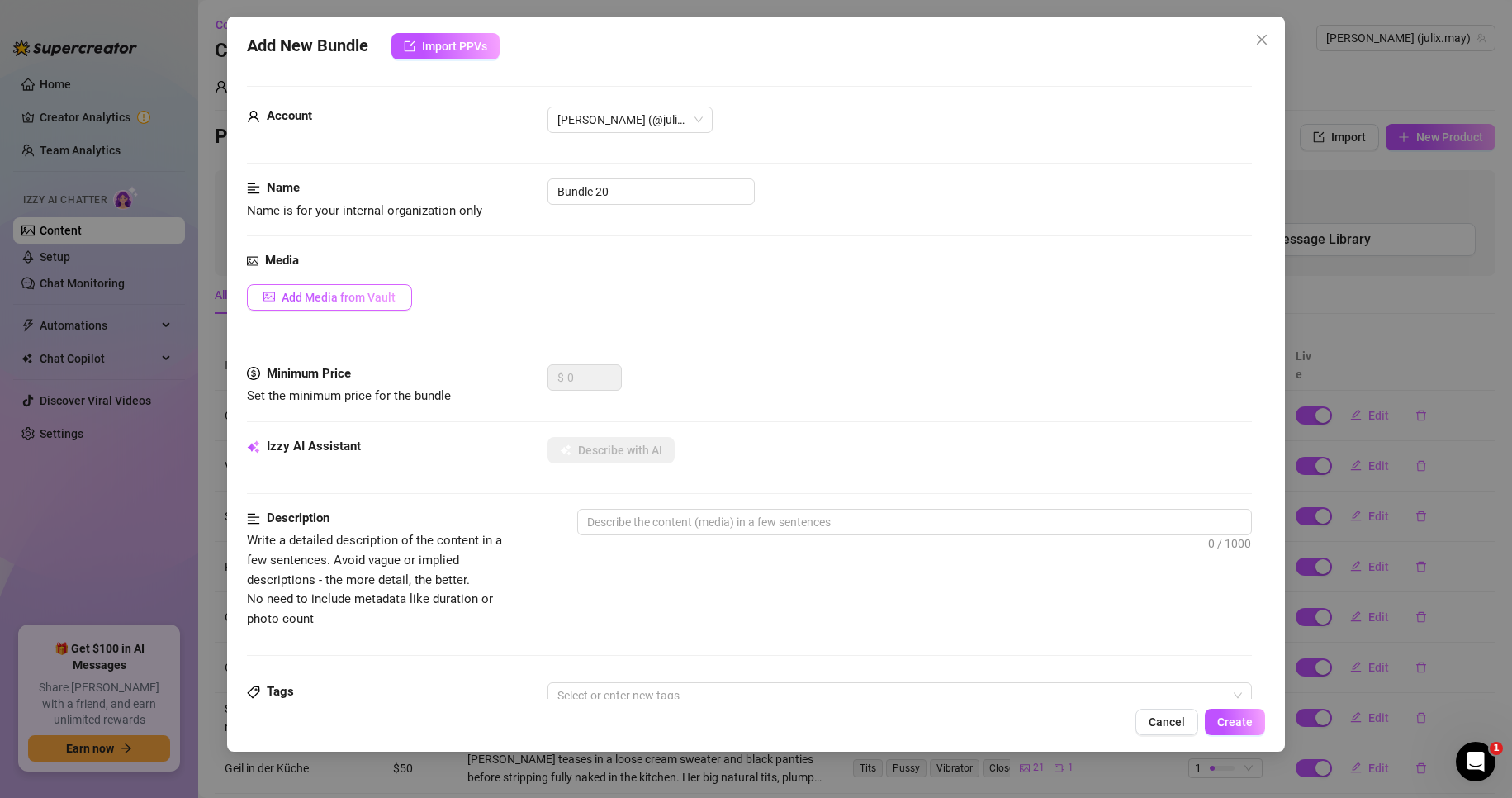
click at [368, 285] on button "Add Media from Vault" at bounding box center [329, 297] width 165 height 26
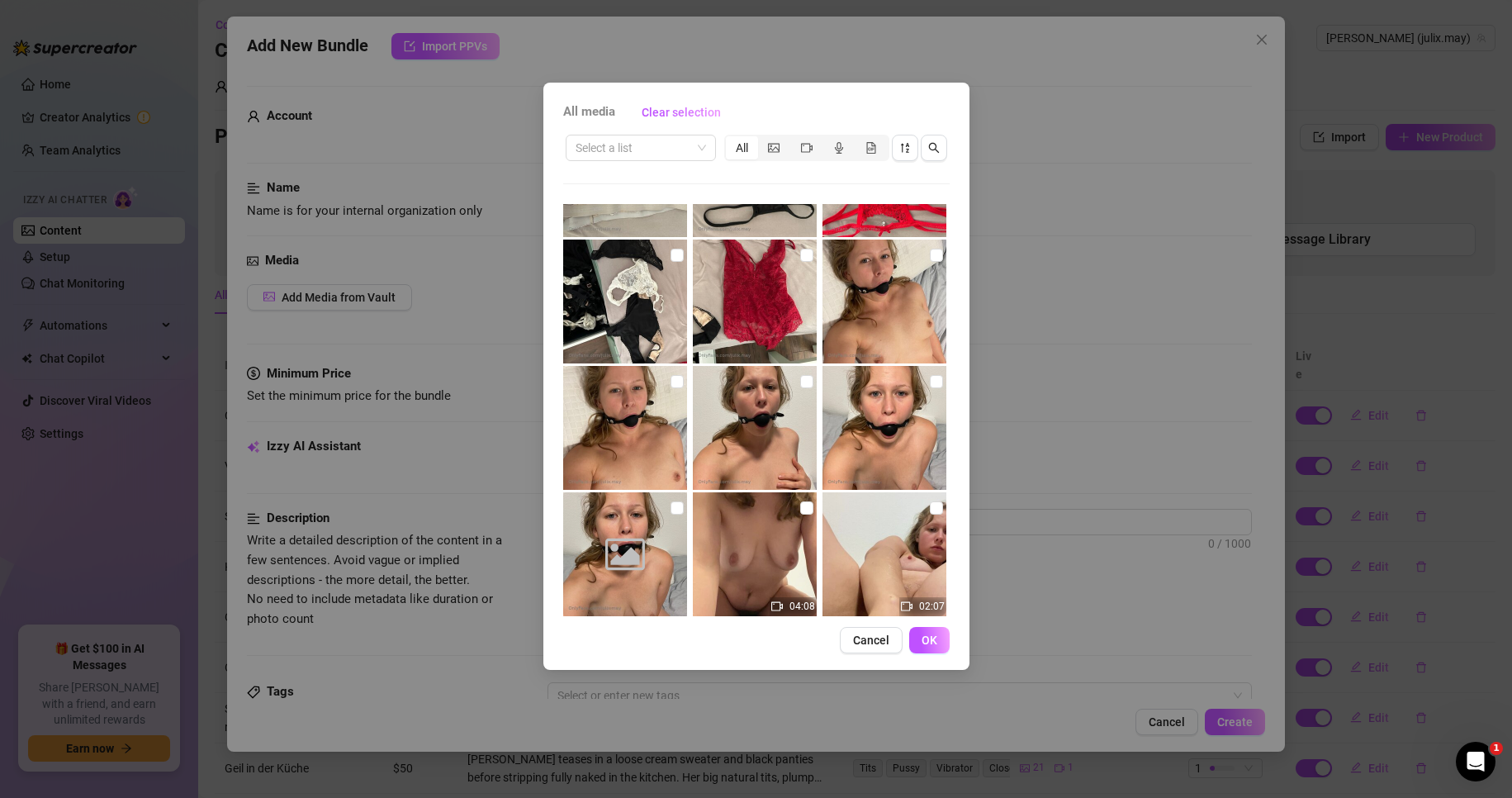
scroll to position [83, 0]
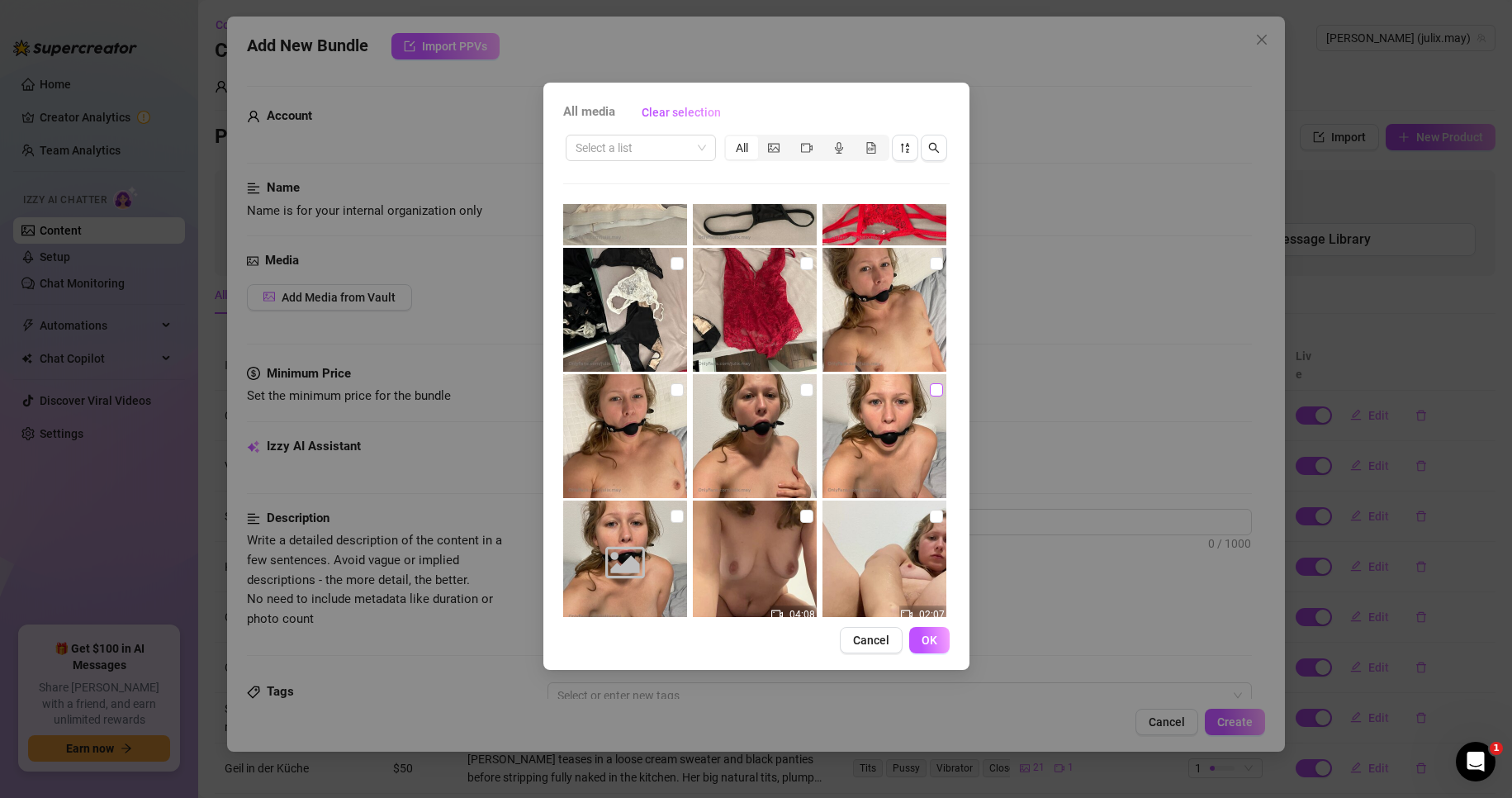
click at [929, 388] on input "checkbox" at bounding box center [935, 389] width 13 height 13
drag, startPoint x: 800, startPoint y: 391, endPoint x: 705, endPoint y: 392, distance: 95.0
click at [800, 391] on input "checkbox" at bounding box center [806, 389] width 13 height 13
click at [673, 392] on input "checkbox" at bounding box center [677, 389] width 13 height 13
drag, startPoint x: 926, startPoint y: 269, endPoint x: 881, endPoint y: 298, distance: 53.5
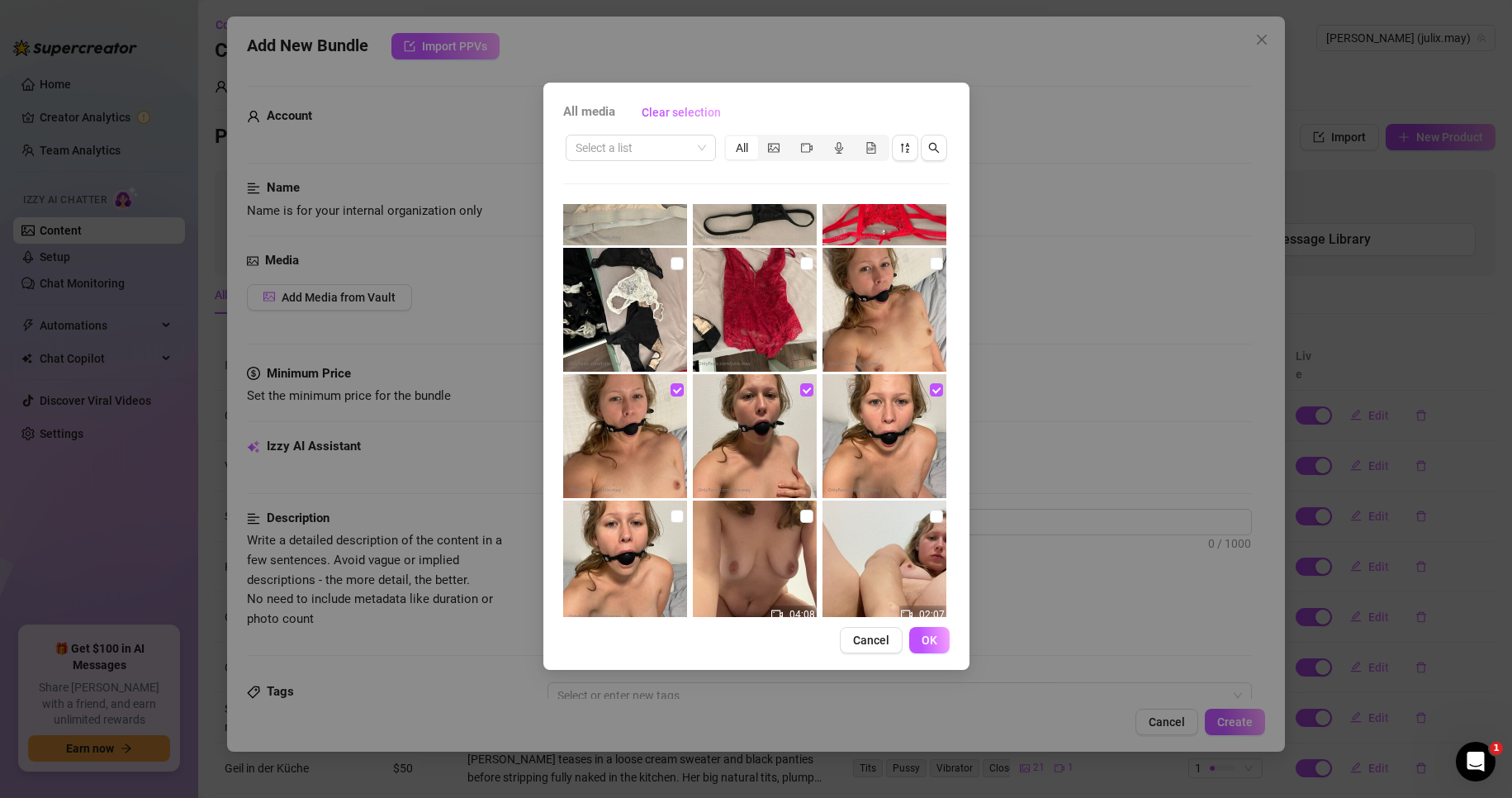
click at [929, 270] on label at bounding box center [935, 263] width 13 height 18
click at [929, 270] on input "checkbox" at bounding box center [935, 263] width 13 height 13
click at [671, 514] on input "checkbox" at bounding box center [677, 516] width 13 height 13
click at [943, 644] on button "OK" at bounding box center [929, 639] width 40 height 26
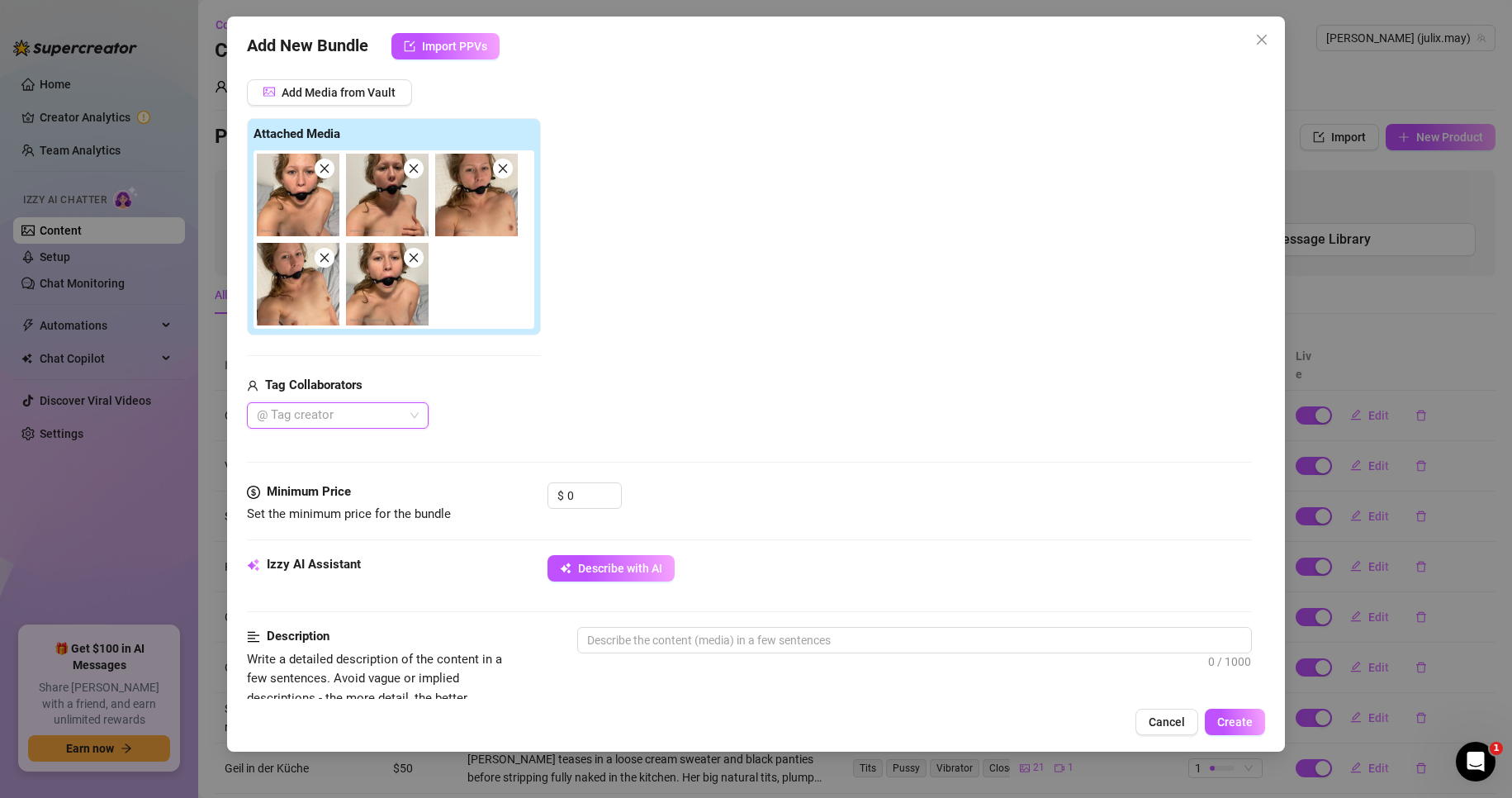
scroll to position [247, 0]
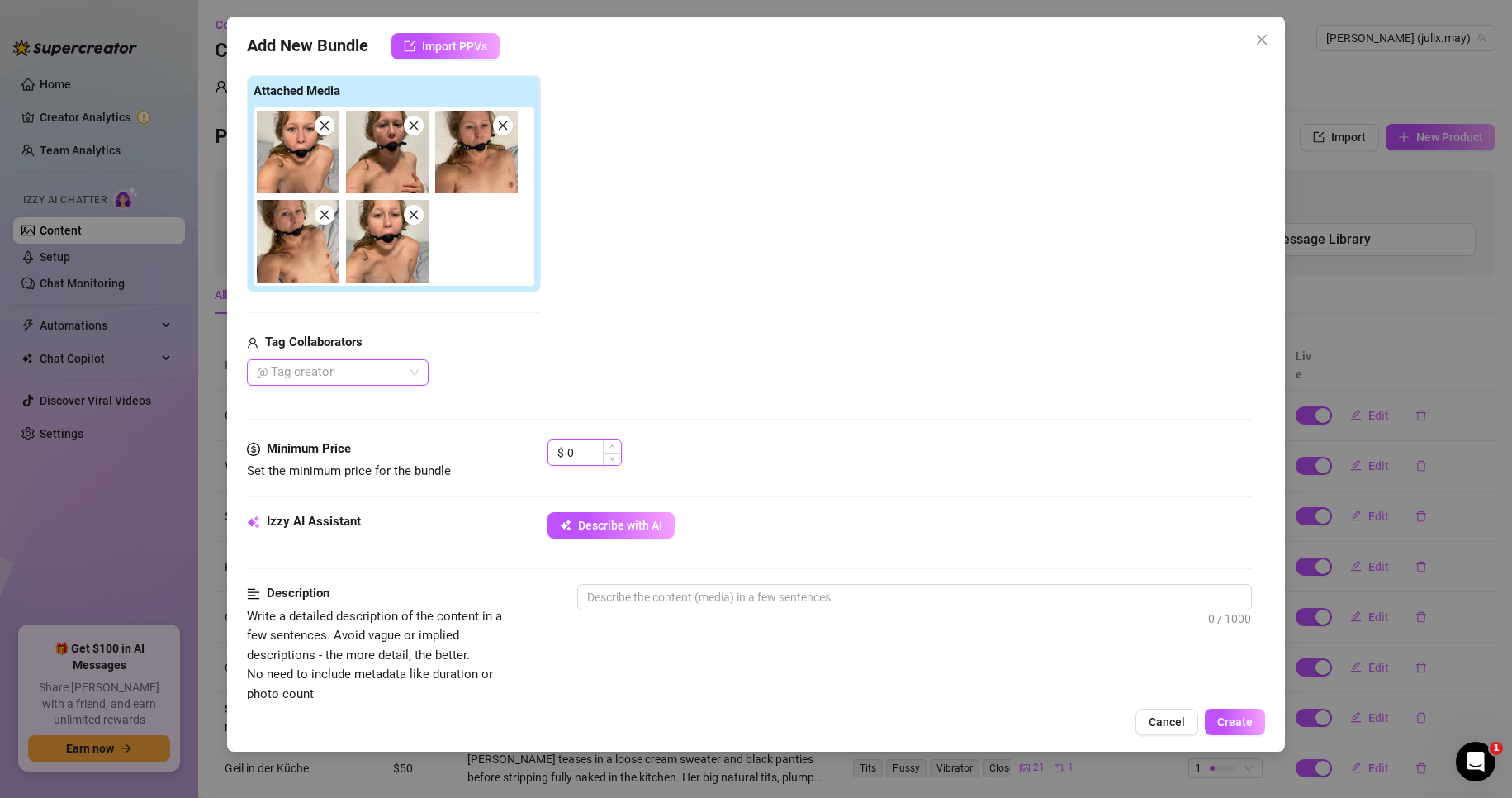
click at [583, 449] on input "0" at bounding box center [594, 452] width 54 height 24
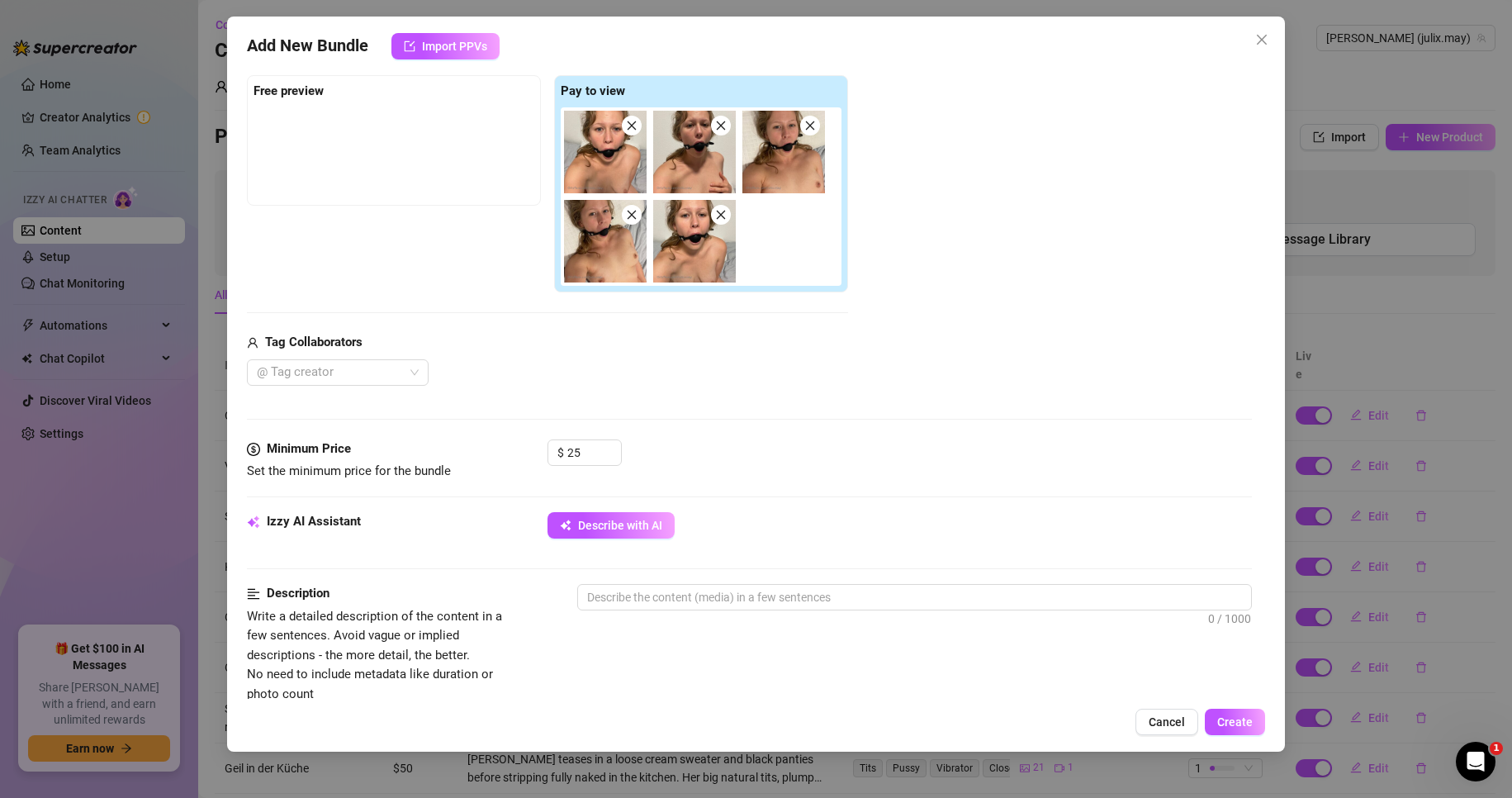
click at [700, 355] on div "Tag Collaborators @ Tag creator" at bounding box center [547, 359] width 601 height 53
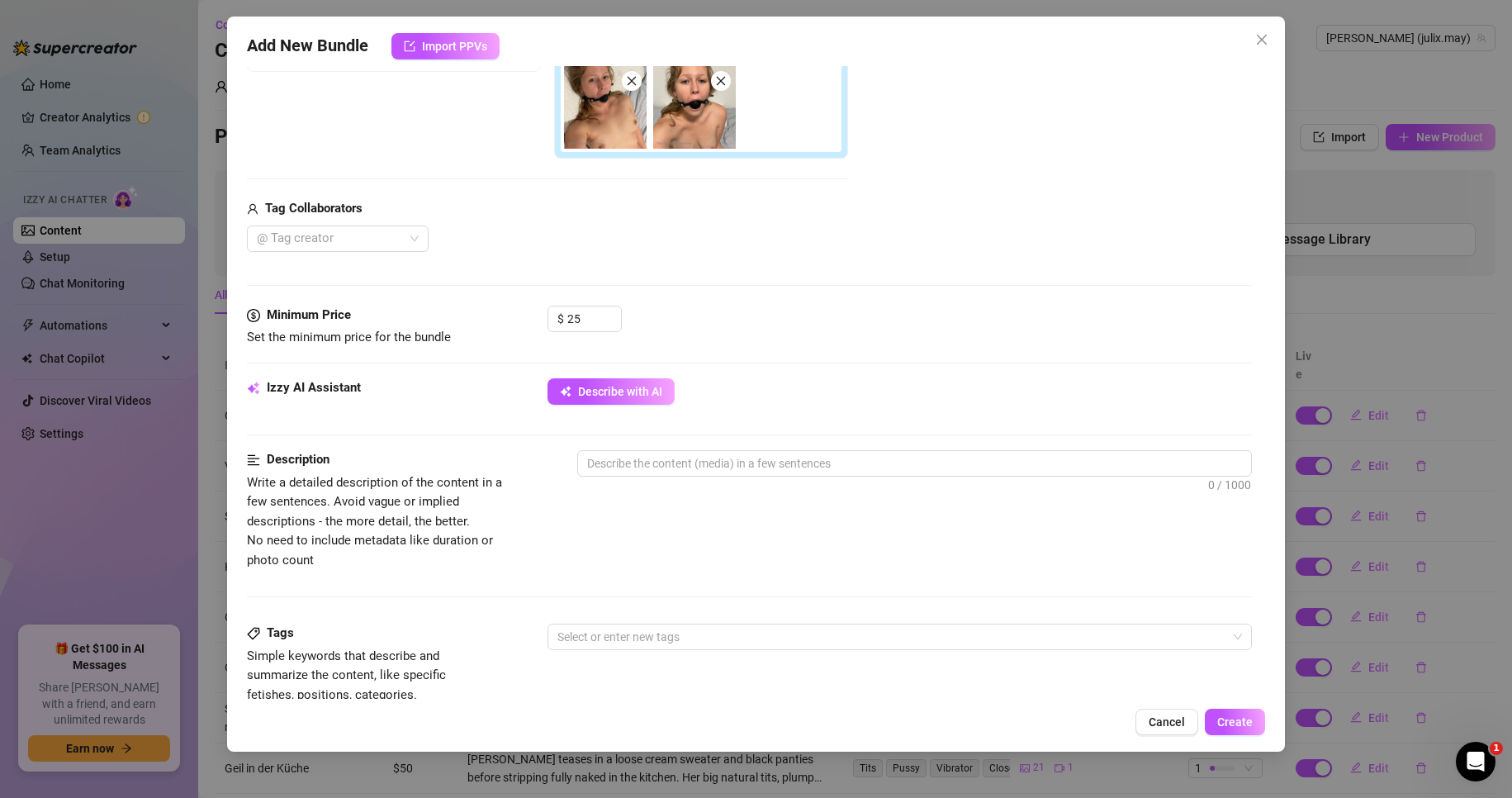
scroll to position [413, 0]
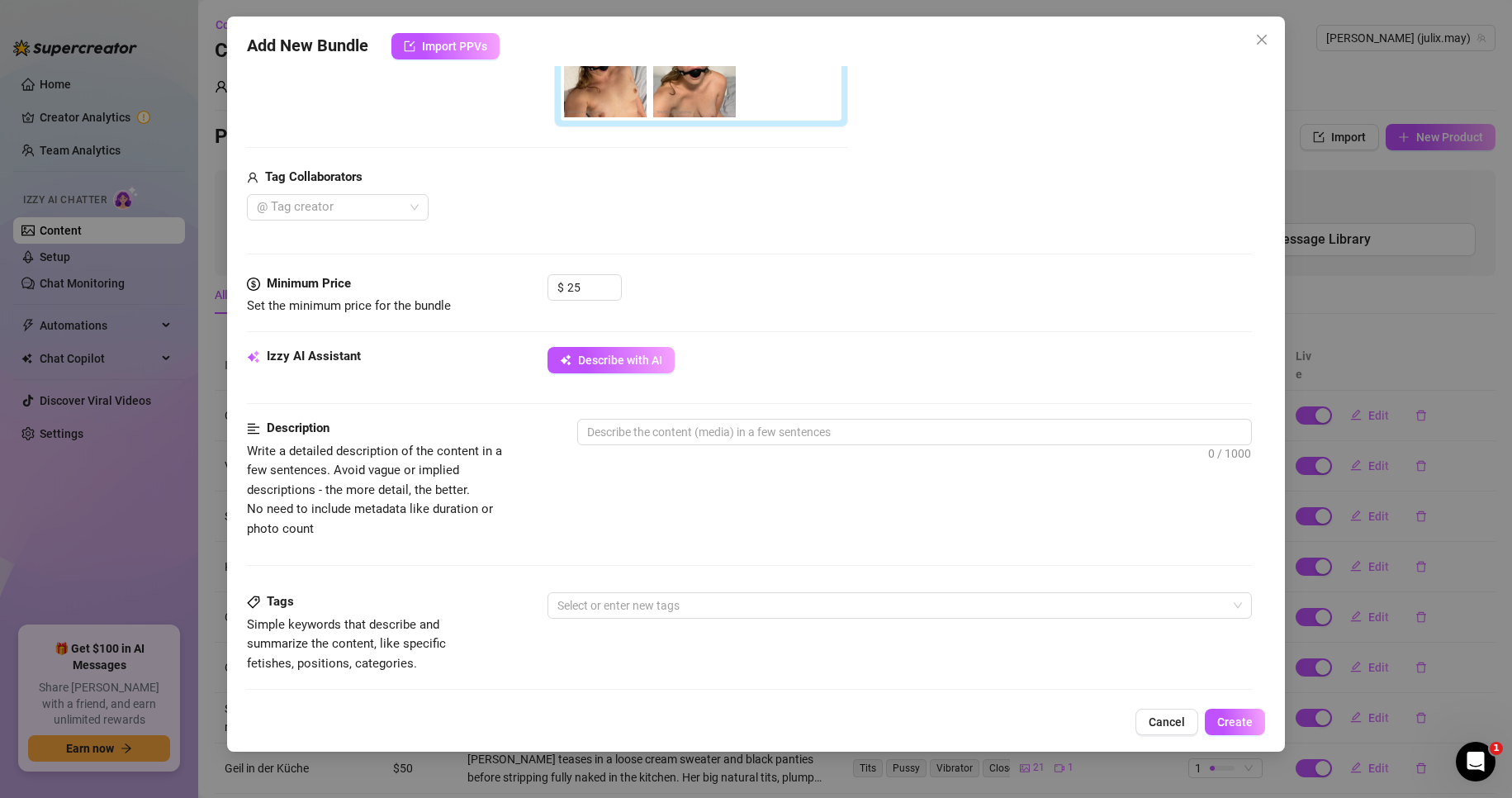
click at [601, 375] on div "Izzy AI Assistant Describe with AI" at bounding box center [749, 367] width 1005 height 41
click at [617, 366] on span "Describe with AI" at bounding box center [620, 360] width 84 height 13
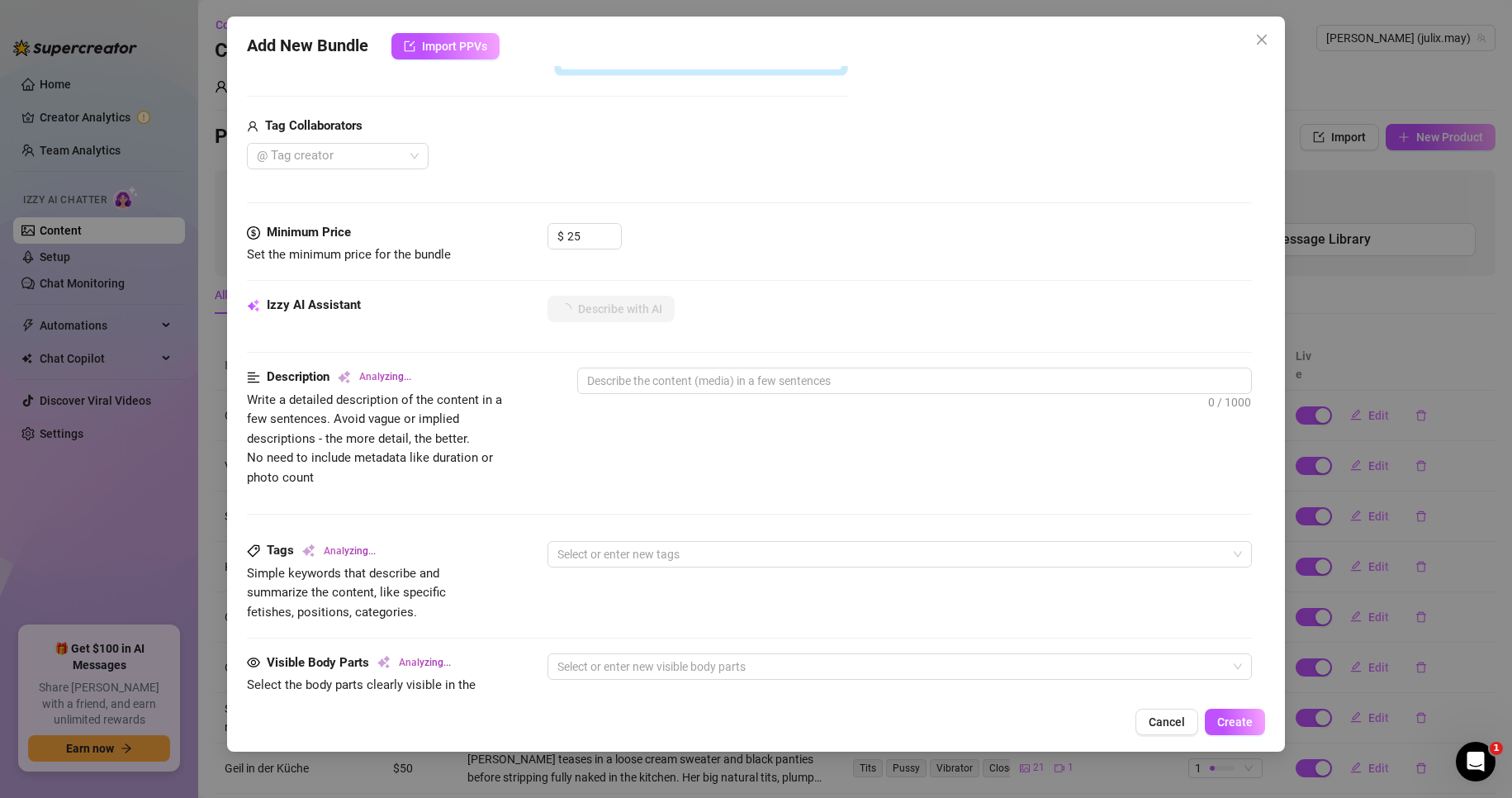
scroll to position [743, 0]
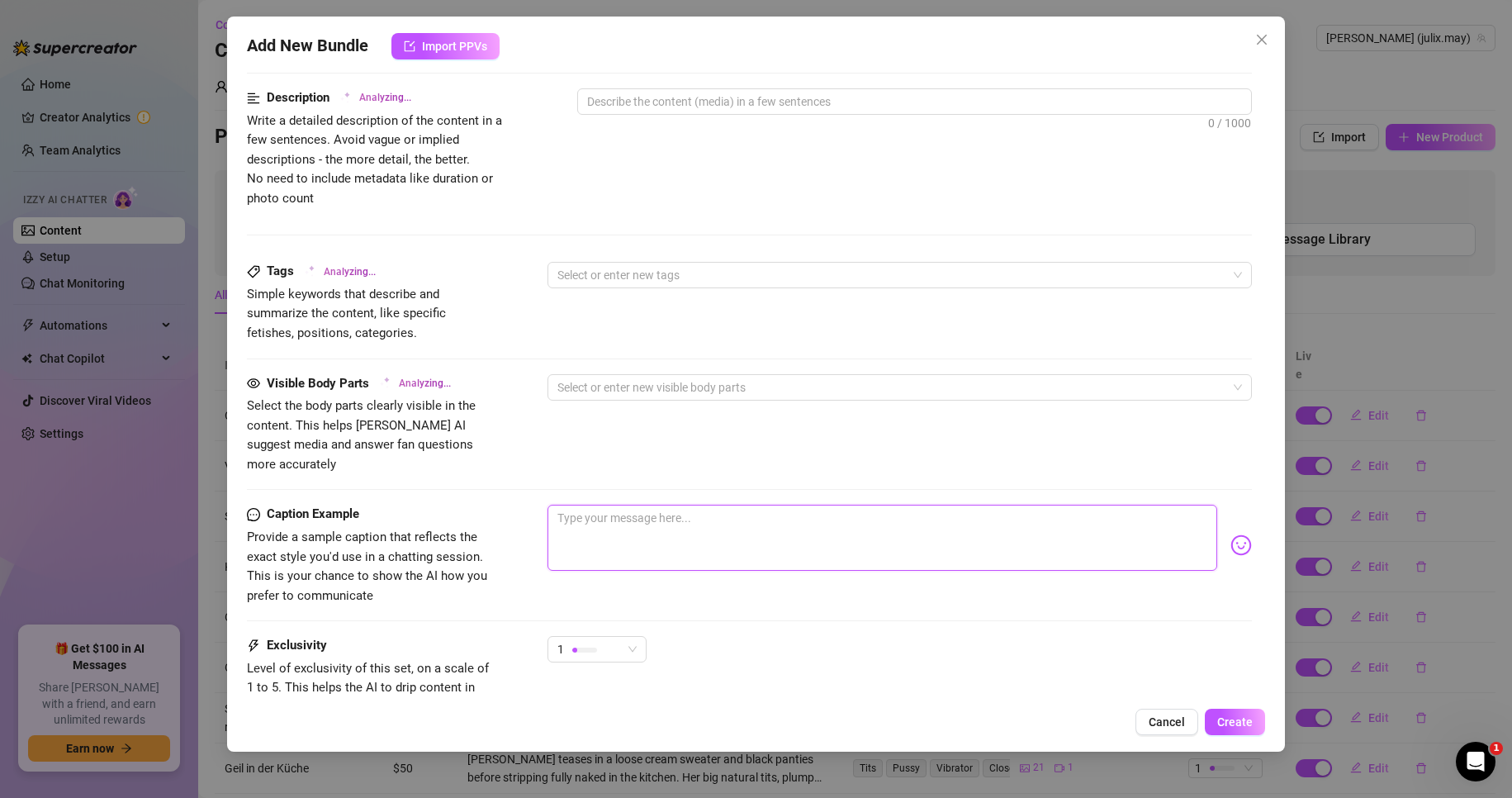
click at [661, 524] on textarea at bounding box center [882, 538] width 671 height 66
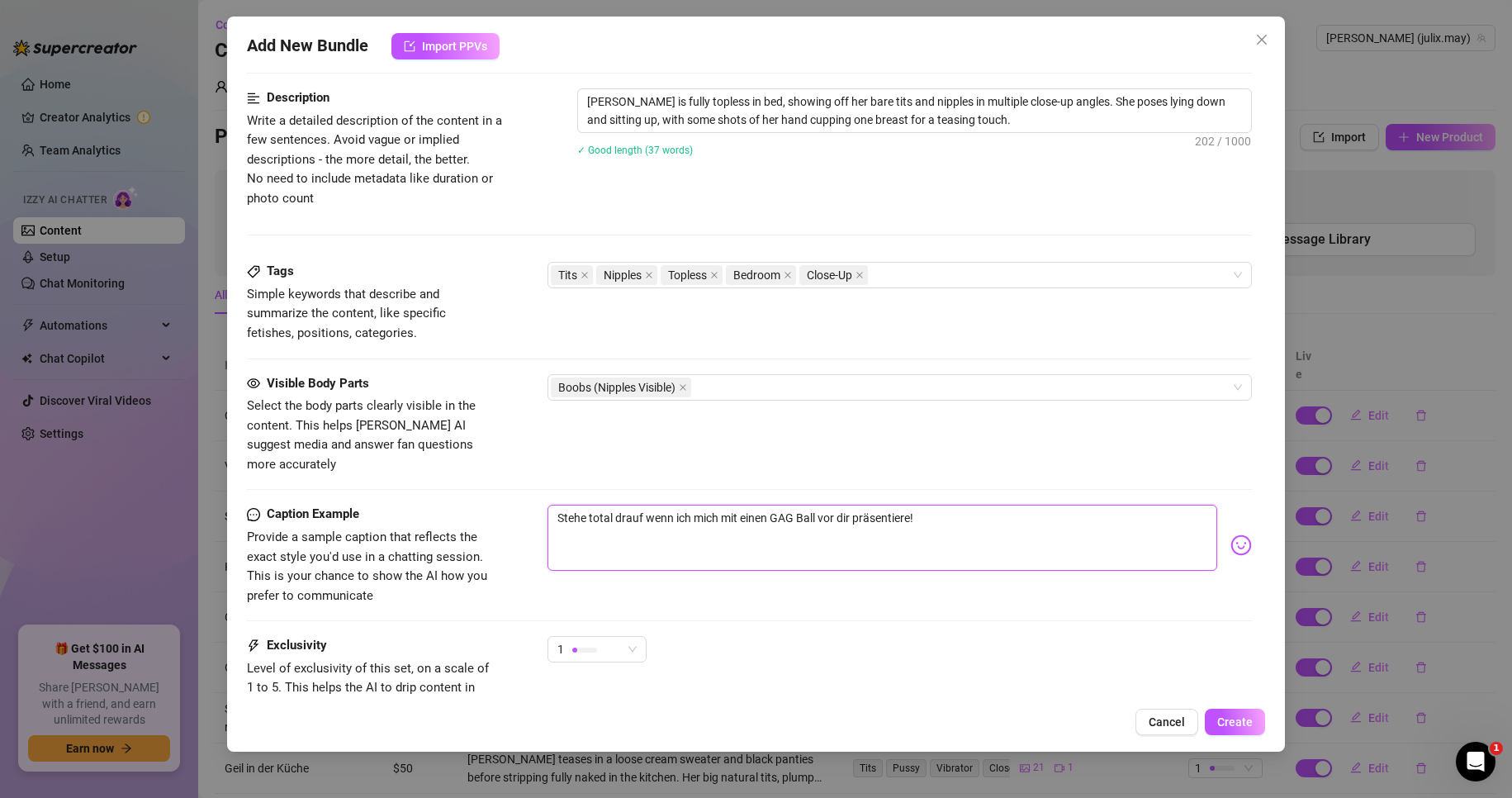
click at [984, 507] on textarea "Stehe total drauf wenn ich mich mit einen GAG Ball vor dir präsentiere!" at bounding box center [882, 538] width 671 height 66
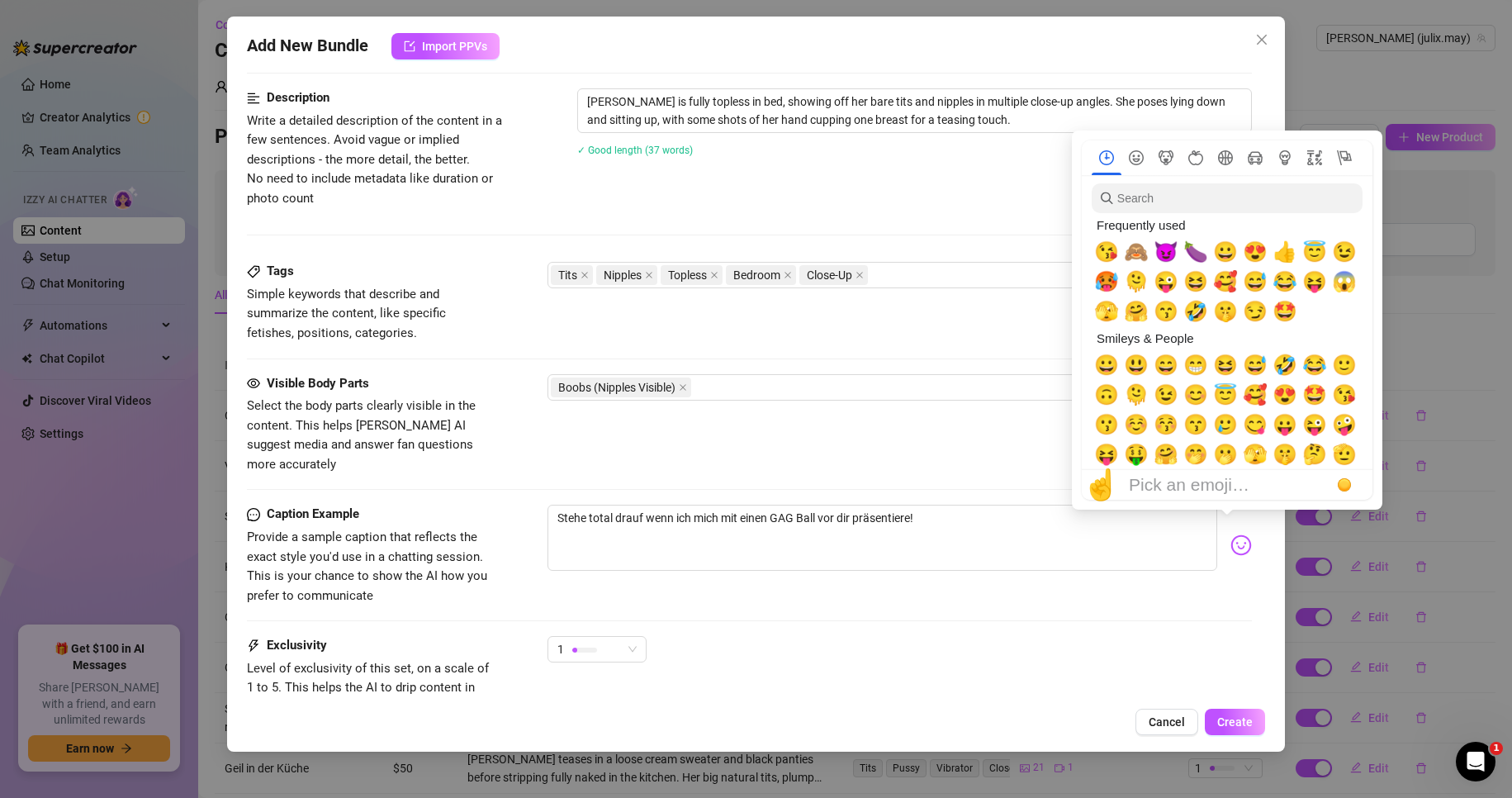
click at [1230, 534] on img at bounding box center [1240, 544] width 22 height 22
click at [1118, 252] on span "😘" at bounding box center [1106, 252] width 24 height 24
click at [1132, 250] on span "🙈" at bounding box center [1136, 252] width 24 height 24
drag, startPoint x: 1163, startPoint y: 250, endPoint x: 1133, endPoint y: 277, distance: 40.4
click at [1164, 250] on span "😈" at bounding box center [1165, 252] width 24 height 24
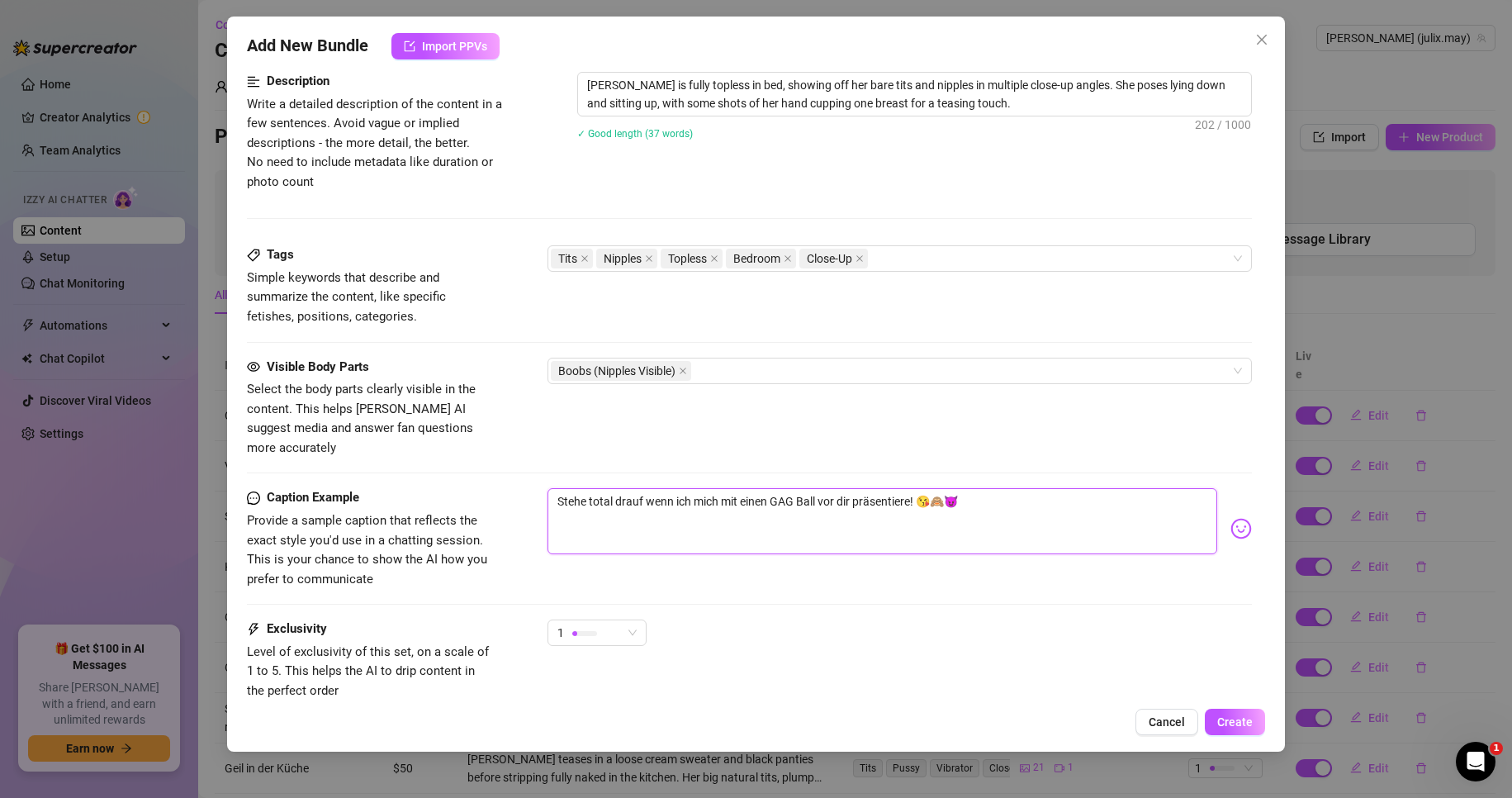
scroll to position [294, 0]
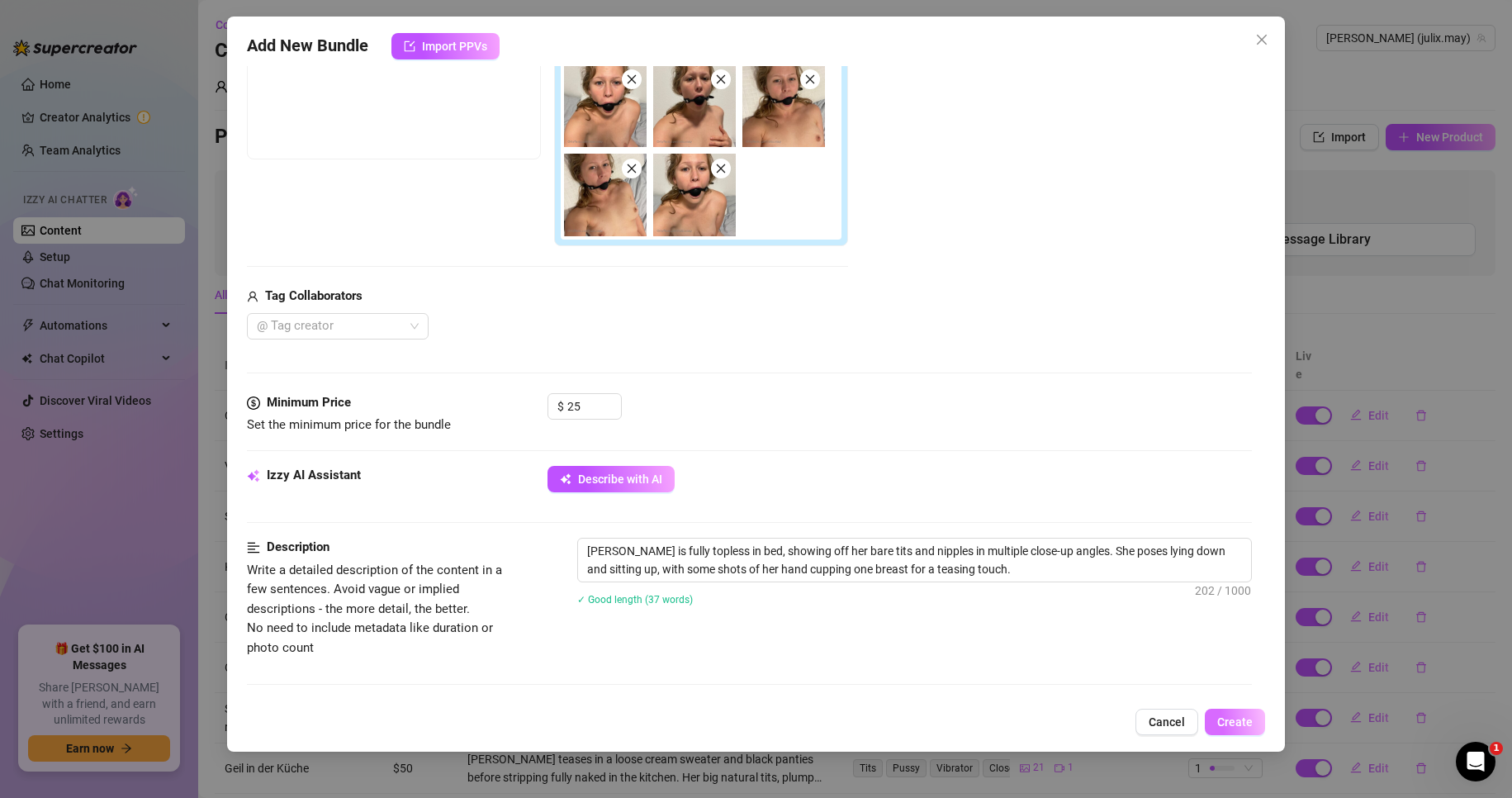
click at [1247, 720] on span "Create" at bounding box center [1234, 721] width 36 height 13
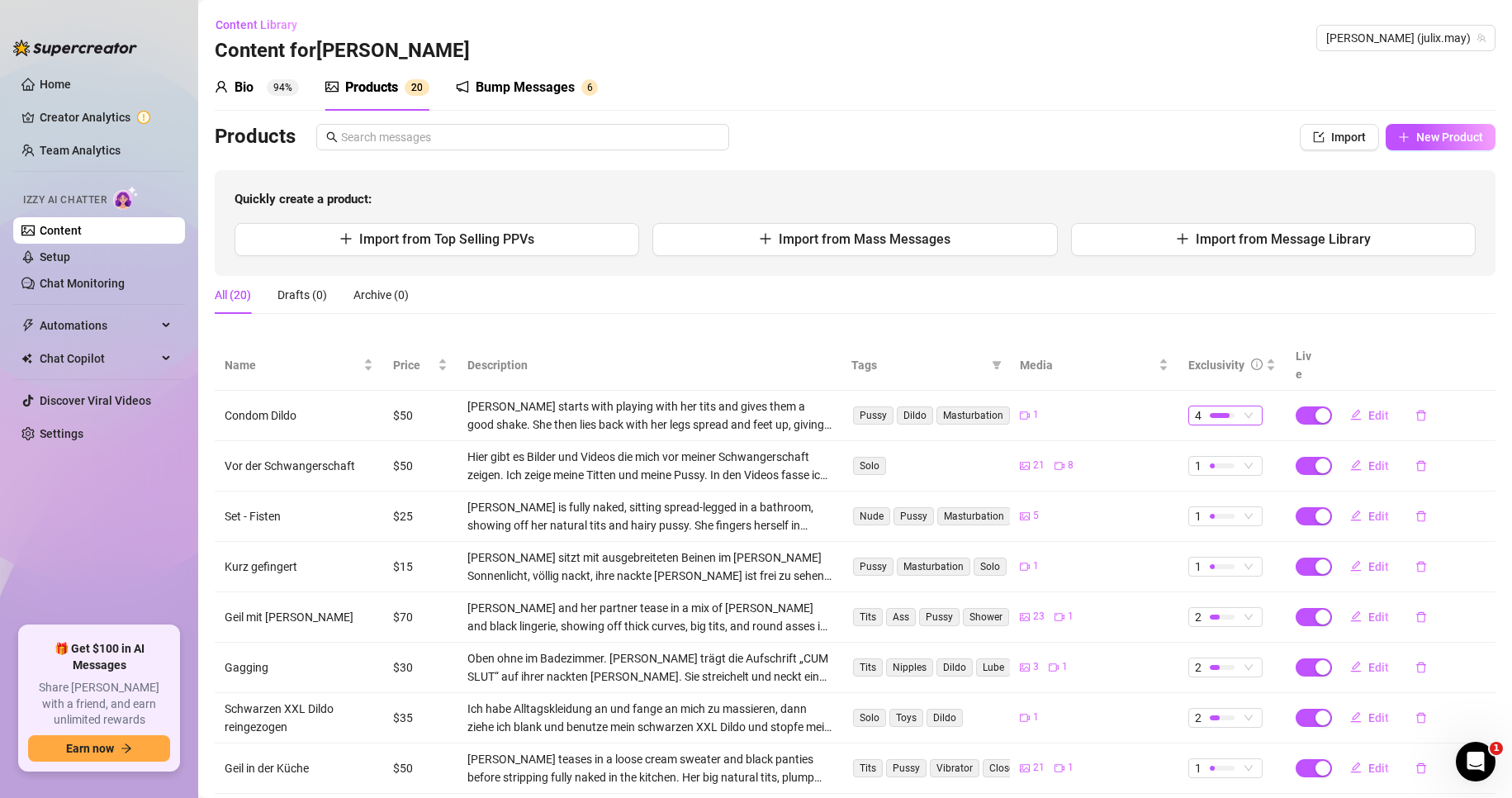
click at [1225, 406] on div "4" at bounding box center [1217, 415] width 44 height 18
click at [1240, 472] on span "3" at bounding box center [1243, 479] width 107 height 18
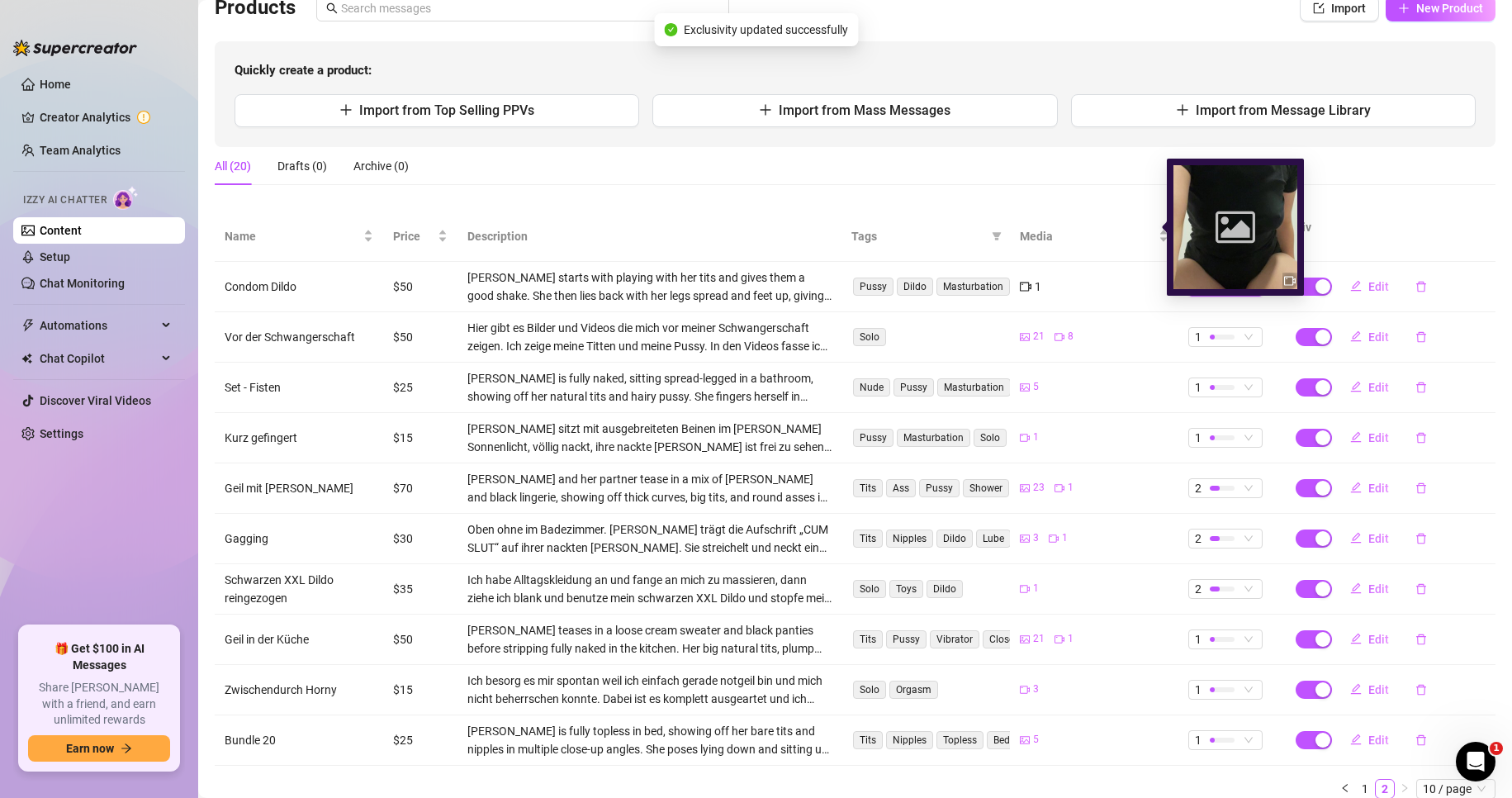
scroll to position [174, 0]
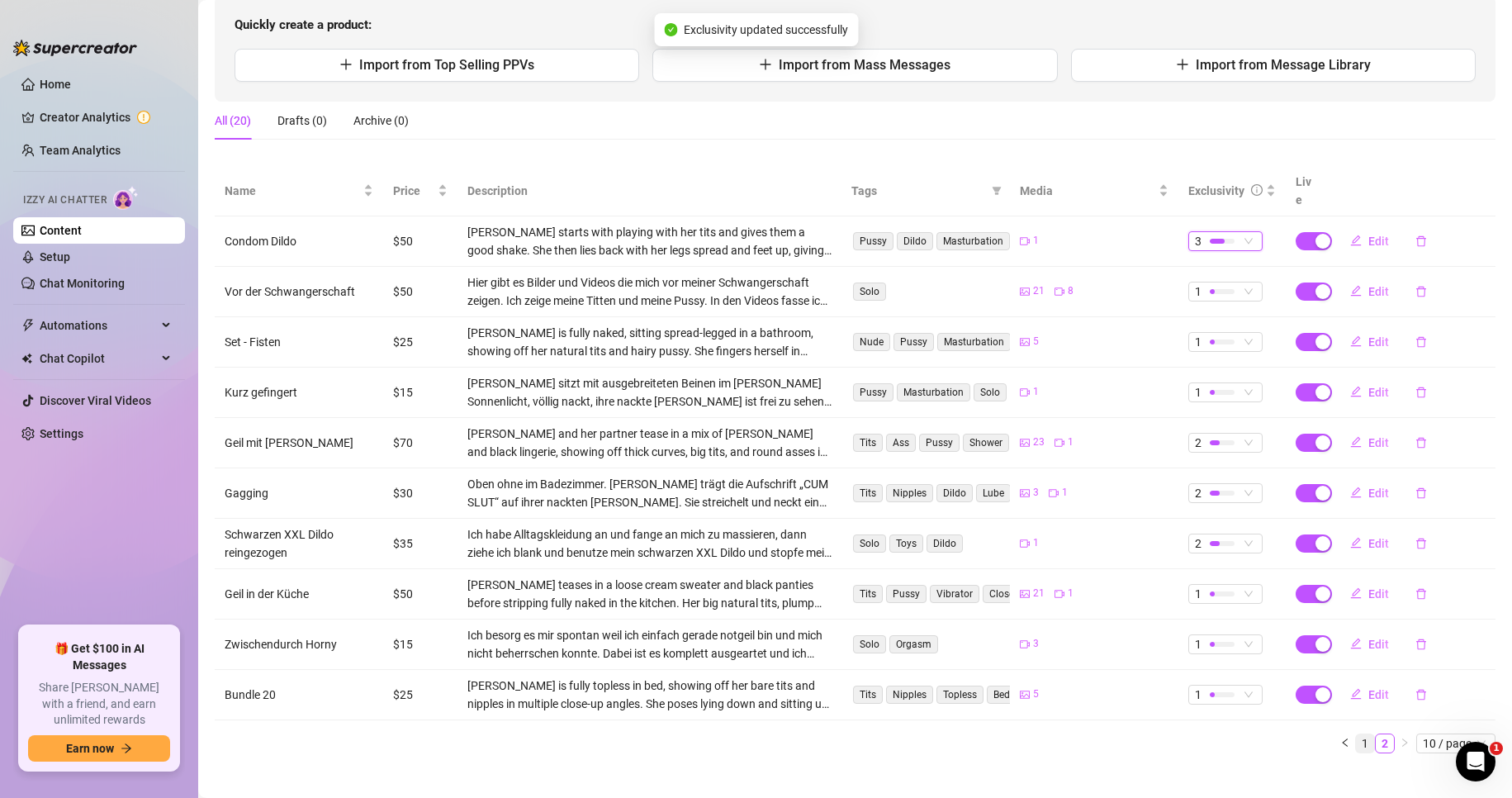
click at [1355, 734] on link "1" at bounding box center [1364, 743] width 18 height 18
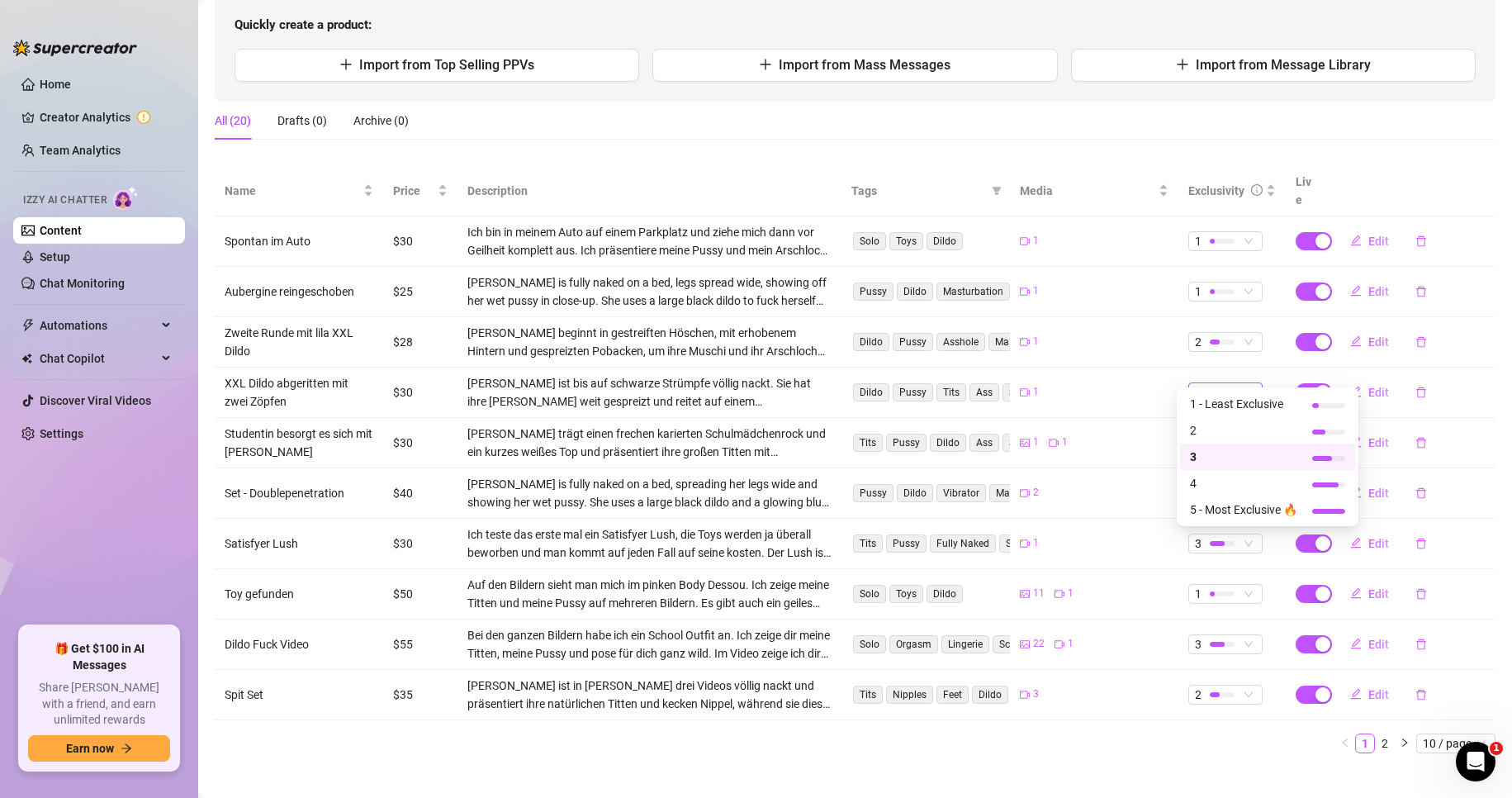
click at [1217, 389] on div at bounding box center [1222, 392] width 24 height 5
click at [1237, 423] on span "2" at bounding box center [1243, 429] width 107 height 18
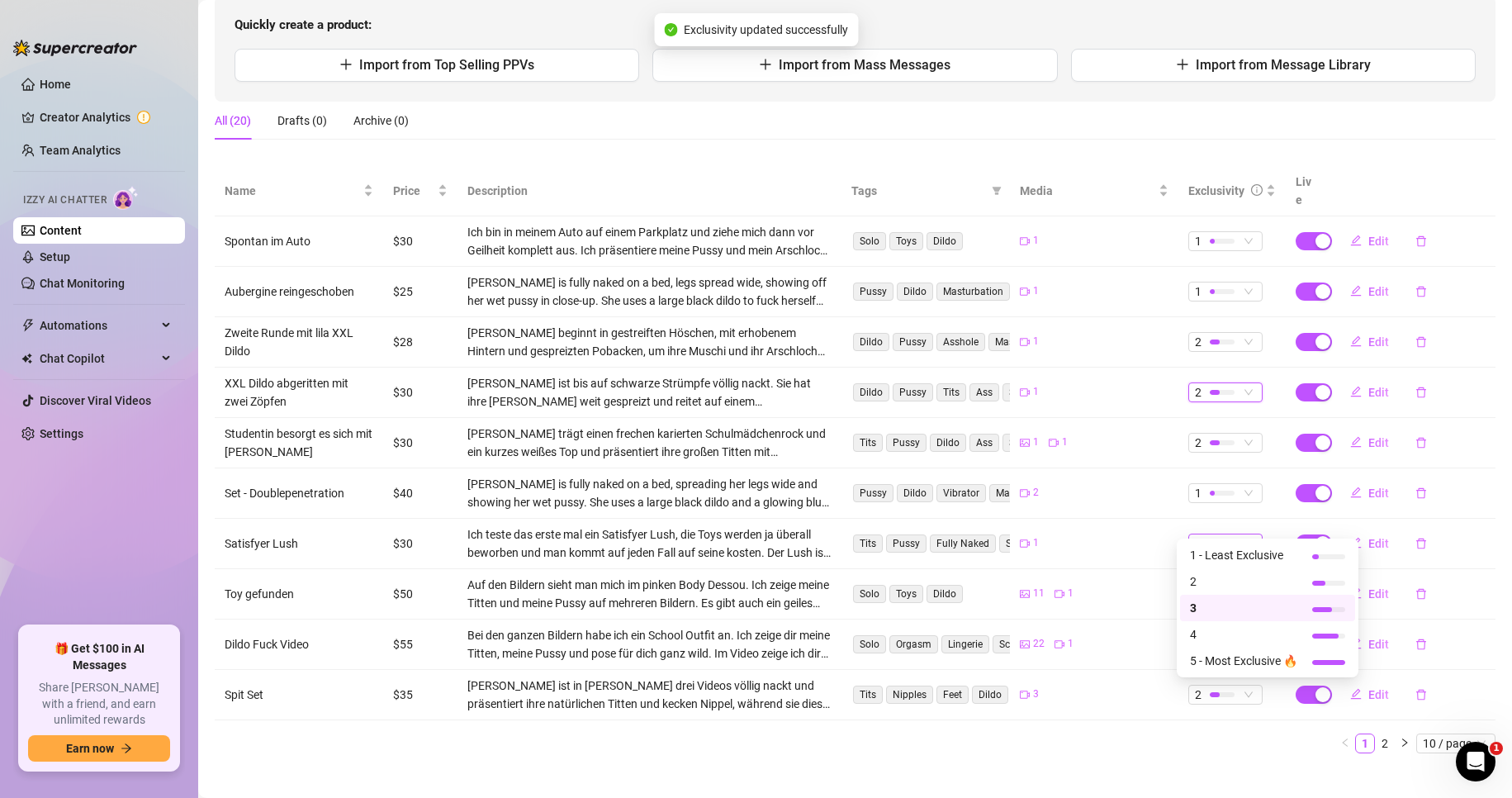
click at [1210, 541] on div at bounding box center [1217, 544] width 15 height 5
click at [1222, 583] on span "2" at bounding box center [1243, 581] width 107 height 18
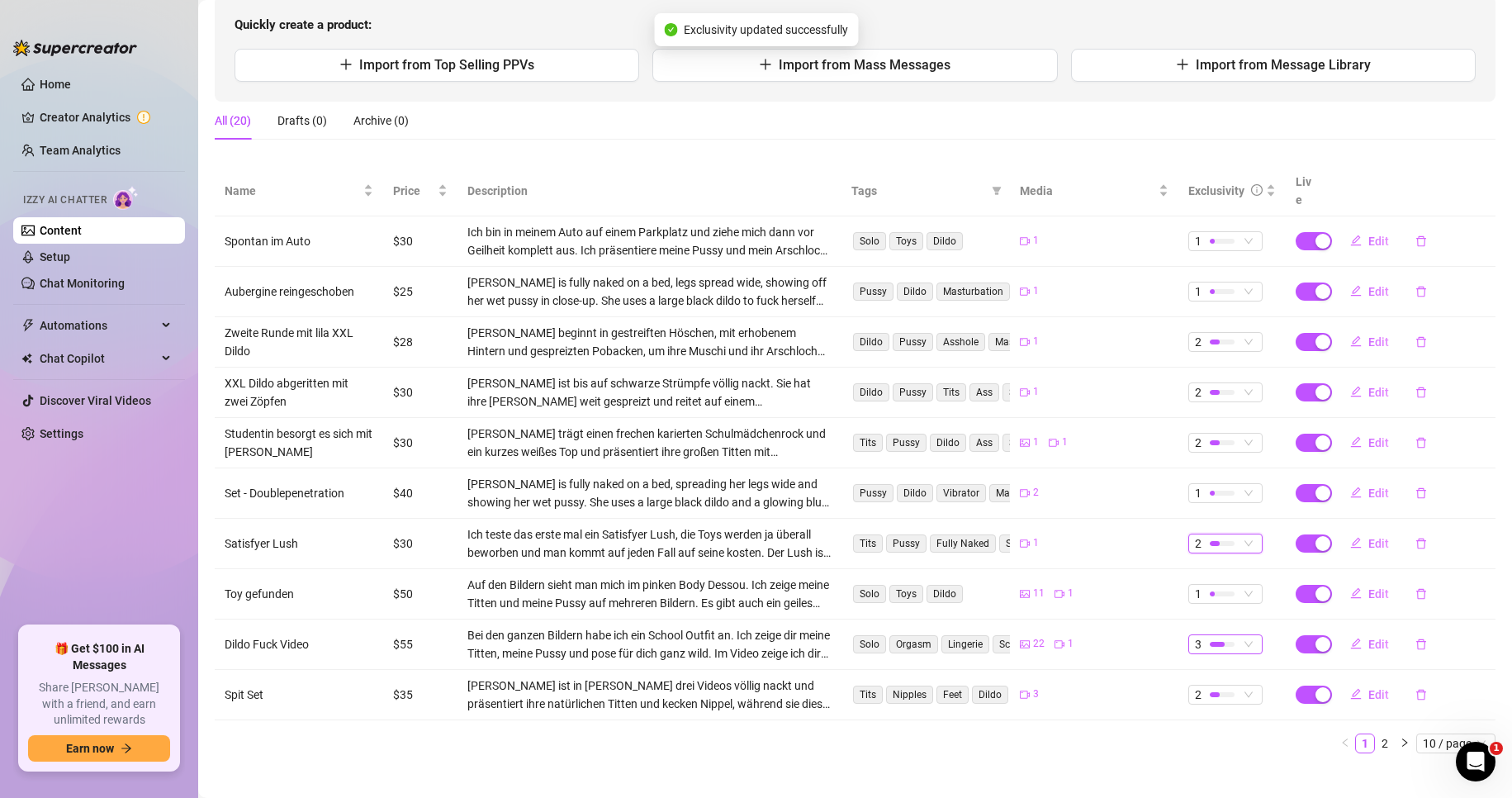
click at [1217, 641] on div at bounding box center [1222, 644] width 24 height 5
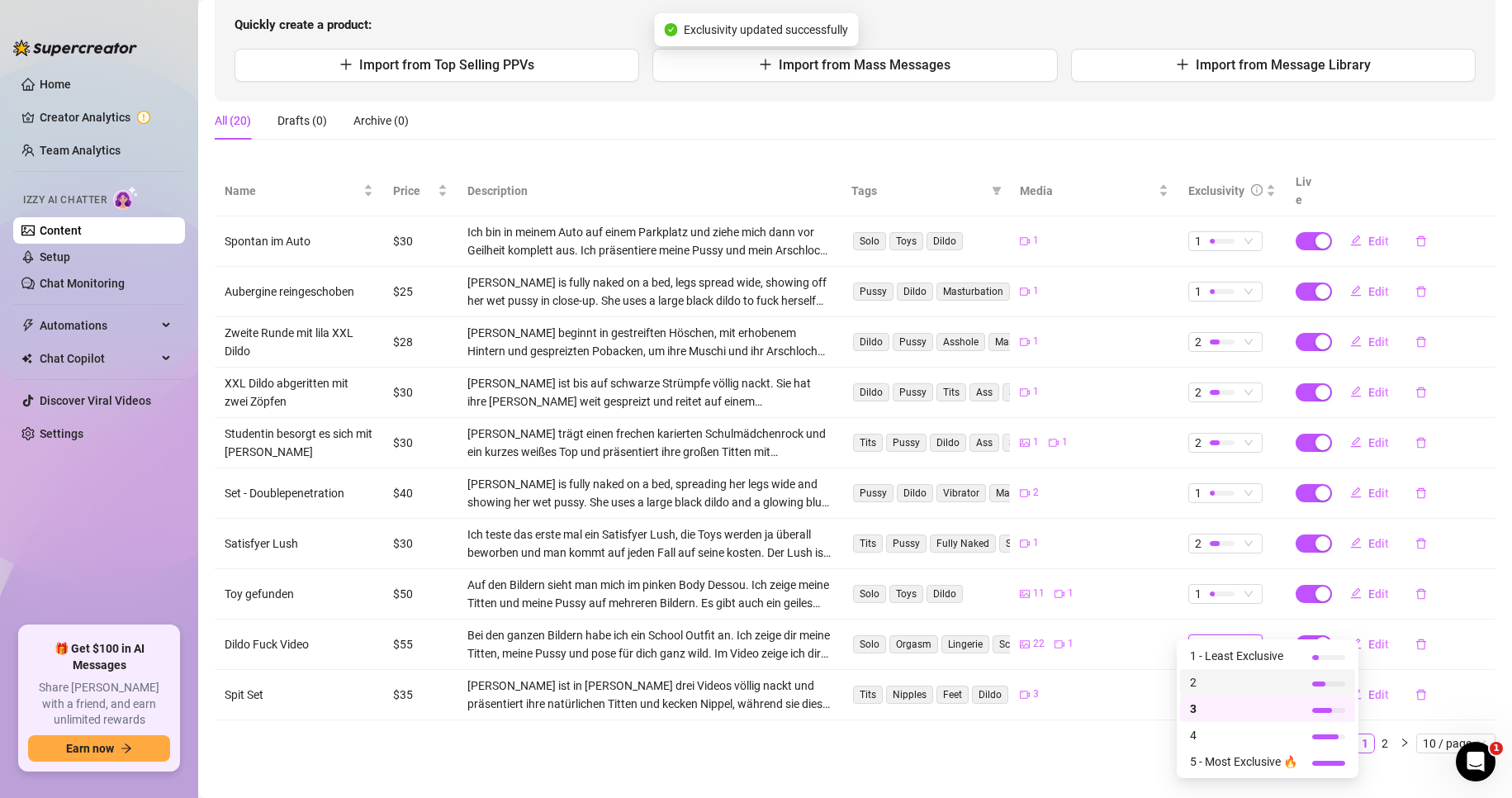
click at [1239, 676] on span "2" at bounding box center [1243, 682] width 107 height 18
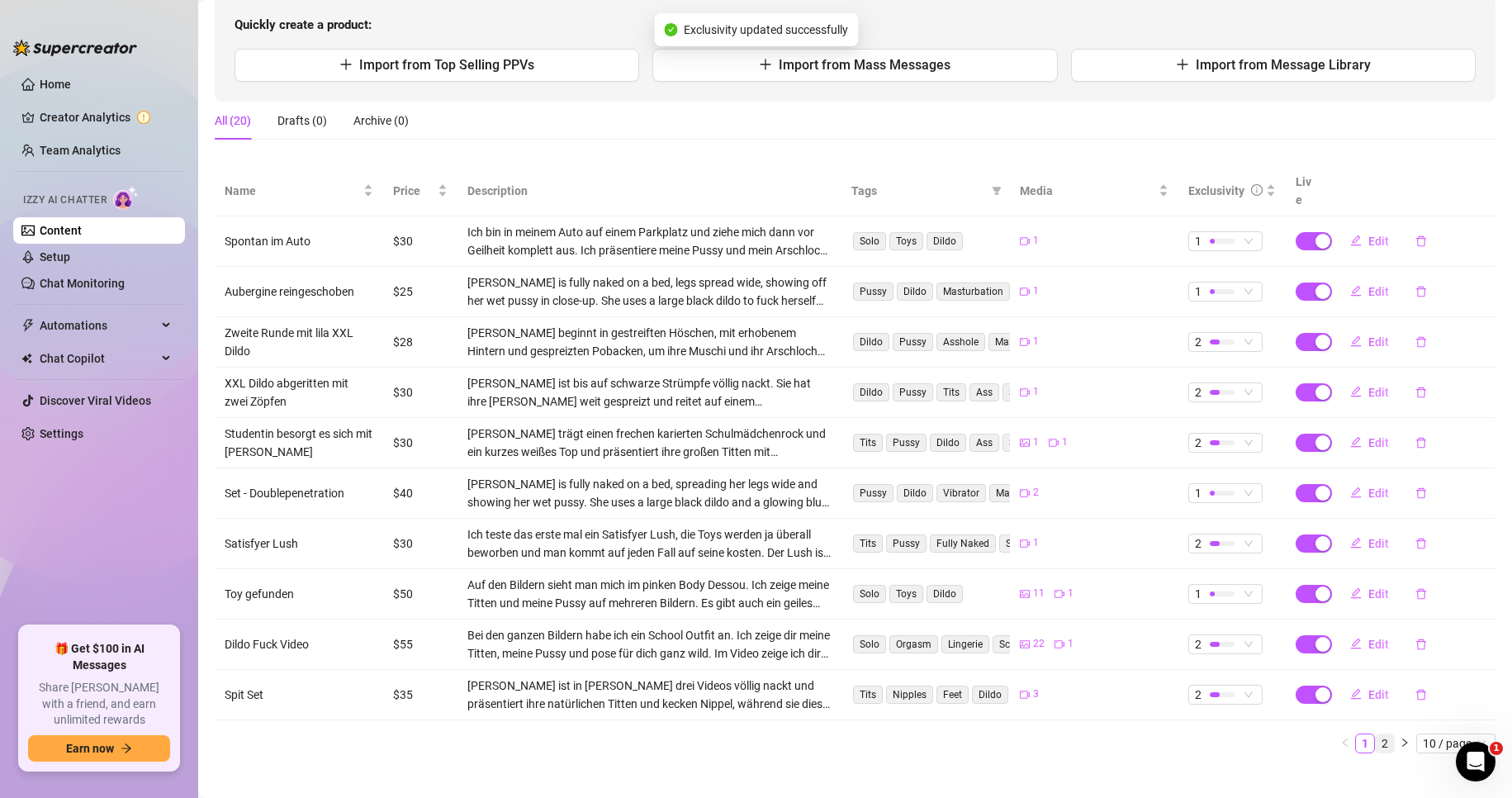
click at [1375, 734] on link "2" at bounding box center [1384, 743] width 18 height 18
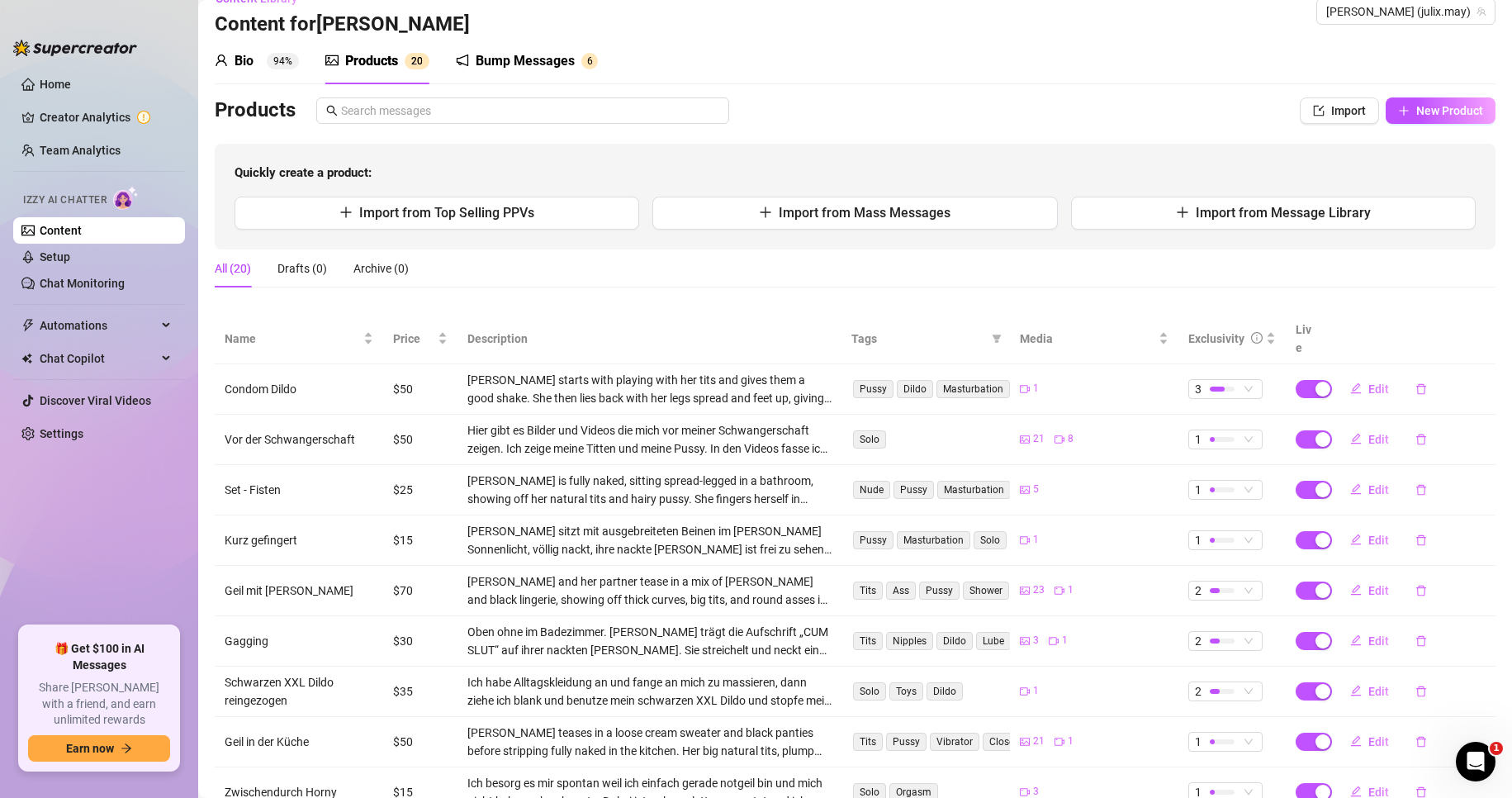
scroll to position [0, 0]
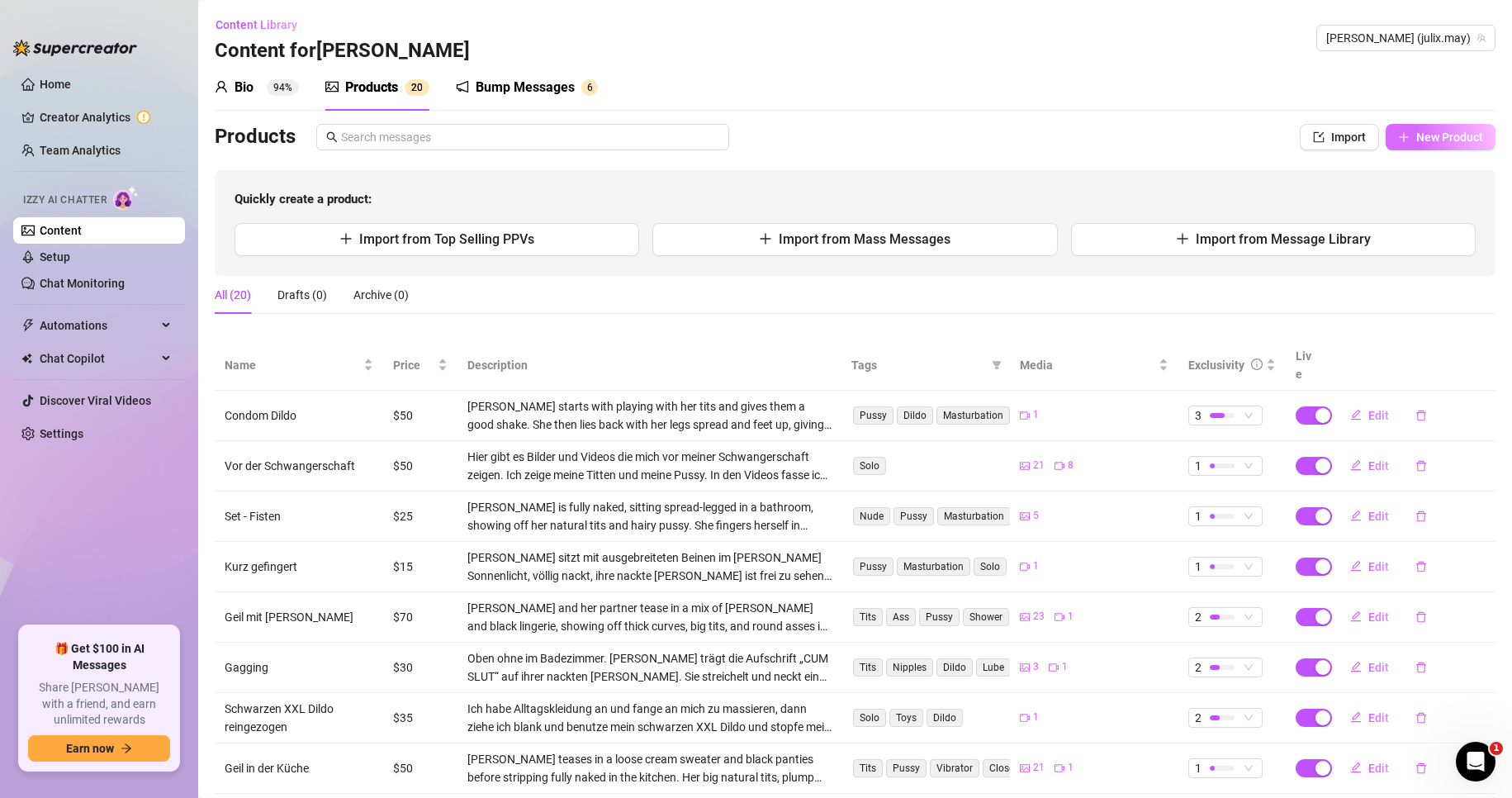
click at [1398, 139] on icon "plus" at bounding box center [1403, 137] width 11 height 11
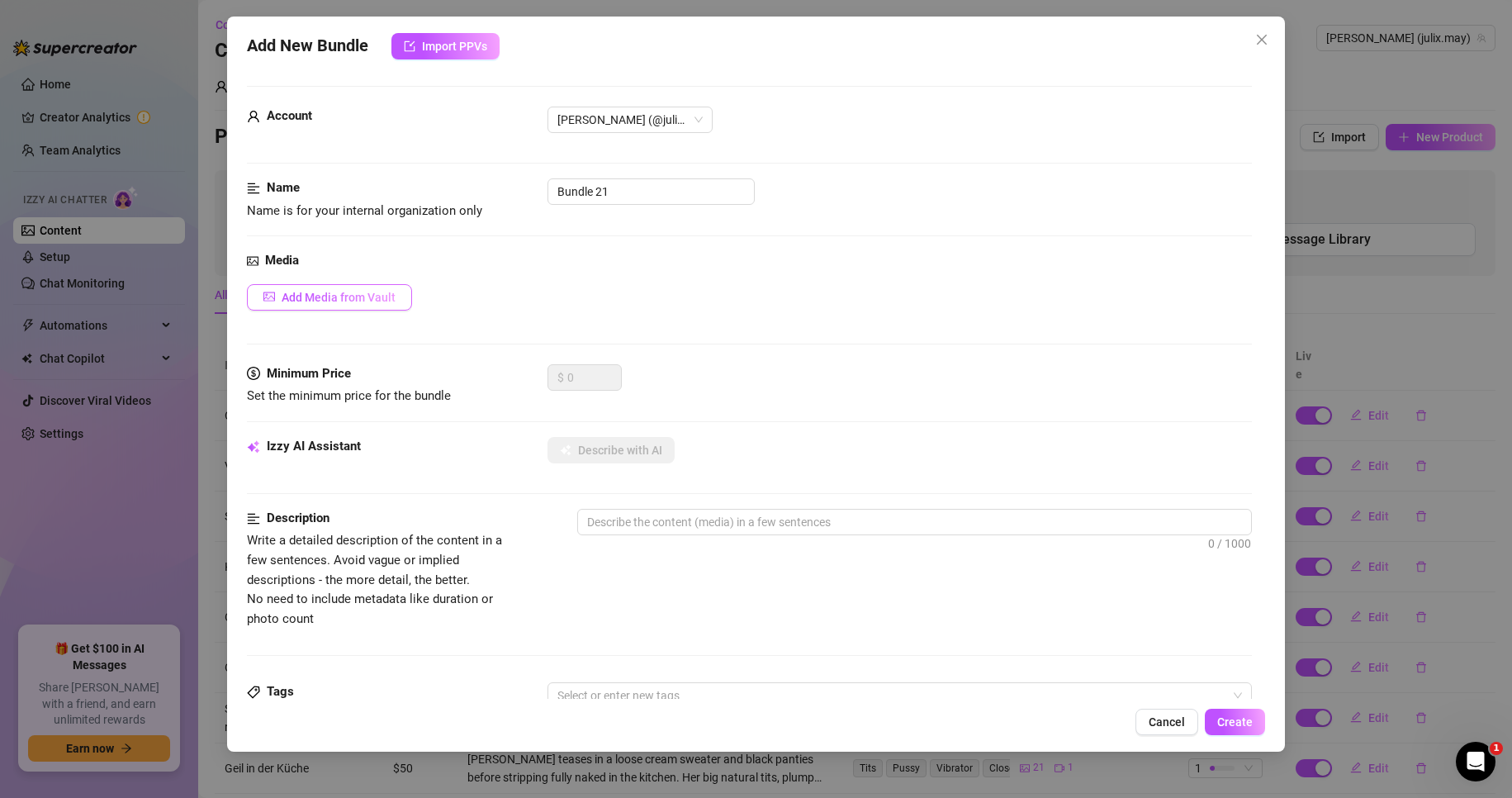
click at [359, 300] on span "Add Media from Vault" at bounding box center [338, 297] width 114 height 13
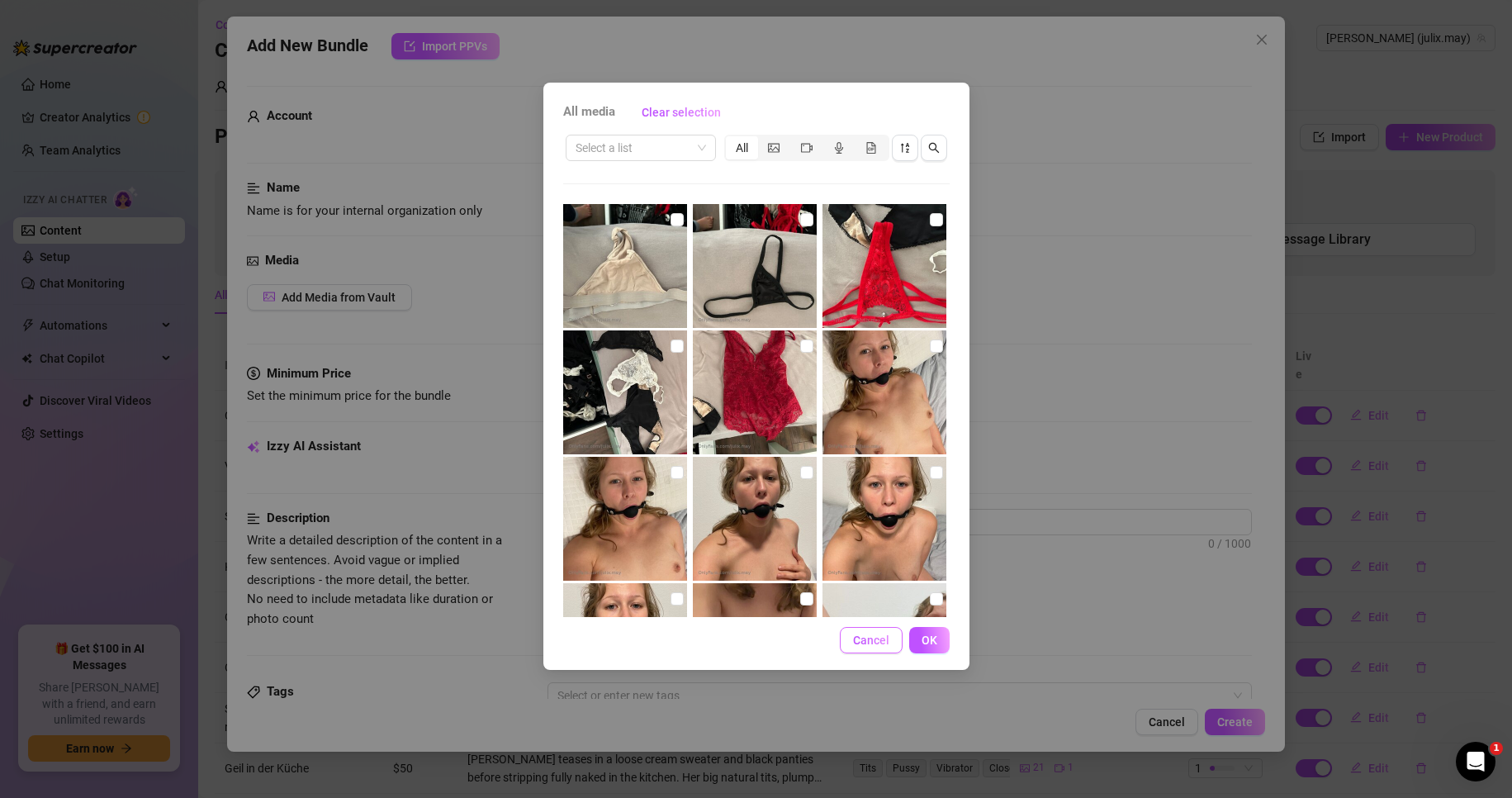
click at [868, 633] on span "Cancel" at bounding box center [871, 639] width 37 height 13
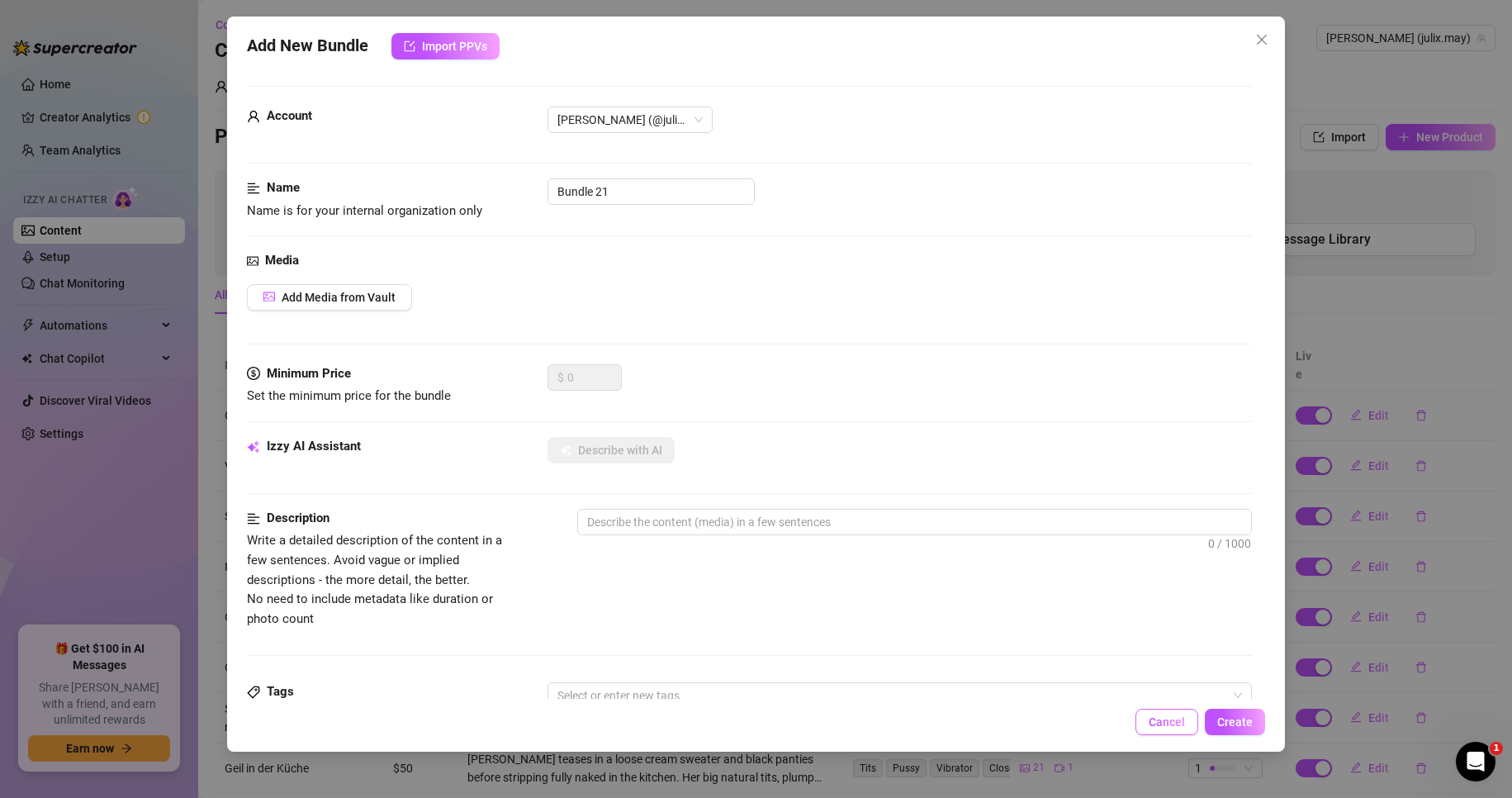
click at [1176, 728] on span "Cancel" at bounding box center [1166, 721] width 37 height 13
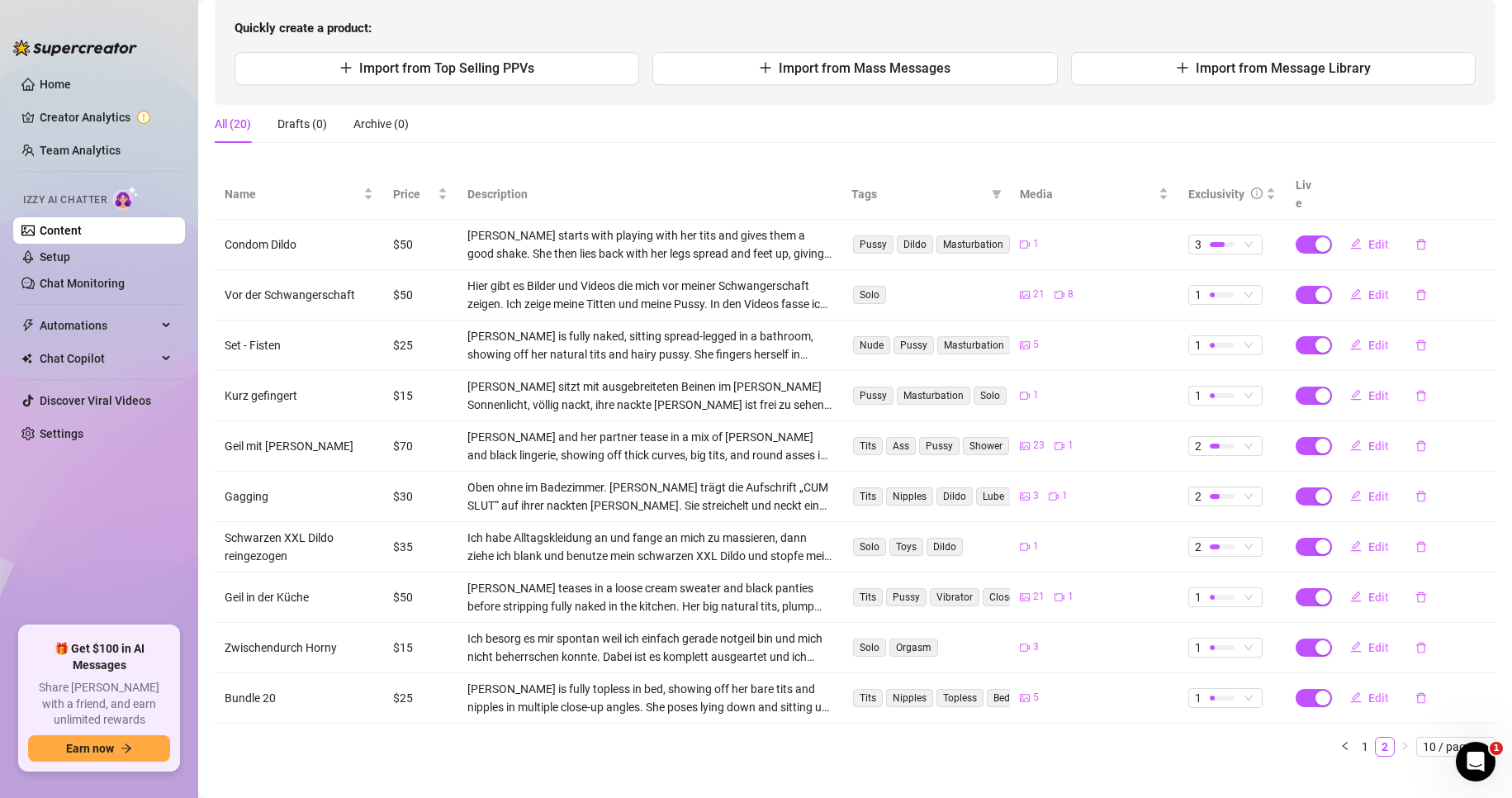
scroll to position [174, 0]
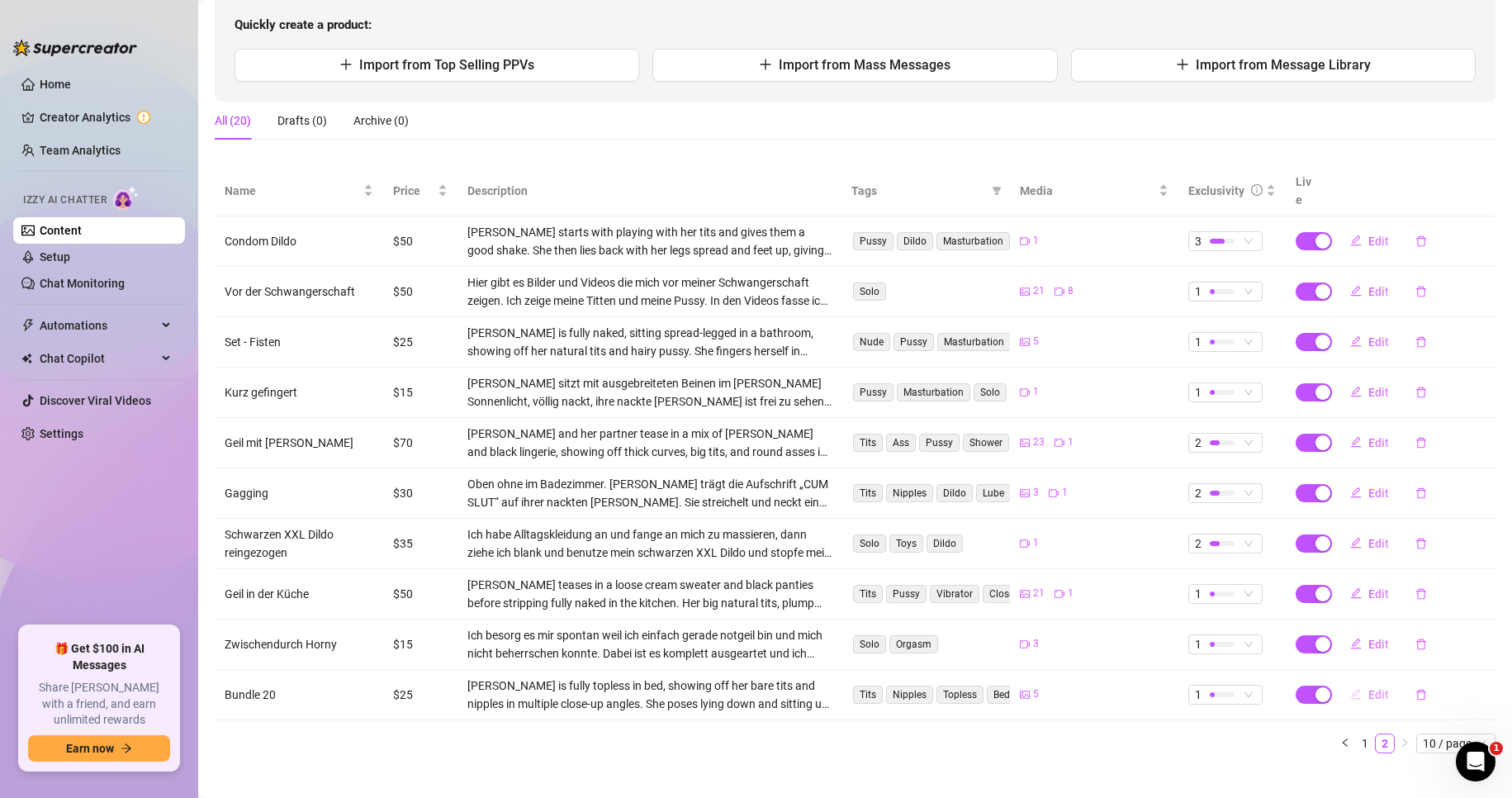
click at [1368, 688] on span "Edit" at bounding box center [1379, 694] width 21 height 13
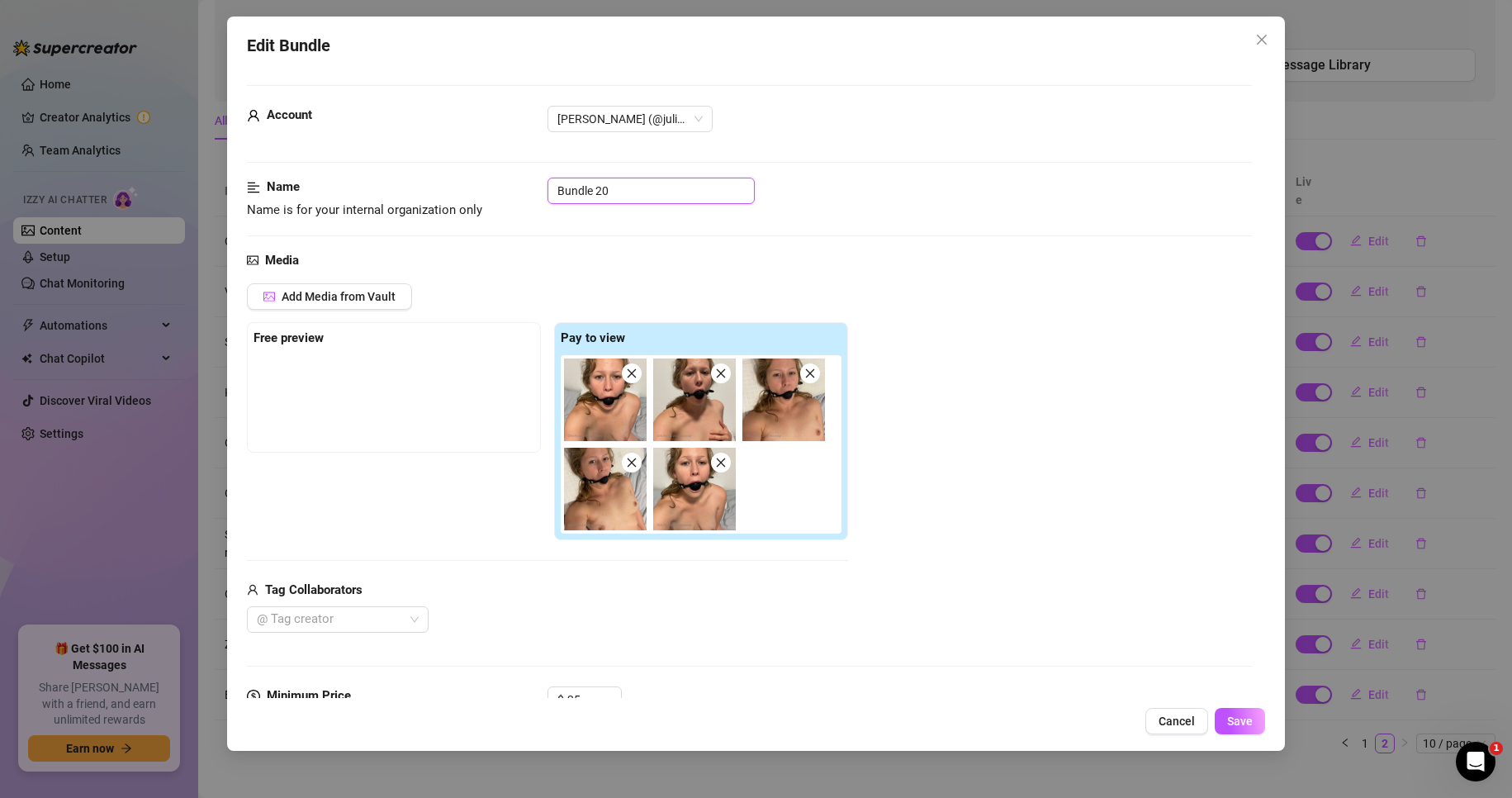
click at [628, 198] on input "Bundle 20" at bounding box center [651, 191] width 207 height 26
click at [621, 193] on input "Gag" at bounding box center [651, 191] width 207 height 26
click at [621, 192] on input "Gag" at bounding box center [651, 191] width 207 height 26
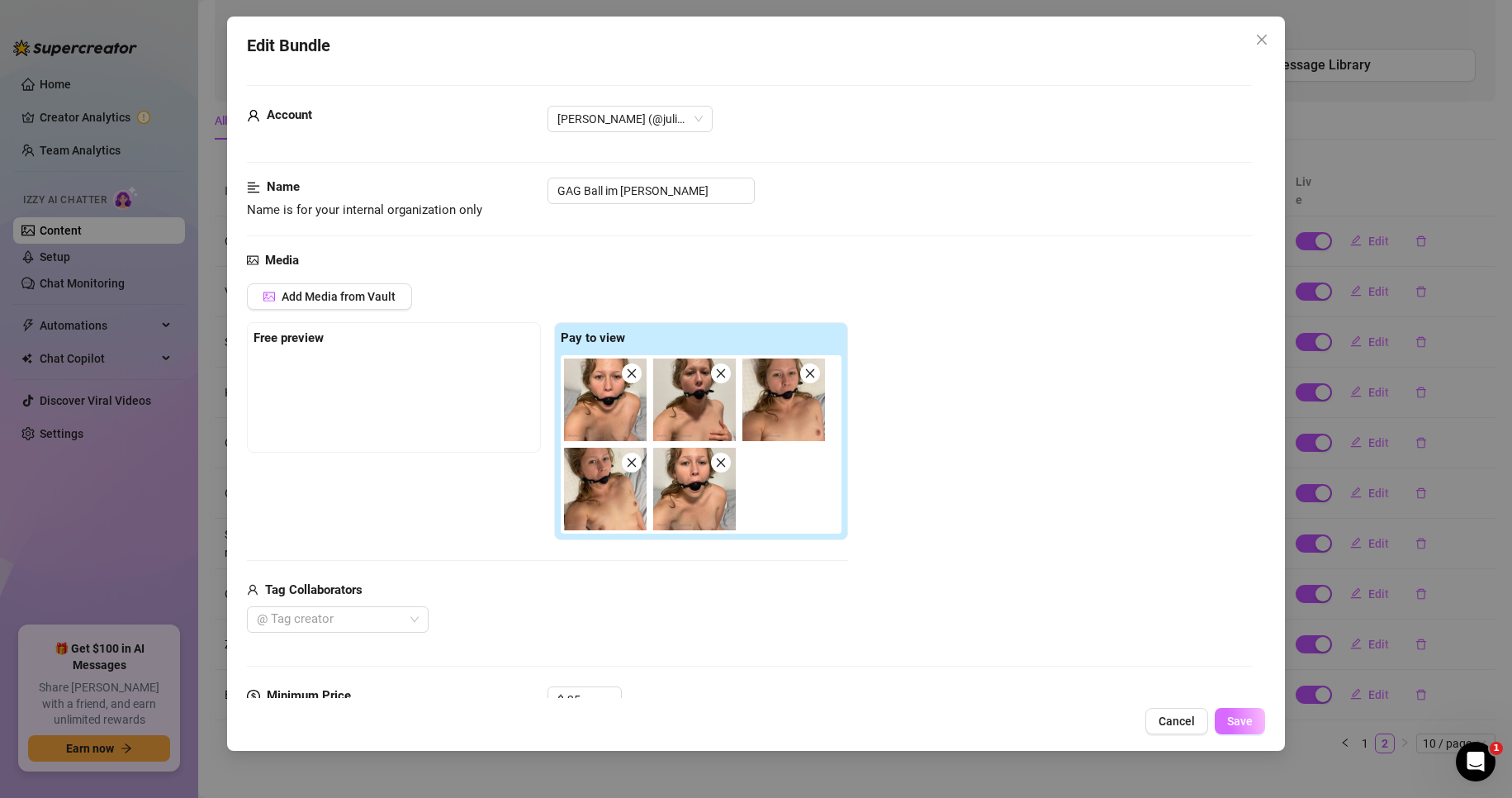
click at [1239, 711] on button "Save" at bounding box center [1239, 720] width 51 height 26
